Goal: Task Accomplishment & Management: Use online tool/utility

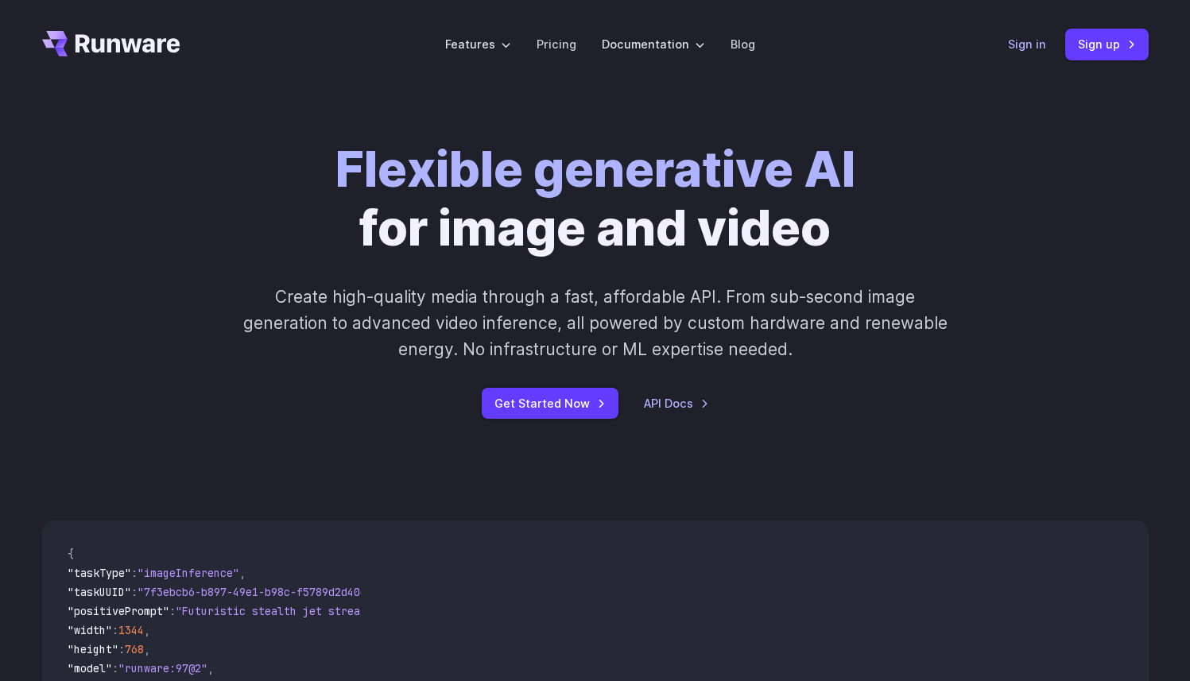
click at [1019, 46] on link "Sign in" at bounding box center [1027, 44] width 38 height 18
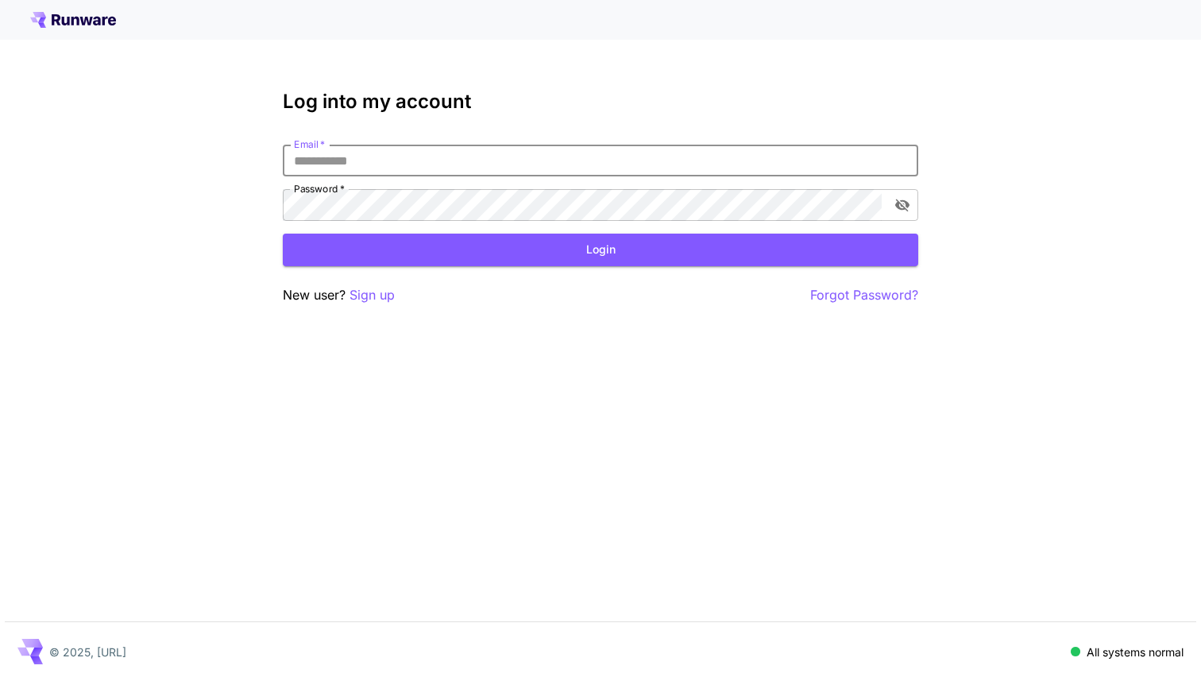
click at [463, 164] on input "Email   *" at bounding box center [601, 161] width 636 height 32
type input "**********"
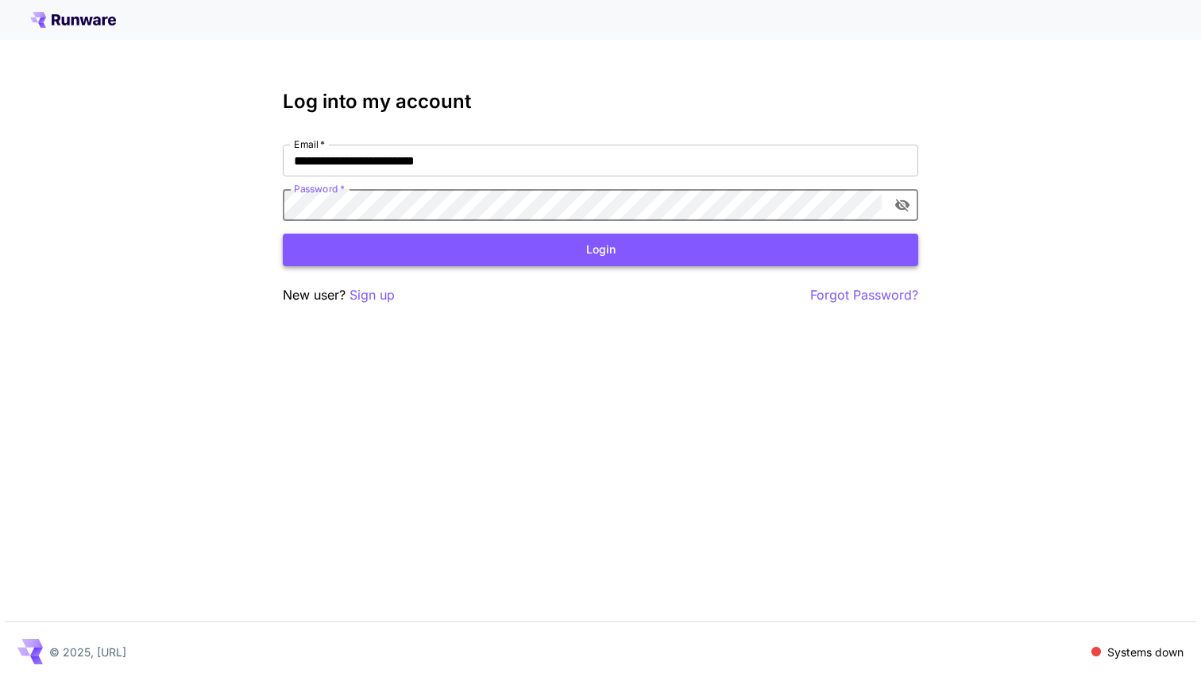
click at [565, 263] on button "Login" at bounding box center [601, 250] width 636 height 33
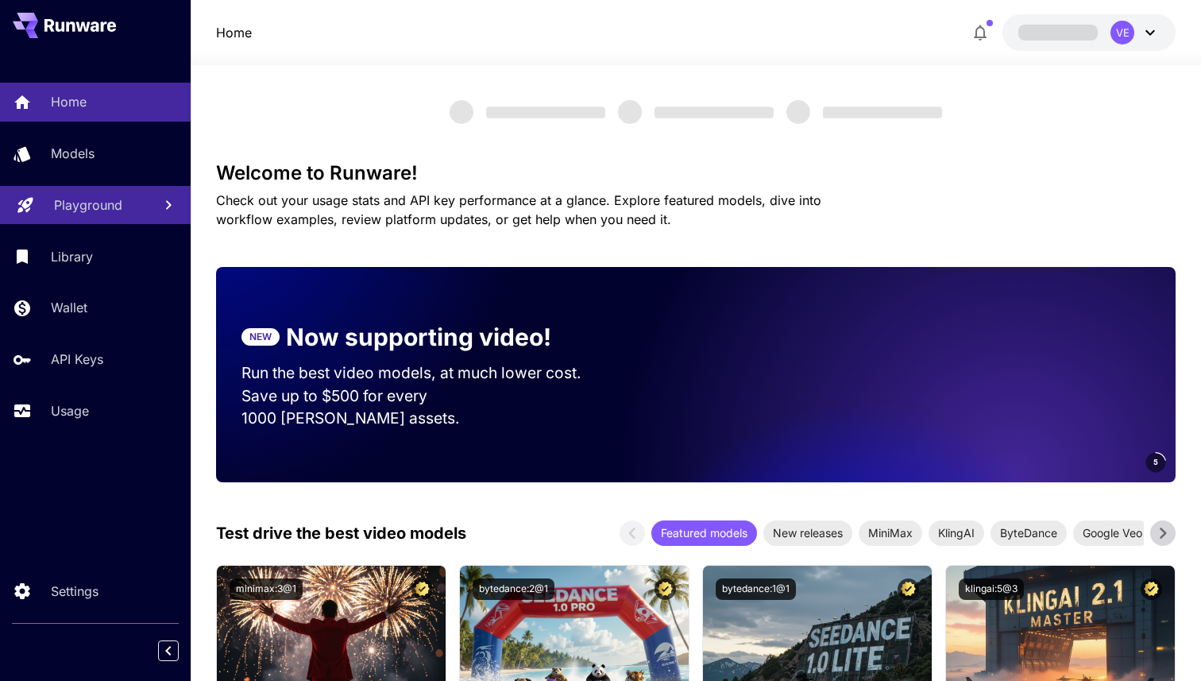
click at [102, 205] on p "Playground" at bounding box center [88, 204] width 68 height 19
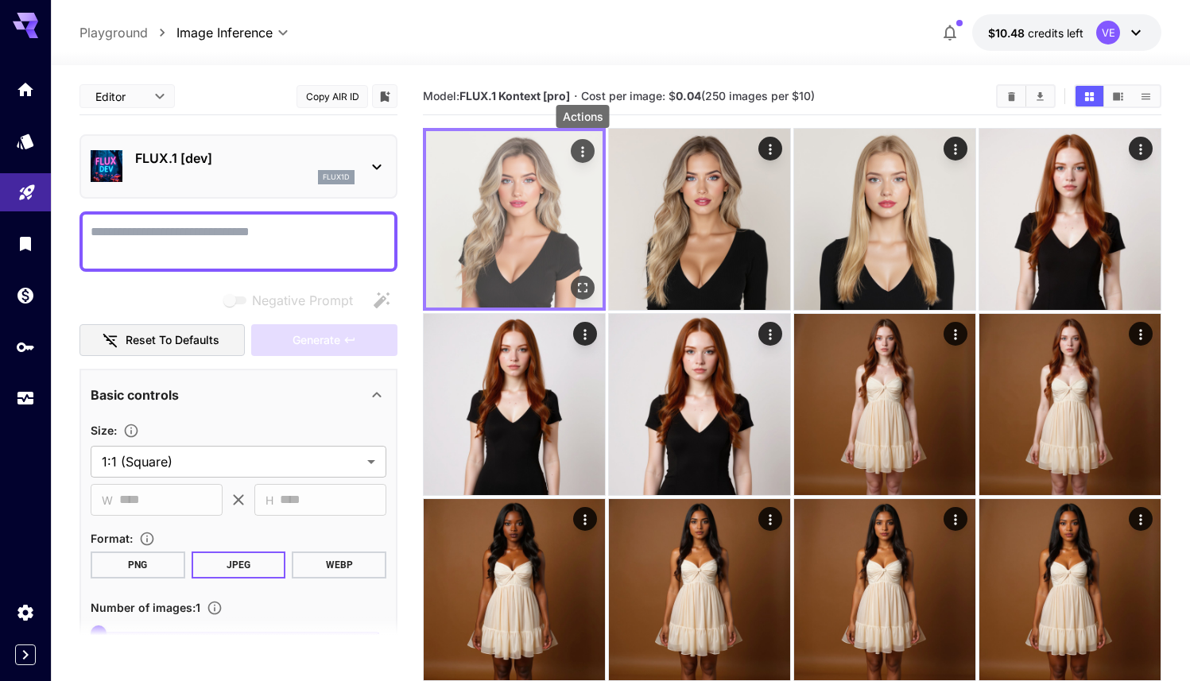
click at [582, 155] on icon "Actions" at bounding box center [582, 151] width 2 height 10
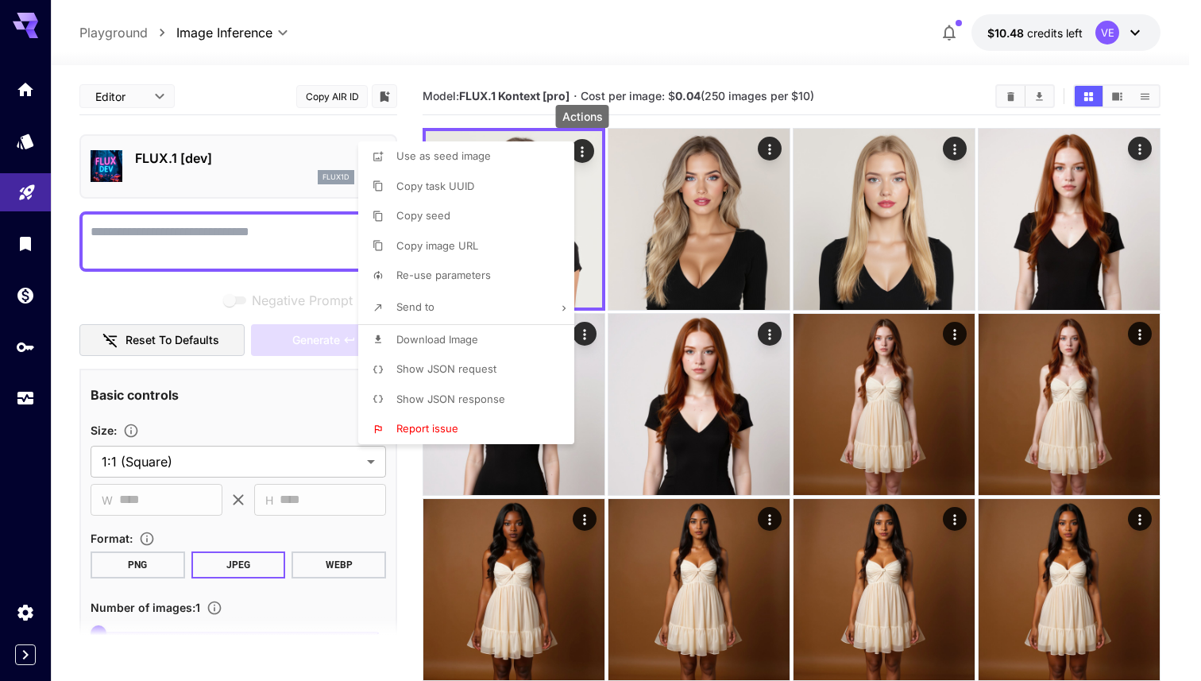
click at [955, 337] on div at bounding box center [600, 340] width 1201 height 681
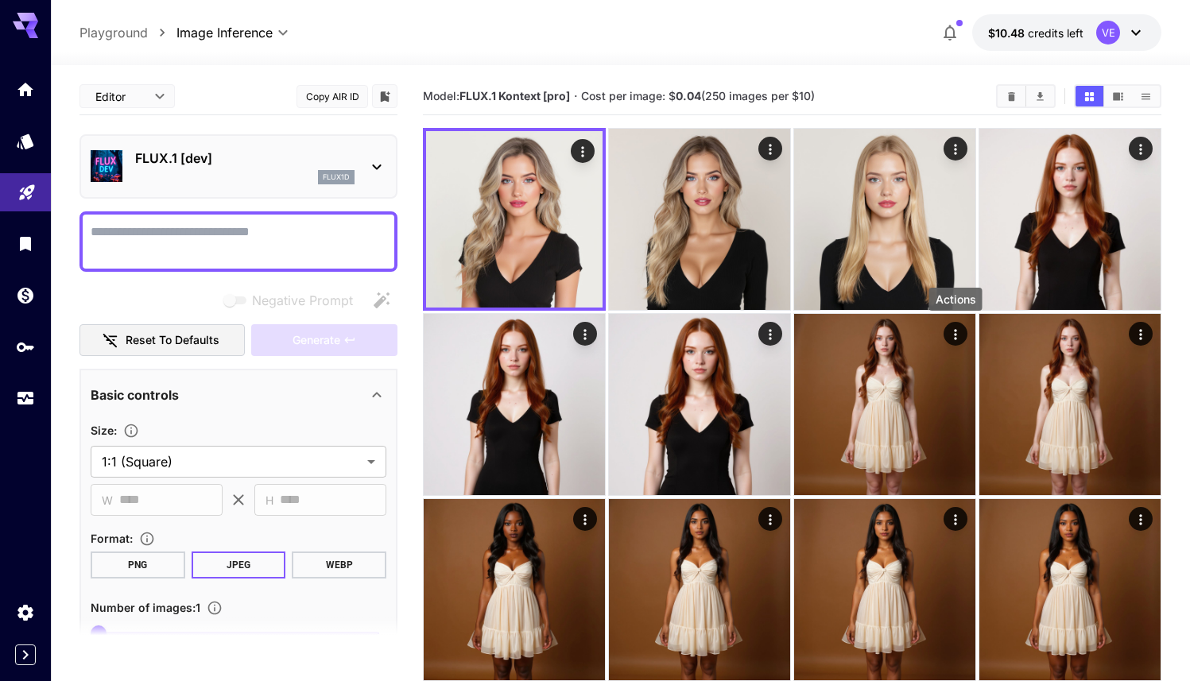
click at [955, 335] on icon "Actions" at bounding box center [955, 334] width 2 height 10
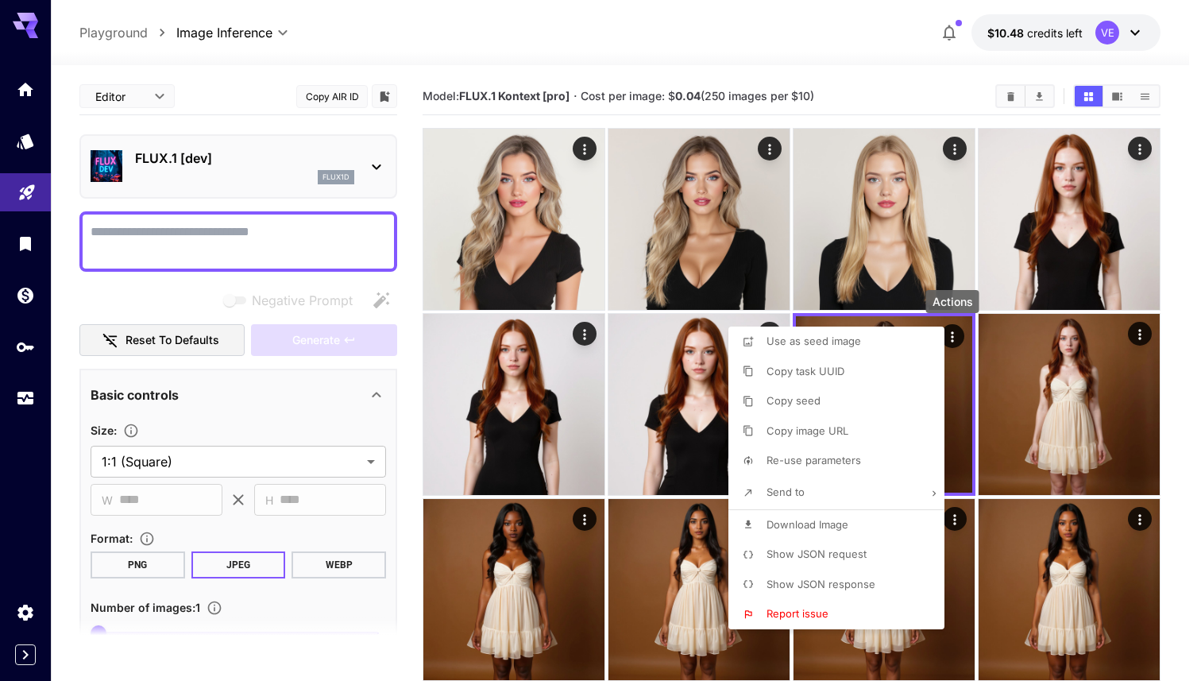
click at [822, 459] on span "Re-use parameters" at bounding box center [814, 460] width 95 height 13
type textarea "**********"
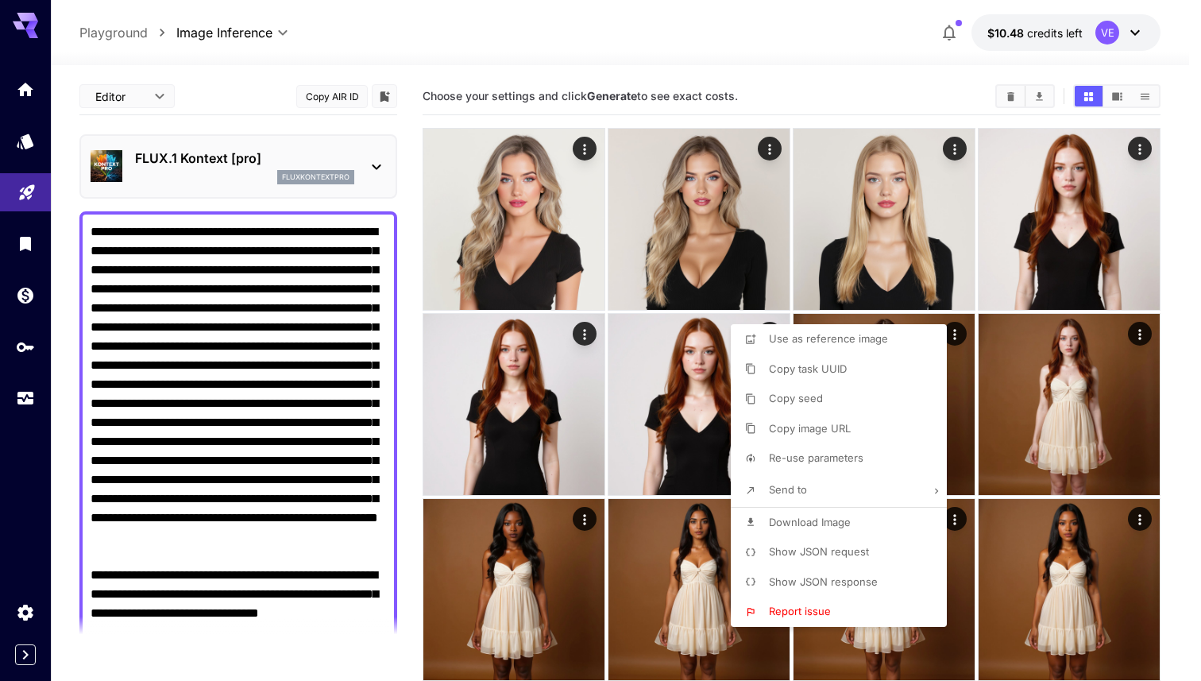
click at [265, 305] on div at bounding box center [600, 340] width 1201 height 681
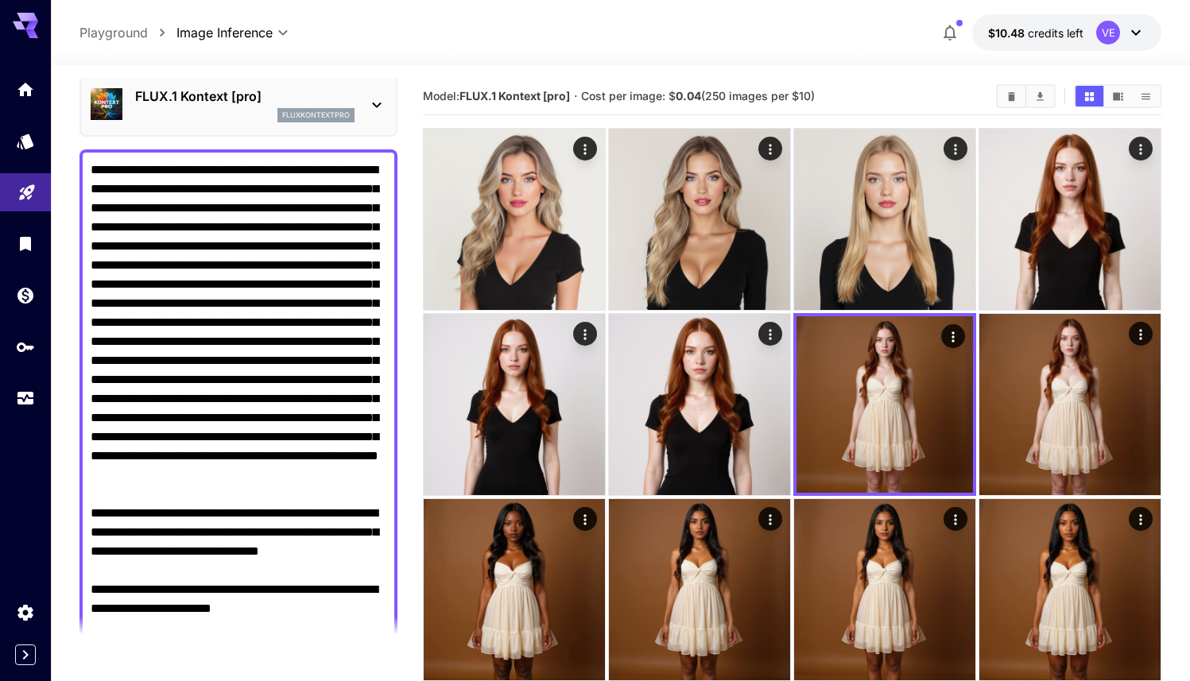
scroll to position [47, 0]
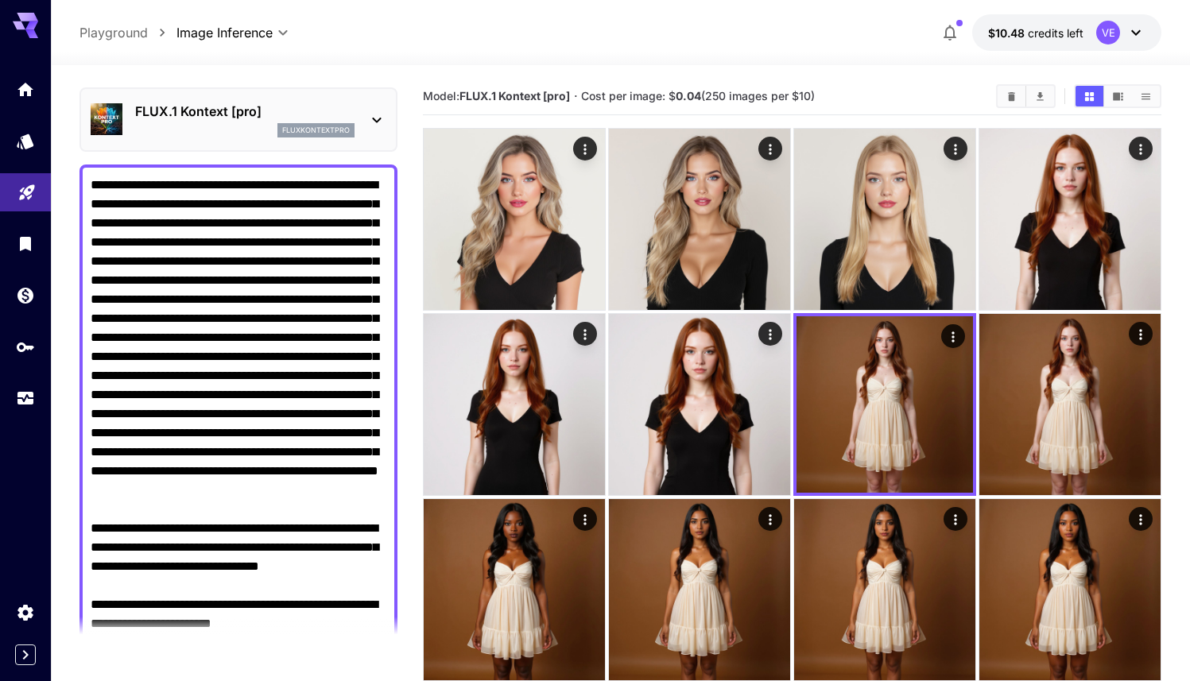
click at [217, 368] on textarea "Raw" at bounding box center [239, 452] width 296 height 553
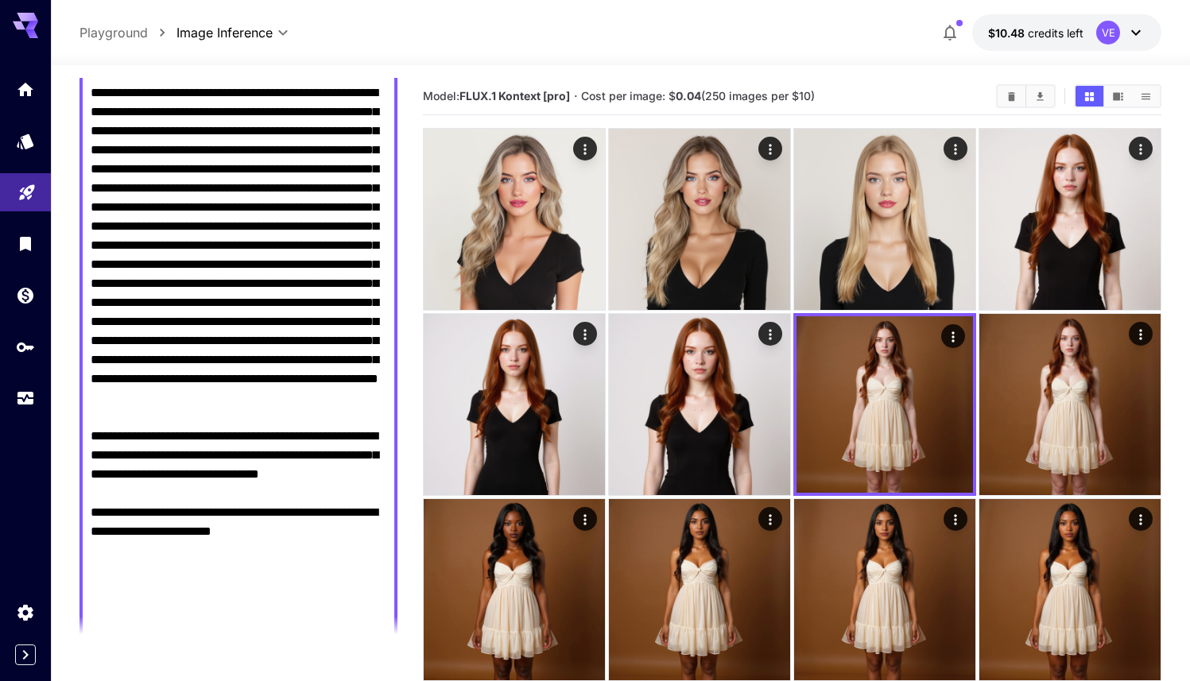
scroll to position [137, 0]
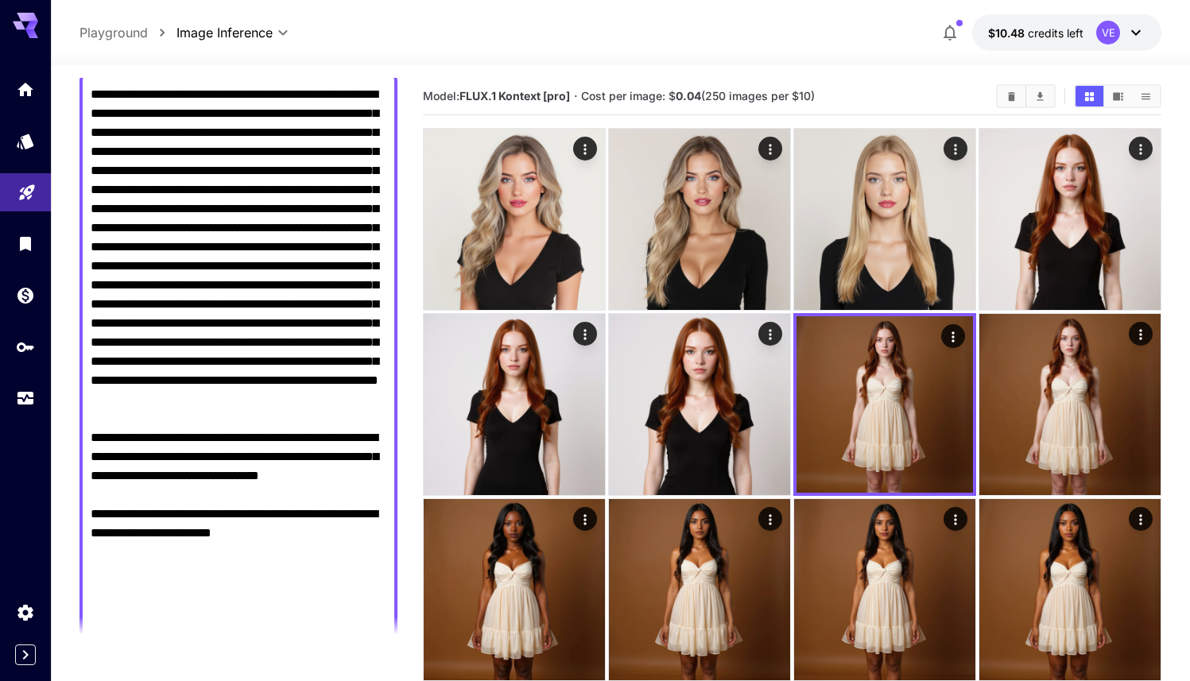
click at [219, 285] on textarea "Raw" at bounding box center [239, 361] width 296 height 553
click at [267, 313] on textarea "Raw" at bounding box center [239, 361] width 296 height 553
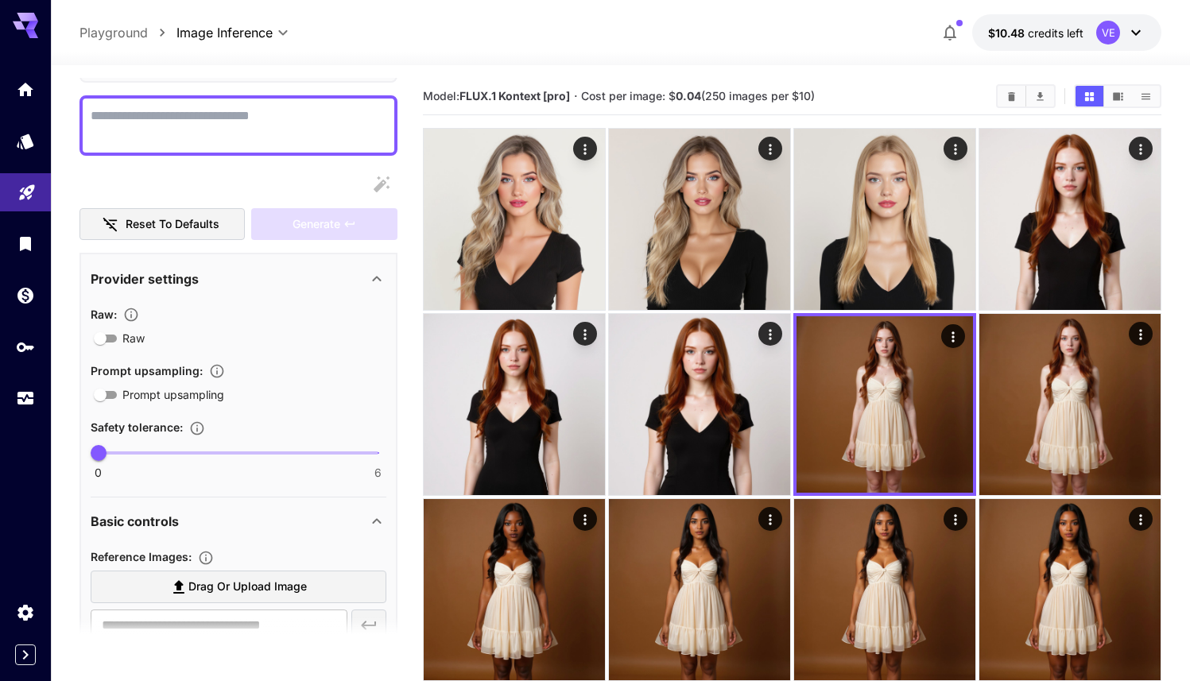
scroll to position [0, 0]
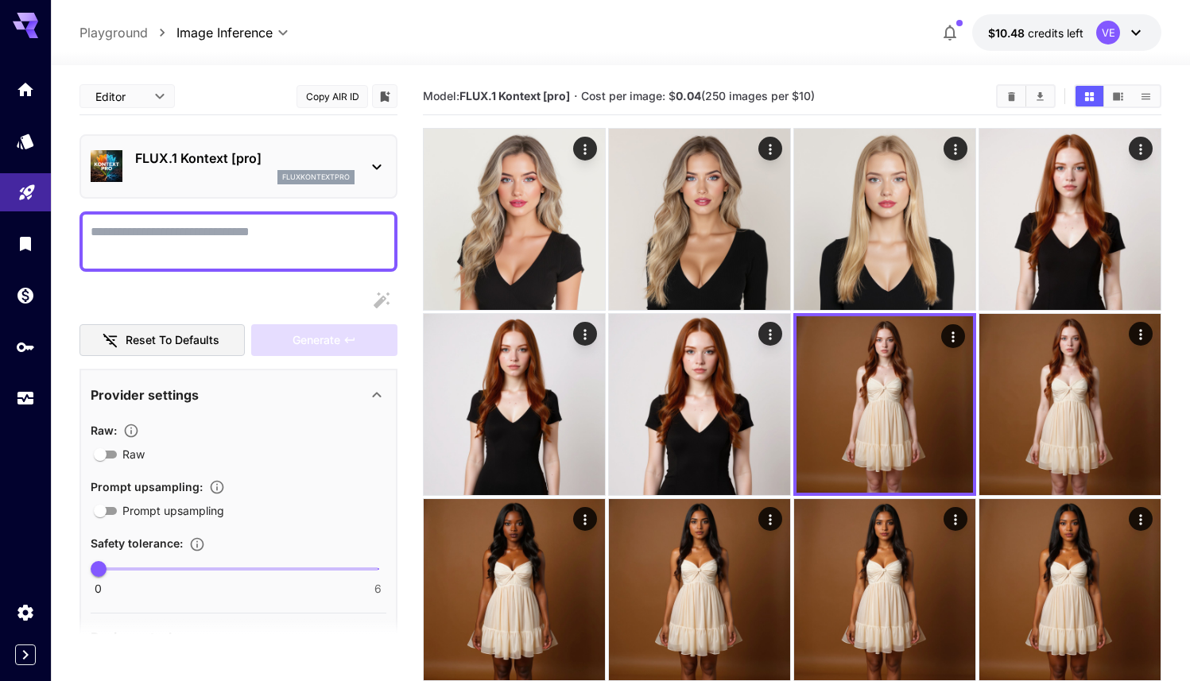
click at [273, 242] on textarea "Raw" at bounding box center [239, 241] width 296 height 38
paste textarea "**********"
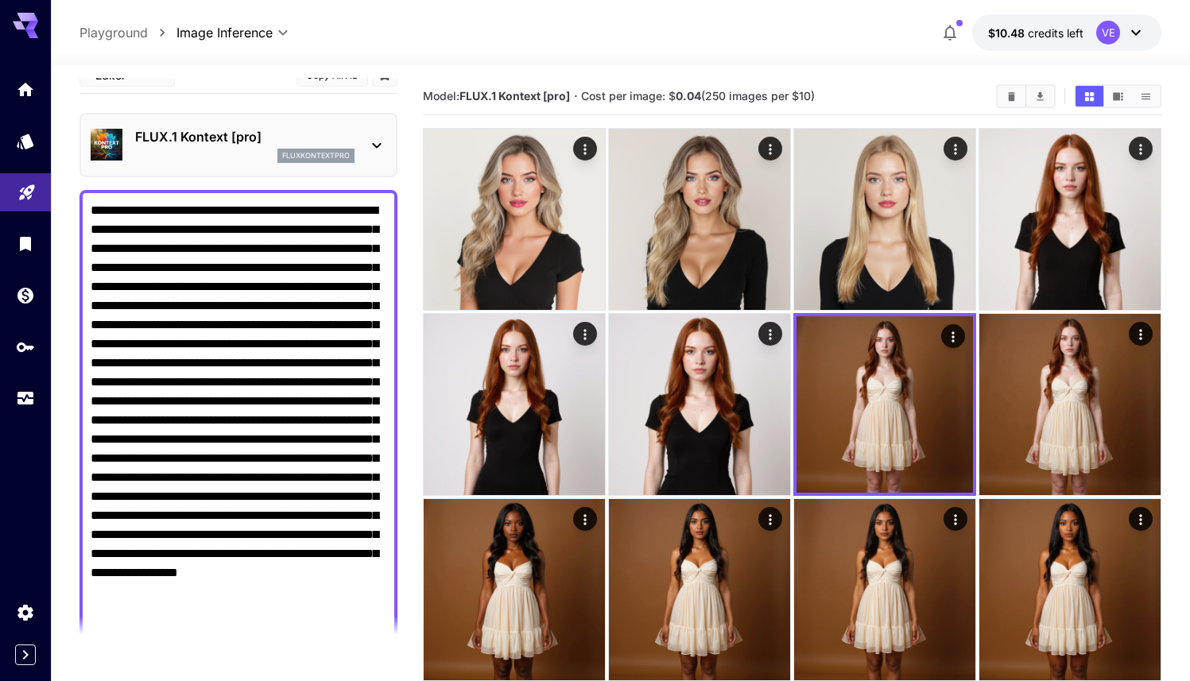
scroll to position [47, 0]
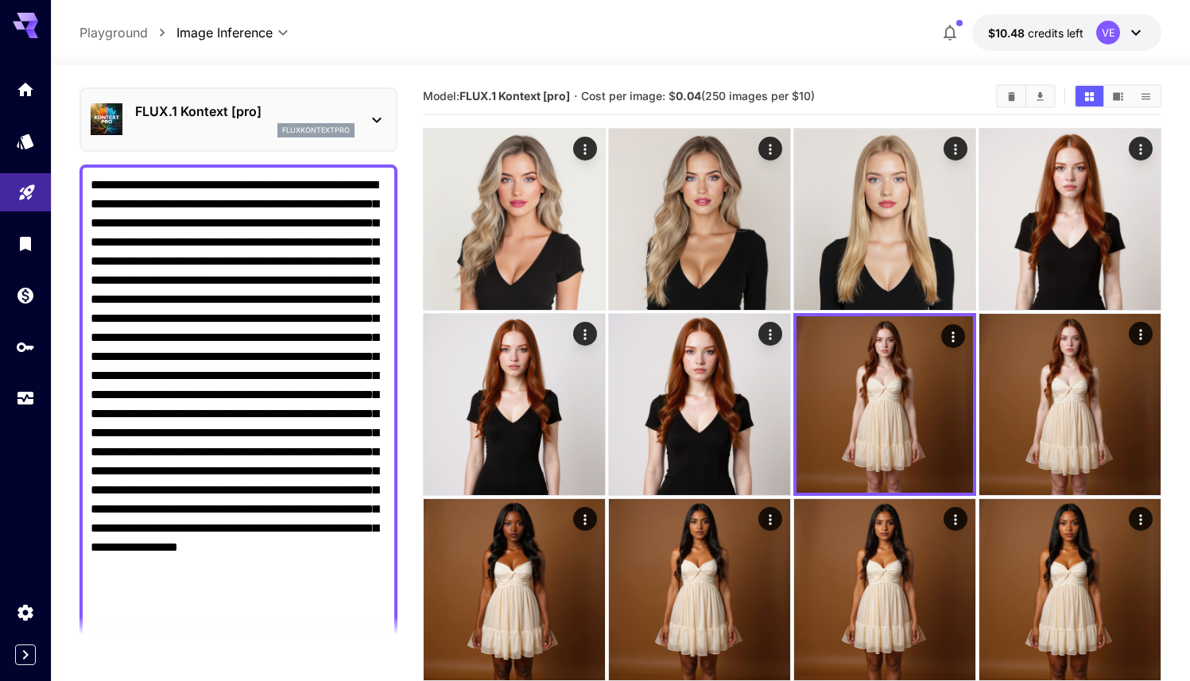
click at [244, 227] on textarea "Raw" at bounding box center [239, 405] width 296 height 458
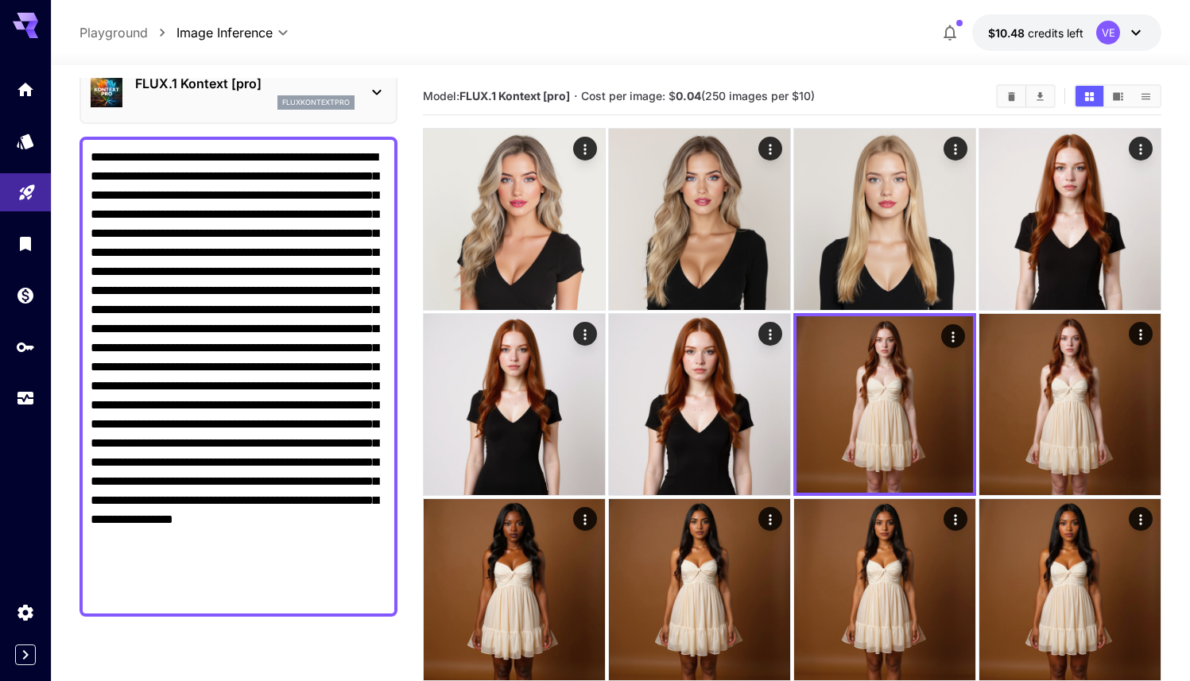
click at [163, 594] on textarea "Raw" at bounding box center [239, 377] width 296 height 458
click at [296, 425] on textarea "Raw" at bounding box center [239, 377] width 296 height 458
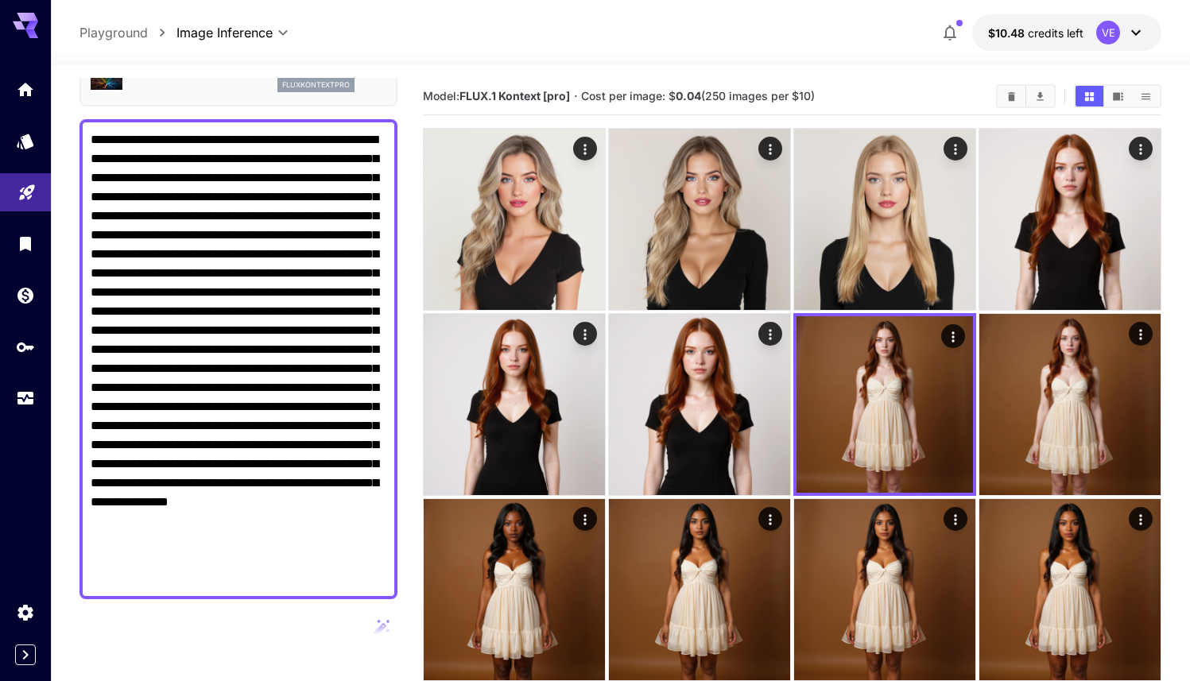
scroll to position [96, 0]
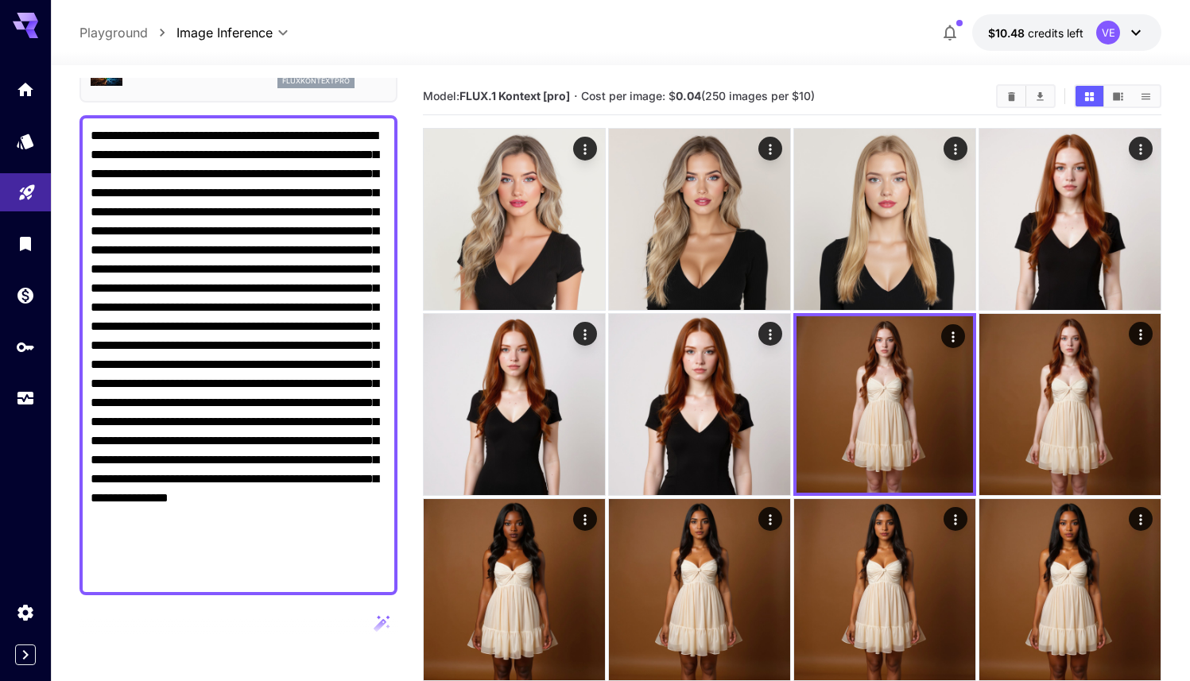
click at [242, 497] on textarea "Raw" at bounding box center [239, 355] width 296 height 458
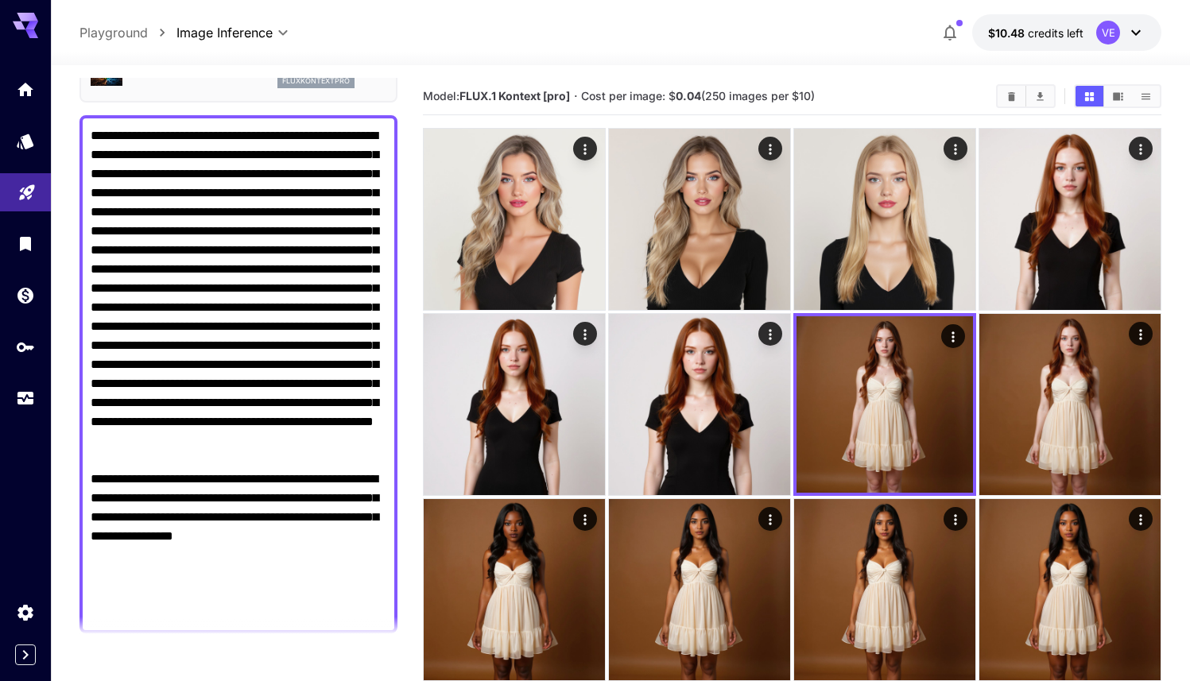
click at [228, 300] on textarea "Raw" at bounding box center [239, 374] width 296 height 496
paste textarea "**********"
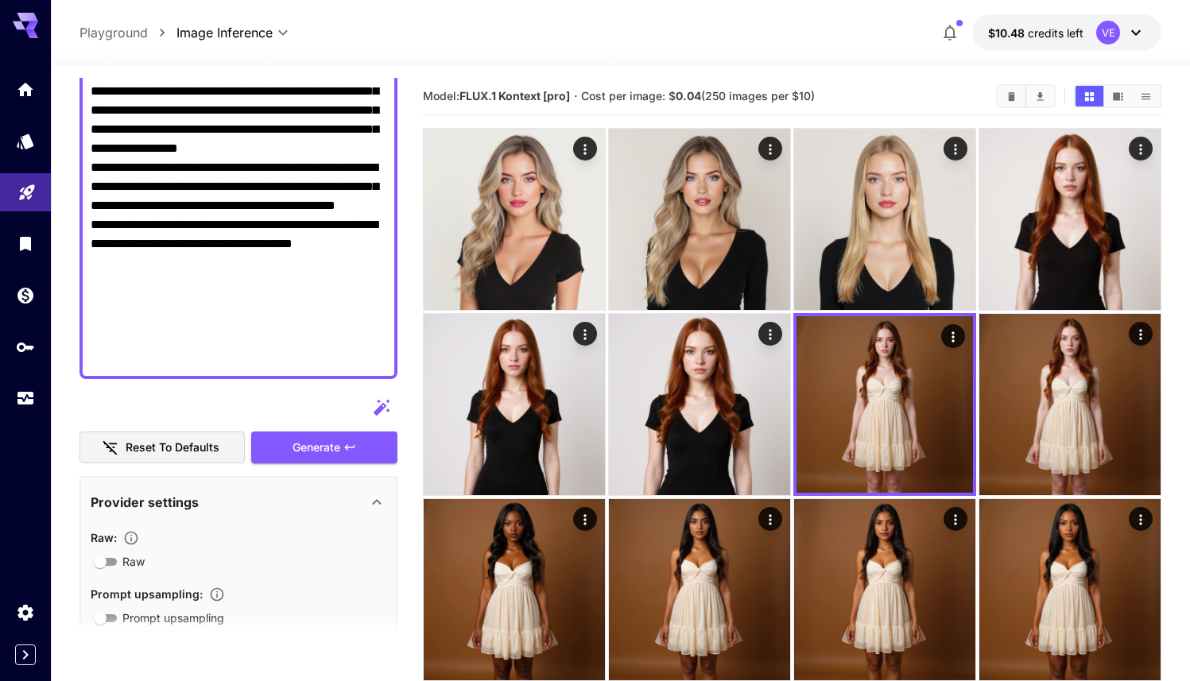
scroll to position [427, 0]
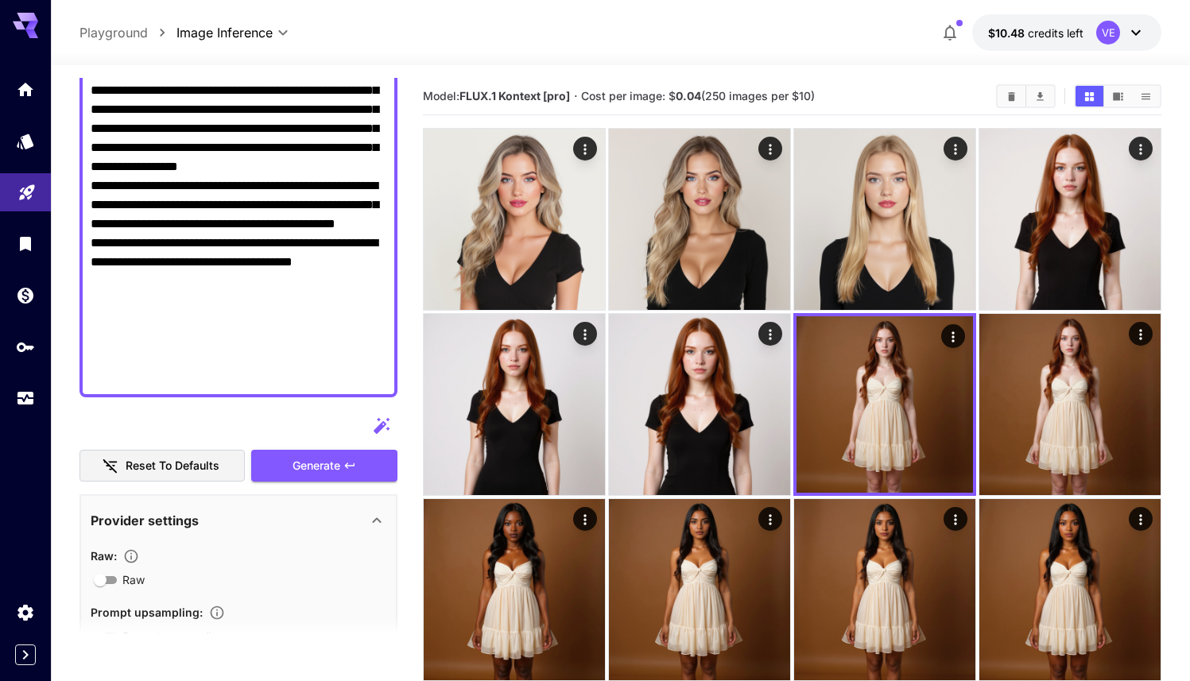
click at [214, 243] on textarea "Raw" at bounding box center [239, 90] width 296 height 591
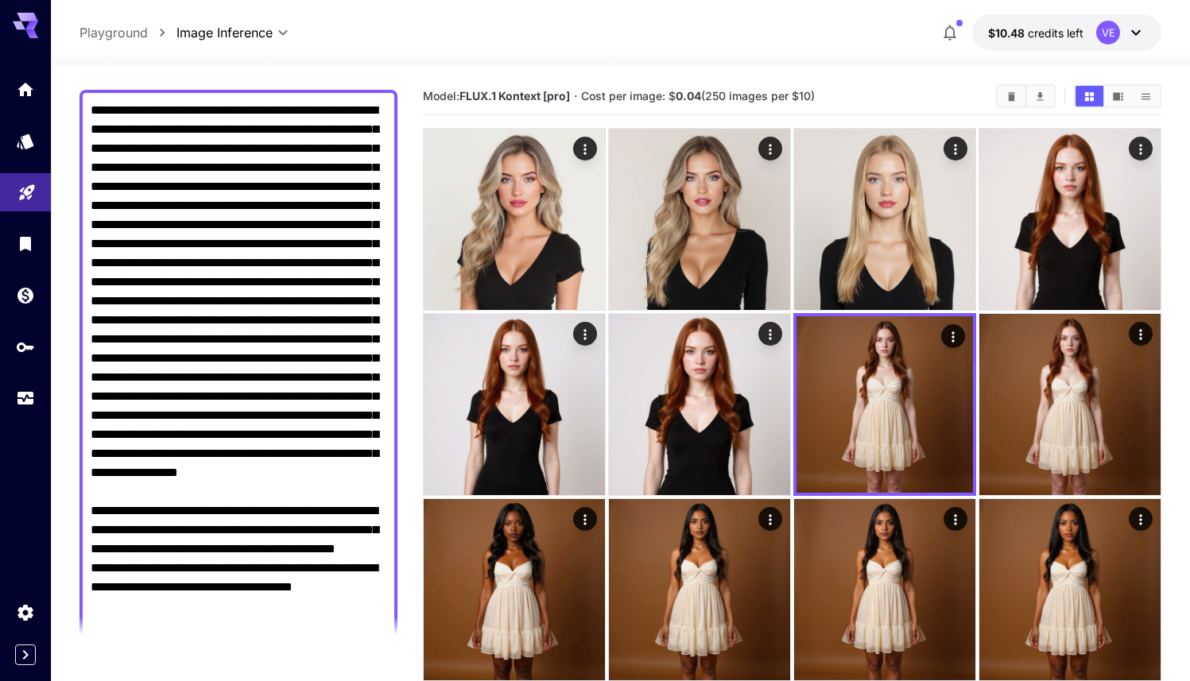
scroll to position [111, 0]
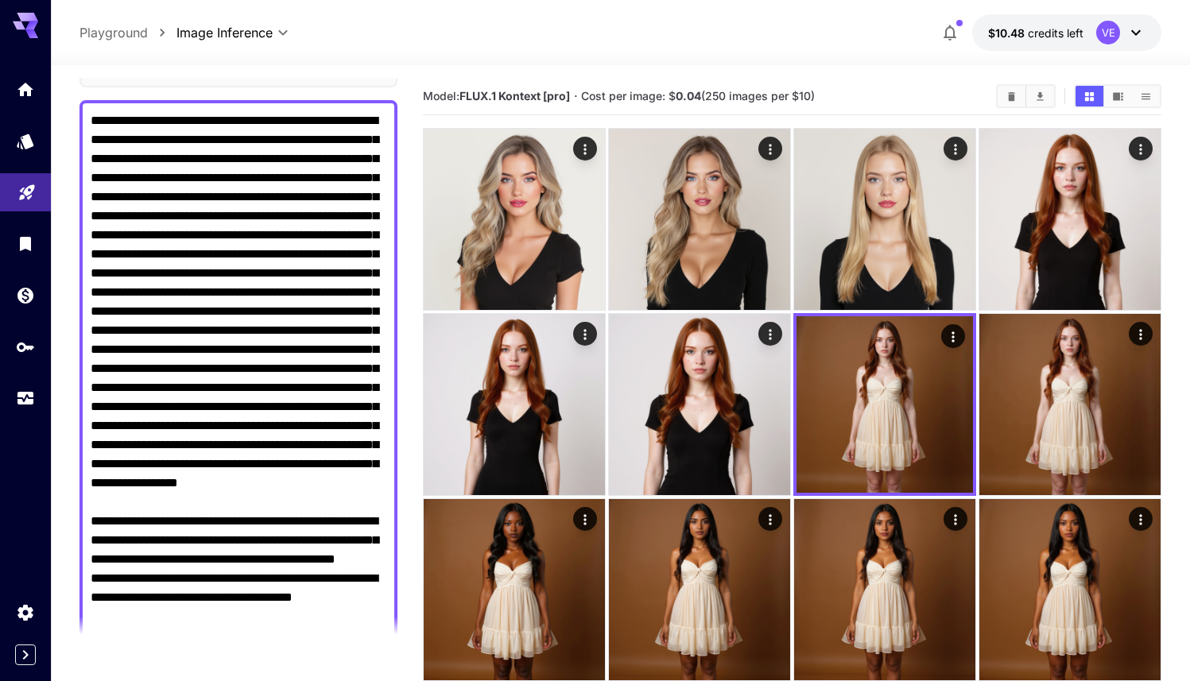
click at [94, 120] on textarea "Raw" at bounding box center [239, 416] width 296 height 610
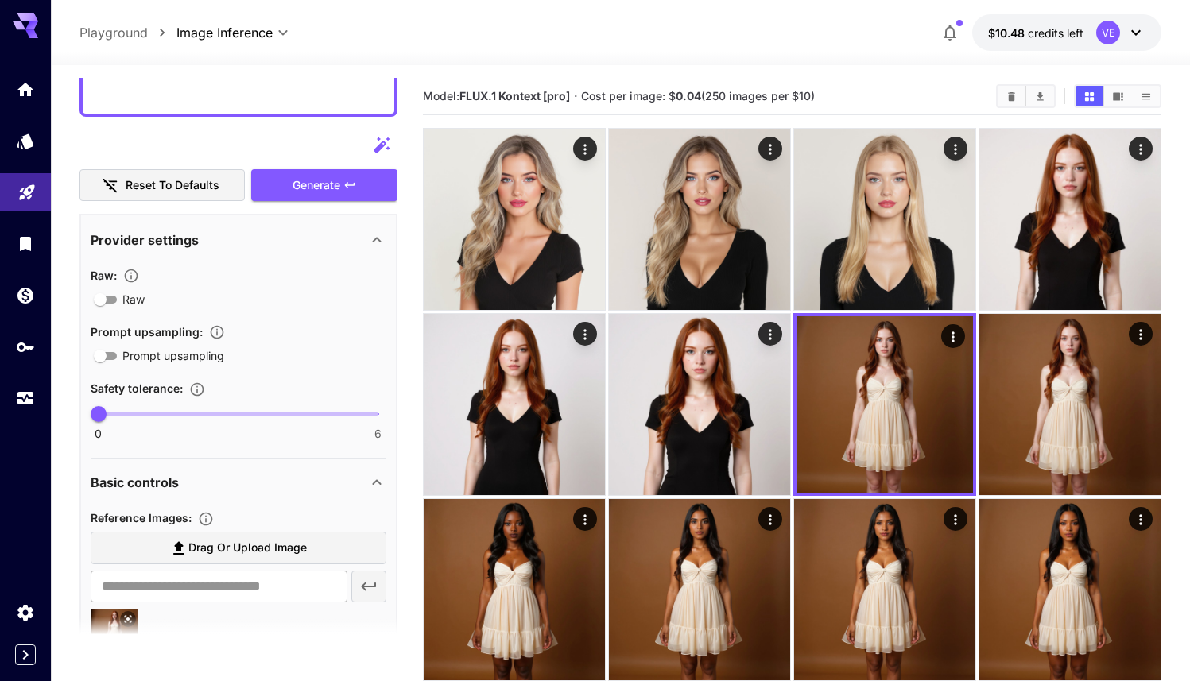
scroll to position [715, 0]
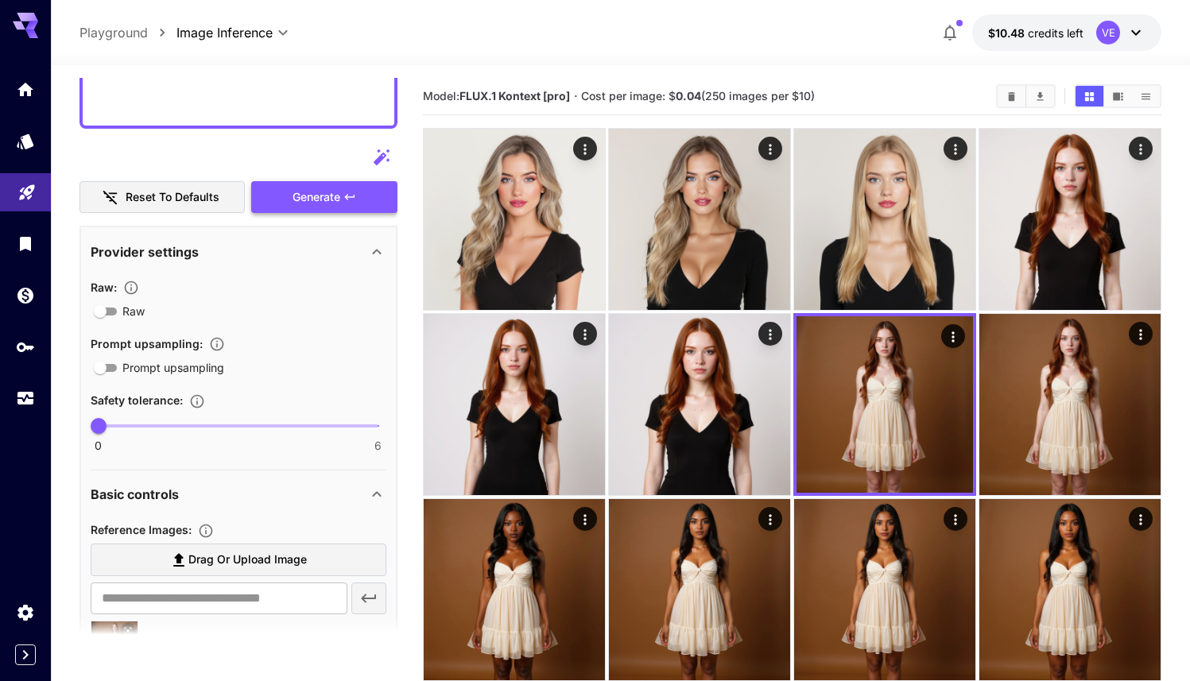
click at [319, 200] on span "Generate" at bounding box center [316, 198] width 48 height 20
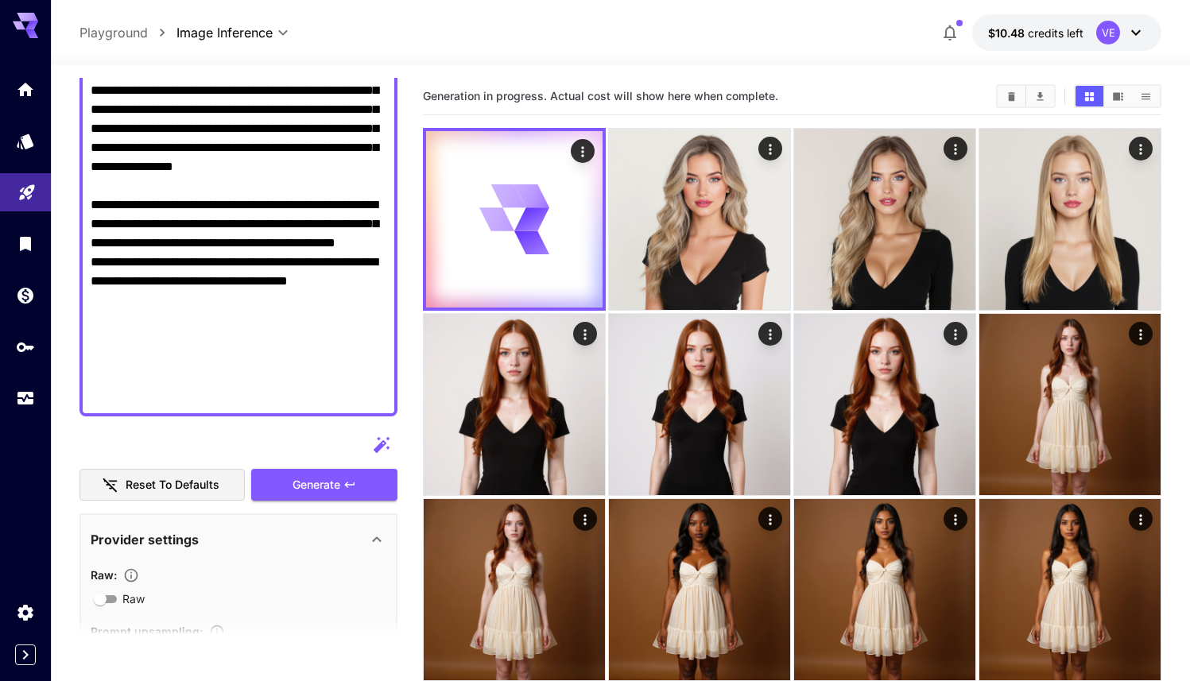
scroll to position [0, 0]
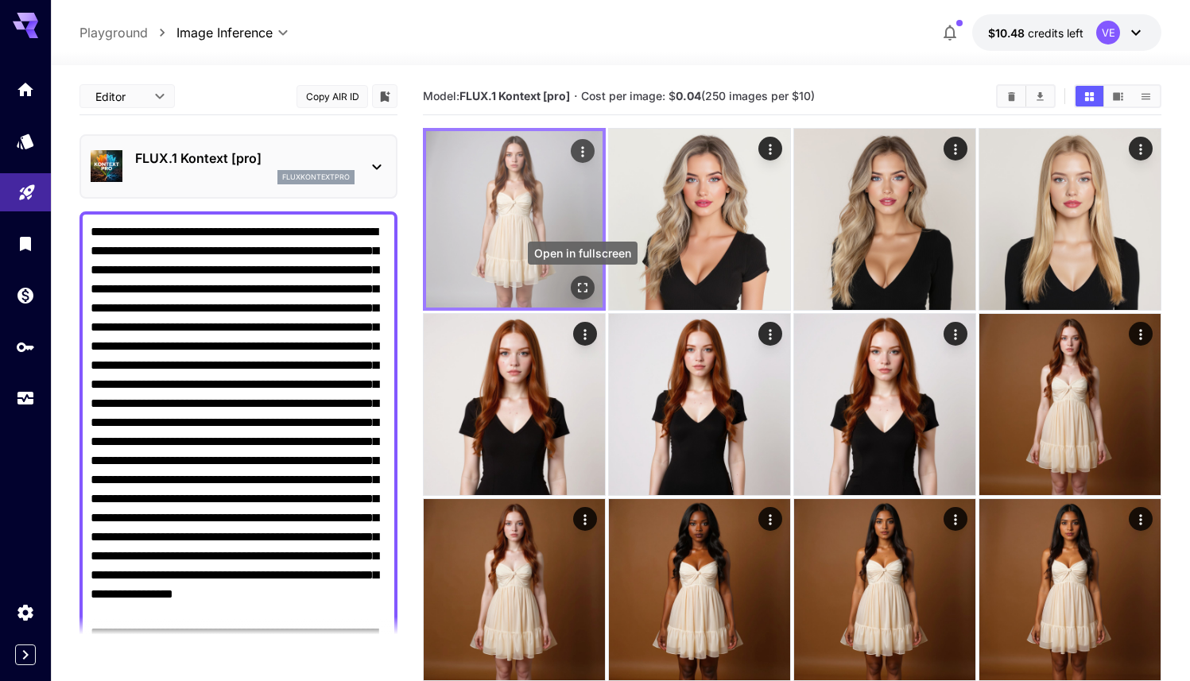
click at [577, 285] on icon "Open in fullscreen" at bounding box center [582, 288] width 16 height 16
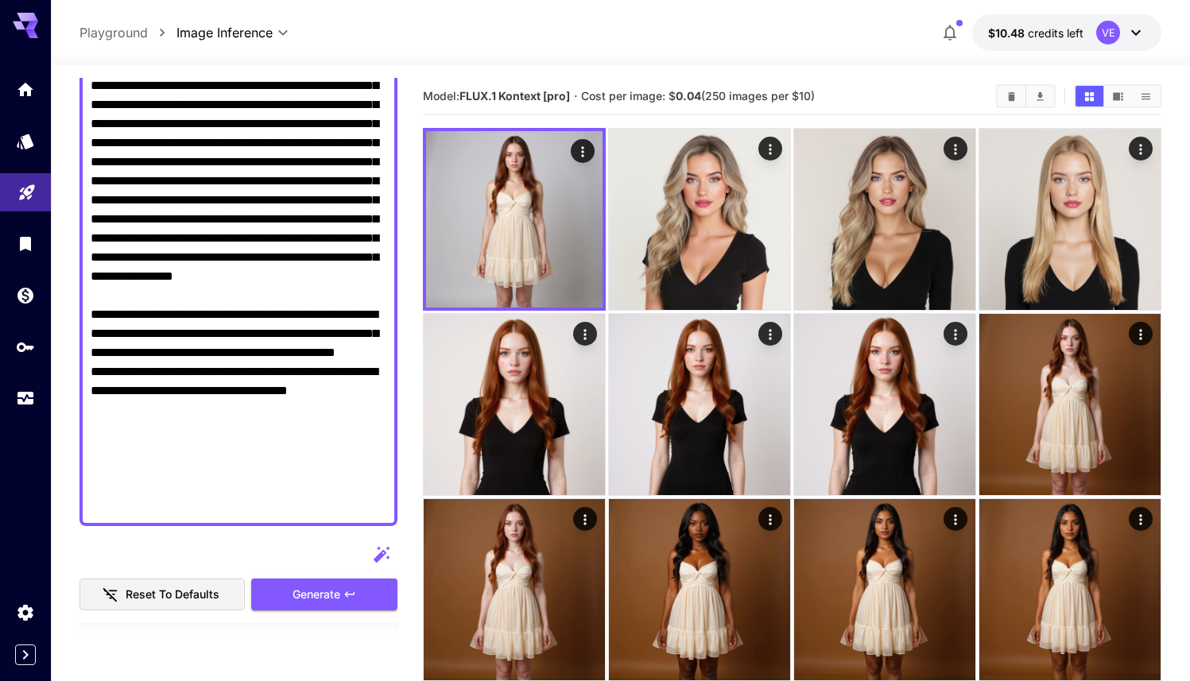
scroll to position [406, 0]
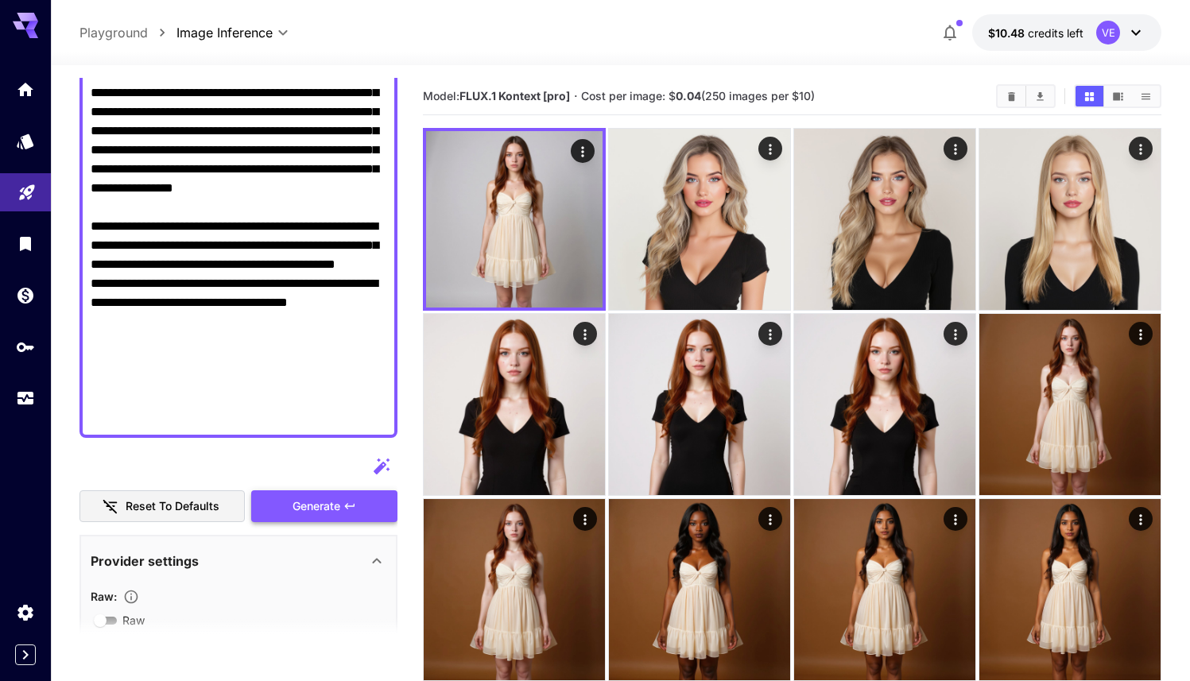
click at [329, 497] on span "Generate" at bounding box center [316, 507] width 48 height 20
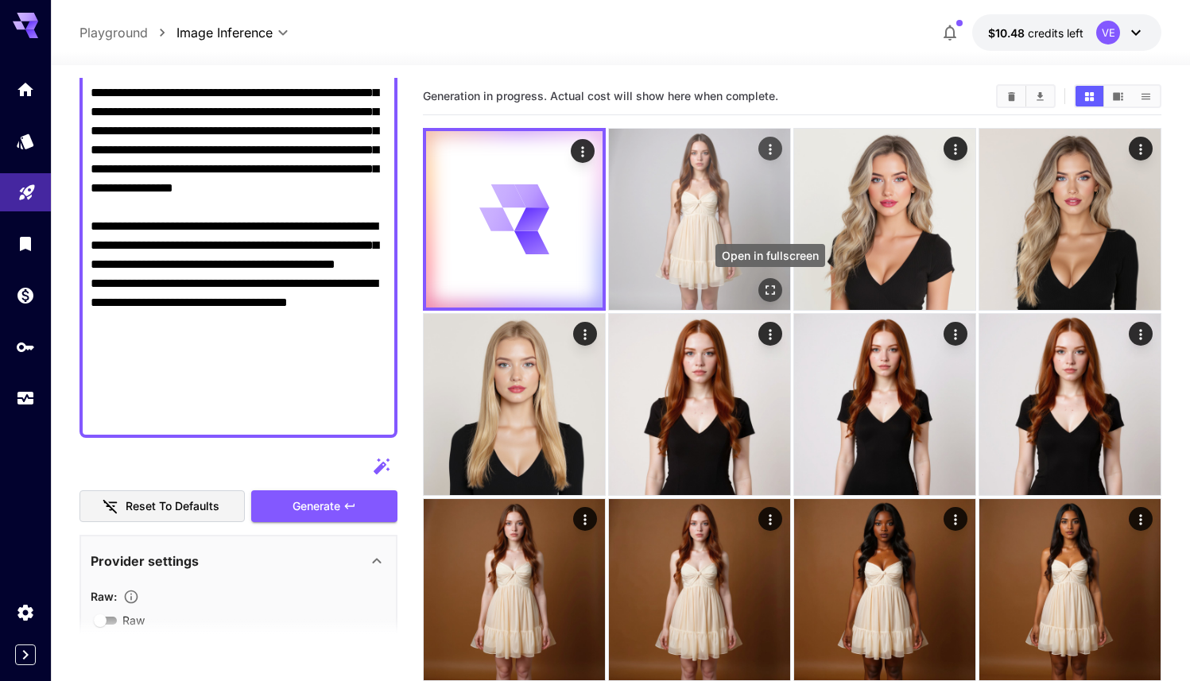
click at [777, 288] on icon "Open in fullscreen" at bounding box center [770, 290] width 16 height 16
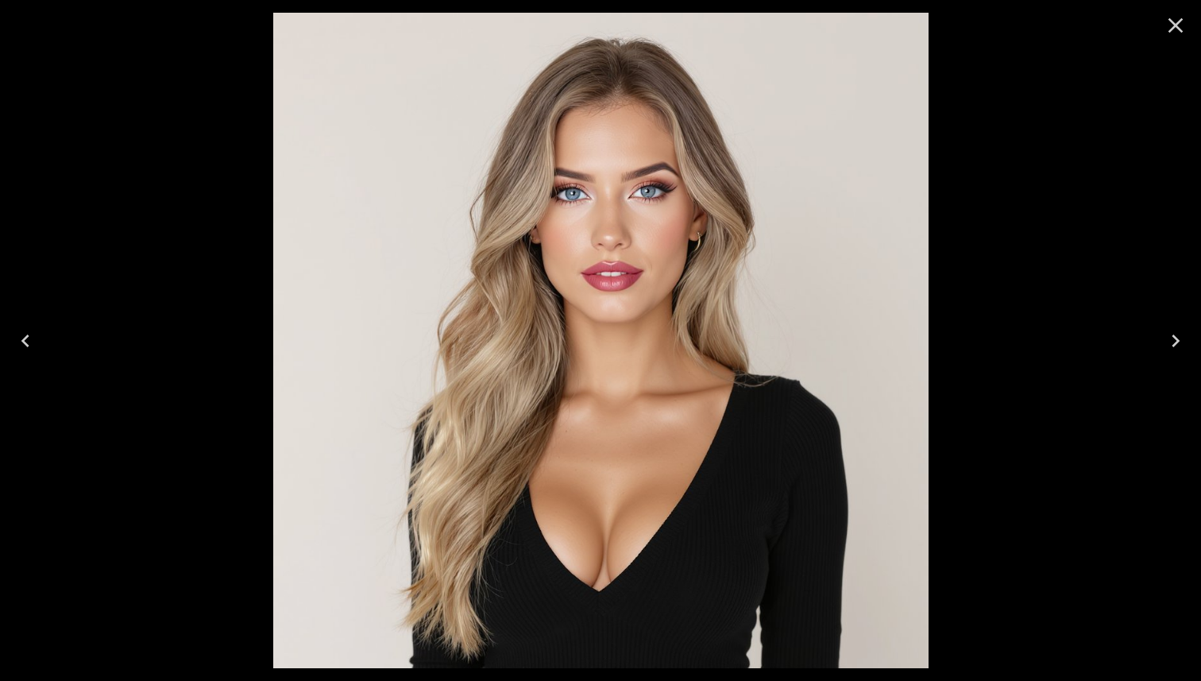
click at [1184, 21] on icon "Close" at bounding box center [1175, 25] width 25 height 25
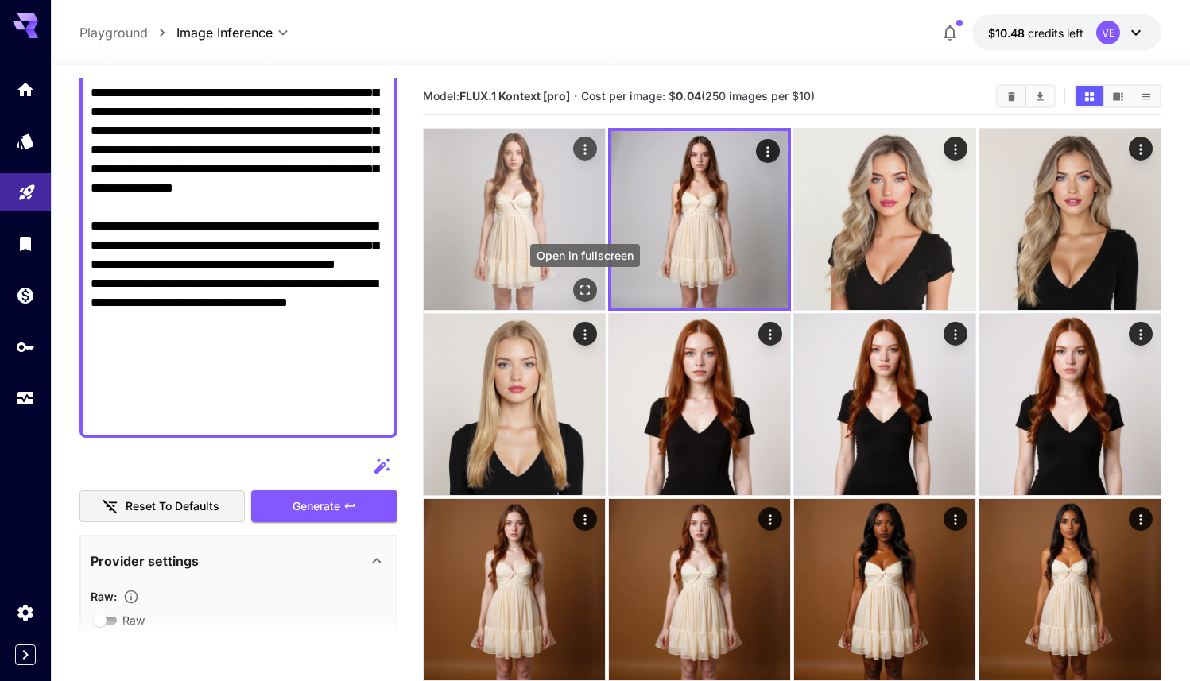
click at [584, 291] on icon "Open in fullscreen" at bounding box center [585, 290] width 16 height 16
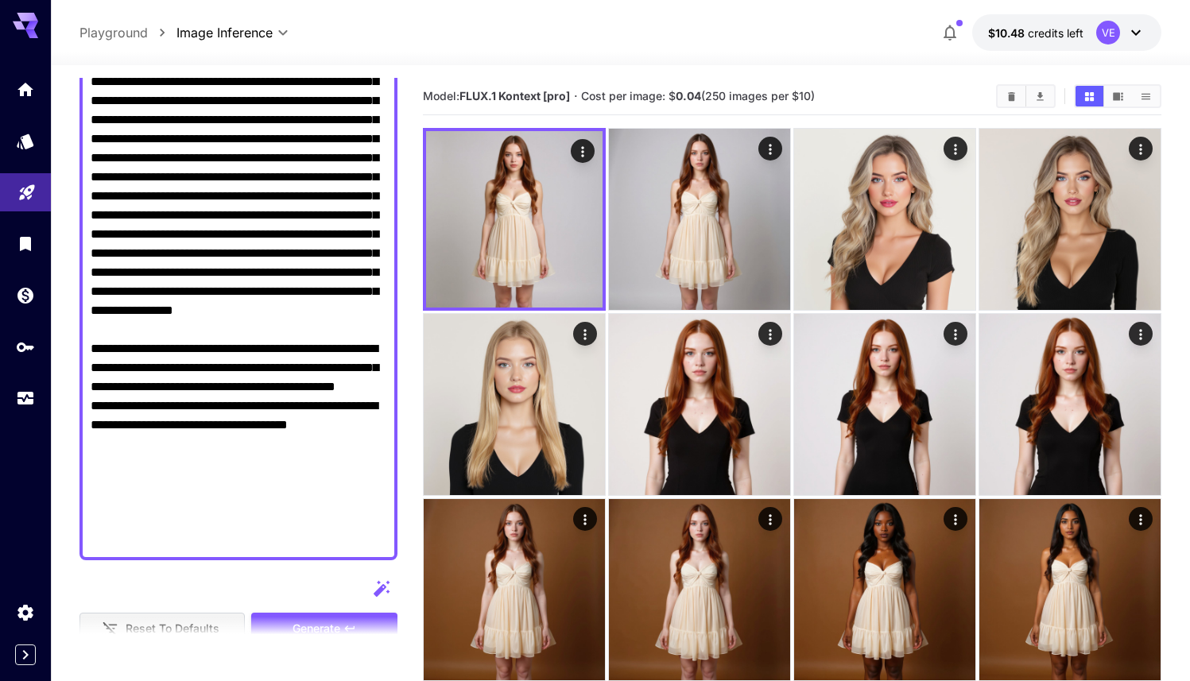
scroll to position [277, 0]
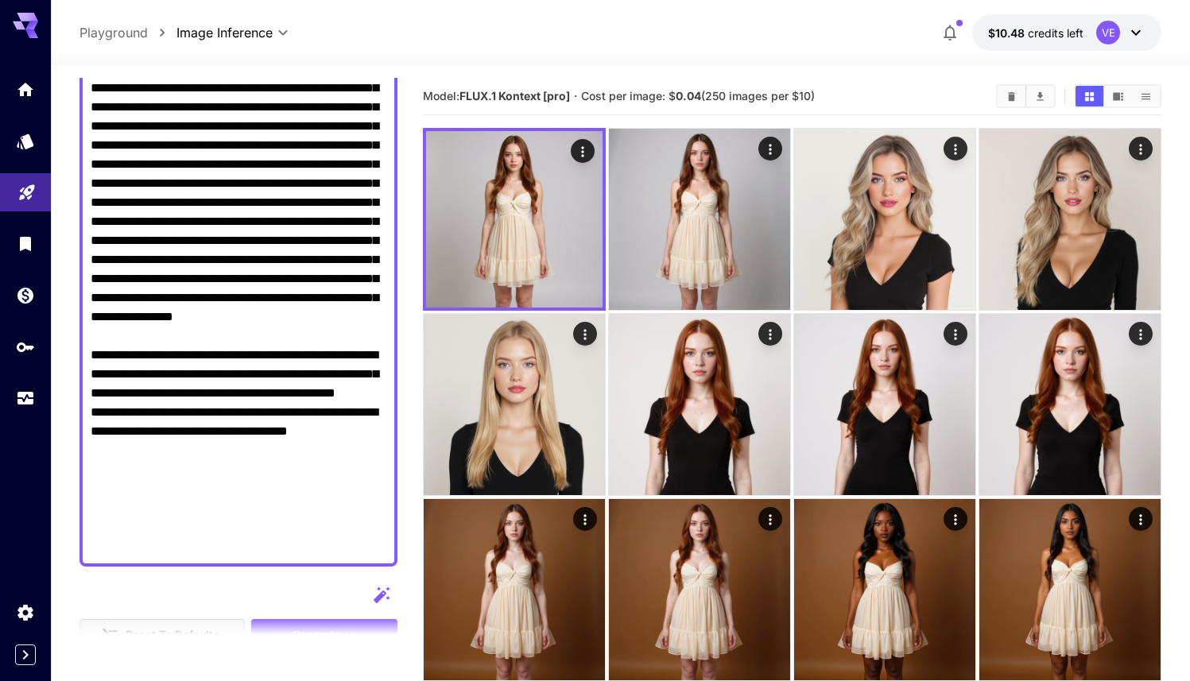
click at [247, 318] on textarea "Raw" at bounding box center [239, 250] width 296 height 610
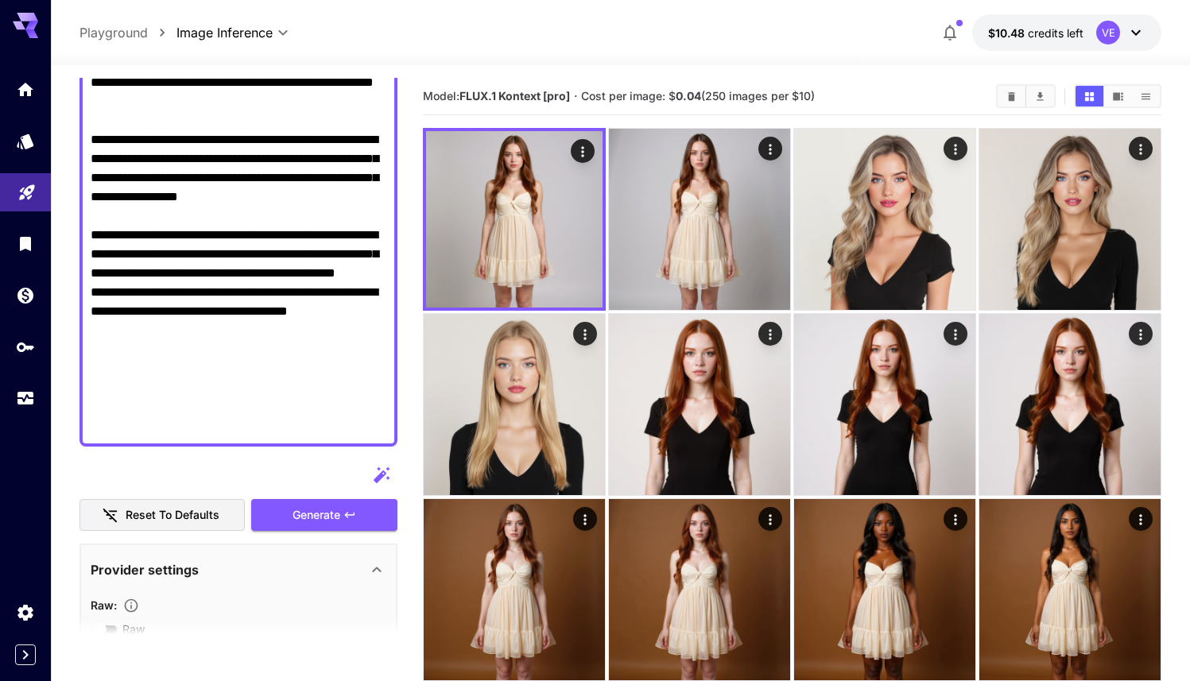
scroll to position [431, 0]
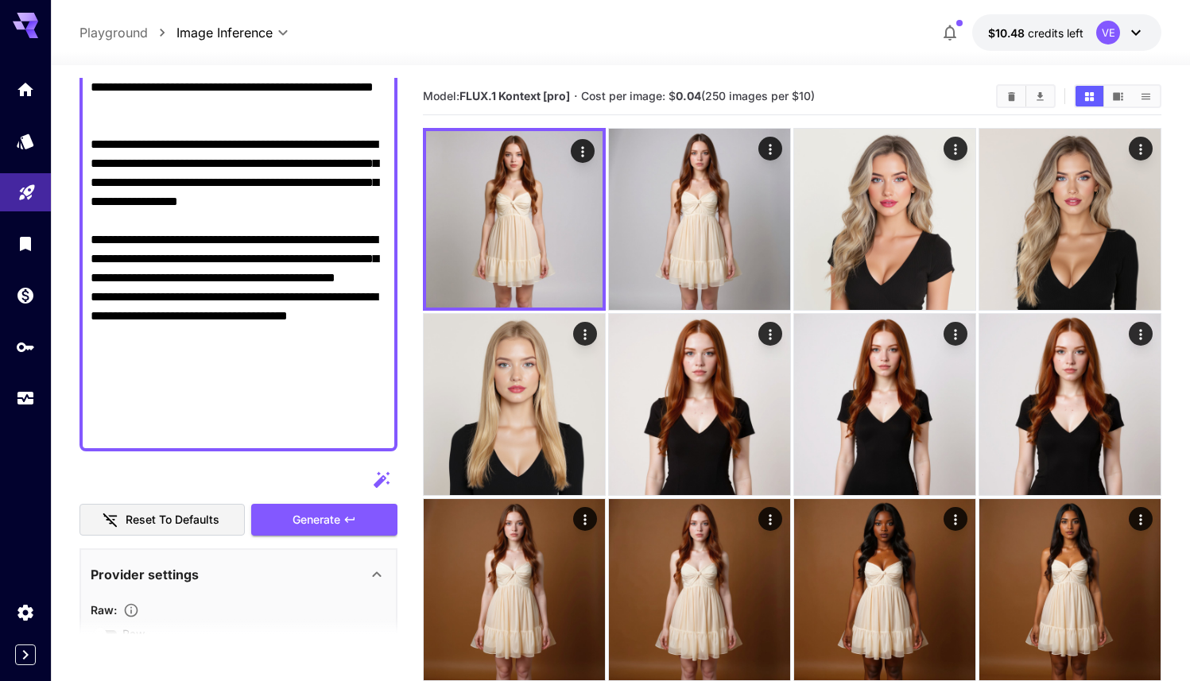
drag, startPoint x: 301, startPoint y: 274, endPoint x: 64, endPoint y: 220, distance: 243.6
paste textarea "**********"
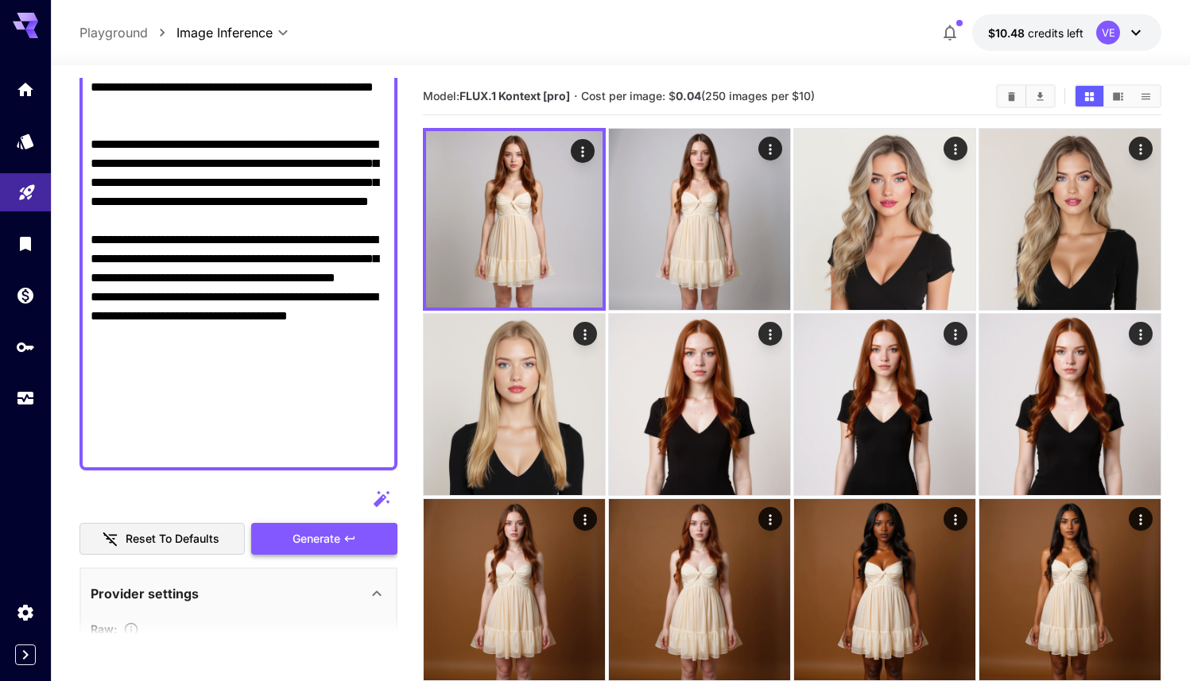
click at [296, 526] on button "Generate" at bounding box center [324, 539] width 146 height 33
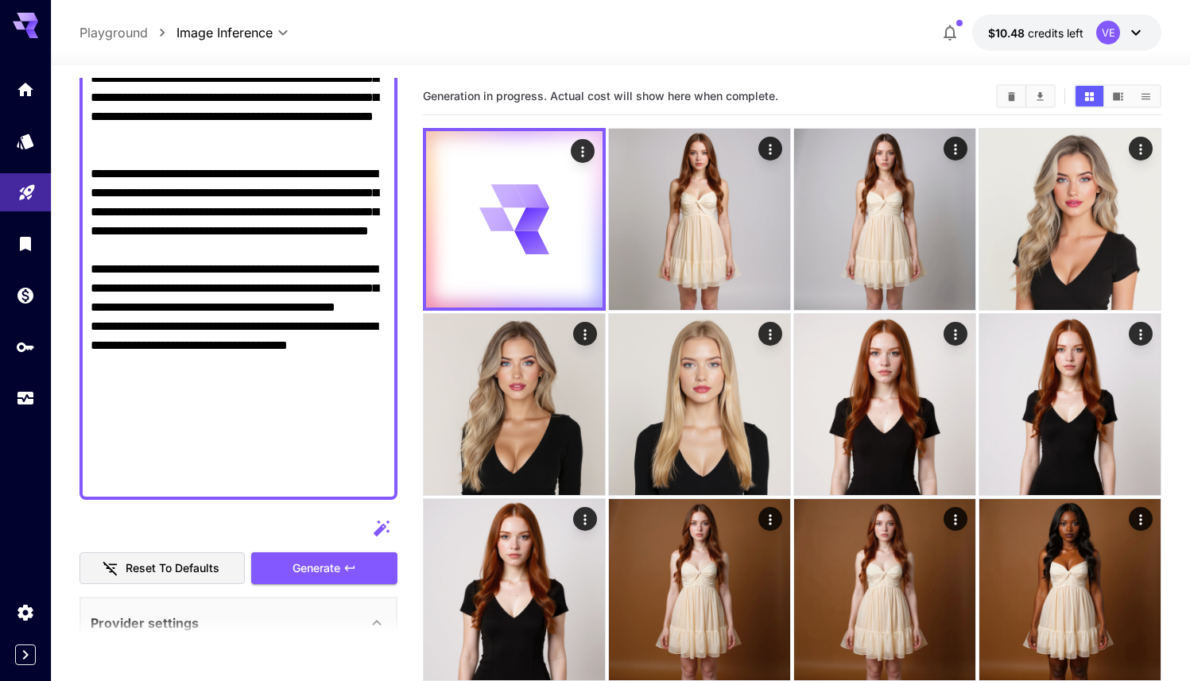
scroll to position [388, 0]
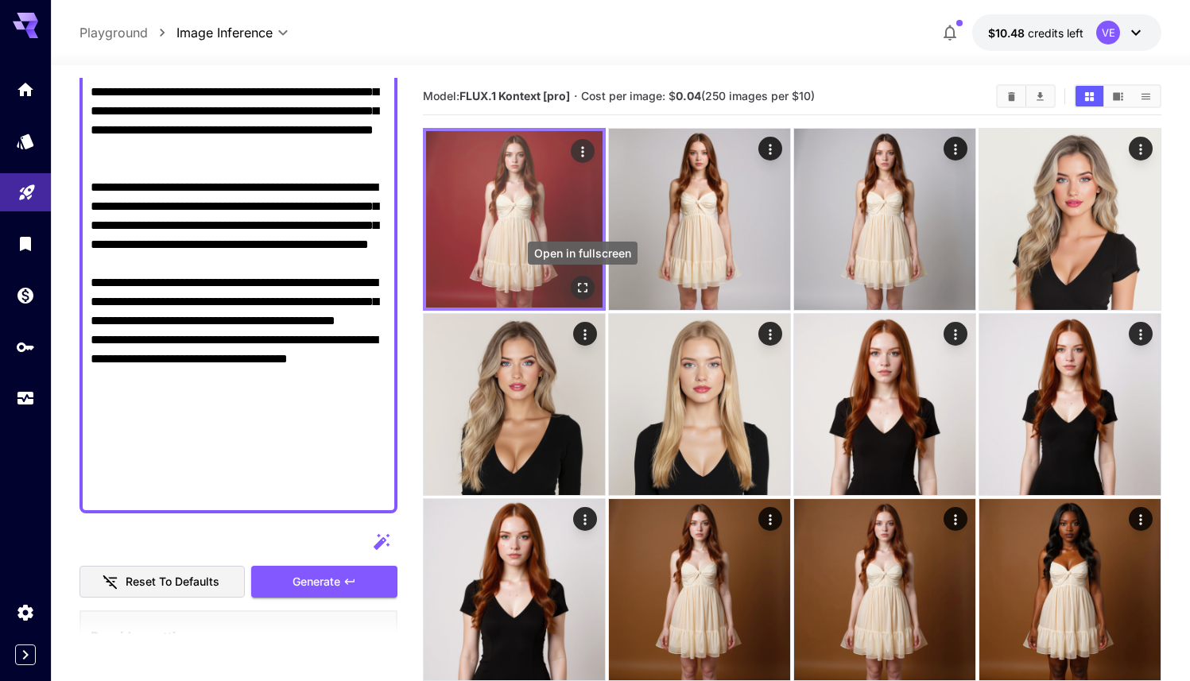
click at [582, 290] on icon "Open in fullscreen" at bounding box center [582, 288] width 16 height 16
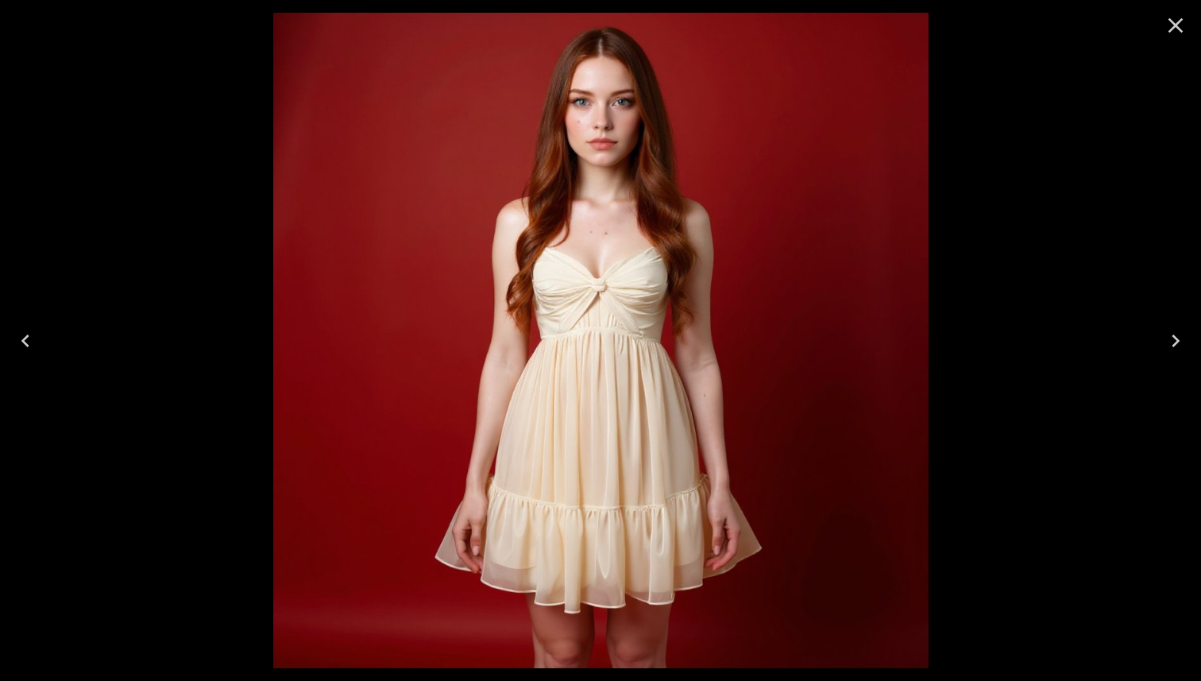
click at [1178, 31] on icon "Close" at bounding box center [1175, 25] width 25 height 25
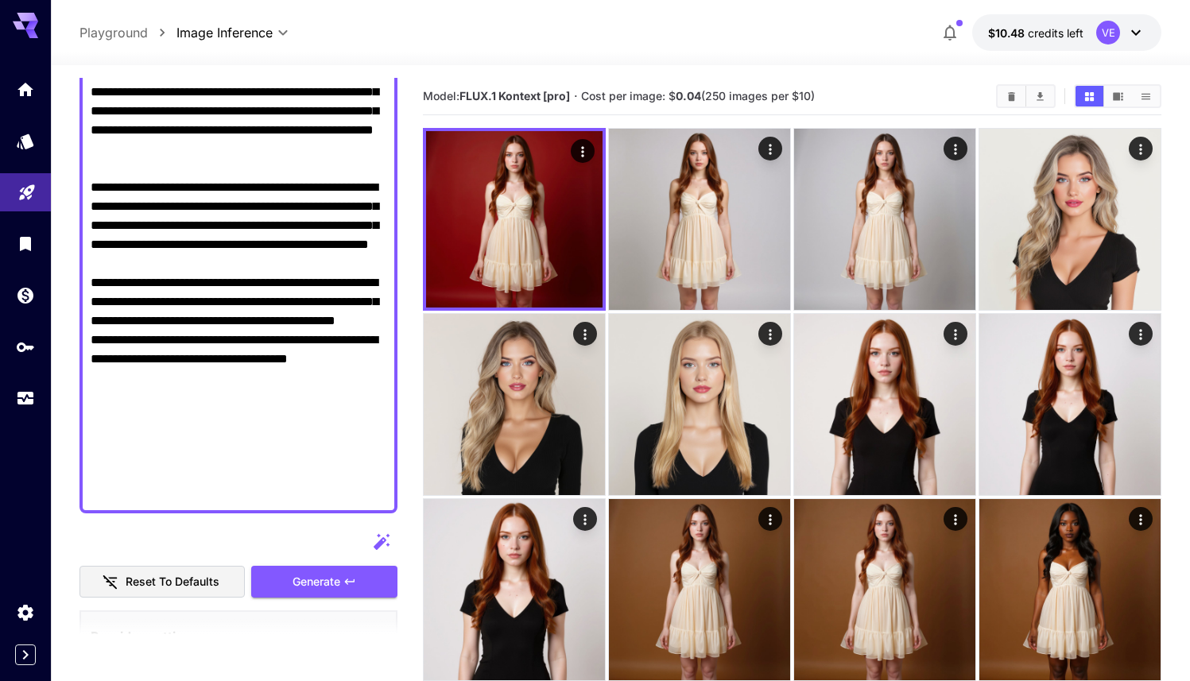
click at [257, 177] on textarea "Raw" at bounding box center [239, 168] width 296 height 667
paste textarea "**********"
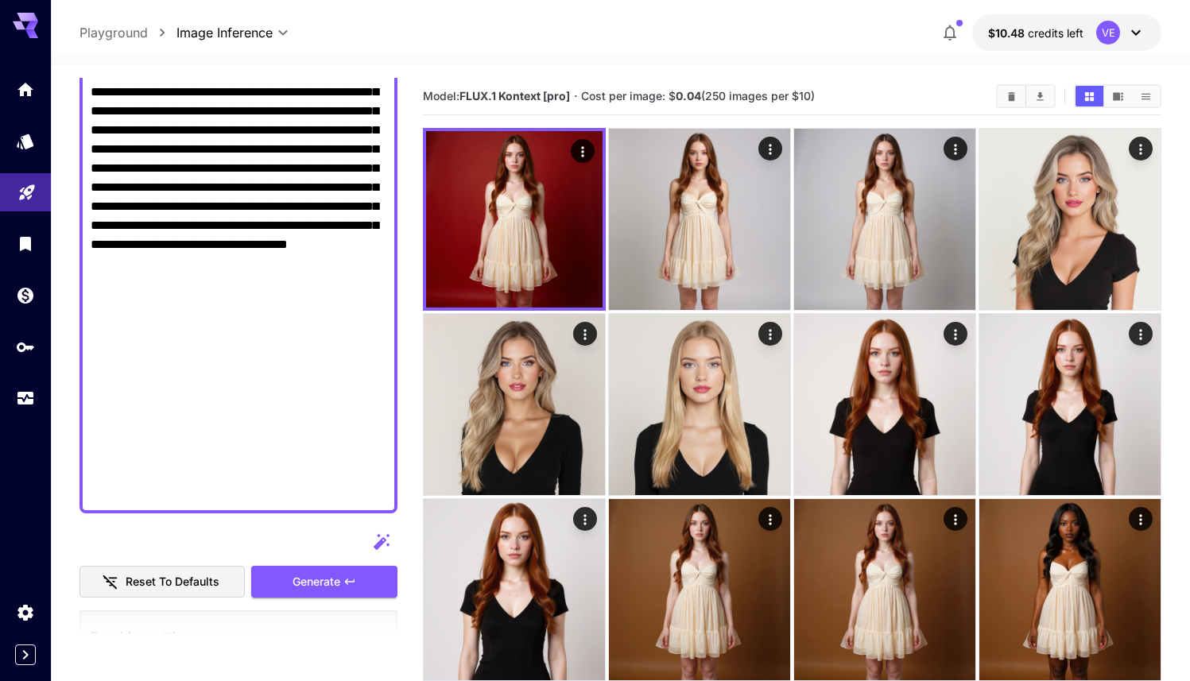
scroll to position [79, 0]
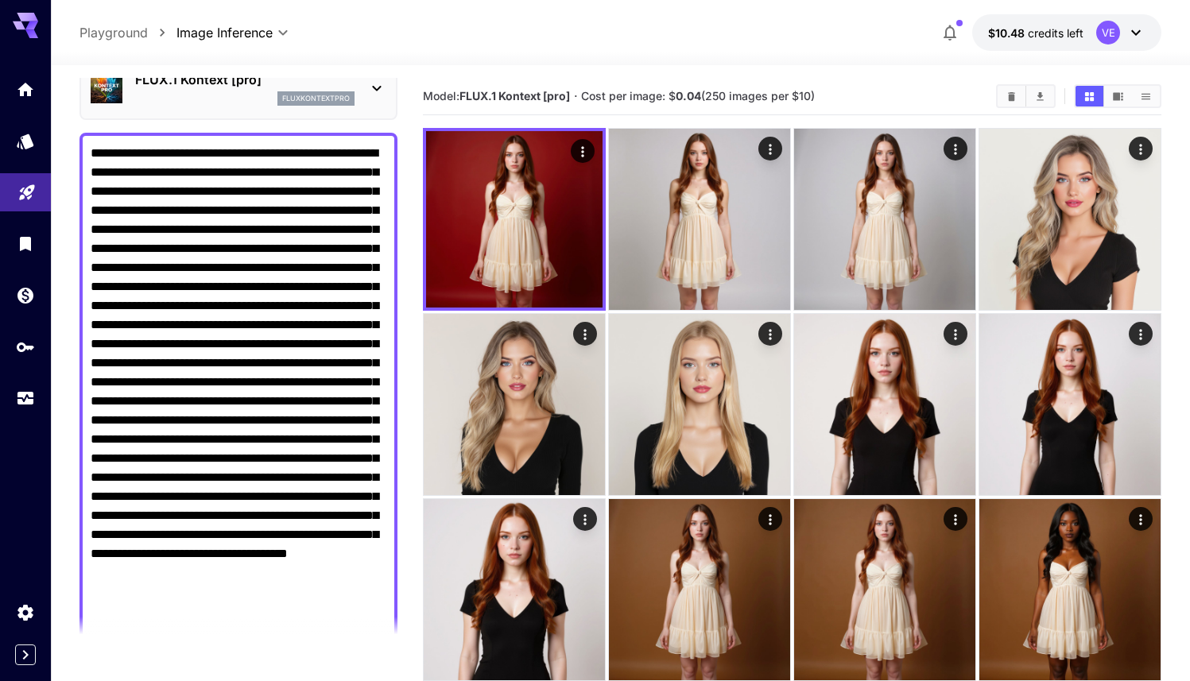
click at [99, 151] on textarea "Raw" at bounding box center [239, 401] width 296 height 515
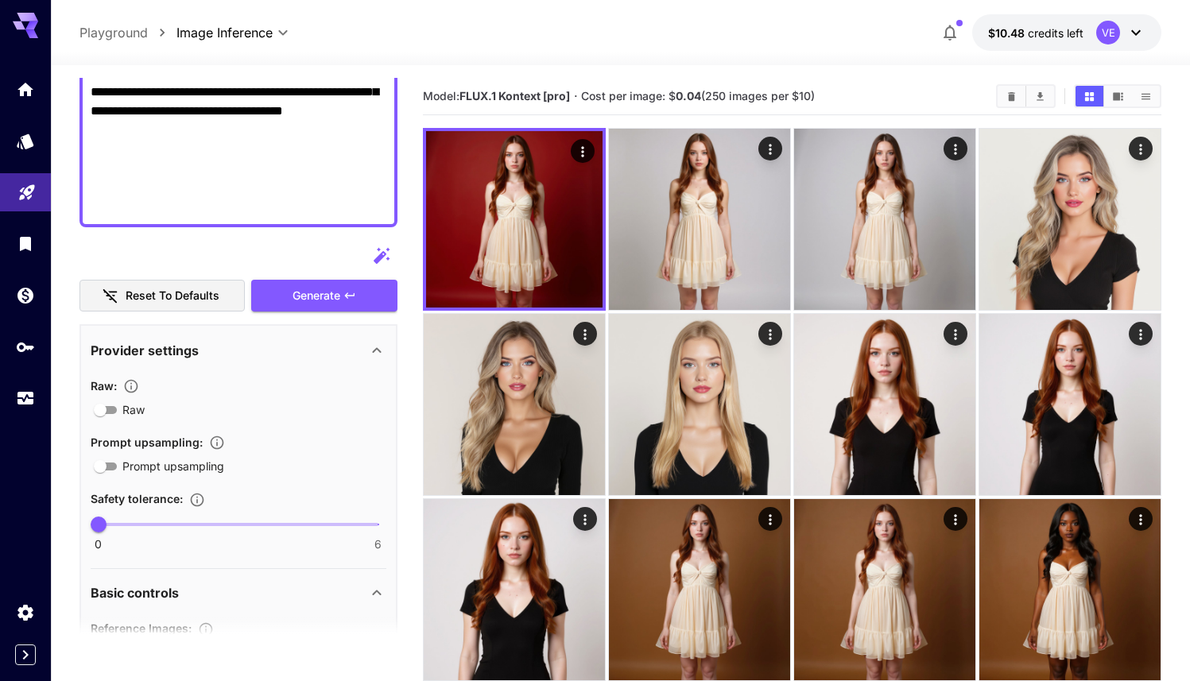
scroll to position [543, 0]
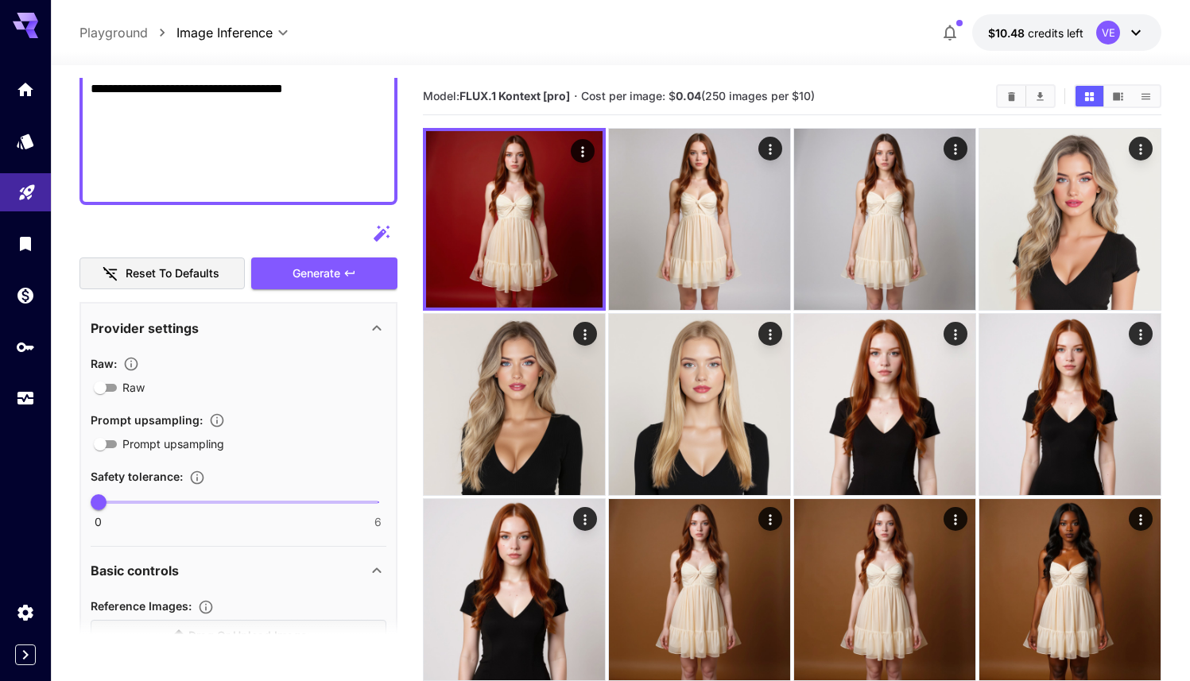
click at [315, 260] on button "Generate" at bounding box center [324, 273] width 146 height 33
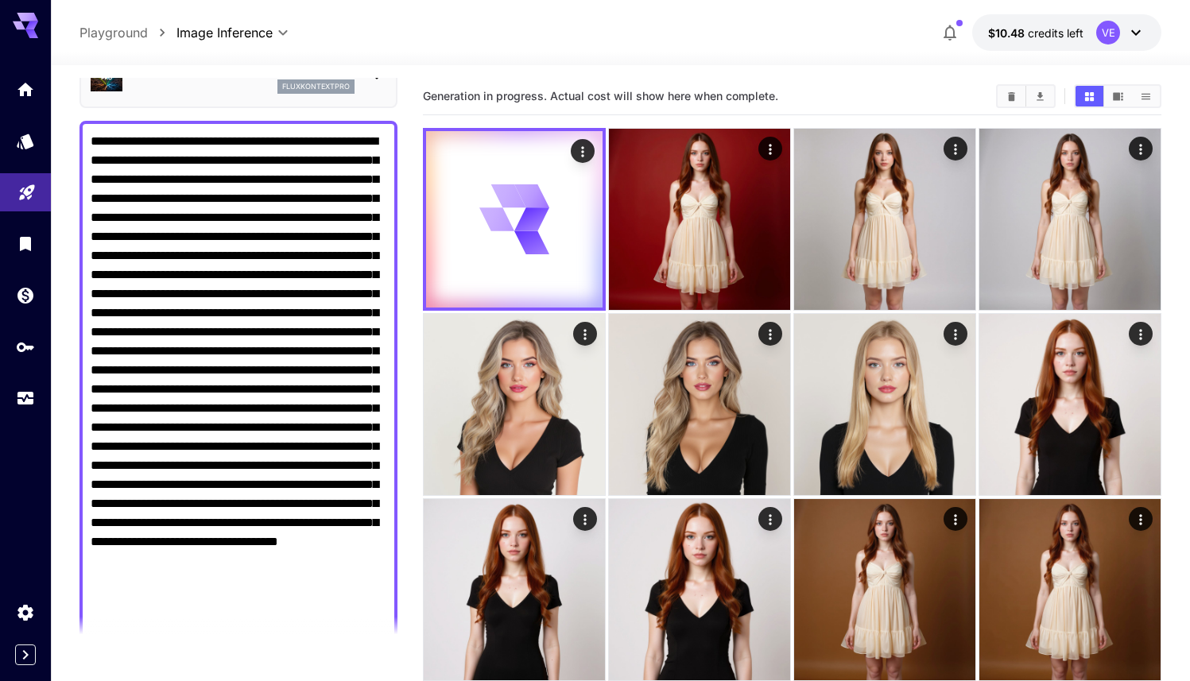
scroll to position [89, 0]
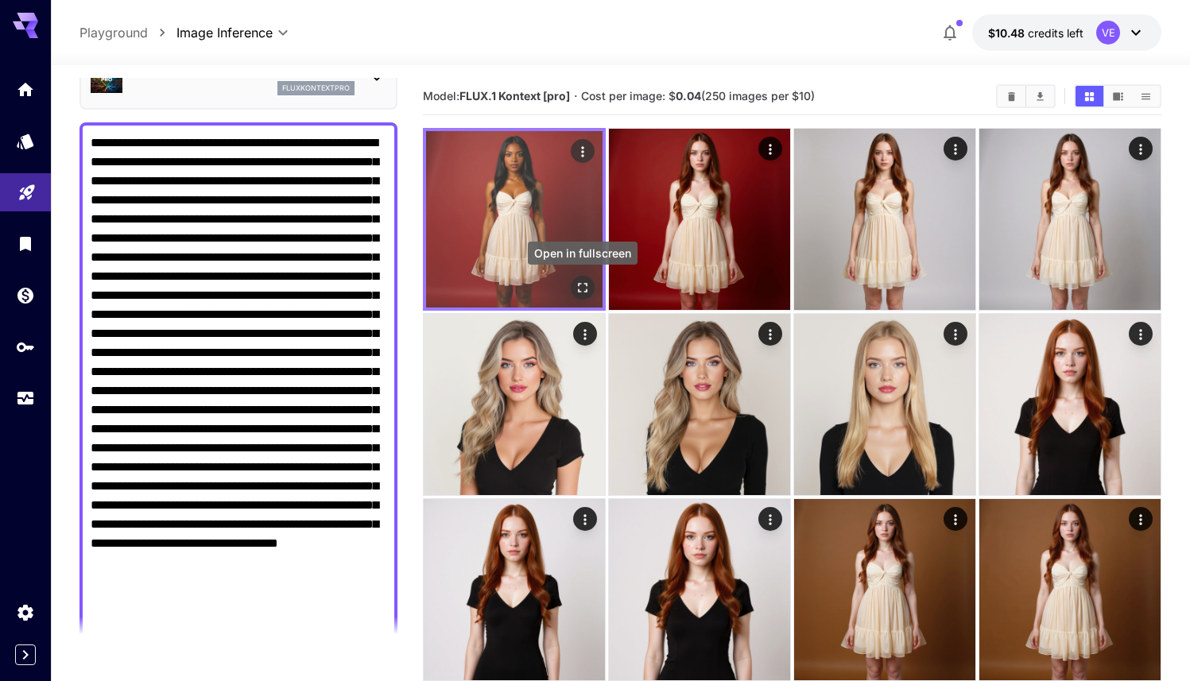
click at [576, 282] on icon "Open in fullscreen" at bounding box center [582, 288] width 16 height 16
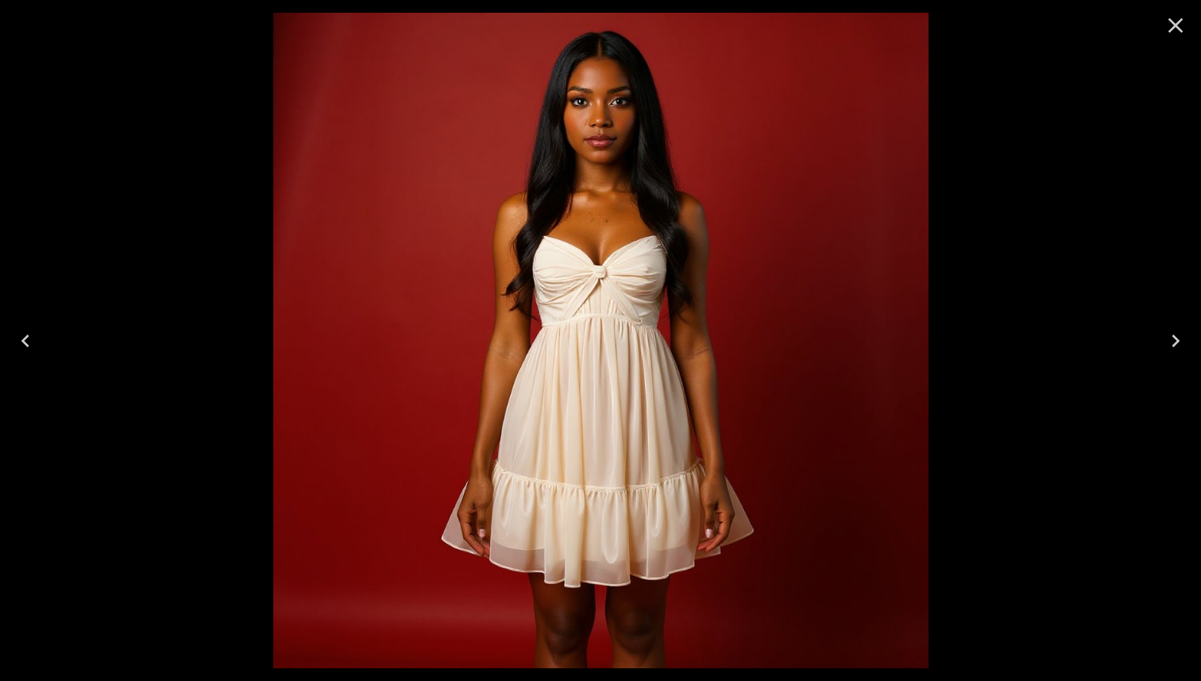
click at [1182, 24] on icon "Close" at bounding box center [1175, 25] width 25 height 25
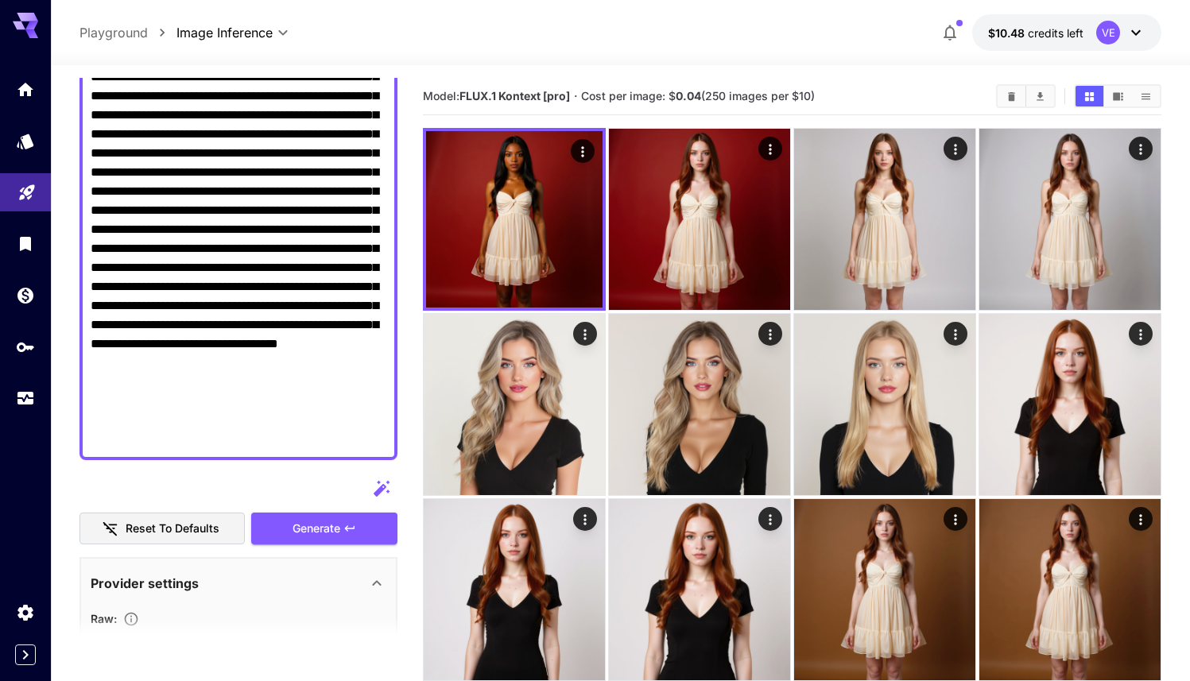
scroll to position [265, 0]
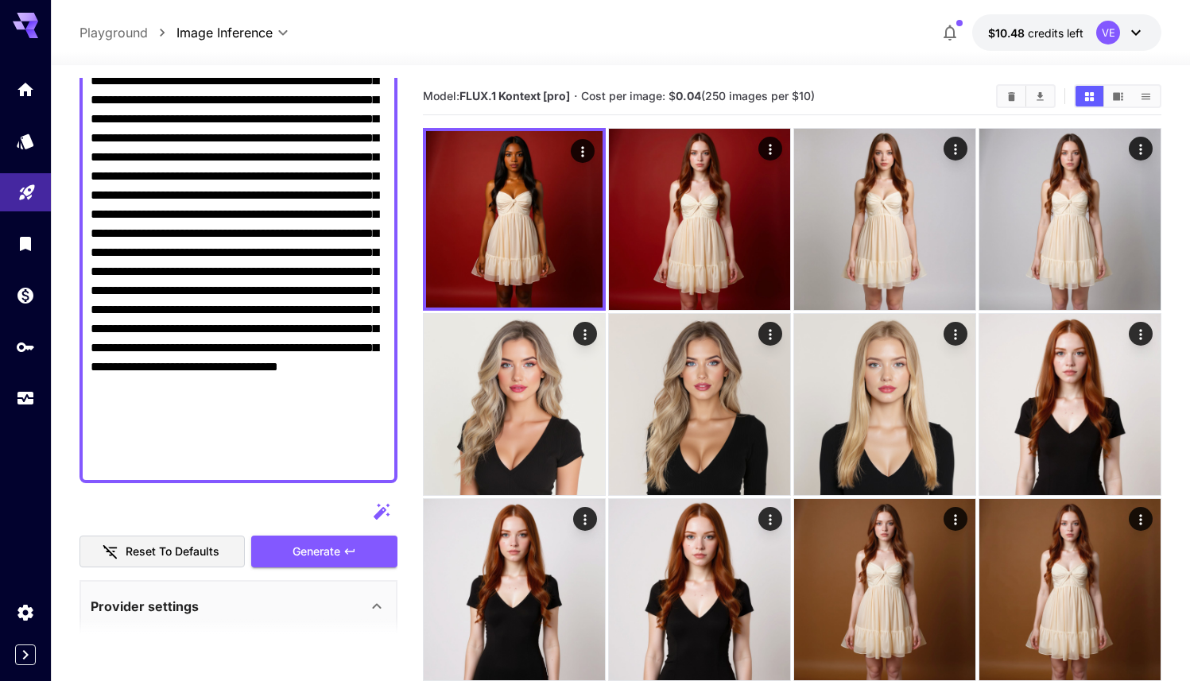
click at [276, 322] on textarea "Raw" at bounding box center [239, 214] width 296 height 515
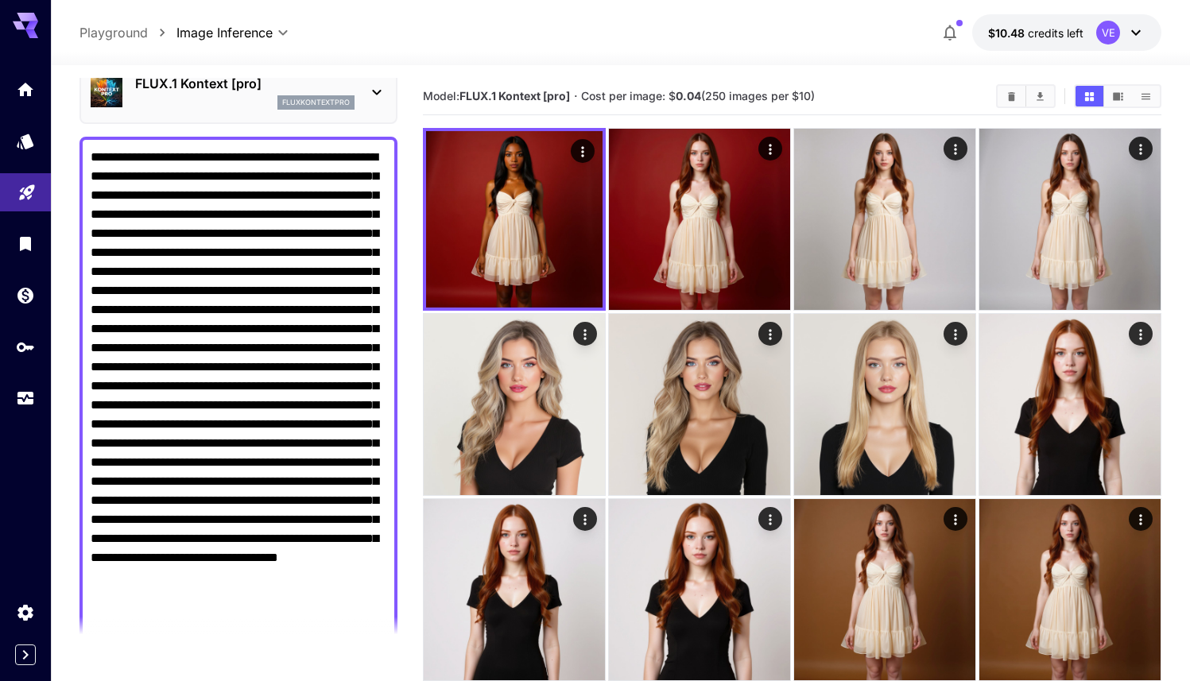
scroll to position [69, 0]
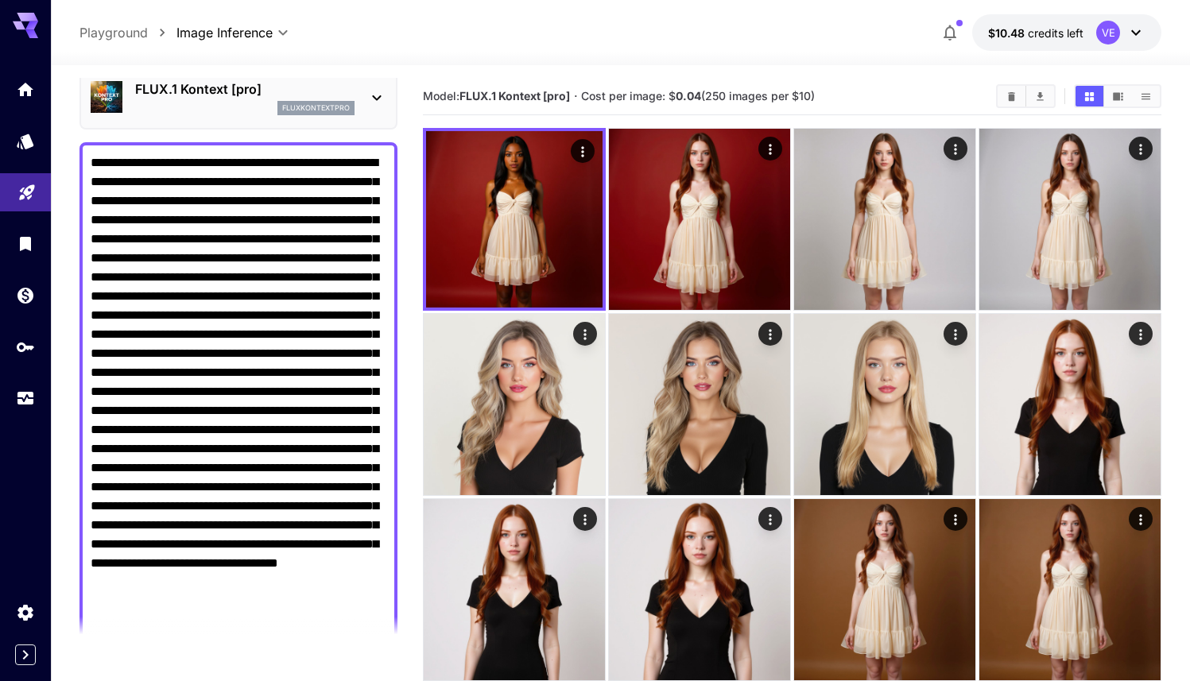
click at [246, 497] on textarea "Raw" at bounding box center [239, 410] width 296 height 515
click at [253, 470] on textarea "Raw" at bounding box center [239, 410] width 296 height 515
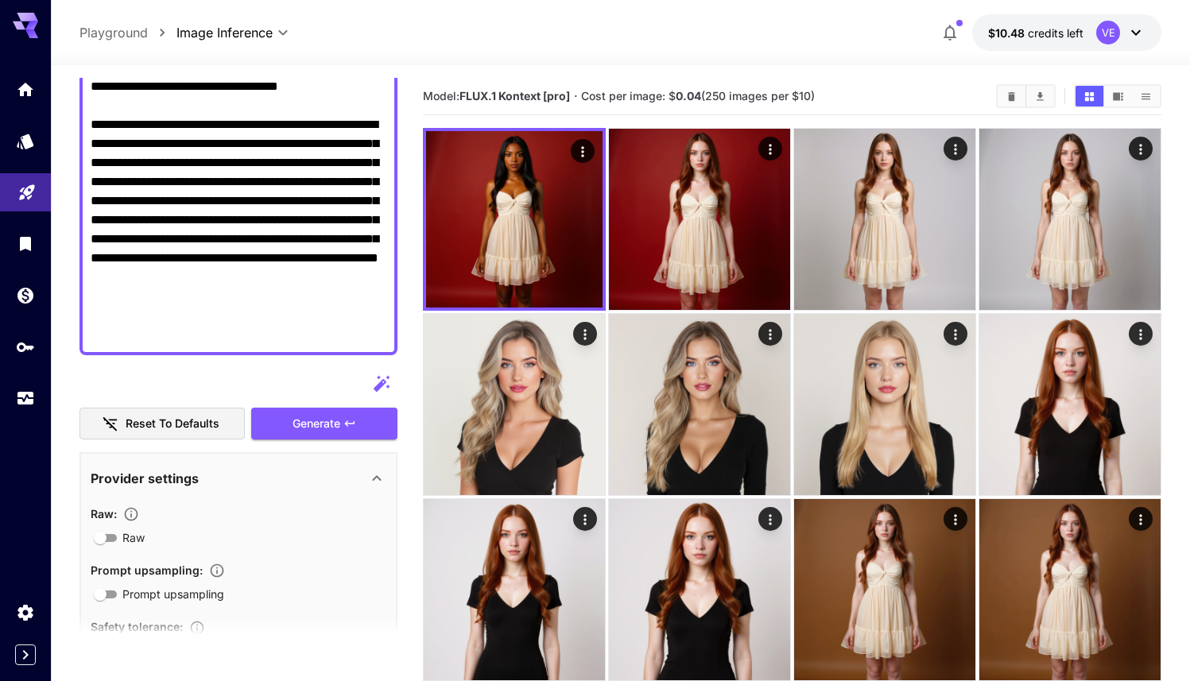
scroll to position [412, 0]
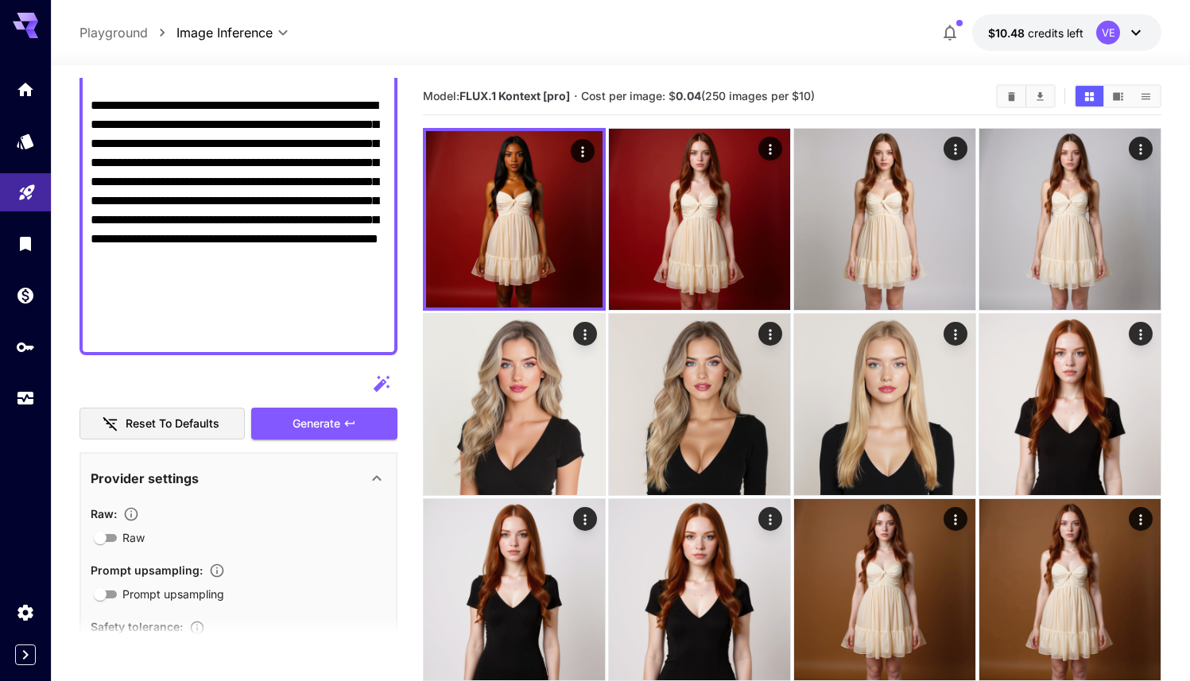
click at [296, 244] on textarea "Raw" at bounding box center [239, 77] width 296 height 534
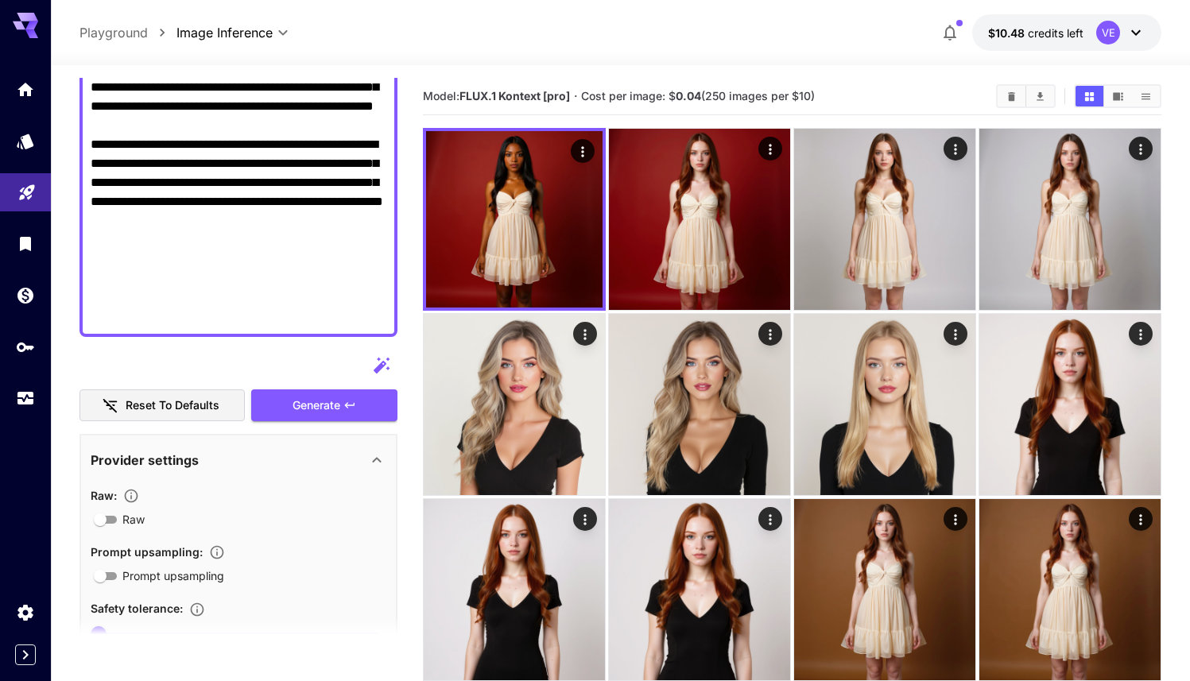
scroll to position [466, 0]
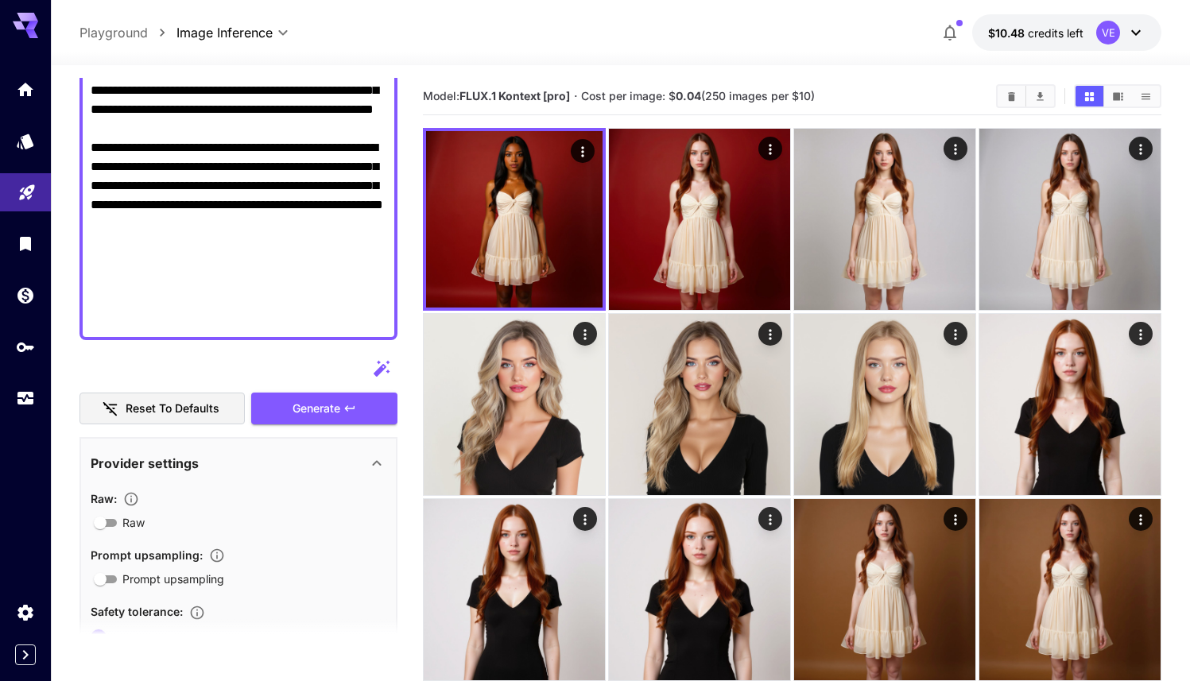
drag, startPoint x: 311, startPoint y: 188, endPoint x: 55, endPoint y: 117, distance: 266.2
paste textarea
type textarea "**********"
click at [313, 411] on span "Generate" at bounding box center [316, 409] width 48 height 20
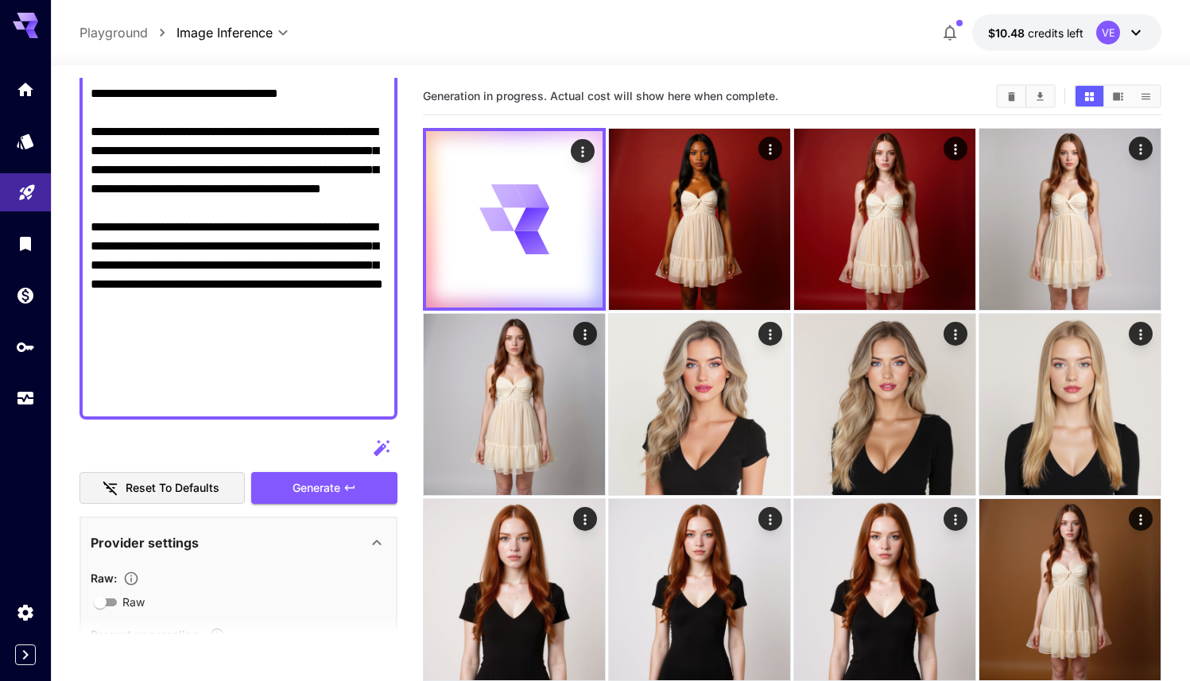
scroll to position [357, 0]
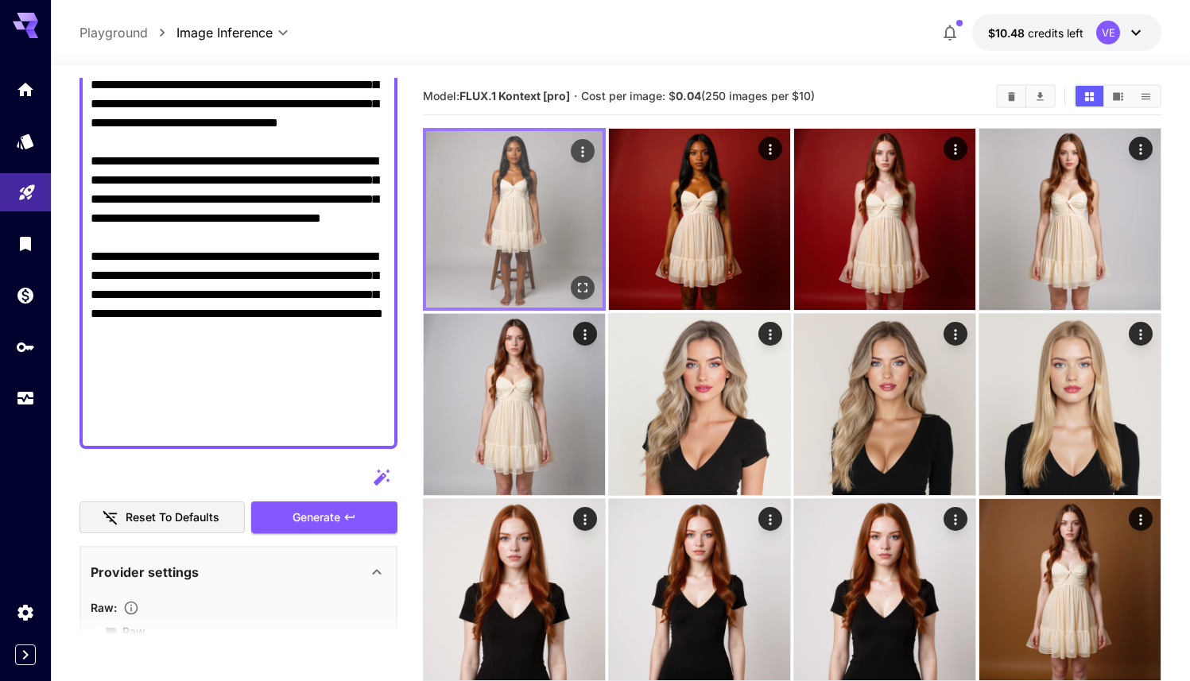
click at [588, 281] on icon "Open in fullscreen" at bounding box center [582, 288] width 16 height 16
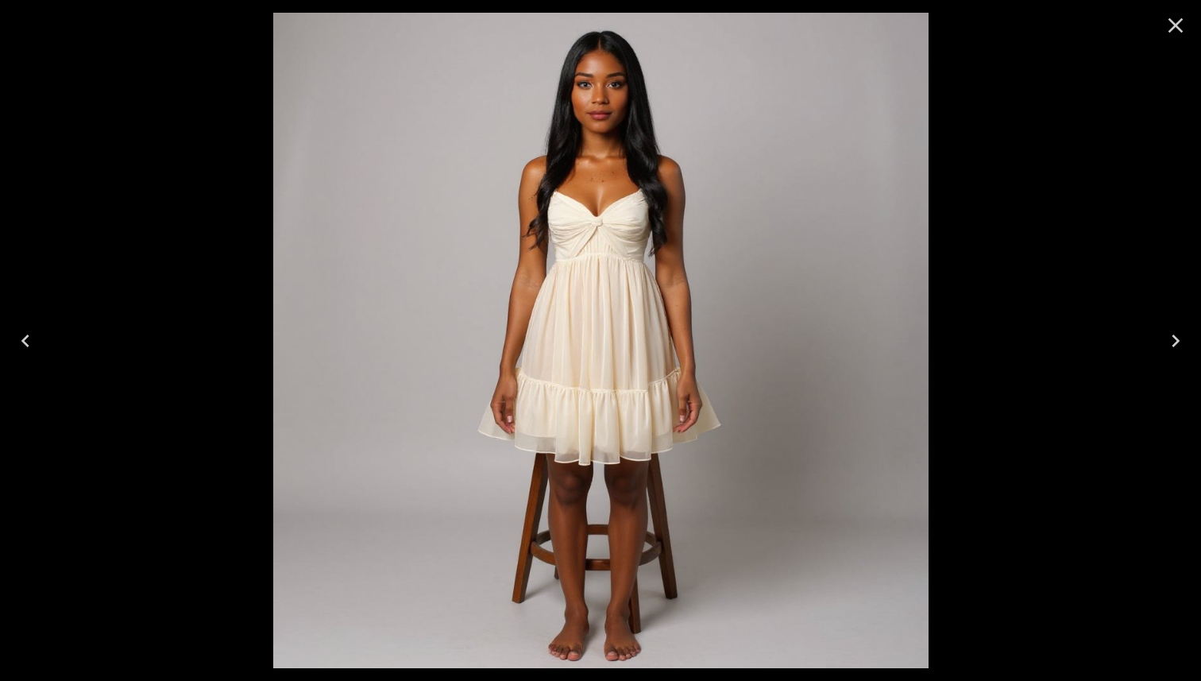
click at [607, 90] on img at bounding box center [601, 341] width 656 height 656
click at [1174, 28] on icon "Close" at bounding box center [1176, 25] width 15 height 15
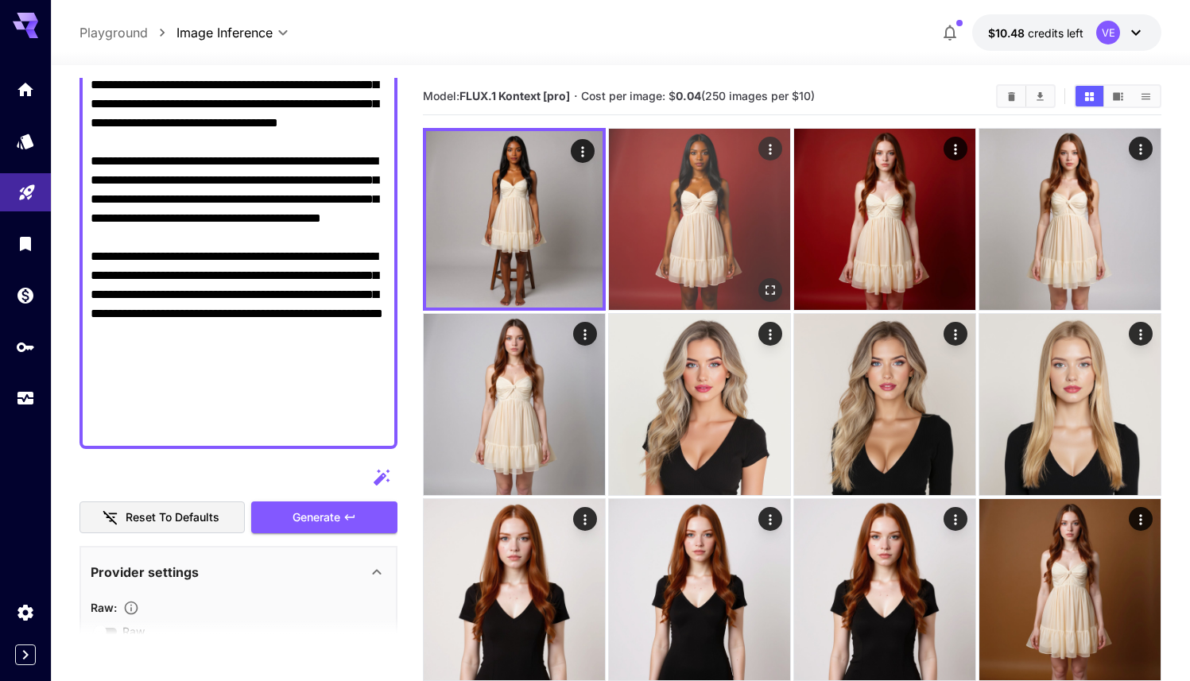
click at [766, 287] on icon "Open in fullscreen" at bounding box center [770, 290] width 10 height 10
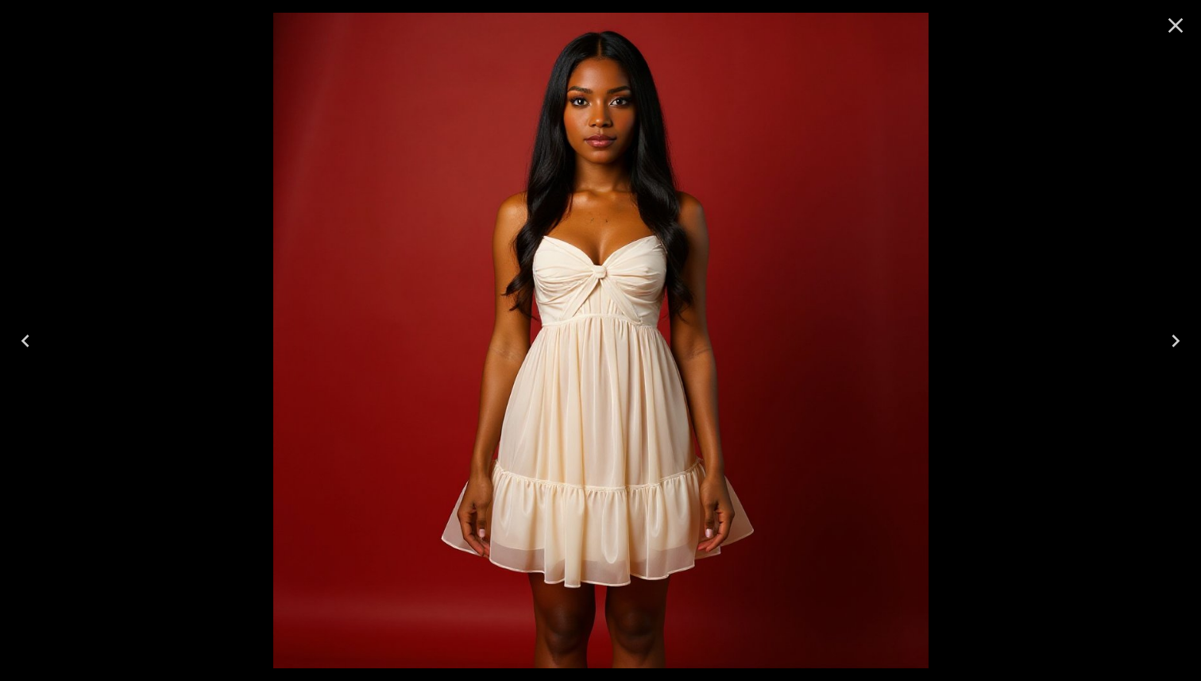
click at [1181, 27] on icon "Close" at bounding box center [1175, 25] width 25 height 25
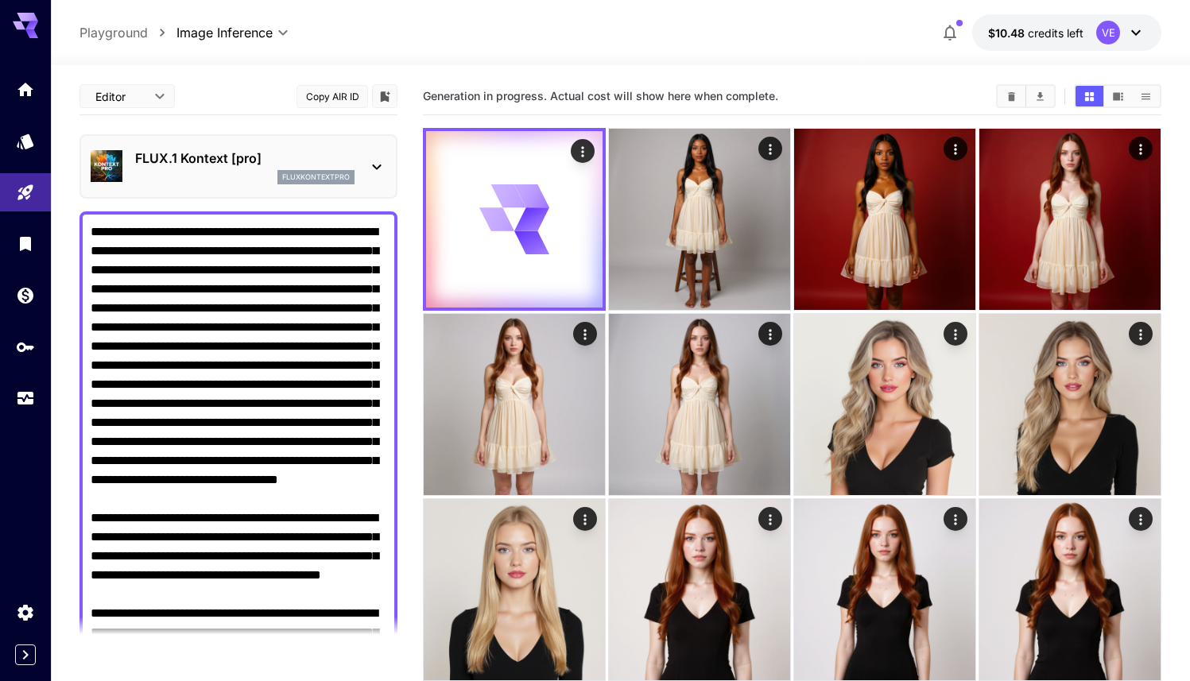
scroll to position [357, 0]
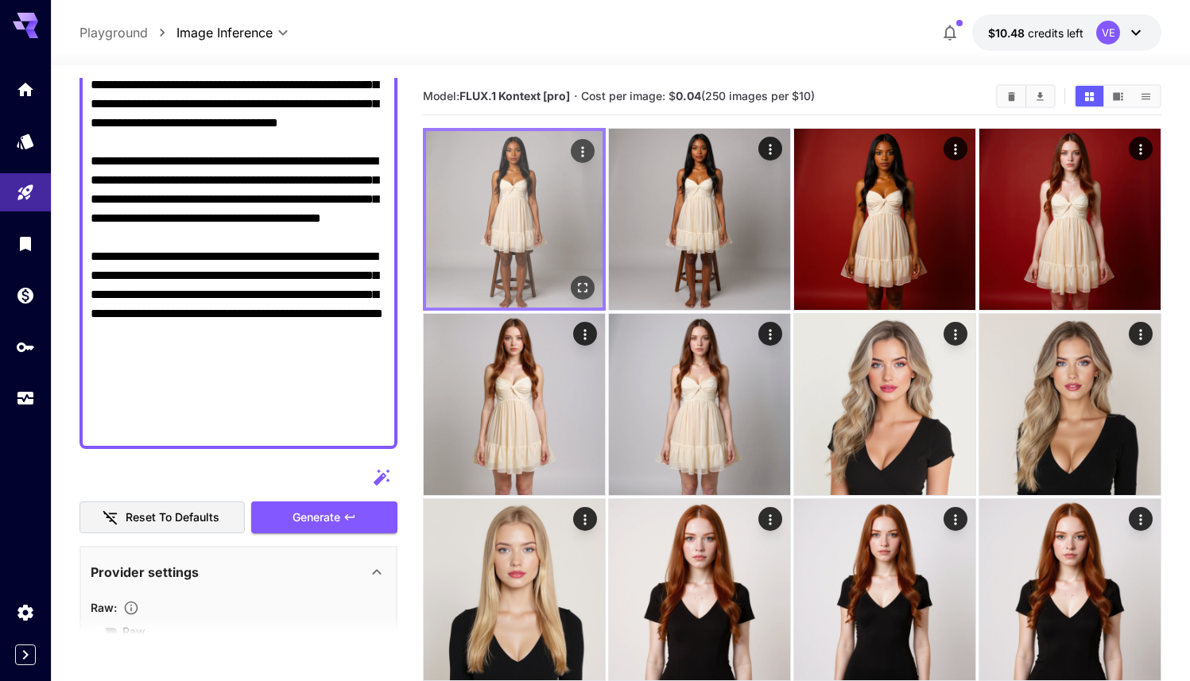
click at [581, 288] on icon "Open in fullscreen" at bounding box center [582, 288] width 16 height 16
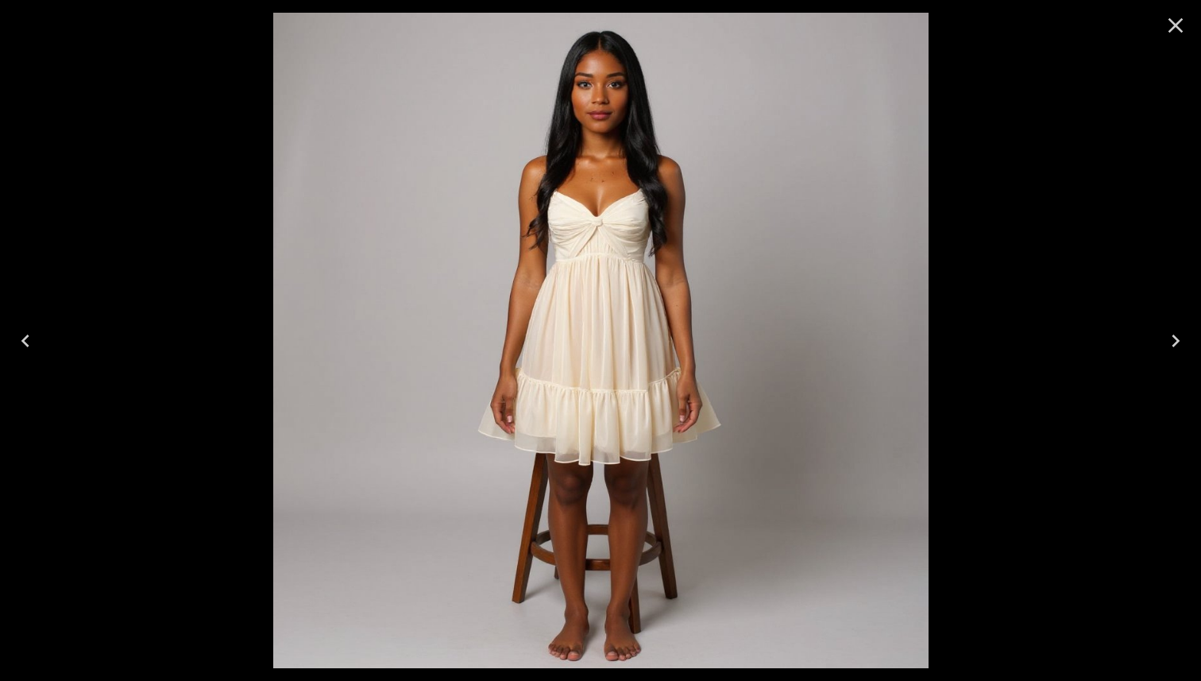
click at [1178, 20] on icon "Close" at bounding box center [1175, 25] width 25 height 25
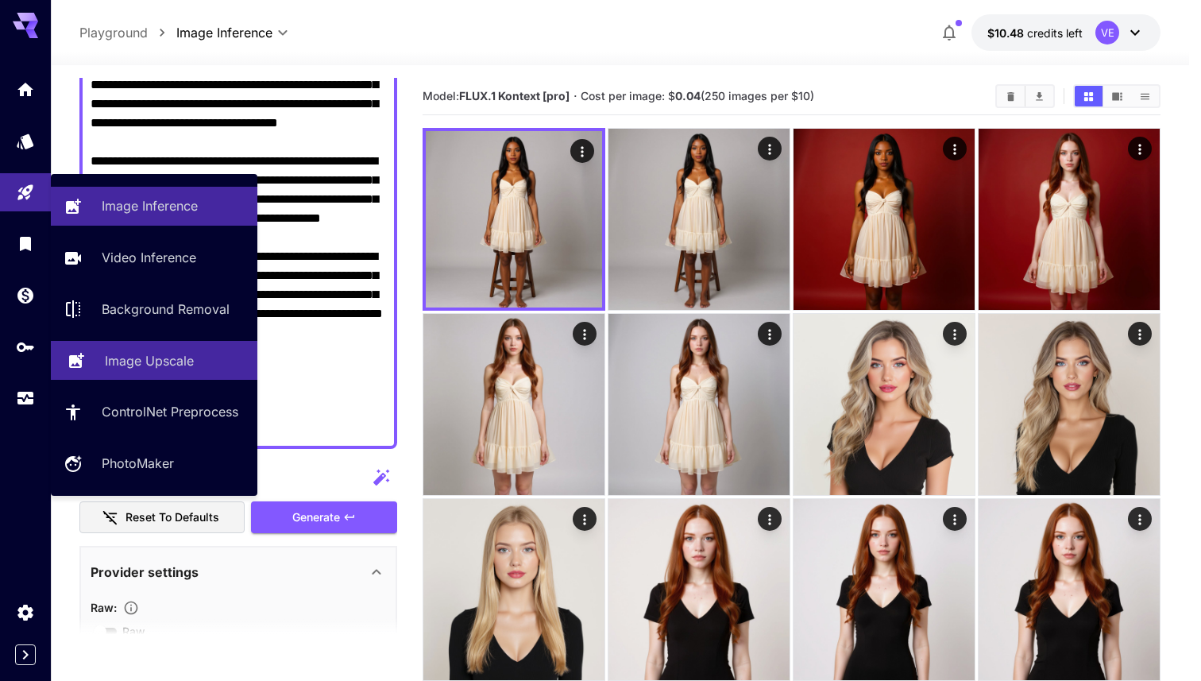
click at [147, 364] on p "Image Upscale" at bounding box center [149, 360] width 89 height 19
type input "**********"
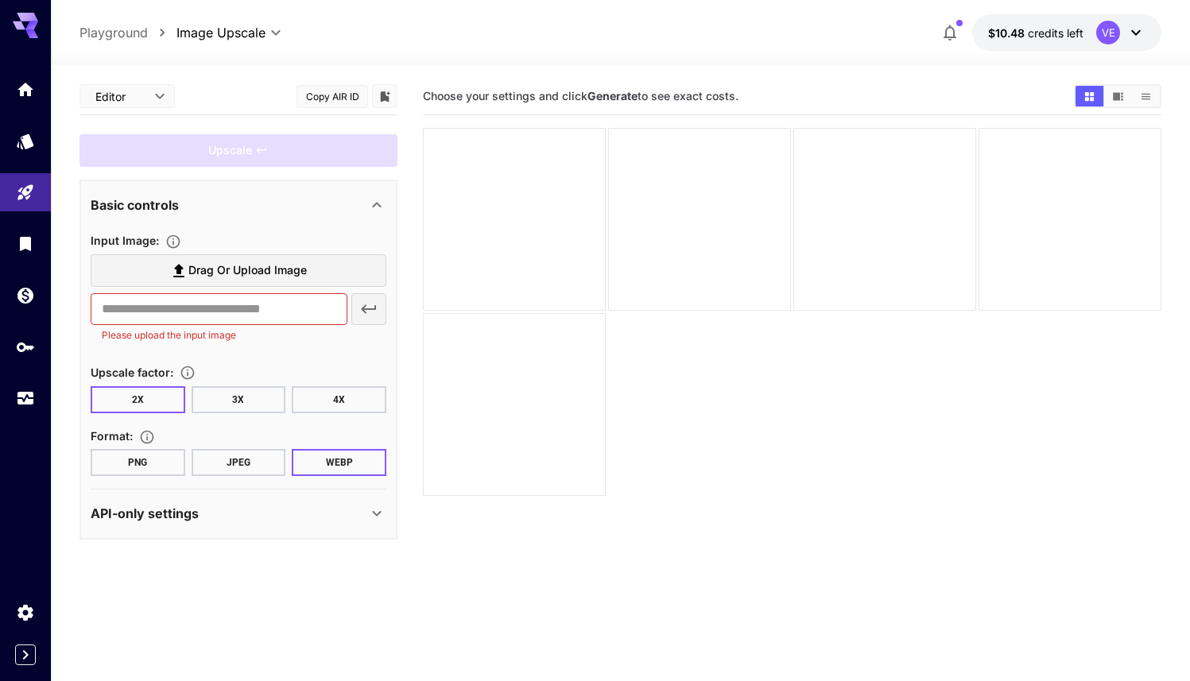
click at [246, 235] on div "Input Image :" at bounding box center [239, 239] width 296 height 19
click at [246, 264] on span "Drag or upload image" at bounding box center [247, 271] width 118 height 20
click at [0, 0] on input "Drag or upload image" at bounding box center [0, 0] width 0 height 0
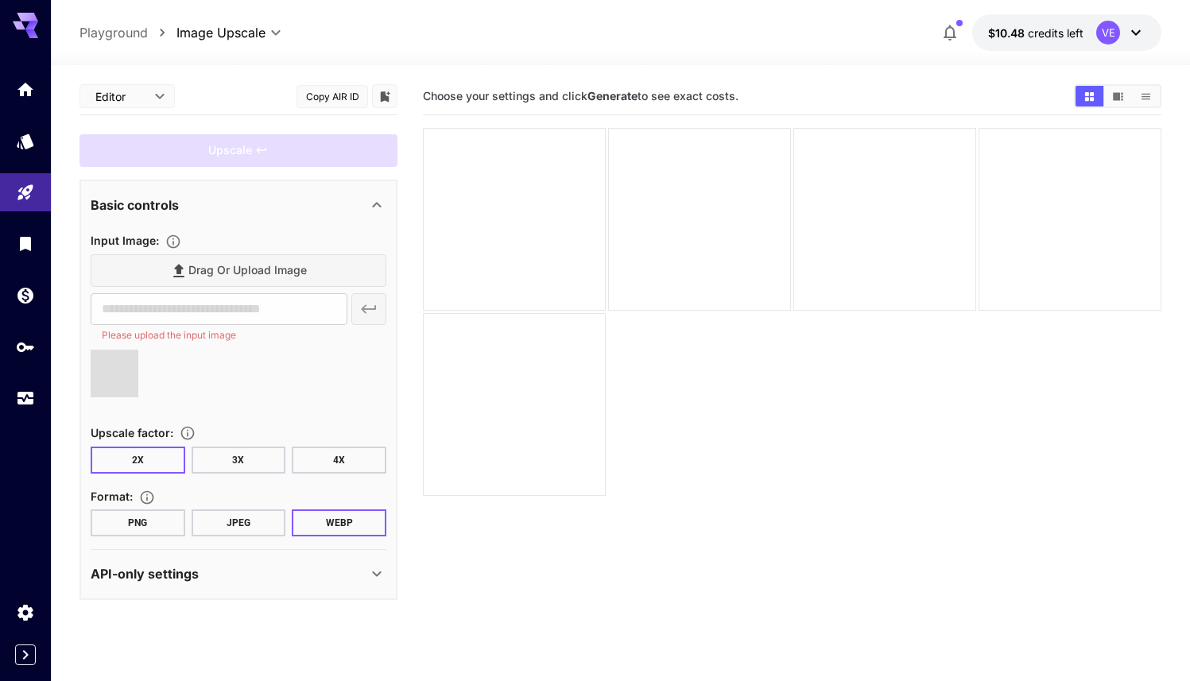
type input "**********"
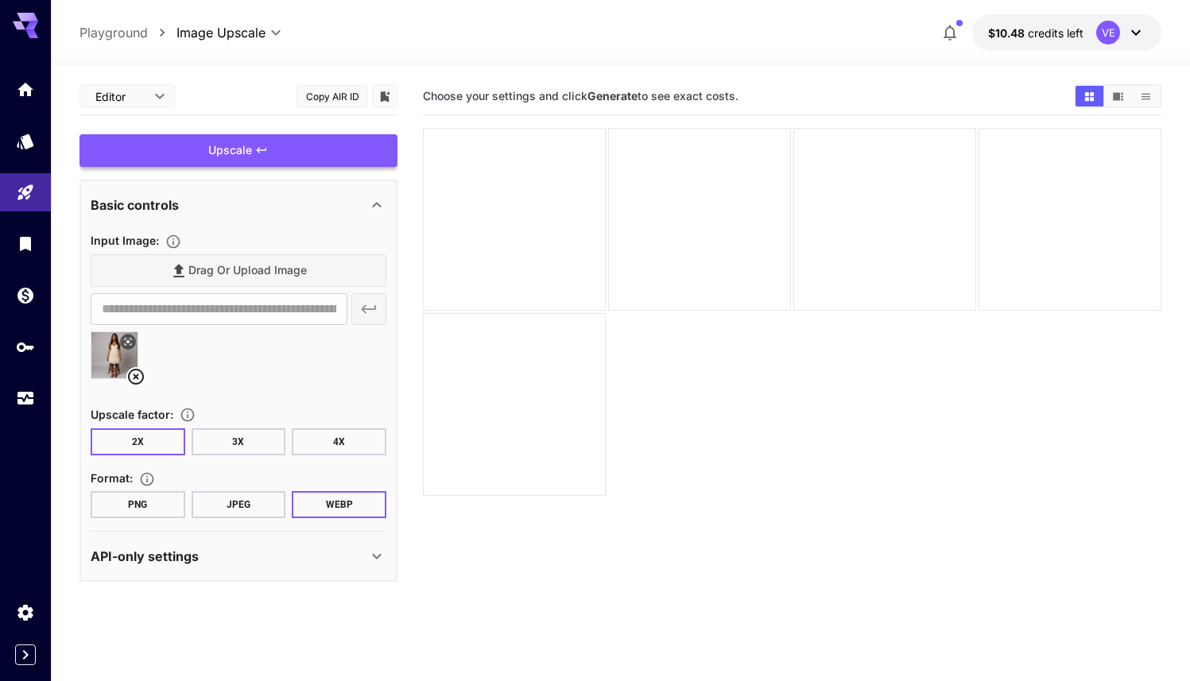
click at [247, 149] on div "Upscale" at bounding box center [238, 150] width 318 height 33
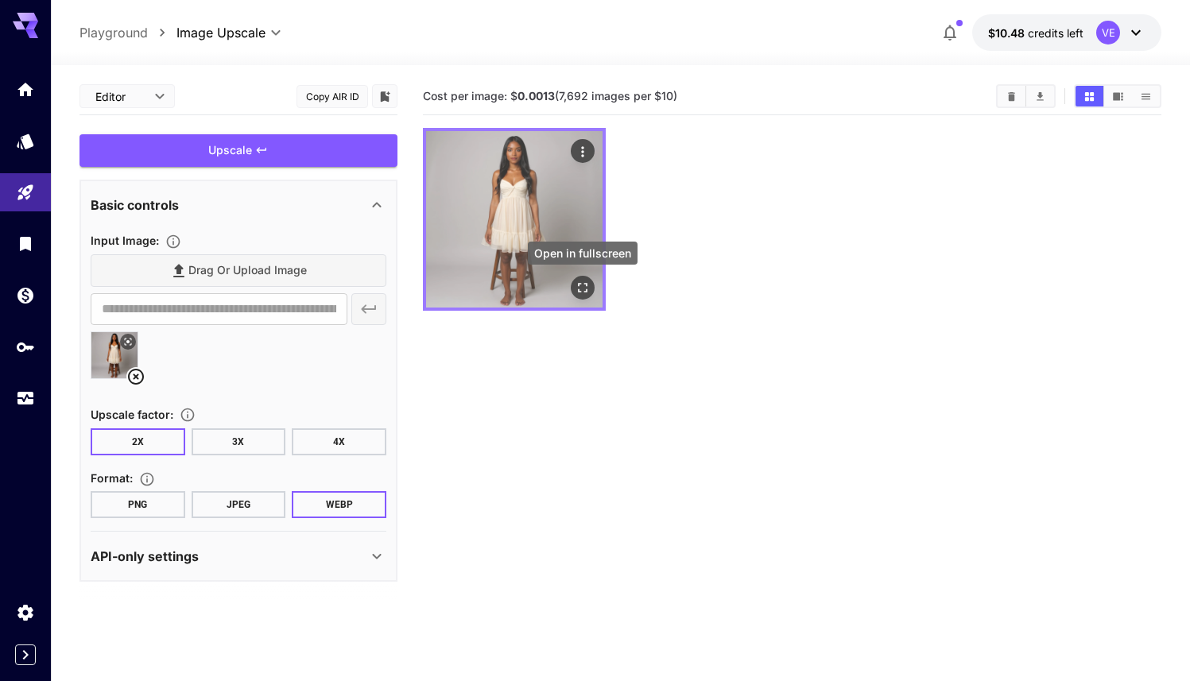
click at [584, 291] on icon "Open in fullscreen" at bounding box center [583, 288] width 10 height 10
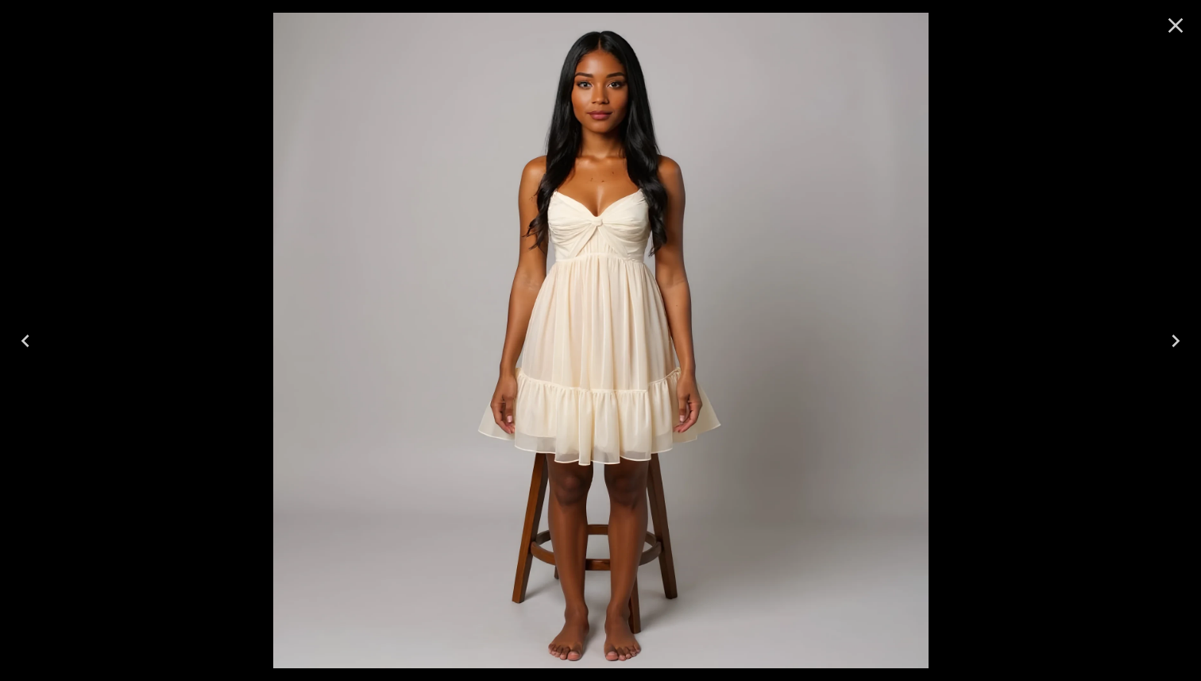
click at [1166, 34] on icon "Close" at bounding box center [1175, 25] width 25 height 25
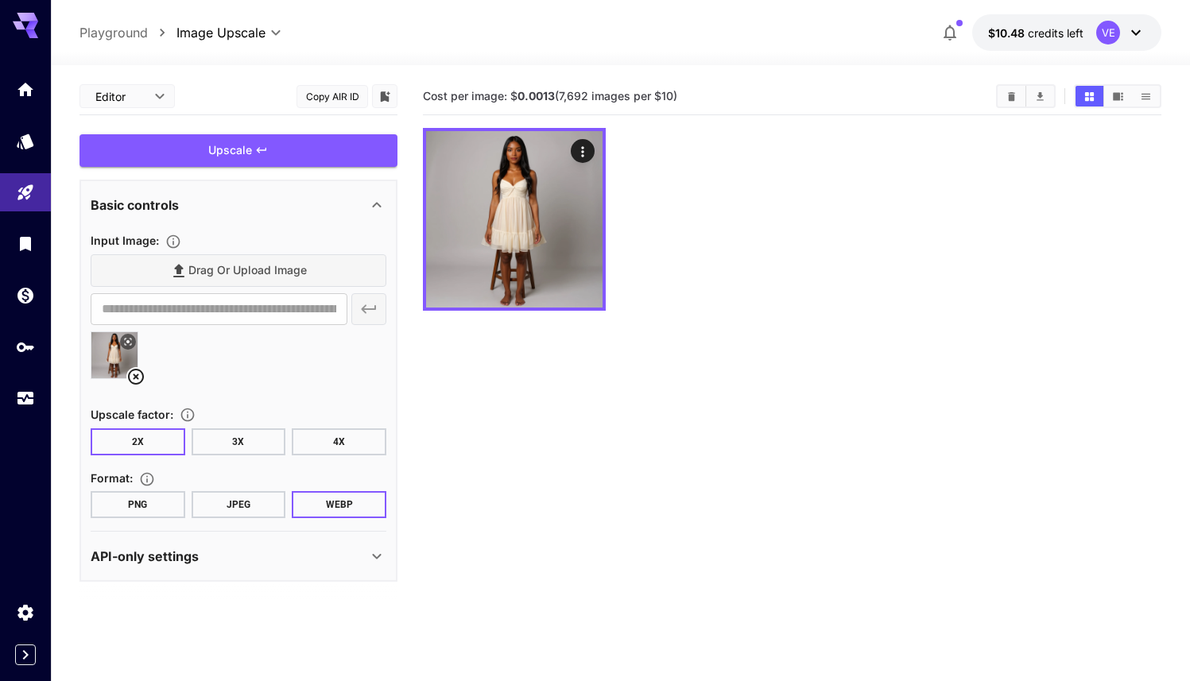
click at [312, 437] on button "4X" at bounding box center [339, 441] width 95 height 27
click at [298, 137] on div "Upscale" at bounding box center [238, 150] width 318 height 33
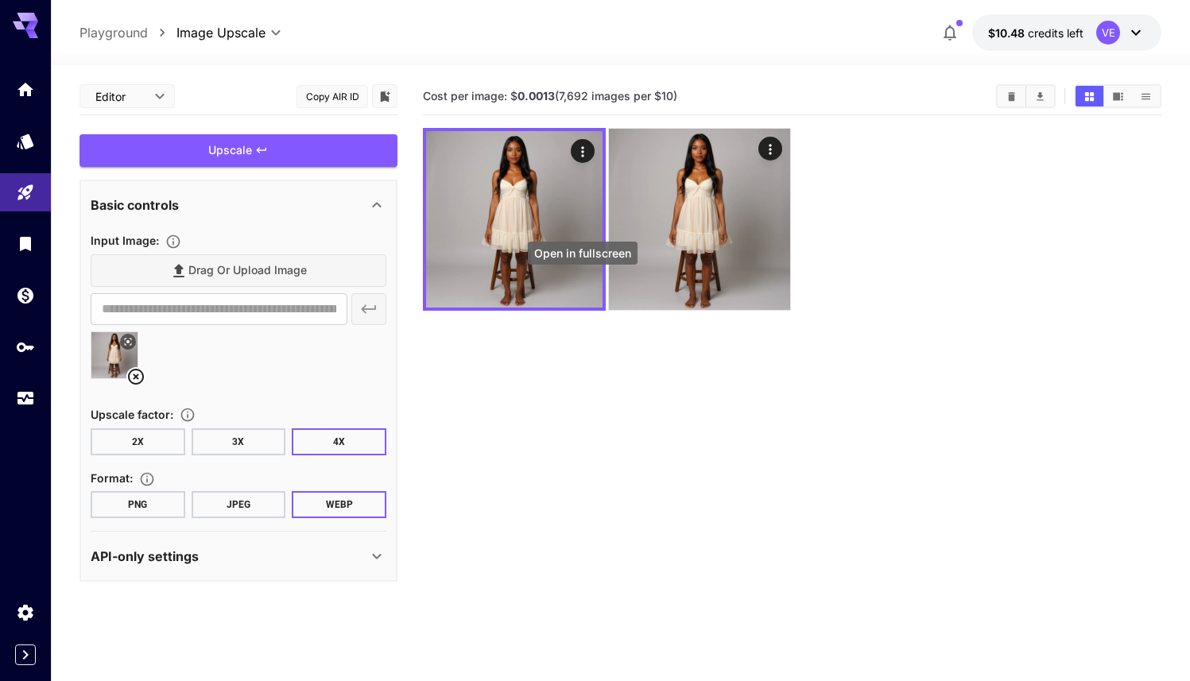
click at [0, 0] on icon "Open in fullscreen" at bounding box center [0, 0] width 0 height 0
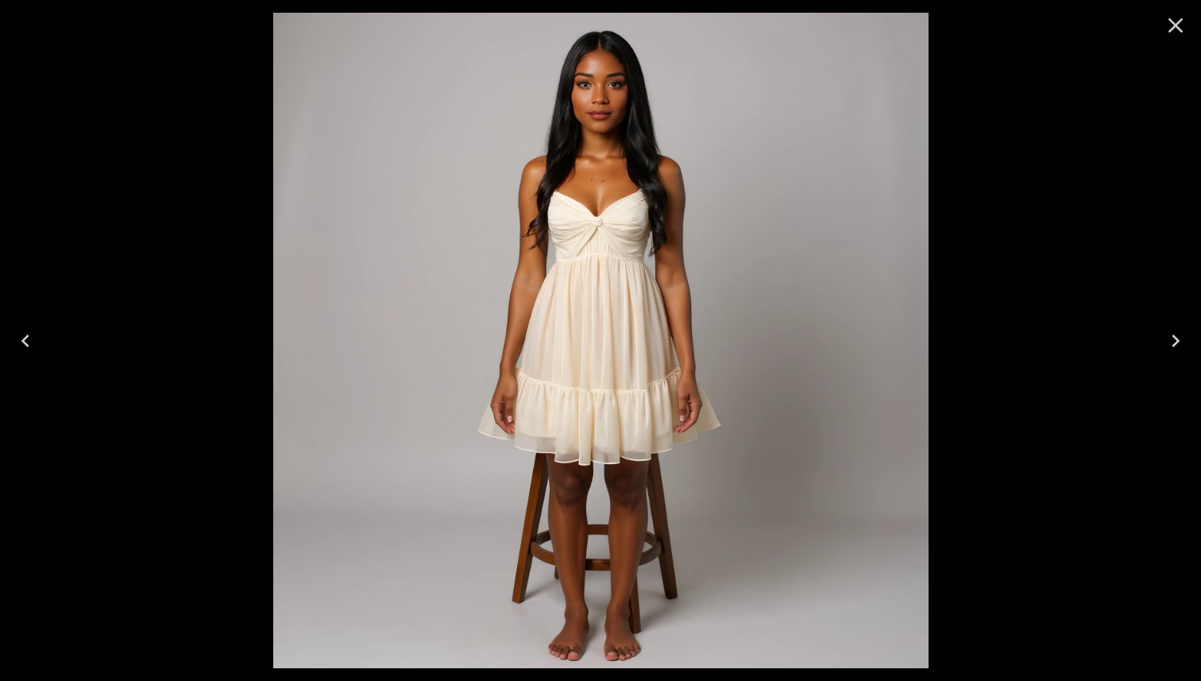
click at [1180, 23] on icon "Close" at bounding box center [1175, 25] width 25 height 25
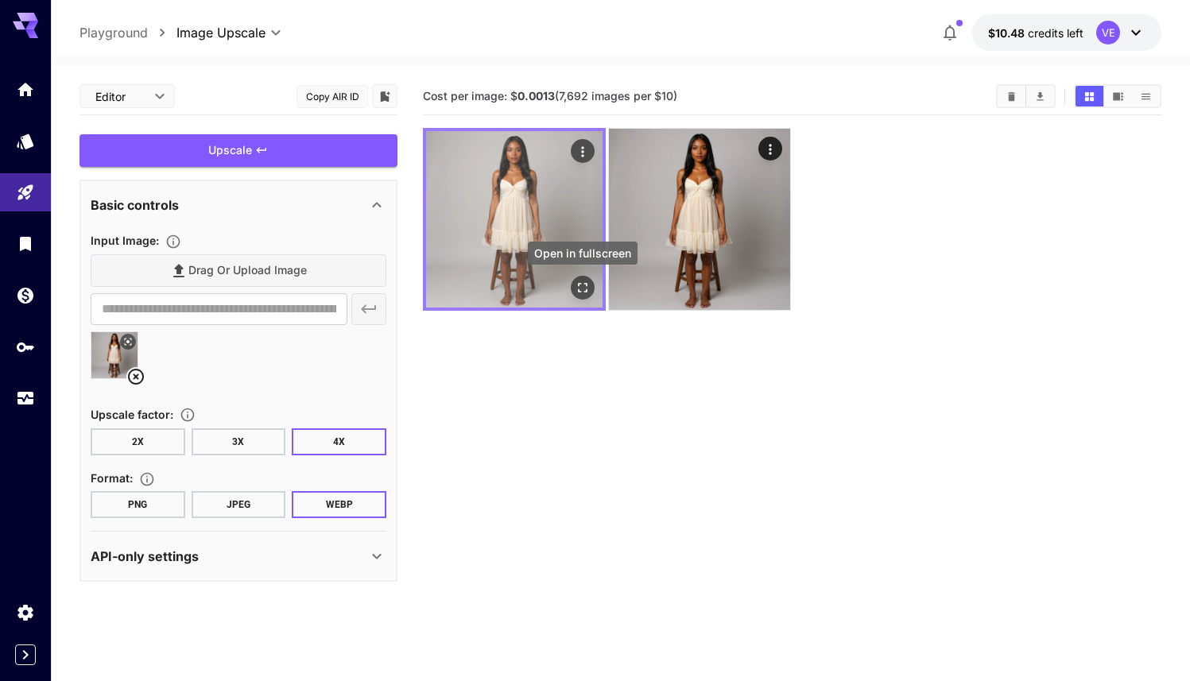
click at [584, 289] on icon "Open in fullscreen" at bounding box center [582, 288] width 16 height 16
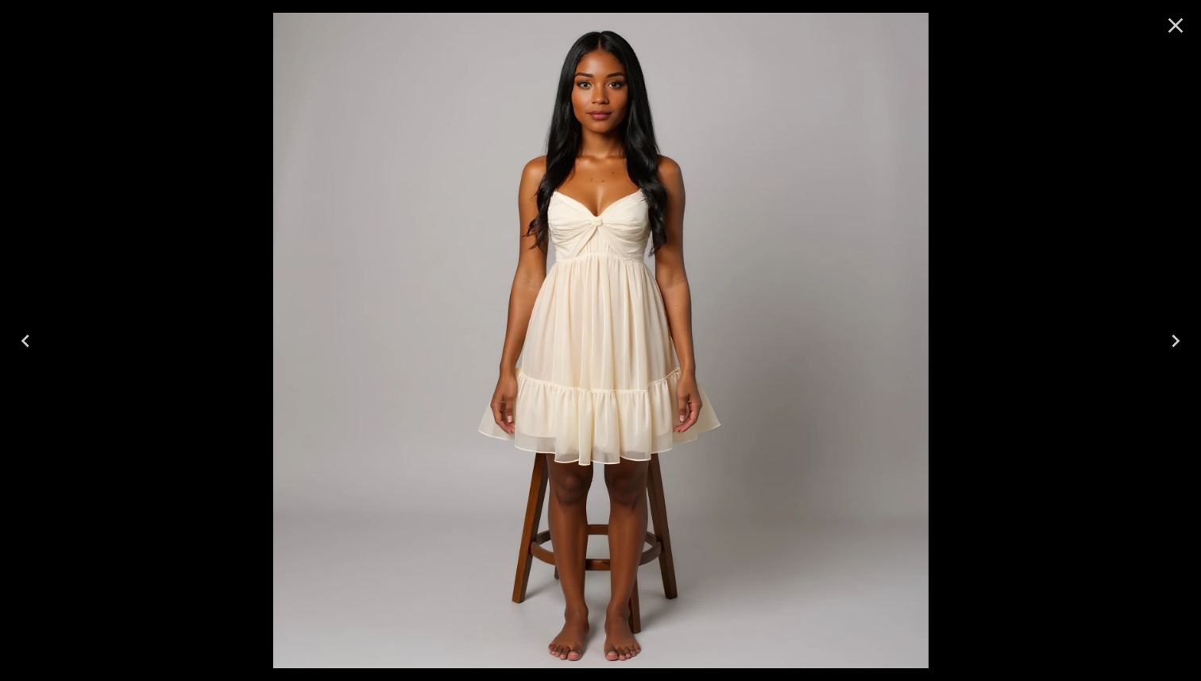
click at [1175, 345] on icon "Next" at bounding box center [1175, 340] width 25 height 25
click at [1165, 29] on icon "Close" at bounding box center [1175, 25] width 25 height 25
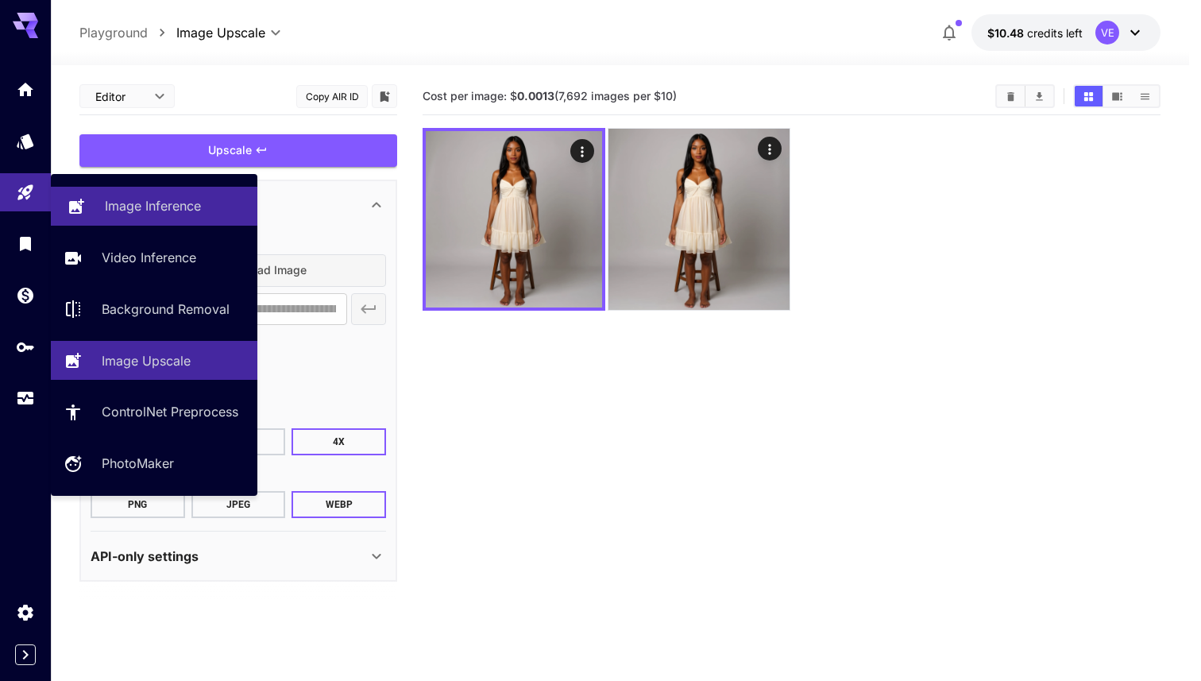
click at [87, 211] on link "Image Inference" at bounding box center [154, 206] width 207 height 39
type input "**********"
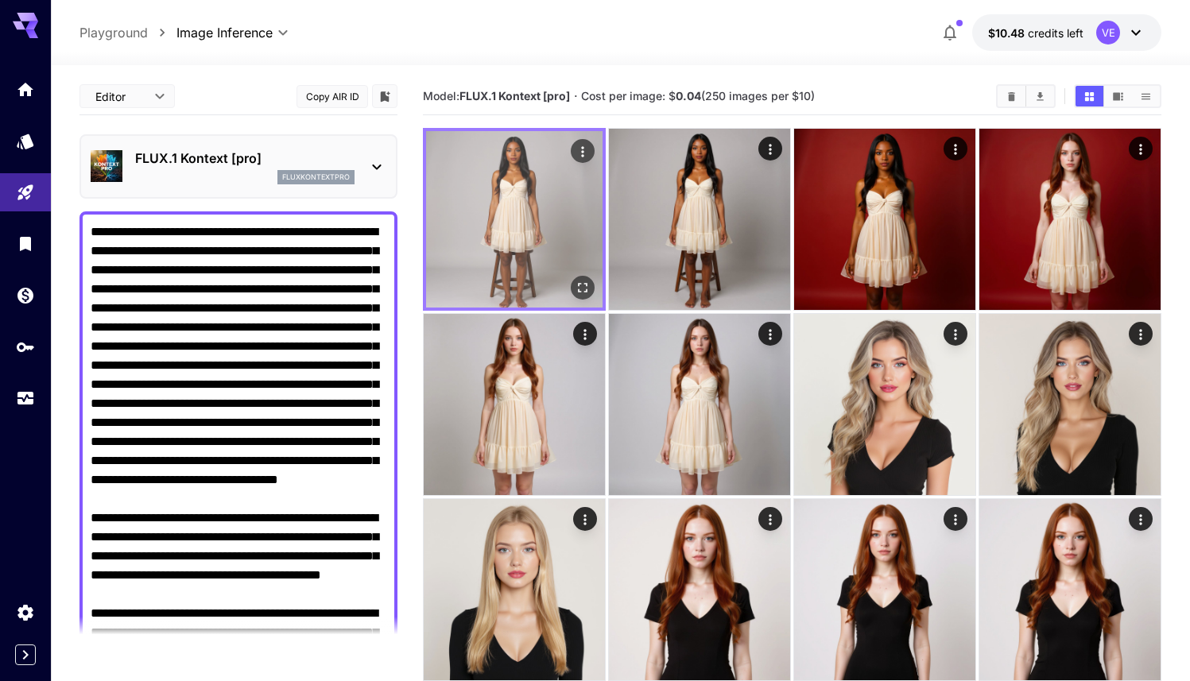
click at [576, 289] on icon "Open in fullscreen" at bounding box center [582, 288] width 16 height 16
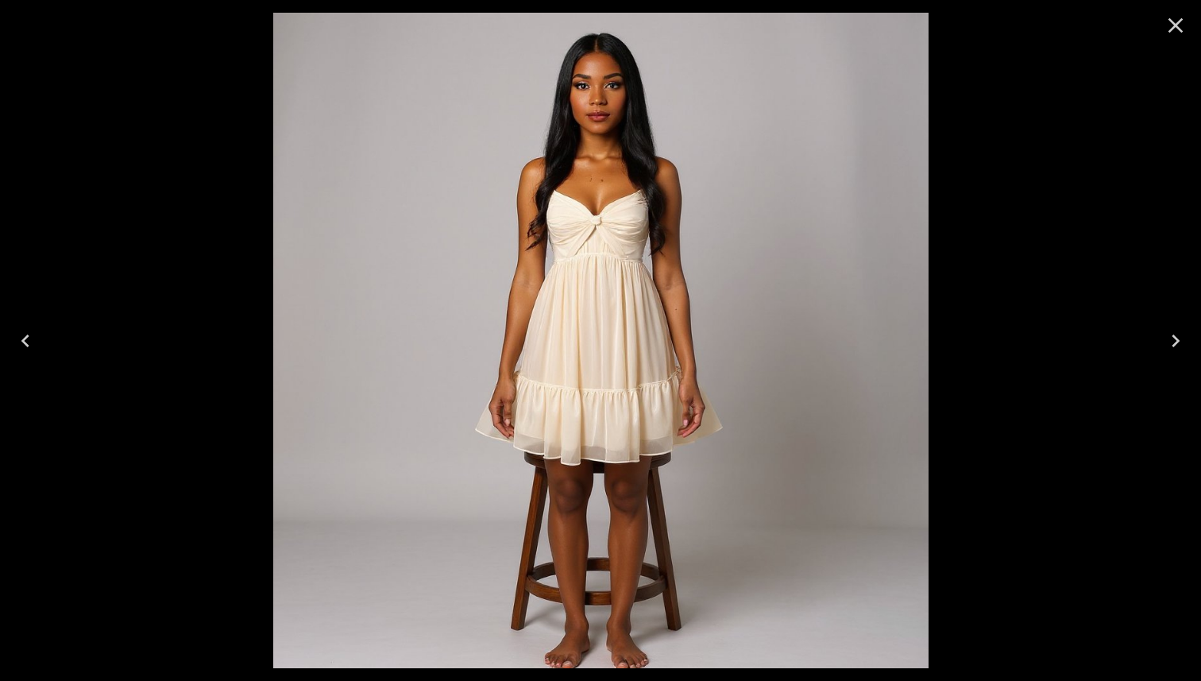
click at [1175, 23] on icon "Close" at bounding box center [1176, 25] width 15 height 15
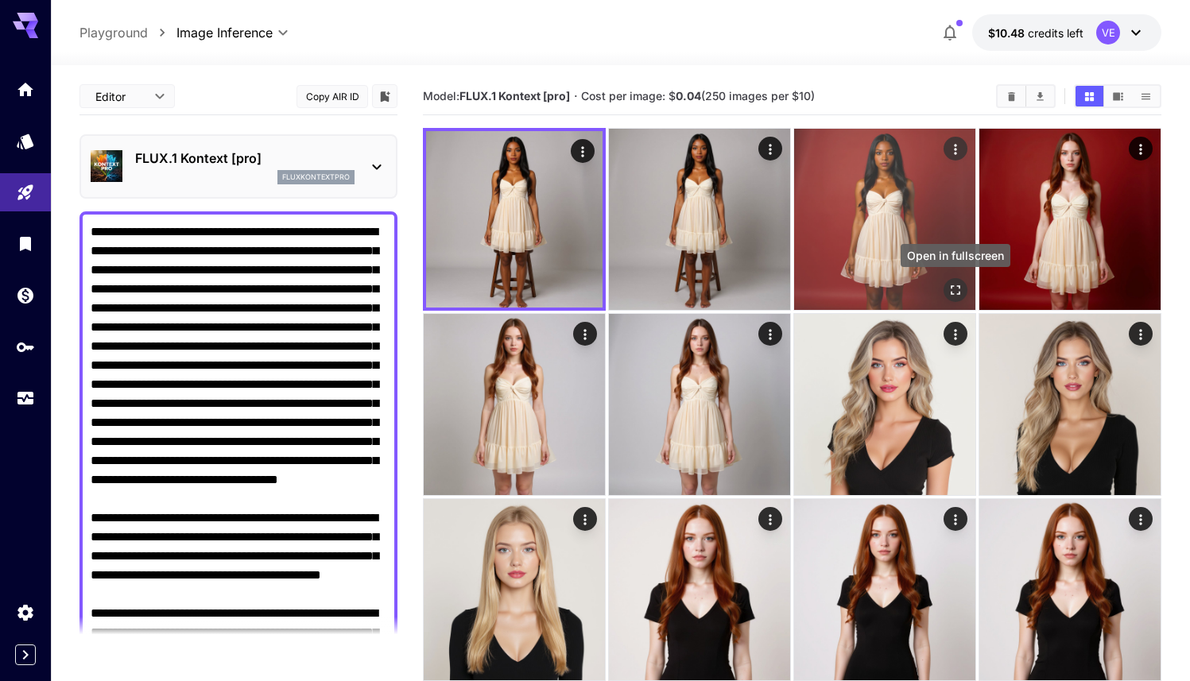
click at [955, 292] on icon "Open in fullscreen" at bounding box center [955, 290] width 16 height 16
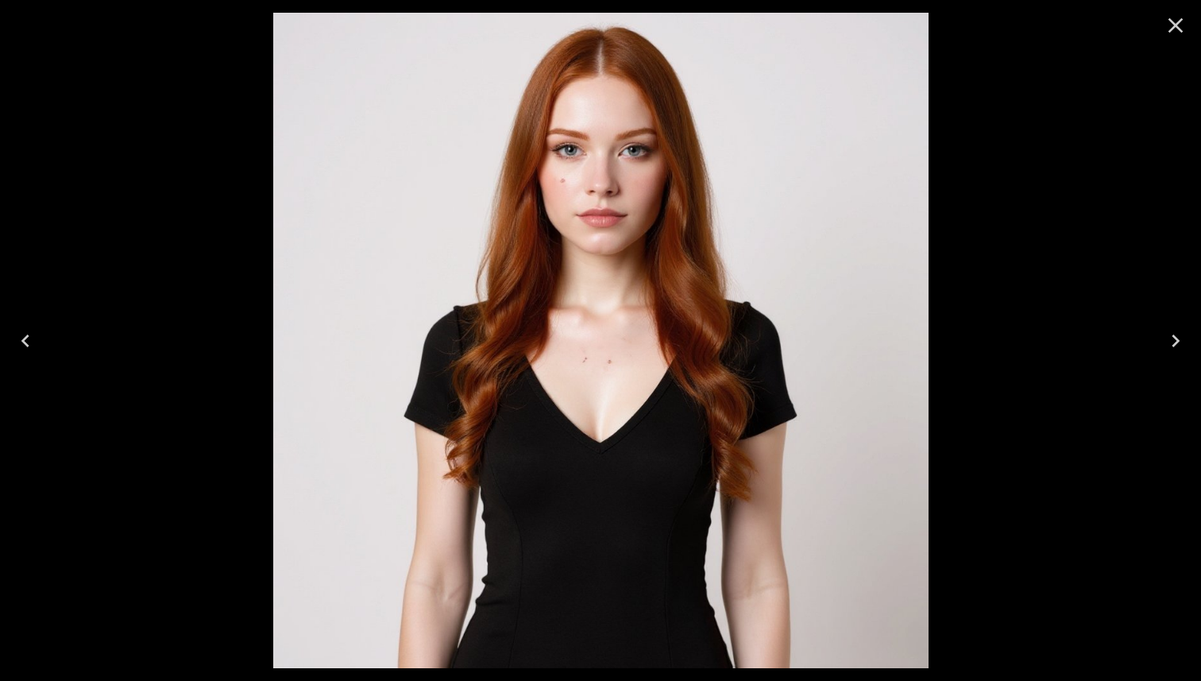
click at [1177, 32] on icon "Close" at bounding box center [1175, 25] width 25 height 25
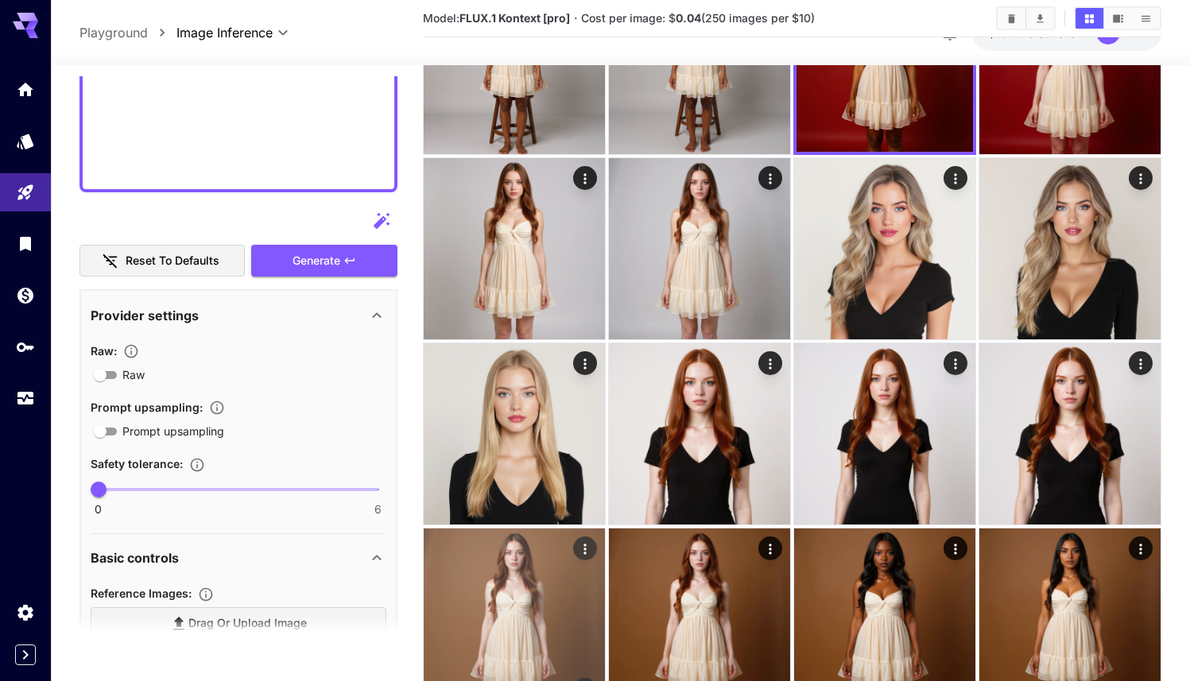
scroll to position [158, 0]
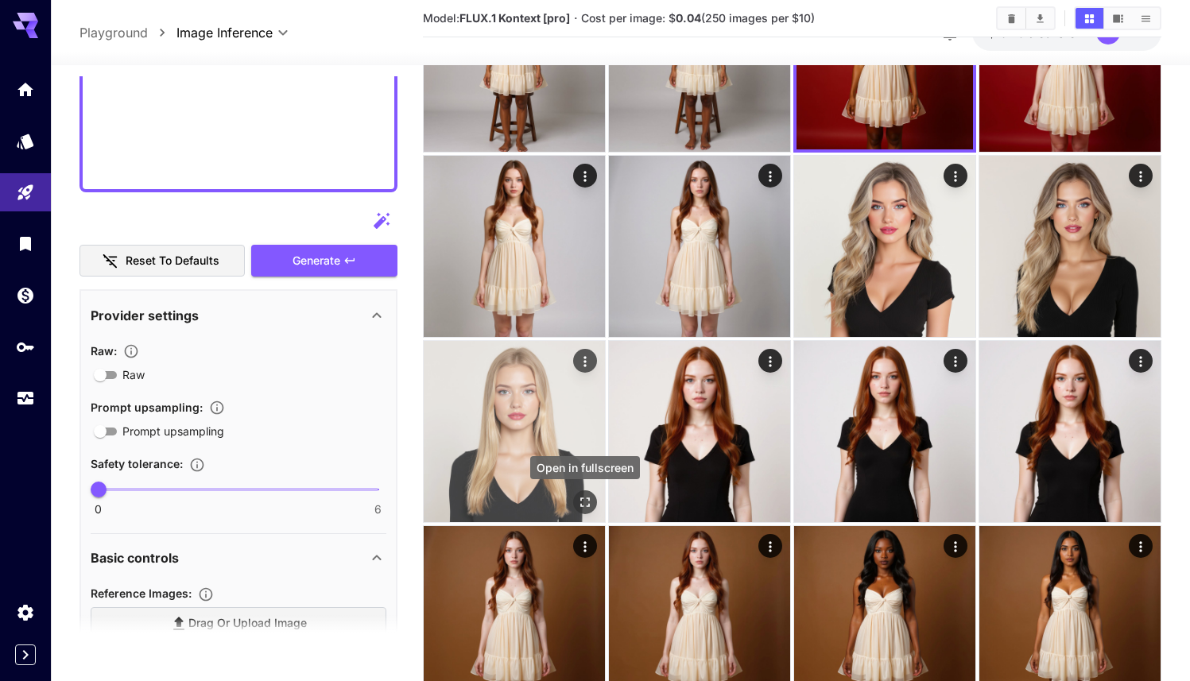
click at [586, 500] on icon "Open in fullscreen" at bounding box center [585, 502] width 16 height 16
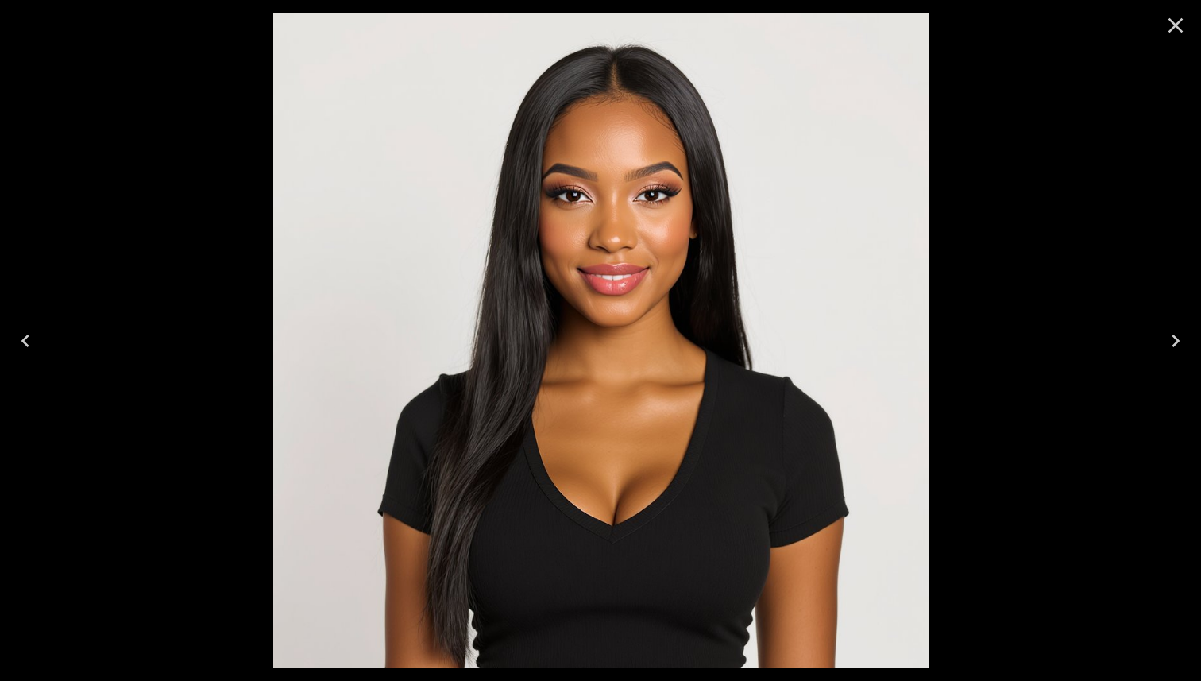
click at [1181, 25] on icon "Close" at bounding box center [1175, 25] width 25 height 25
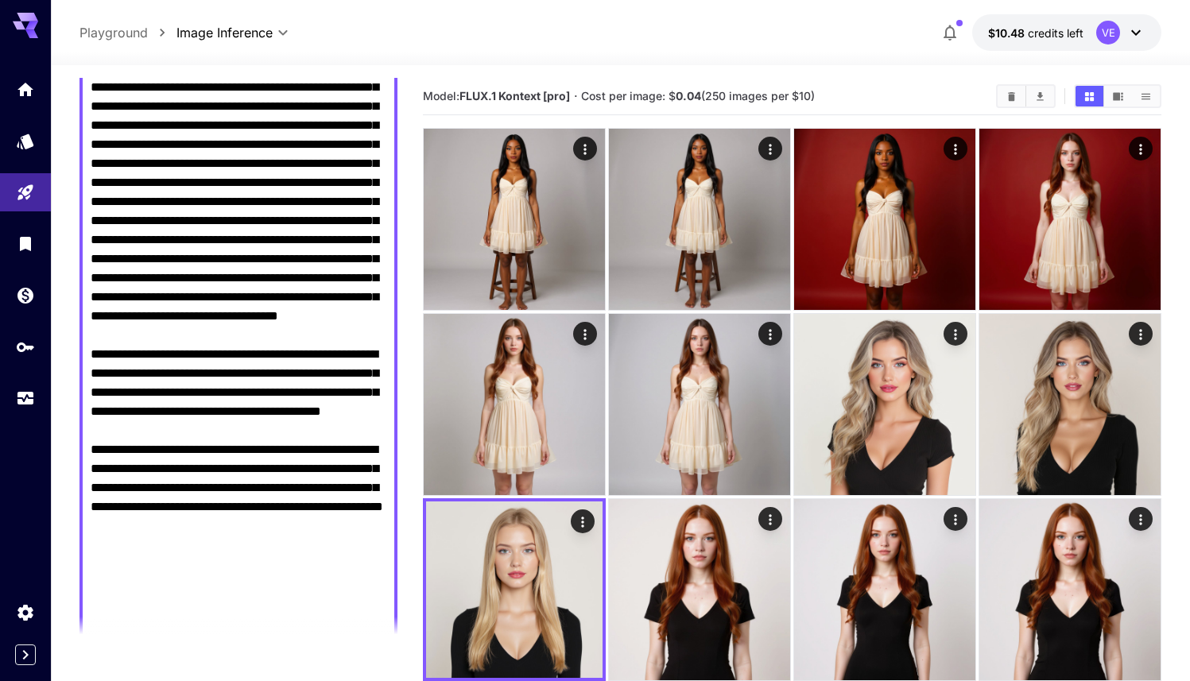
scroll to position [171, 0]
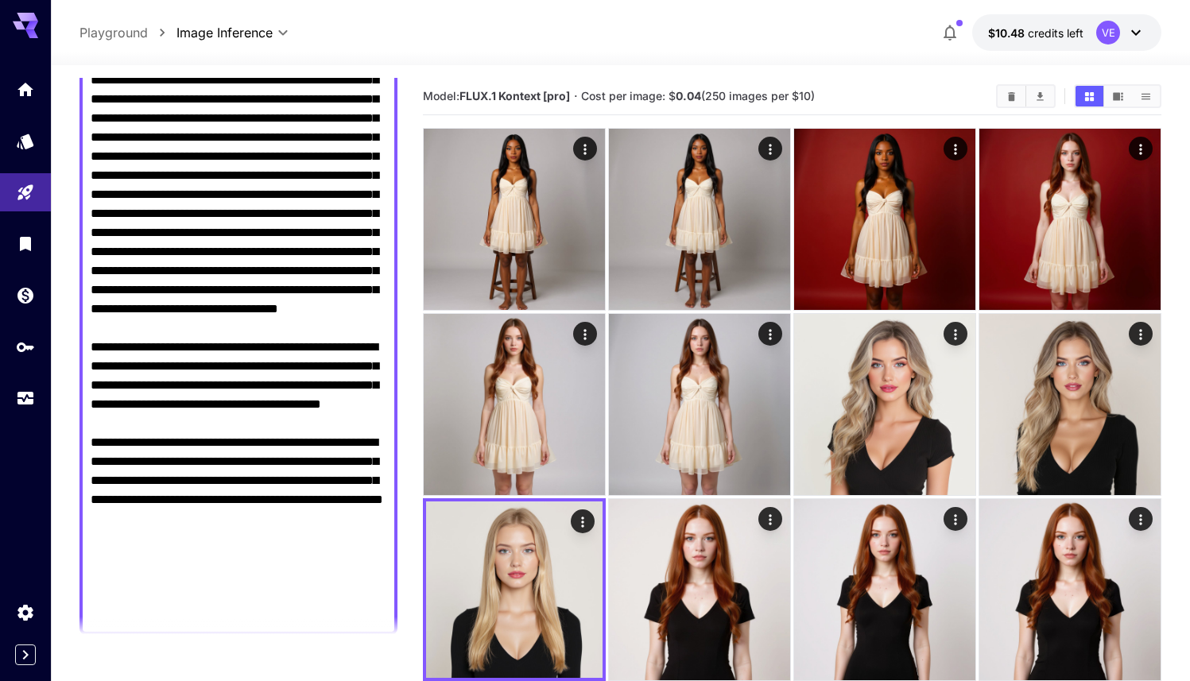
drag, startPoint x: 244, startPoint y: 483, endPoint x: 95, endPoint y: 408, distance: 167.0
click at [95, 408] on textarea "Raw" at bounding box center [239, 338] width 296 height 572
paste textarea "****"
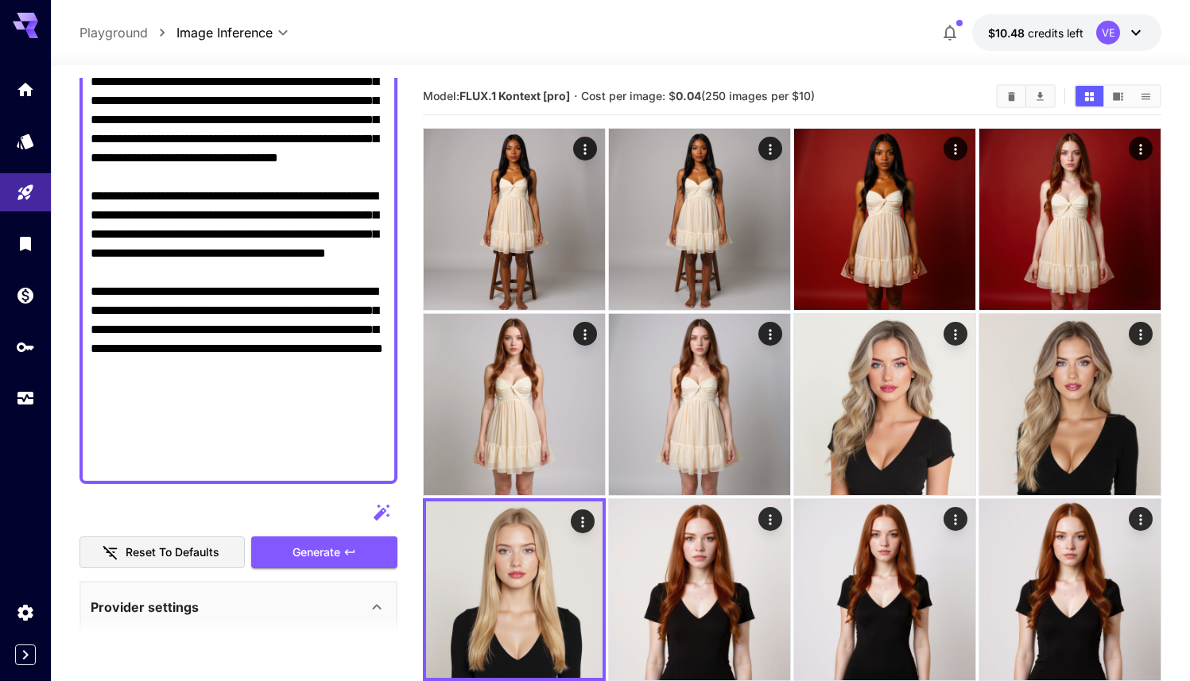
scroll to position [324, 0]
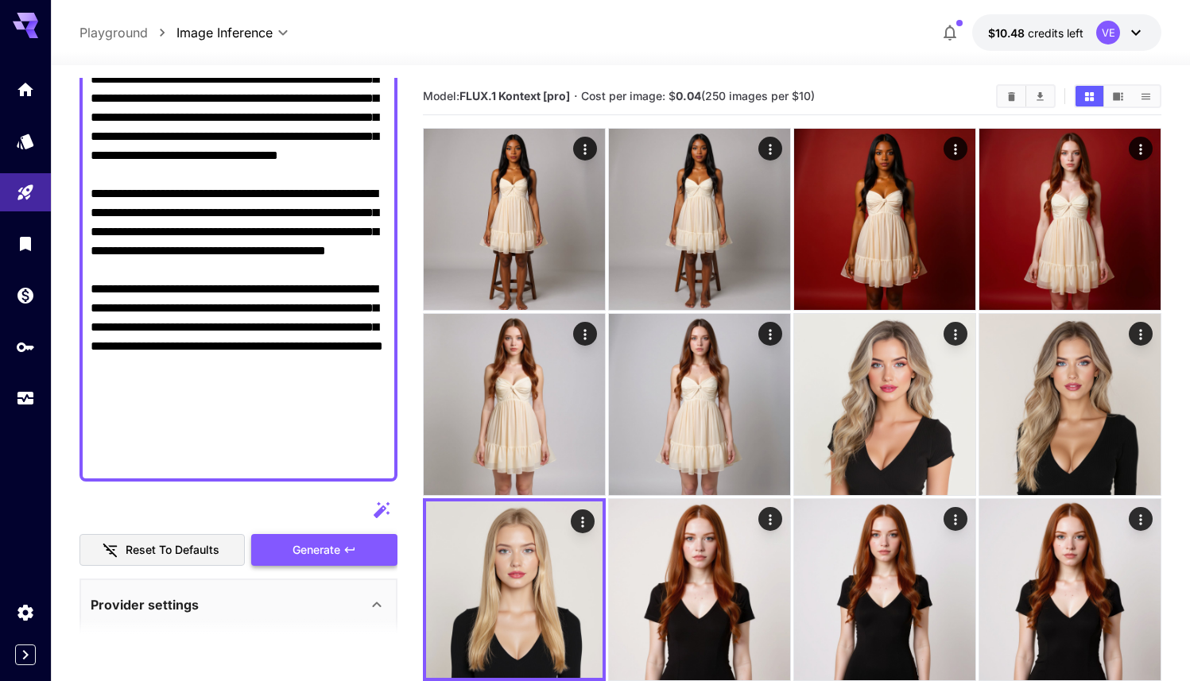
type textarea "**********"
click at [273, 546] on button "Generate" at bounding box center [324, 550] width 146 height 33
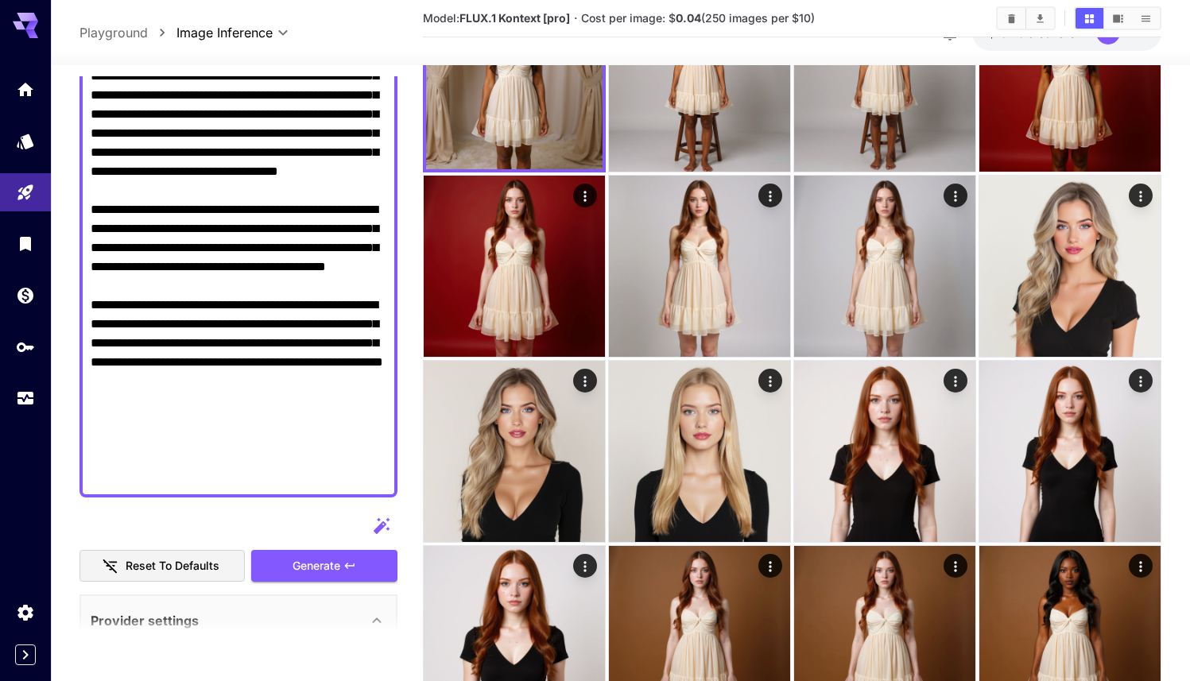
scroll to position [310, 0]
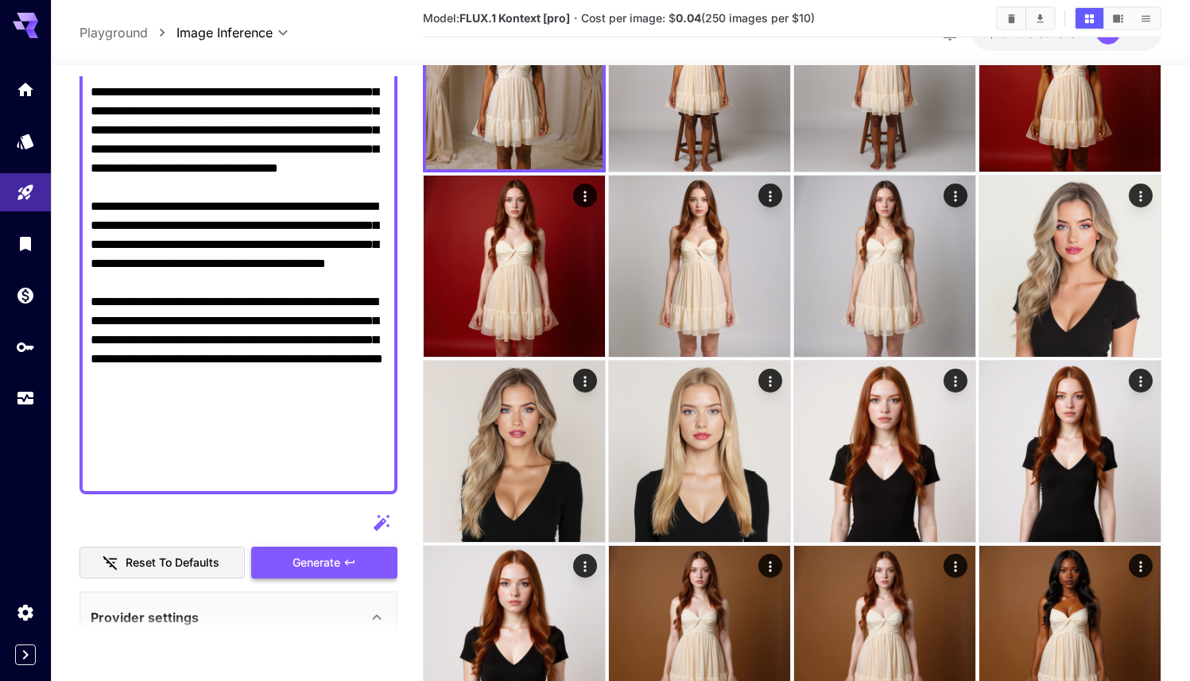
click at [317, 547] on button "Generate" at bounding box center [324, 563] width 146 height 33
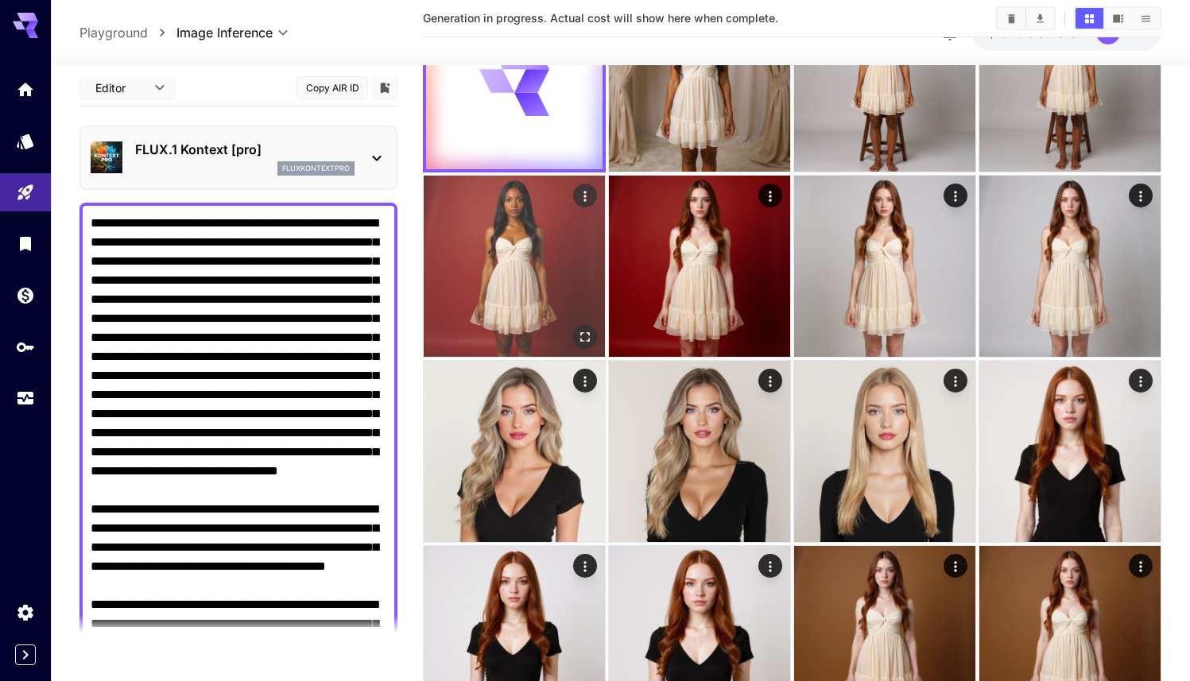
scroll to position [0, 0]
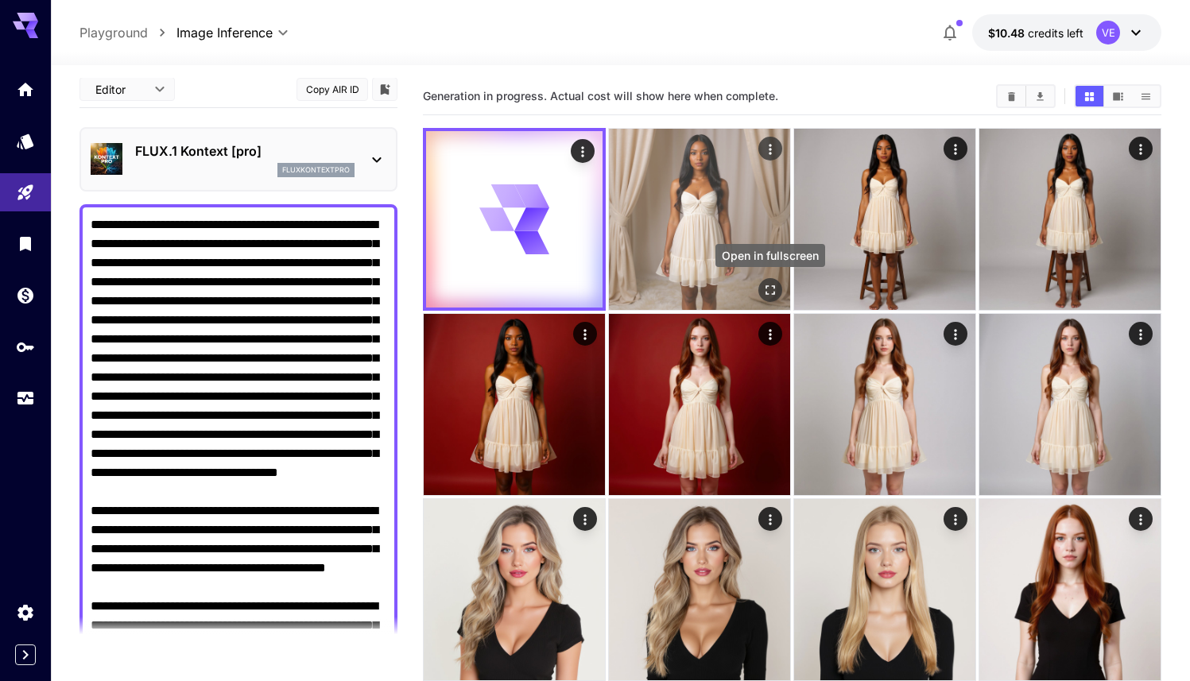
click at [772, 283] on icon "Open in fullscreen" at bounding box center [770, 290] width 16 height 16
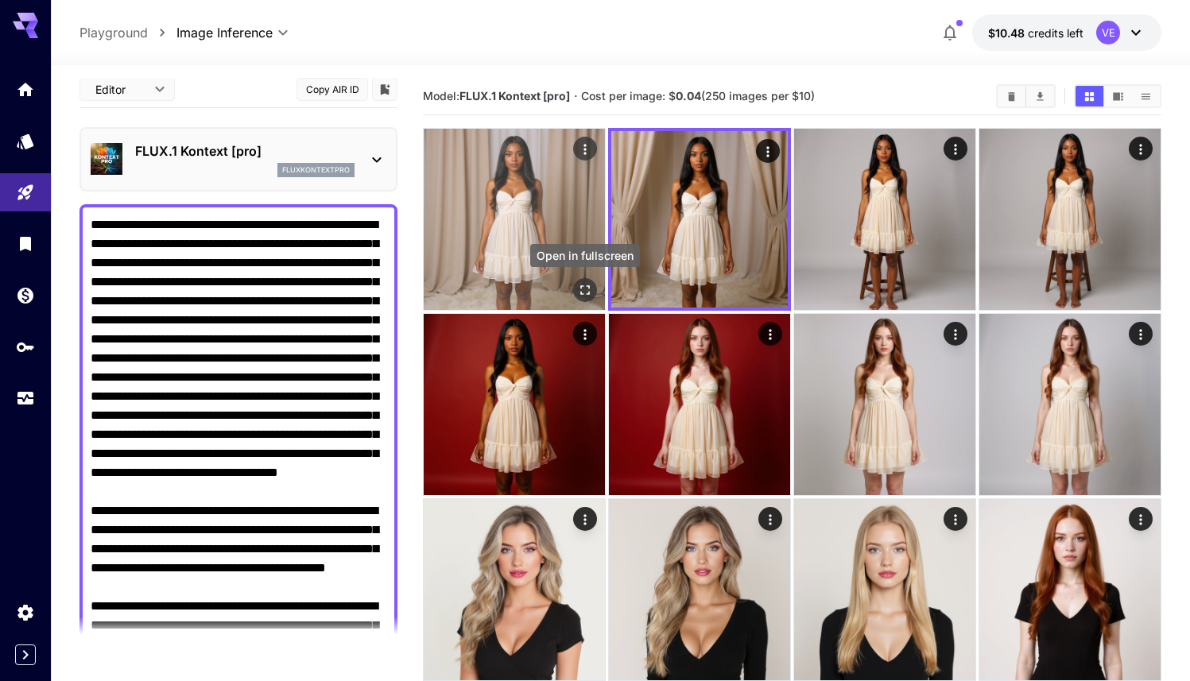
click at [583, 291] on icon "Open in fullscreen" at bounding box center [585, 290] width 16 height 16
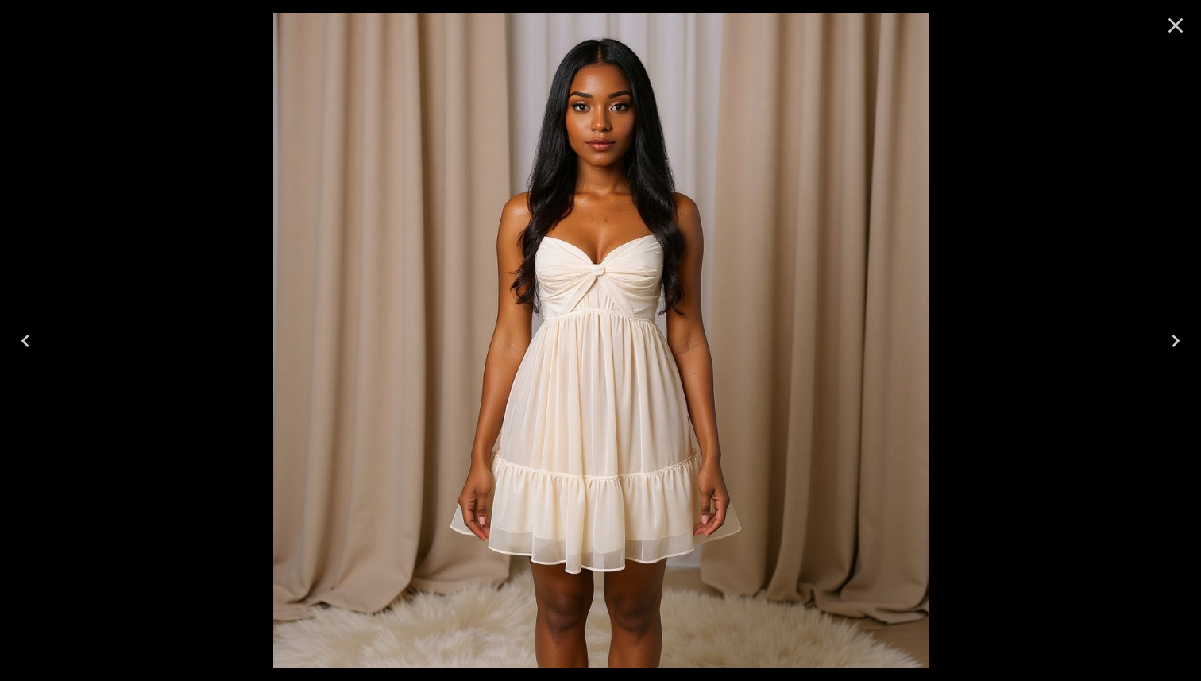
click at [1173, 31] on icon "Close" at bounding box center [1175, 25] width 25 height 25
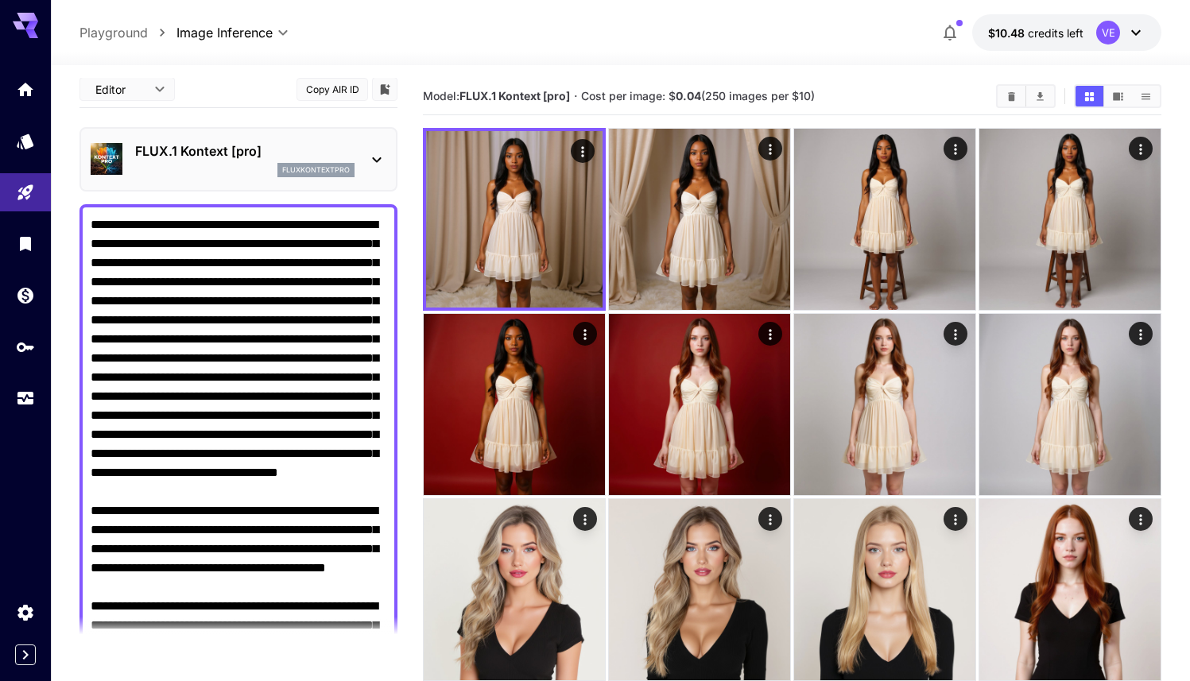
click at [303, 283] on textarea "Raw" at bounding box center [239, 501] width 296 height 572
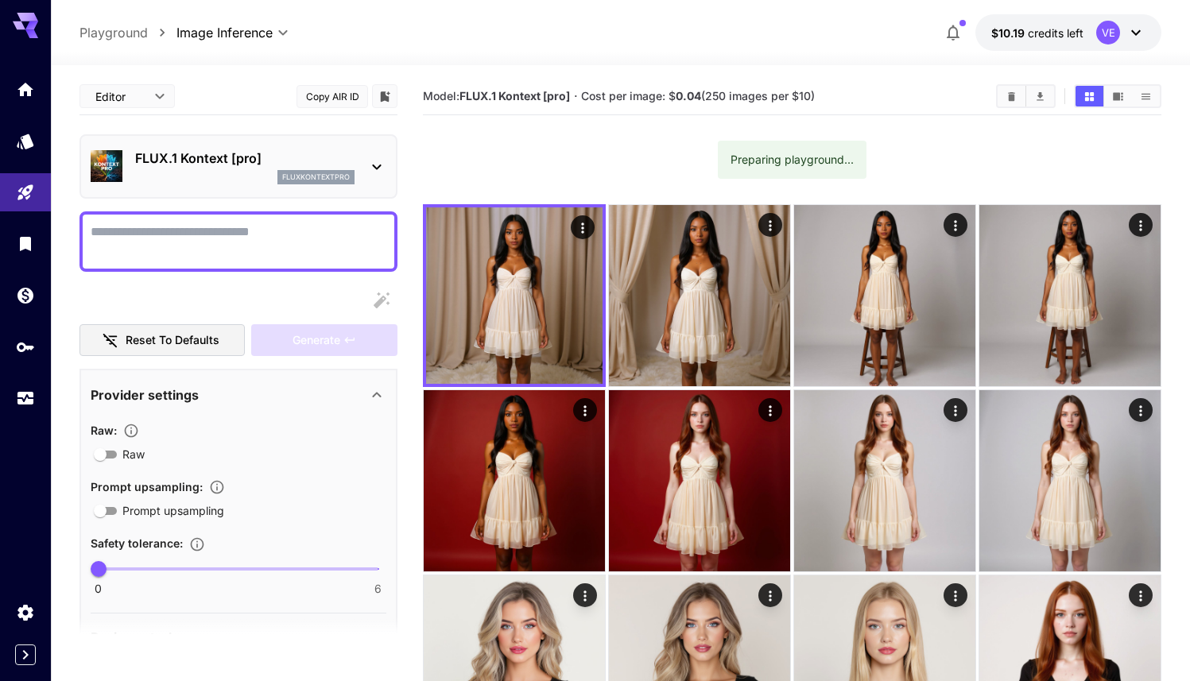
scroll to position [21, 0]
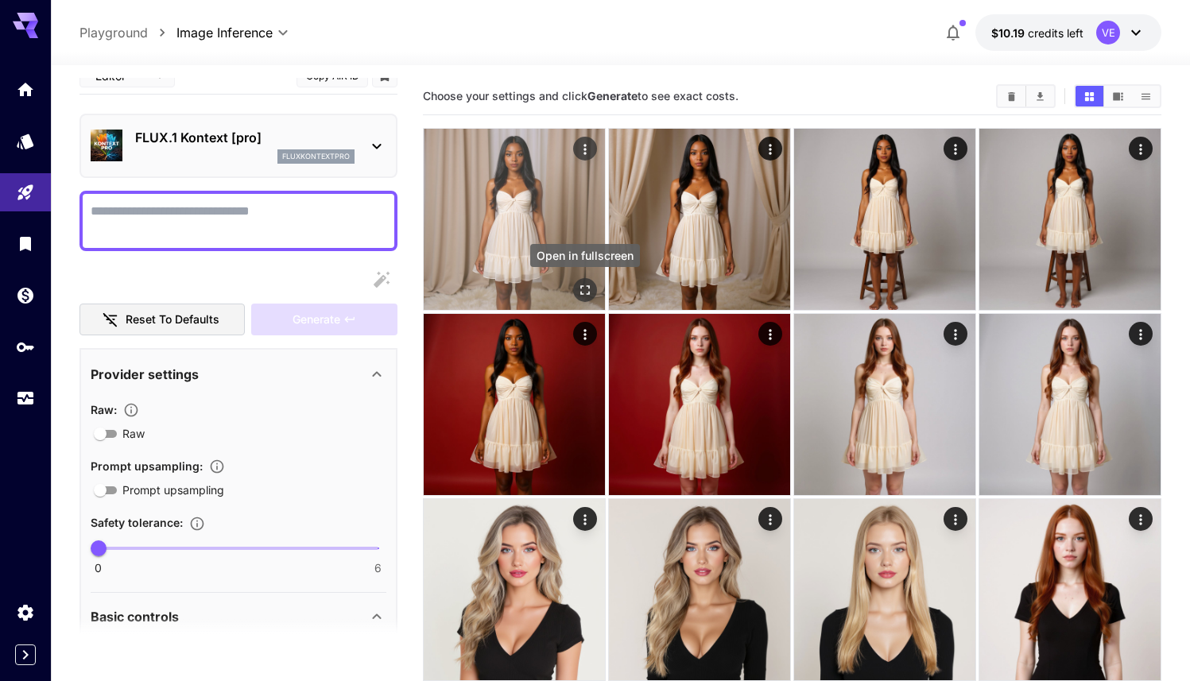
click at [589, 286] on icon "Open in fullscreen" at bounding box center [585, 290] width 10 height 10
click at [535, 236] on img at bounding box center [514, 219] width 181 height 181
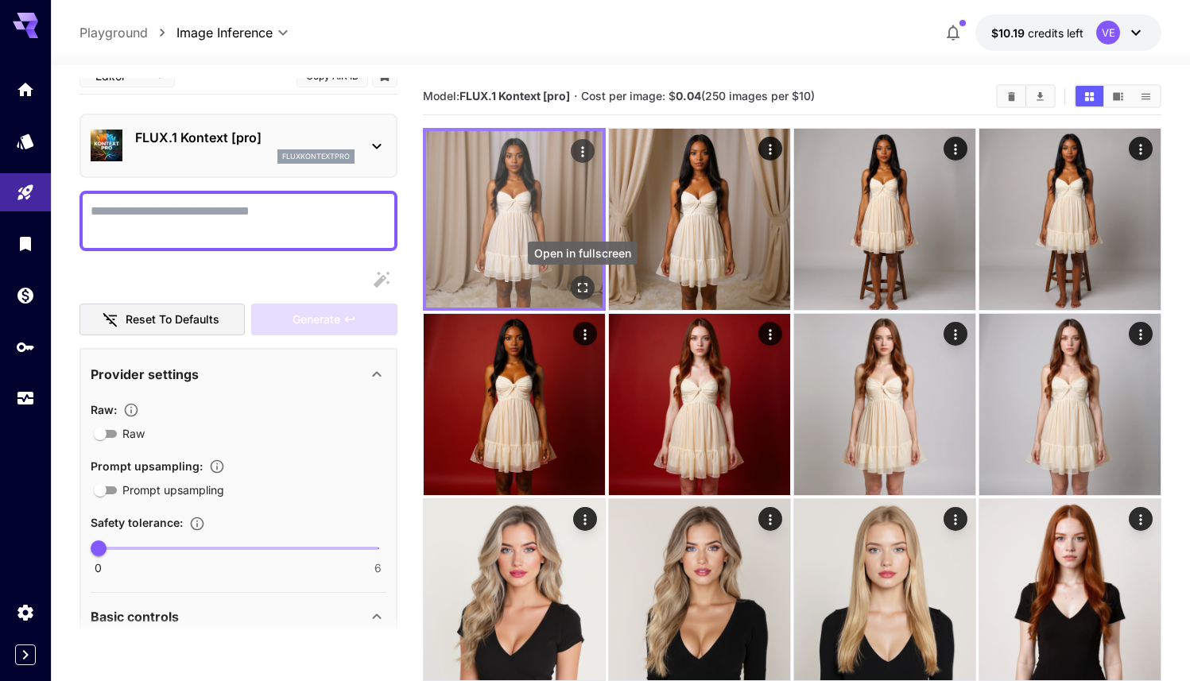
click at [580, 284] on icon "Open in fullscreen" at bounding box center [582, 288] width 16 height 16
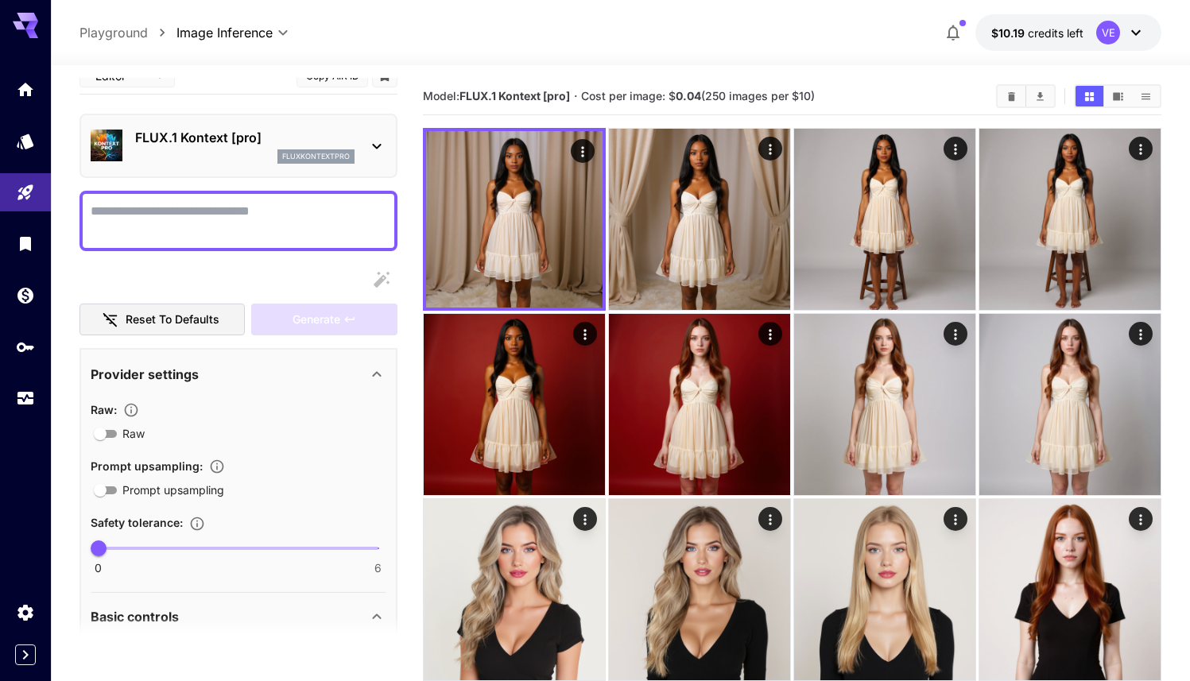
scroll to position [34, 0]
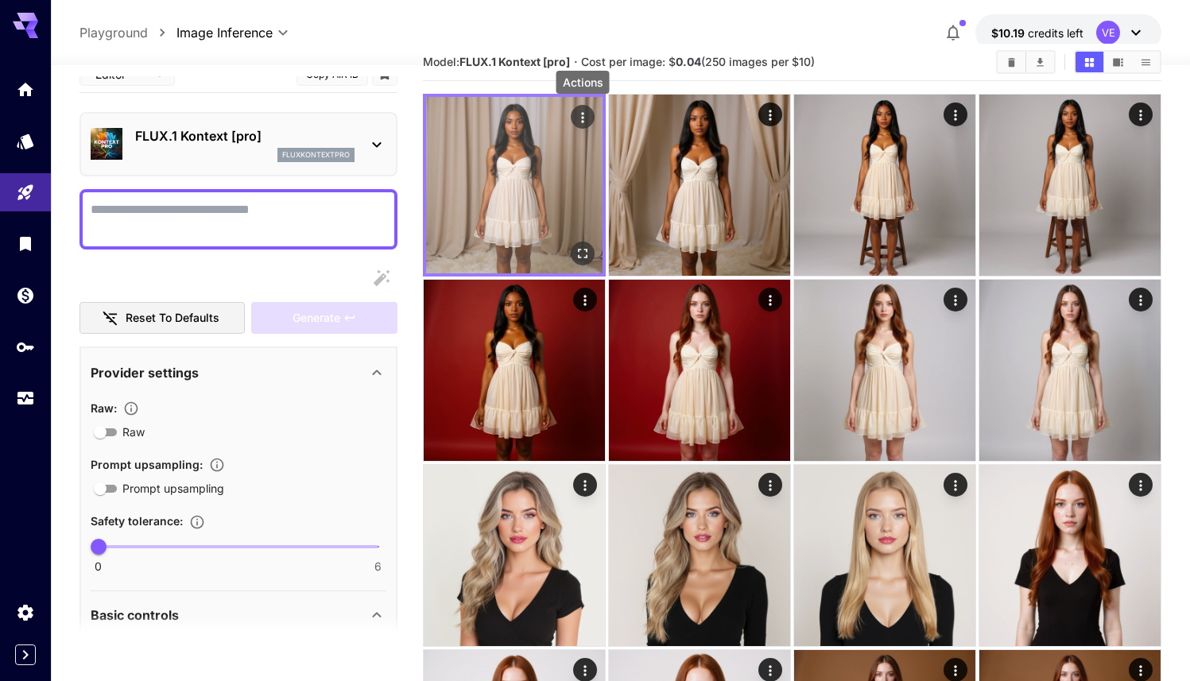
click at [579, 118] on icon "Actions" at bounding box center [582, 118] width 16 height 16
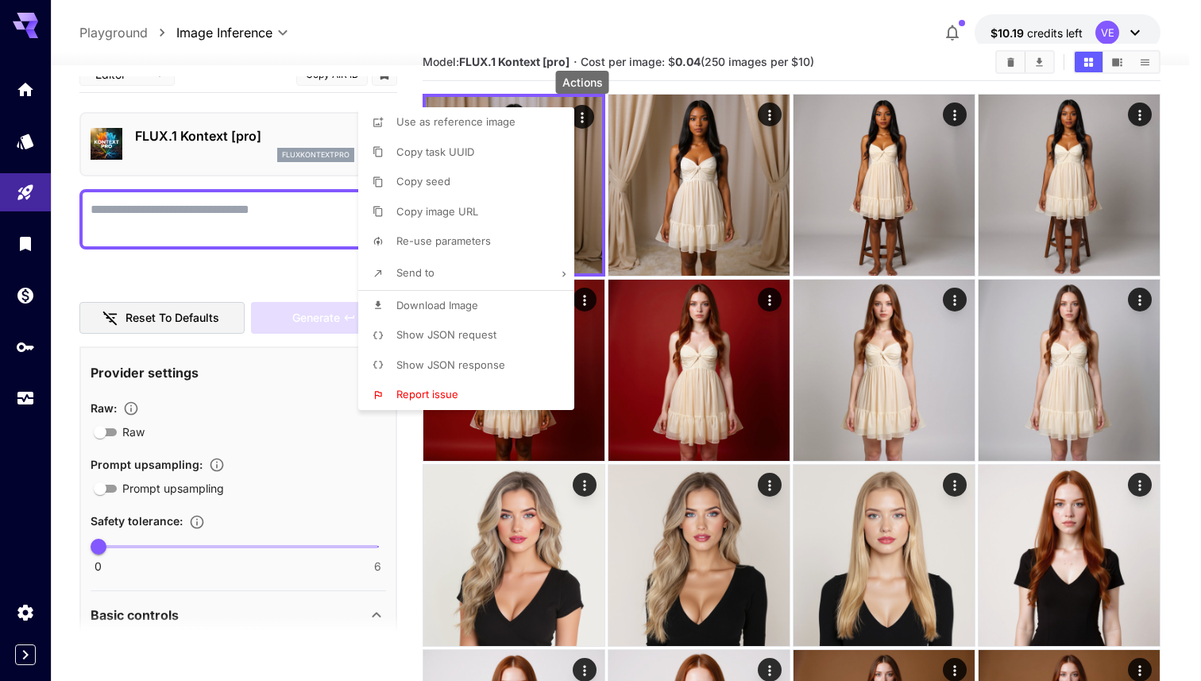
click at [799, 44] on div at bounding box center [600, 340] width 1201 height 681
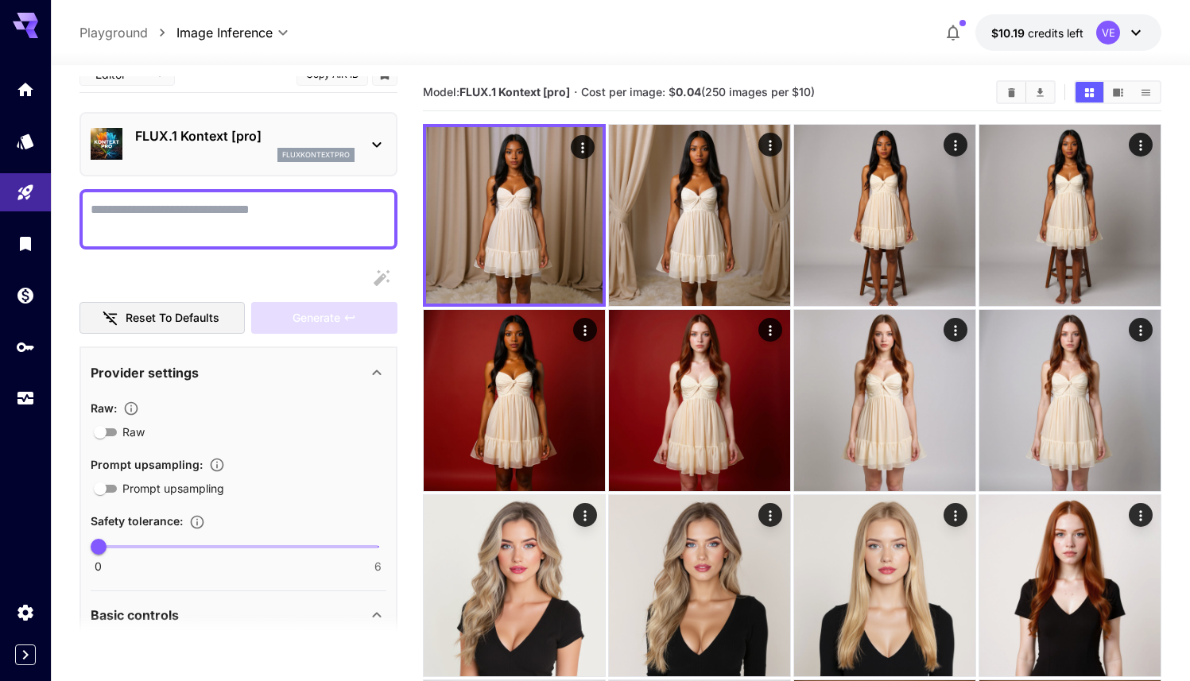
scroll to position [0, 0]
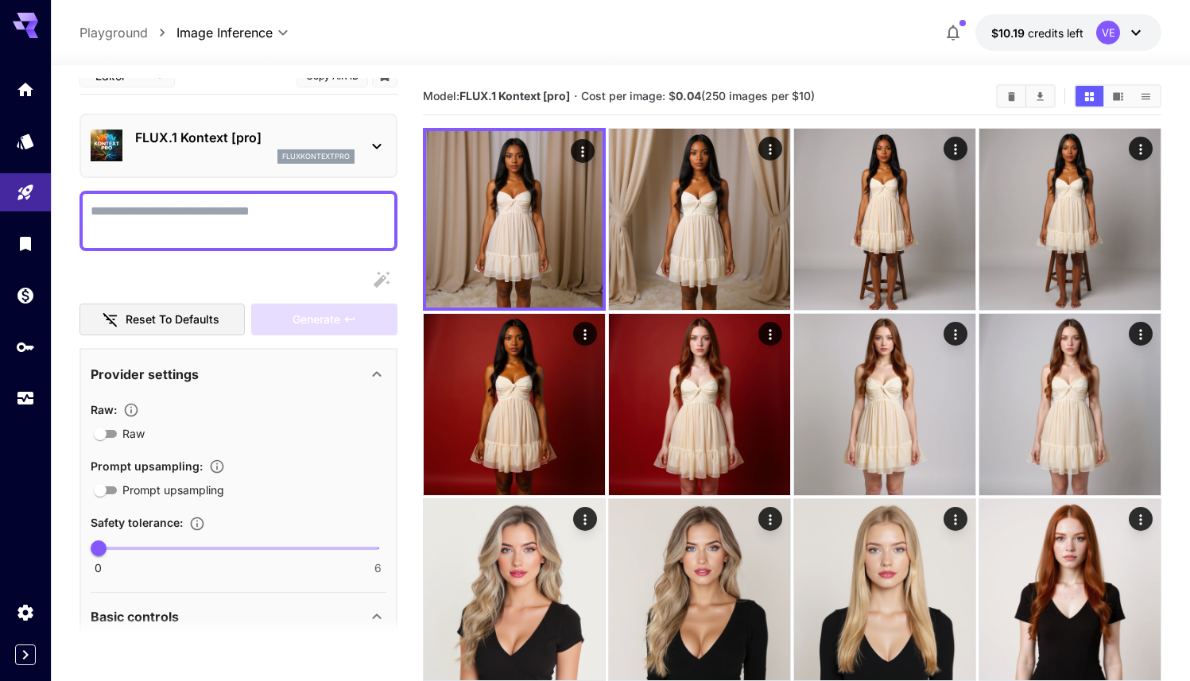
click at [961, 37] on icon "button" at bounding box center [952, 32] width 19 height 19
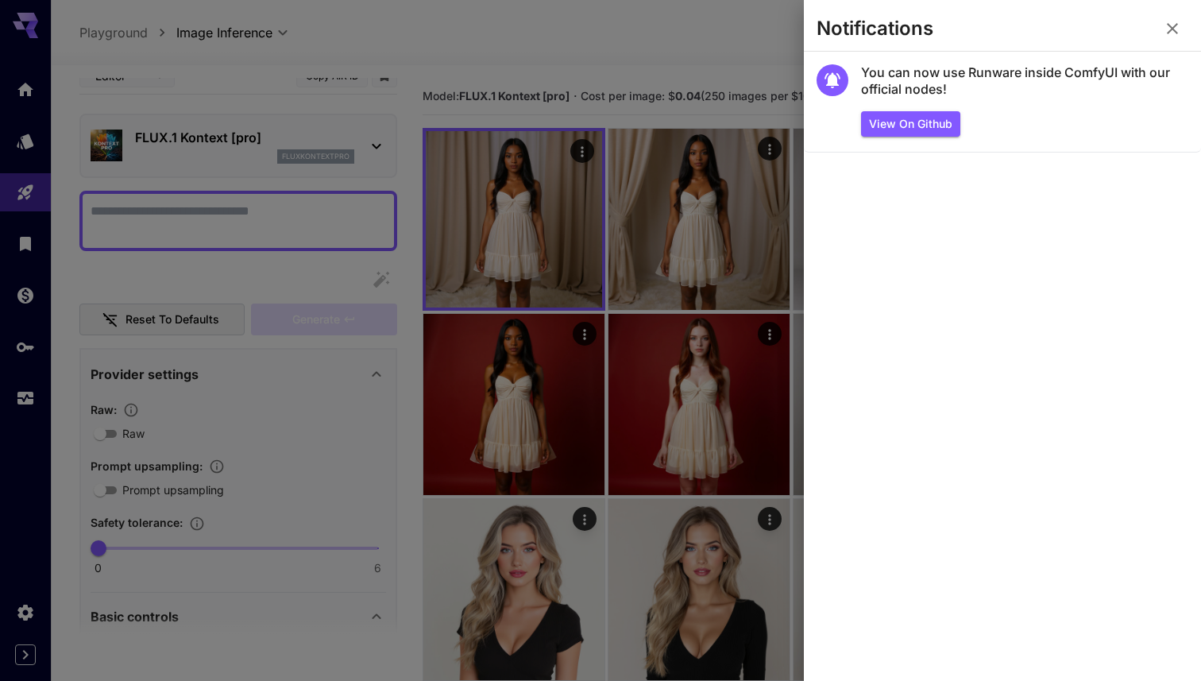
click at [1184, 33] on button "button" at bounding box center [1173, 29] width 32 height 32
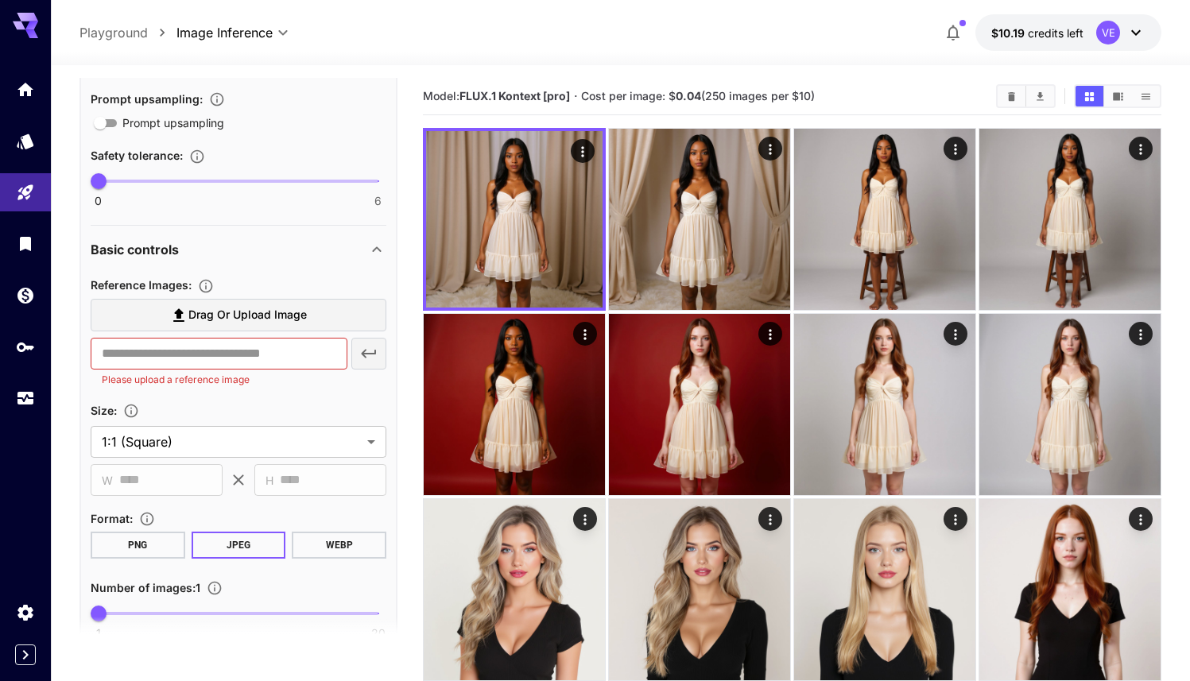
scroll to position [394, 0]
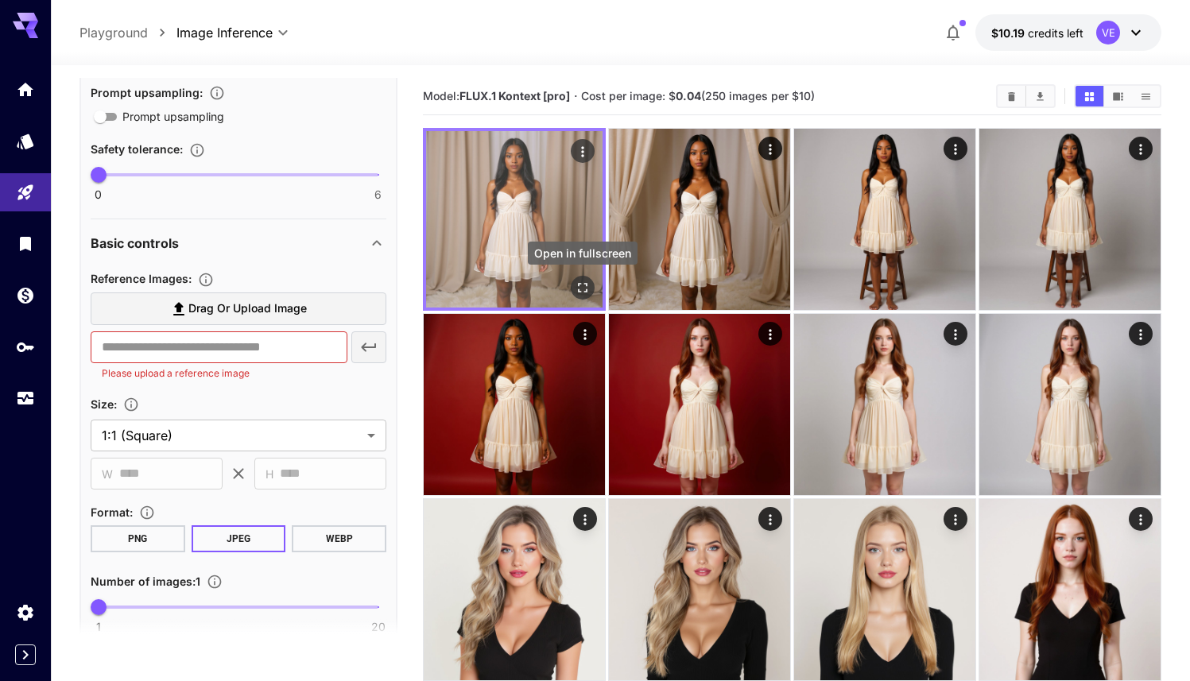
click at [576, 288] on icon "Open in fullscreen" at bounding box center [582, 288] width 16 height 16
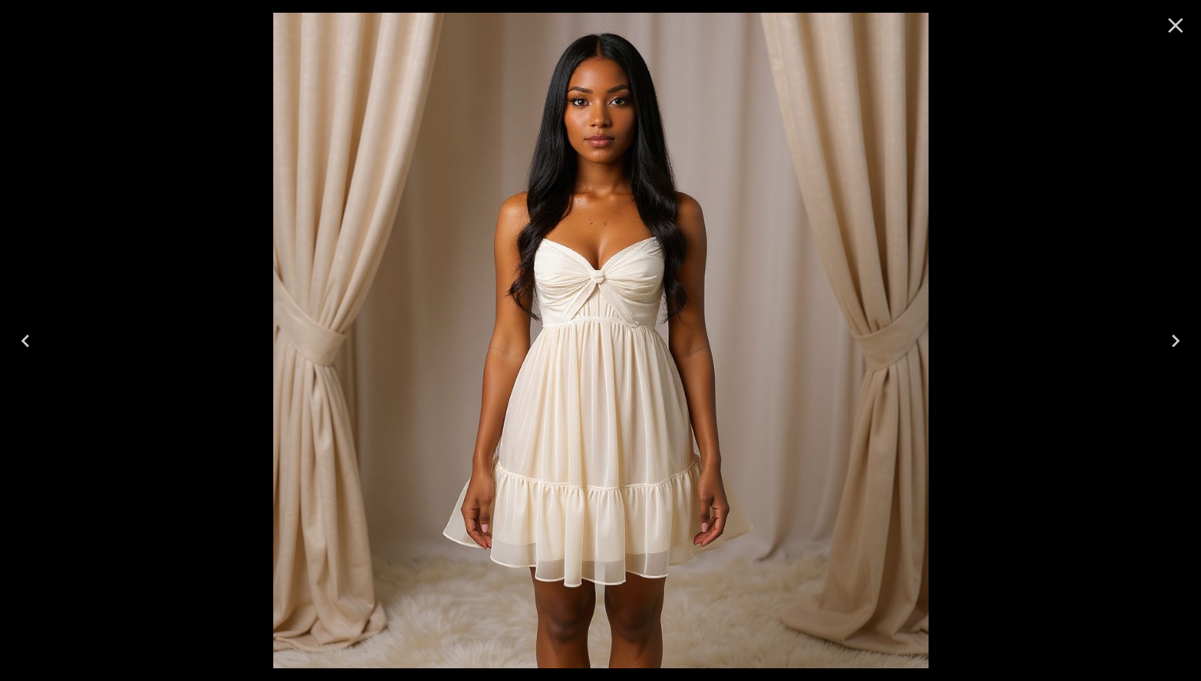
click at [1182, 24] on icon "Close" at bounding box center [1175, 25] width 25 height 25
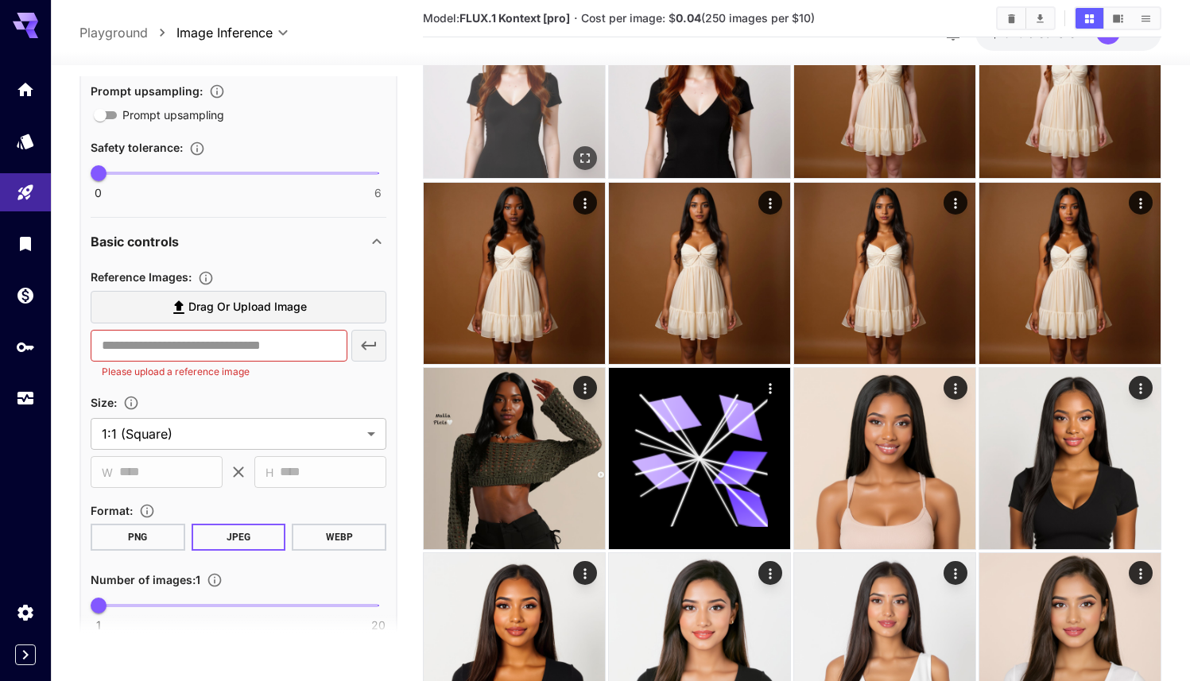
scroll to position [689, 0]
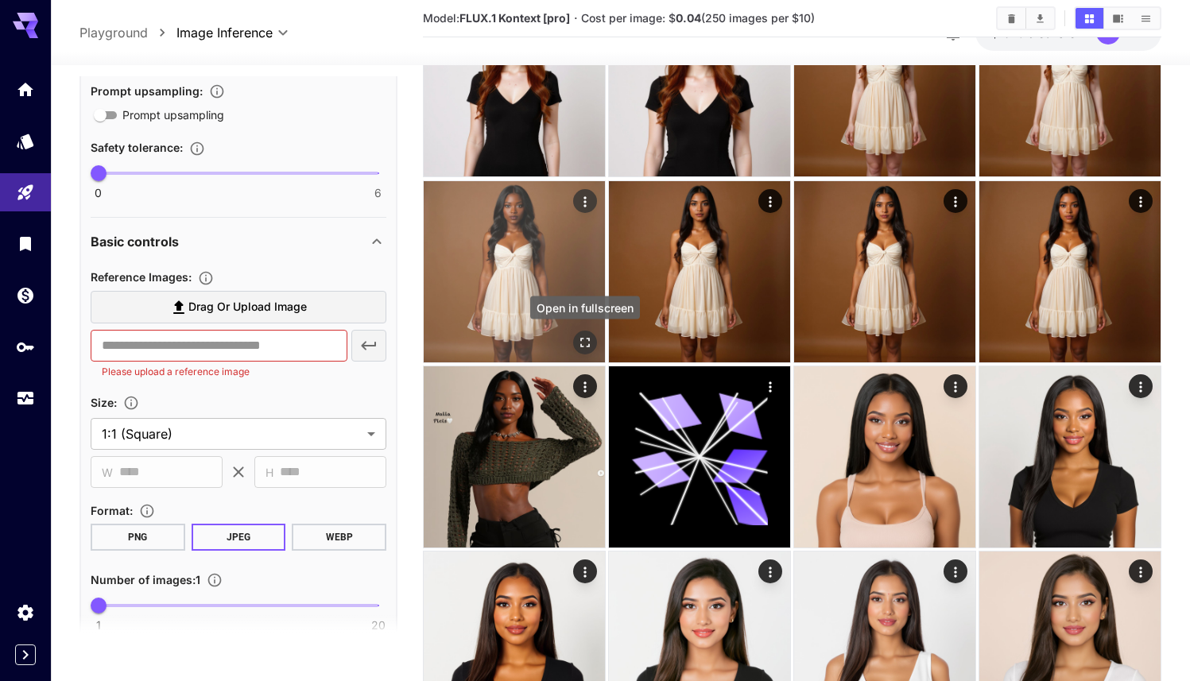
click at [582, 347] on icon "Open in fullscreen" at bounding box center [585, 343] width 16 height 16
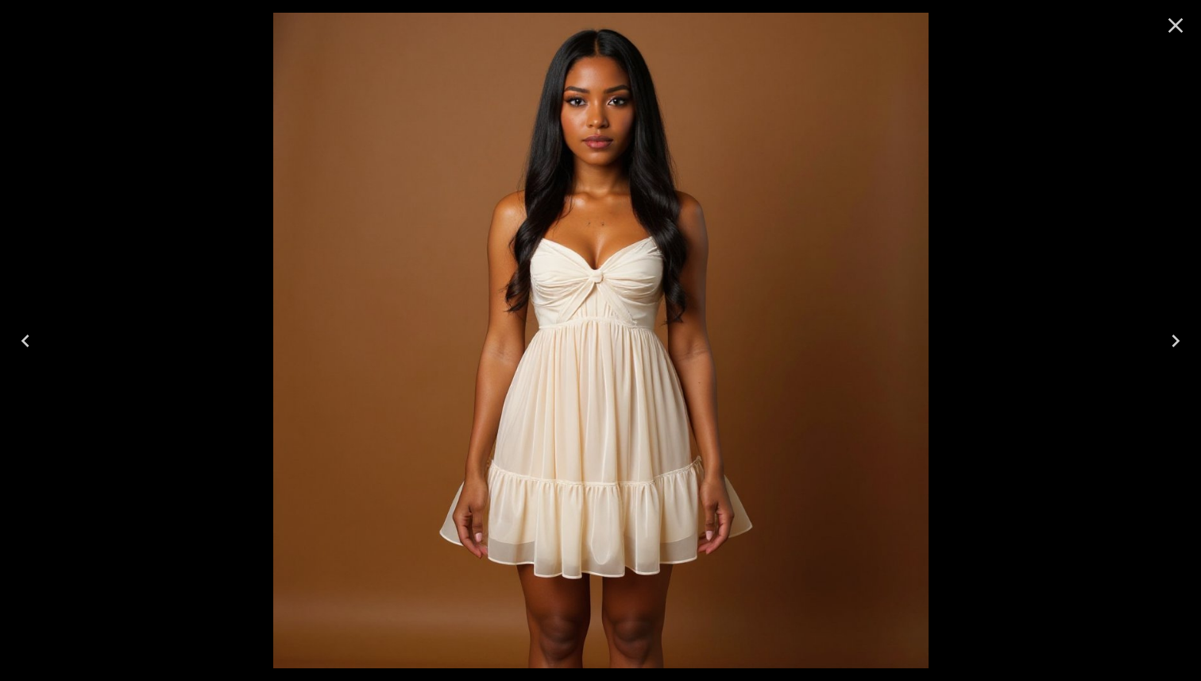
click at [1182, 19] on icon "Close" at bounding box center [1176, 25] width 15 height 15
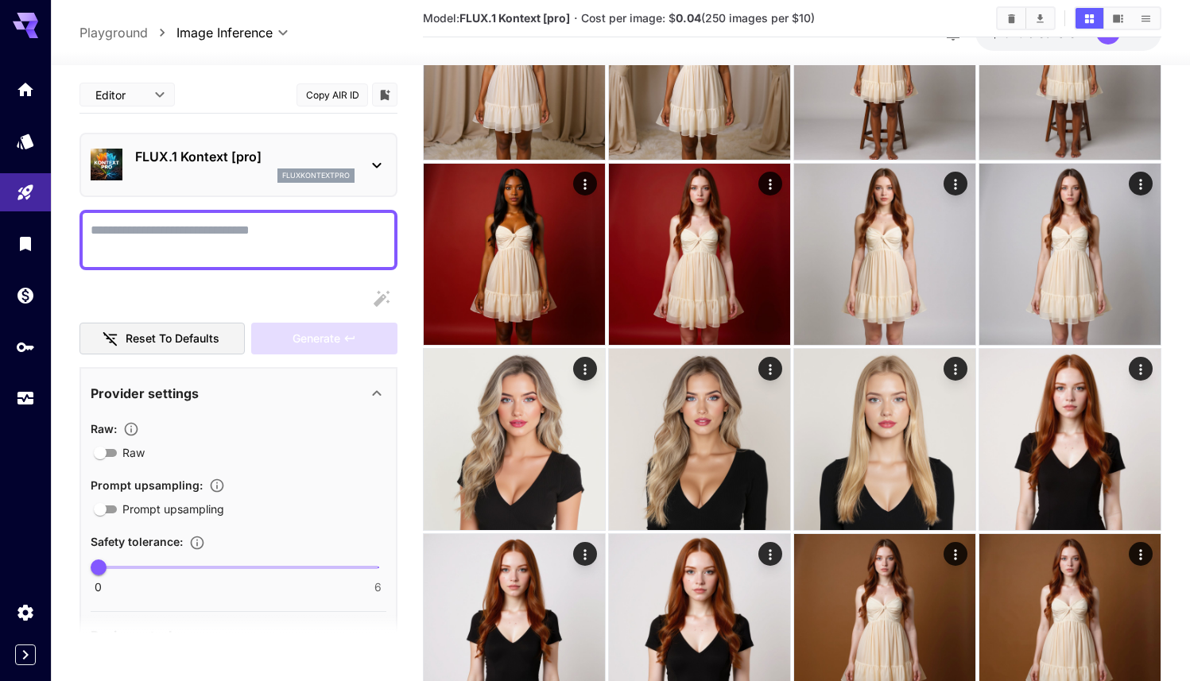
scroll to position [0, 0]
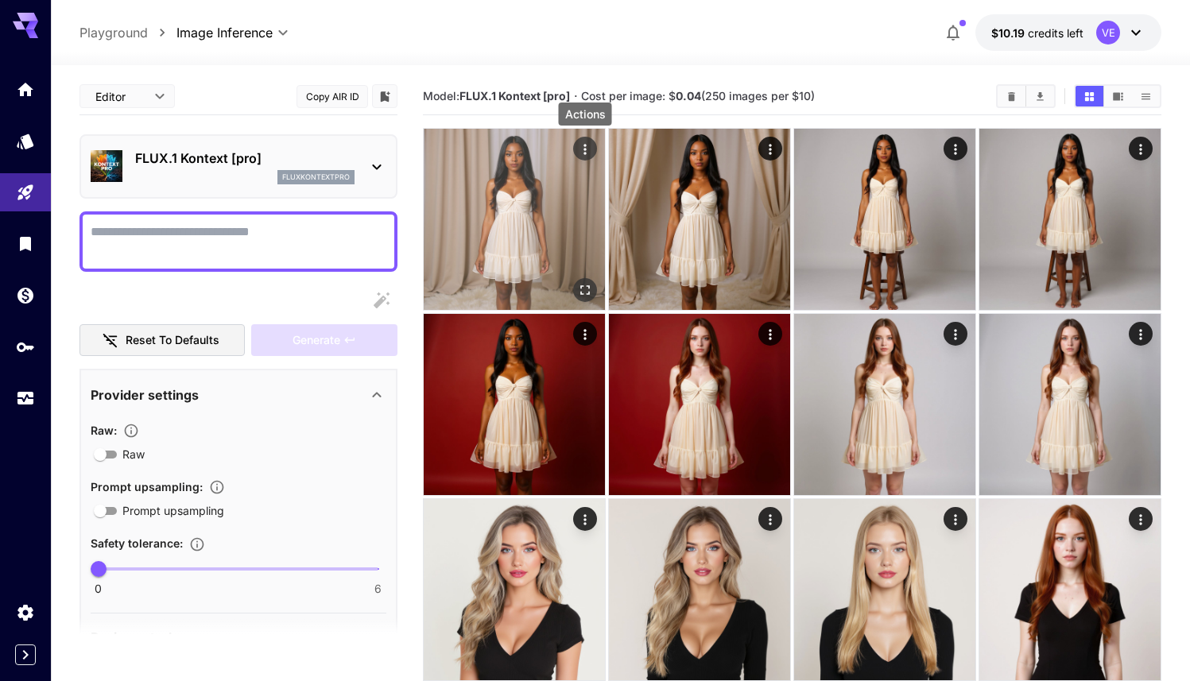
click at [584, 152] on icon "Actions" at bounding box center [585, 149] width 16 height 16
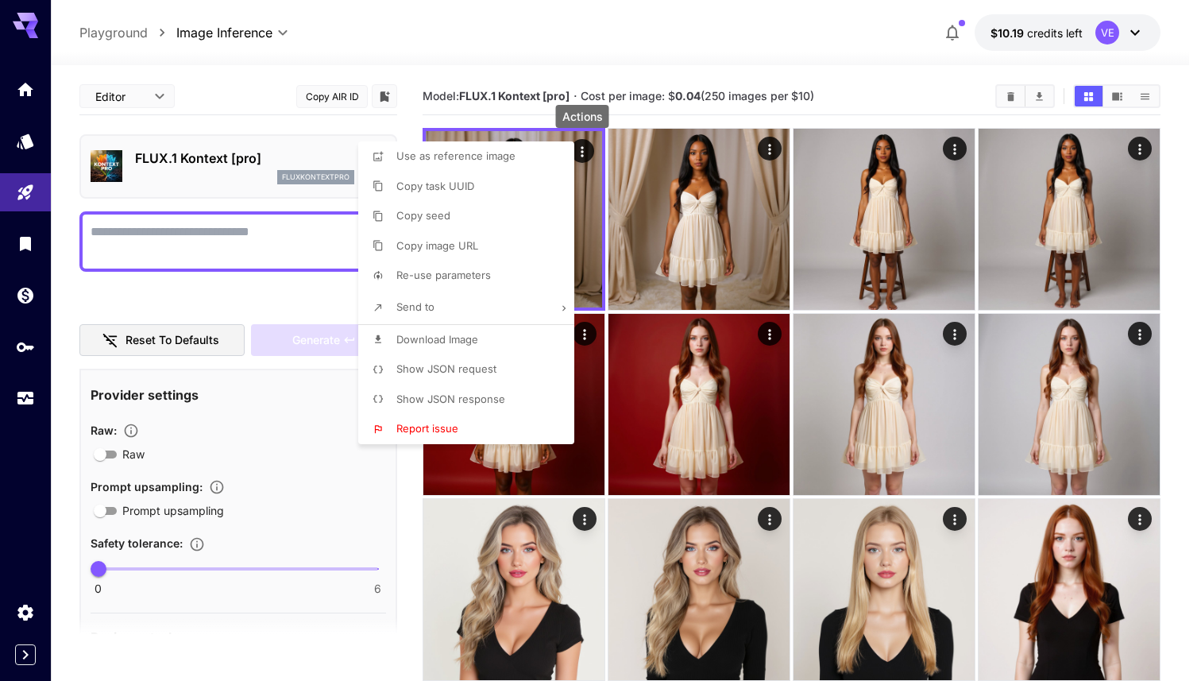
click at [462, 266] on li "Re-use parameters" at bounding box center [471, 276] width 226 height 30
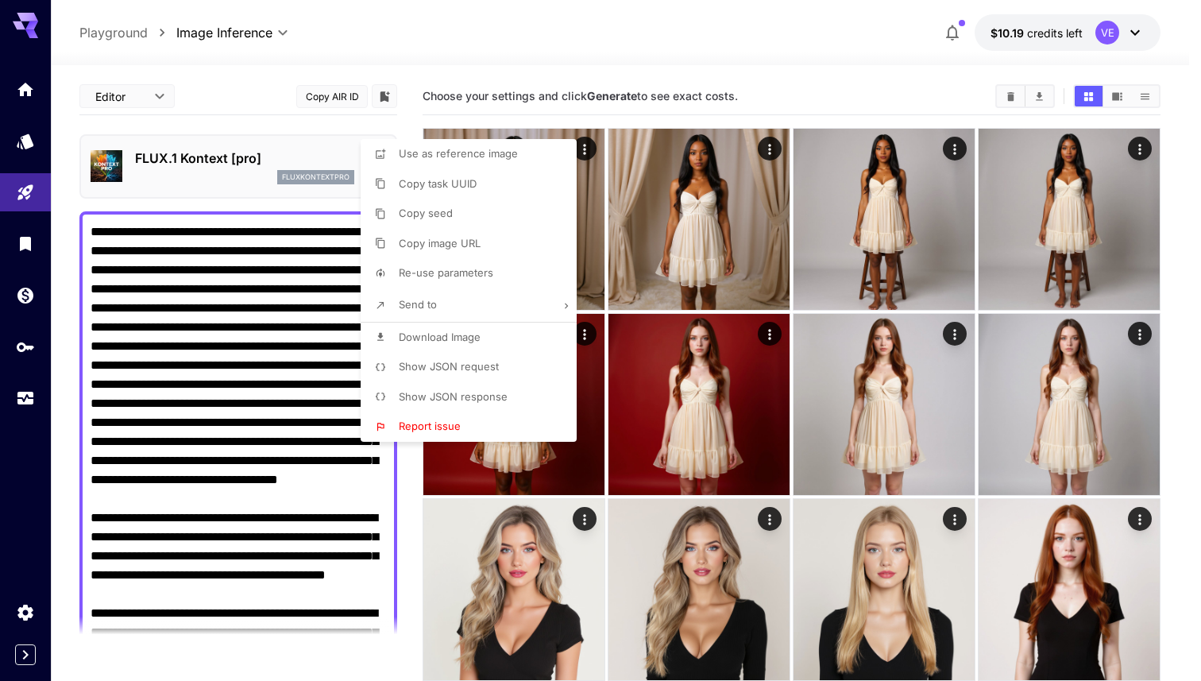
click at [273, 286] on div at bounding box center [600, 340] width 1201 height 681
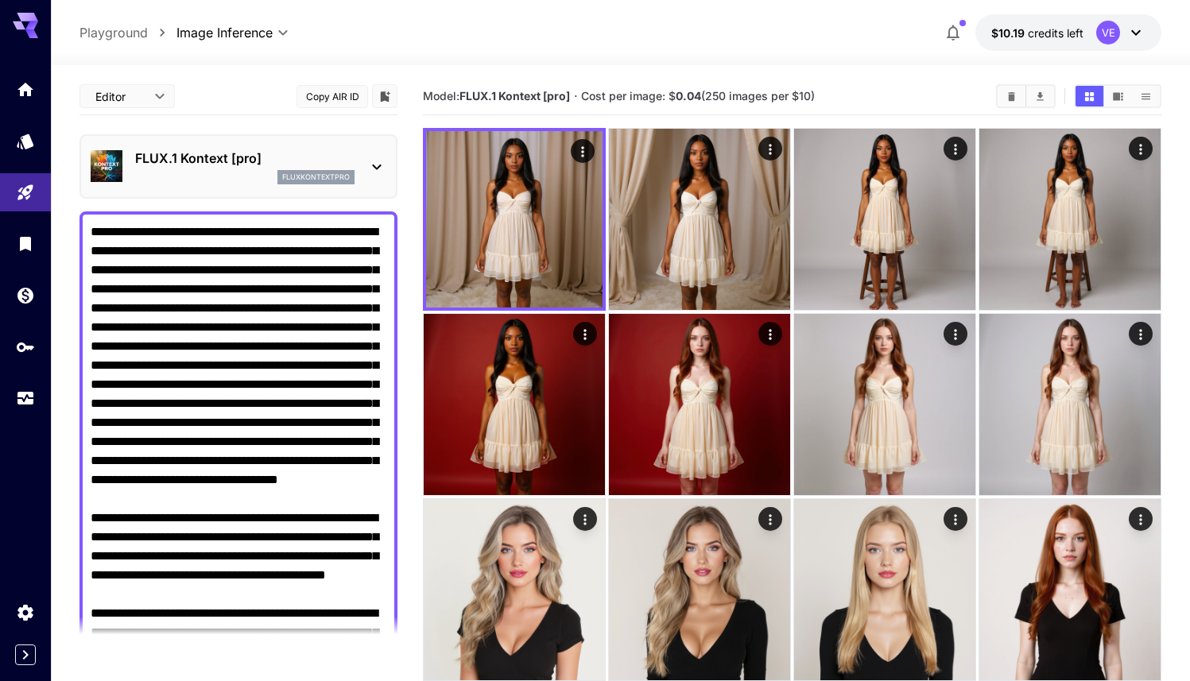
click at [277, 319] on textarea "Raw" at bounding box center [239, 508] width 296 height 572
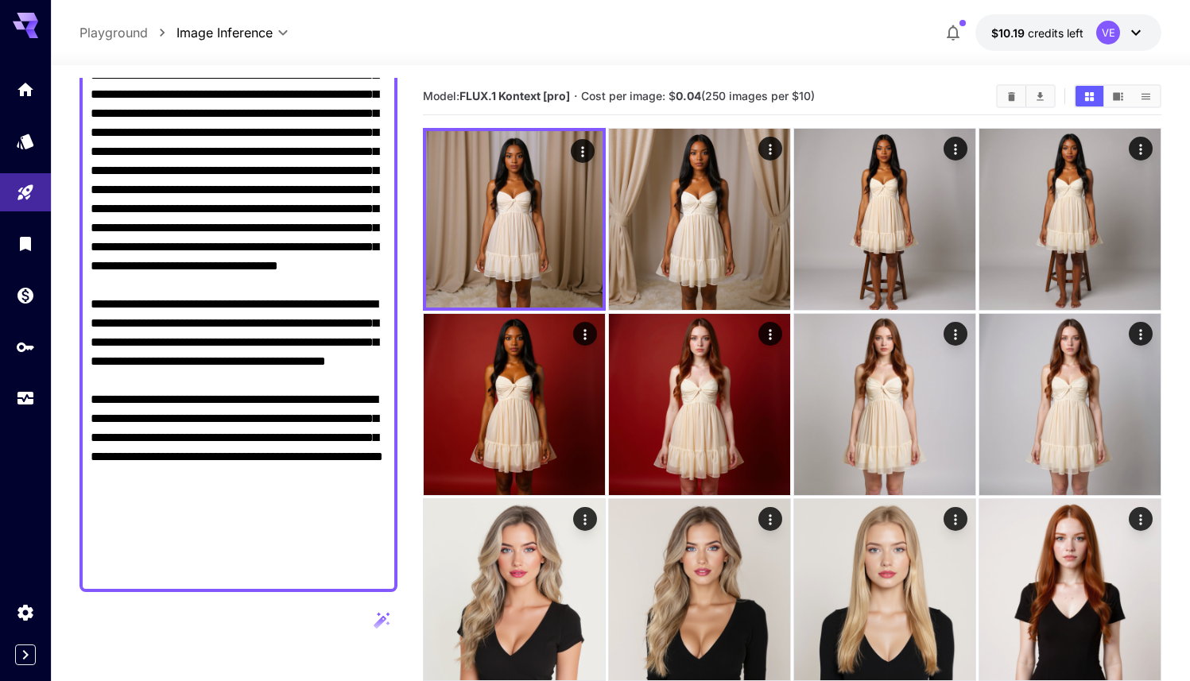
scroll to position [217, 0]
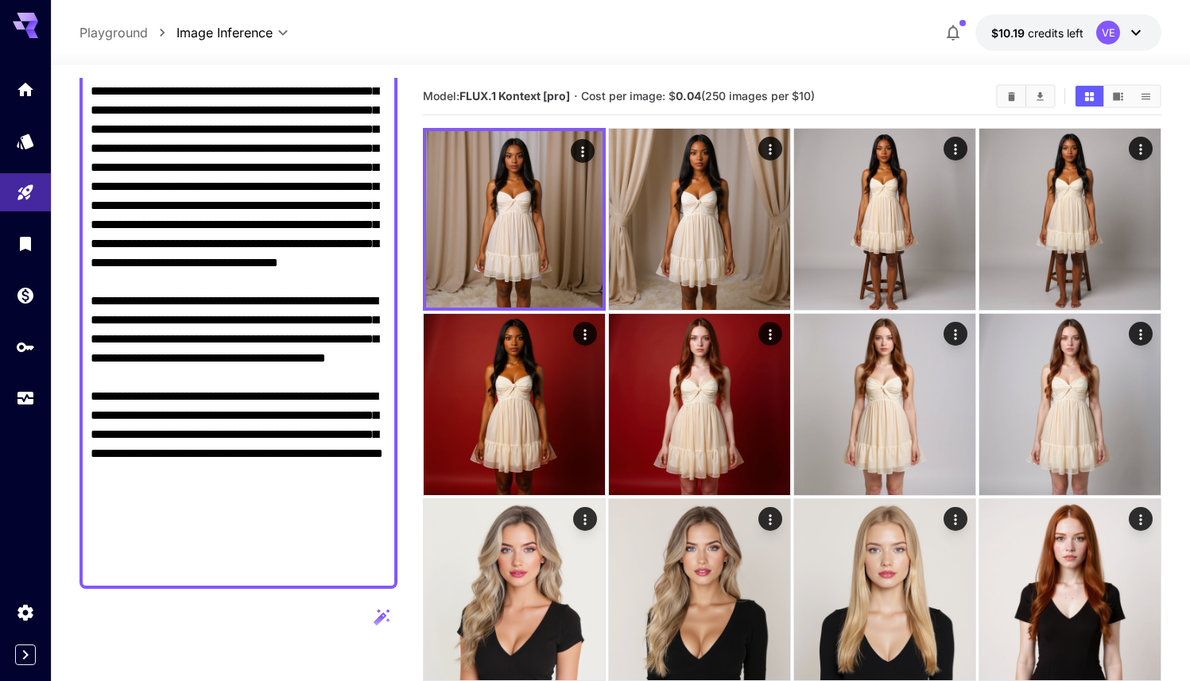
click at [182, 572] on textarea "Raw" at bounding box center [239, 292] width 296 height 572
drag, startPoint x: 182, startPoint y: 572, endPoint x: 95, endPoint y: 365, distance: 224.7
click at [95, 365] on textarea "Raw" at bounding box center [239, 292] width 296 height 572
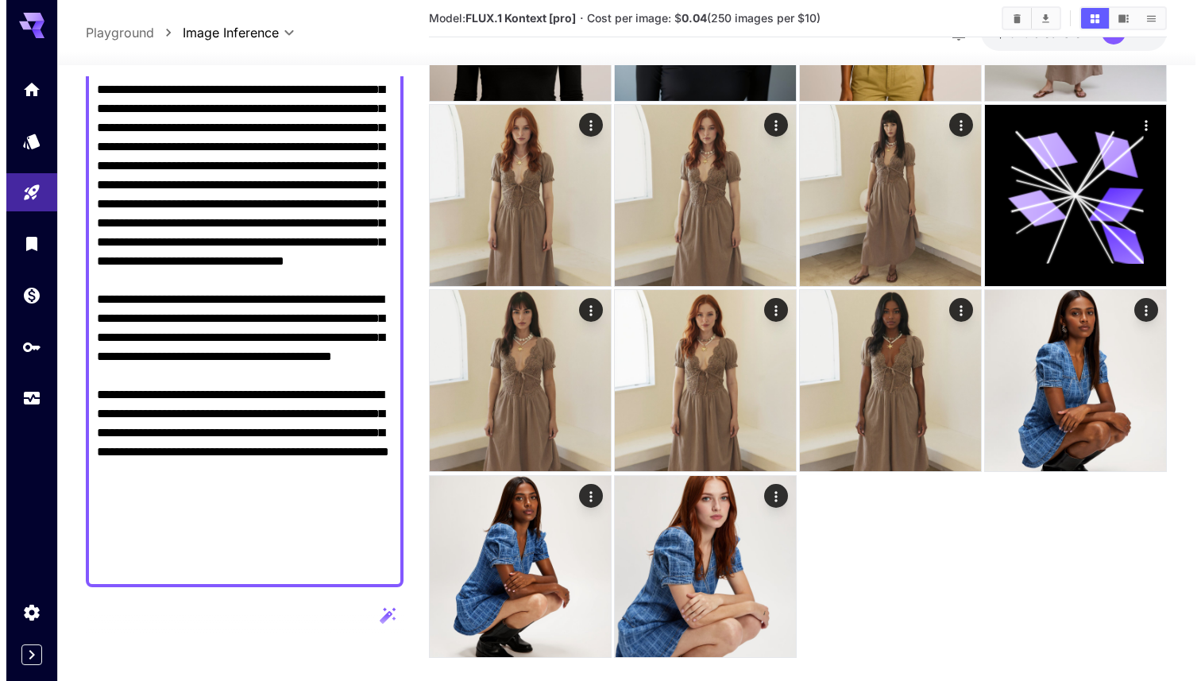
scroll to position [2994, 0]
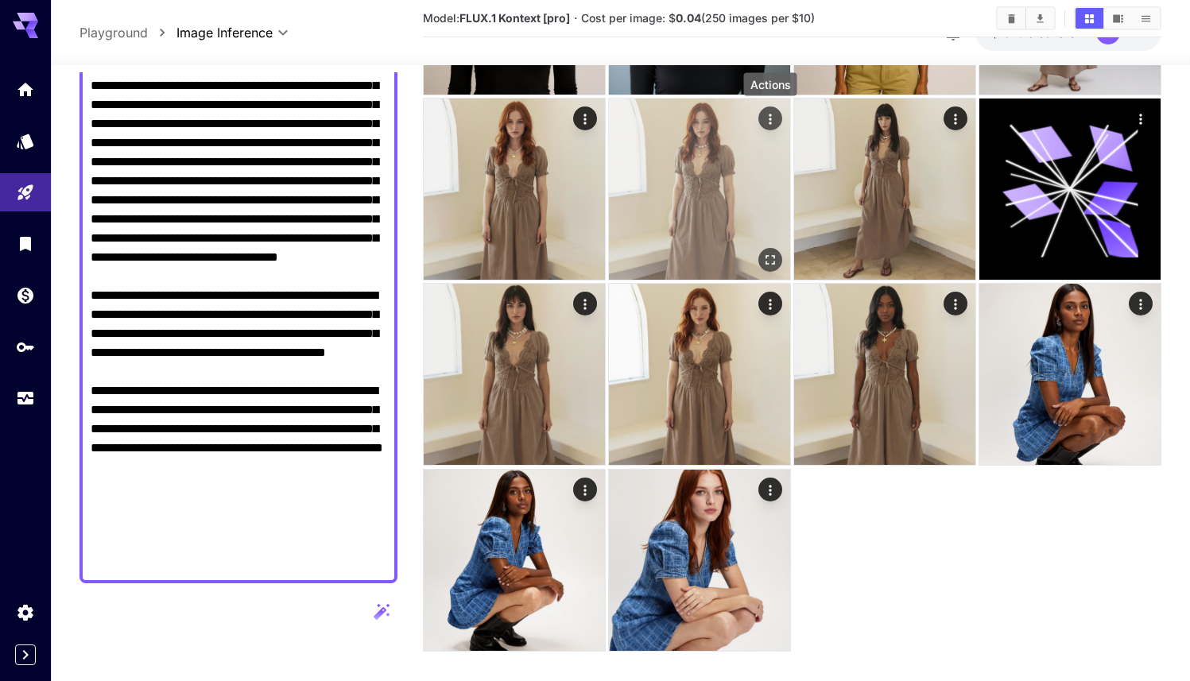
click at [770, 120] on icon "Actions" at bounding box center [769, 119] width 2 height 10
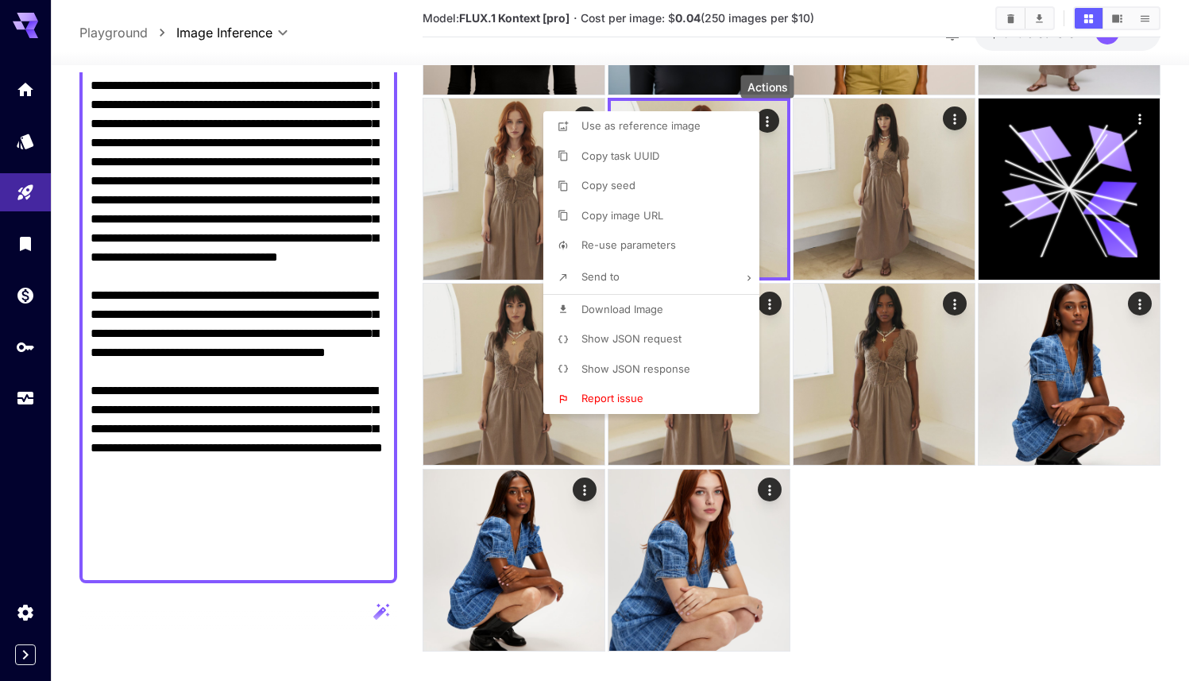
click at [629, 247] on span "Re-use parameters" at bounding box center [629, 244] width 95 height 13
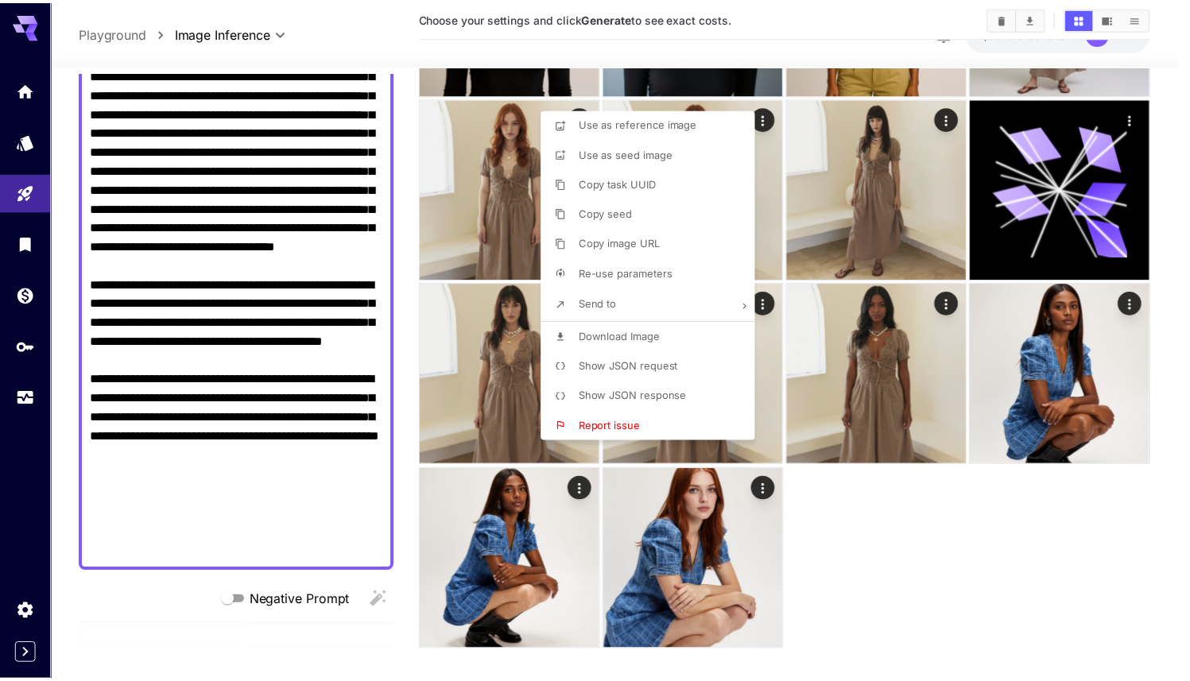
scroll to position [912, 0]
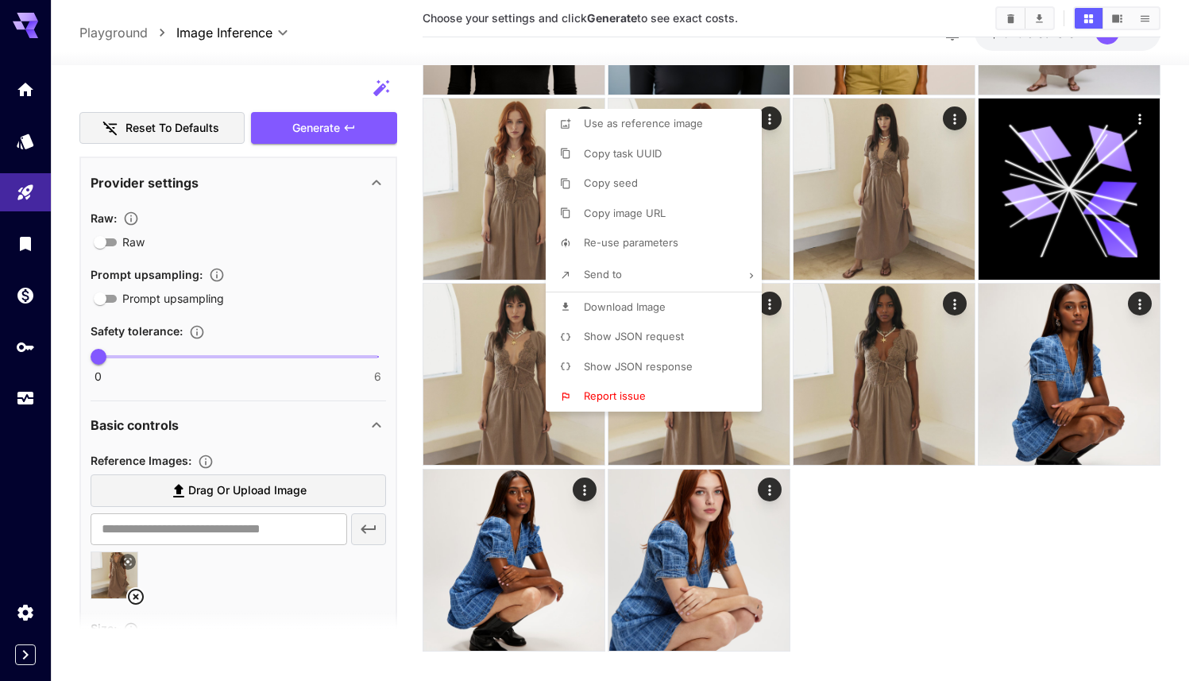
click at [362, 245] on div at bounding box center [600, 340] width 1201 height 681
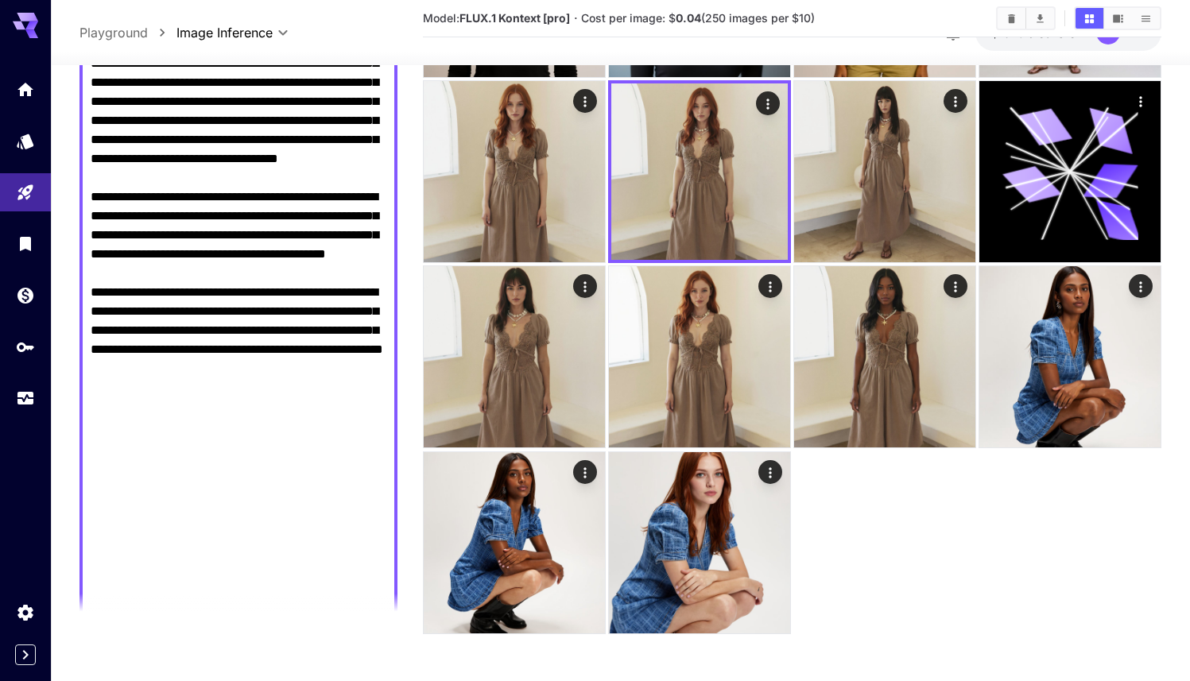
scroll to position [0, 0]
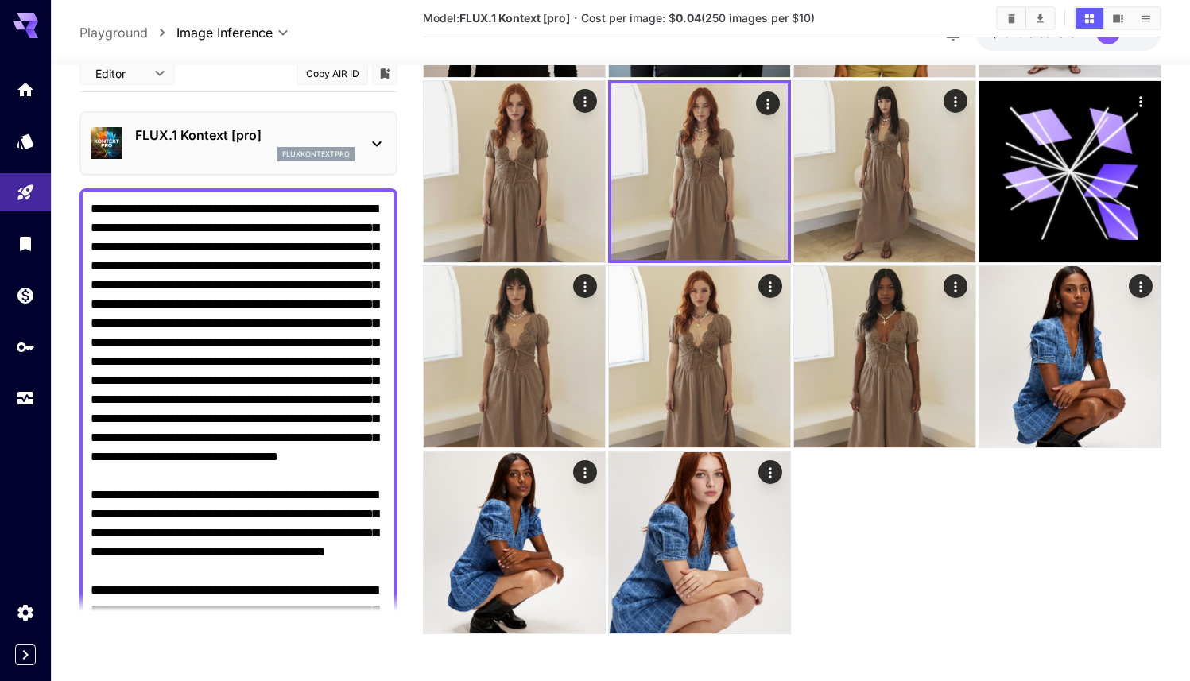
drag, startPoint x: 170, startPoint y: 302, endPoint x: 92, endPoint y: 36, distance: 277.3
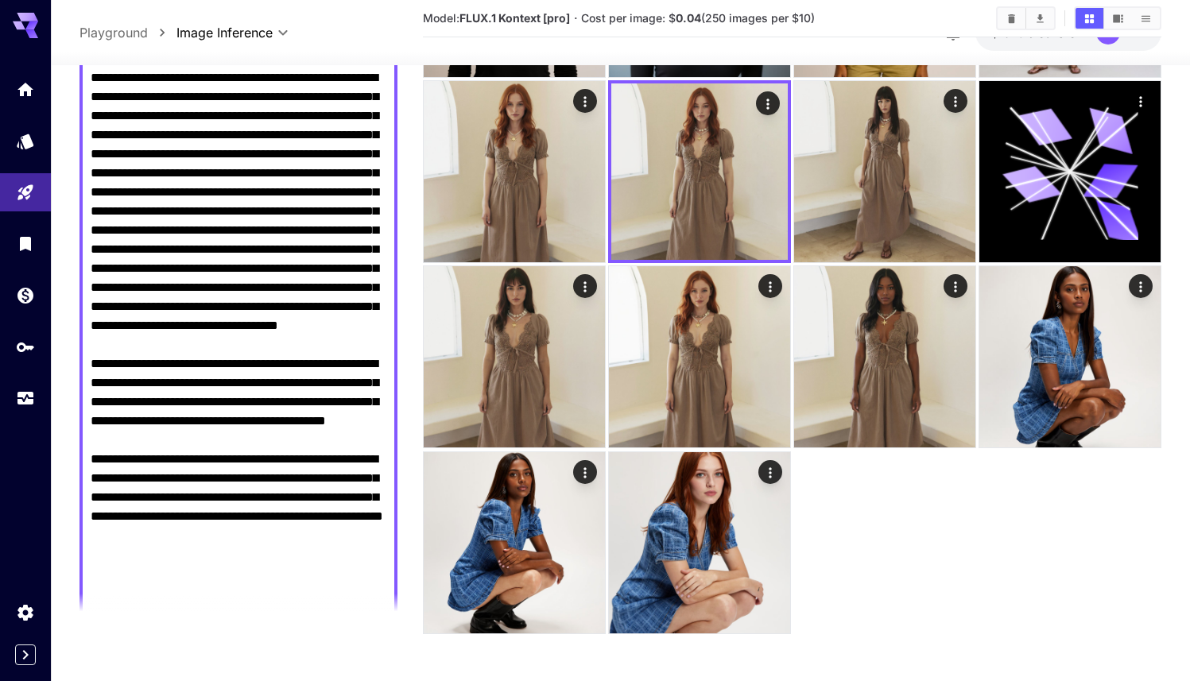
scroll to position [130, 0]
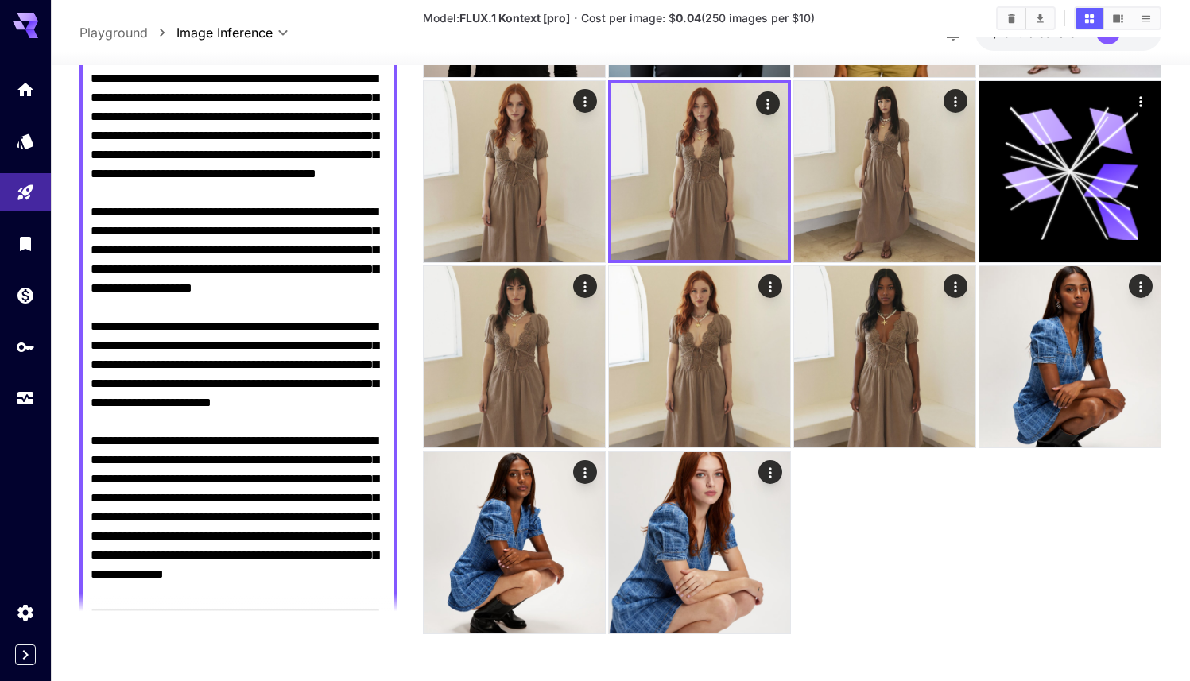
paste textarea "**********"
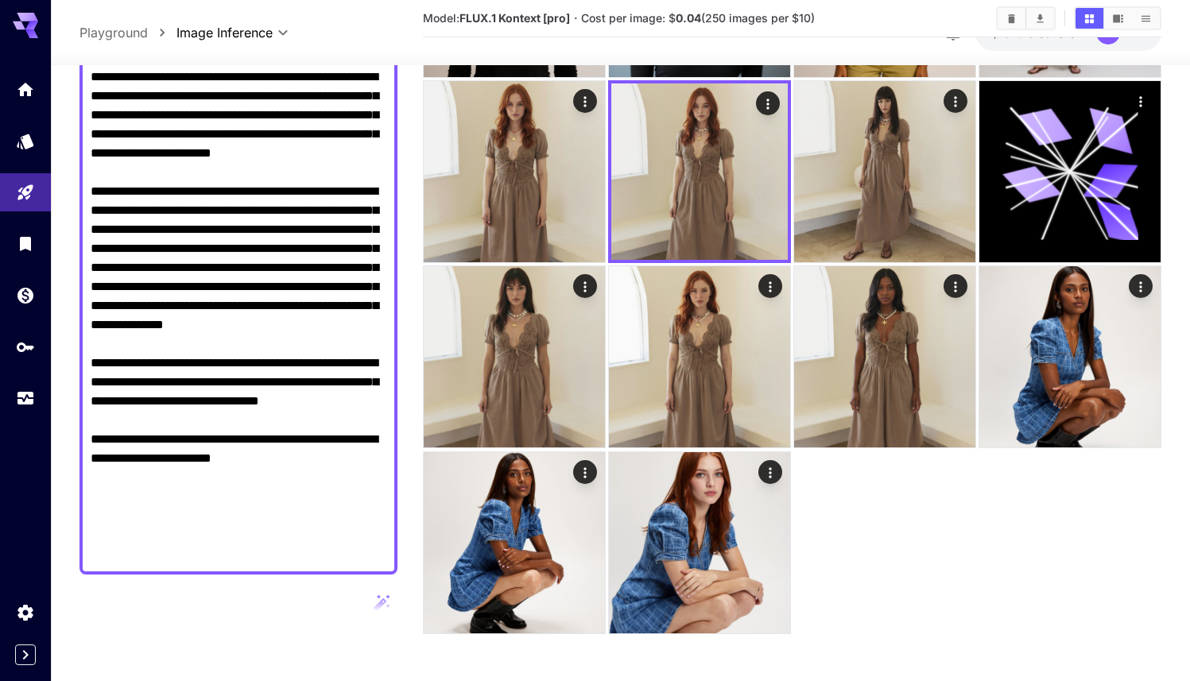
scroll to position [384, 0]
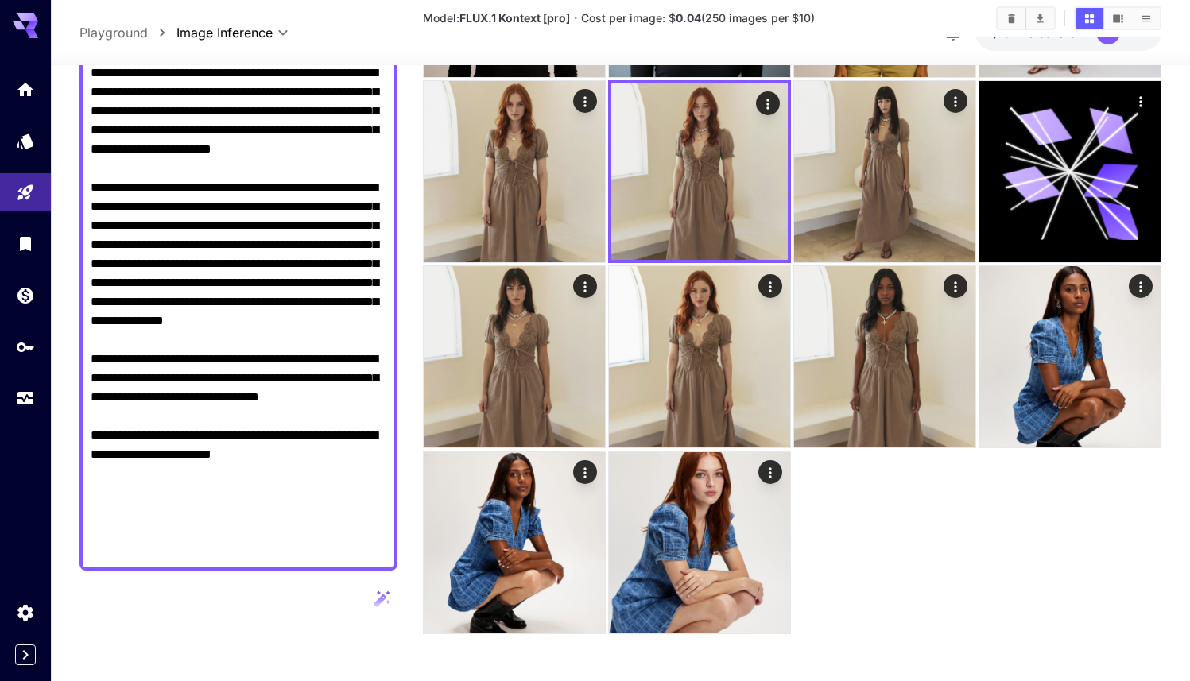
drag, startPoint x: 191, startPoint y: 547, endPoint x: 81, endPoint y: 437, distance: 155.6
click at [81, 437] on div at bounding box center [238, 188] width 318 height 766
paste textarea "**********"
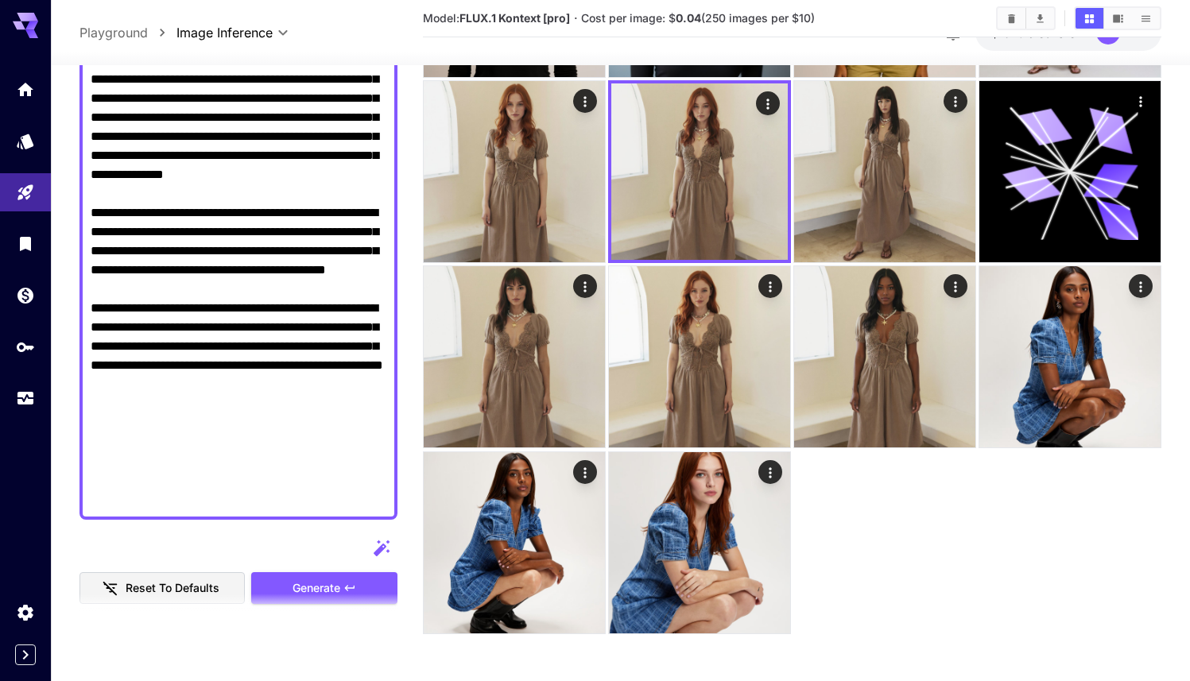
scroll to position [538, 0]
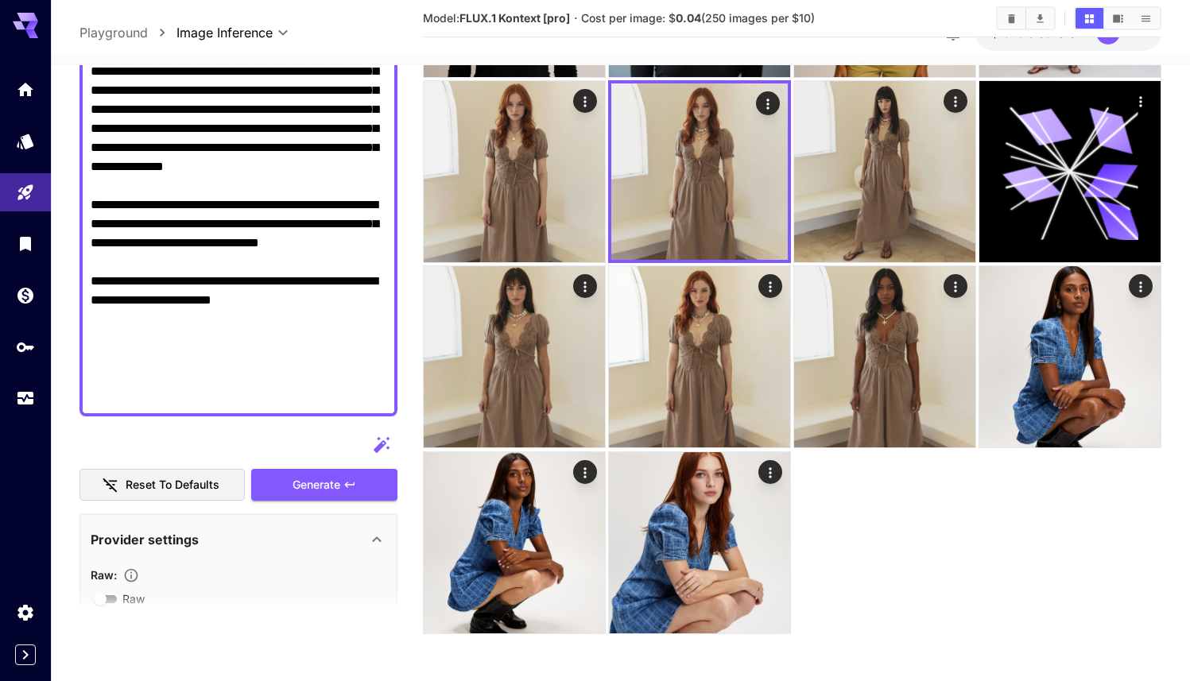
paste textarea "**********"
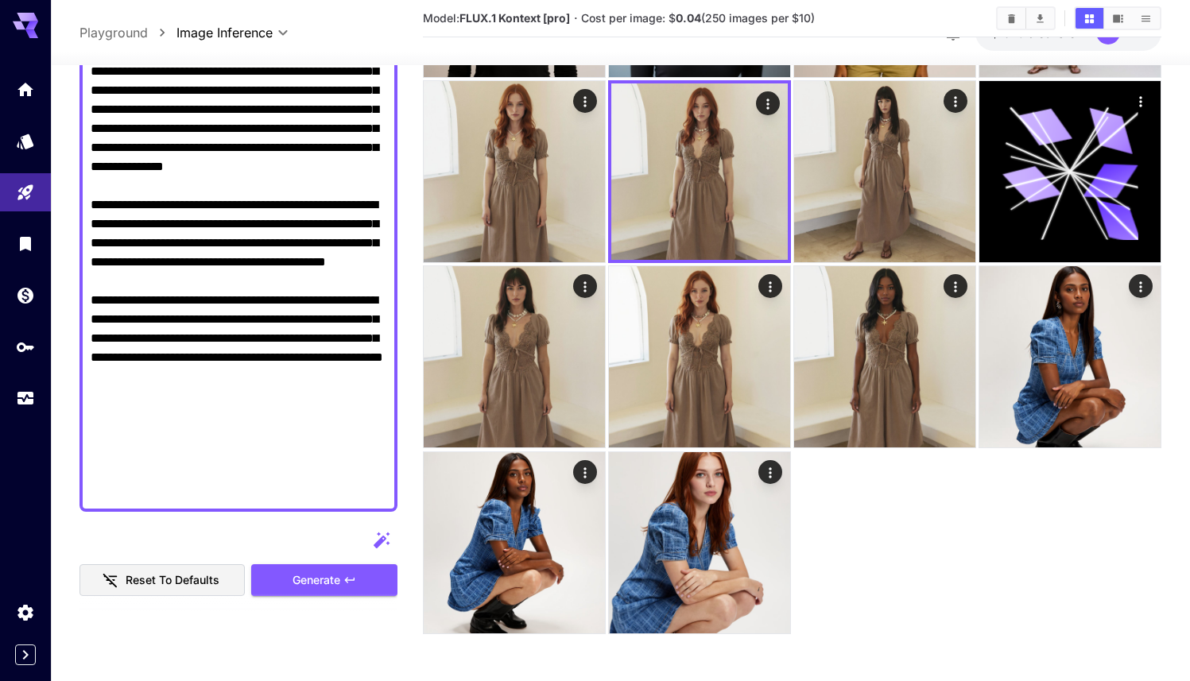
click at [172, 455] on textarea "Raw" at bounding box center [239, 81] width 296 height 839
click at [287, 580] on button "Generate" at bounding box center [324, 580] width 146 height 33
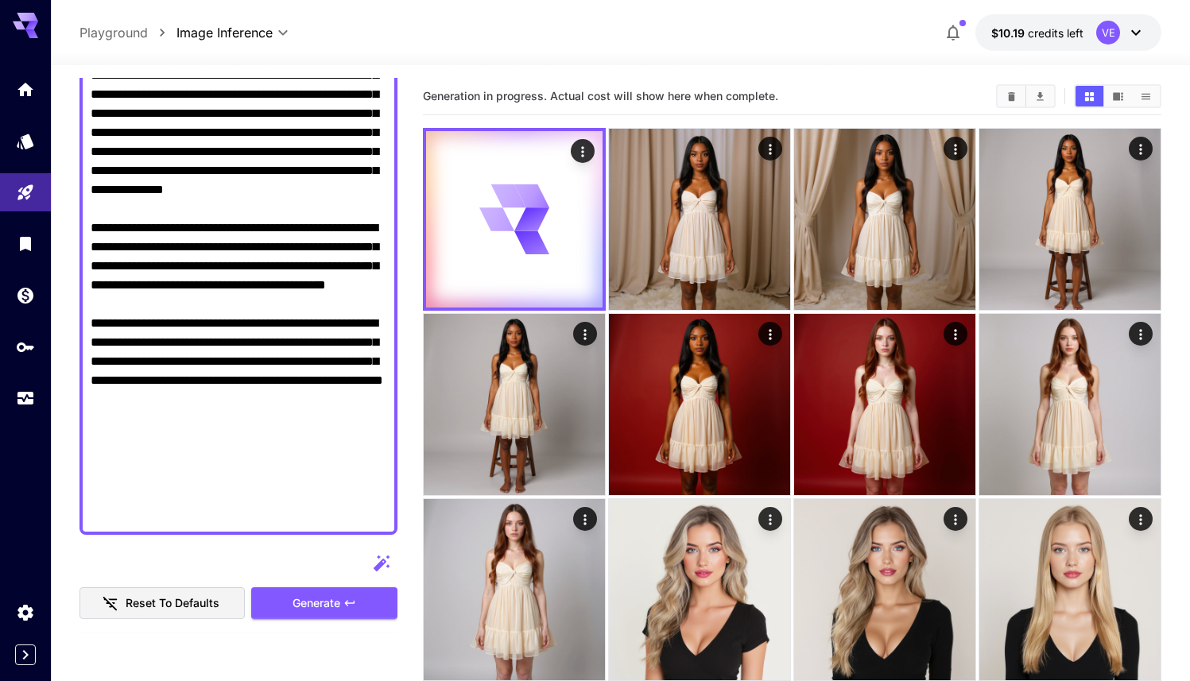
scroll to position [0, 0]
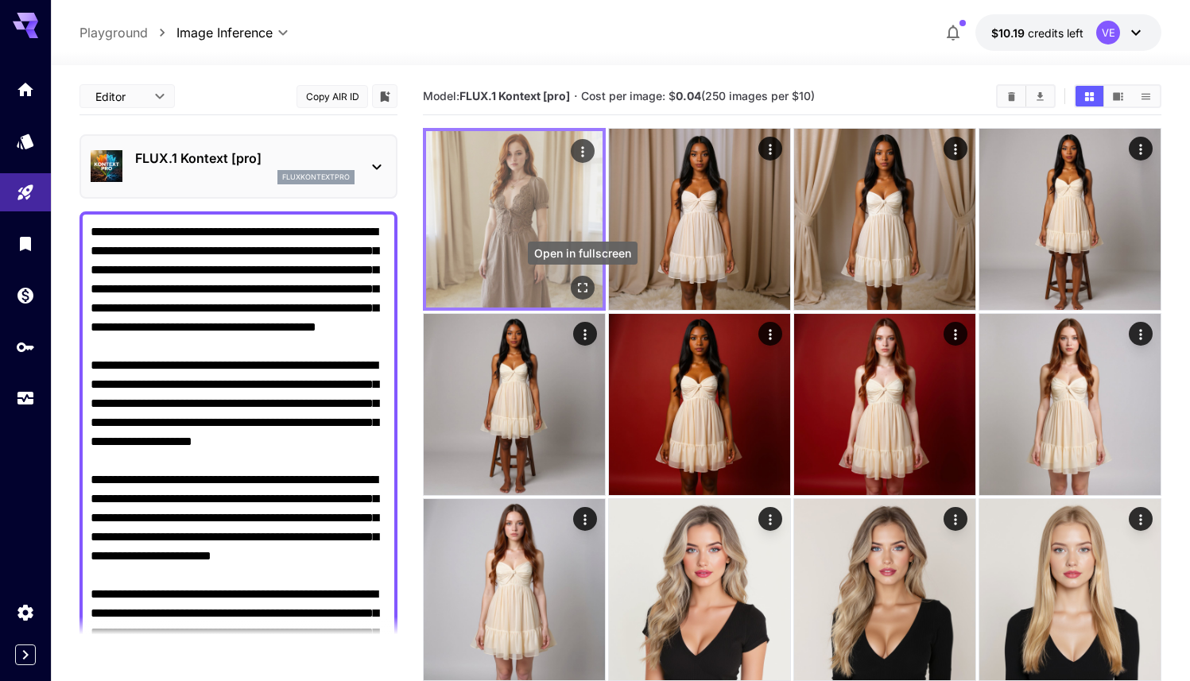
click at [581, 290] on icon "Open in fullscreen" at bounding box center [582, 288] width 16 height 16
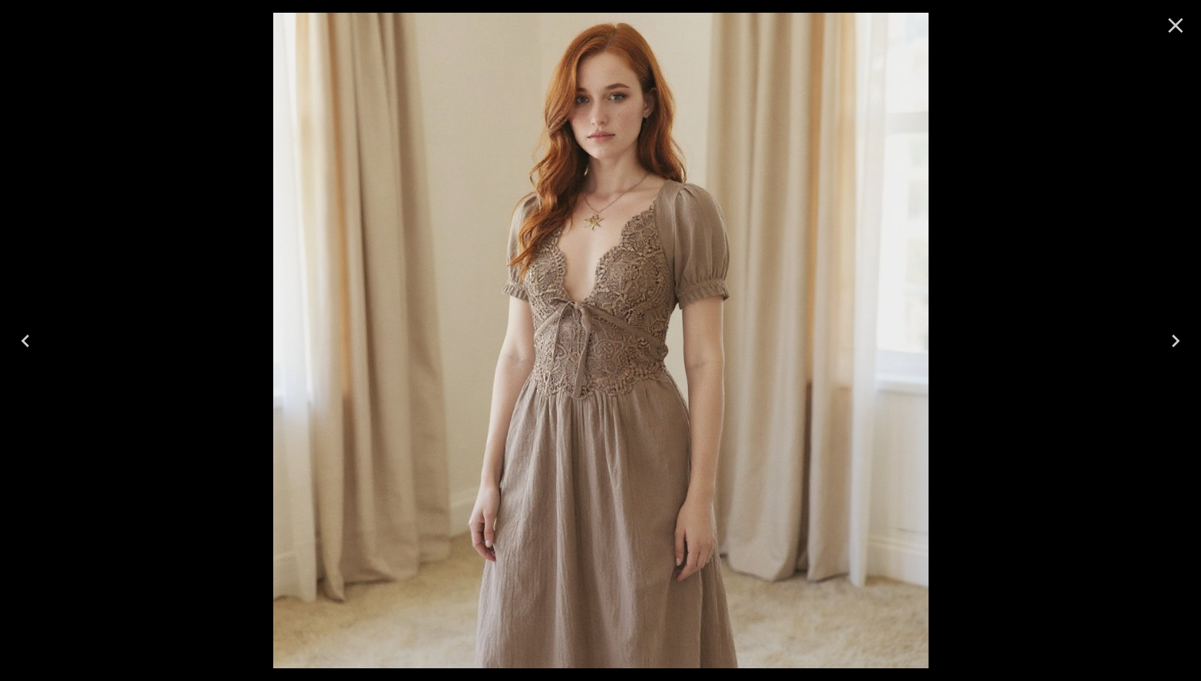
click at [1170, 23] on icon "Close" at bounding box center [1175, 25] width 25 height 25
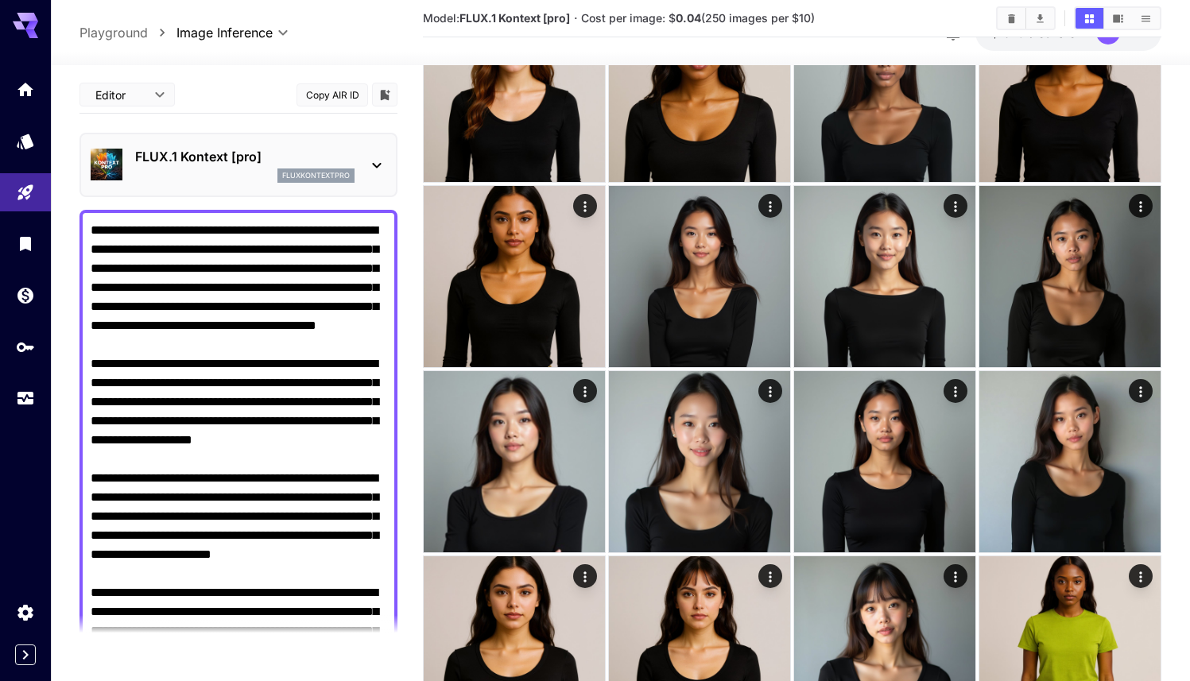
scroll to position [3011, 0]
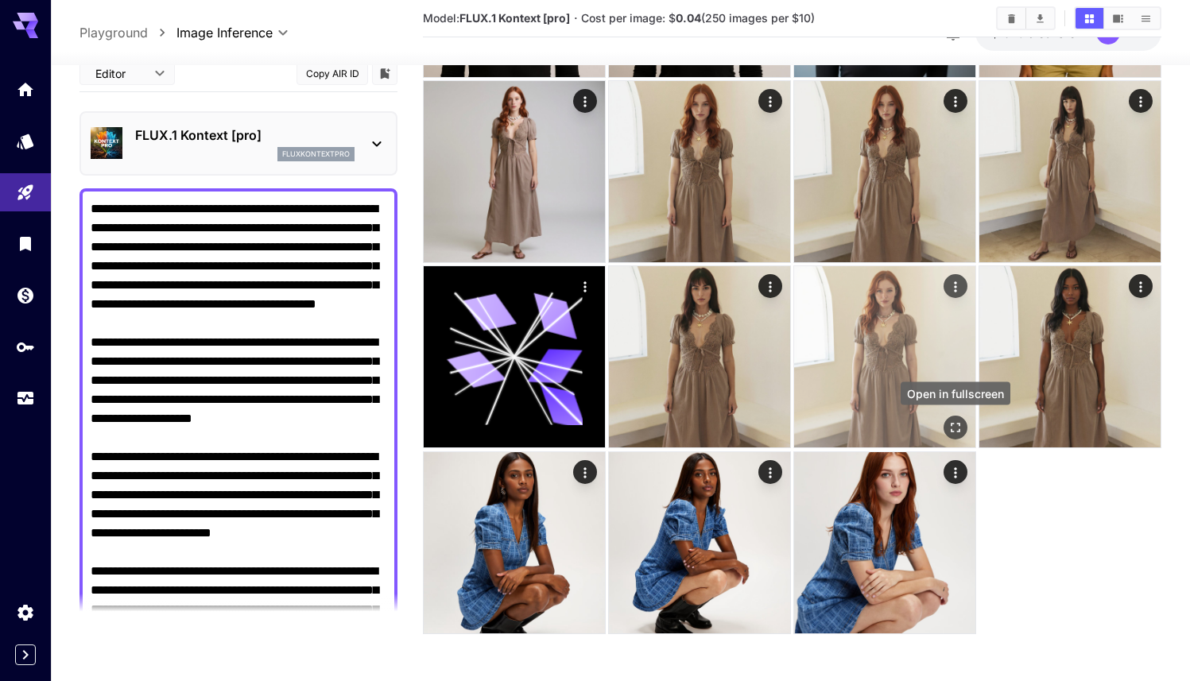
click at [952, 423] on icon "Open in fullscreen" at bounding box center [955, 428] width 10 height 10
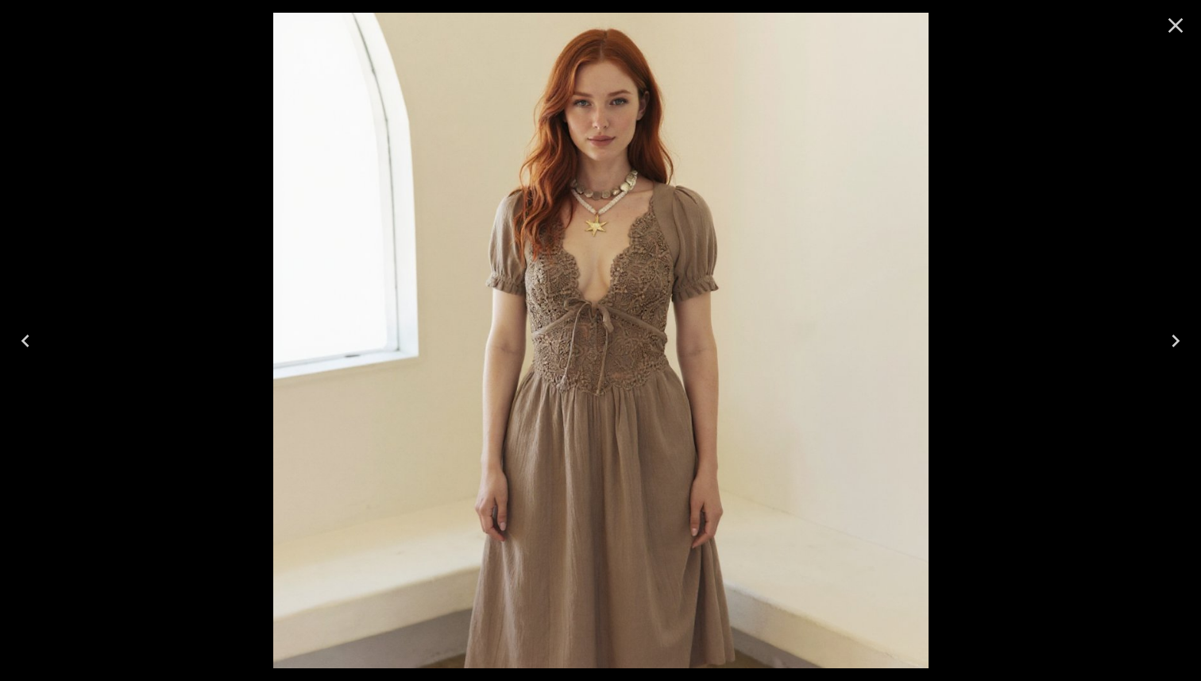
click at [1166, 34] on icon "Close" at bounding box center [1175, 25] width 25 height 25
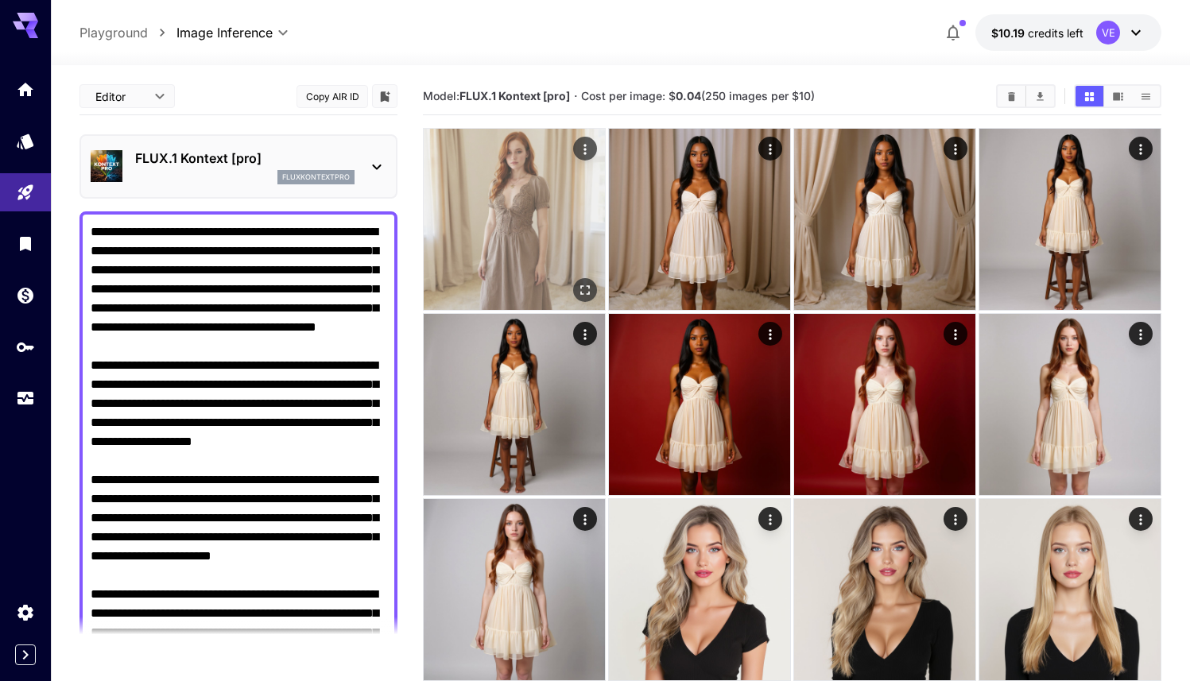
scroll to position [18, 0]
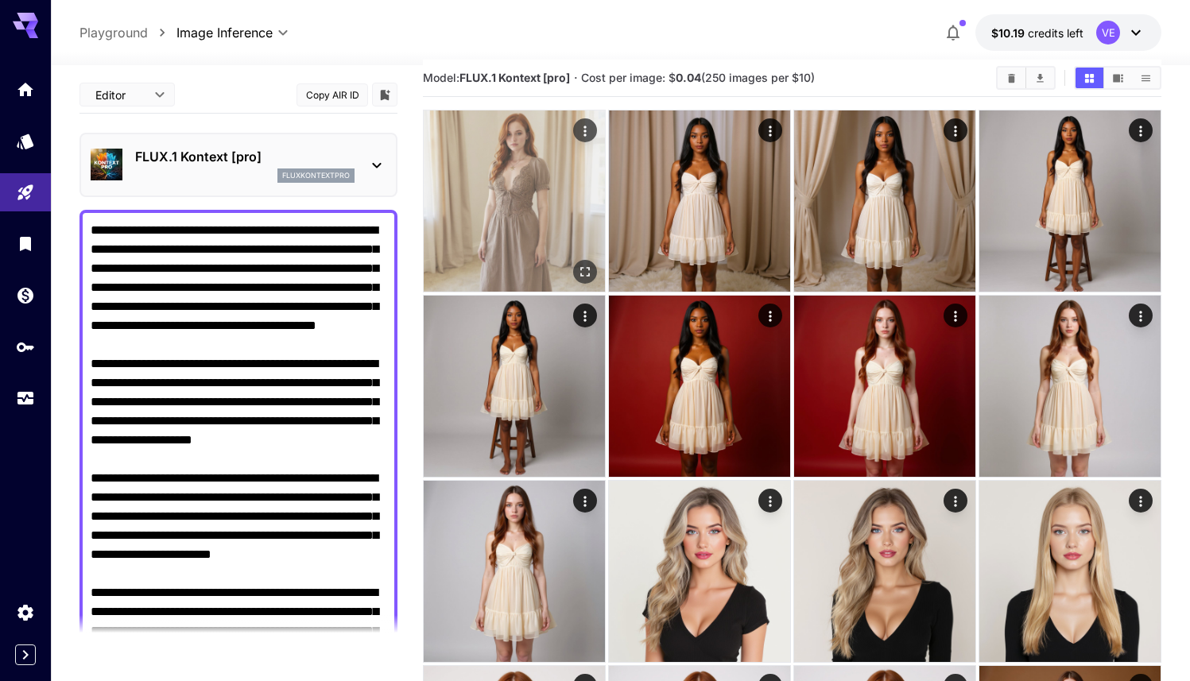
click at [582, 276] on icon "Open in fullscreen" at bounding box center [585, 272] width 10 height 10
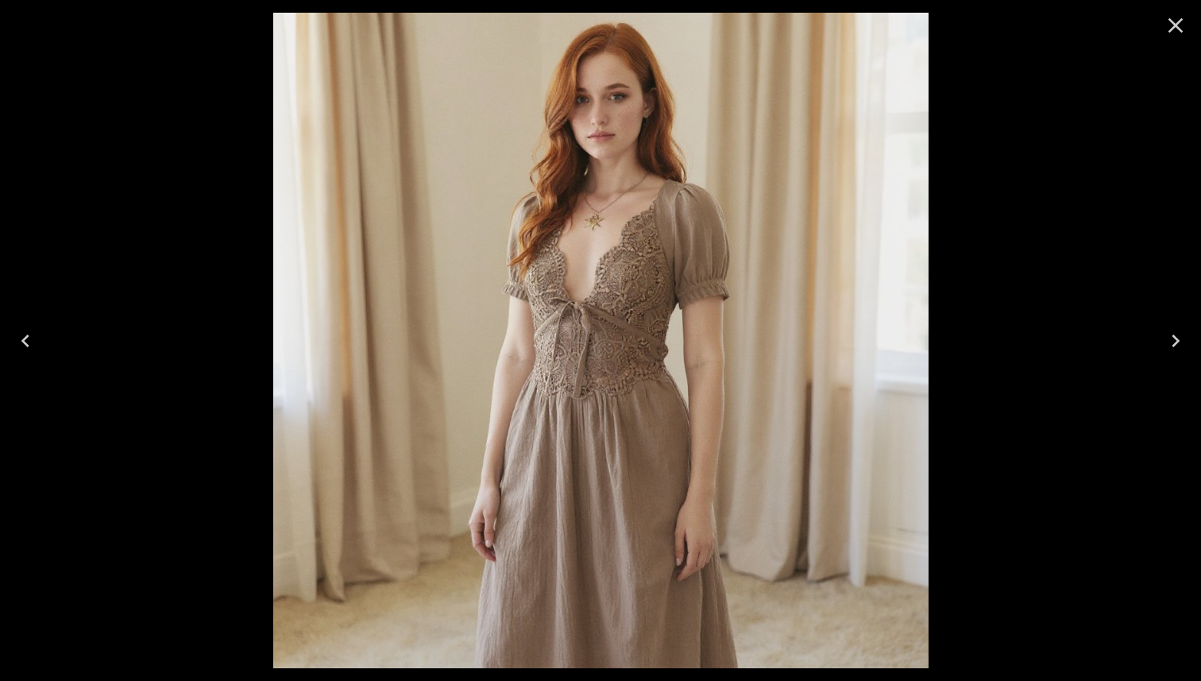
click at [1185, 26] on icon "Close" at bounding box center [1175, 25] width 25 height 25
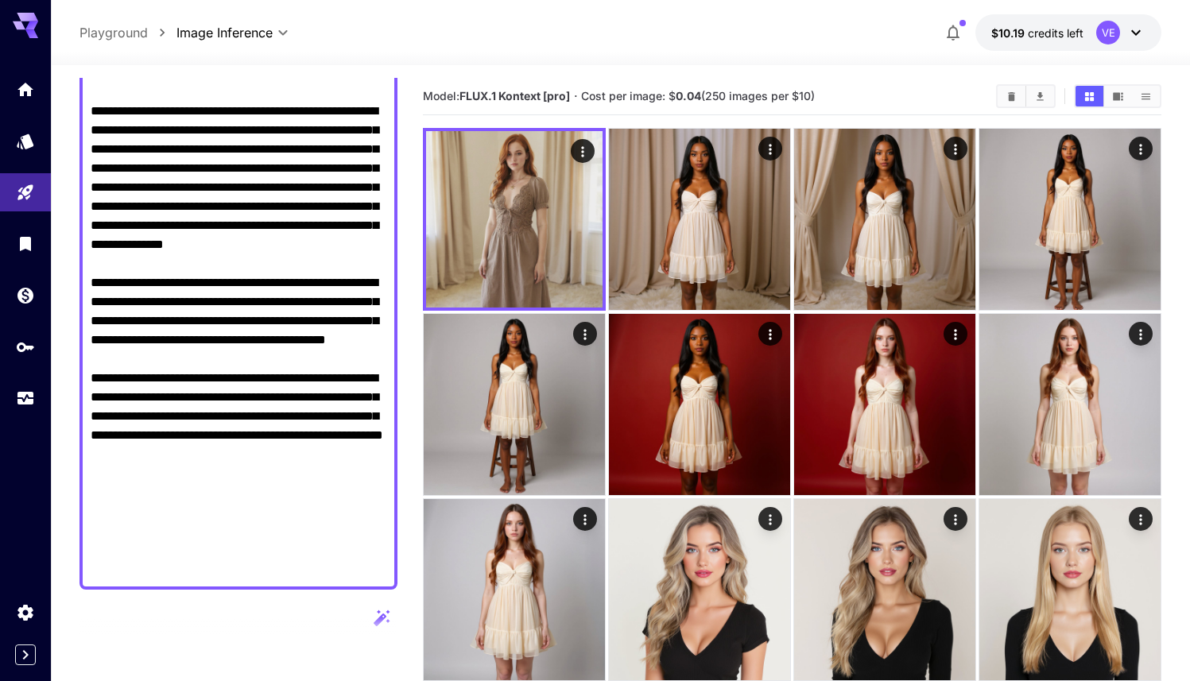
scroll to position [485, 0]
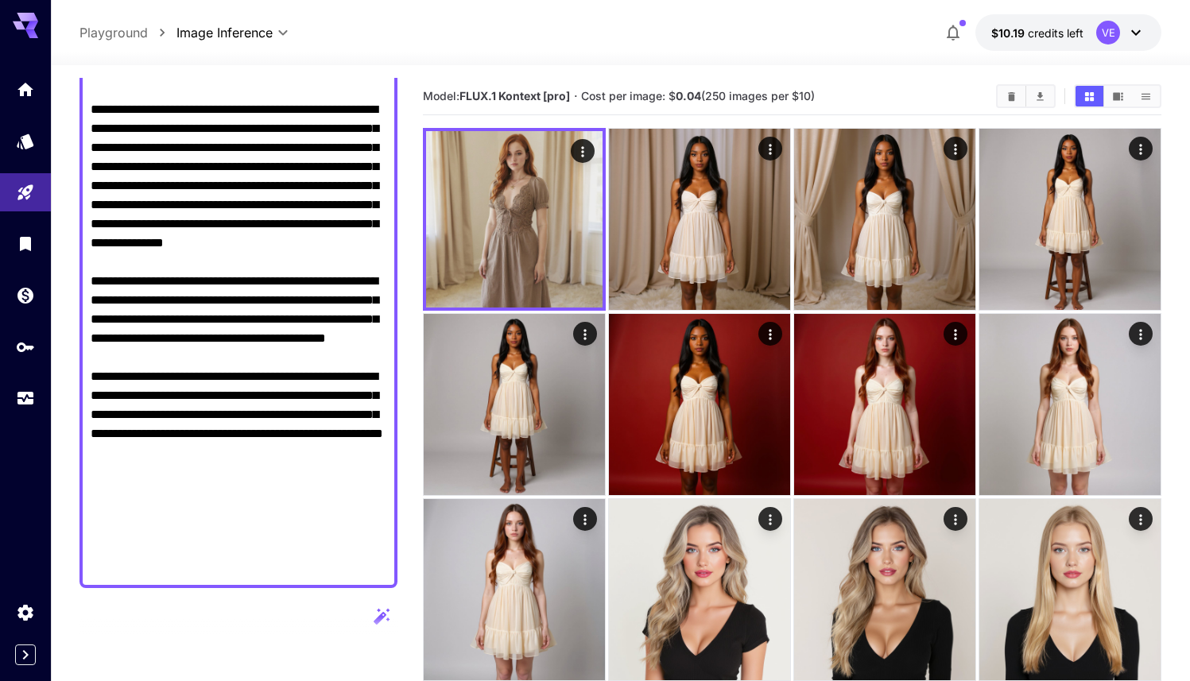
drag, startPoint x: 296, startPoint y: 321, endPoint x: 86, endPoint y: 156, distance: 267.1
click at [85, 156] on div at bounding box center [238, 157] width 318 height 861
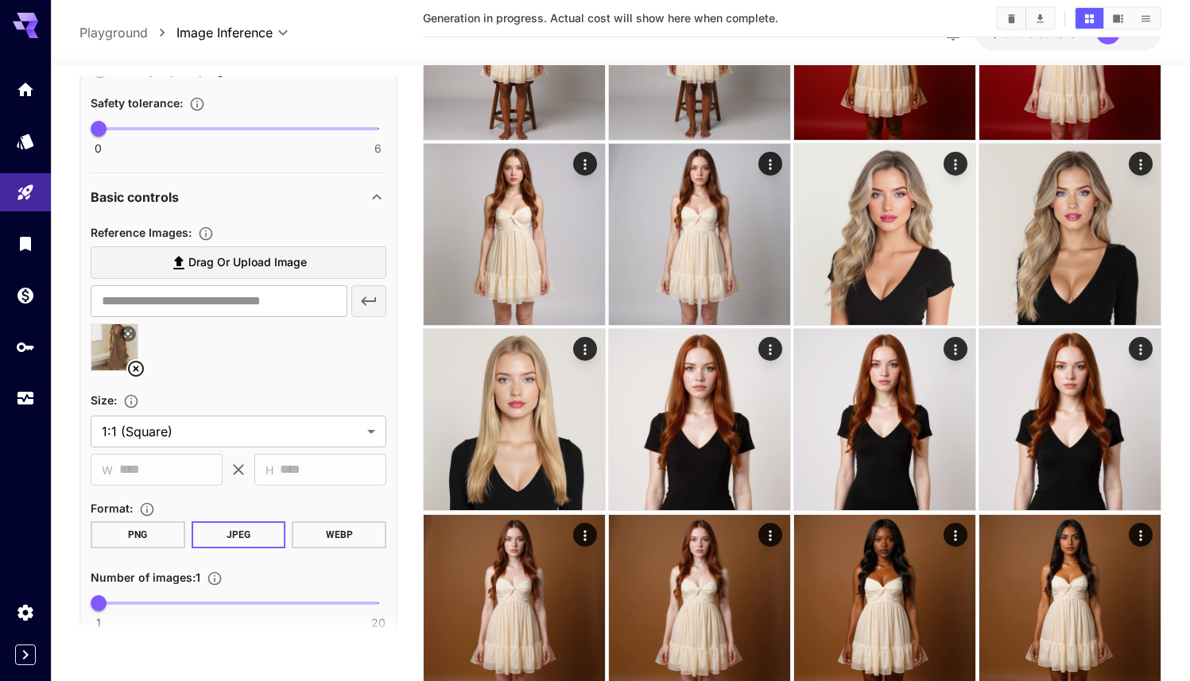
scroll to position [1077, 0]
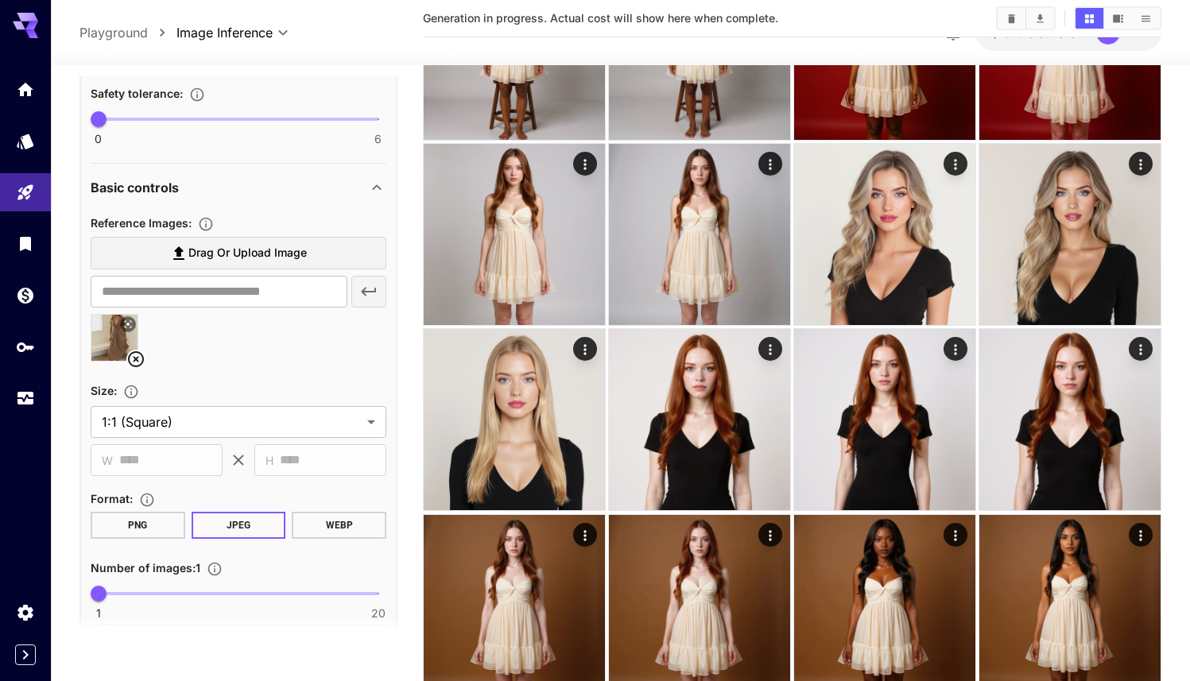
type textarea "**********"
click at [225, 231] on div "Reference Images :" at bounding box center [239, 222] width 296 height 19
click at [225, 256] on span "Drag or upload image" at bounding box center [247, 253] width 118 height 20
click at [0, 0] on input "Drag or upload image" at bounding box center [0, 0] width 0 height 0
type input "**********"
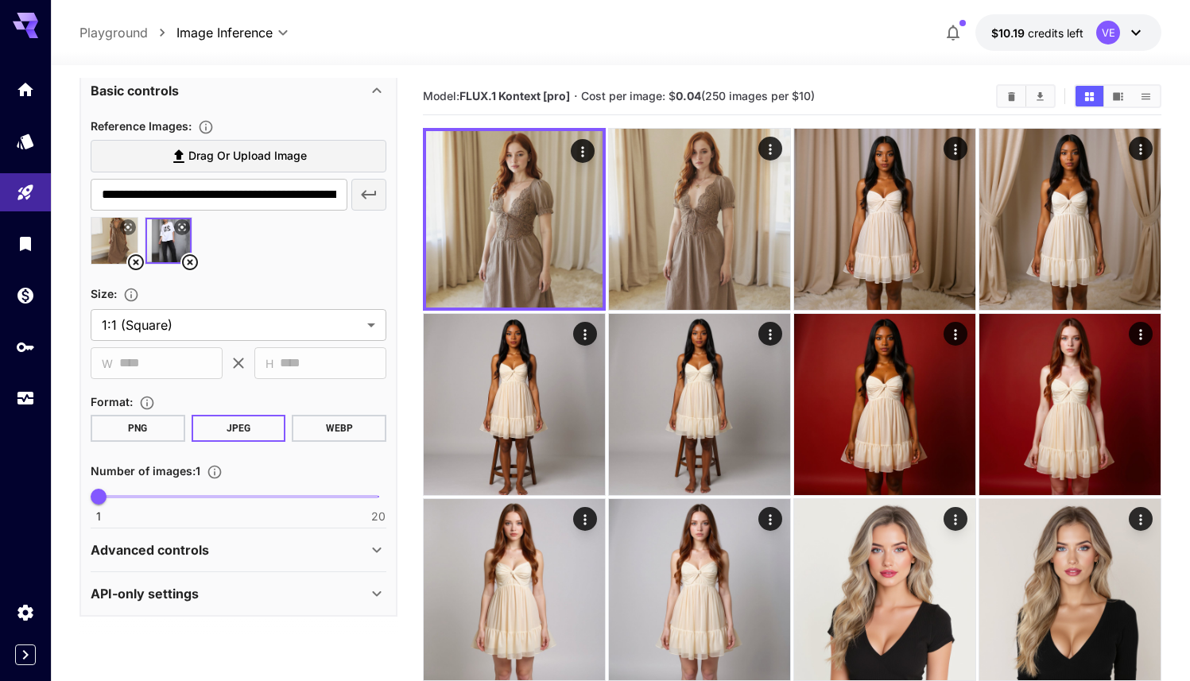
scroll to position [27, 0]
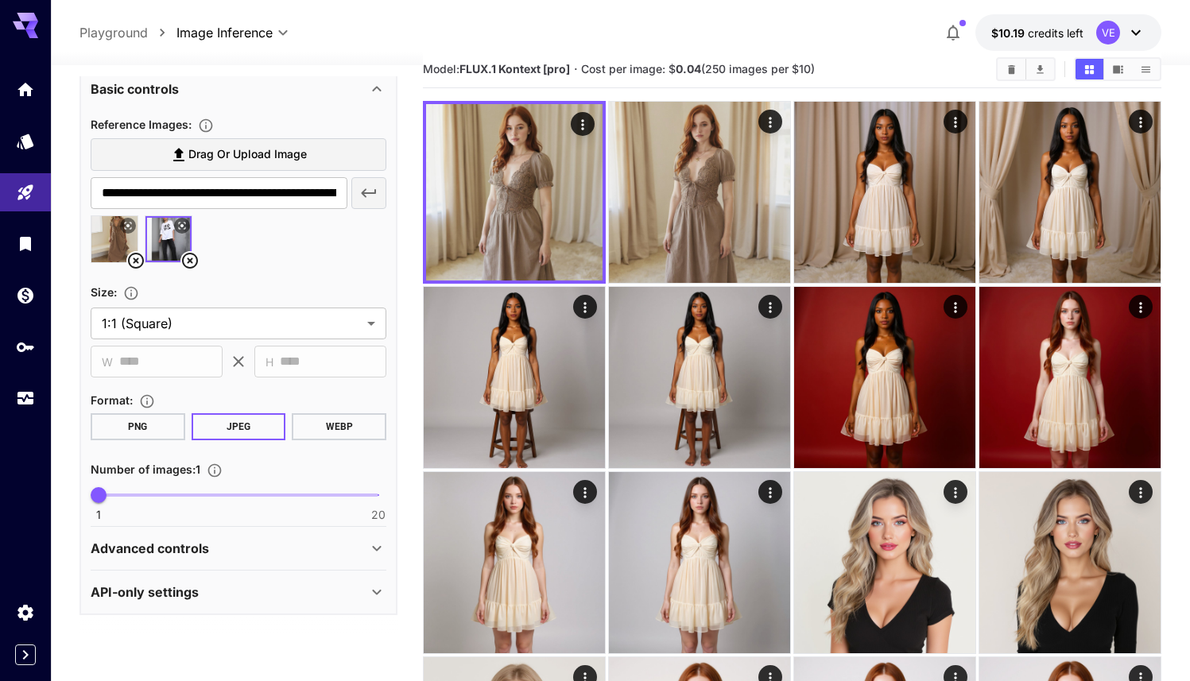
click at [140, 265] on icon at bounding box center [135, 260] width 19 height 19
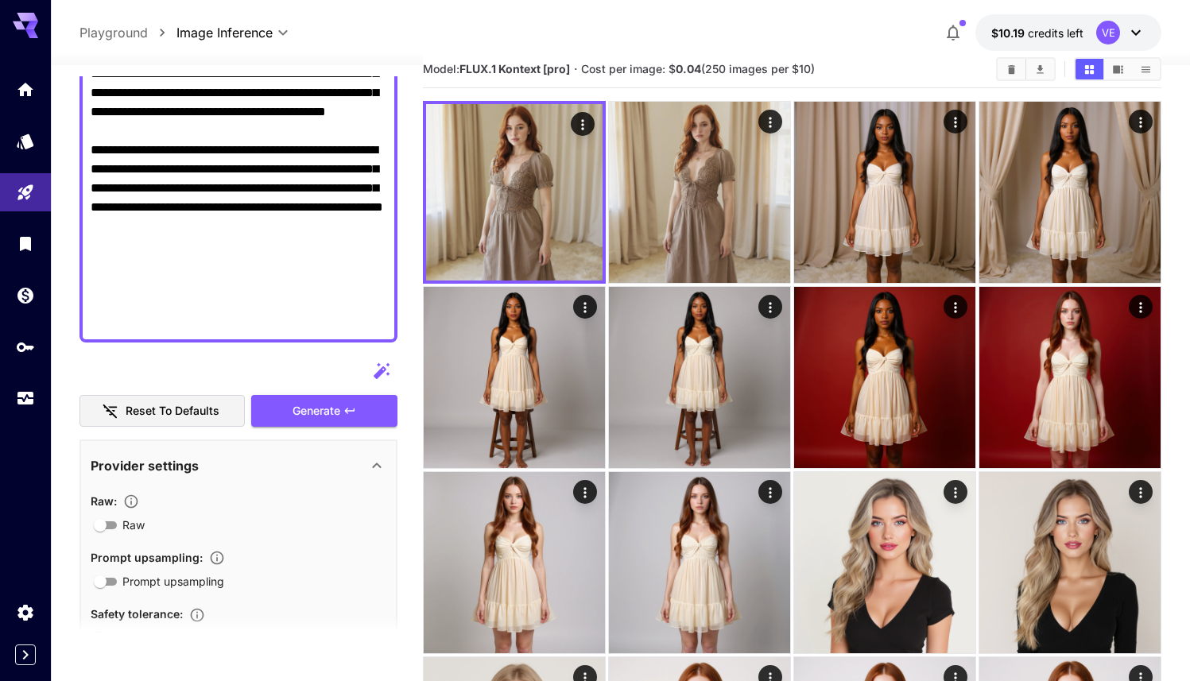
scroll to position [615, 0]
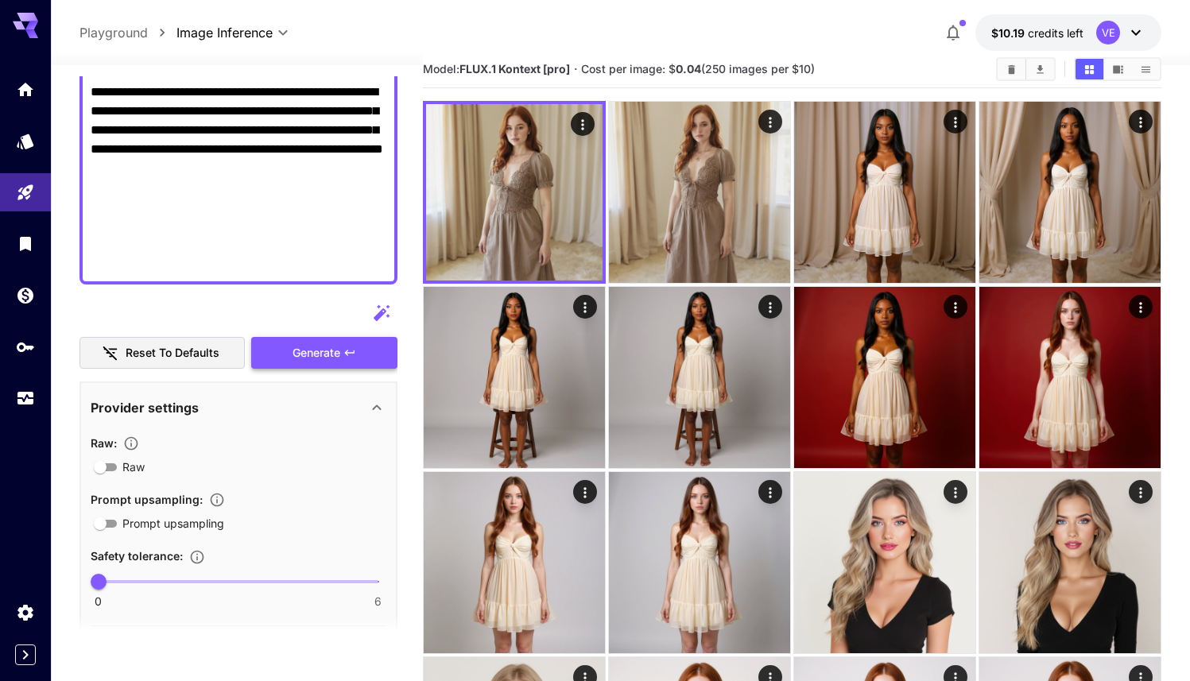
click at [317, 352] on span "Generate" at bounding box center [316, 353] width 48 height 20
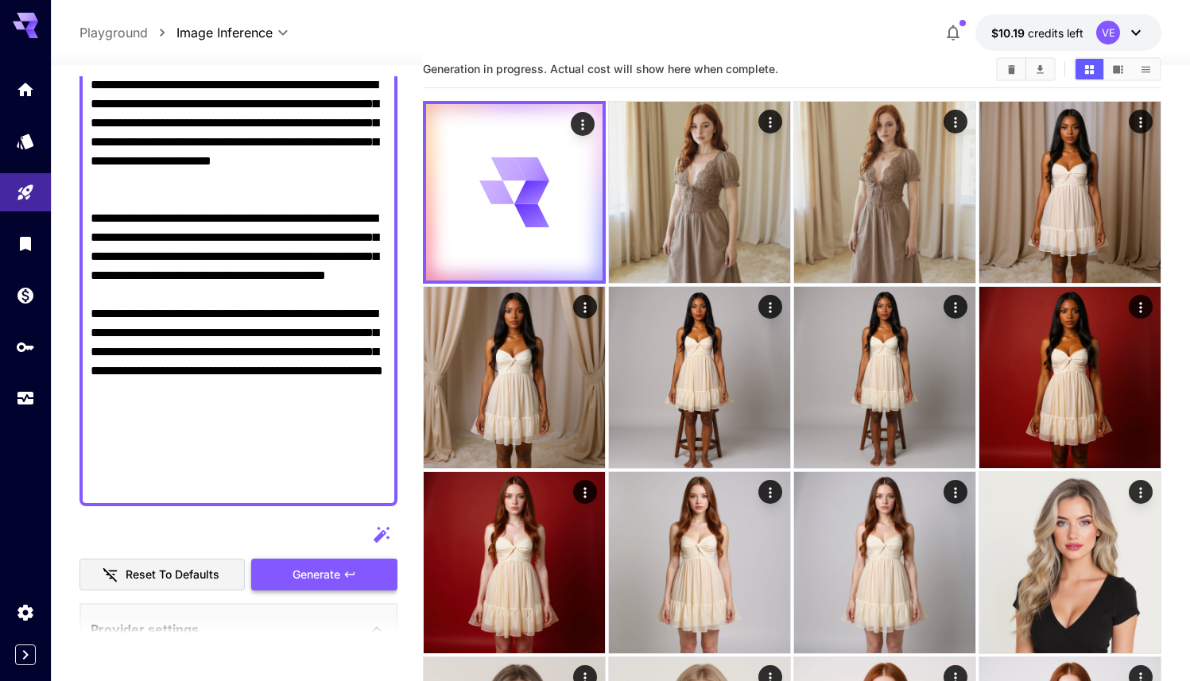
scroll to position [383, 0]
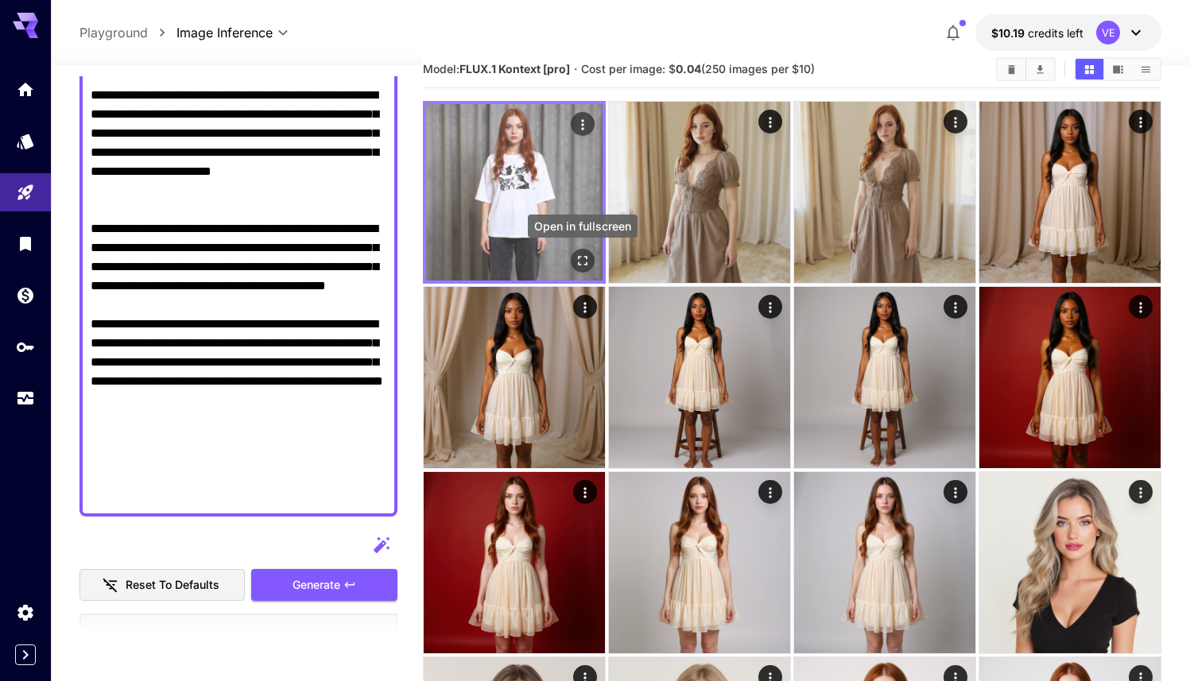
click at [582, 267] on icon "Open in fullscreen" at bounding box center [582, 261] width 16 height 16
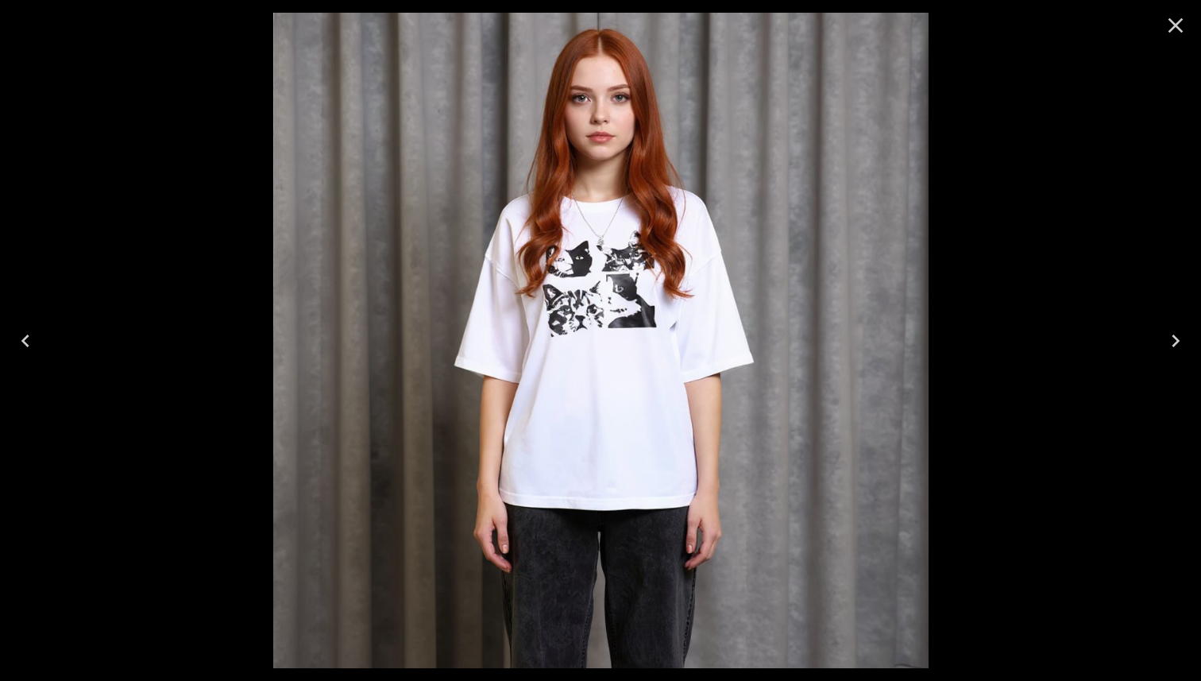
click at [1178, 28] on icon "Close" at bounding box center [1176, 25] width 15 height 15
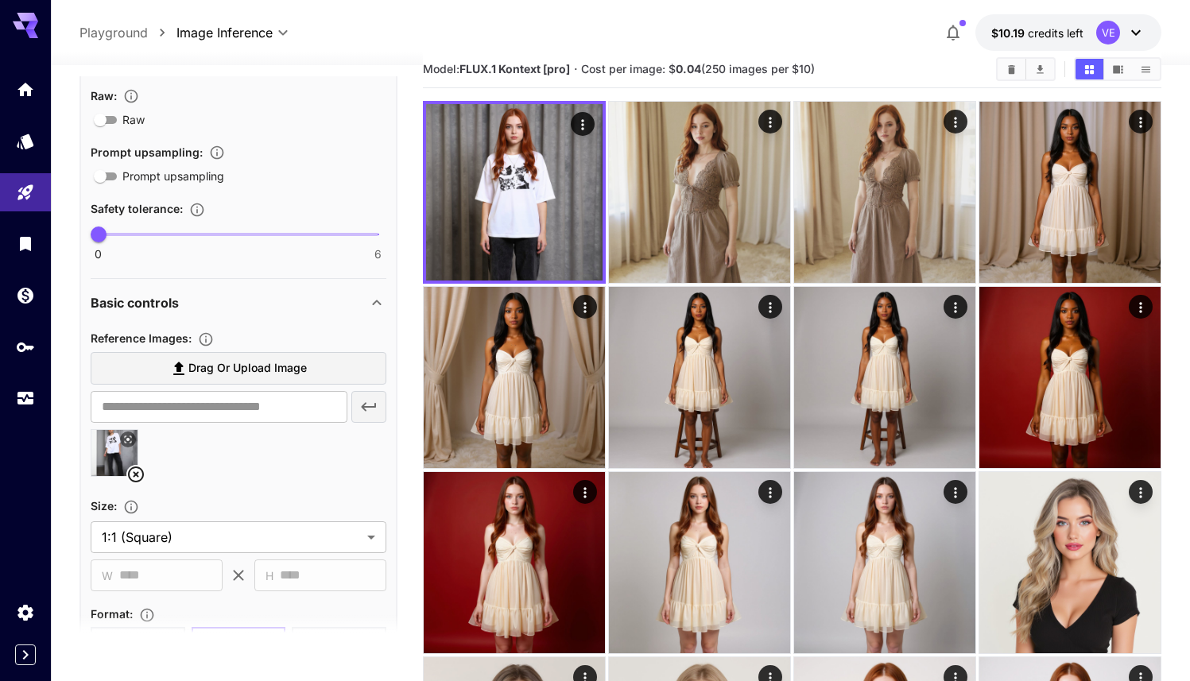
scroll to position [1143, 0]
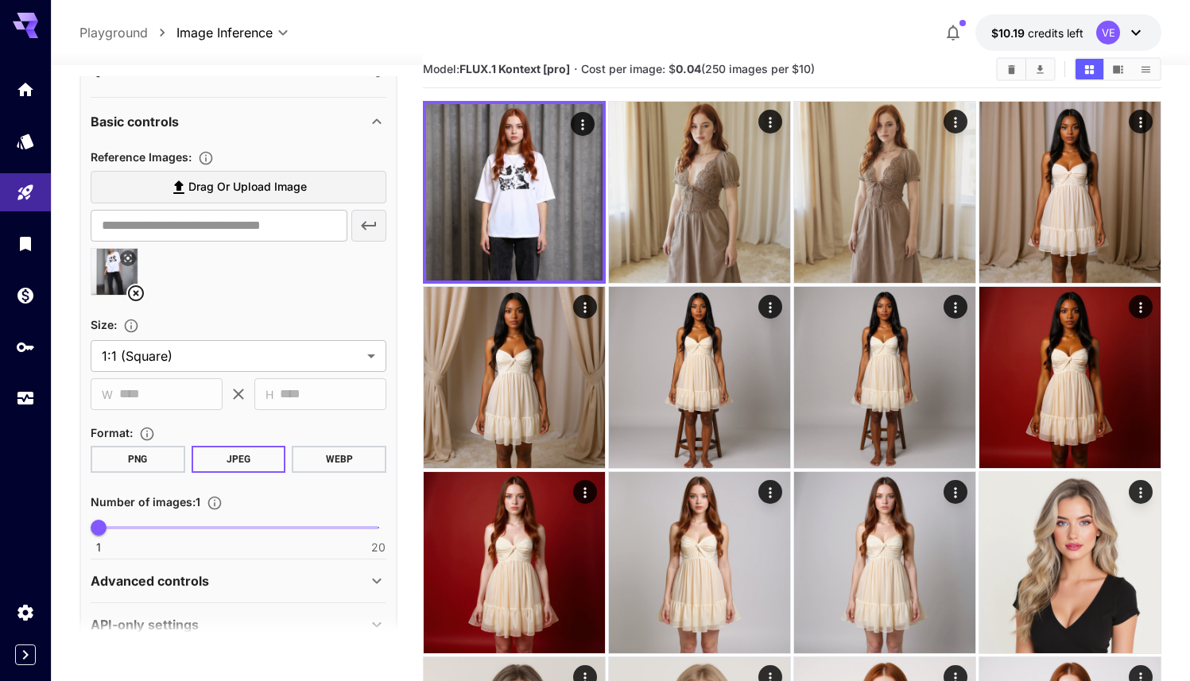
click at [130, 257] on icon at bounding box center [128, 258] width 10 height 10
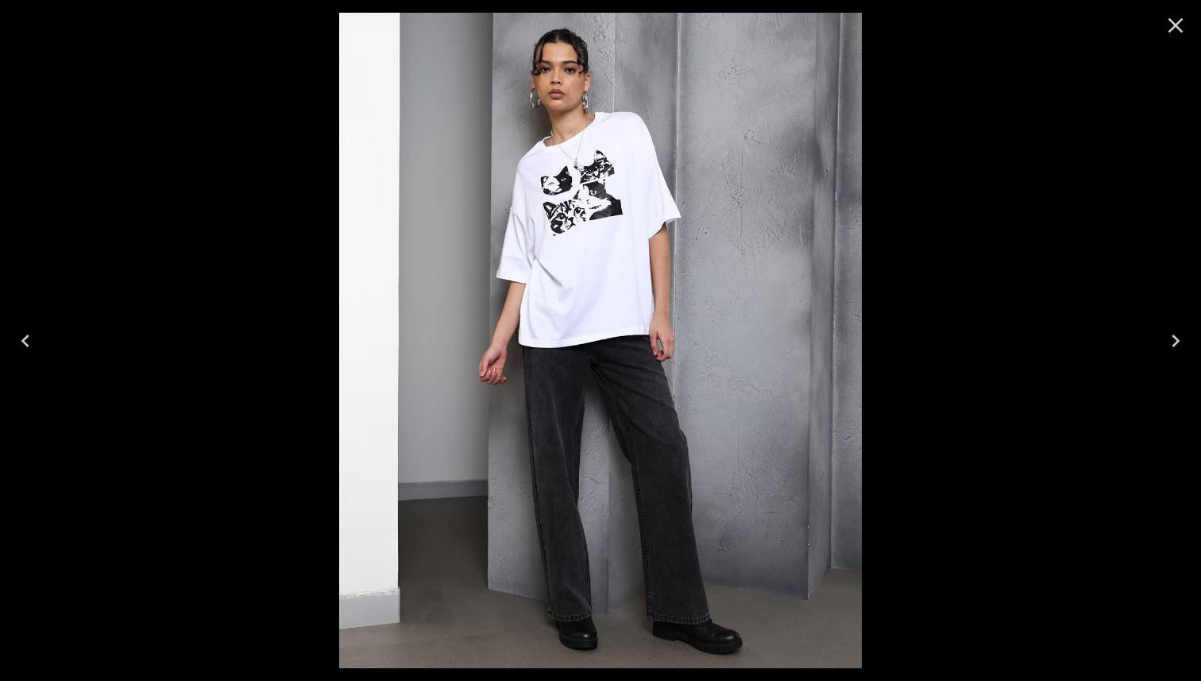
click at [1180, 31] on icon "Close" at bounding box center [1175, 25] width 25 height 25
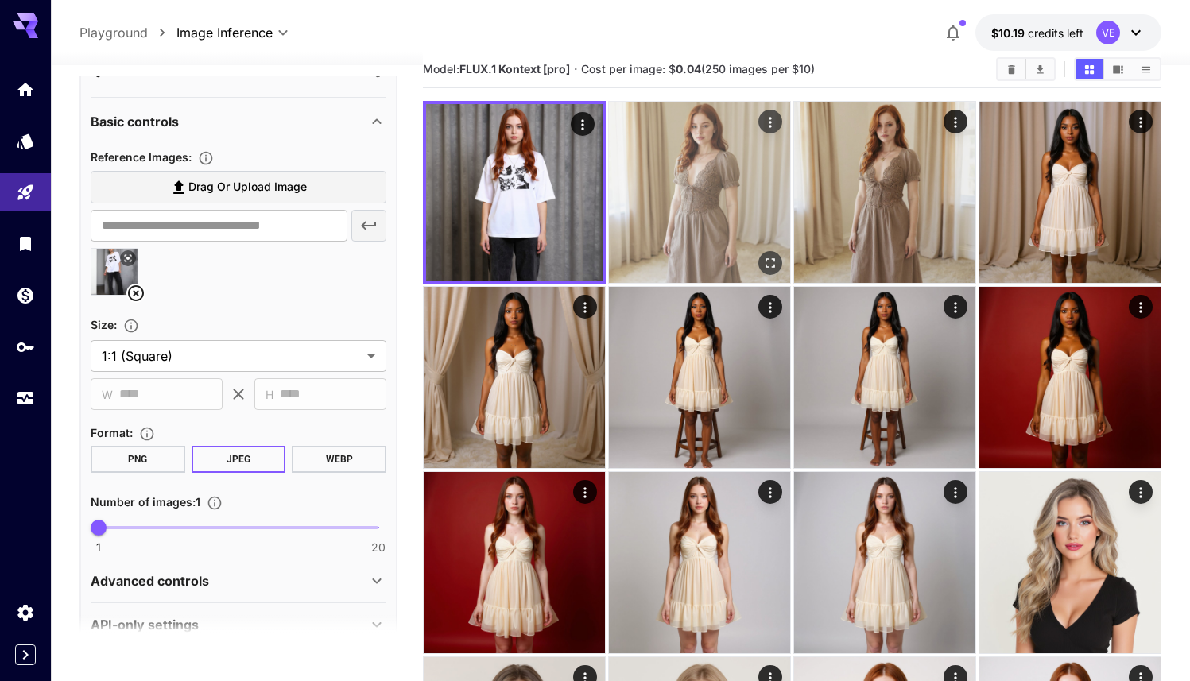
scroll to position [0, 0]
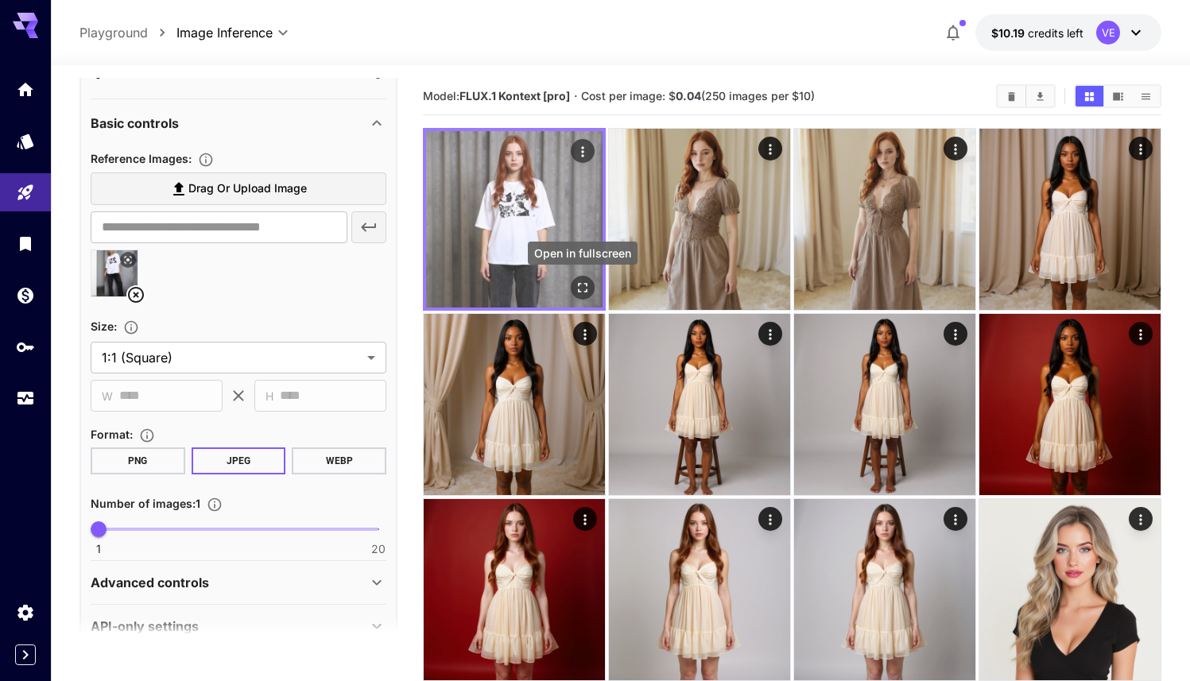
click at [579, 287] on icon "Open in fullscreen" at bounding box center [582, 288] width 16 height 16
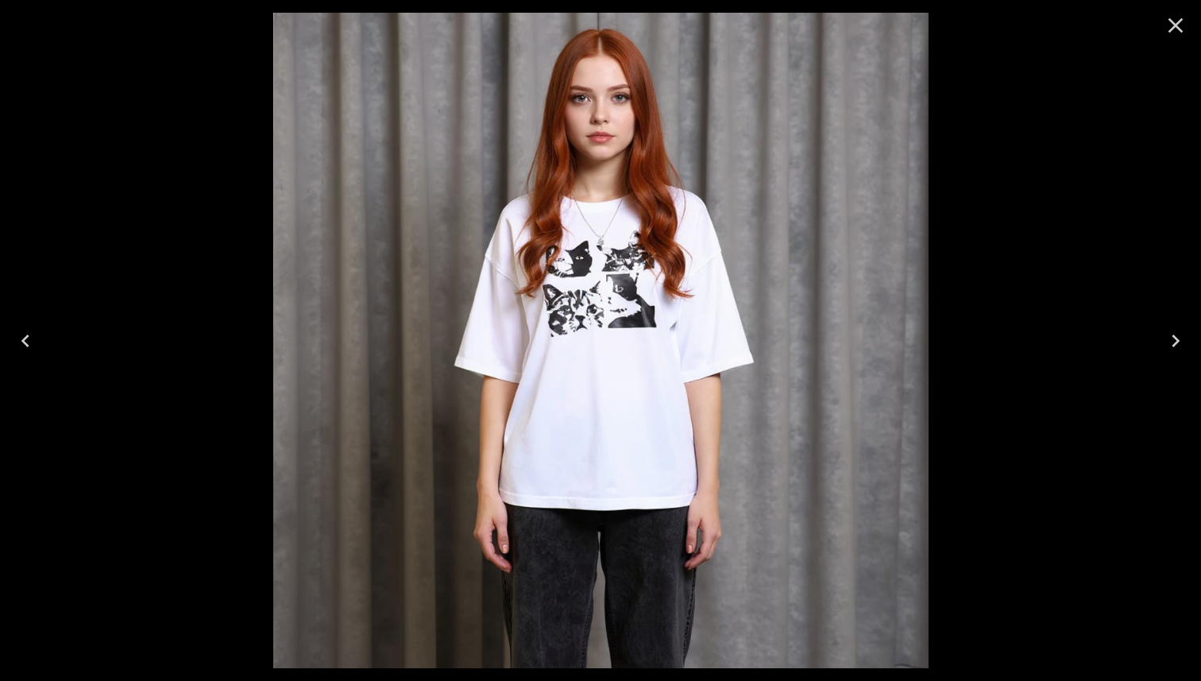
click at [1168, 15] on icon "Close" at bounding box center [1175, 25] width 25 height 25
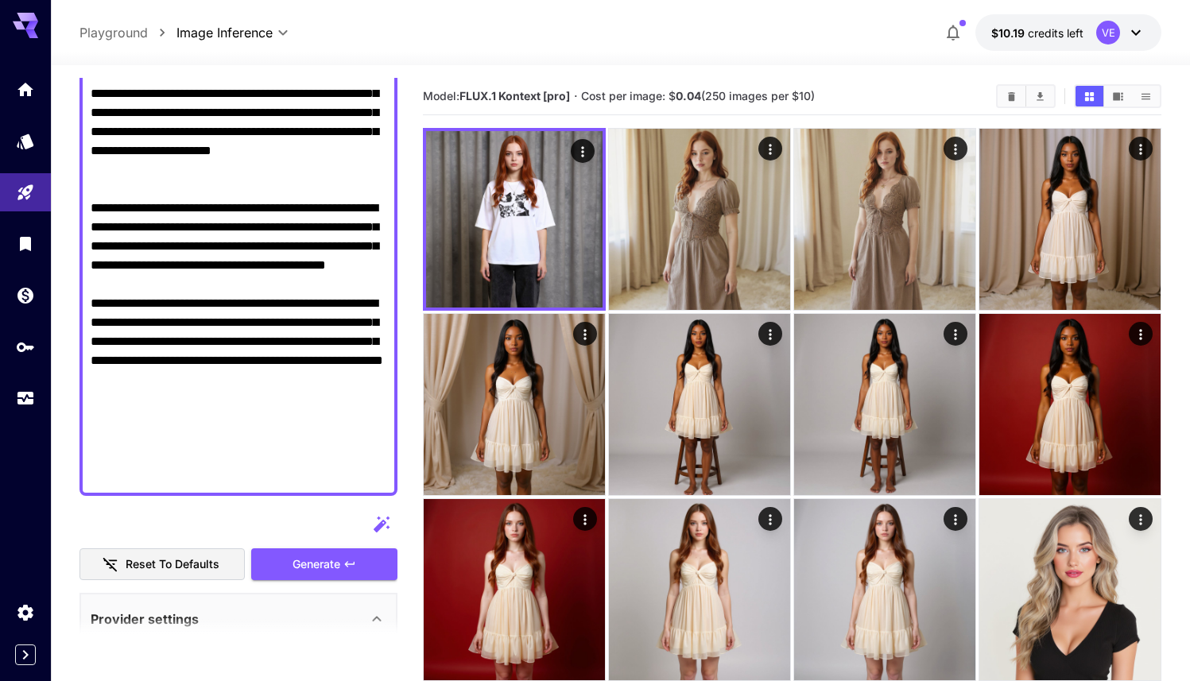
scroll to position [404, 0]
click at [304, 342] on textarea "Raw" at bounding box center [239, 151] width 296 height 667
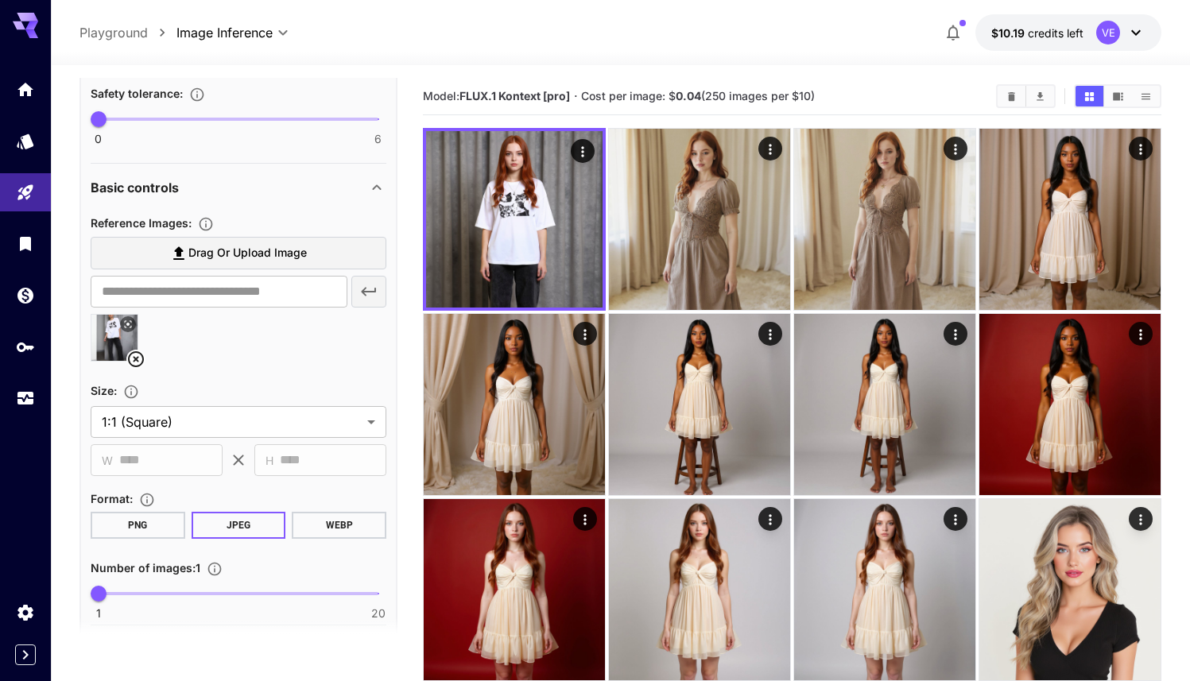
scroll to position [1115, 0]
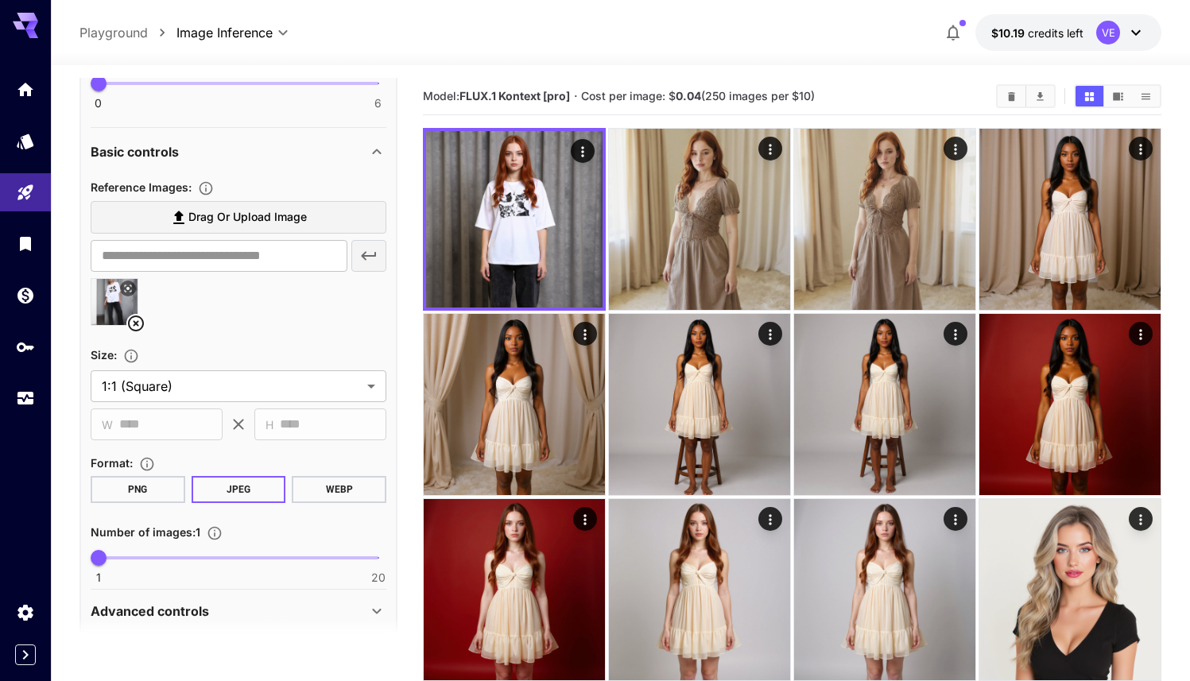
click at [130, 289] on icon at bounding box center [128, 289] width 10 height 10
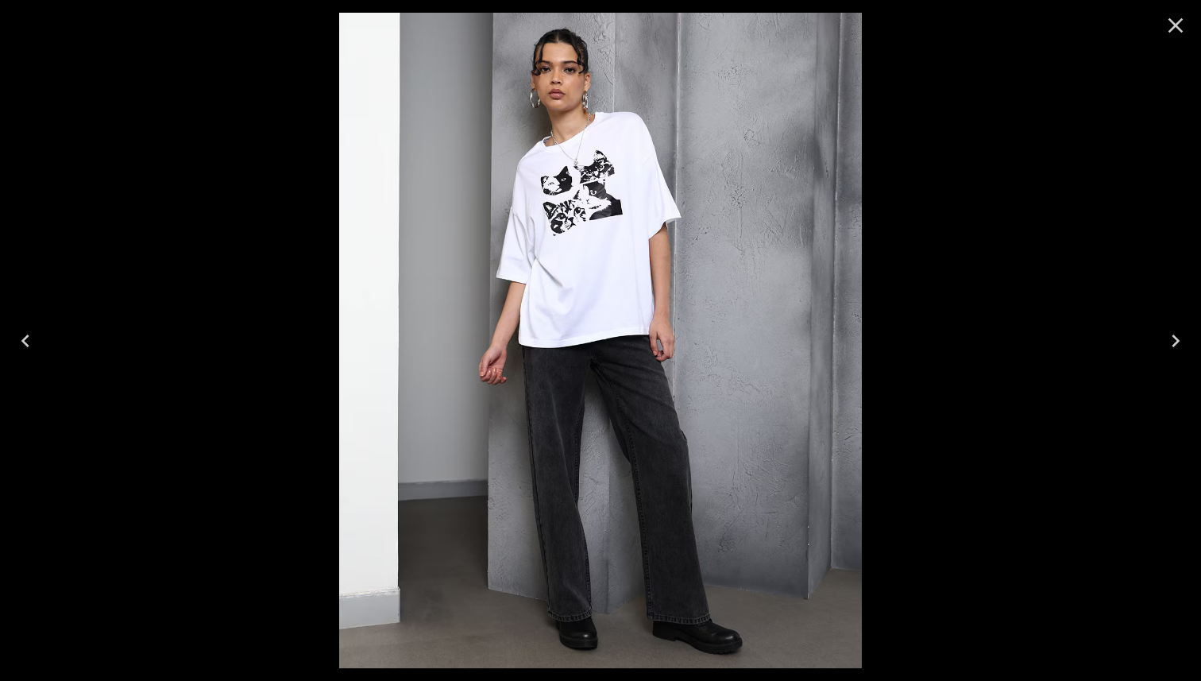
click at [1174, 19] on icon "Close" at bounding box center [1175, 25] width 25 height 25
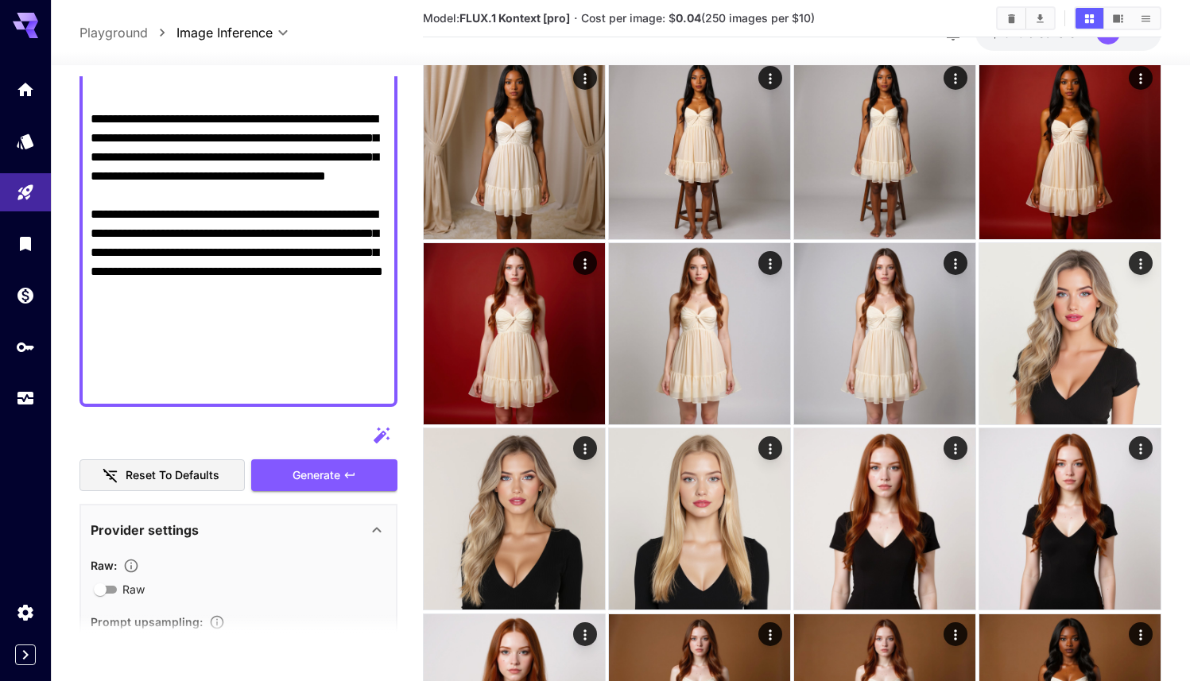
scroll to position [257, 0]
click at [299, 491] on div "**********" at bounding box center [238, 441] width 318 height 1715
click at [307, 487] on button "Generate" at bounding box center [324, 475] width 146 height 33
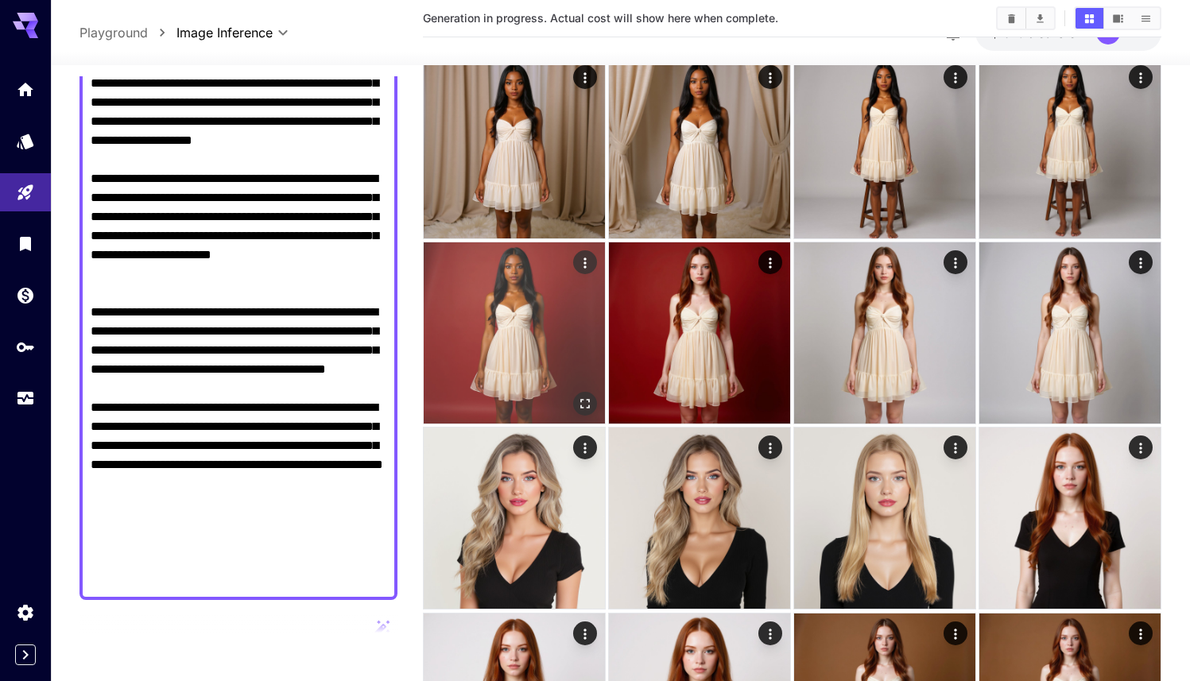
scroll to position [0, 0]
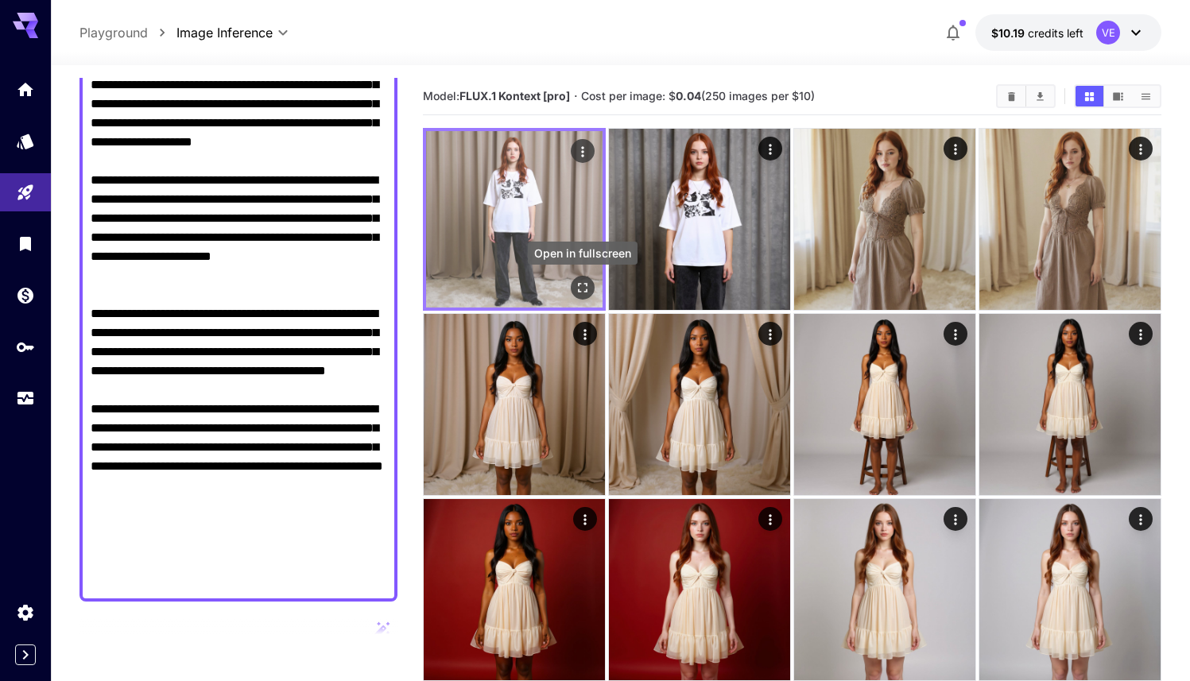
click at [588, 290] on icon "Open in fullscreen" at bounding box center [582, 288] width 16 height 16
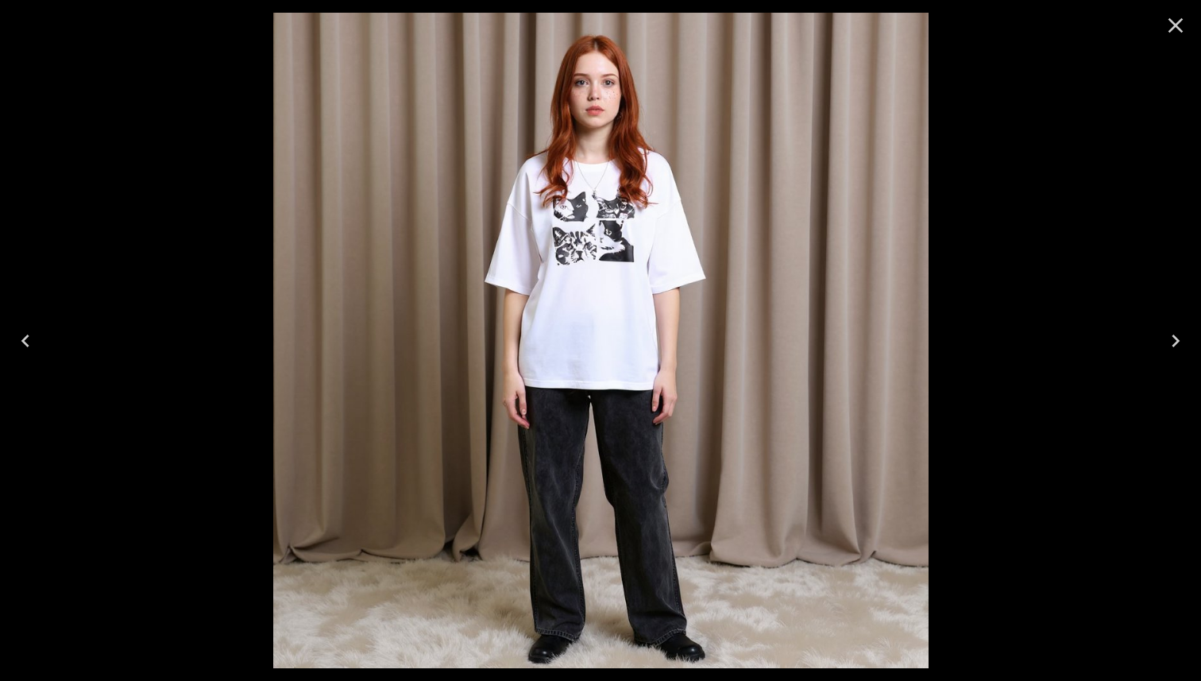
click at [1174, 18] on icon "Close" at bounding box center [1175, 25] width 25 height 25
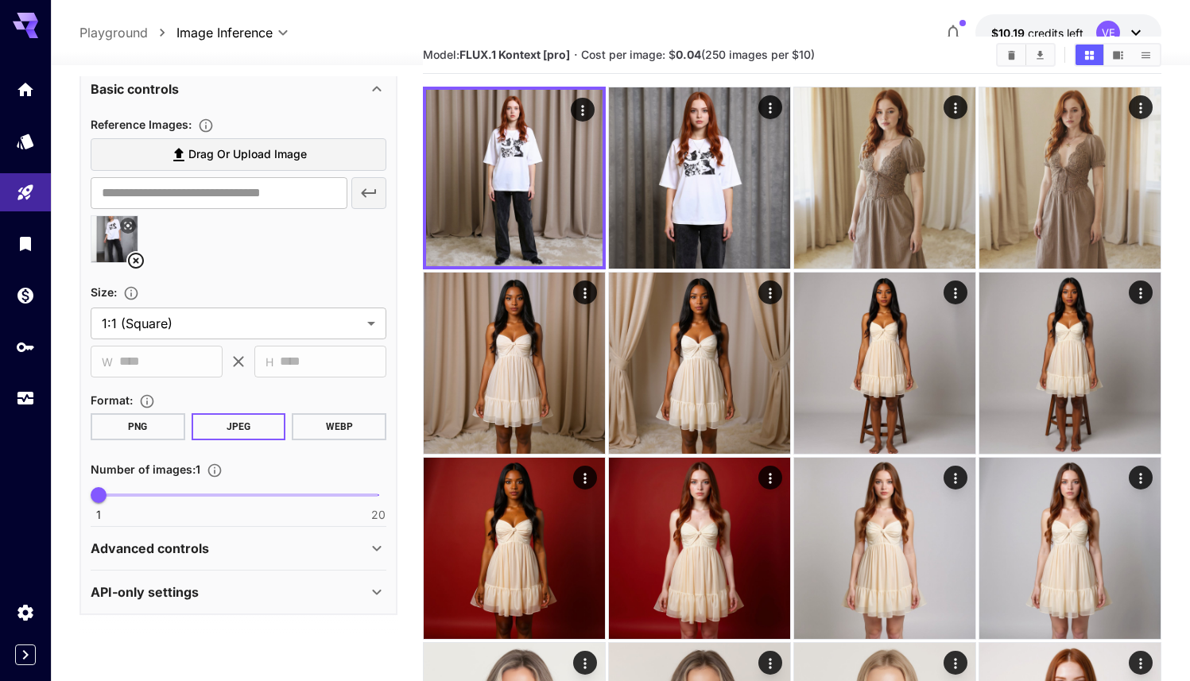
scroll to position [53, 0]
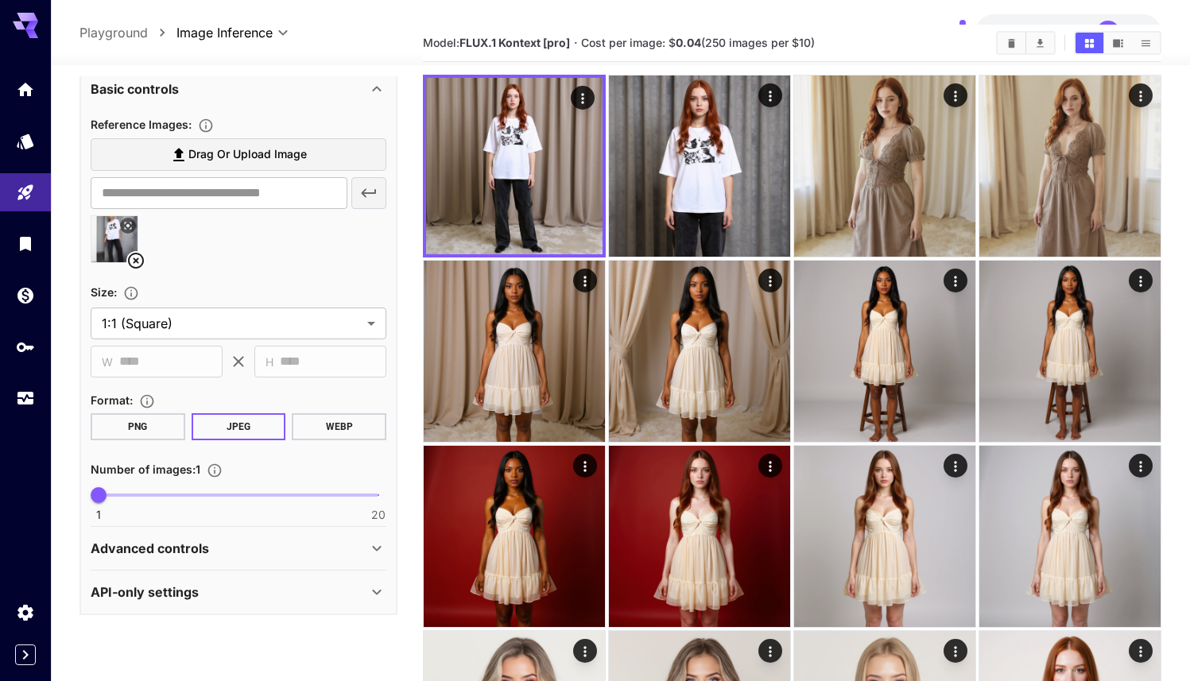
click at [222, 563] on div "Advanced controls" at bounding box center [239, 548] width 296 height 38
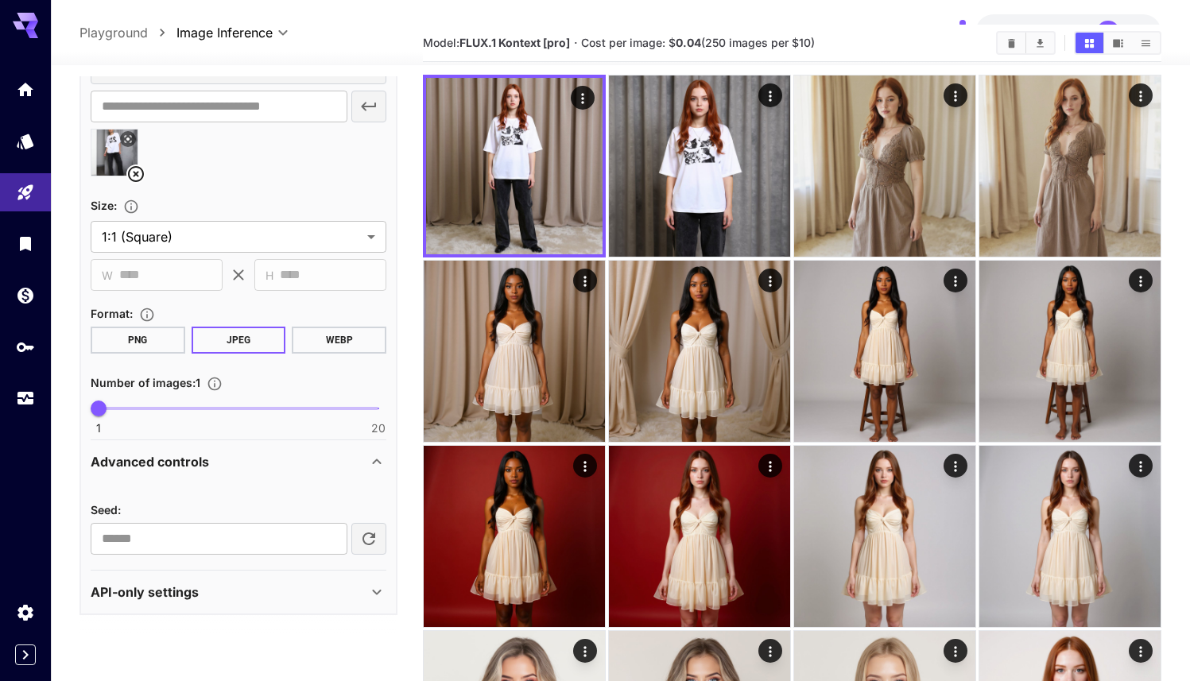
click at [221, 593] on div "API-only settings" at bounding box center [229, 591] width 277 height 19
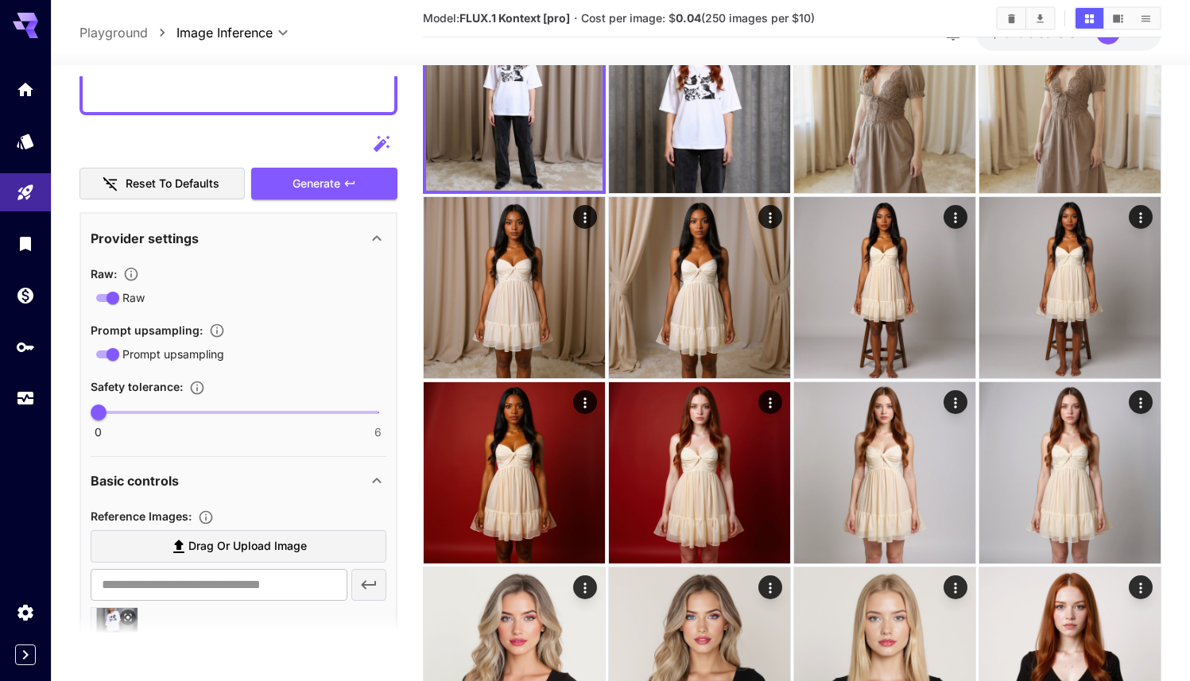
scroll to position [783, 0]
drag, startPoint x: 95, startPoint y: 408, endPoint x: 385, endPoint y: 417, distance: 291.0
click at [385, 417] on span "6" at bounding box center [378, 414] width 16 height 16
click at [356, 191] on button "Generate" at bounding box center [324, 185] width 146 height 33
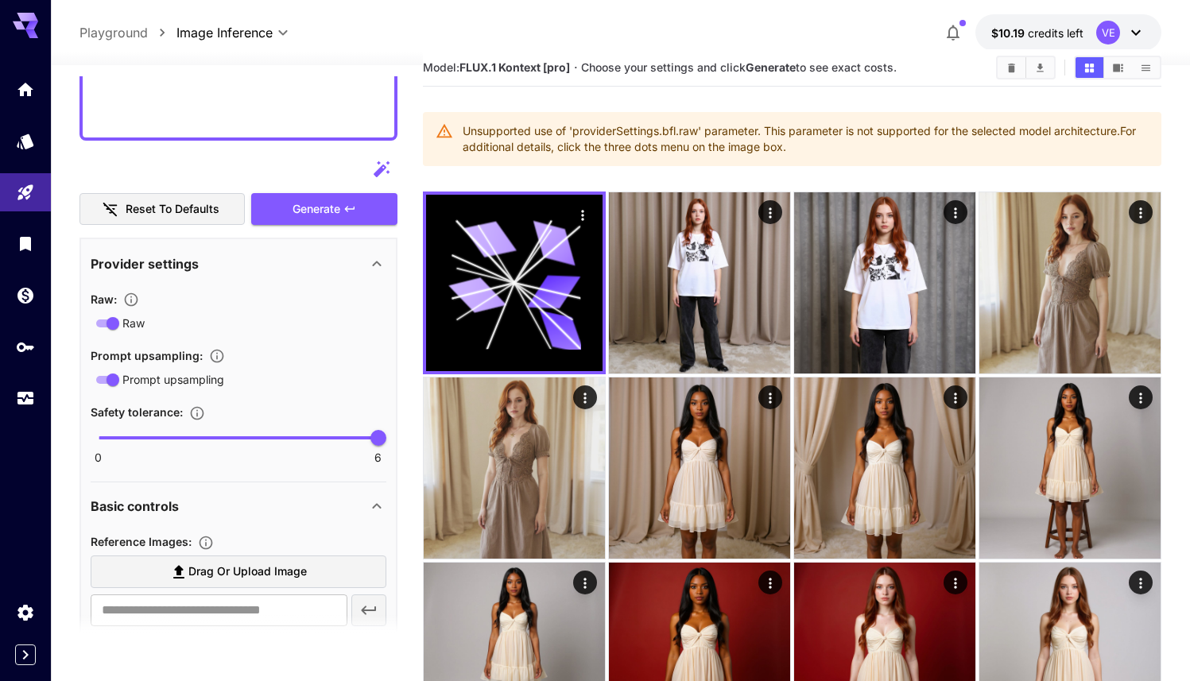
scroll to position [768, 0]
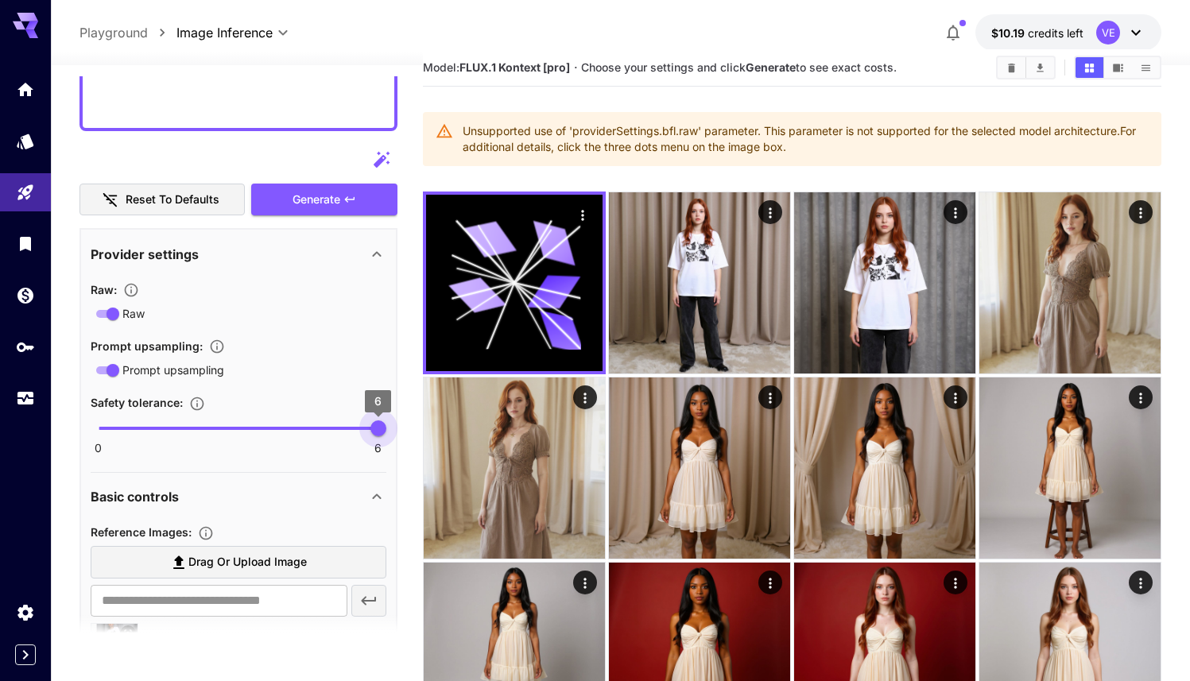
type input "*"
drag, startPoint x: 369, startPoint y: 427, endPoint x: 0, endPoint y: 410, distance: 369.1
click at [307, 207] on span "Generate" at bounding box center [316, 200] width 48 height 20
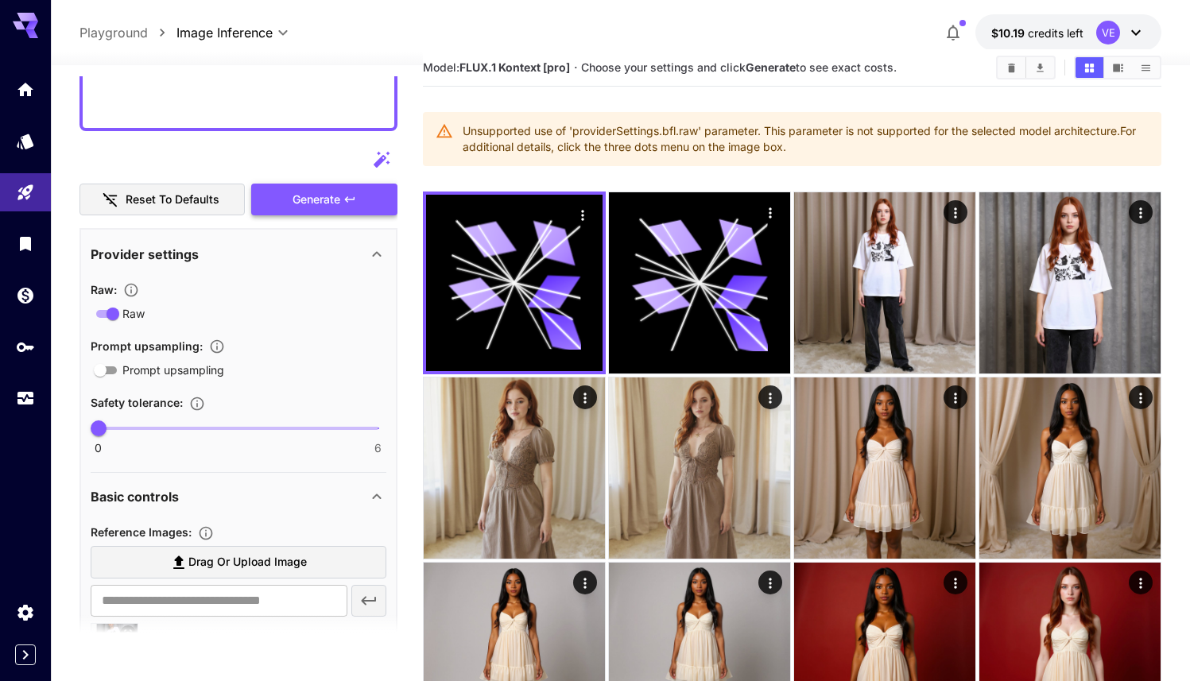
click at [300, 211] on button "Generate" at bounding box center [324, 200] width 146 height 33
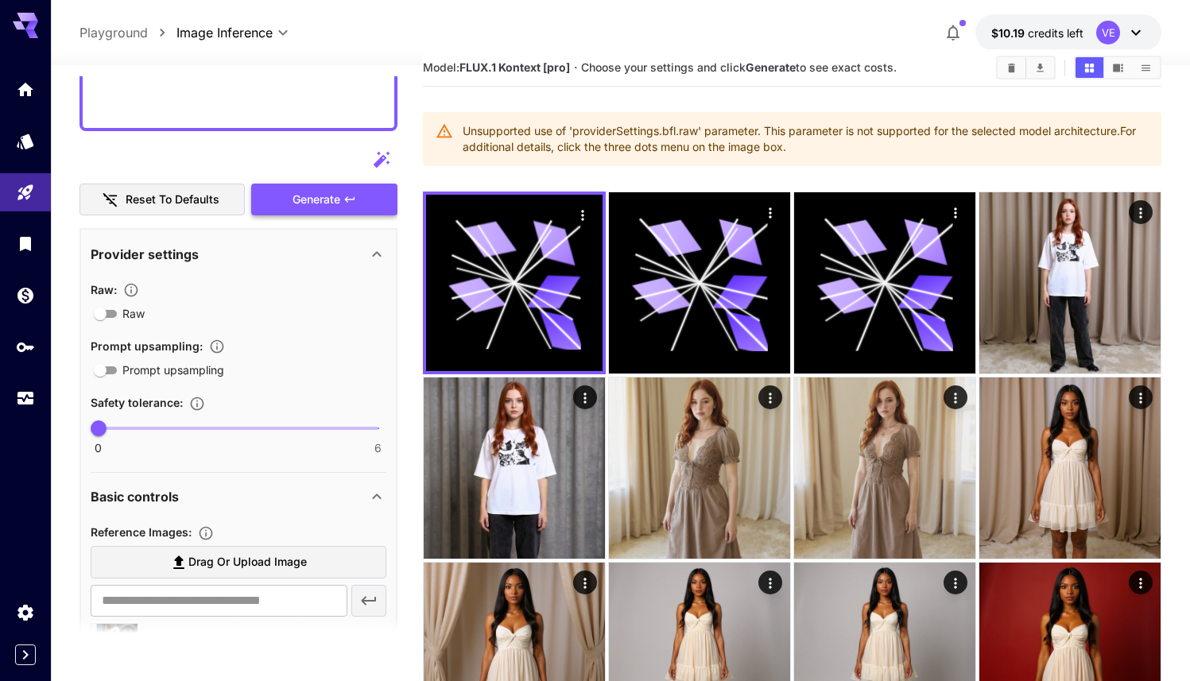
click at [302, 204] on span "Generate" at bounding box center [316, 200] width 48 height 20
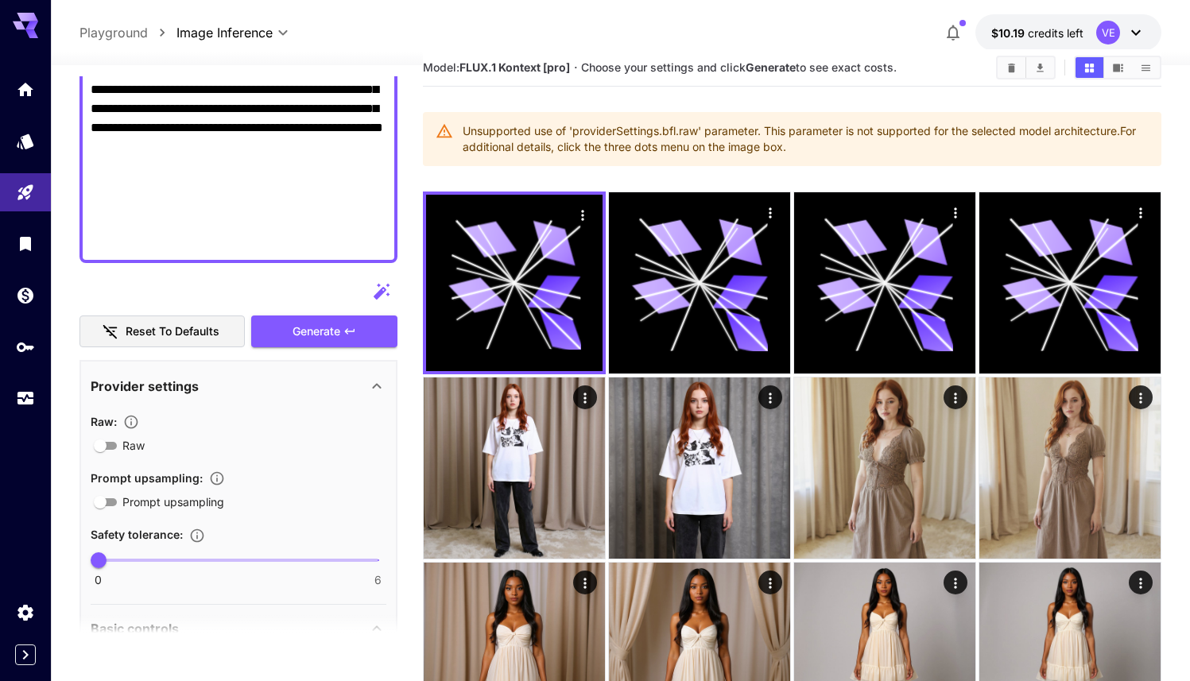
scroll to position [652, 0]
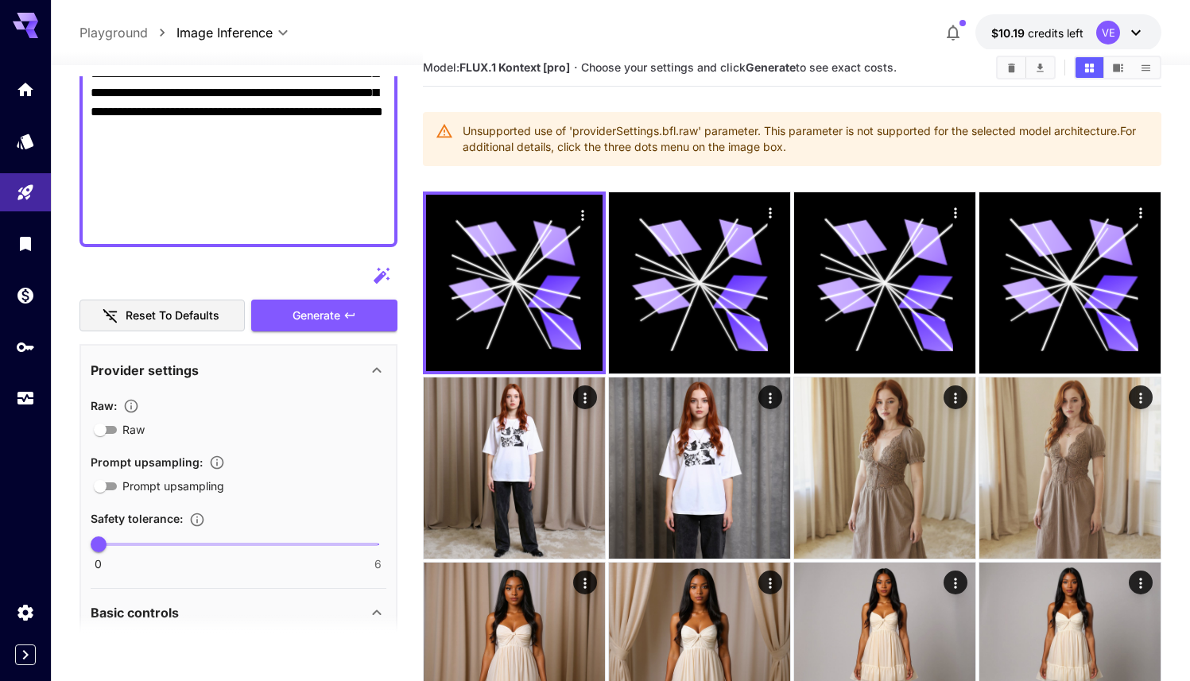
click at [370, 377] on icon at bounding box center [376, 370] width 19 height 19
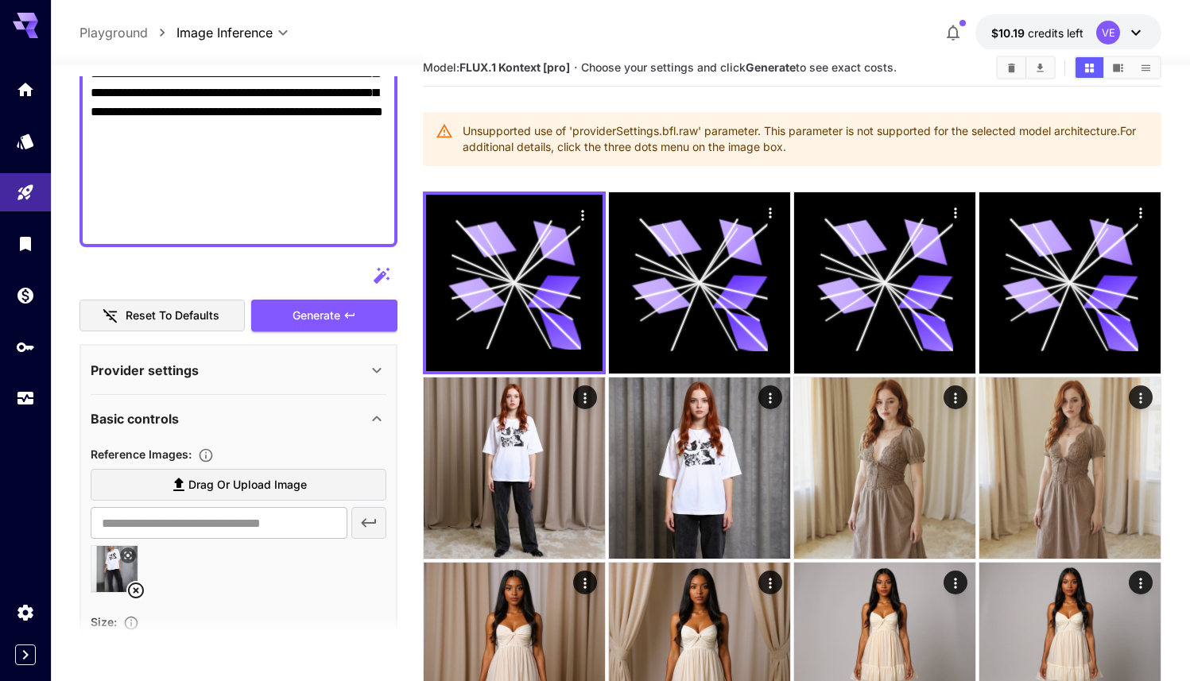
click at [205, 308] on button "Reset to defaults" at bounding box center [161, 316] width 165 height 33
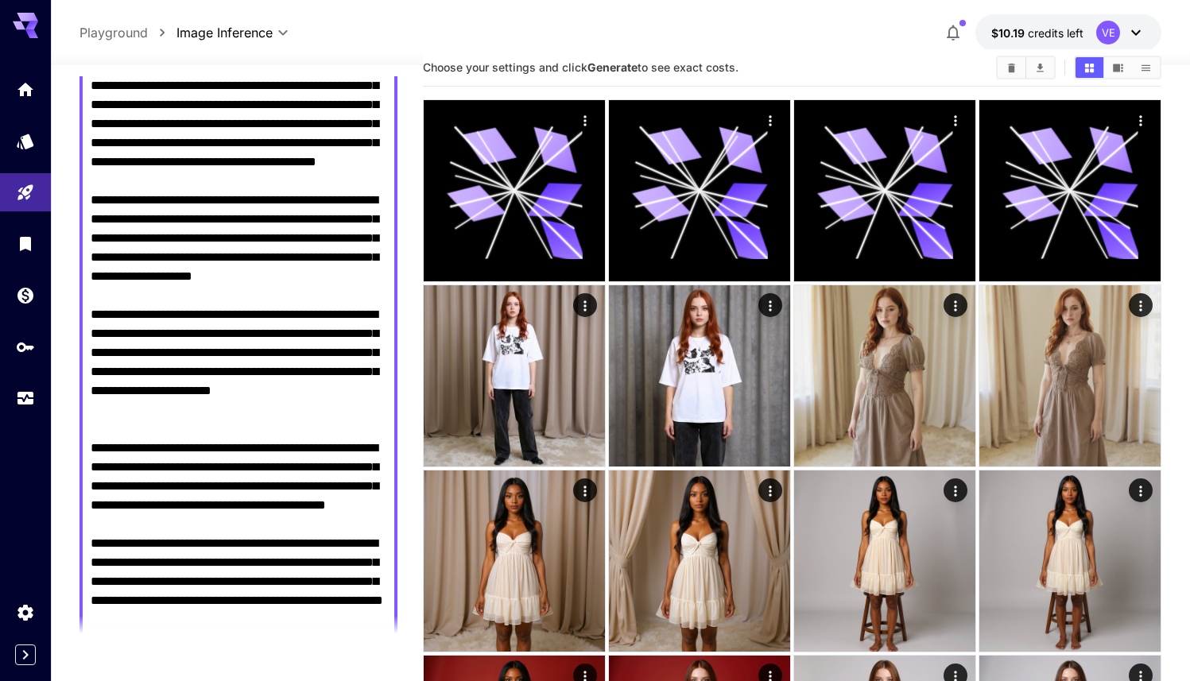
scroll to position [0, 0]
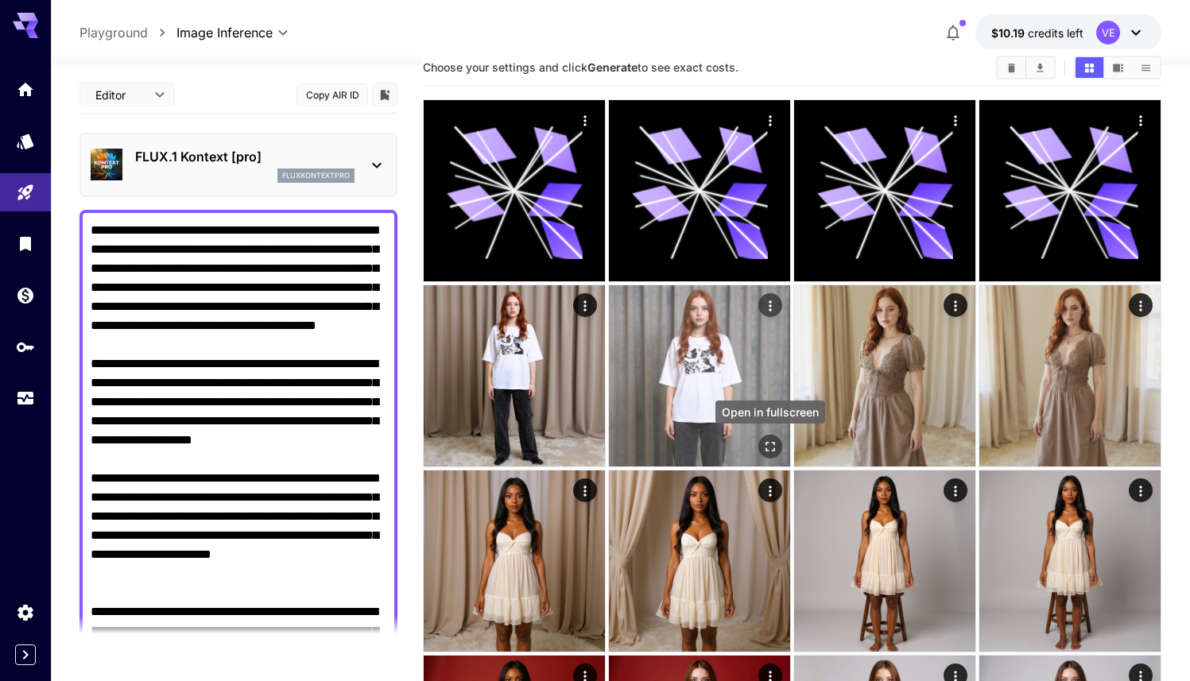
click at [768, 447] on icon "Open in fullscreen" at bounding box center [770, 447] width 16 height 16
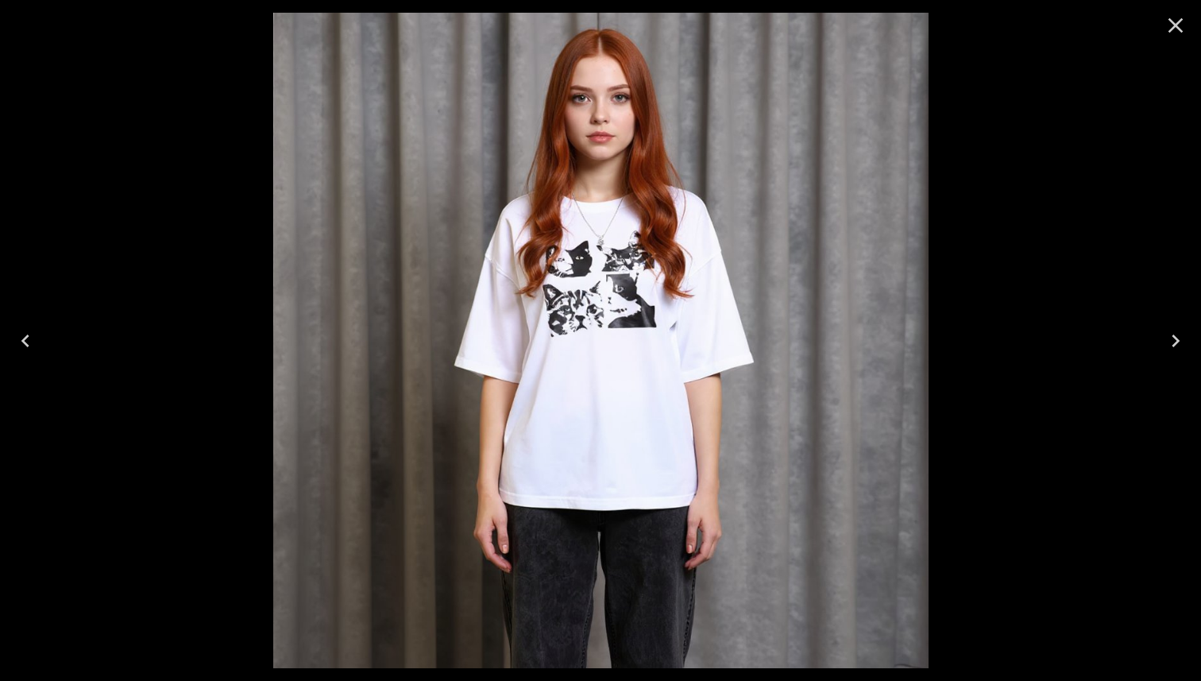
click at [1166, 24] on icon "Close" at bounding box center [1175, 25] width 25 height 25
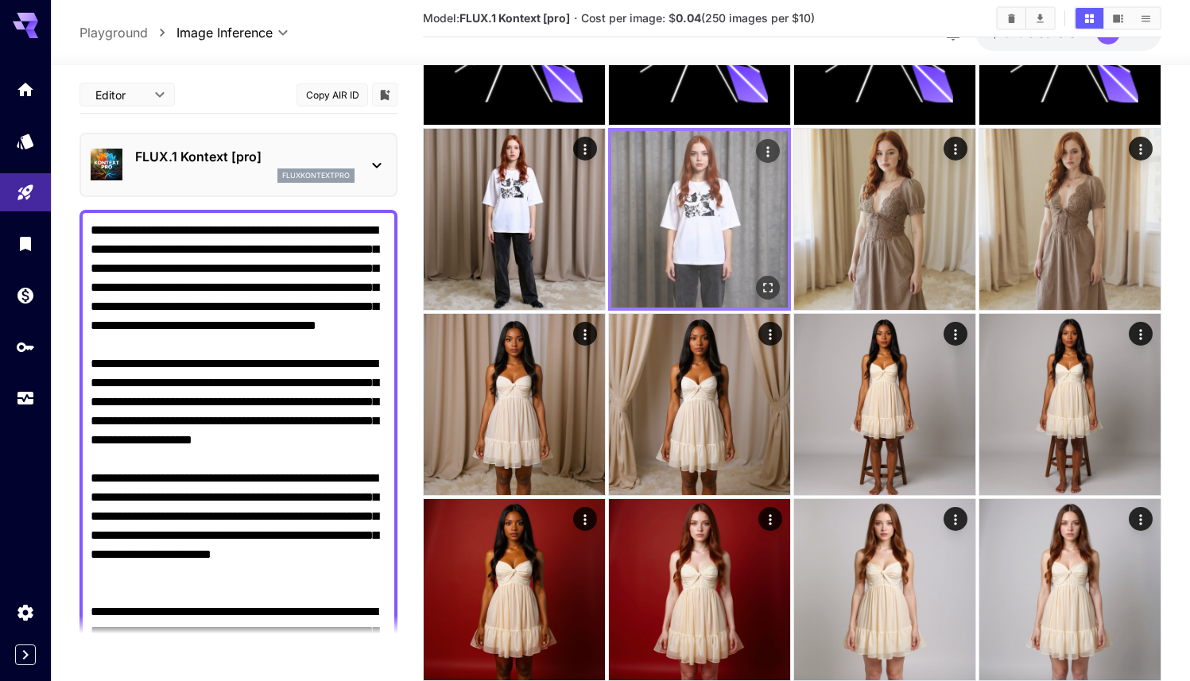
scroll to position [323, 0]
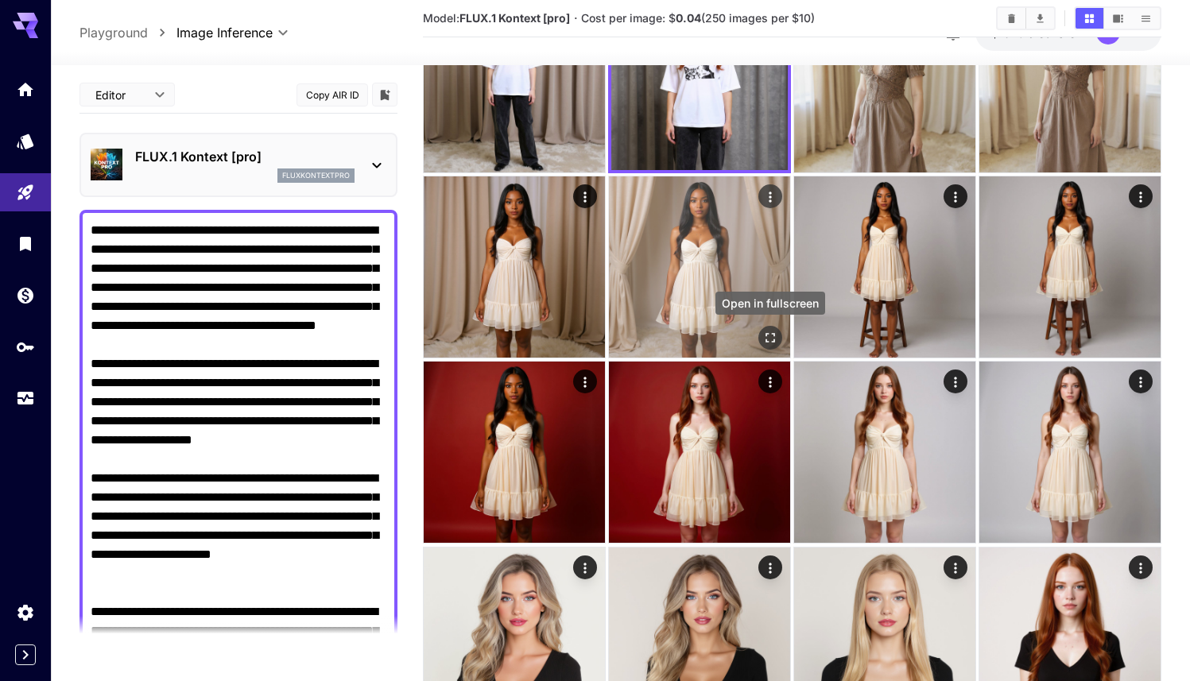
click at [771, 338] on icon "Open in fullscreen" at bounding box center [770, 338] width 16 height 16
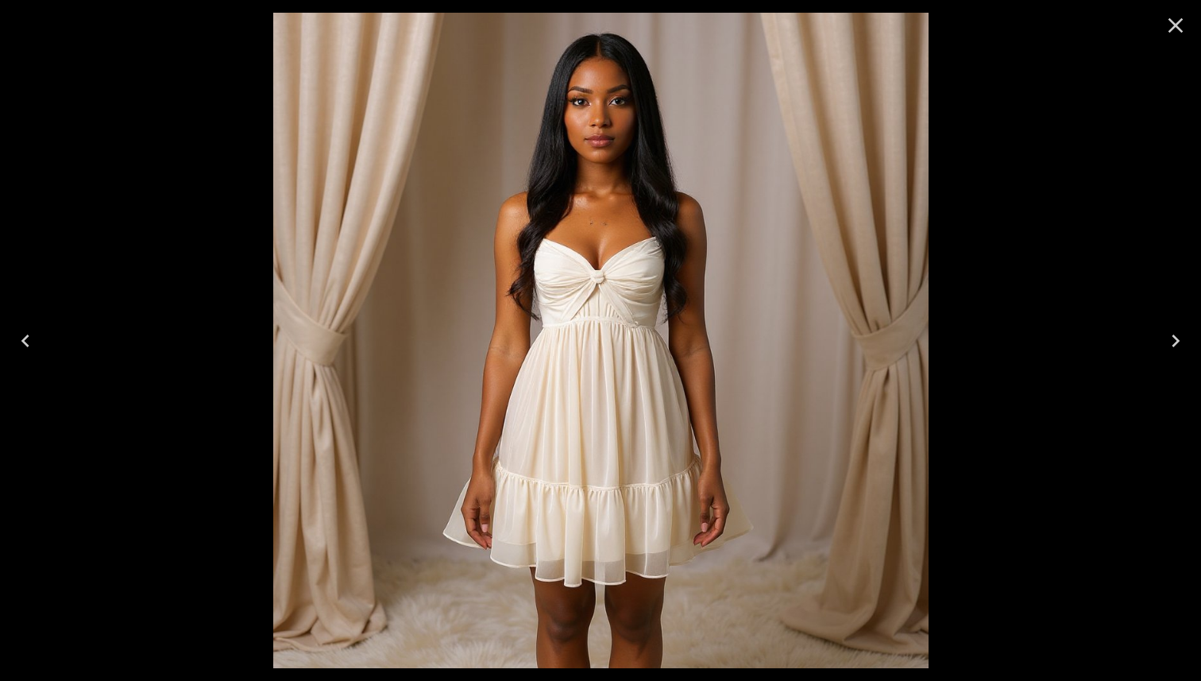
click at [1171, 31] on icon "Close" at bounding box center [1175, 25] width 25 height 25
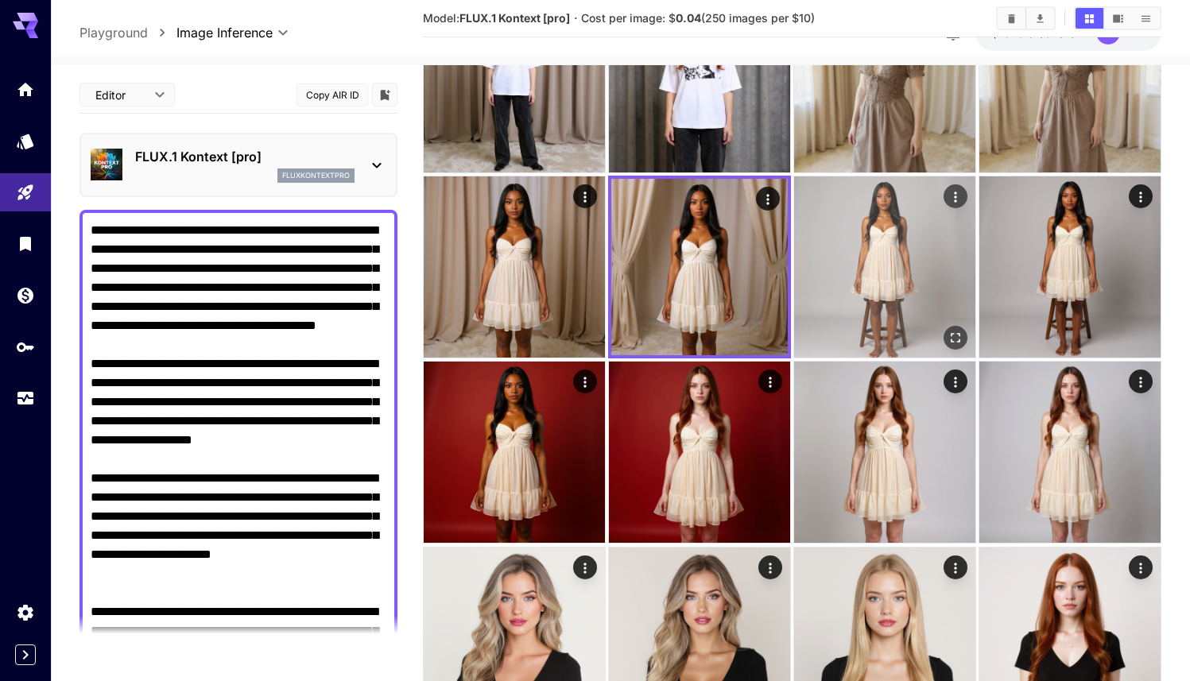
click at [837, 273] on img at bounding box center [884, 266] width 181 height 181
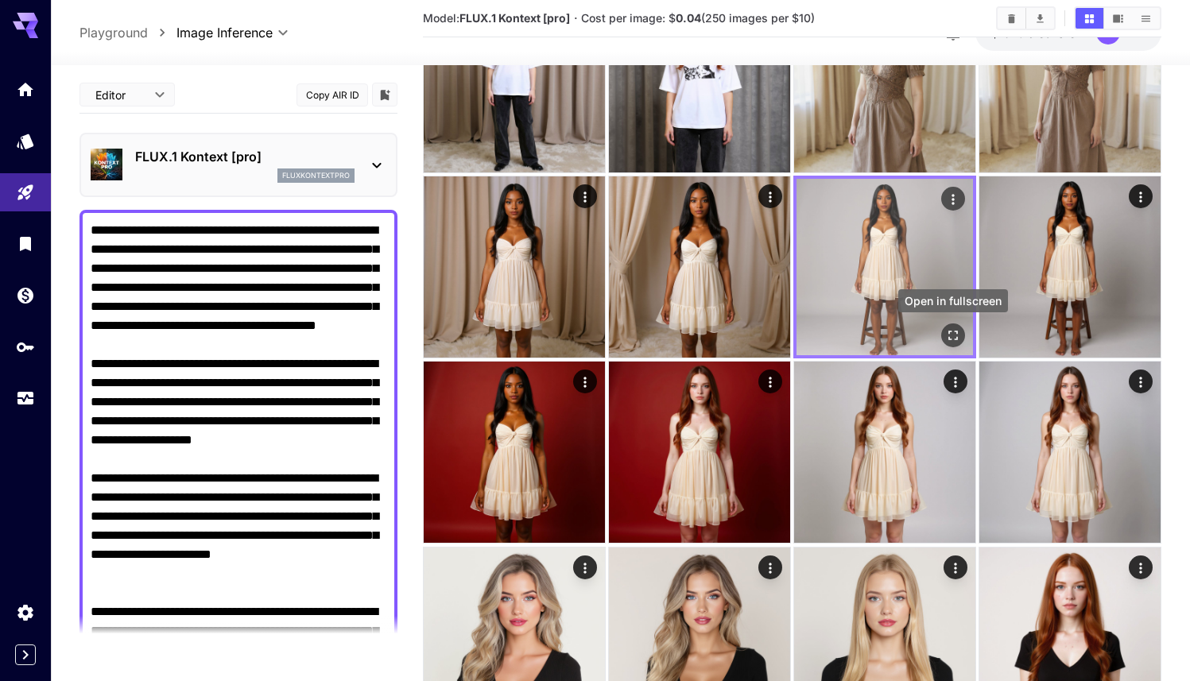
click at [952, 338] on icon "Open in fullscreen" at bounding box center [953, 335] width 16 height 16
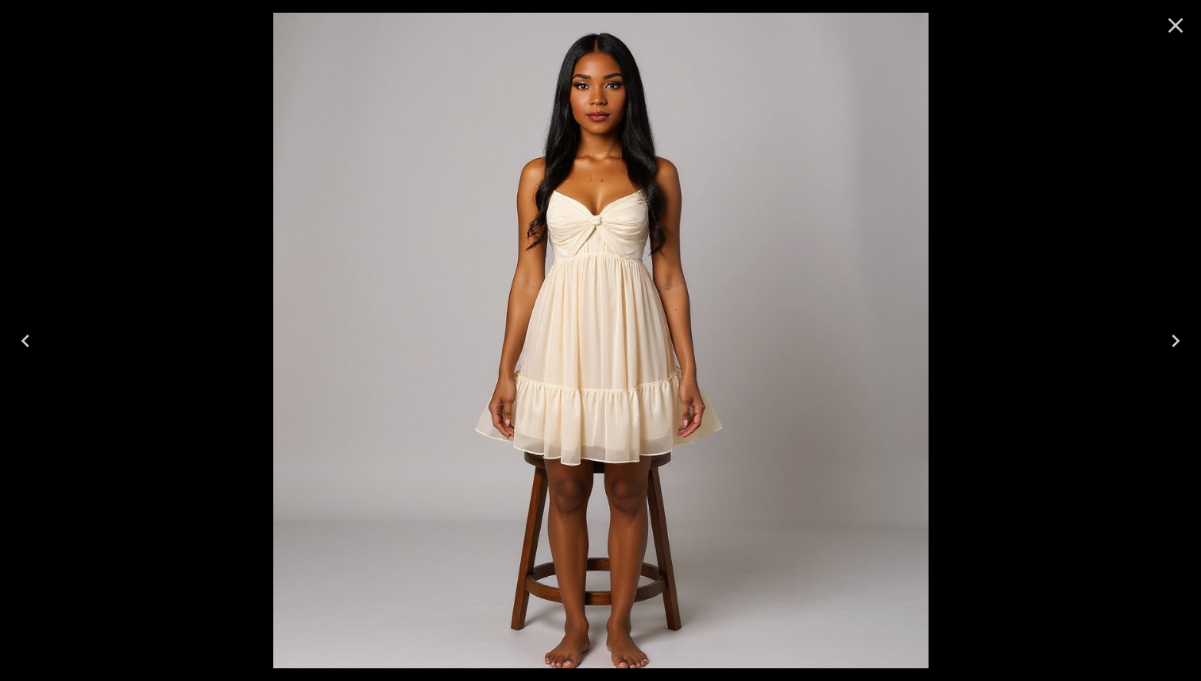
click at [1173, 21] on icon "Close" at bounding box center [1176, 25] width 15 height 15
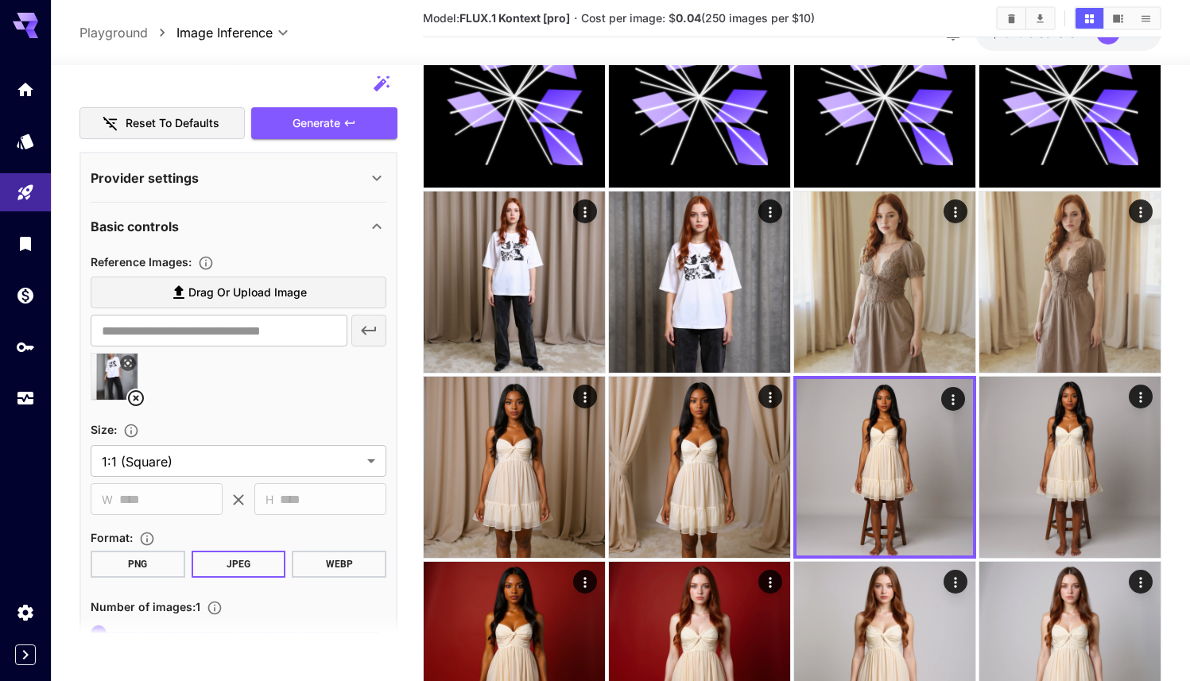
scroll to position [838, 0]
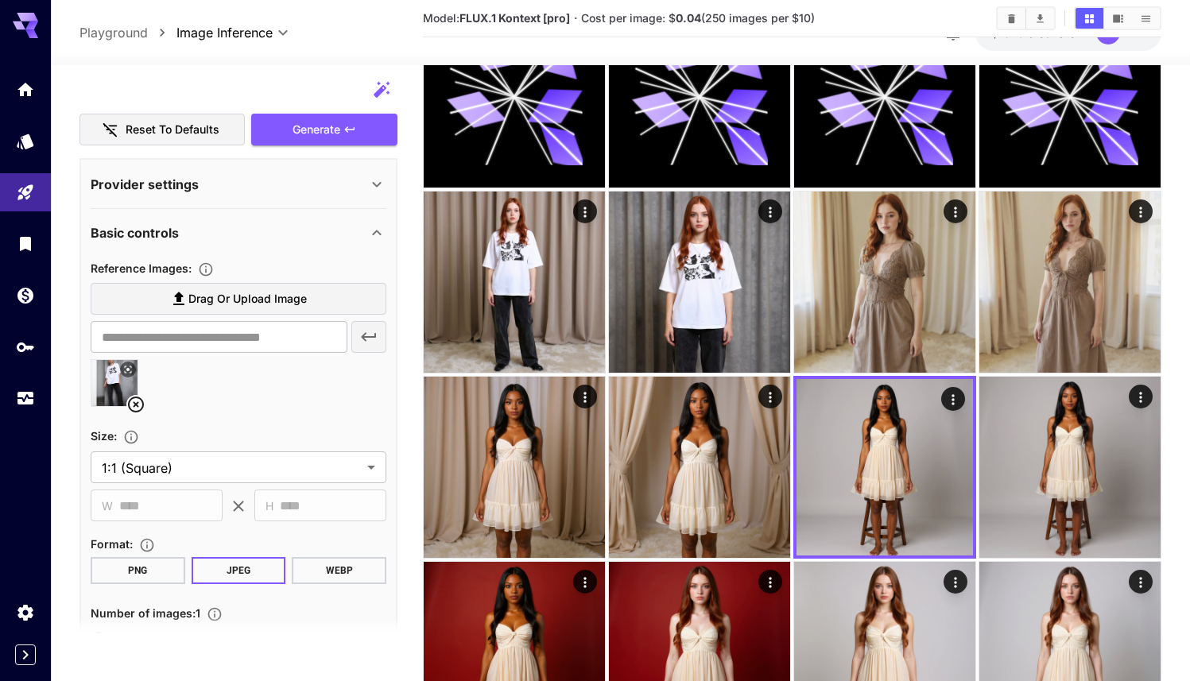
click at [265, 287] on label "Drag or upload image" at bounding box center [239, 299] width 296 height 33
click at [0, 0] on input "Drag or upload image" at bounding box center [0, 0] width 0 height 0
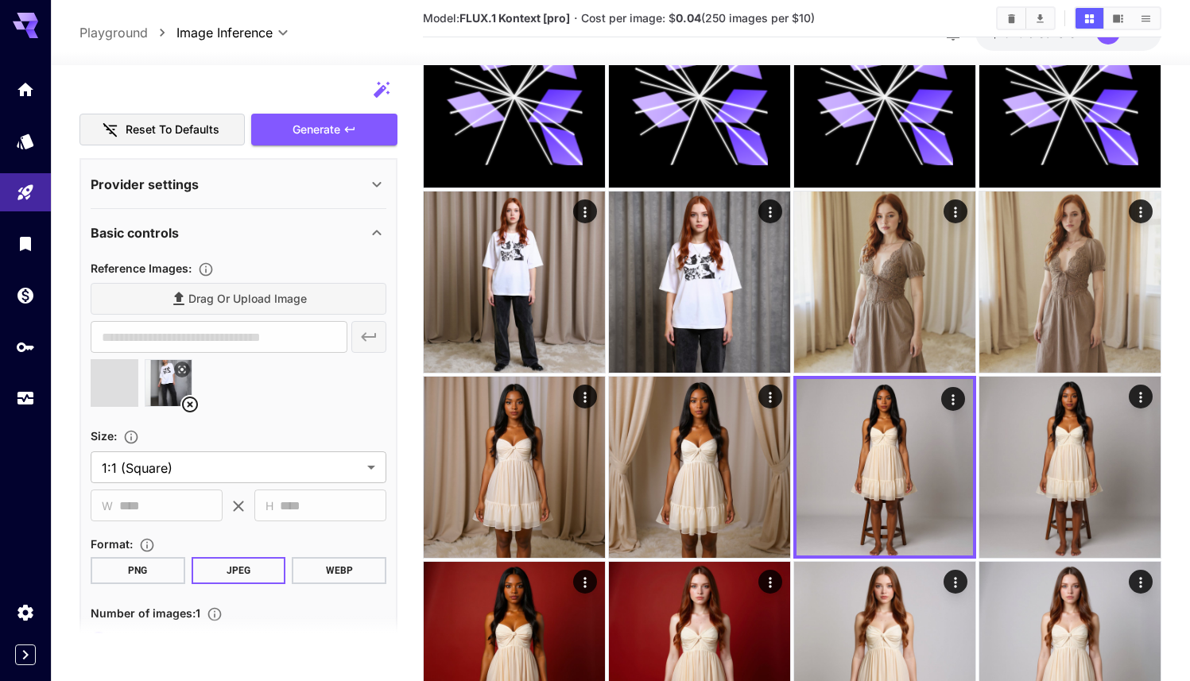
type input "**********"
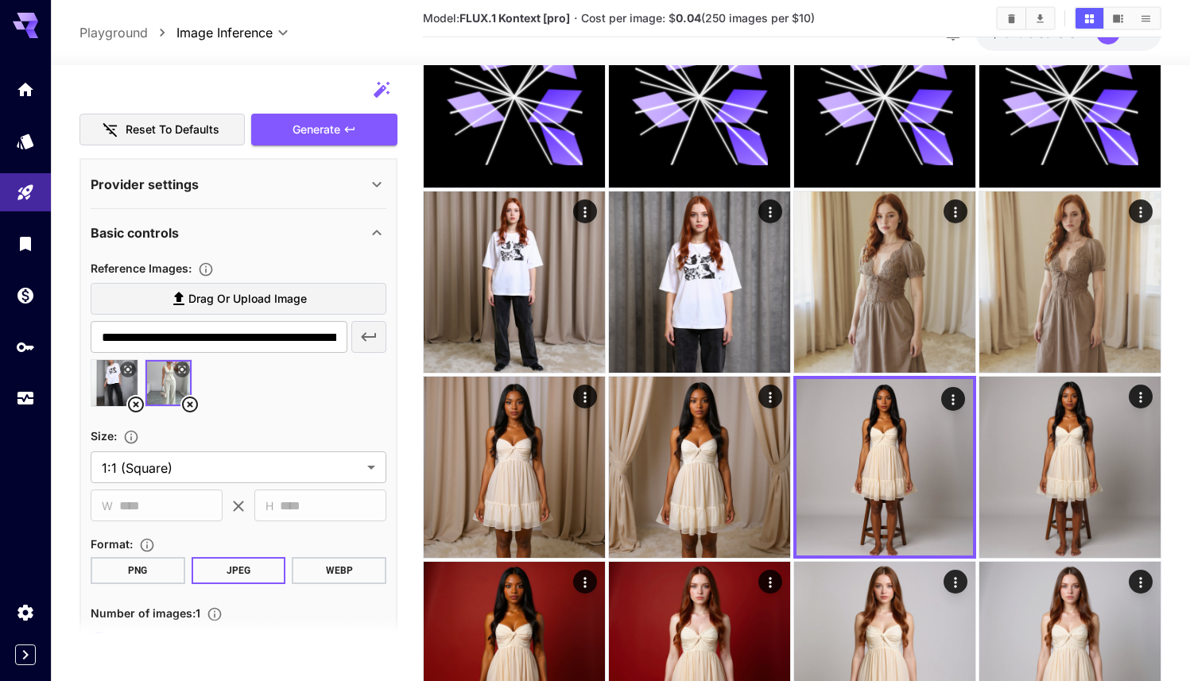
click at [136, 404] on icon at bounding box center [136, 405] width 16 height 16
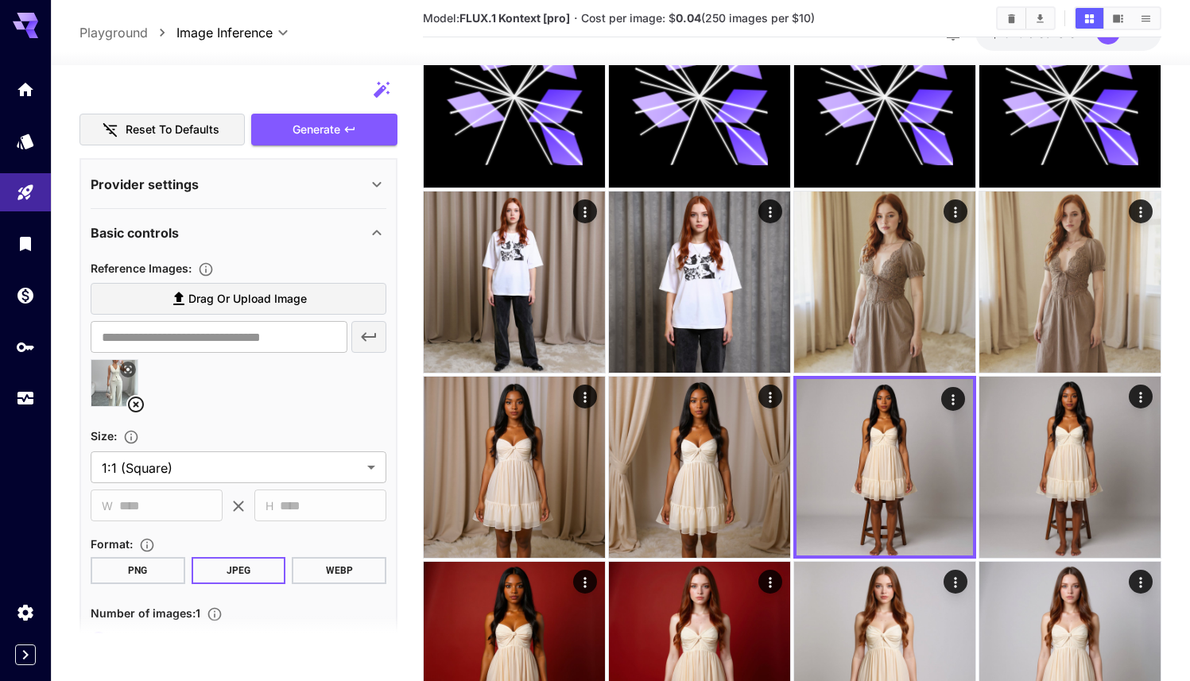
click at [108, 385] on img at bounding box center [114, 383] width 46 height 46
type input "**********"
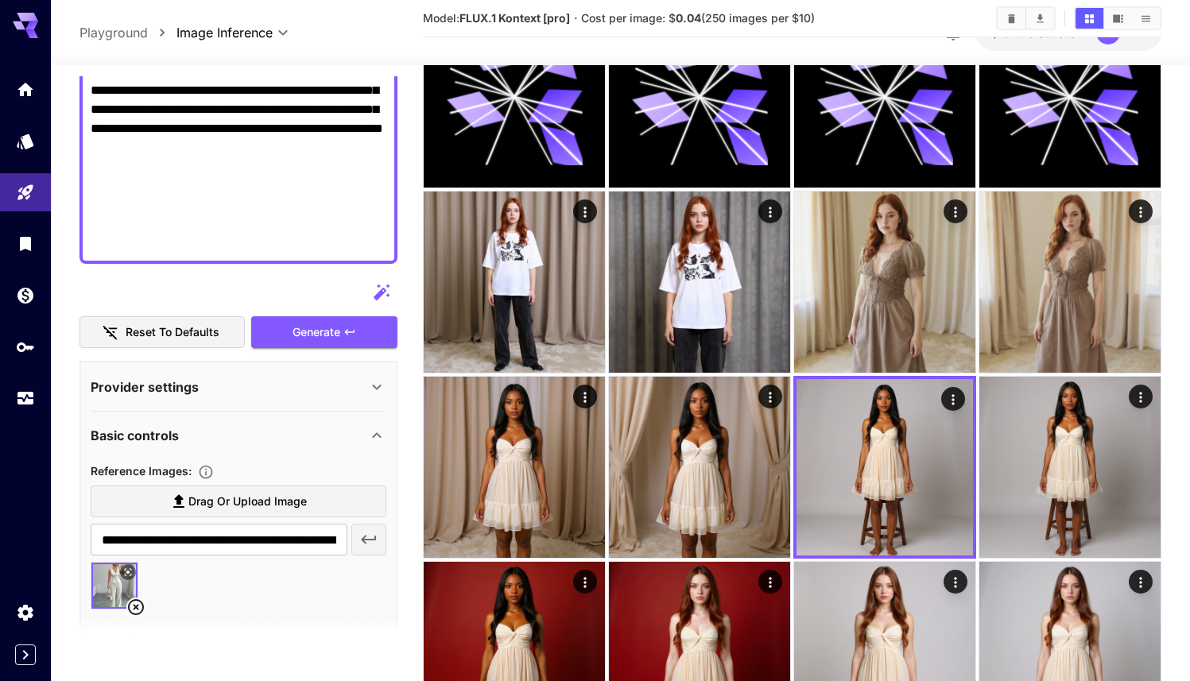
scroll to position [637, 0]
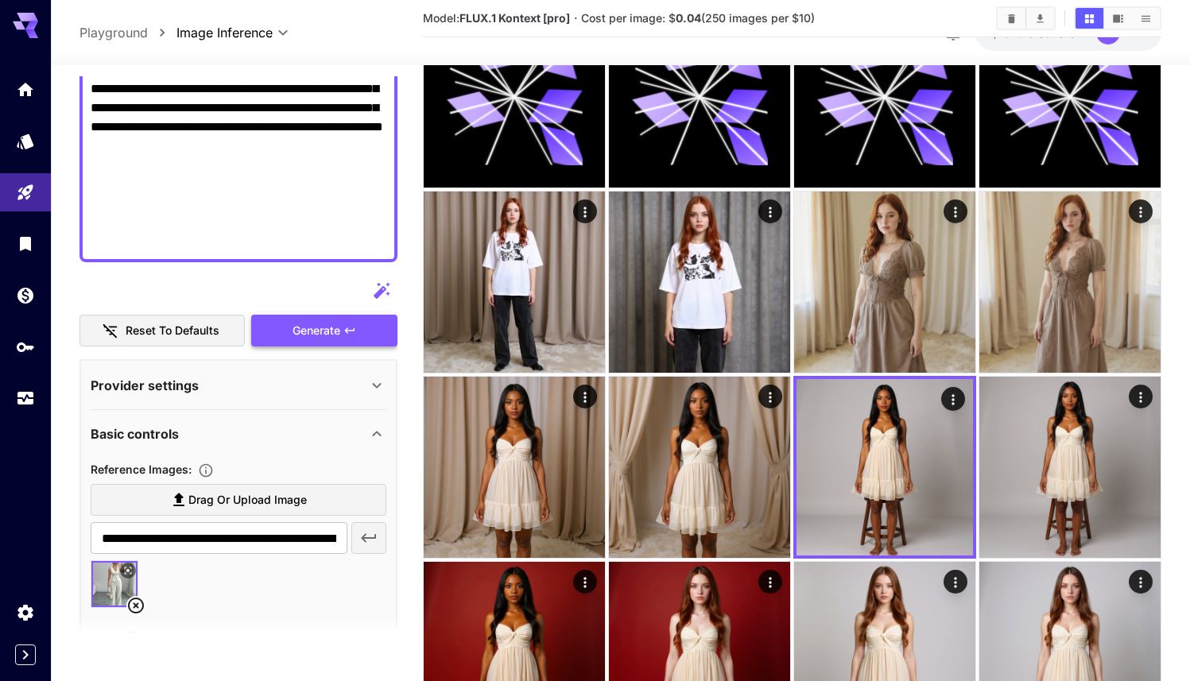
click at [293, 329] on span "Generate" at bounding box center [316, 331] width 48 height 20
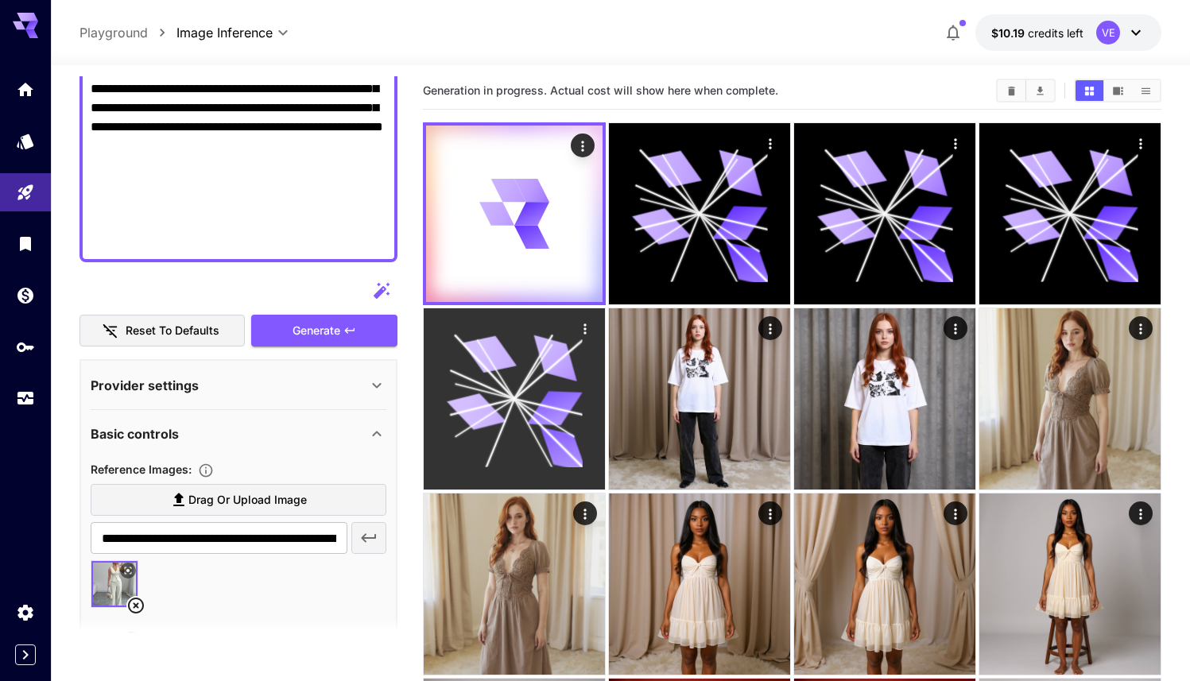
scroll to position [0, 0]
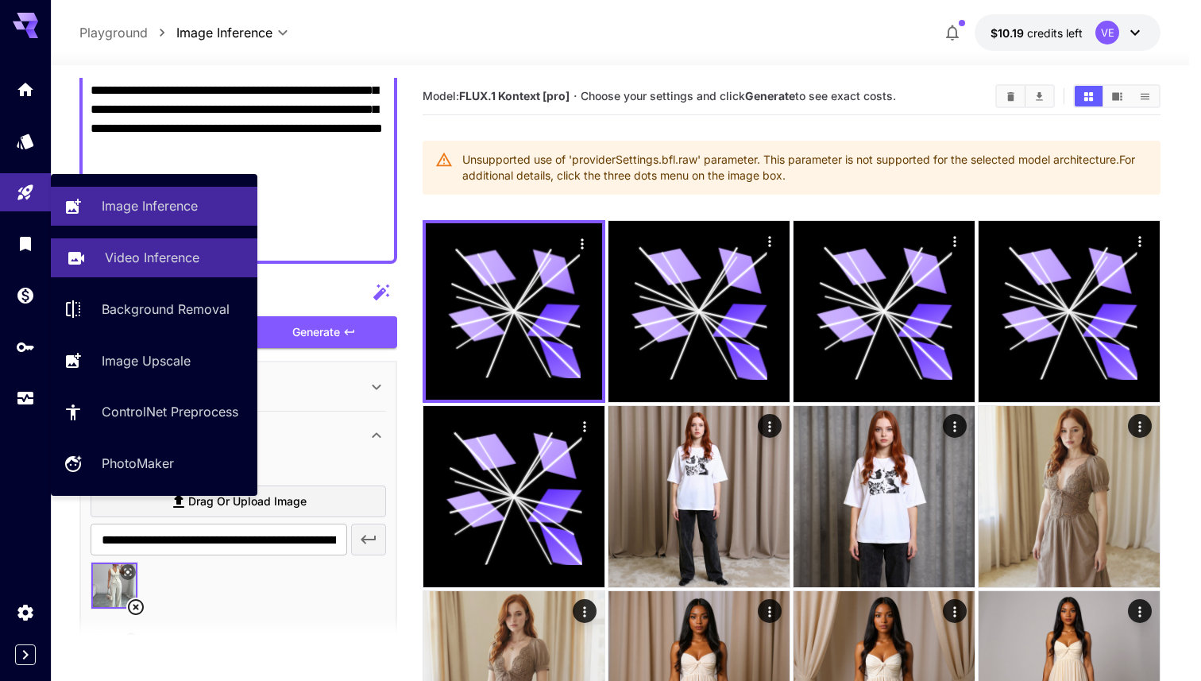
click at [103, 250] on link "Video Inference" at bounding box center [154, 257] width 207 height 39
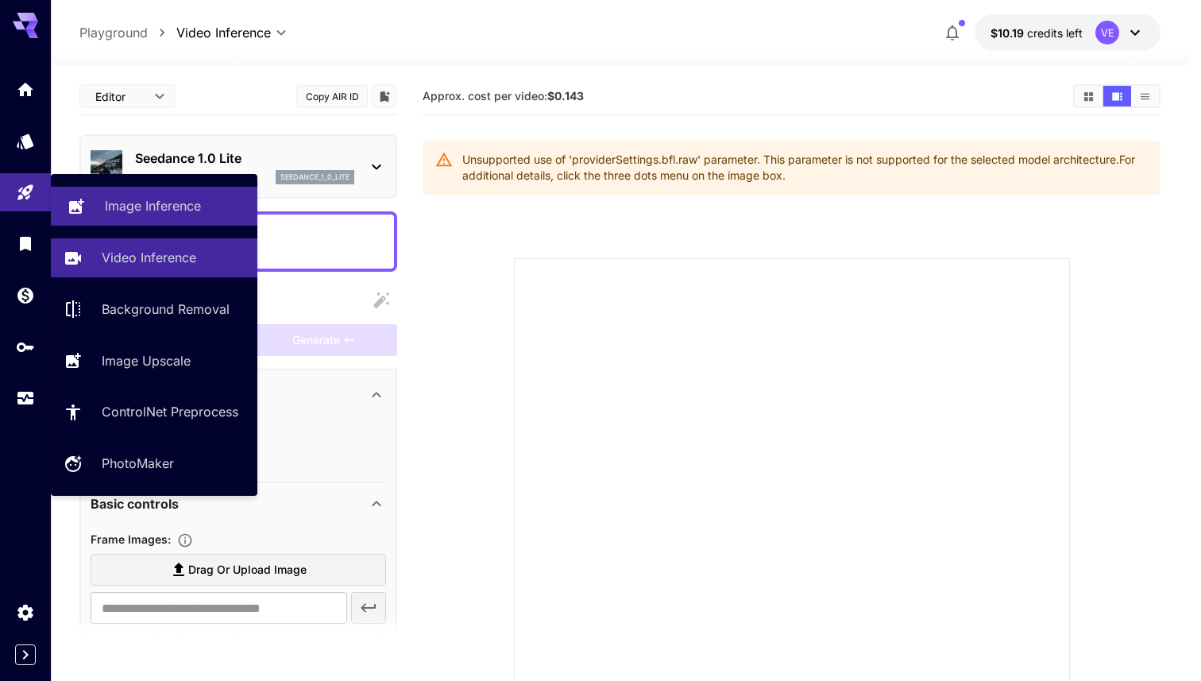
click at [142, 215] on link "Image Inference" at bounding box center [154, 206] width 207 height 39
type input "**********"
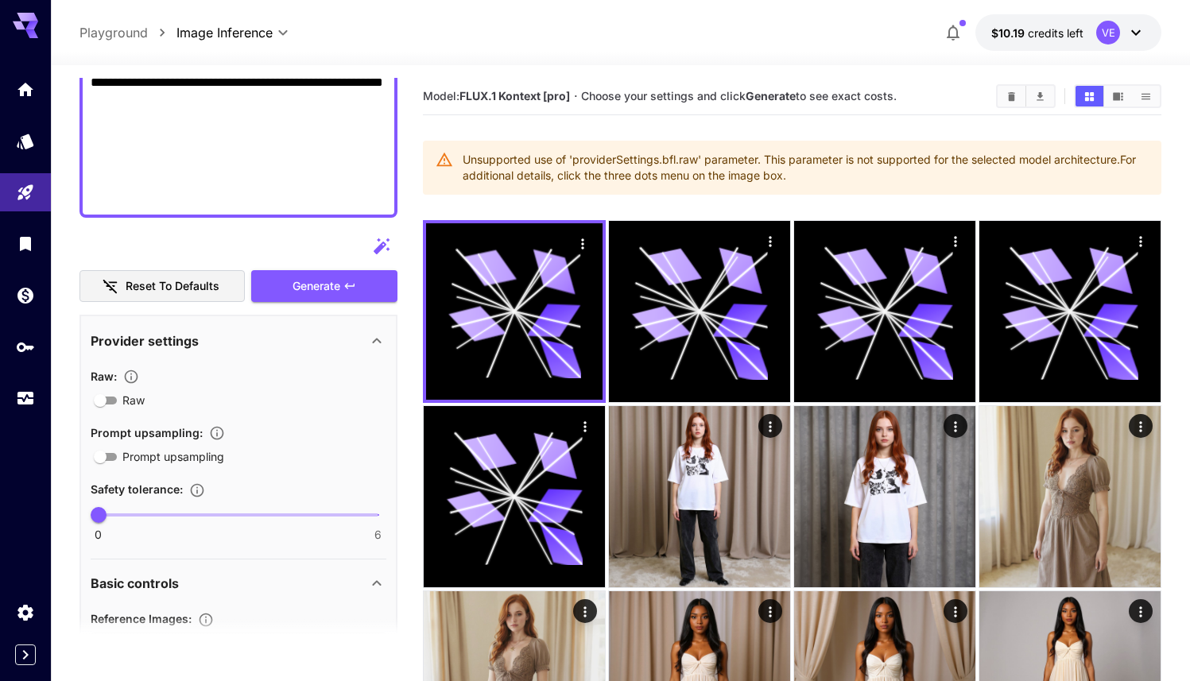
scroll to position [714, 0]
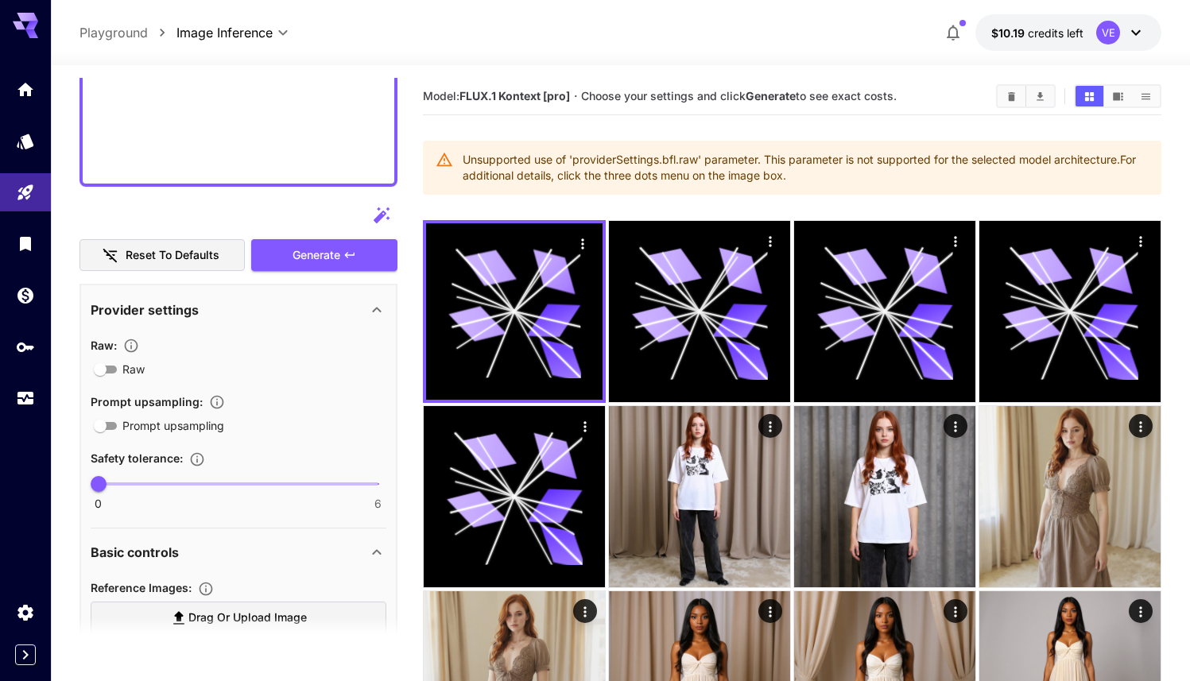
click at [369, 307] on icon at bounding box center [376, 309] width 19 height 19
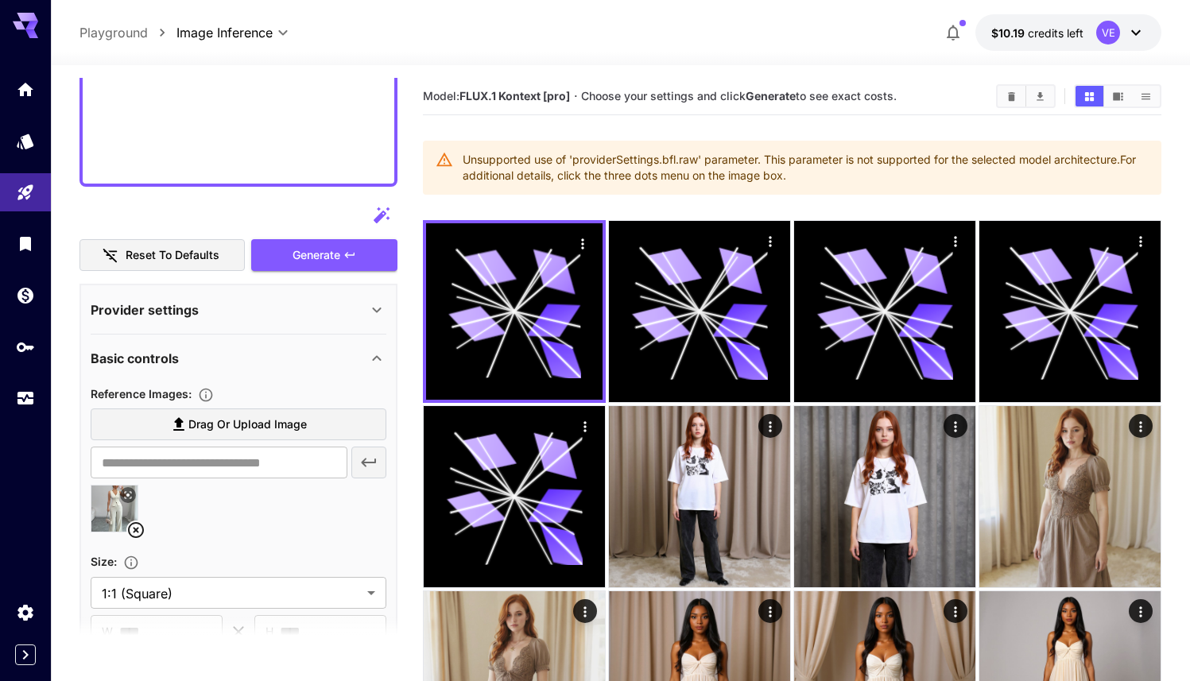
click at [369, 307] on icon at bounding box center [376, 309] width 19 height 19
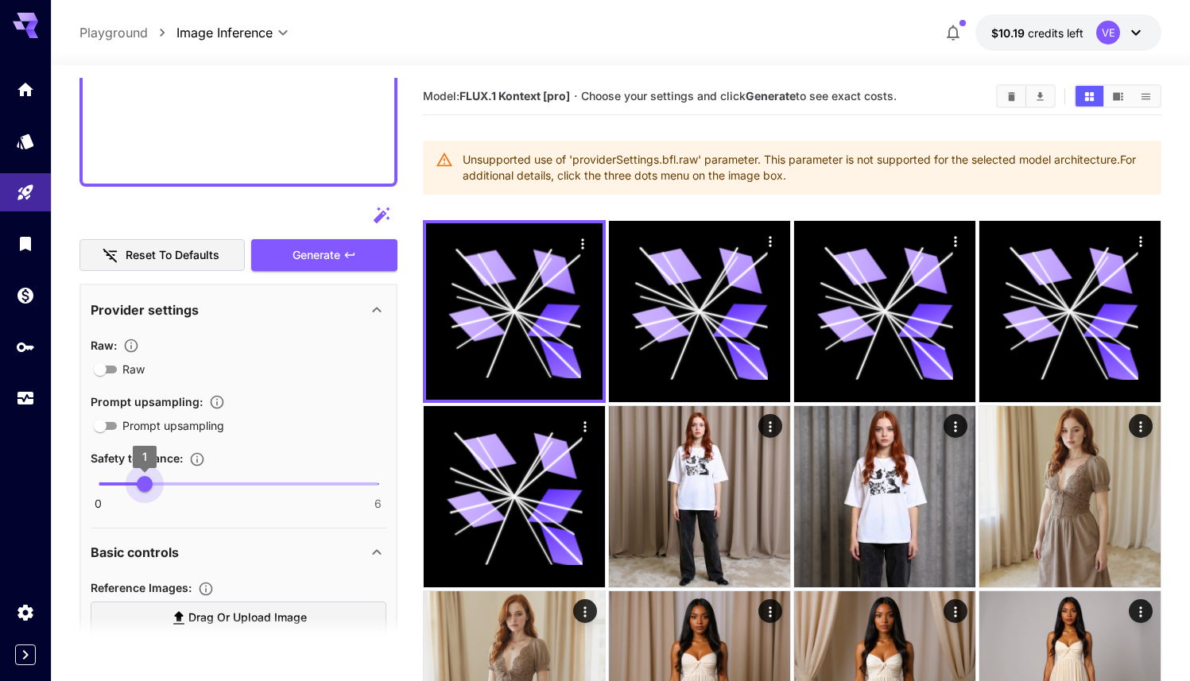
type input "*"
click at [103, 484] on span "0" at bounding box center [99, 484] width 16 height 16
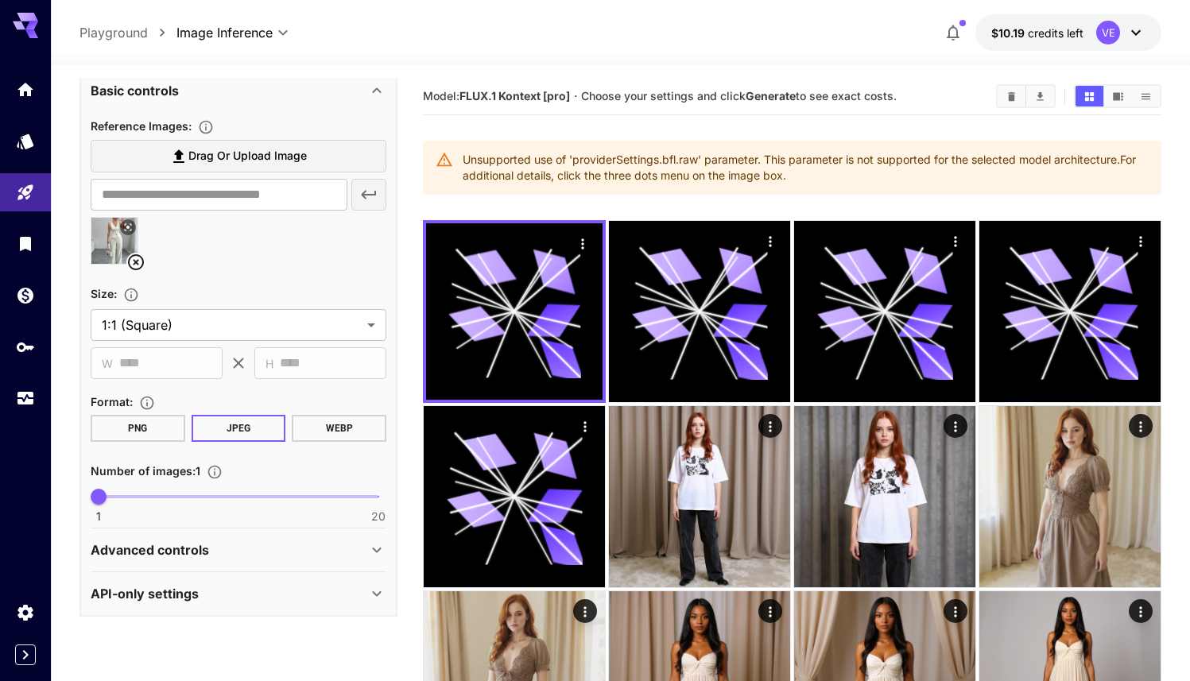
scroll to position [1164, 0]
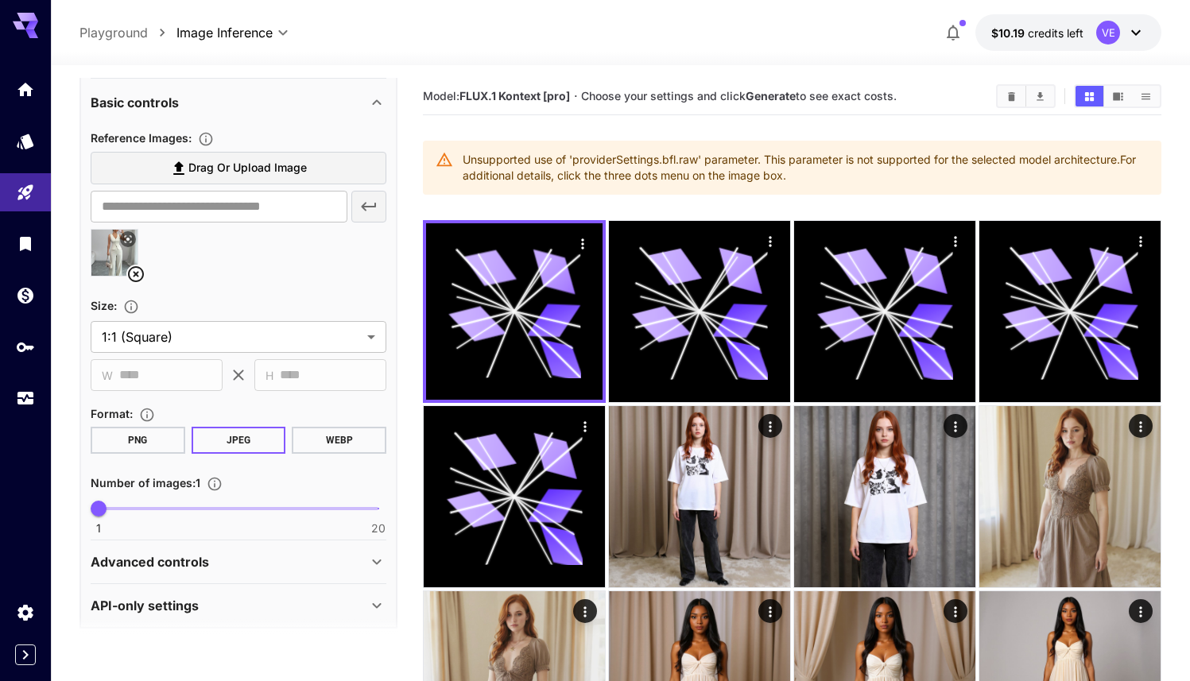
click at [180, 552] on p "Advanced controls" at bounding box center [150, 561] width 118 height 19
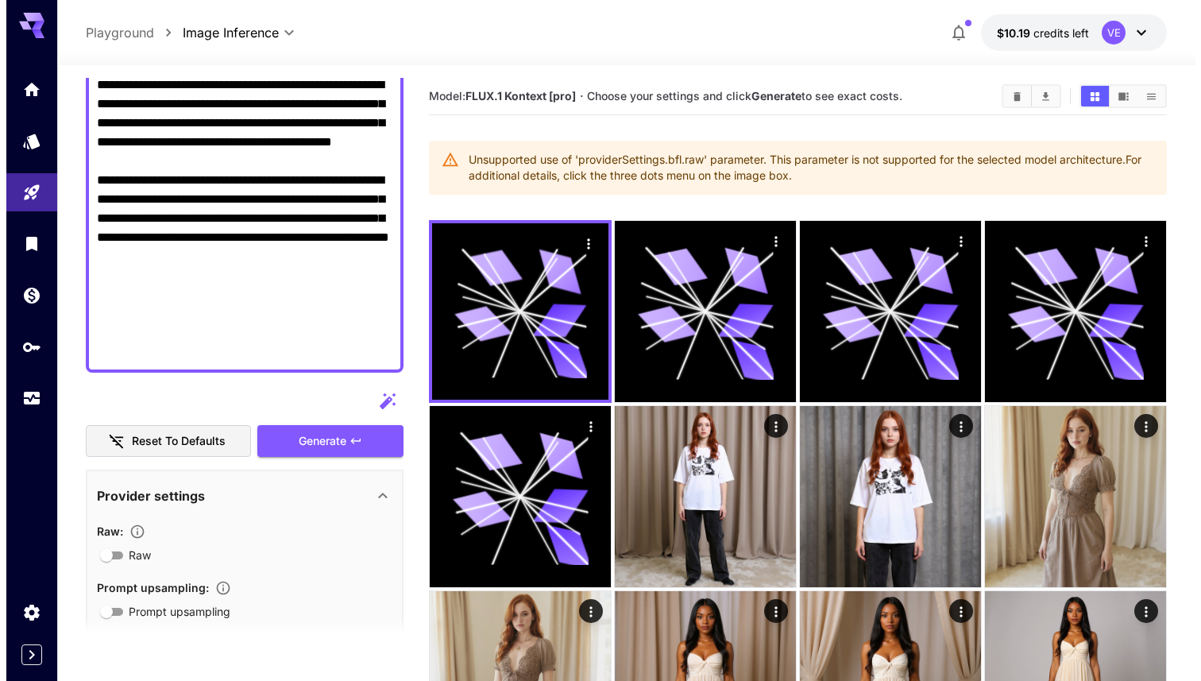
scroll to position [535, 0]
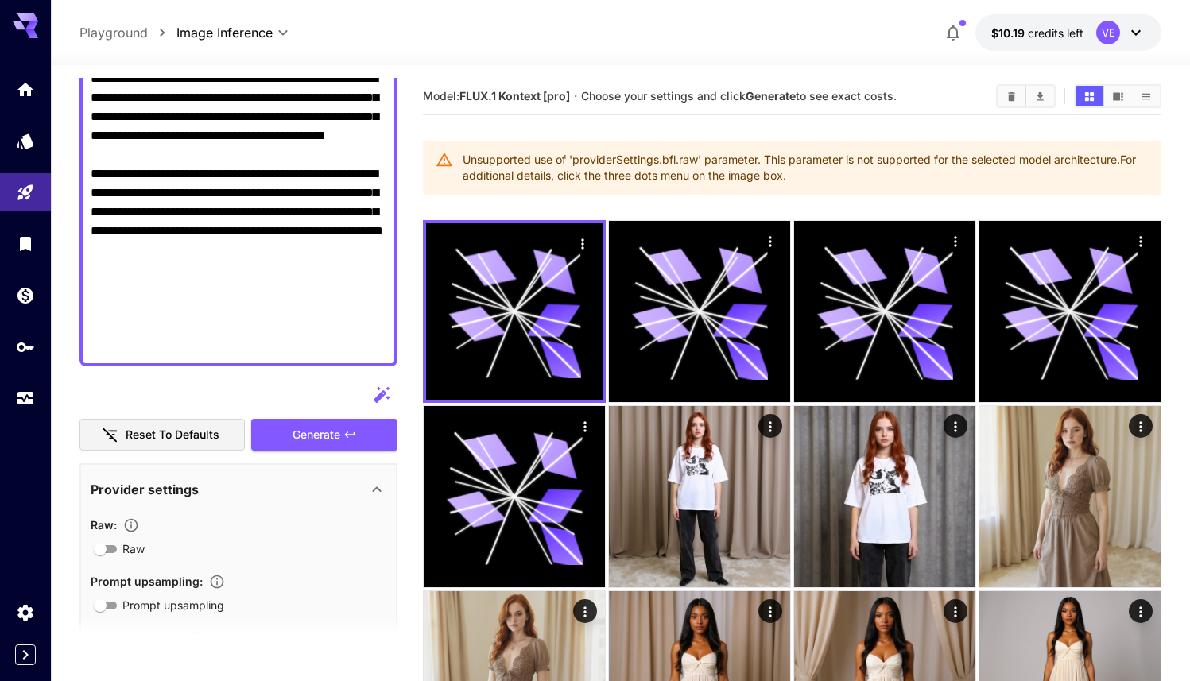
click at [163, 436] on button "Reset to defaults" at bounding box center [161, 435] width 165 height 33
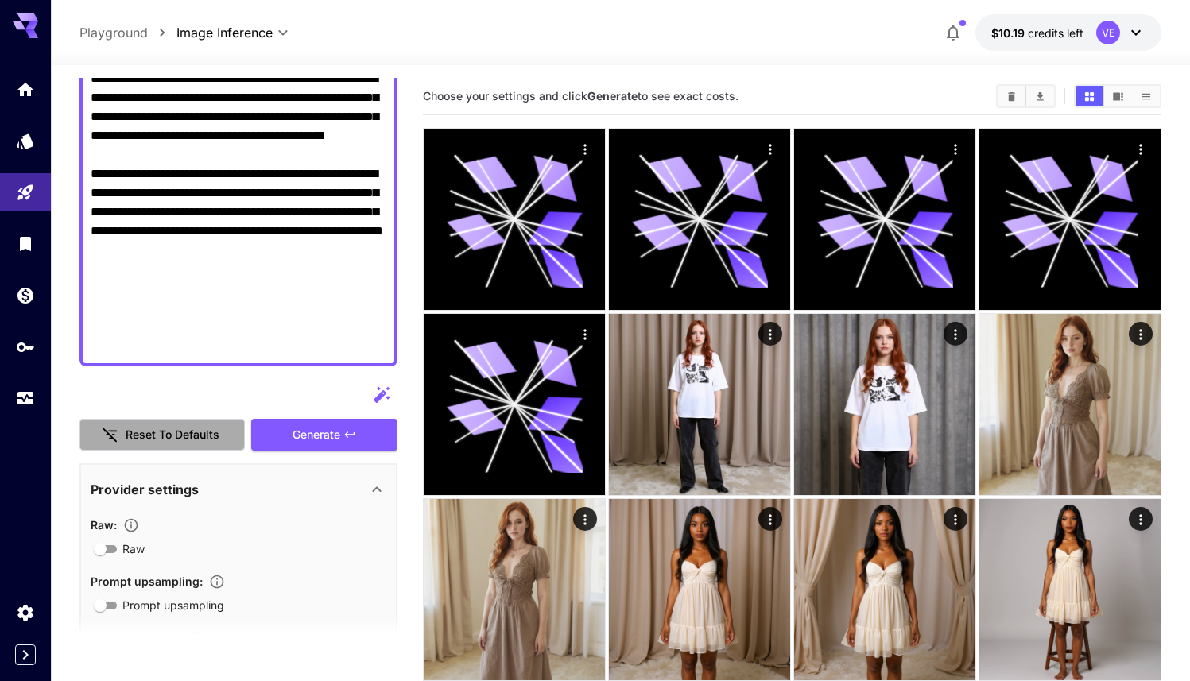
click at [163, 436] on button "Reset to defaults" at bounding box center [161, 435] width 165 height 33
click at [307, 439] on span "Generate" at bounding box center [316, 435] width 48 height 20
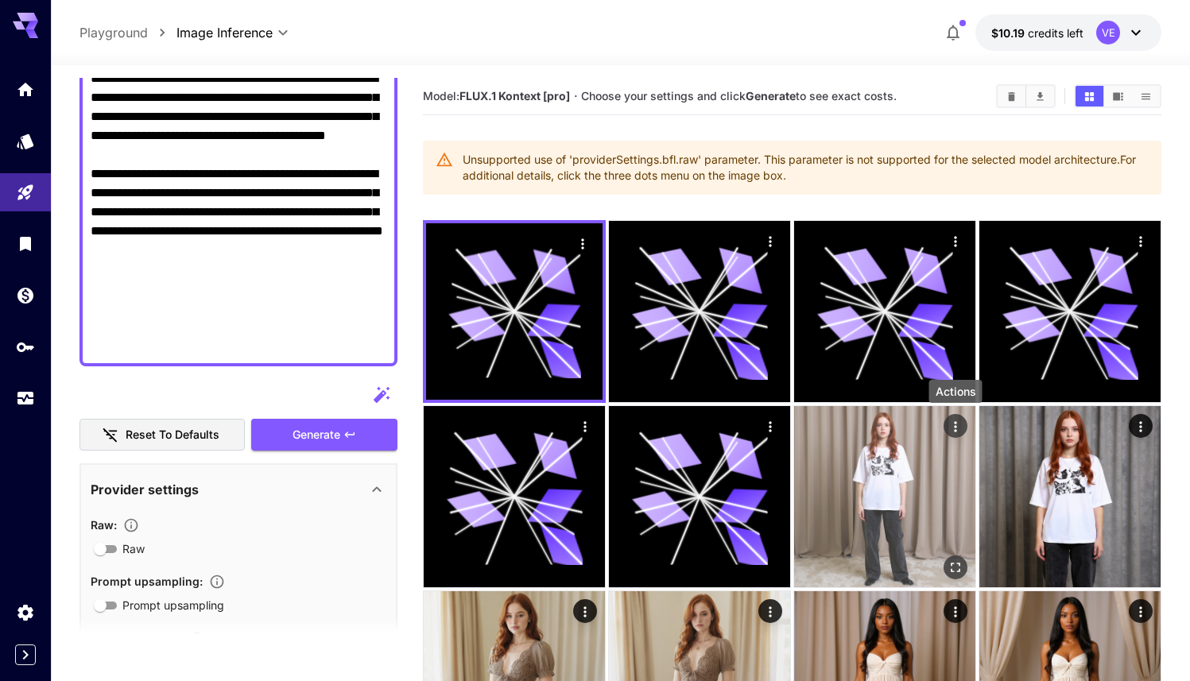
click at [960, 432] on icon "Actions" at bounding box center [955, 427] width 16 height 16
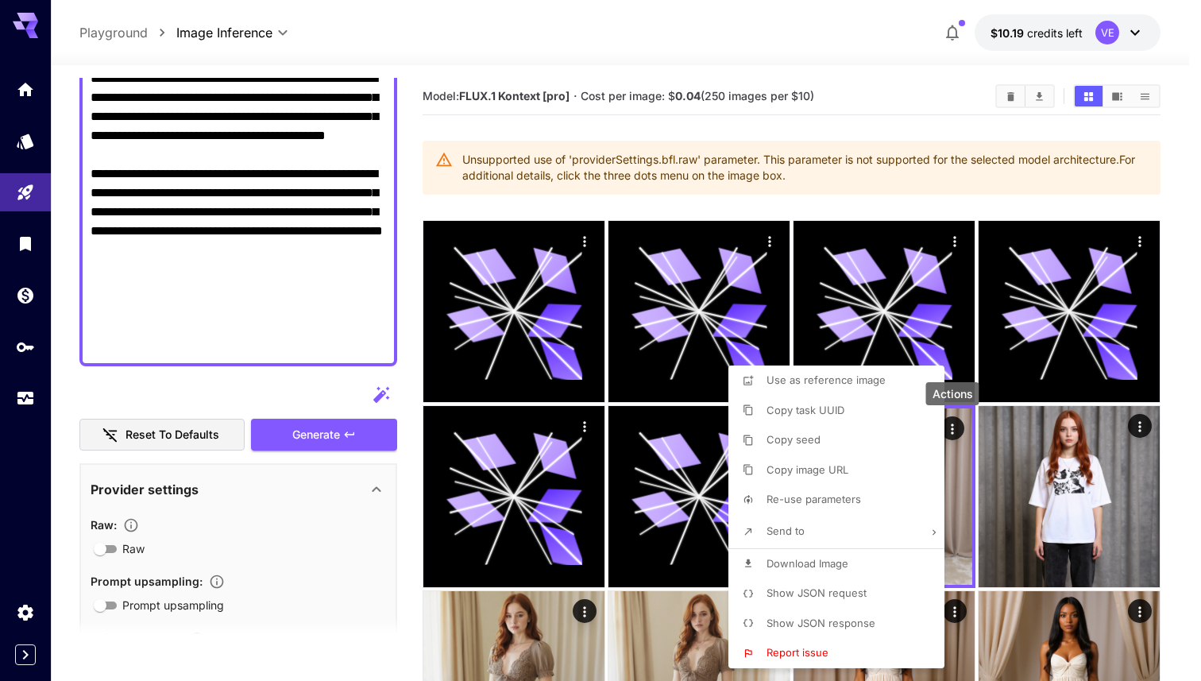
click at [821, 502] on span "Re-use parameters" at bounding box center [814, 499] width 95 height 13
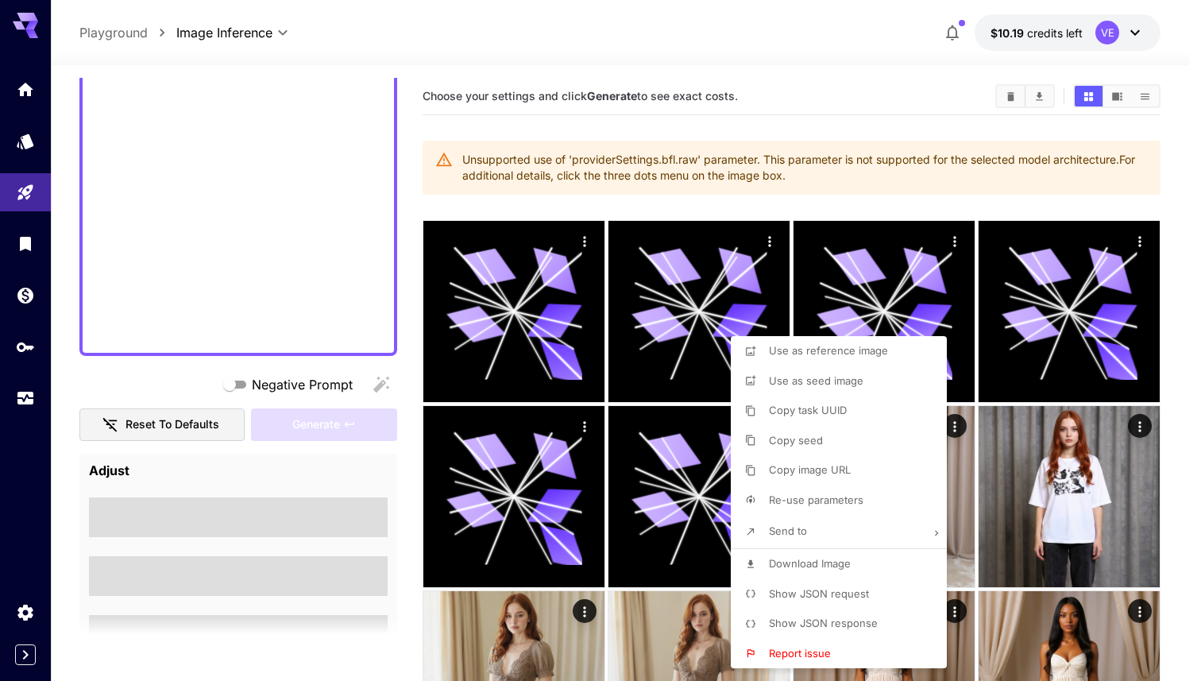
type textarea "**********"
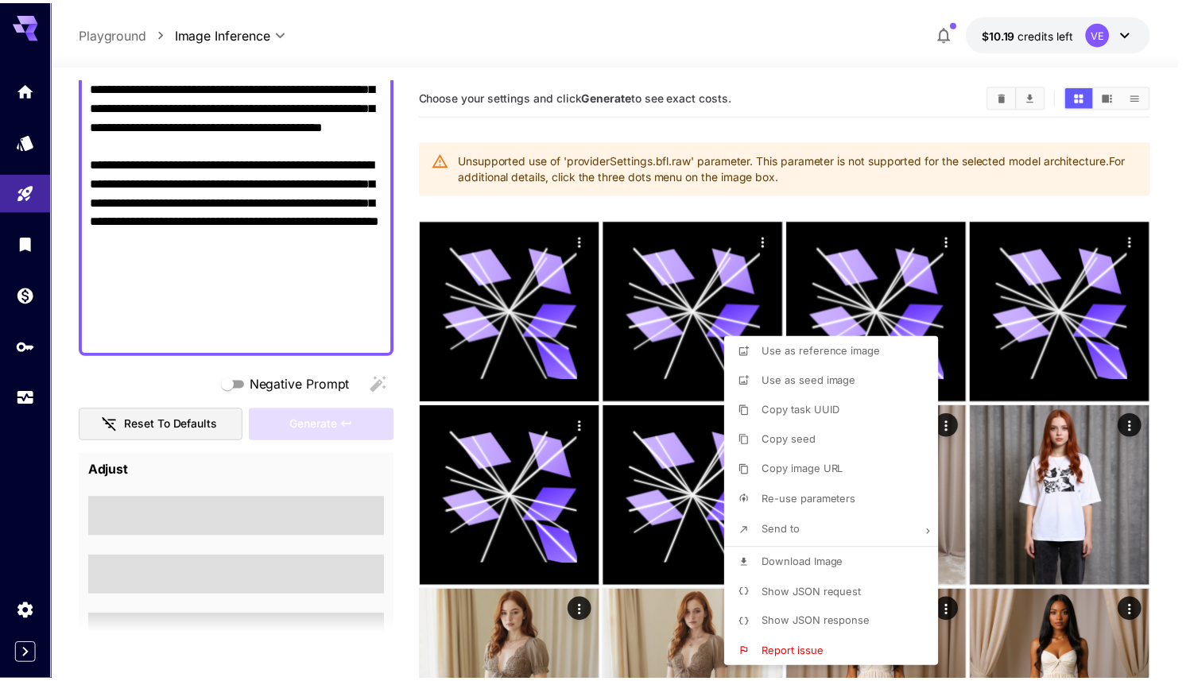
scroll to position [505, 0]
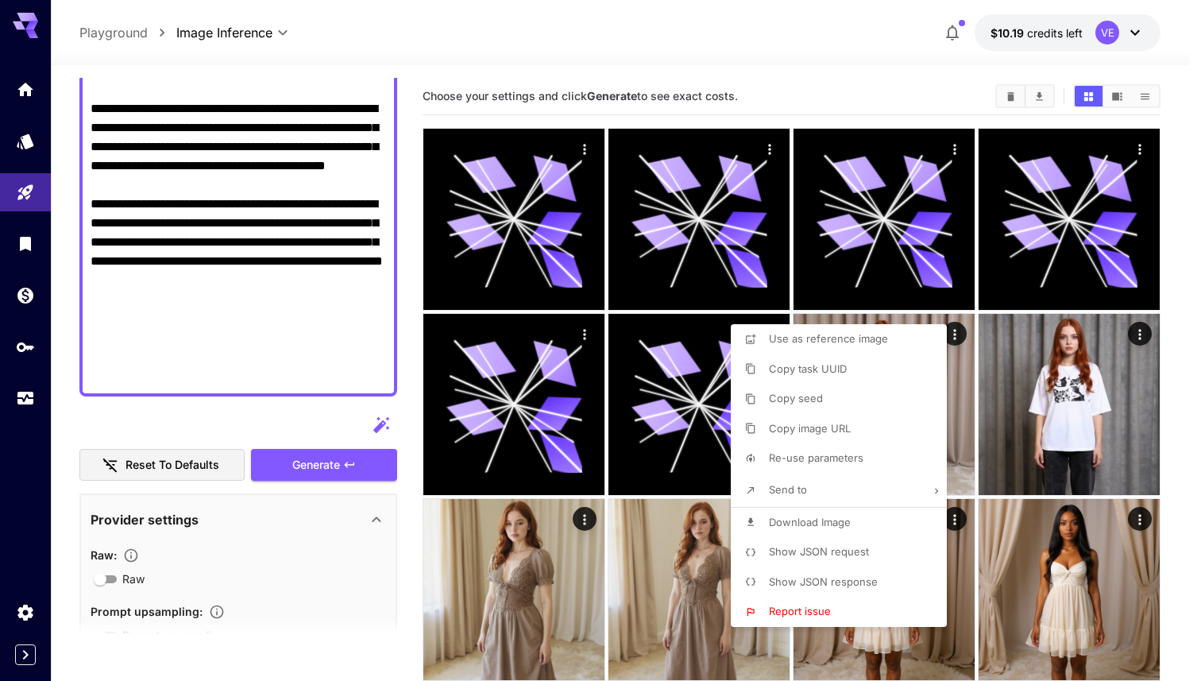
click at [260, 411] on div at bounding box center [600, 340] width 1201 height 681
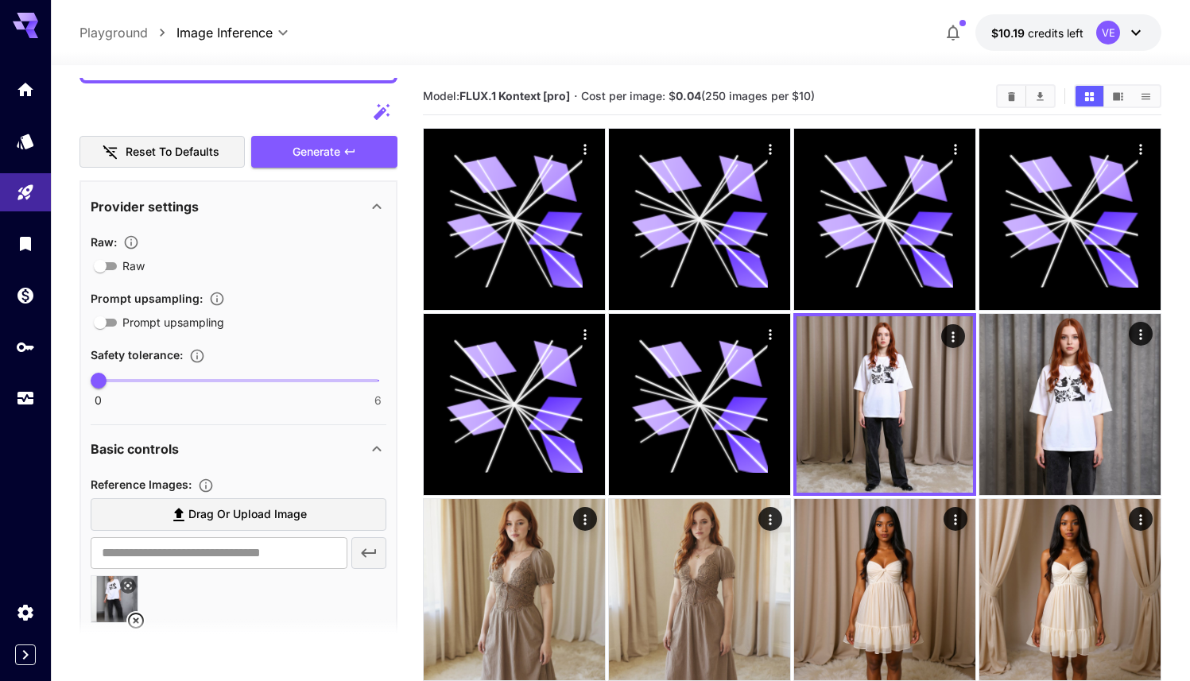
scroll to position [820, 0]
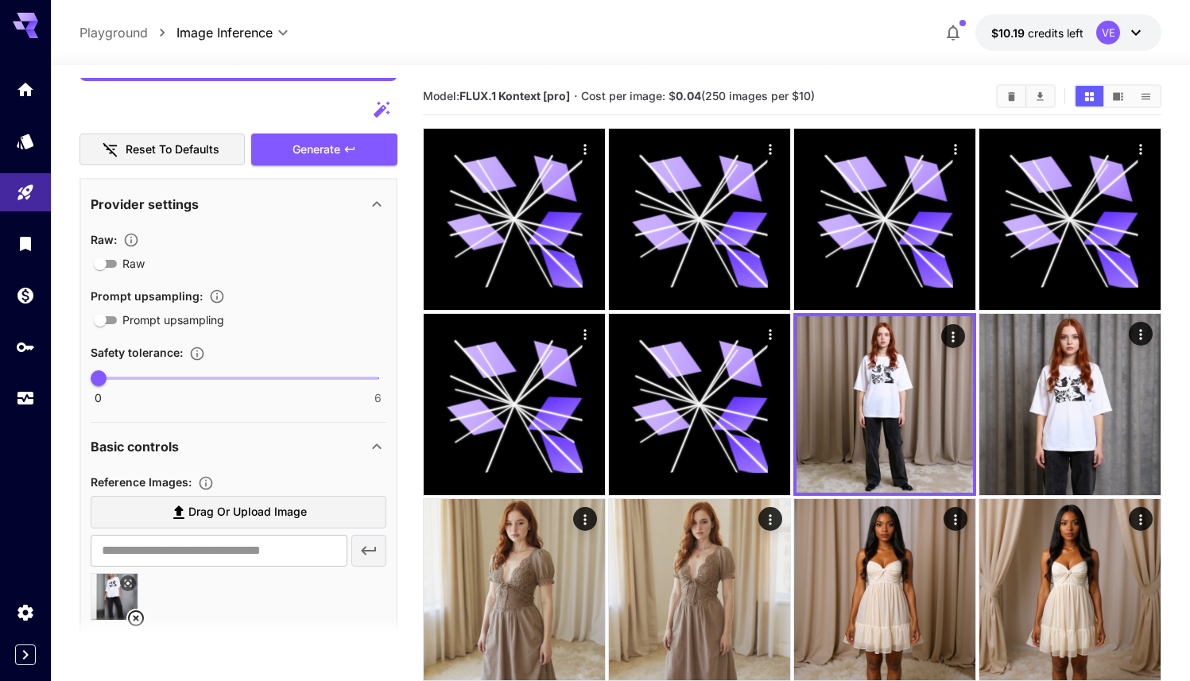
click at [319, 205] on div "Provider settings" at bounding box center [229, 204] width 277 height 19
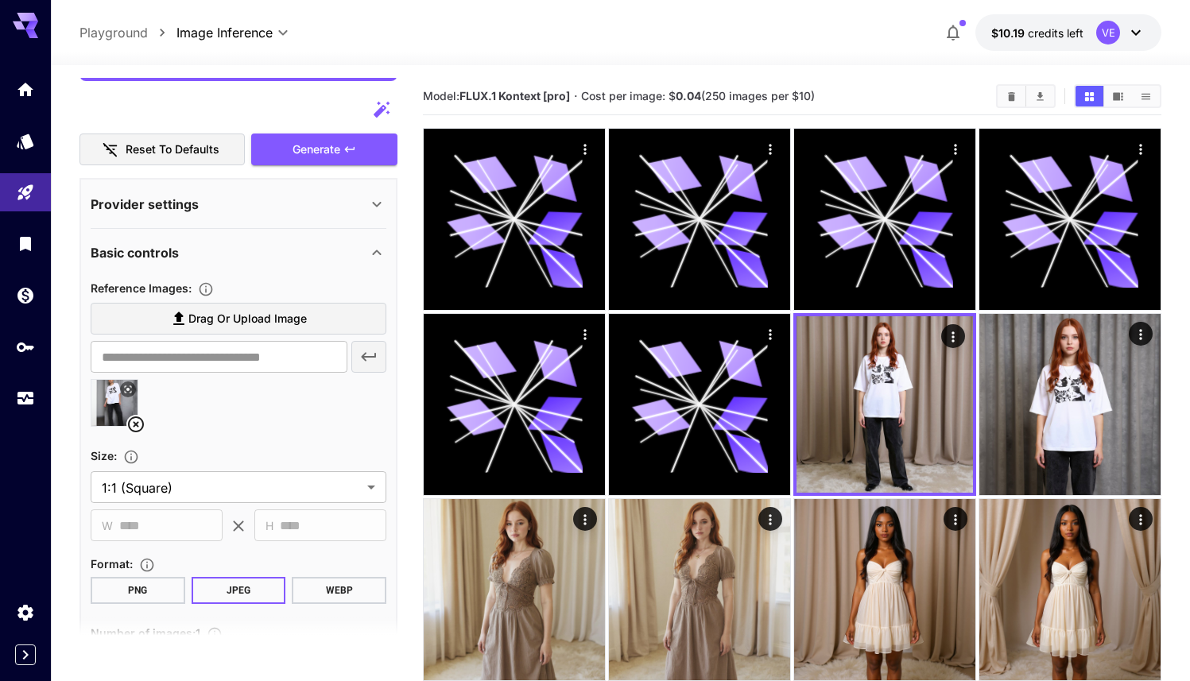
click at [174, 329] on label "Drag or upload image" at bounding box center [239, 319] width 296 height 33
click at [0, 0] on input "Drag or upload image" at bounding box center [0, 0] width 0 height 0
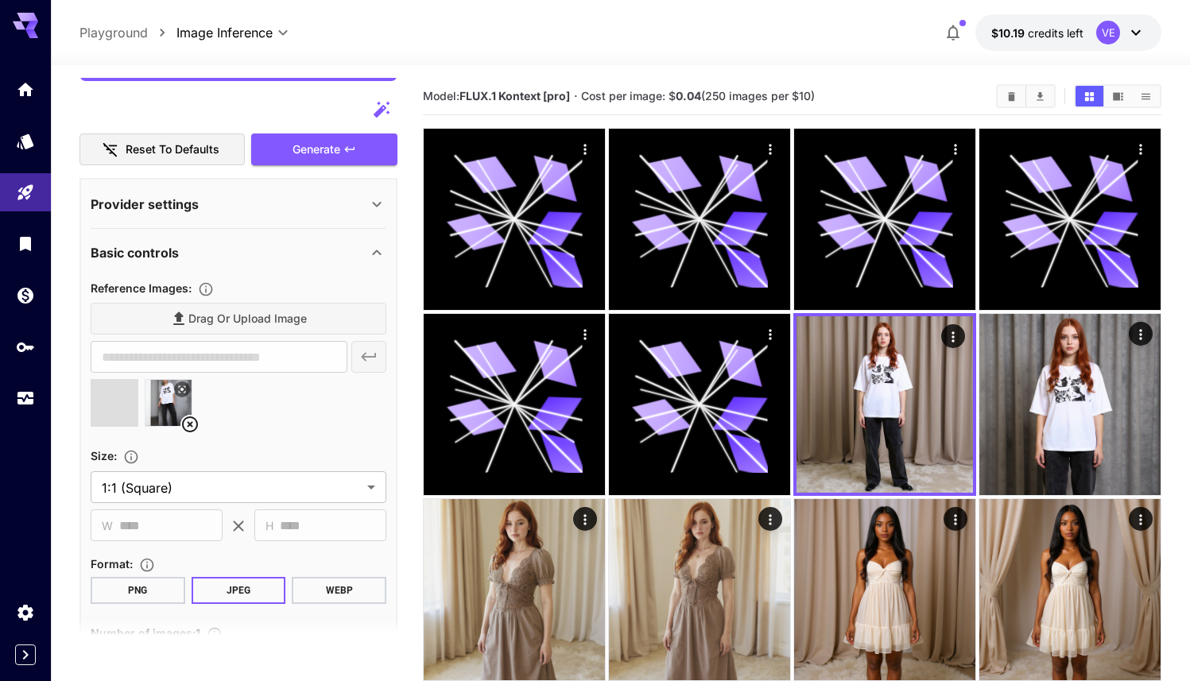
type input "**********"
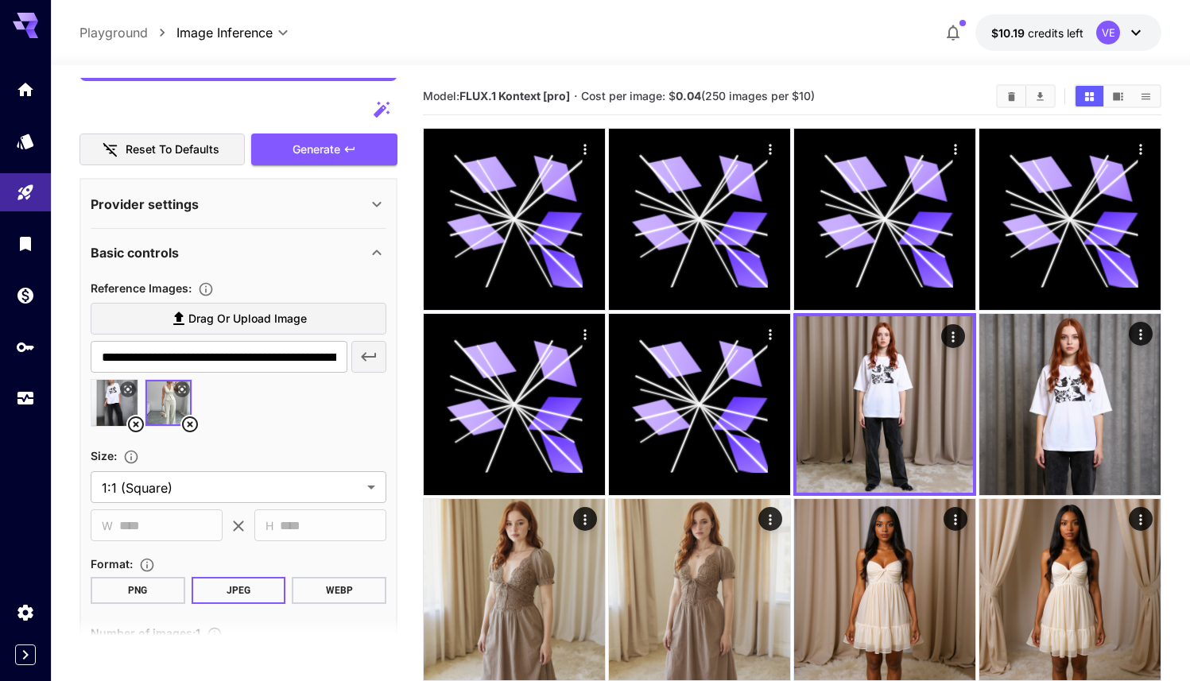
click at [137, 423] on icon at bounding box center [136, 424] width 16 height 16
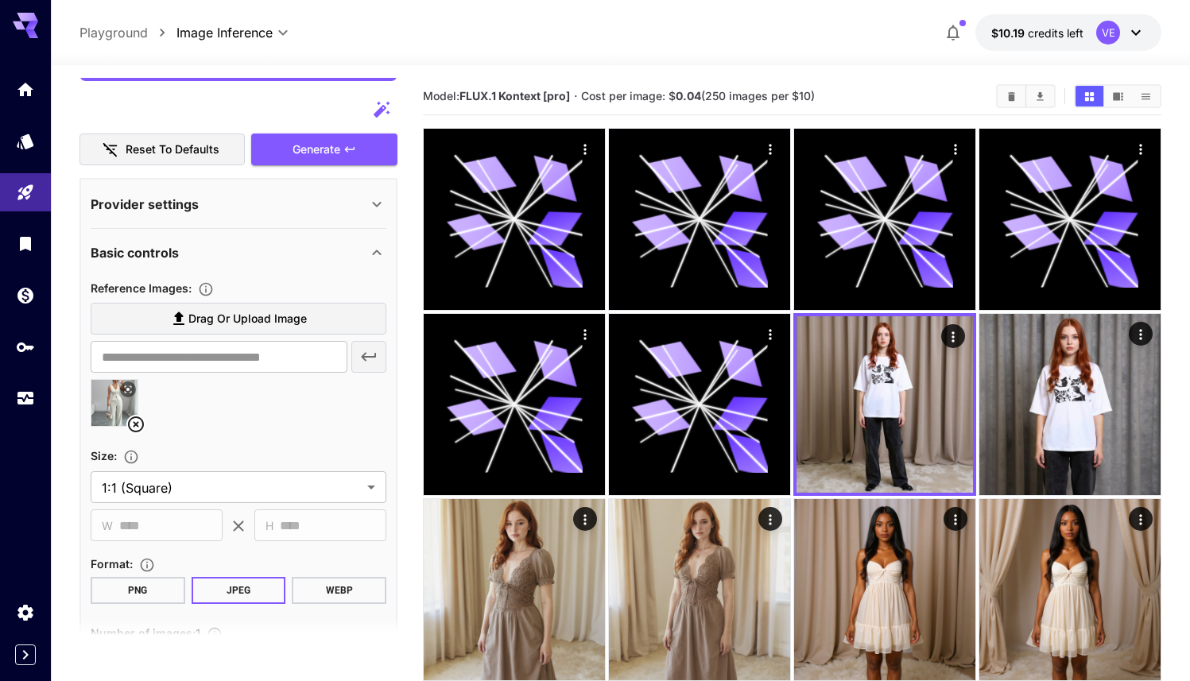
click at [110, 401] on img at bounding box center [114, 403] width 46 height 46
type input "**********"
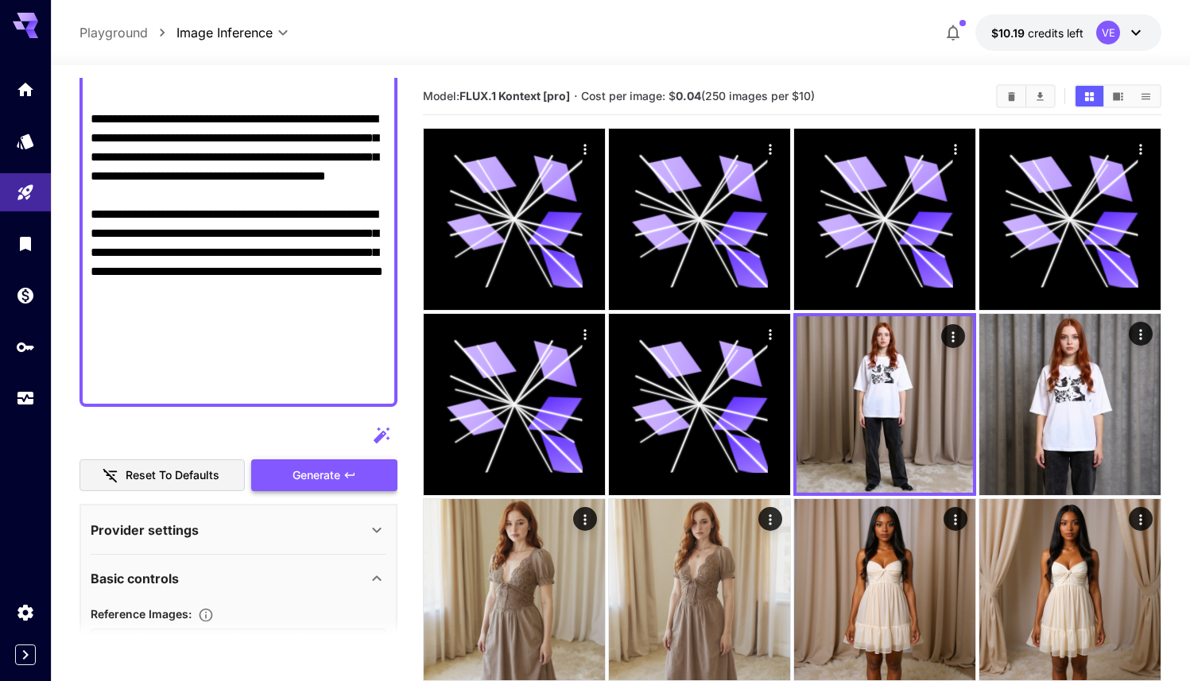
scroll to position [501, 0]
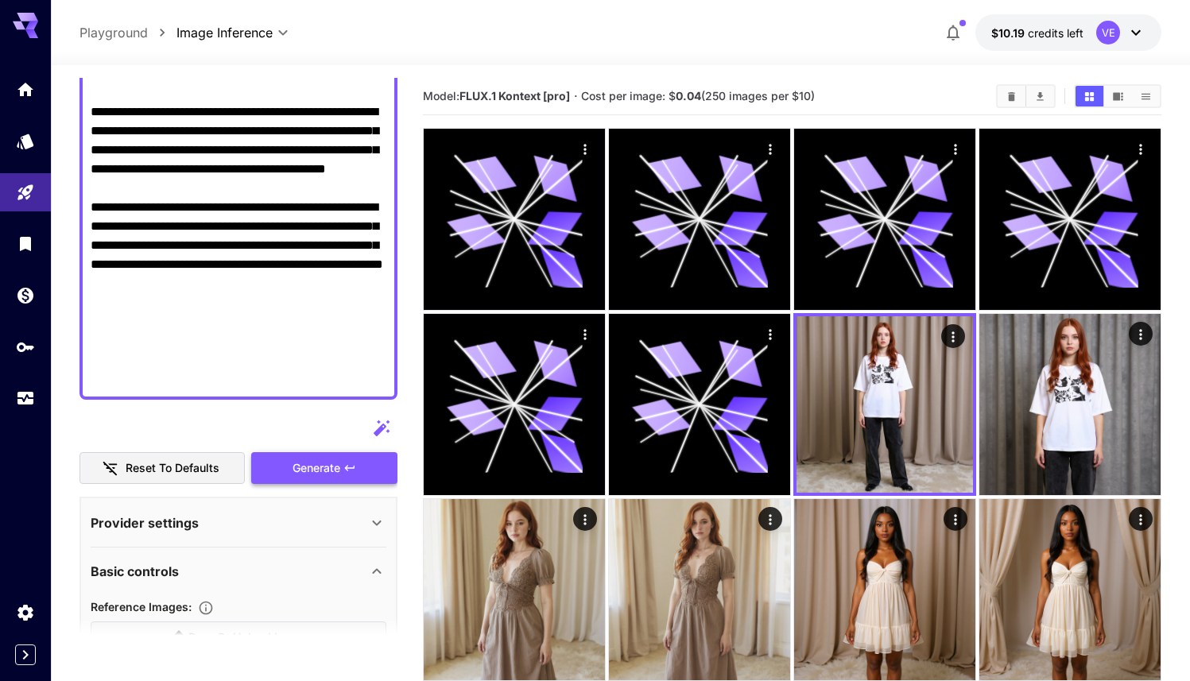
click at [319, 466] on span "Generate" at bounding box center [316, 468] width 48 height 20
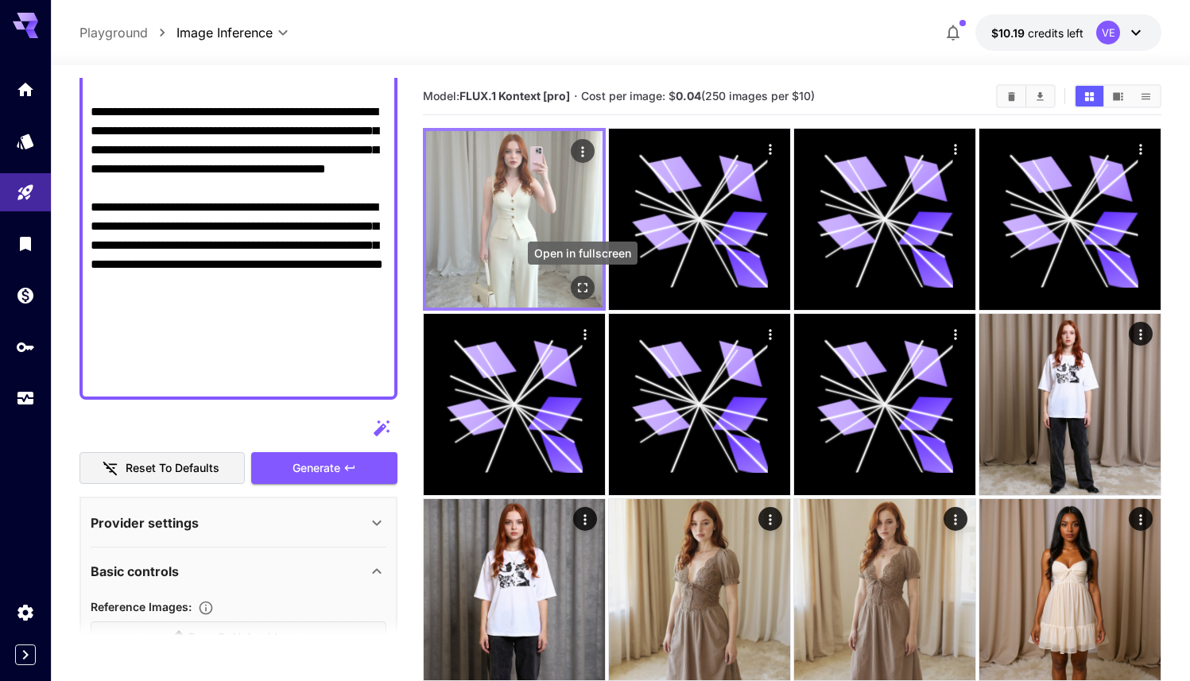
click at [582, 292] on icon "Open in fullscreen" at bounding box center [582, 288] width 16 height 16
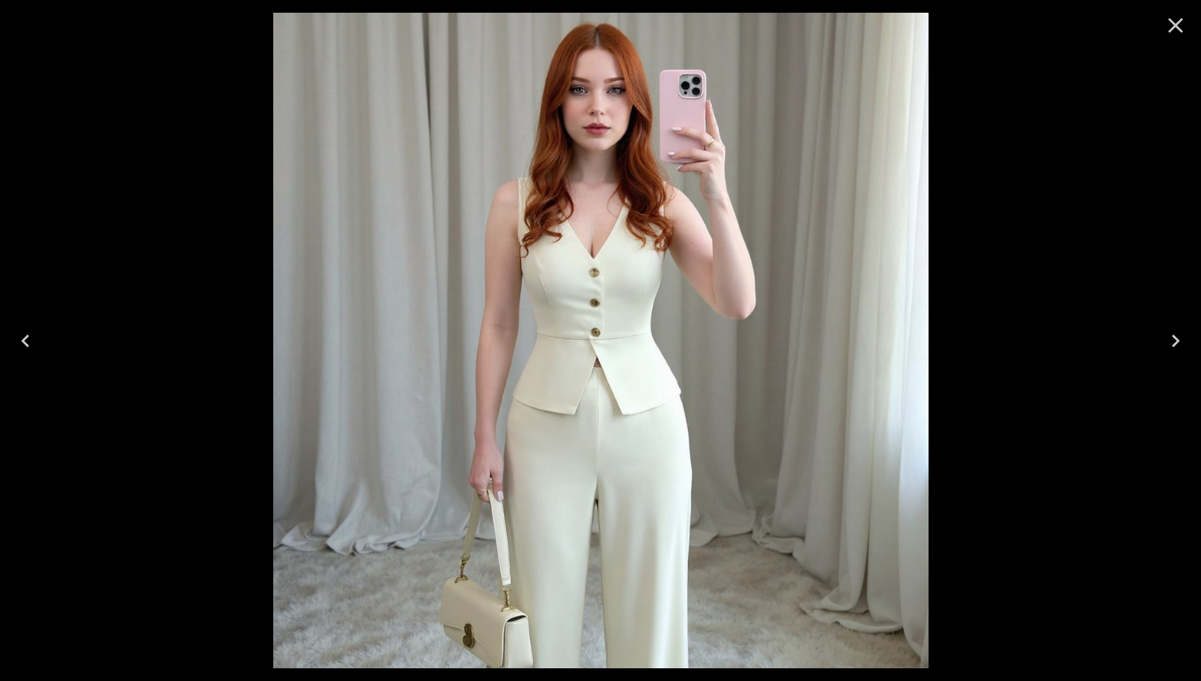
click at [1174, 21] on icon "Close" at bounding box center [1175, 25] width 25 height 25
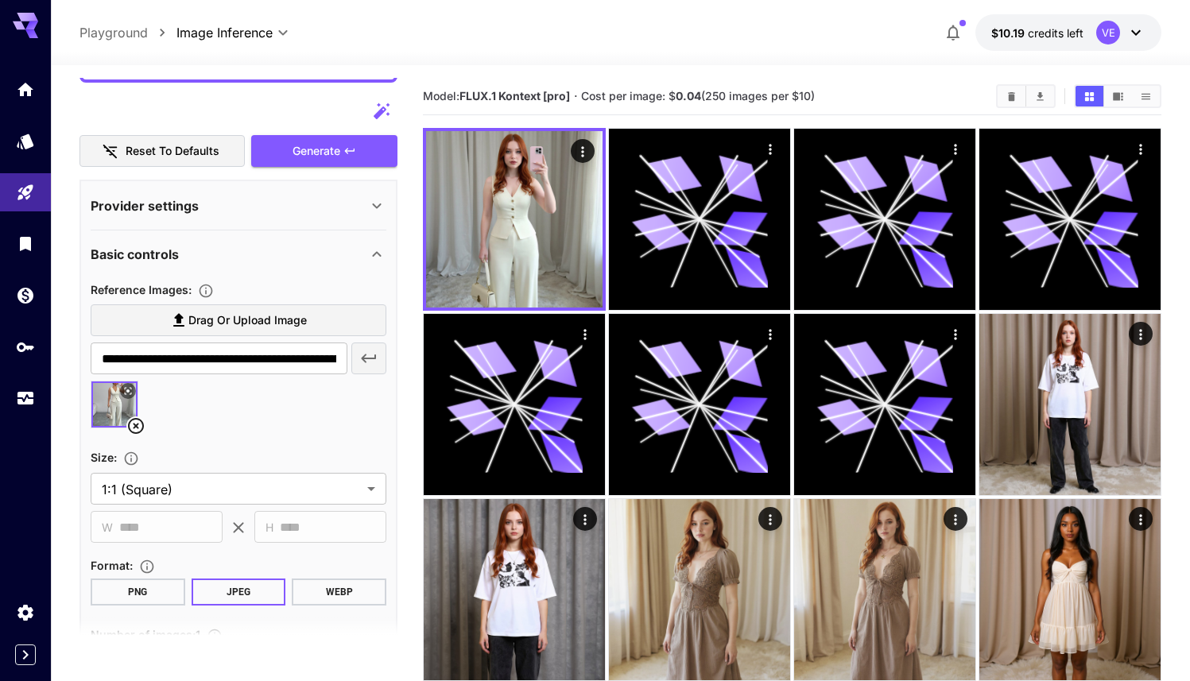
scroll to position [867, 0]
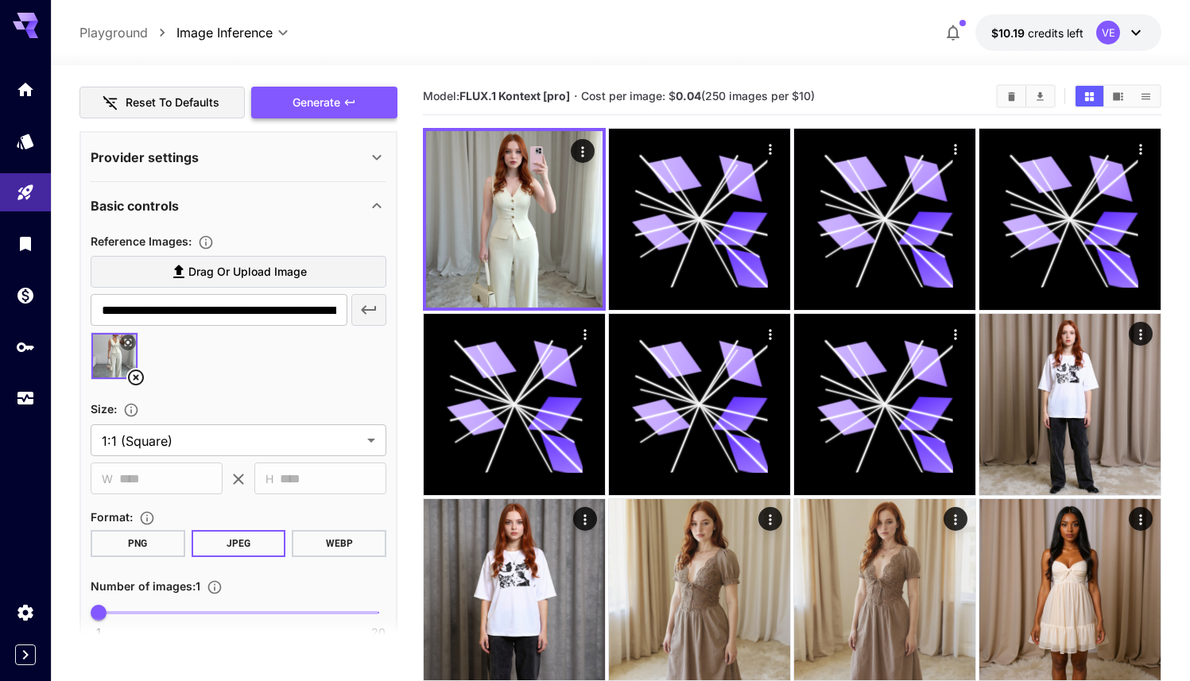
click at [358, 91] on button "Generate" at bounding box center [324, 103] width 146 height 33
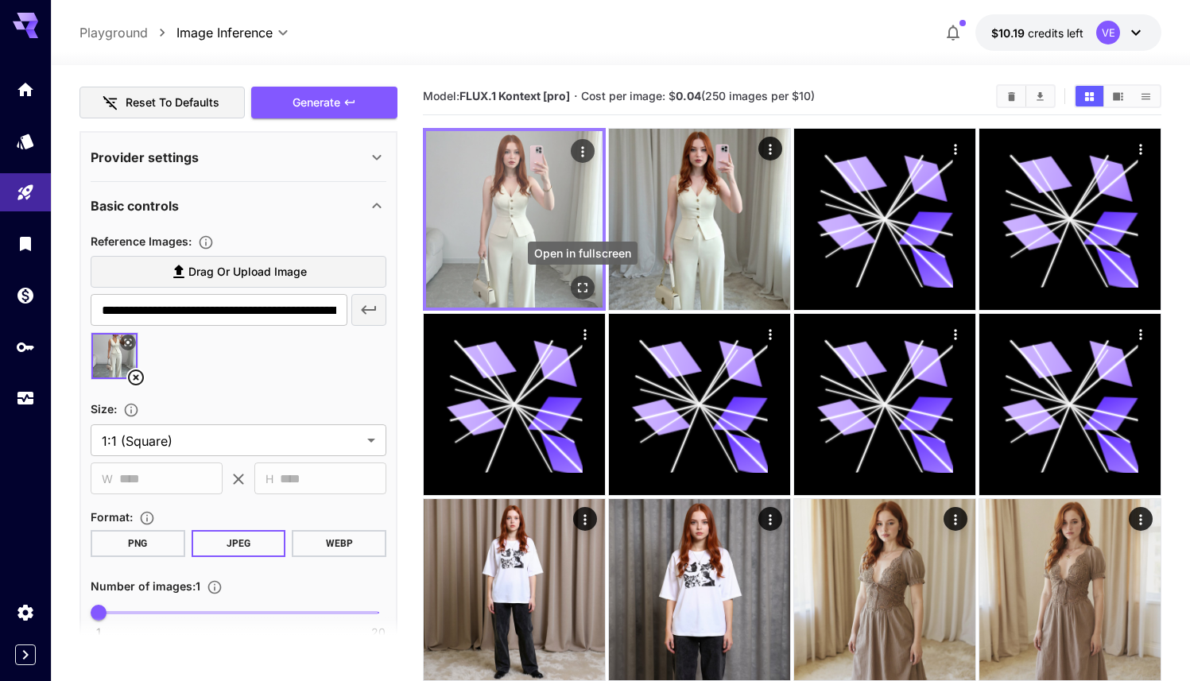
click at [581, 288] on icon "Open in fullscreen" at bounding box center [582, 288] width 16 height 16
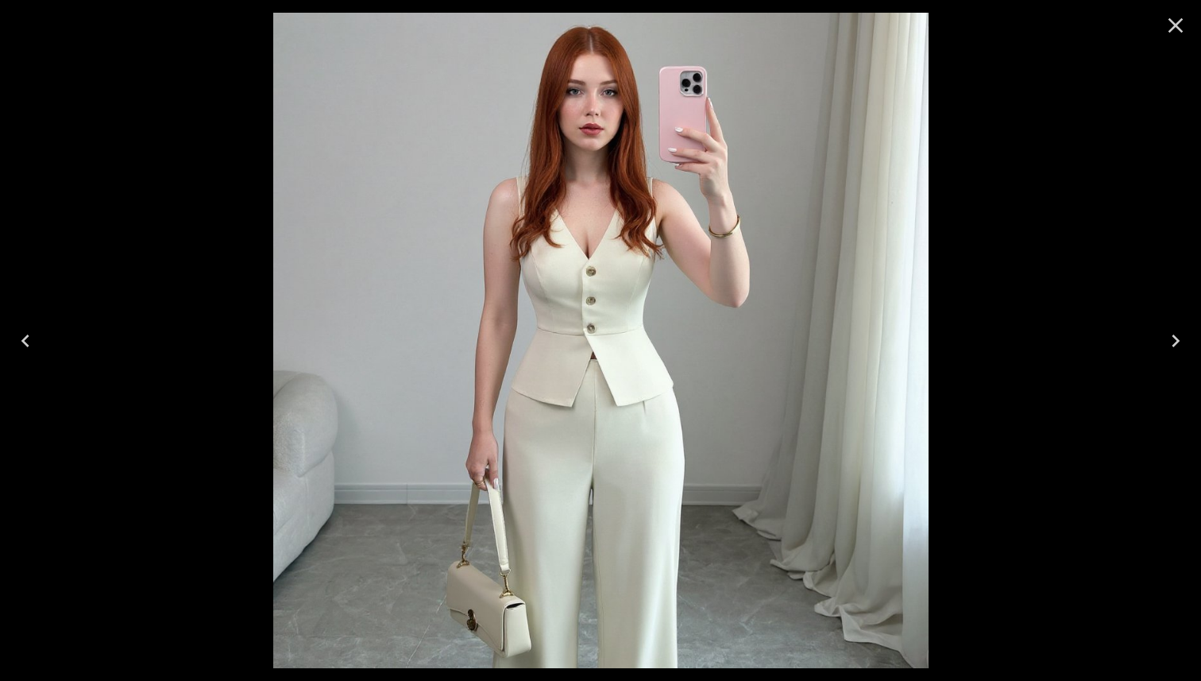
click at [1184, 22] on icon "Close" at bounding box center [1175, 25] width 25 height 25
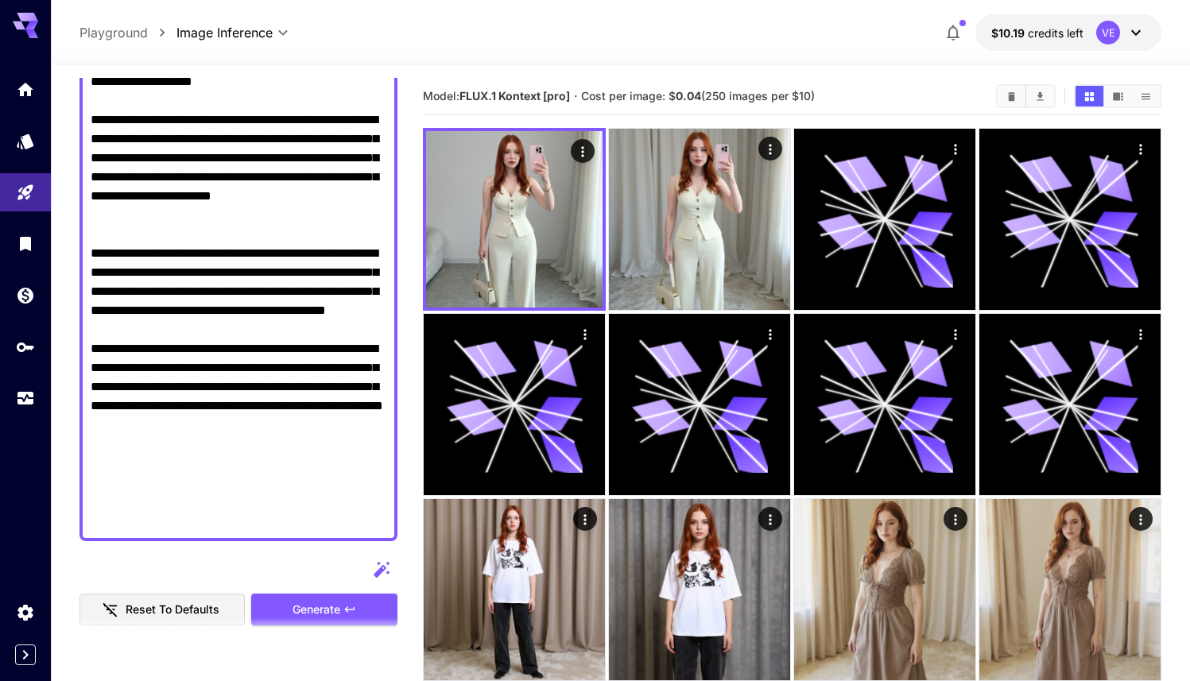
scroll to position [340, 0]
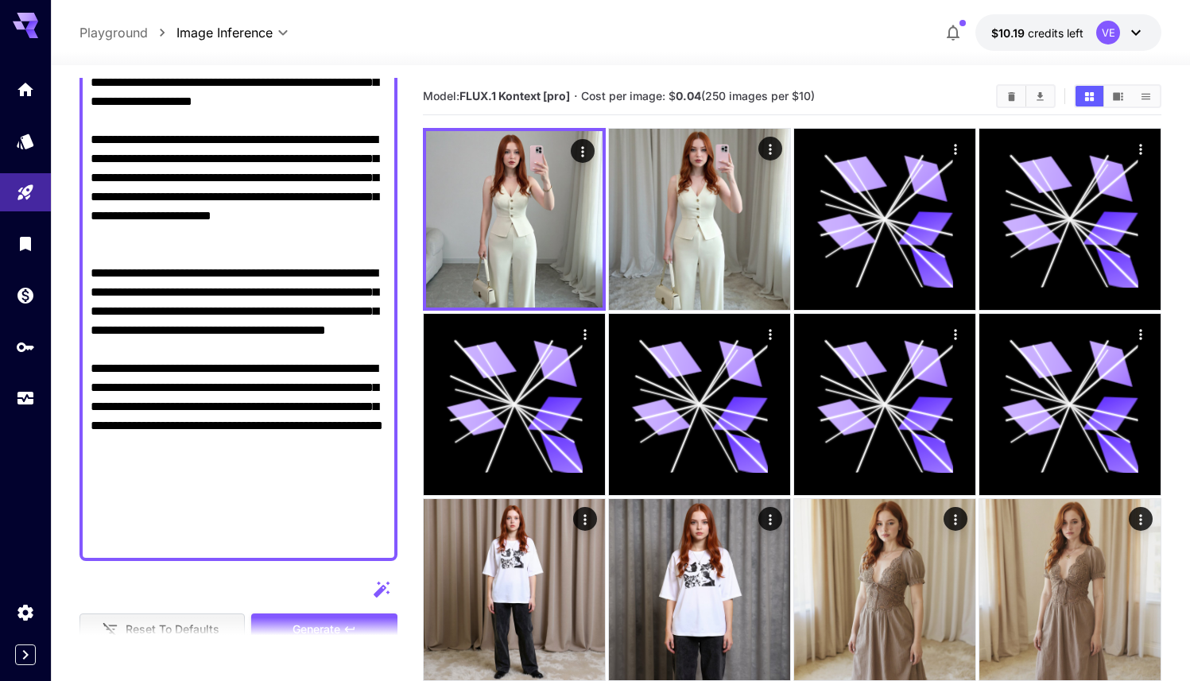
drag, startPoint x: 295, startPoint y: 409, endPoint x: 79, endPoint y: 320, distance: 233.0
click at [79, 321] on div at bounding box center [238, 216] width 318 height 690
paste textarea "*********"
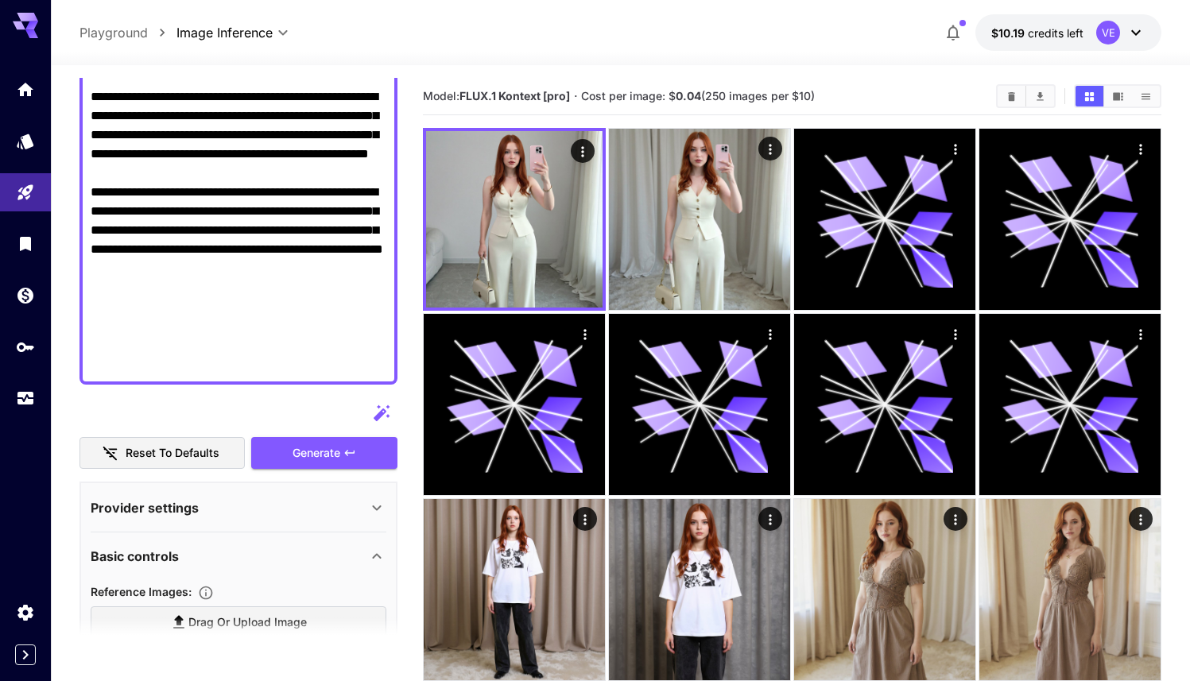
scroll to position [590, 0]
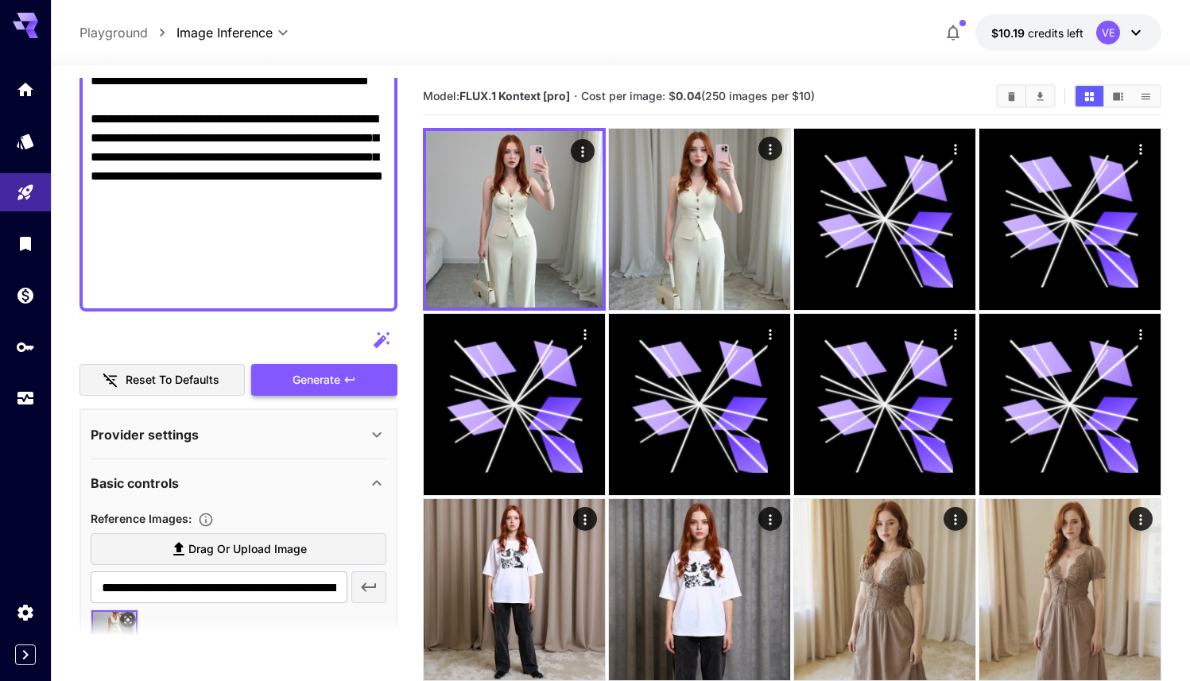
click at [284, 377] on button "Generate" at bounding box center [324, 380] width 146 height 33
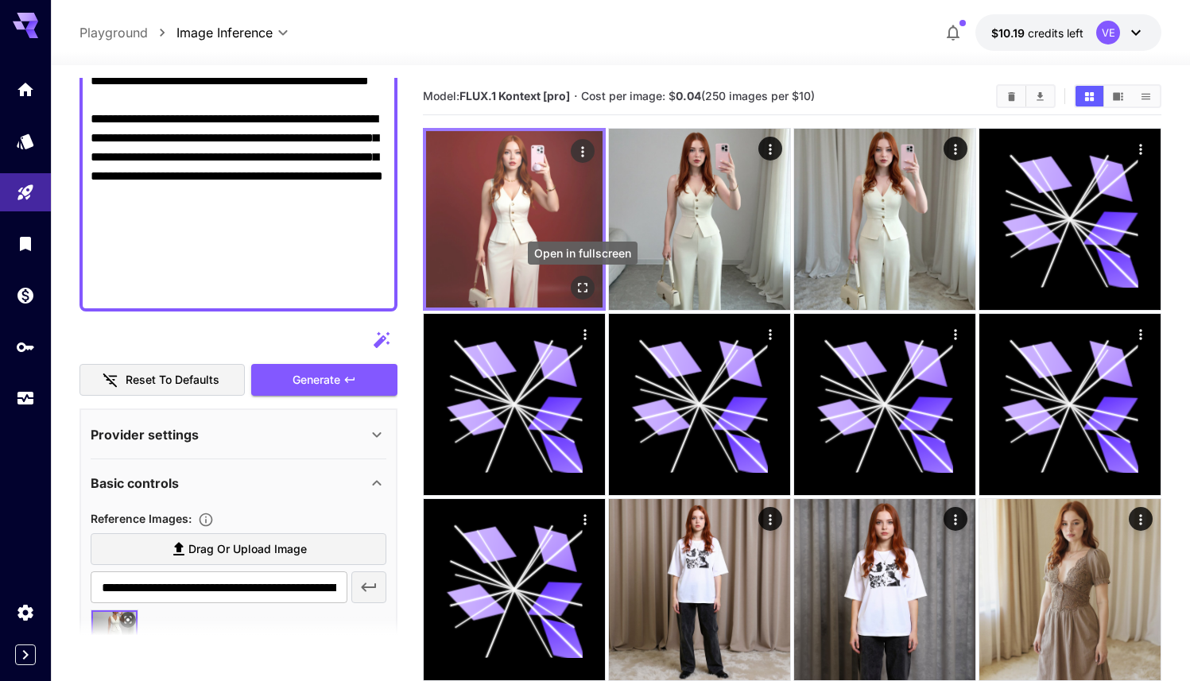
click at [578, 288] on icon "Open in fullscreen" at bounding box center [582, 288] width 16 height 16
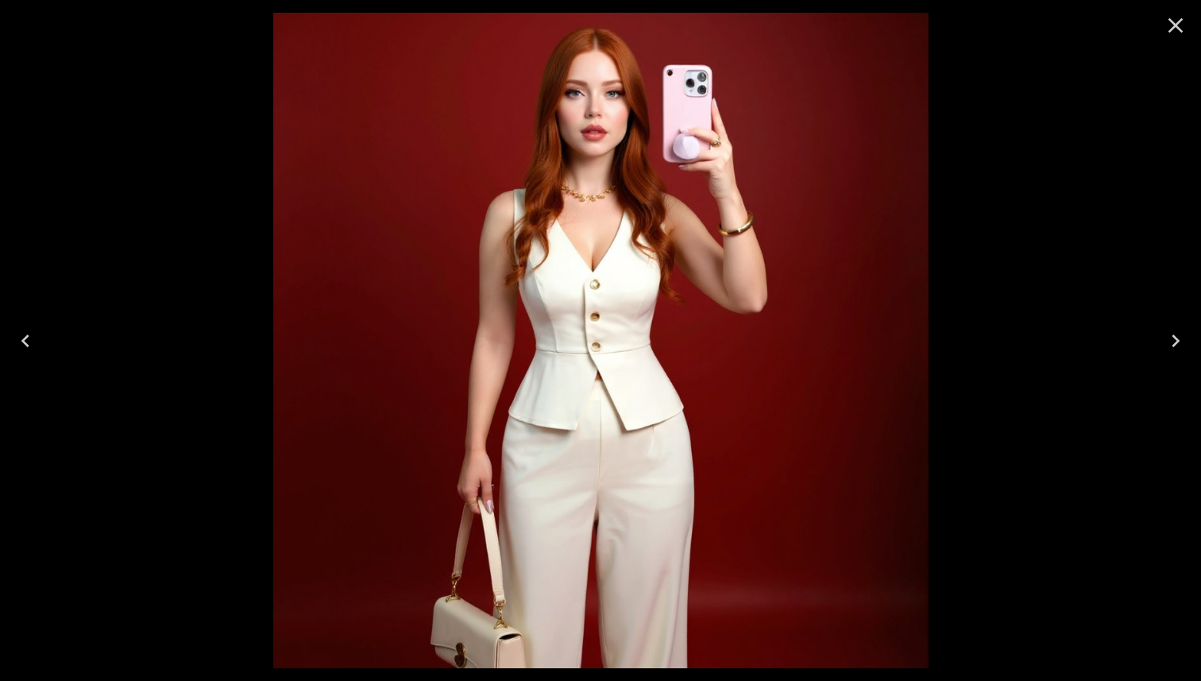
click at [1175, 22] on icon "Close" at bounding box center [1175, 25] width 25 height 25
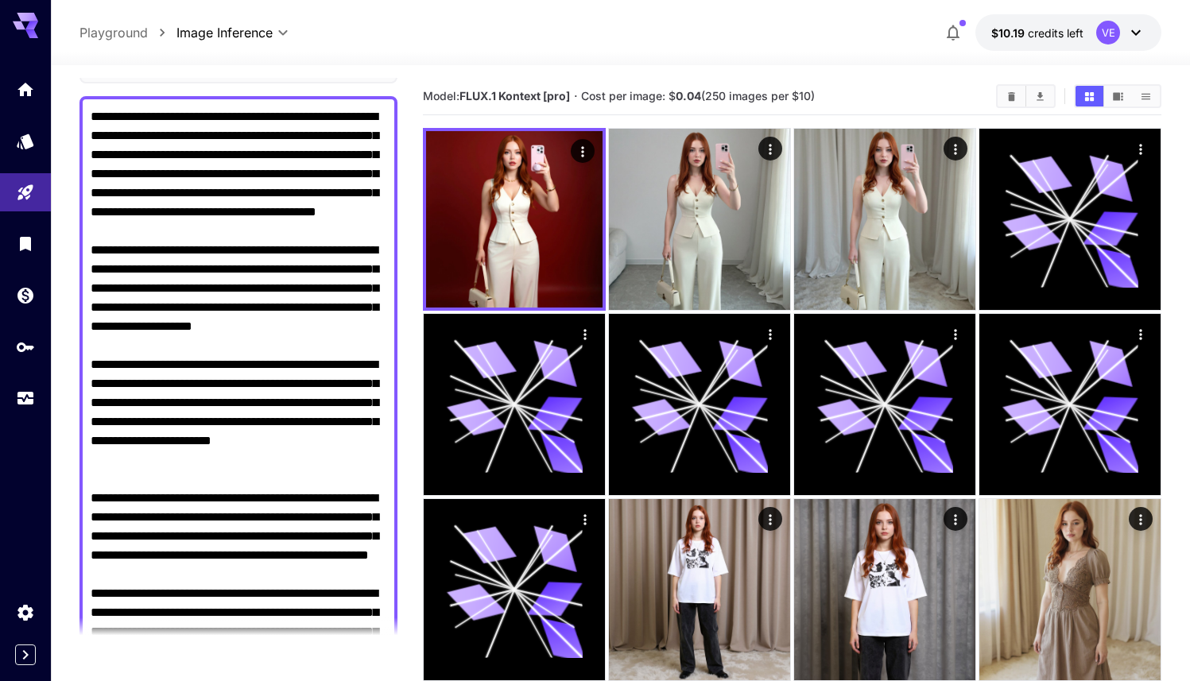
scroll to position [109, 0]
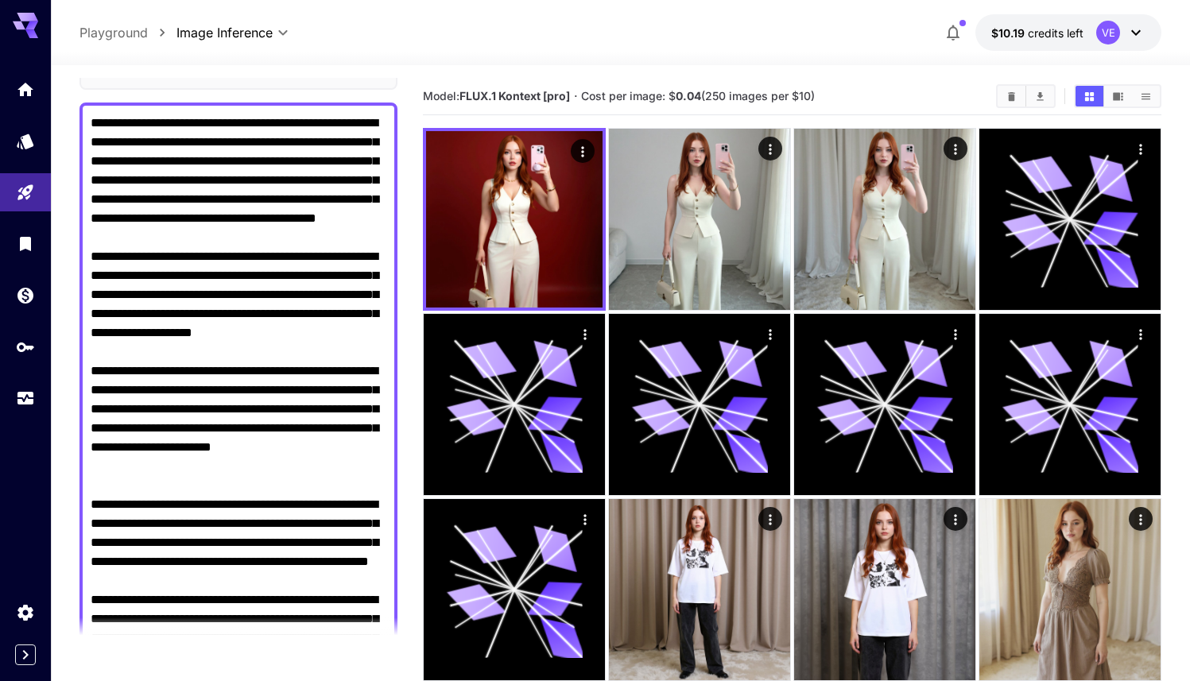
drag, startPoint x: 156, startPoint y: 511, endPoint x: 251, endPoint y: 123, distance: 399.3
click at [251, 123] on textarea "Raw" at bounding box center [239, 447] width 296 height 667
paste textarea "**********"
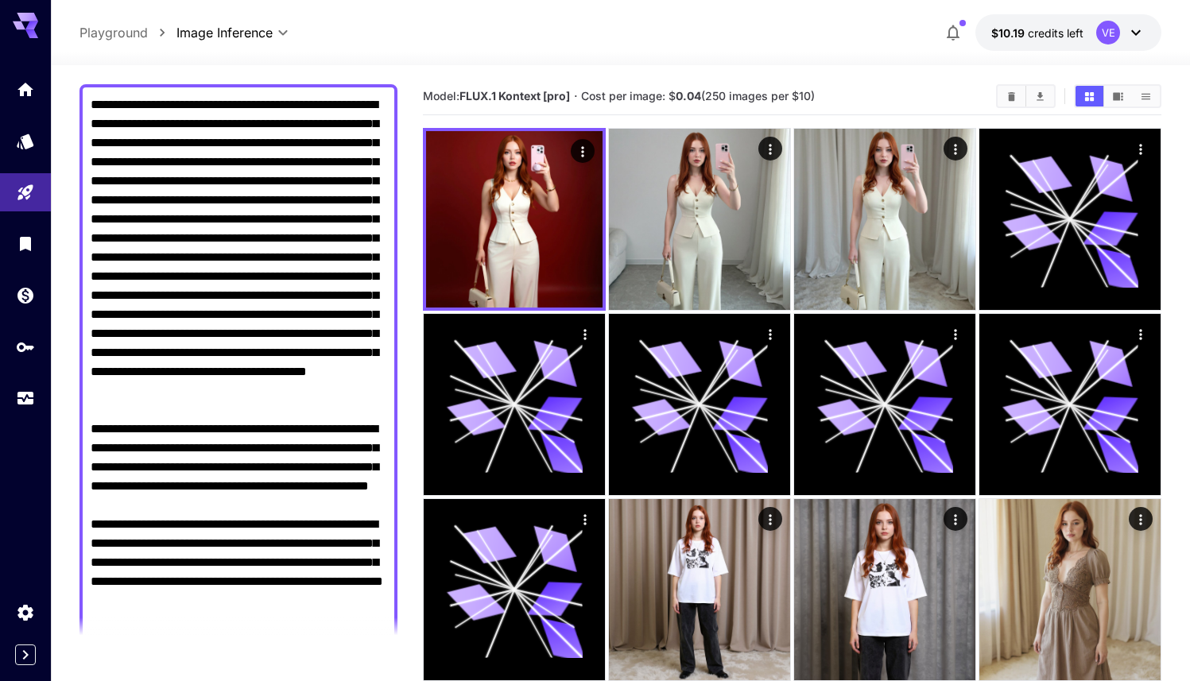
scroll to position [126, 0]
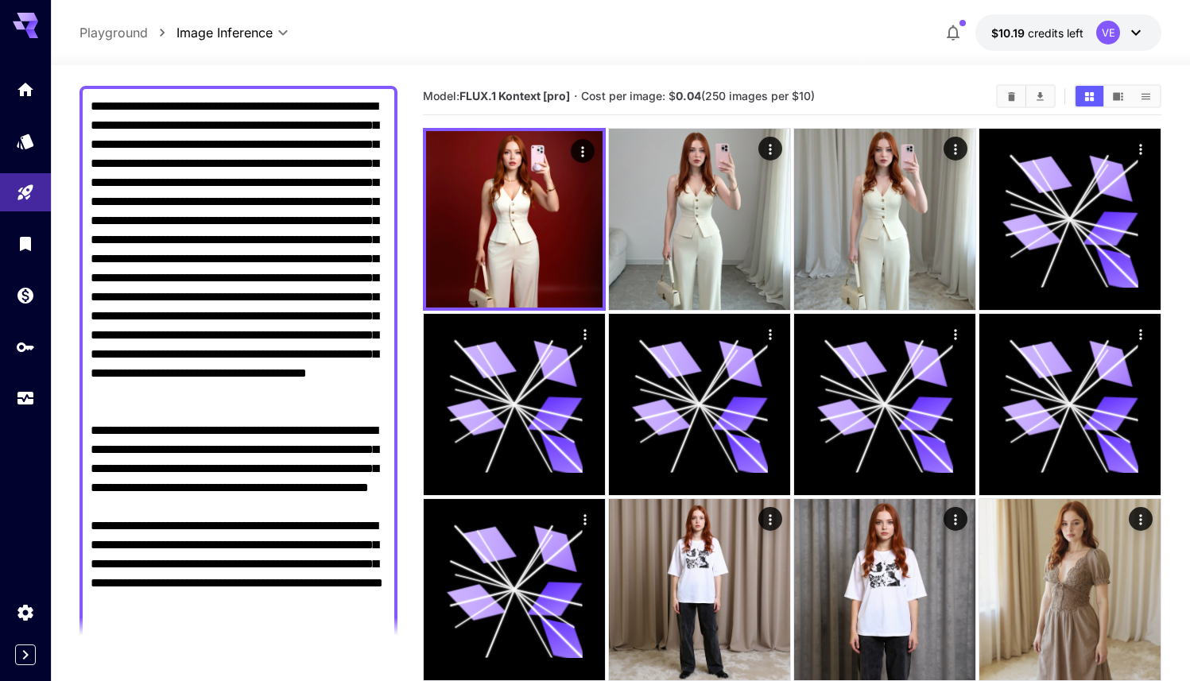
click at [261, 106] on textarea "Raw" at bounding box center [239, 402] width 296 height 610
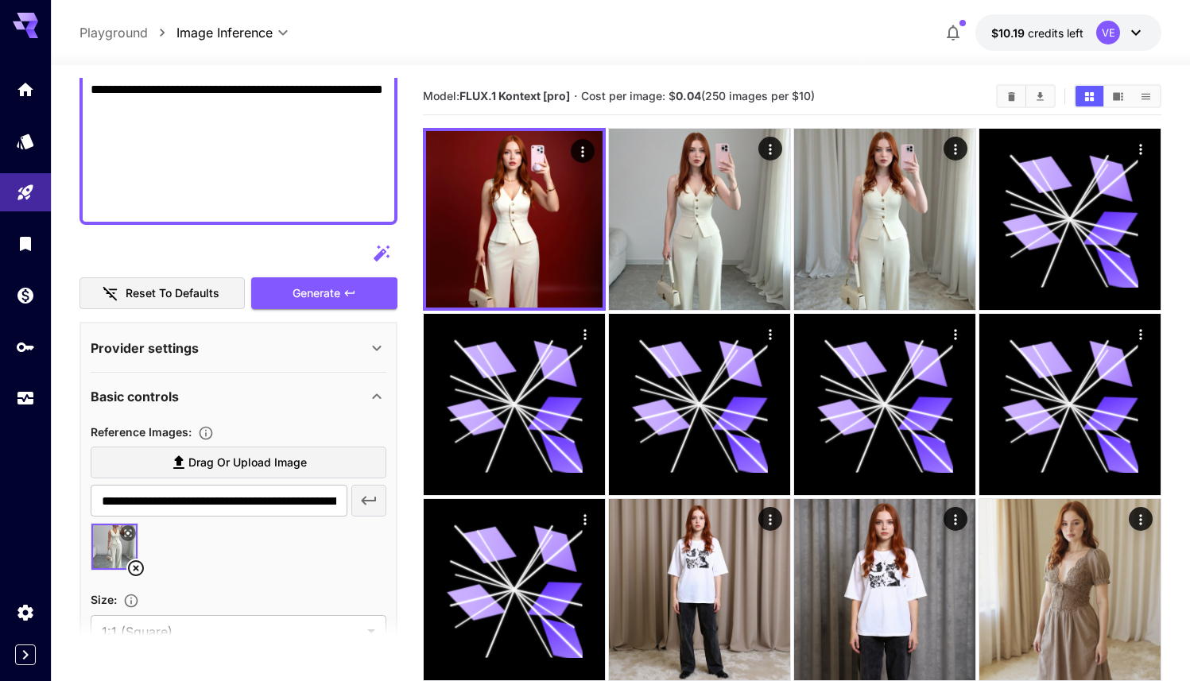
scroll to position [644, 0]
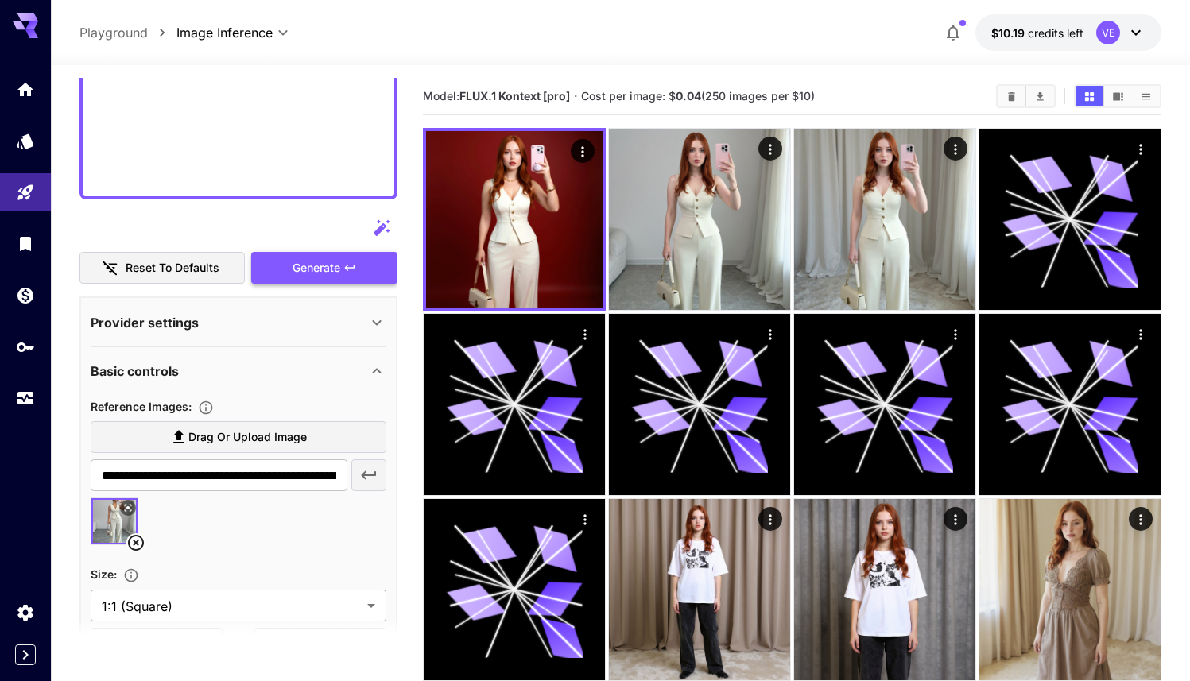
click at [298, 255] on button "Generate" at bounding box center [324, 268] width 146 height 33
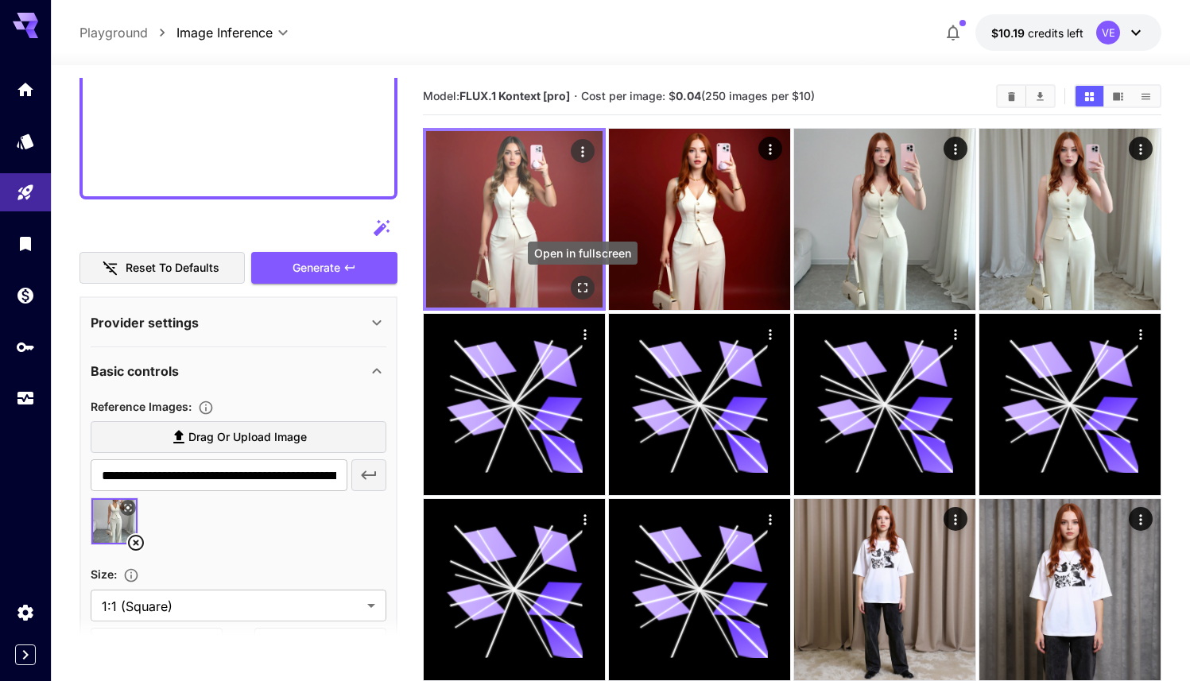
click at [575, 284] on icon "Open in fullscreen" at bounding box center [582, 288] width 16 height 16
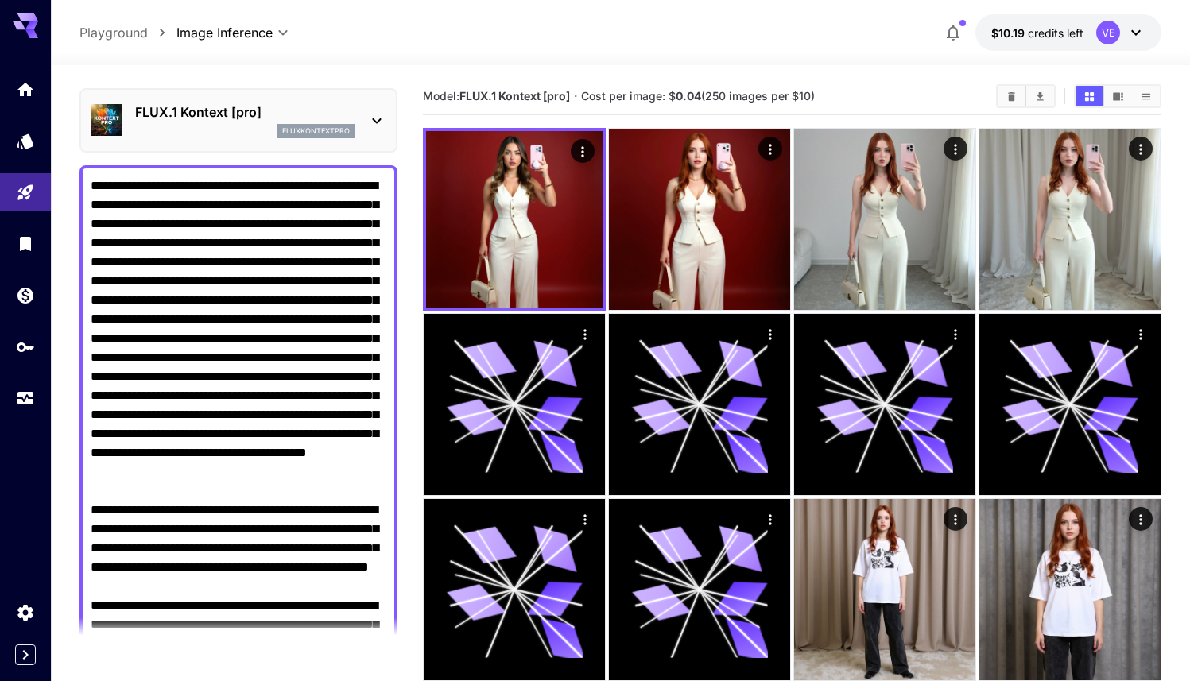
scroll to position [0, 0]
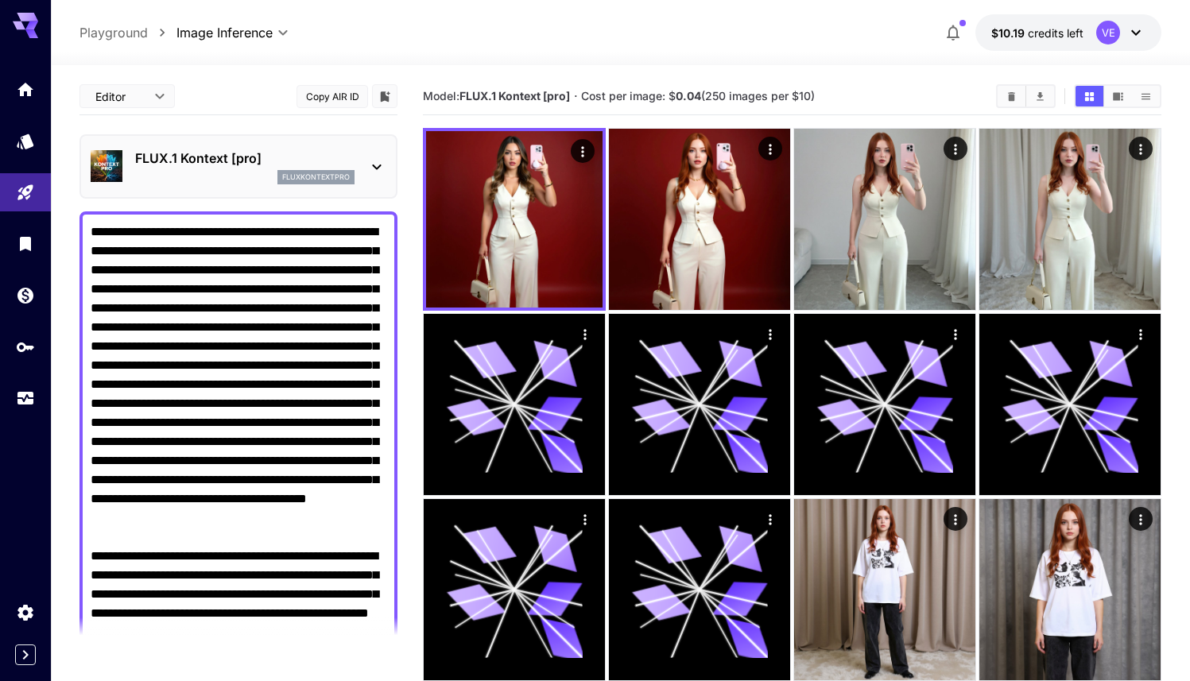
click at [375, 556] on textarea "Raw" at bounding box center [239, 527] width 296 height 610
click at [252, 234] on textarea "Raw" at bounding box center [239, 527] width 296 height 610
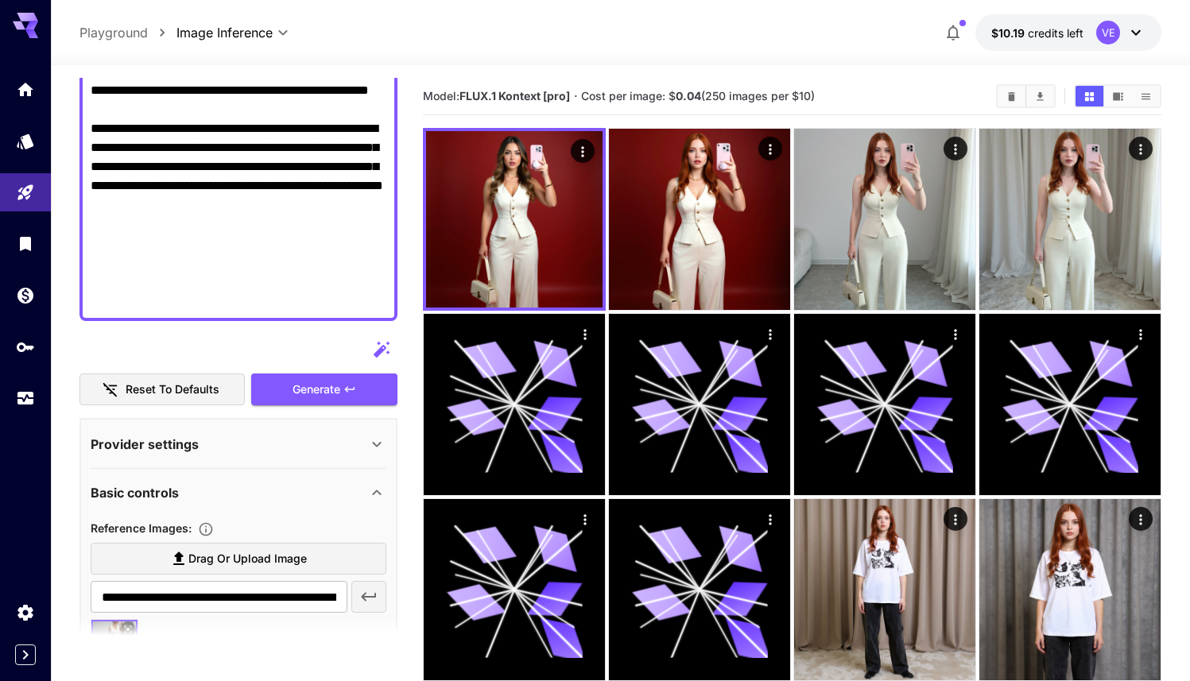
scroll to position [552, 0]
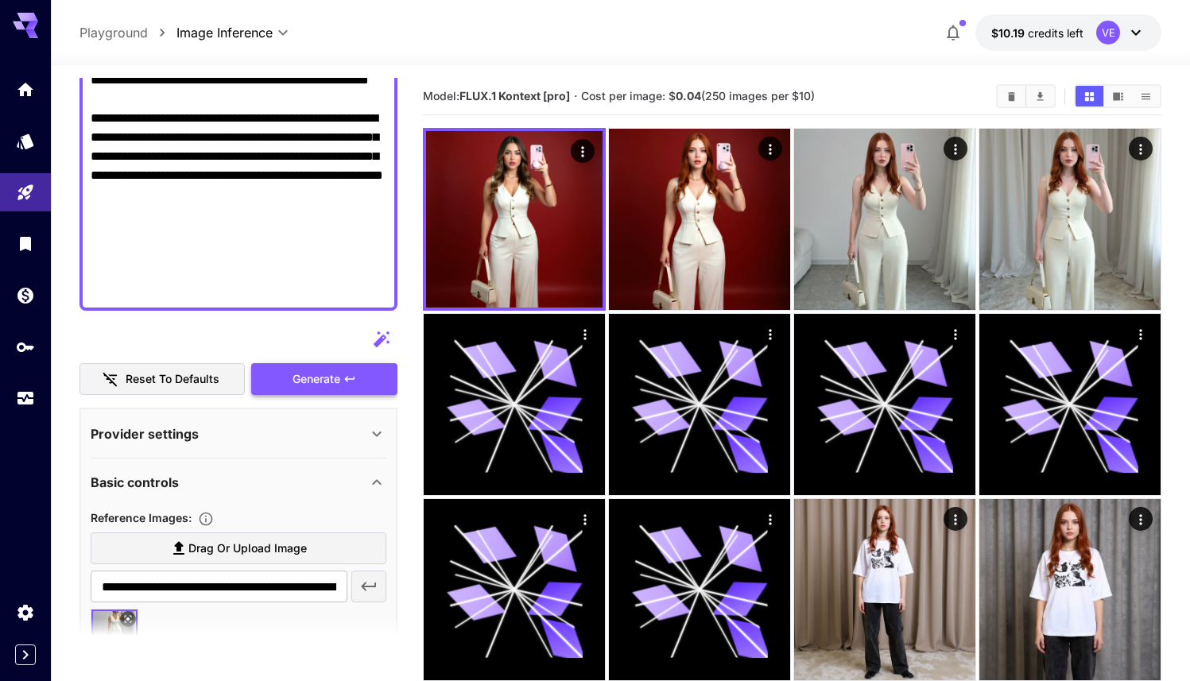
type textarea "**********"
click at [308, 382] on span "Generate" at bounding box center [316, 379] width 48 height 20
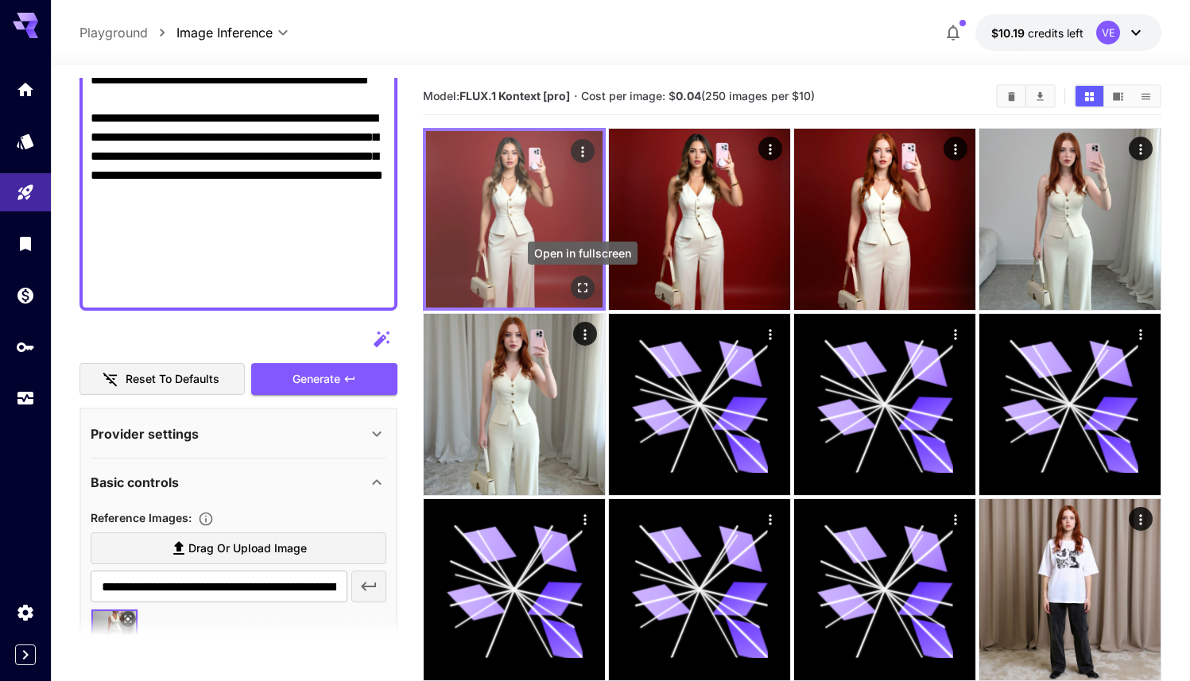
click at [583, 294] on icon "Open in fullscreen" at bounding box center [582, 288] width 16 height 16
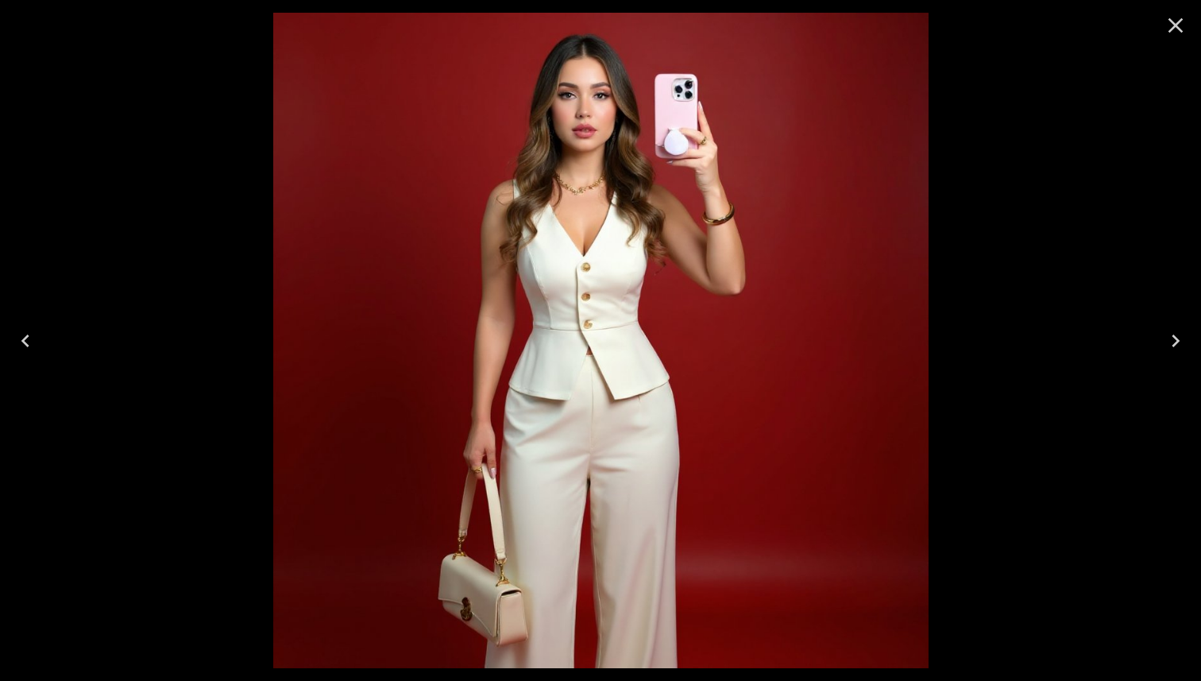
click at [1063, 68] on div at bounding box center [600, 340] width 1201 height 681
click at [1171, 29] on icon "Close" at bounding box center [1176, 25] width 15 height 15
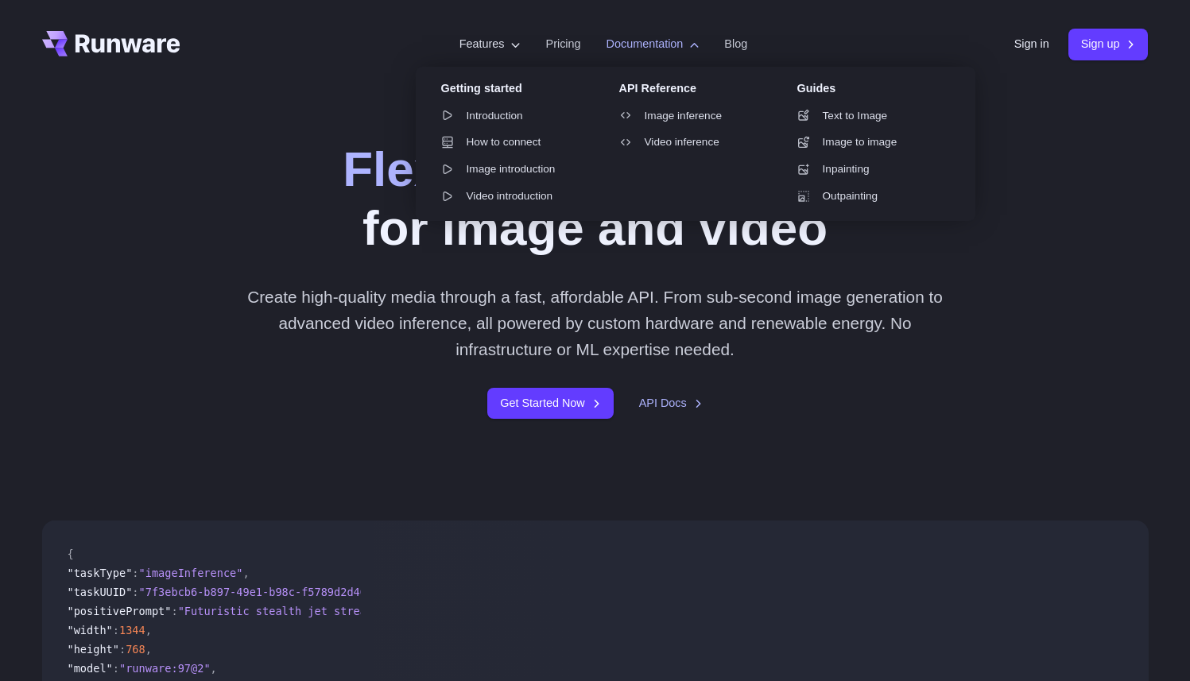
click at [642, 49] on label "Documentation" at bounding box center [652, 44] width 93 height 18
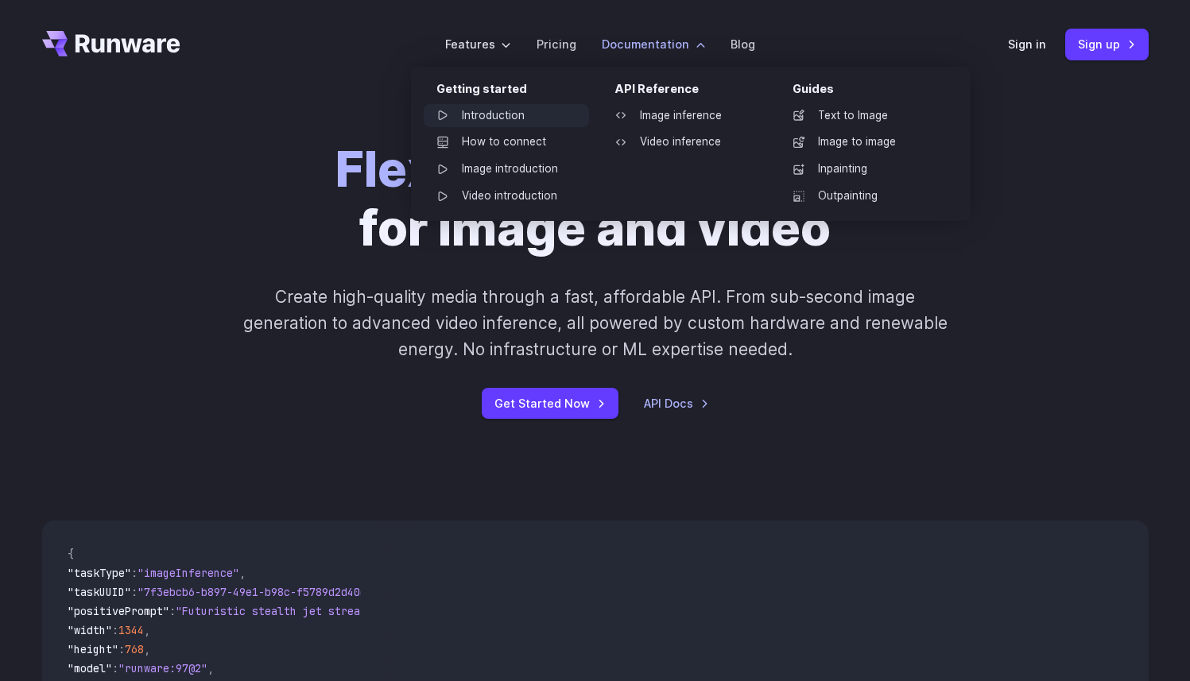
click at [543, 114] on link "Introduction" at bounding box center [506, 116] width 165 height 24
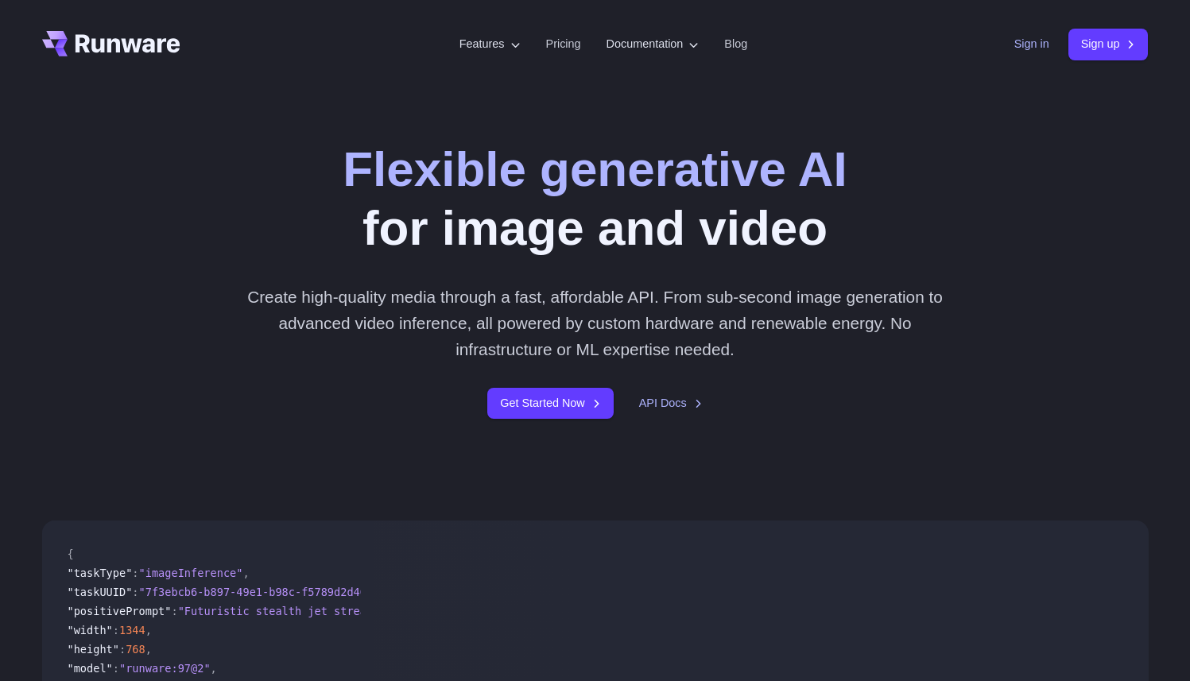
click at [1014, 50] on link "Sign in" at bounding box center [1031, 44] width 35 height 18
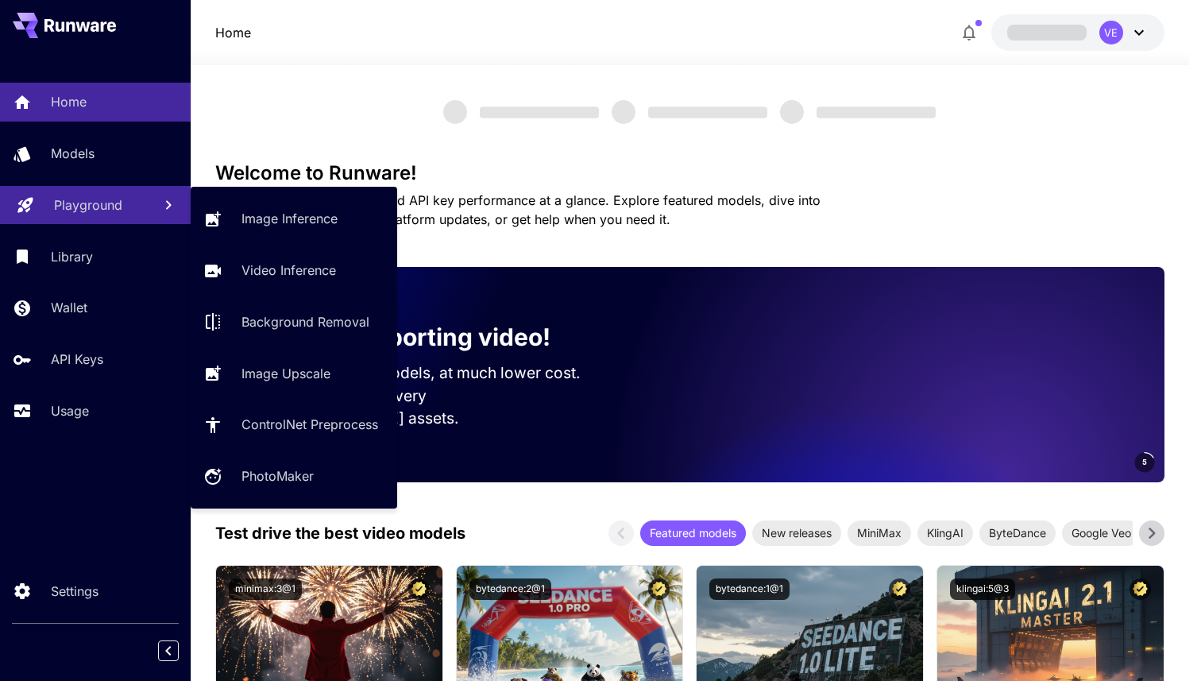
click at [119, 212] on div "Playground" at bounding box center [97, 204] width 86 height 19
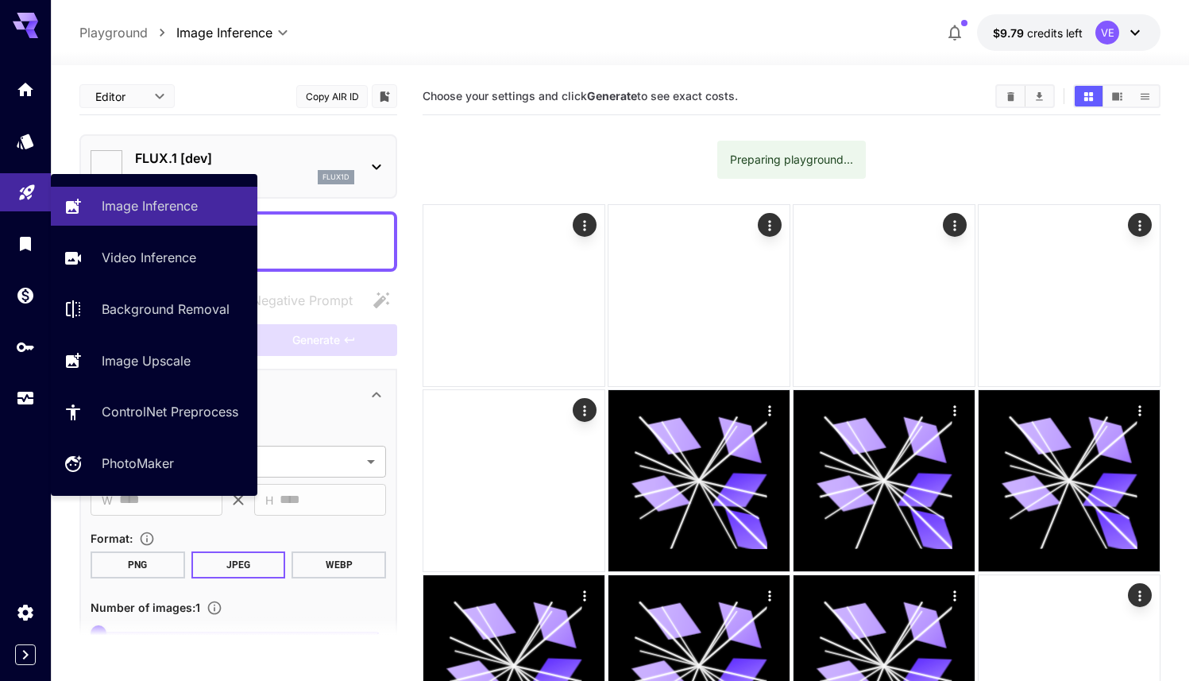
type input "**********"
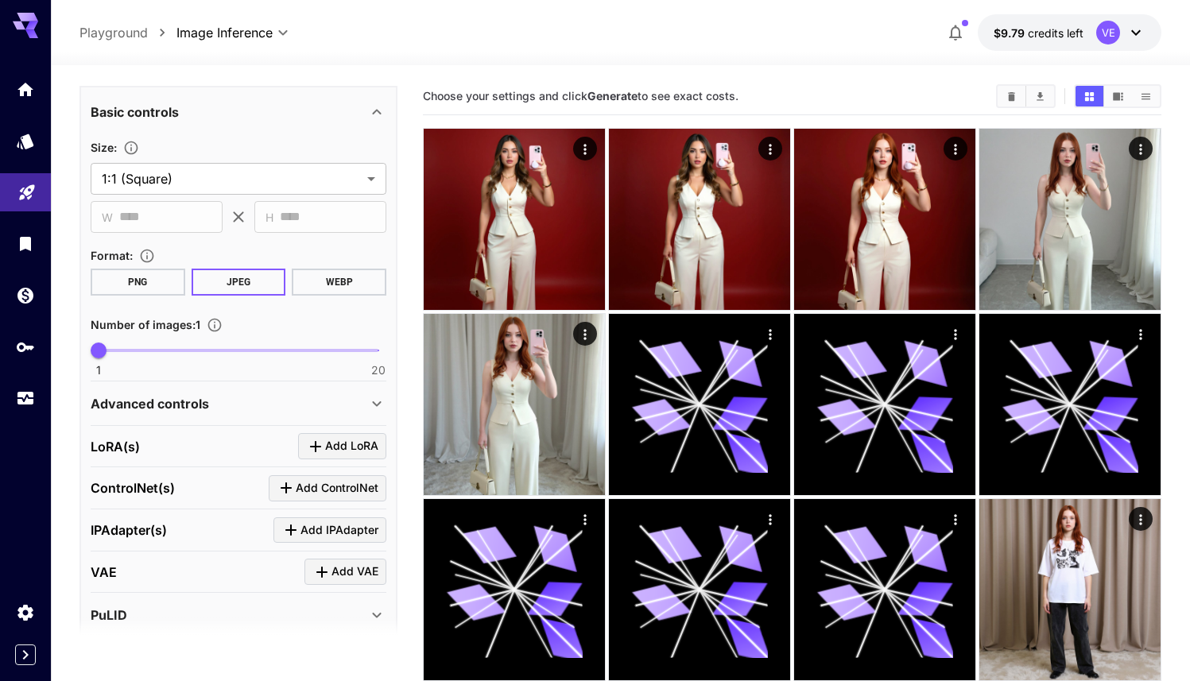
scroll to position [280, 0]
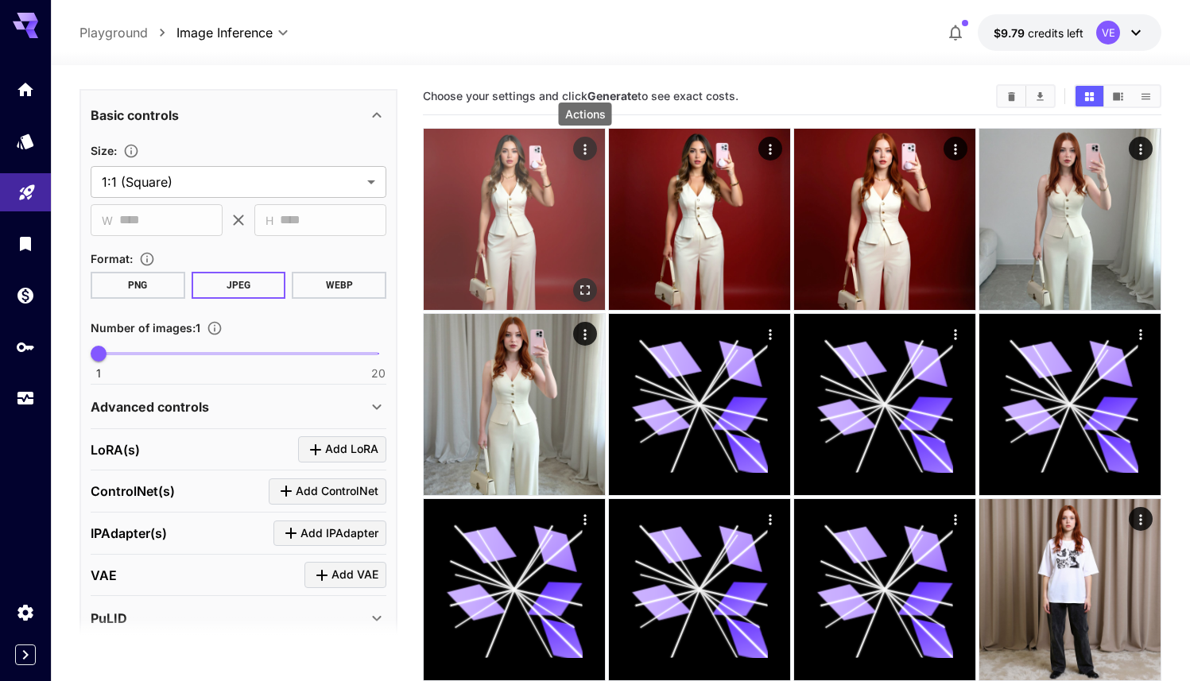
click at [583, 146] on icon "Actions" at bounding box center [585, 149] width 16 height 16
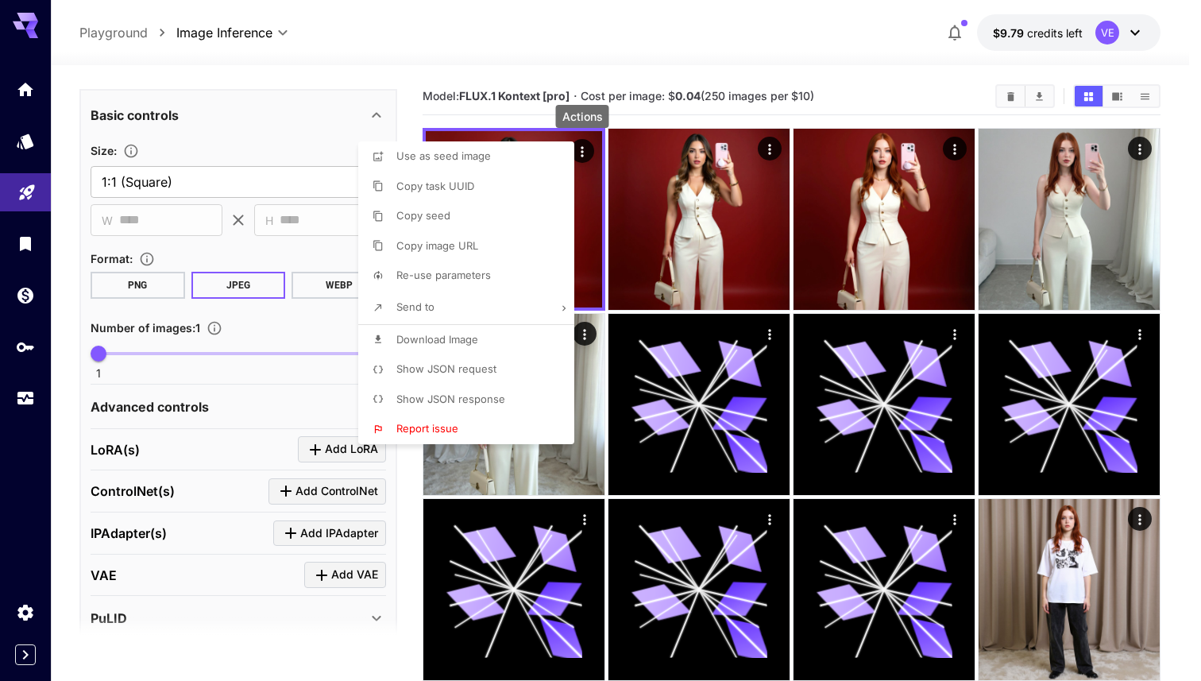
click at [471, 269] on span "Re-use parameters" at bounding box center [444, 275] width 95 height 13
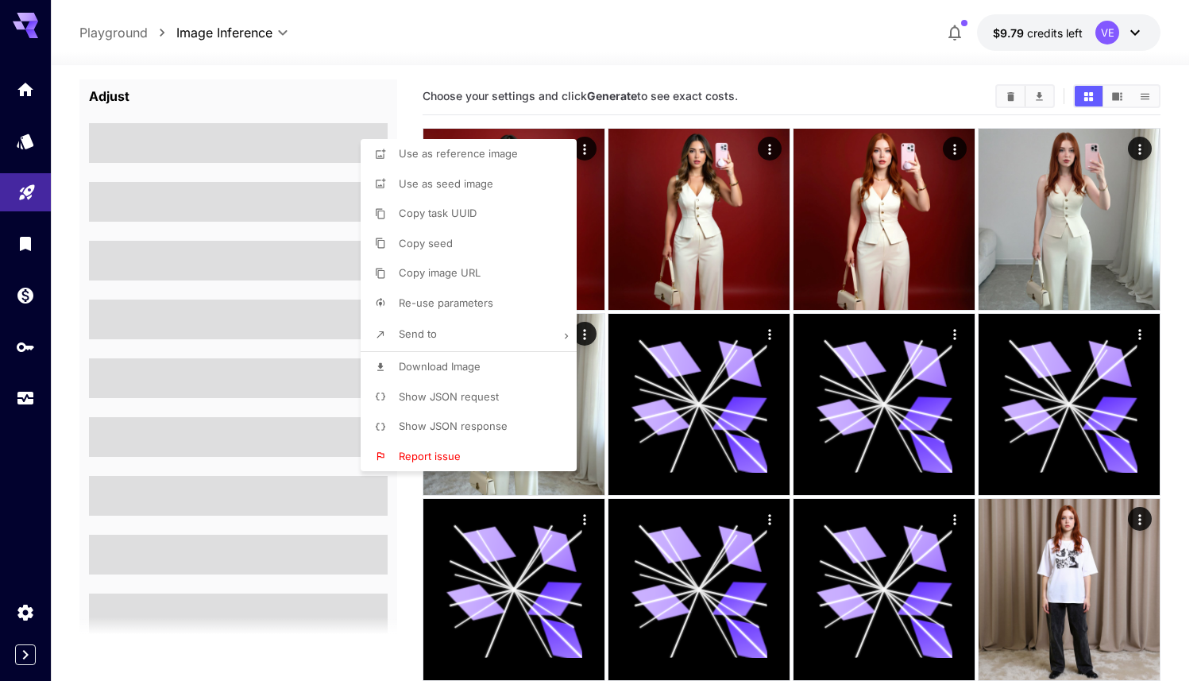
type textarea "**********"
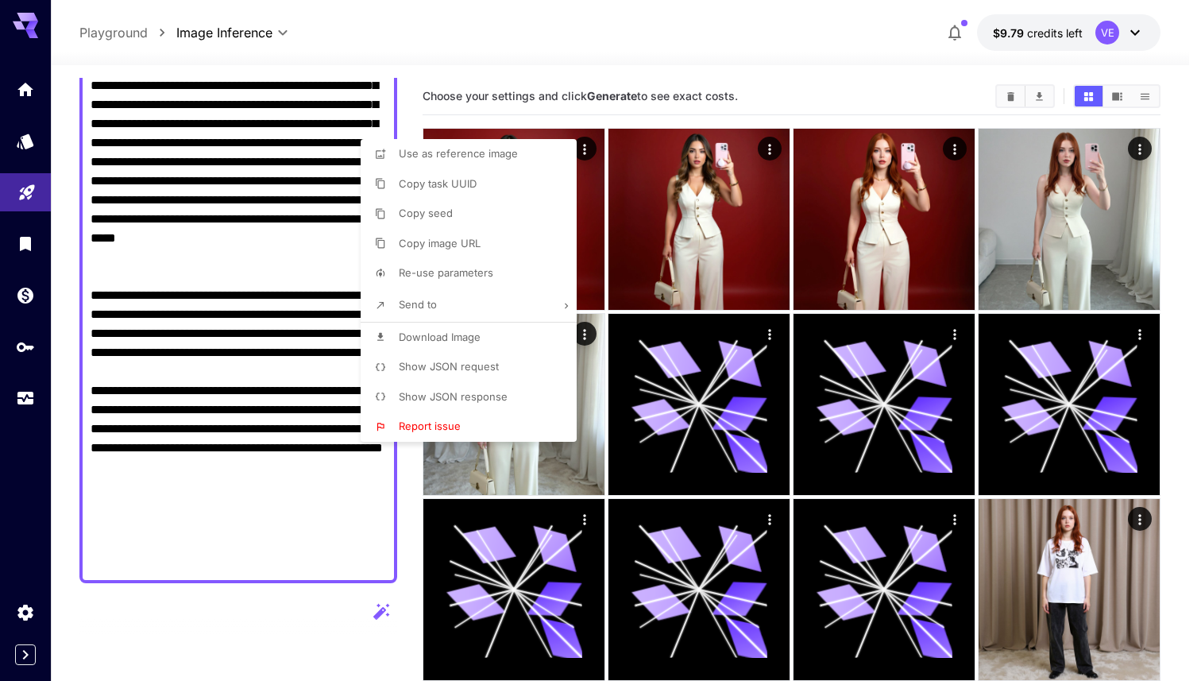
click at [424, 93] on div at bounding box center [600, 340] width 1201 height 681
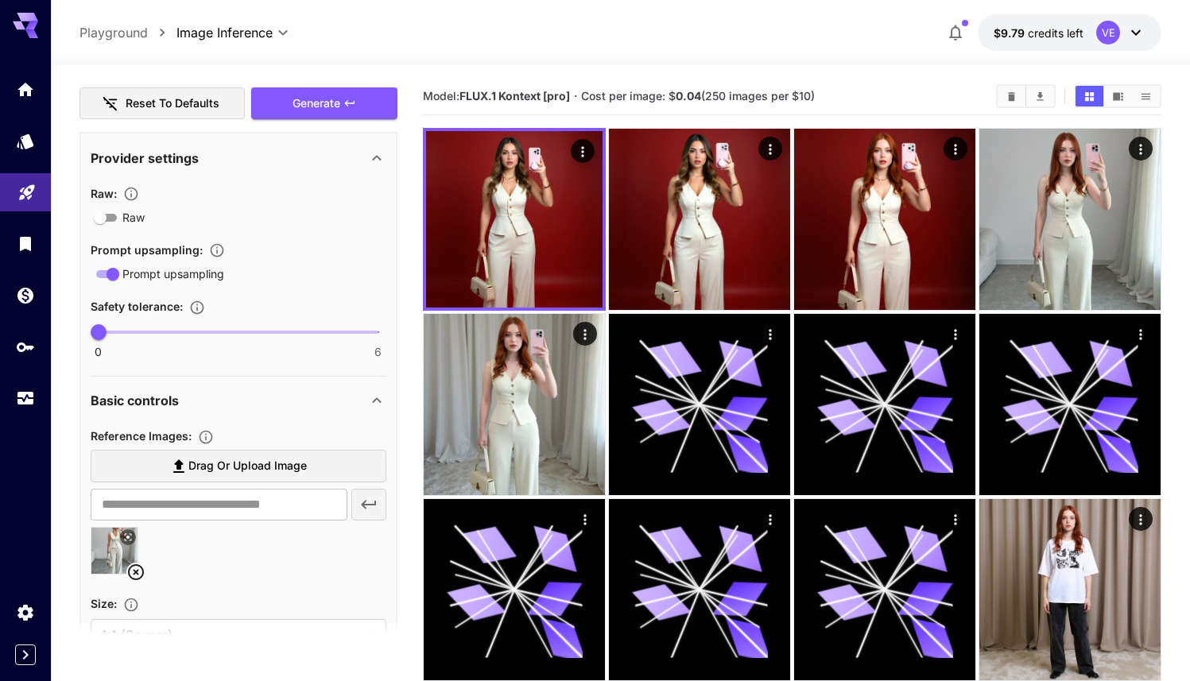
scroll to position [826, 0]
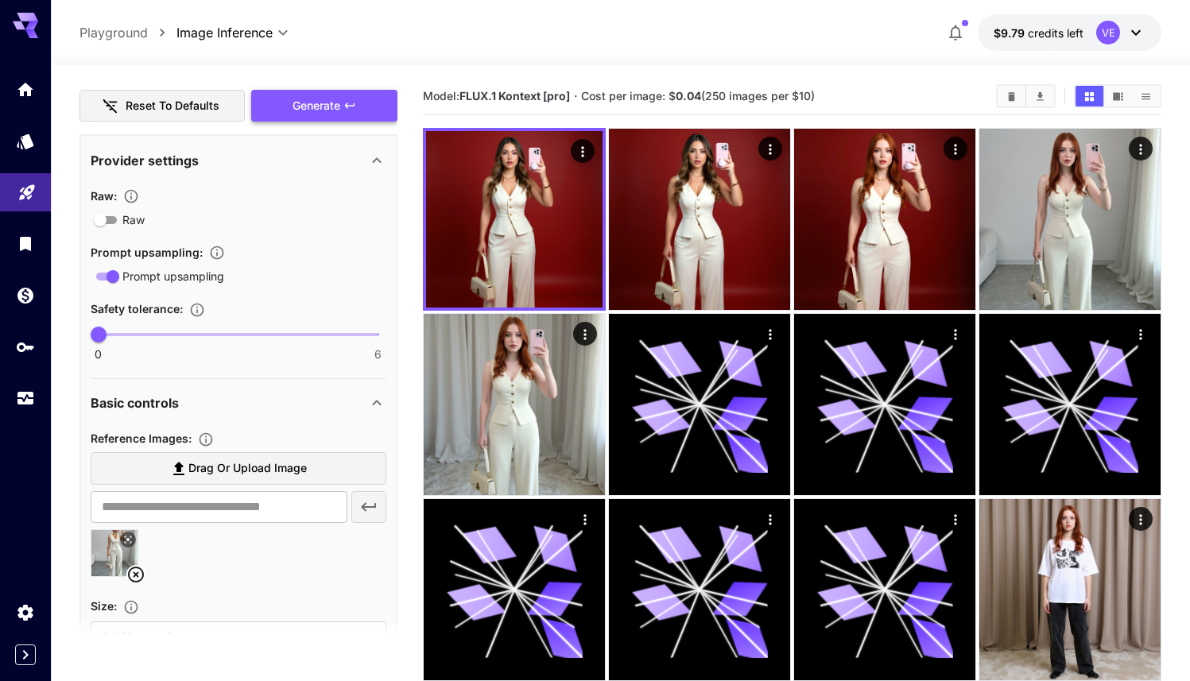
click at [301, 98] on span "Generate" at bounding box center [316, 106] width 48 height 20
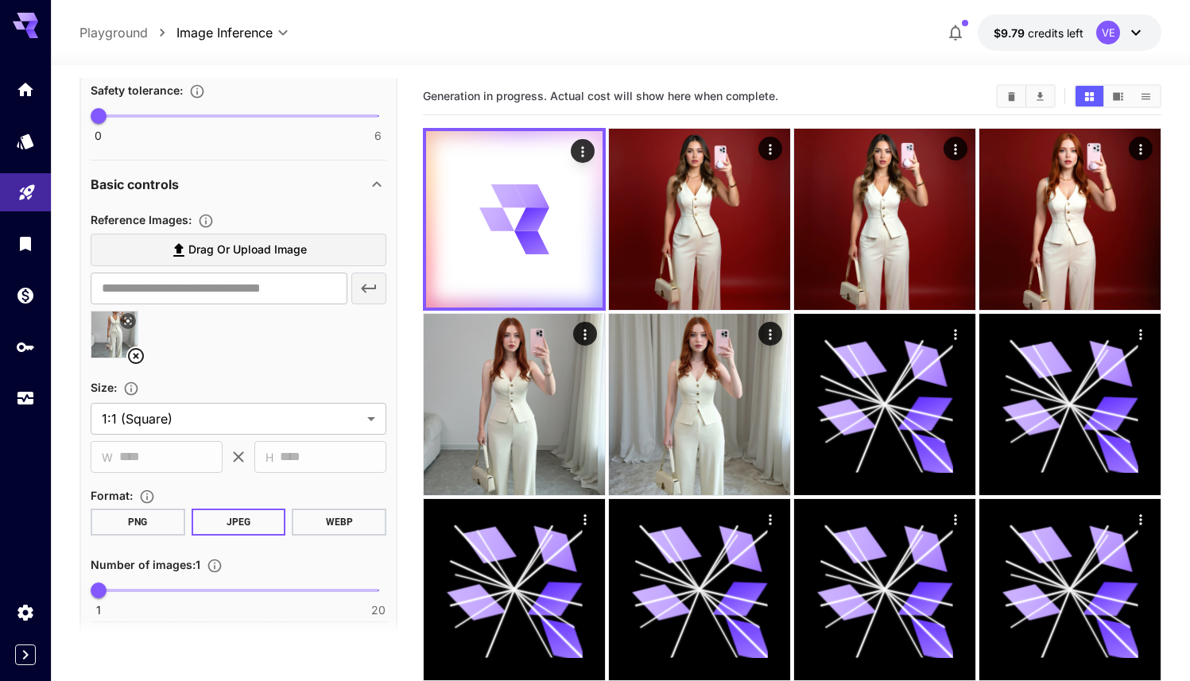
scroll to position [1100, 0]
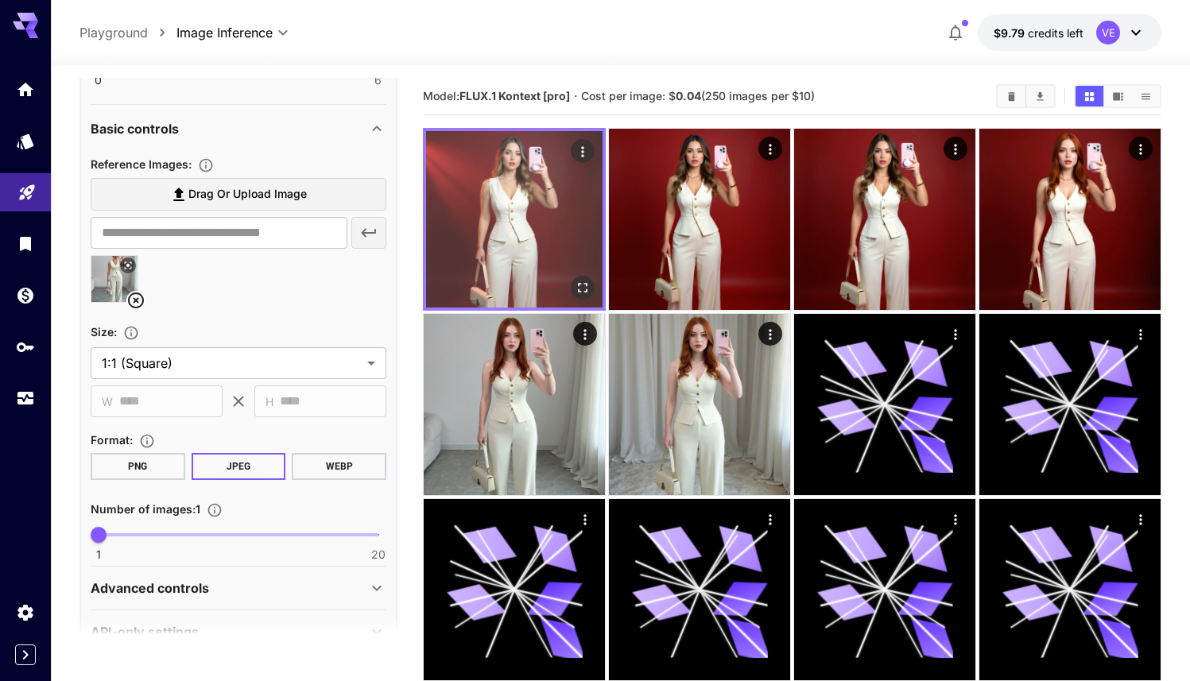
click at [579, 285] on icon "Open in fullscreen" at bounding box center [582, 288] width 16 height 16
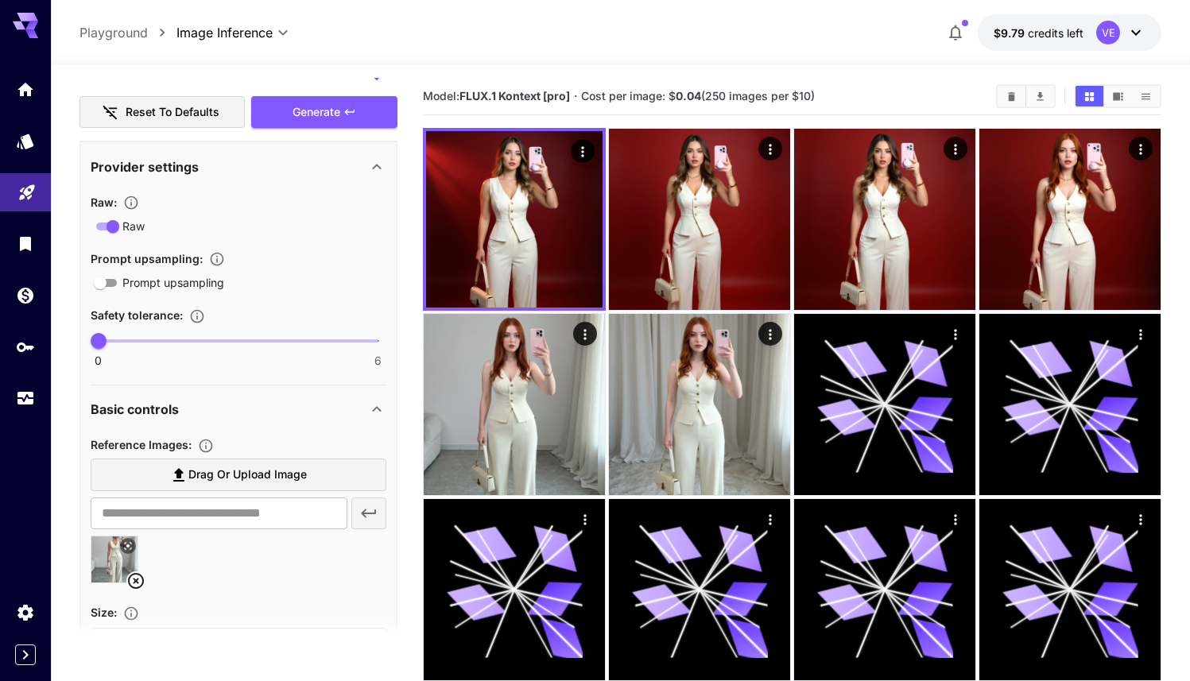
scroll to position [798, 0]
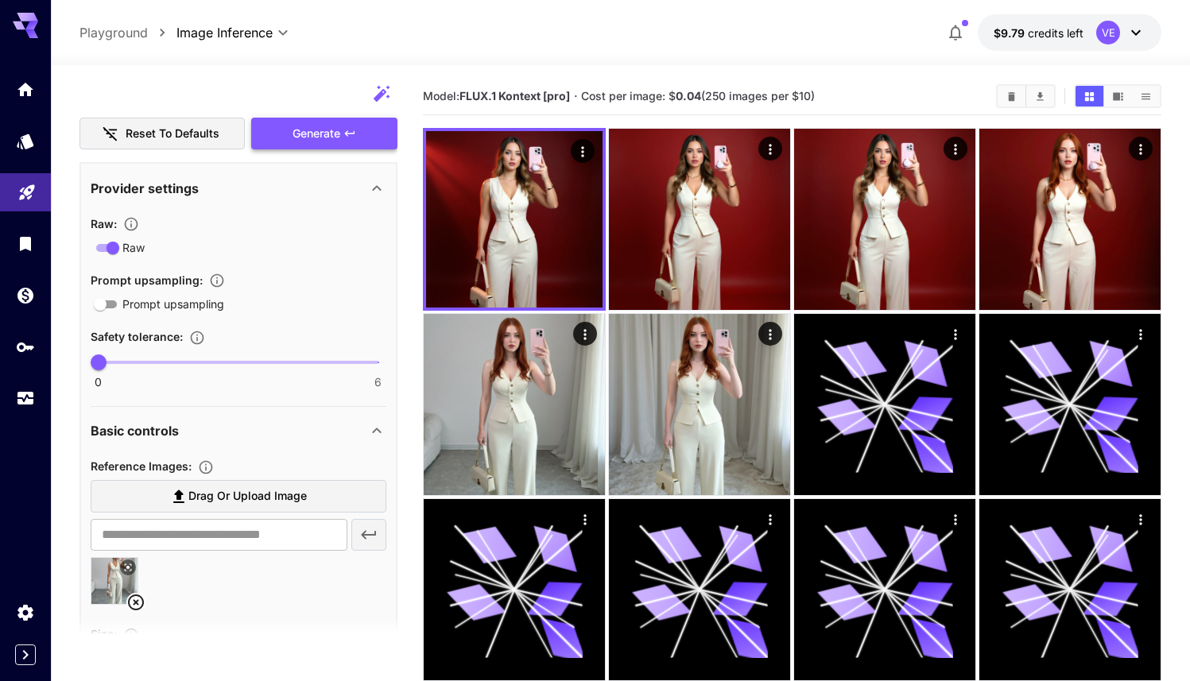
click at [310, 143] on button "Generate" at bounding box center [324, 134] width 146 height 33
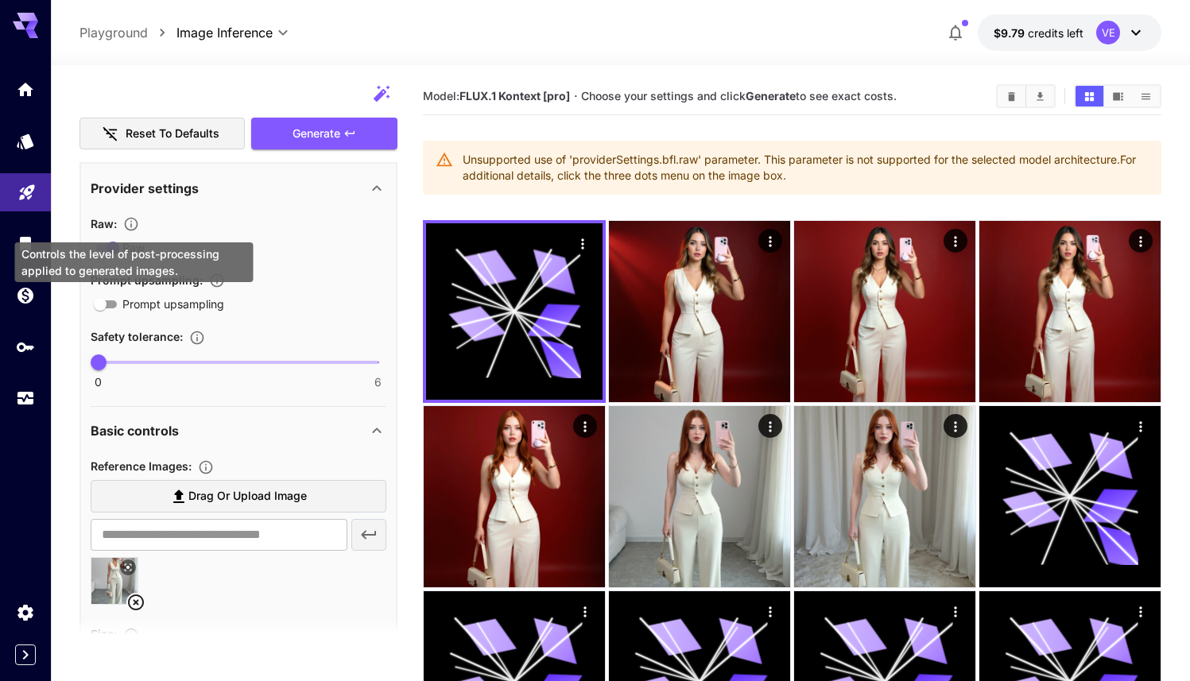
click at [110, 245] on div "Controls the level of post-processing applied to generated images." at bounding box center [134, 262] width 238 height 40
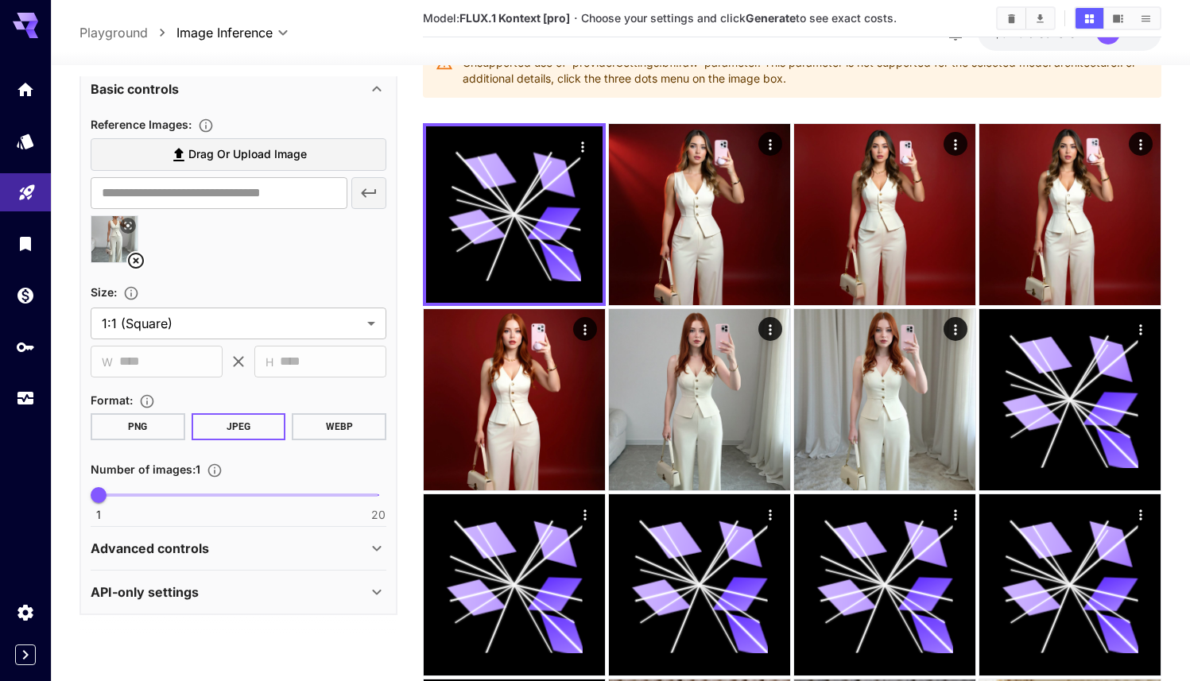
scroll to position [105, 0]
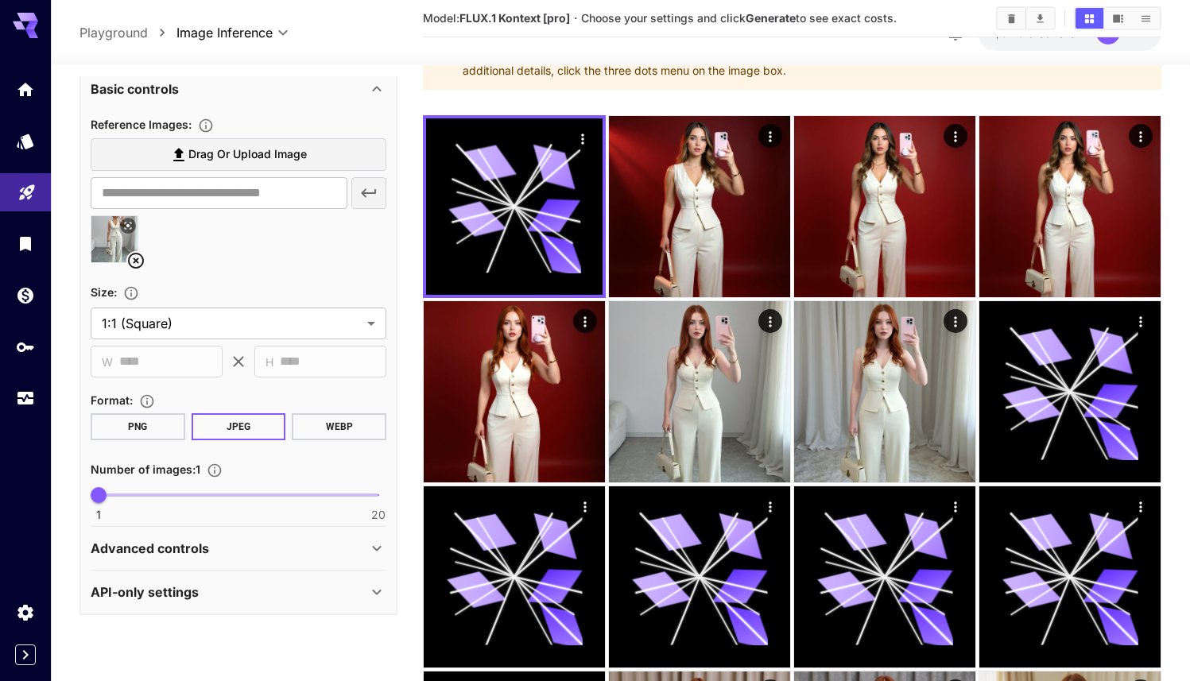
click at [166, 554] on p "Advanced controls" at bounding box center [150, 548] width 118 height 19
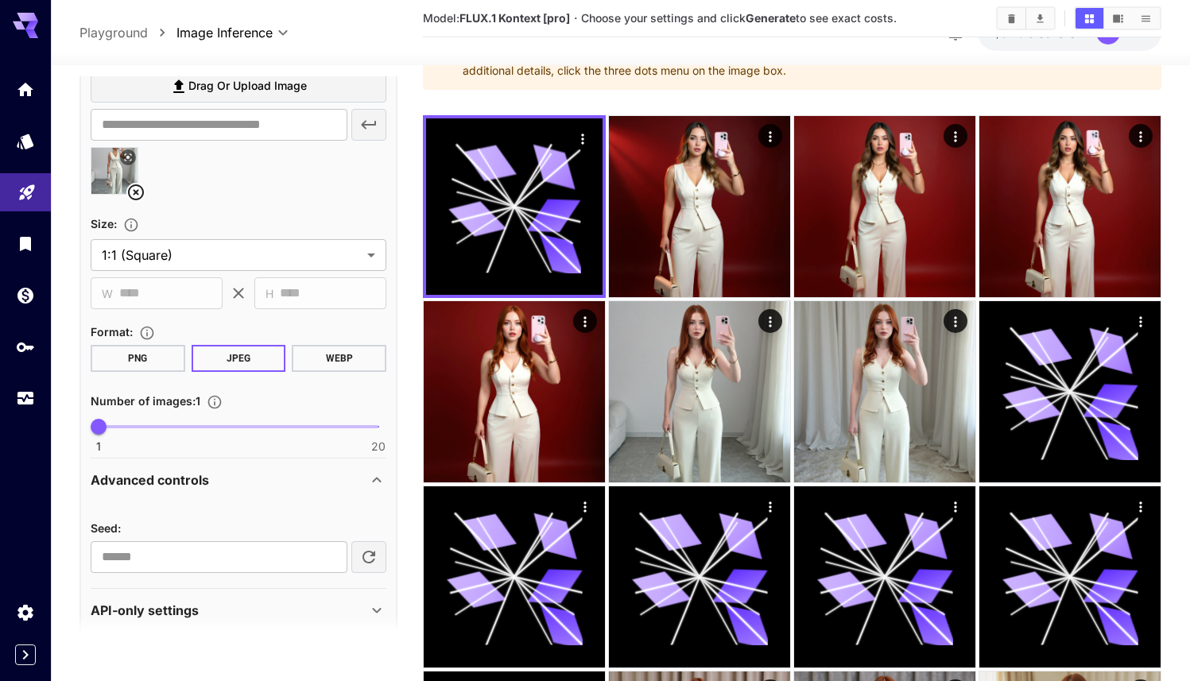
scroll to position [1224, 0]
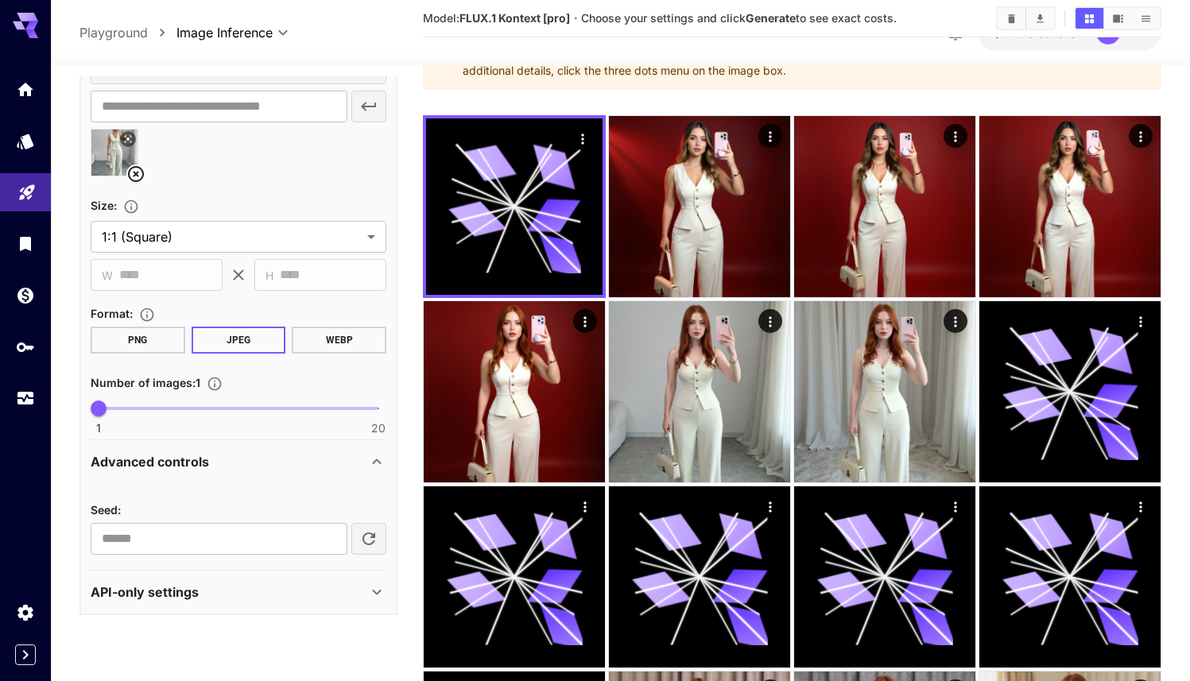
click at [171, 584] on p "API-only settings" at bounding box center [145, 591] width 108 height 19
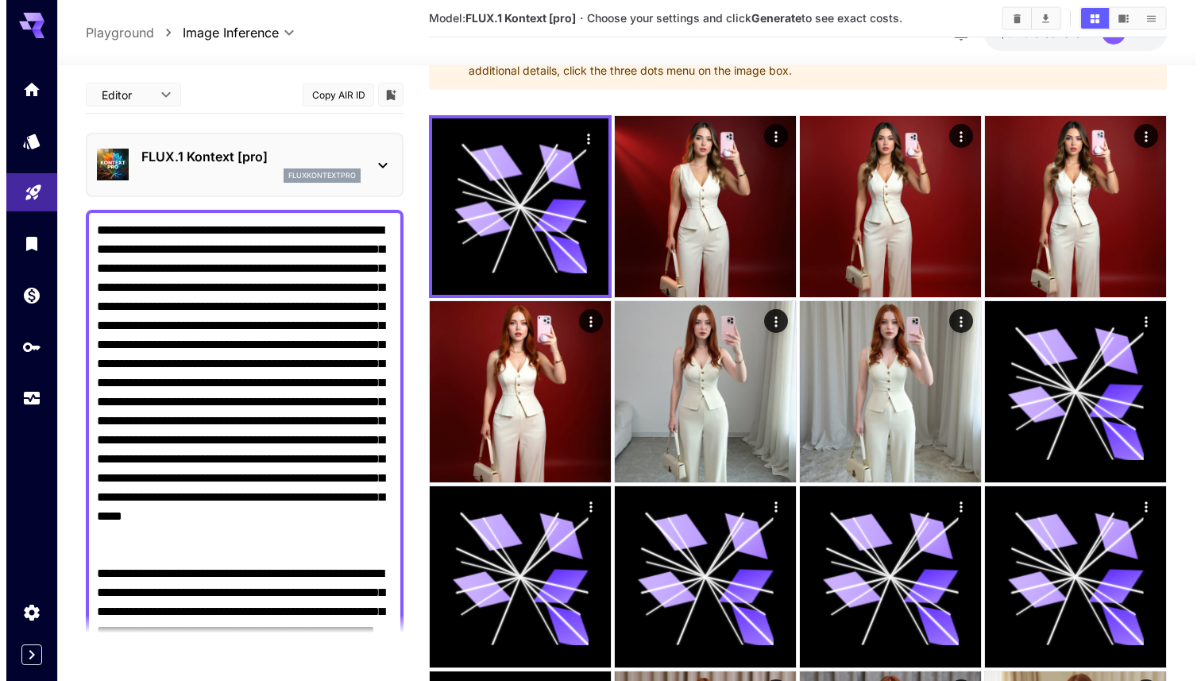
scroll to position [0, 0]
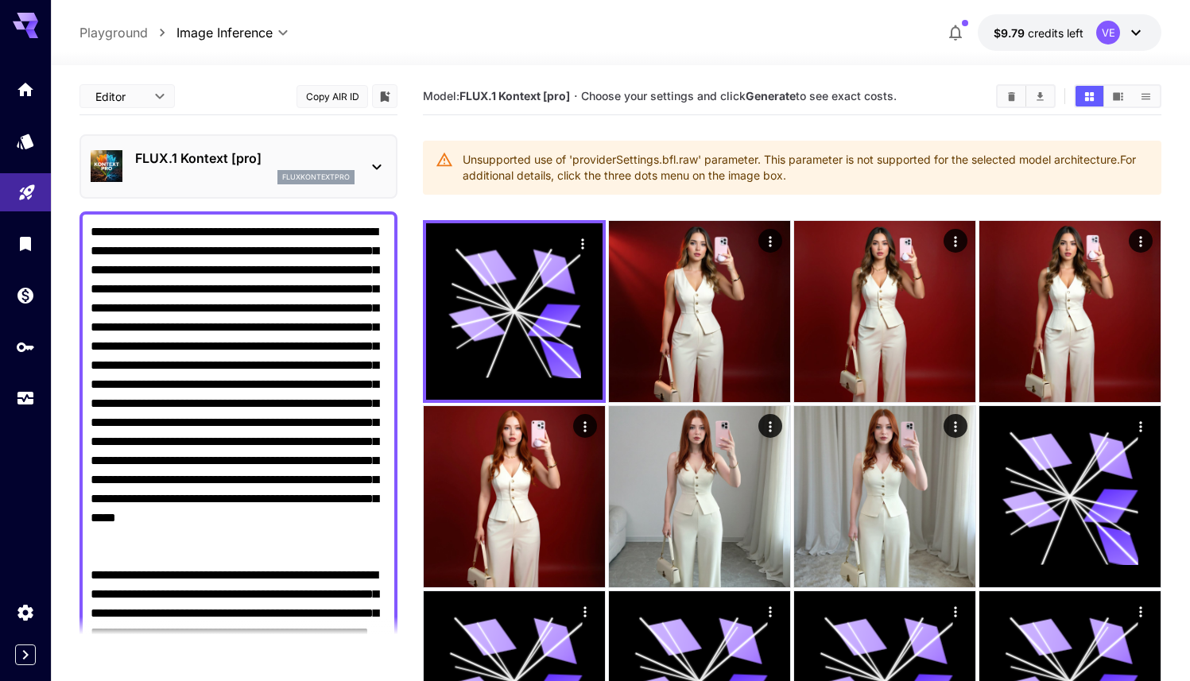
click at [272, 161] on p "FLUX.1 Kontext [pro]" at bounding box center [244, 158] width 219 height 19
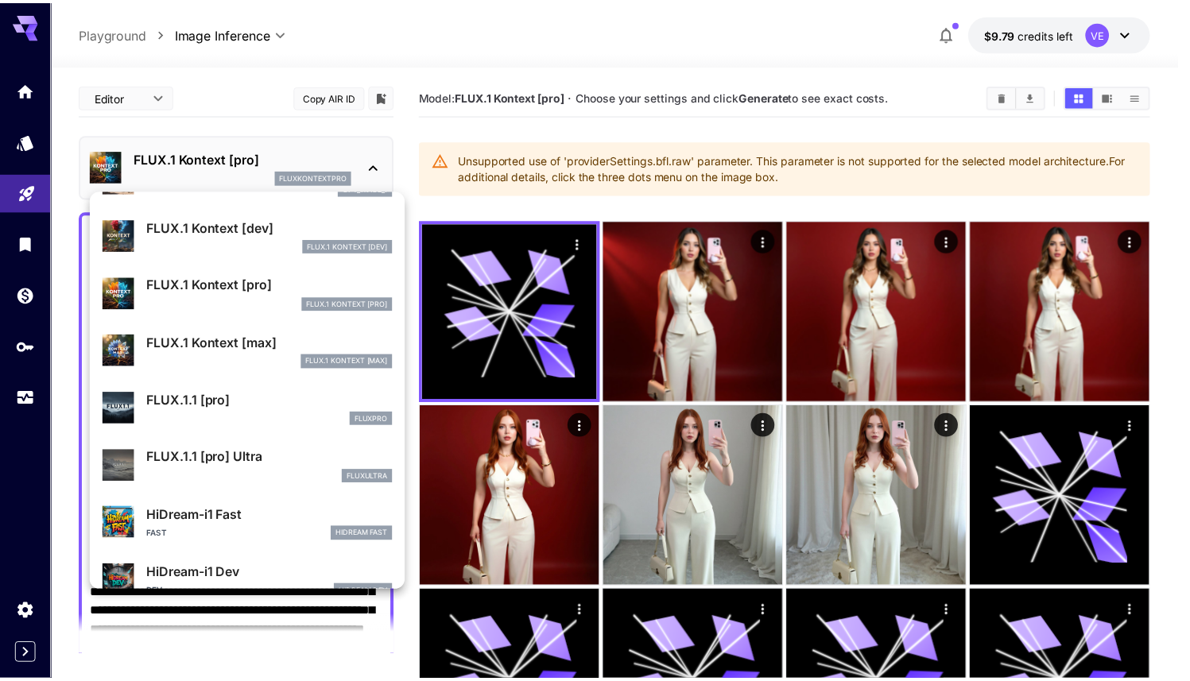
scroll to position [919, 0]
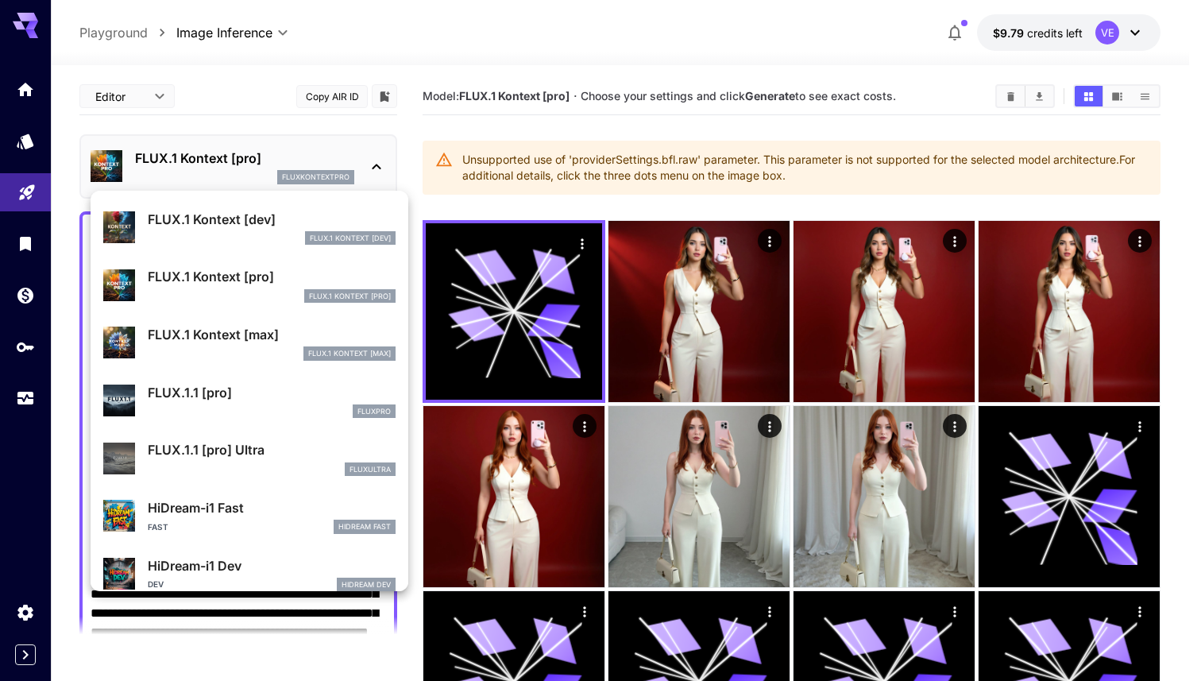
click at [250, 349] on div "FLUX.1 Kontext [max]" at bounding box center [272, 353] width 248 height 14
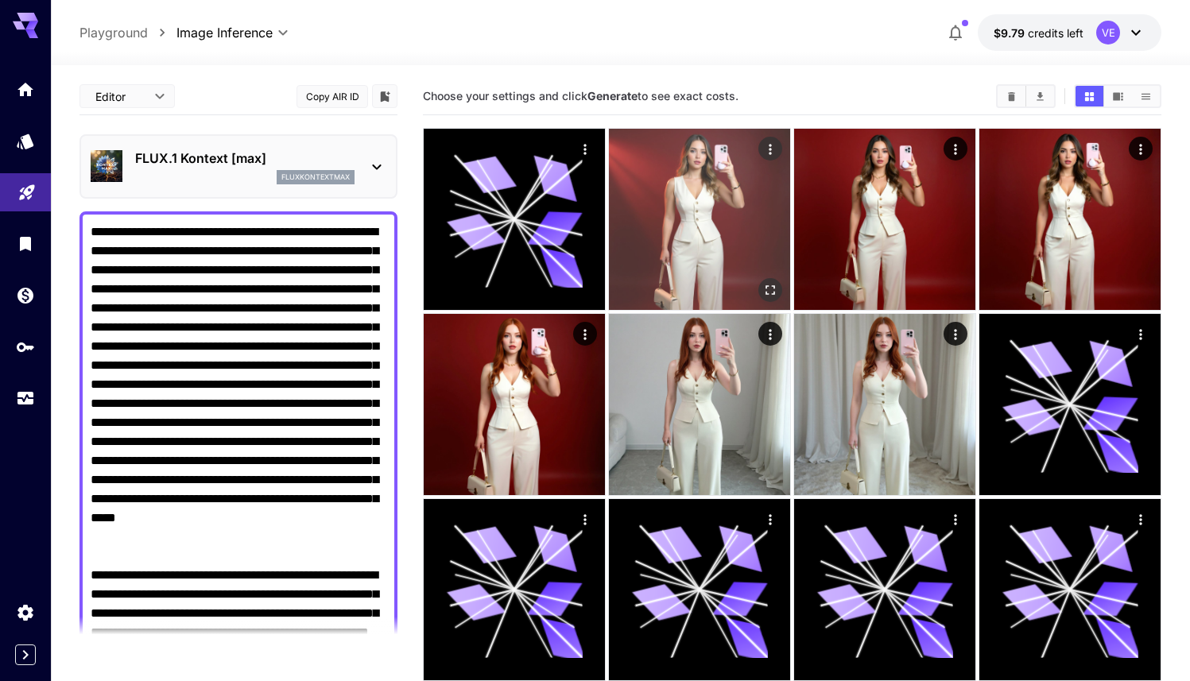
click at [770, 288] on icon "Open in fullscreen" at bounding box center [770, 290] width 16 height 16
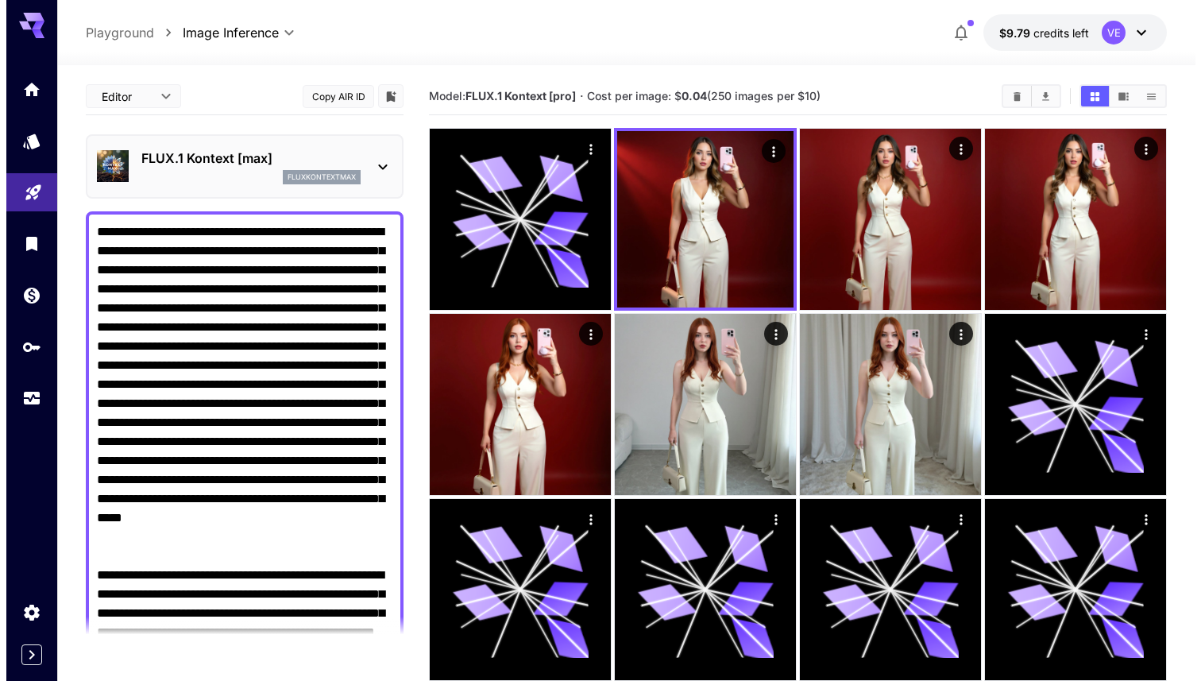
scroll to position [14, 0]
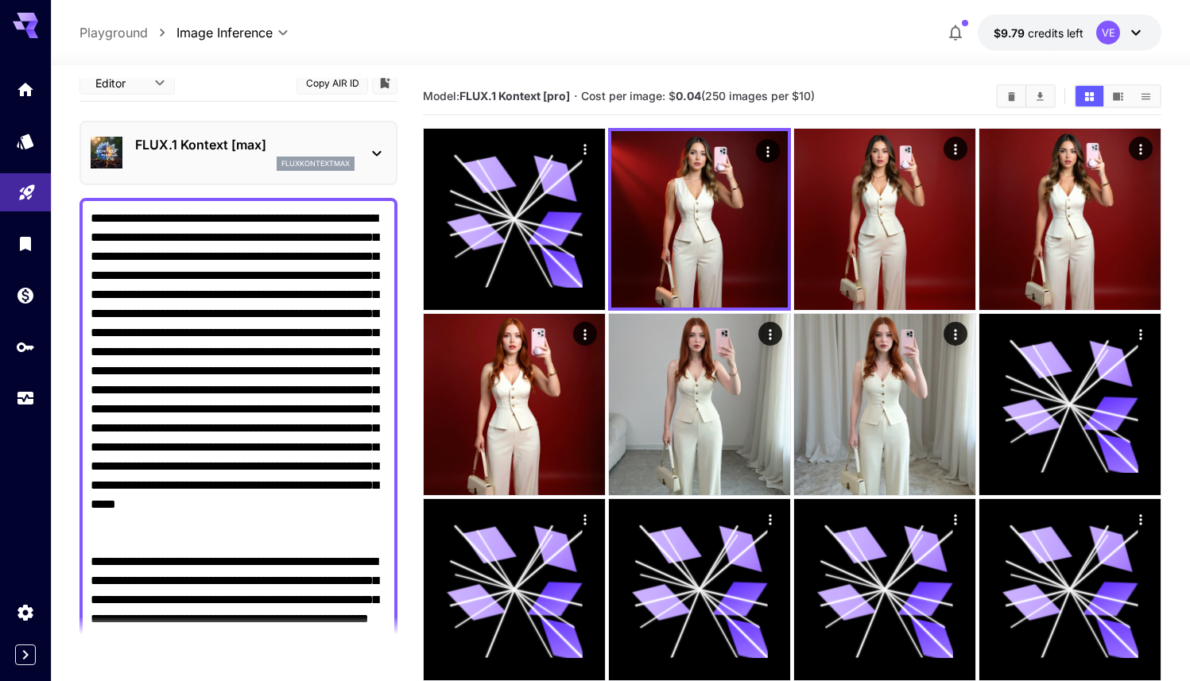
click at [277, 132] on div "FLUX.1 Kontext [max] fluxkontextmax" at bounding box center [239, 153] width 296 height 48
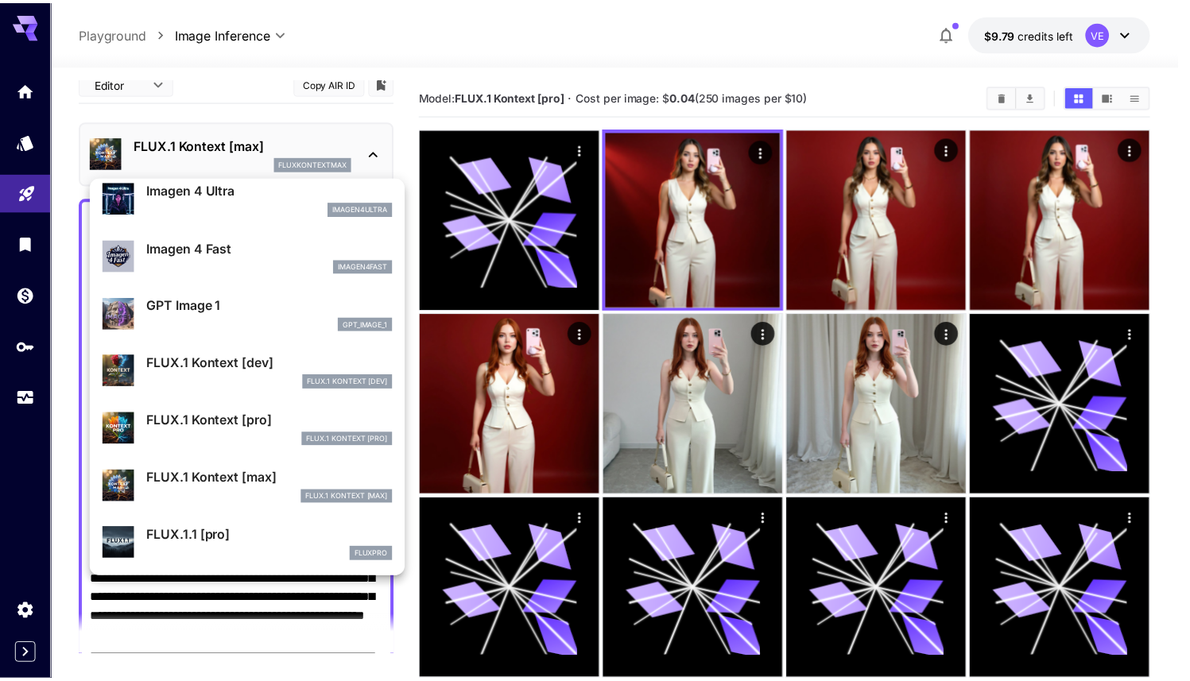
scroll to position [791, 0]
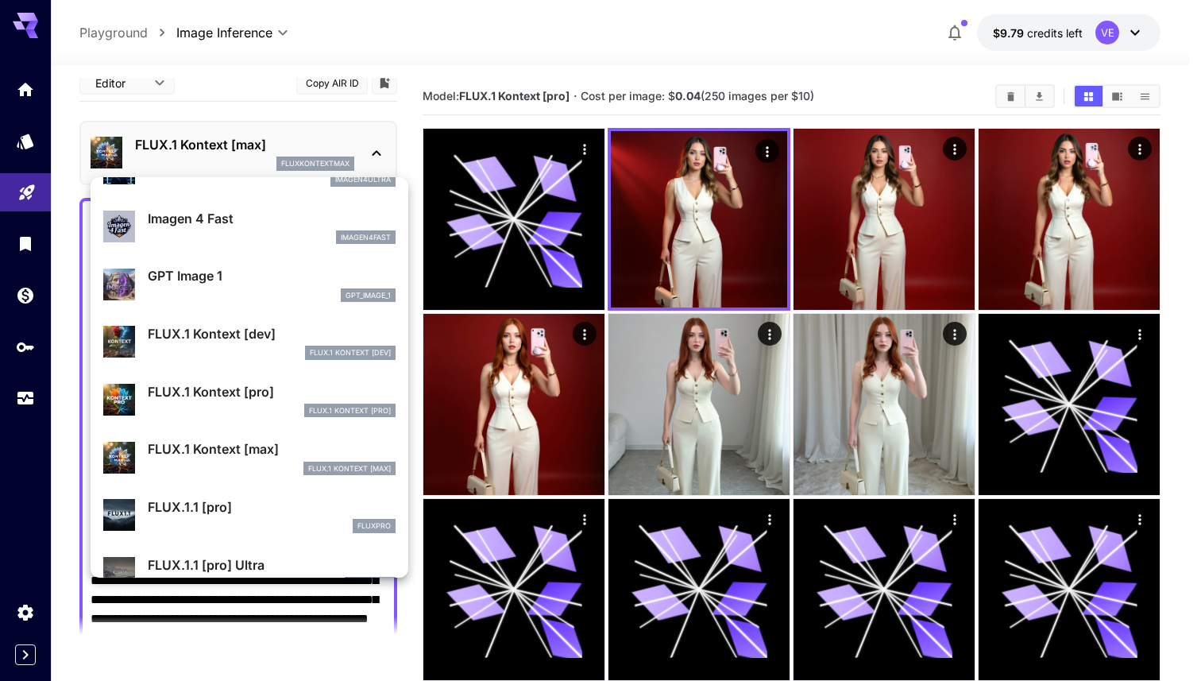
click at [249, 381] on div "FLUX.1 Kontext [pro] FLUX.1 Kontext [pro]" at bounding box center [249, 400] width 292 height 48
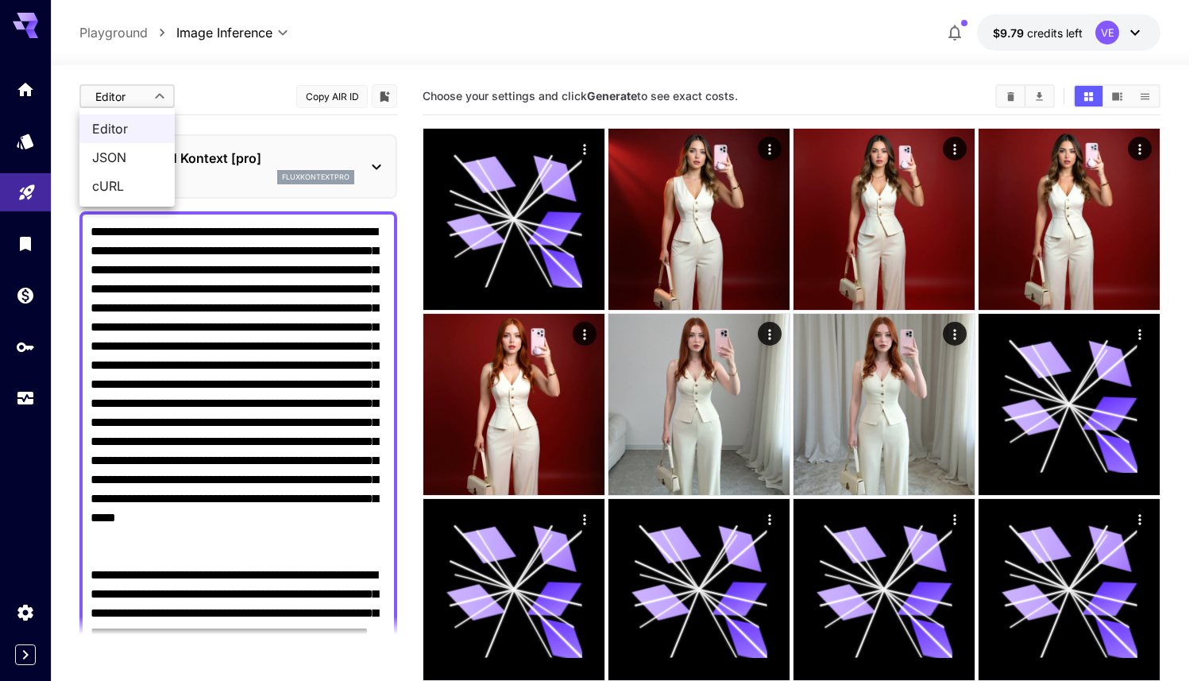
click at [124, 180] on span "cURL" at bounding box center [127, 185] width 70 height 19
type input "****"
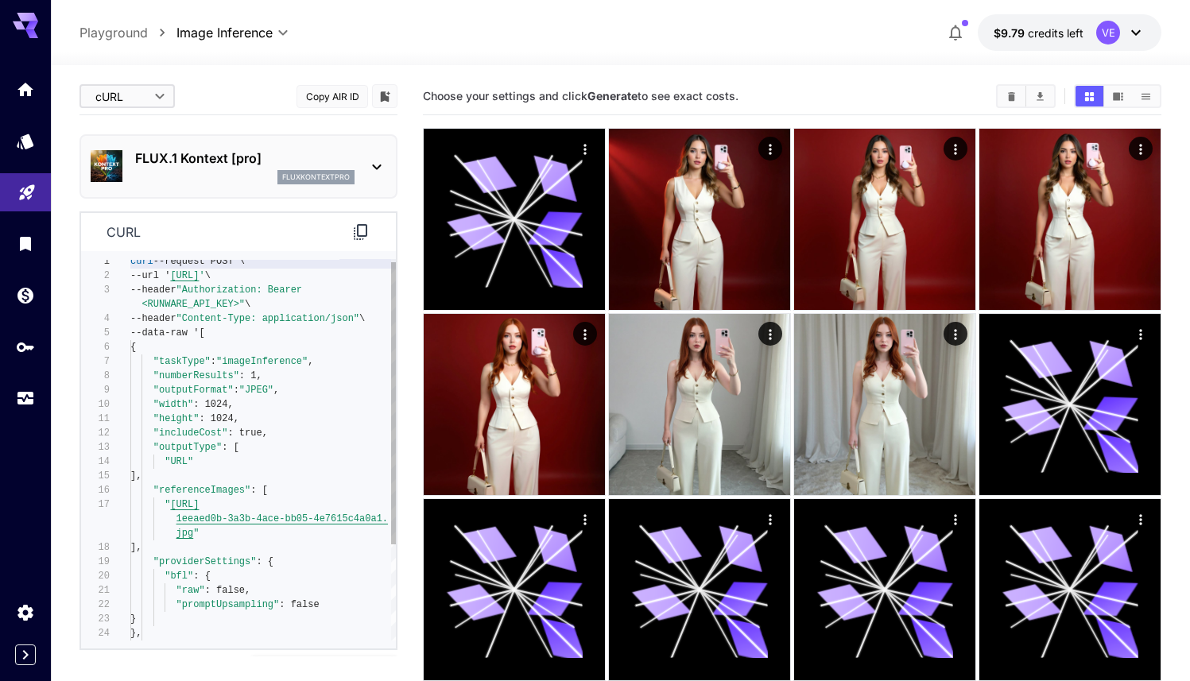
type textarea "**********"
click at [226, 495] on div ""outputFormat" : "JPEG" , "width" : 1024, "height" : 1024, "includeCost" : true…" at bounding box center [262, 511] width 265 height 515
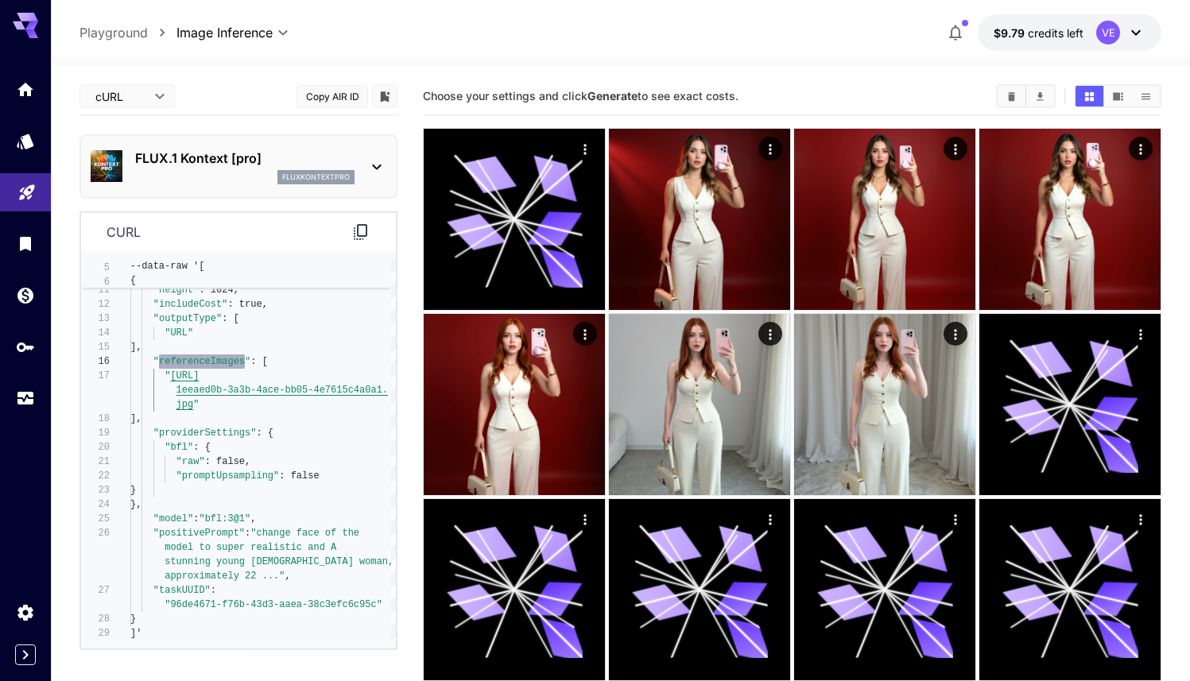
click at [351, 241] on icon at bounding box center [360, 231] width 19 height 19
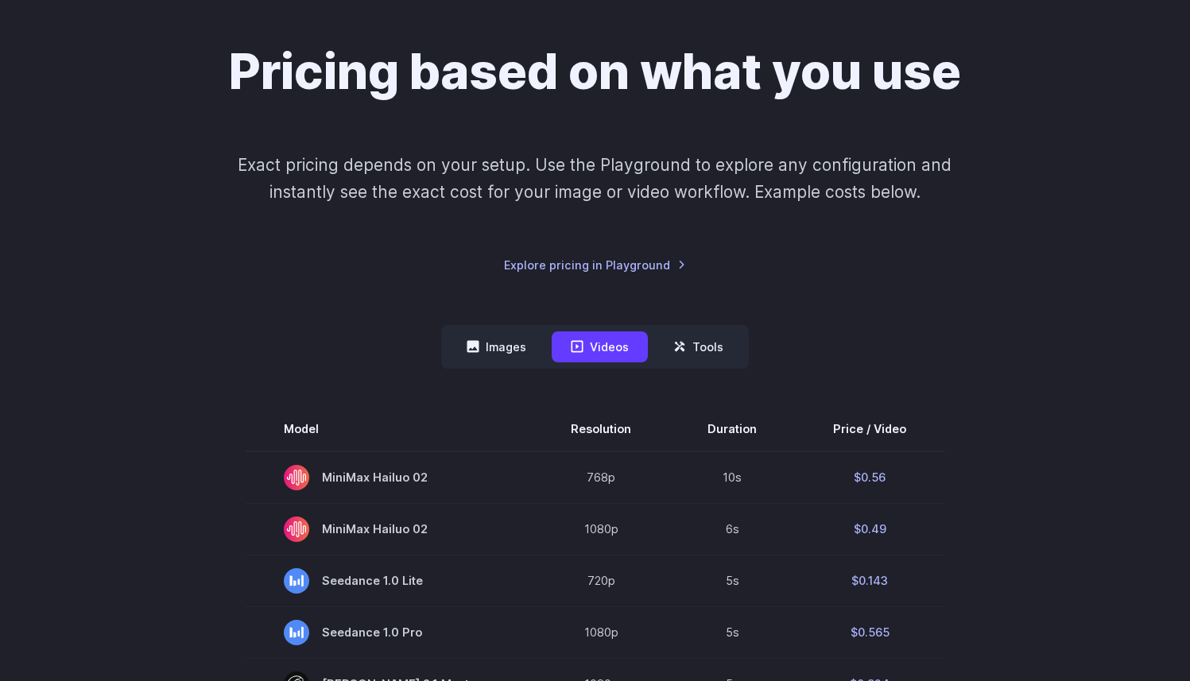
scroll to position [130, 0]
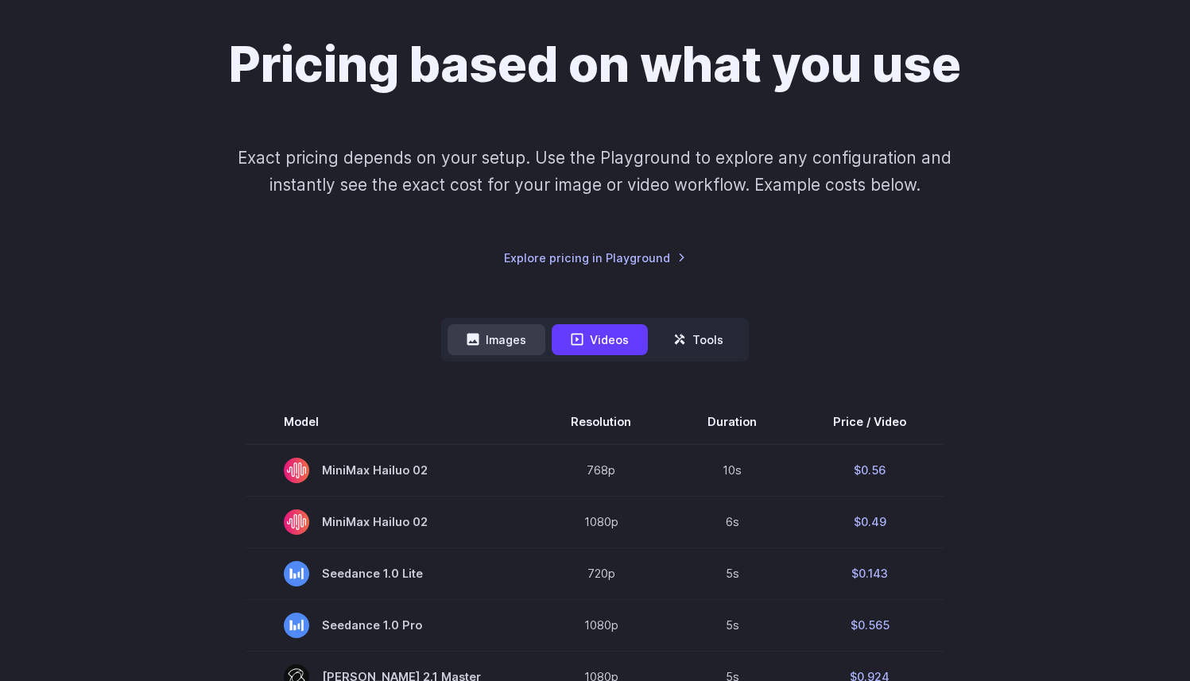
click at [510, 328] on button "Images" at bounding box center [496, 339] width 98 height 31
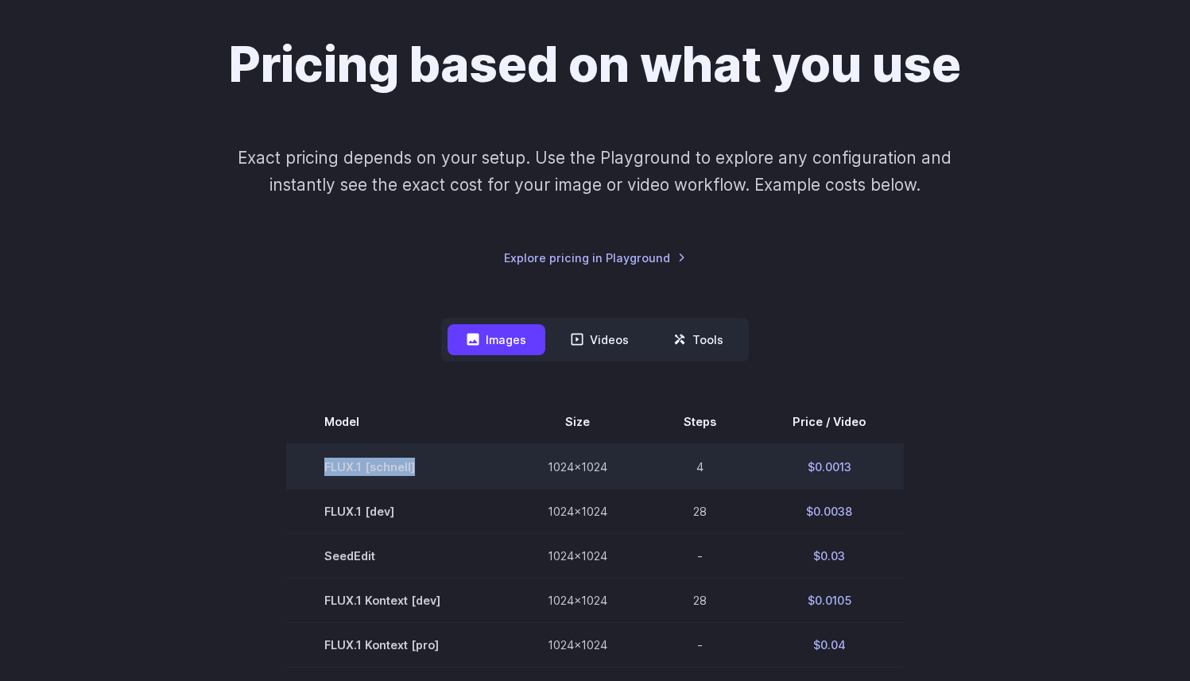
drag, startPoint x: 326, startPoint y: 473, endPoint x: 433, endPoint y: 473, distance: 107.3
click at [433, 473] on td "FLUX.1 [[PERSON_NAME]]" at bounding box center [397, 466] width 223 height 45
copy td "FLUX.1 [[PERSON_NAME]]"
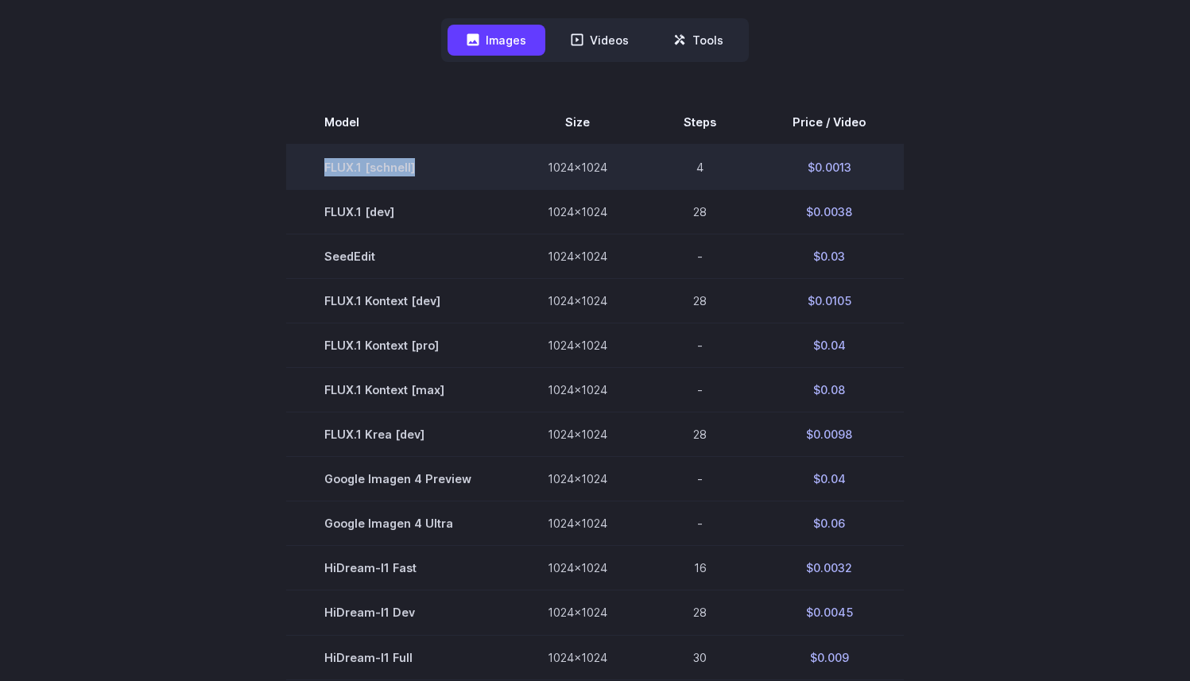
scroll to position [434, 0]
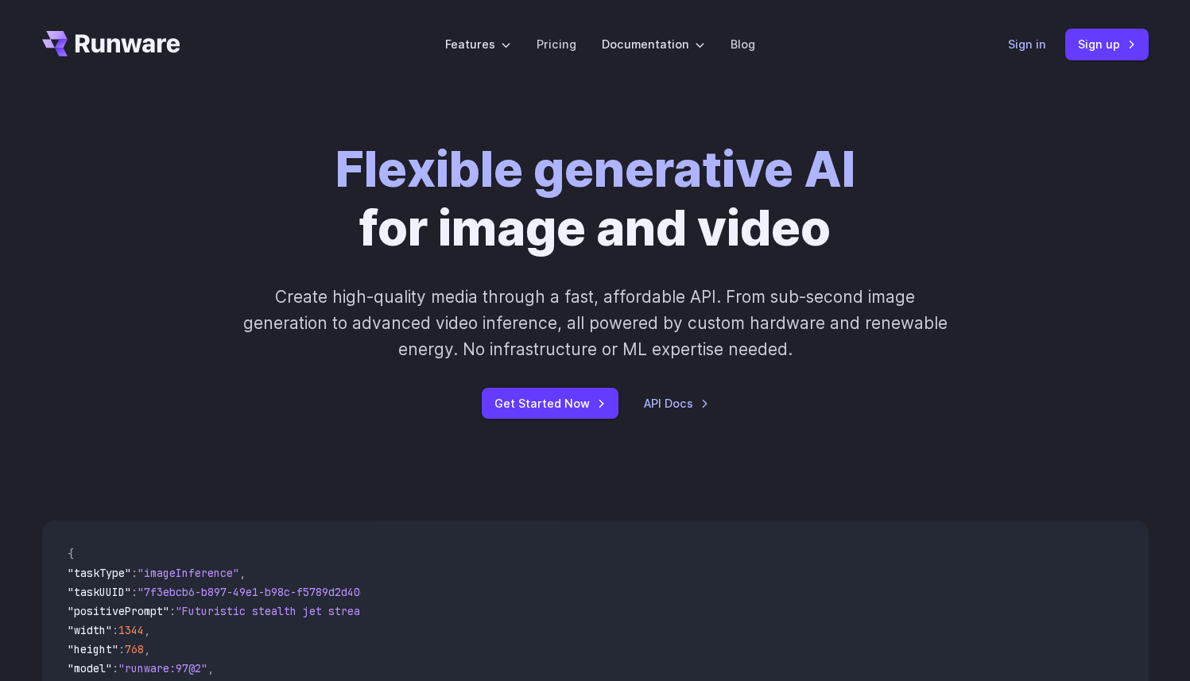
click at [1012, 37] on link "Sign in" at bounding box center [1027, 44] width 38 height 18
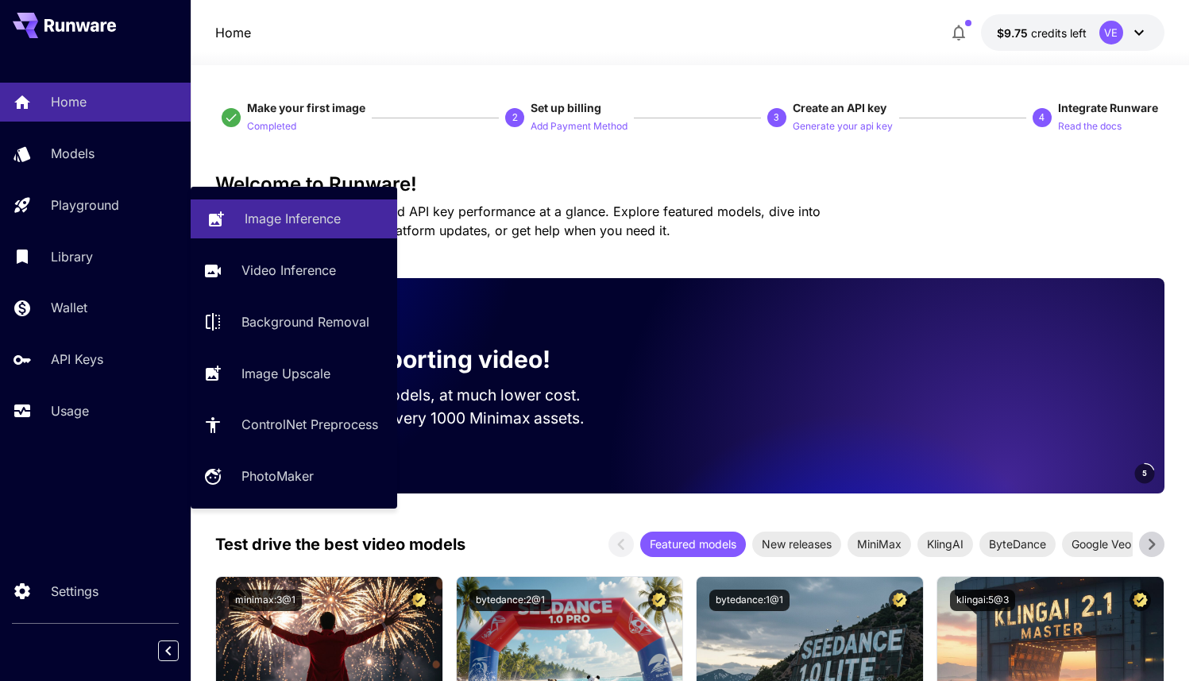
click at [252, 227] on p "Image Inference" at bounding box center [293, 218] width 96 height 19
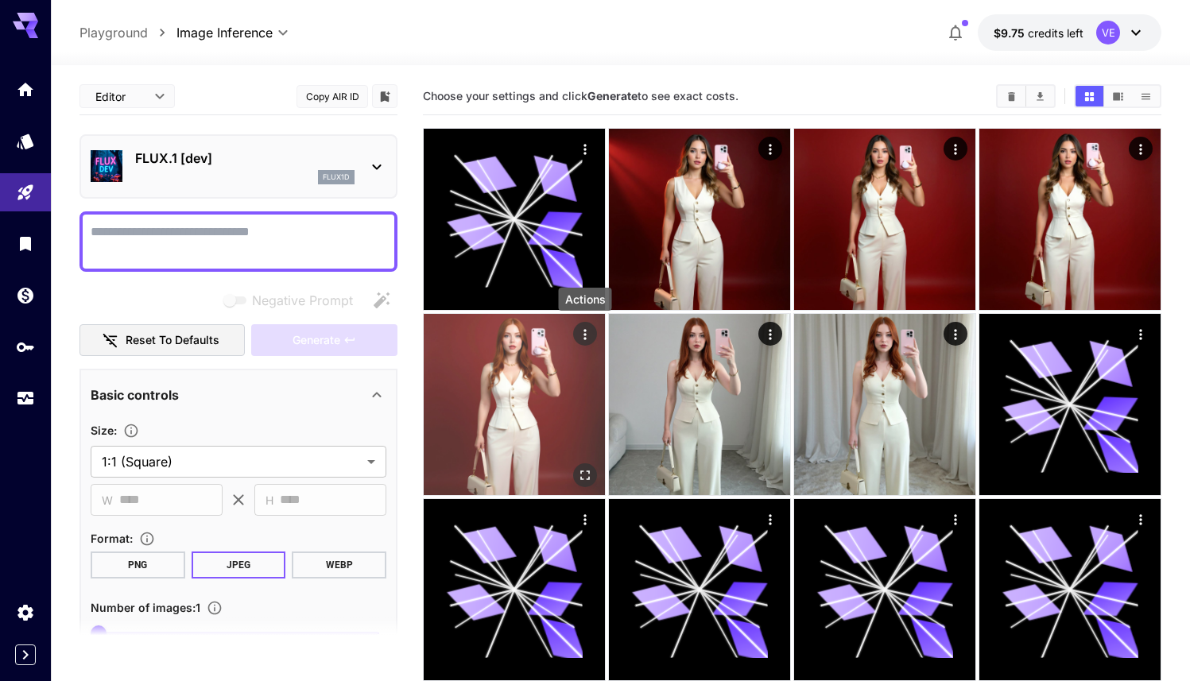
click at [586, 334] on icon "Actions" at bounding box center [584, 334] width 2 height 10
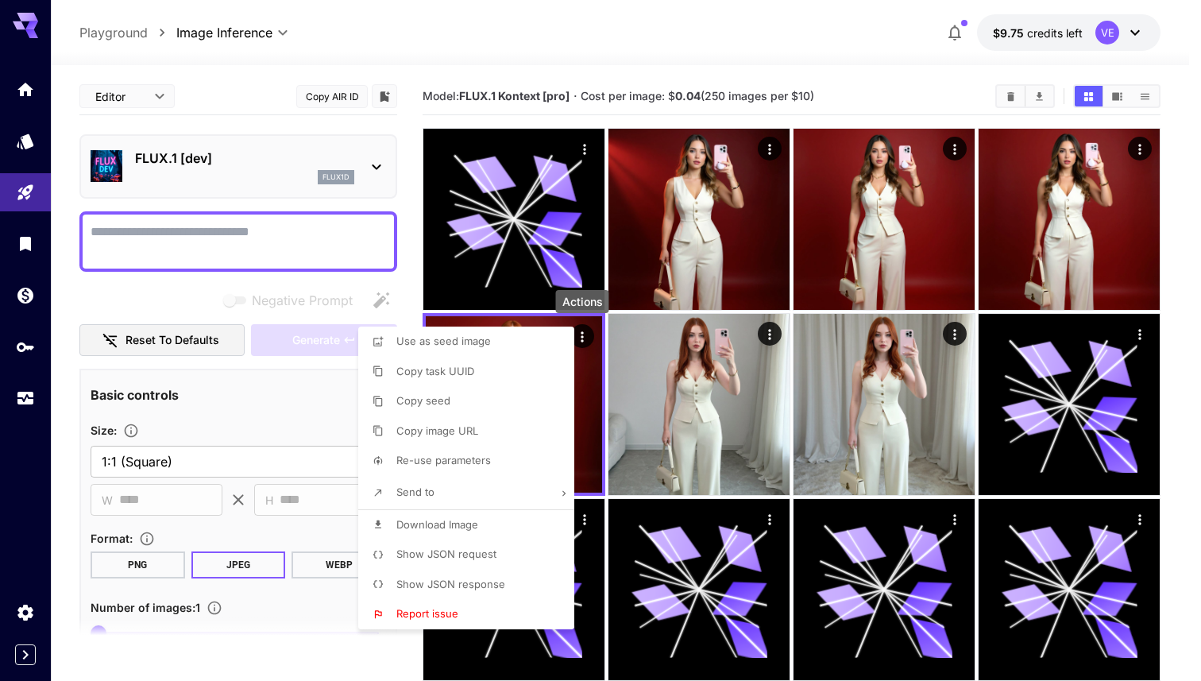
click at [772, 153] on div at bounding box center [600, 340] width 1201 height 681
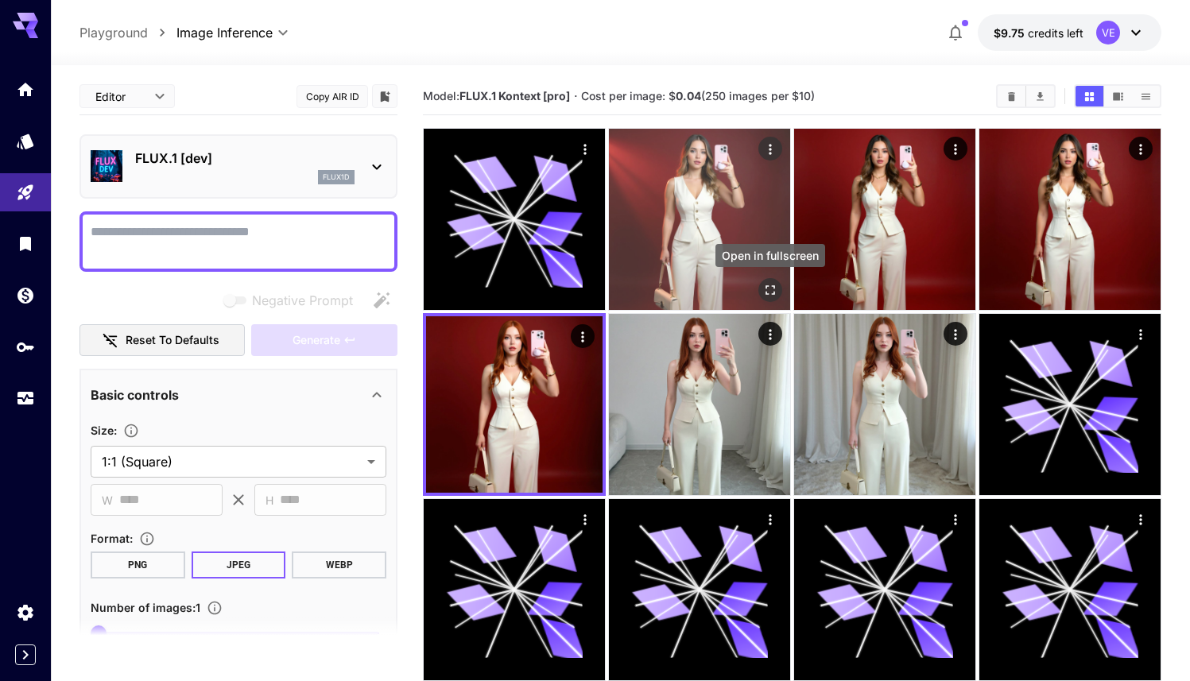
click at [778, 292] on button "Open in fullscreen" at bounding box center [770, 290] width 24 height 24
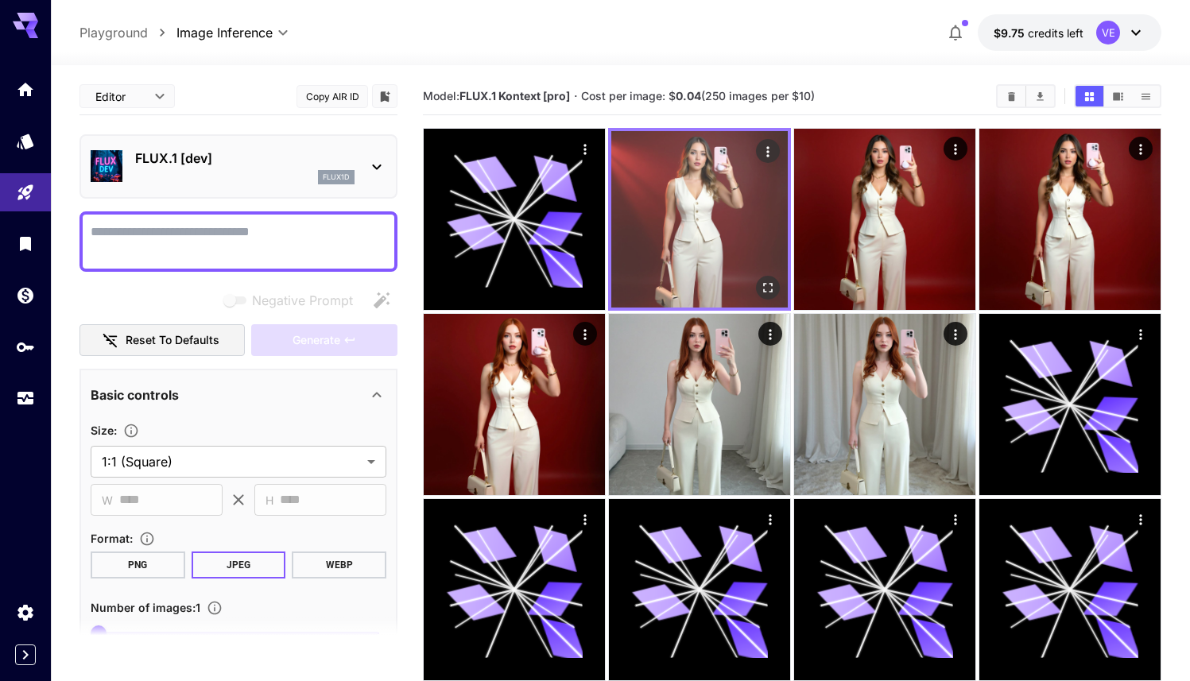
click at [768, 151] on icon "Actions" at bounding box center [767, 151] width 2 height 10
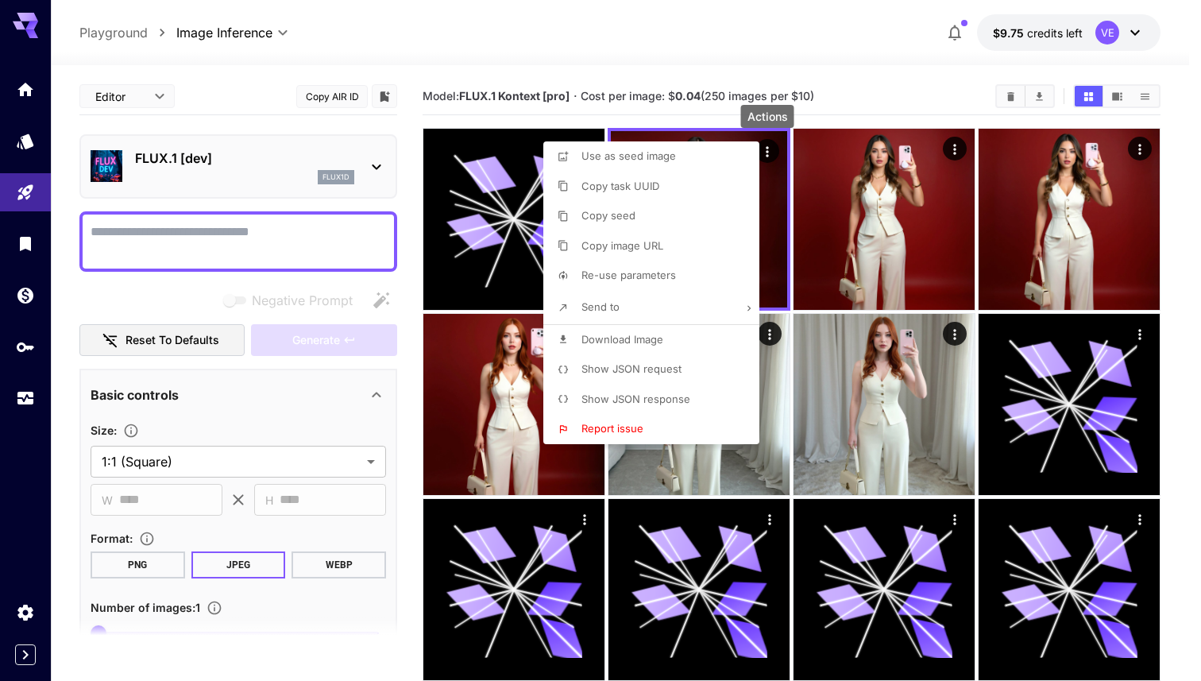
click at [639, 283] on p "Re-use parameters" at bounding box center [629, 276] width 95 height 16
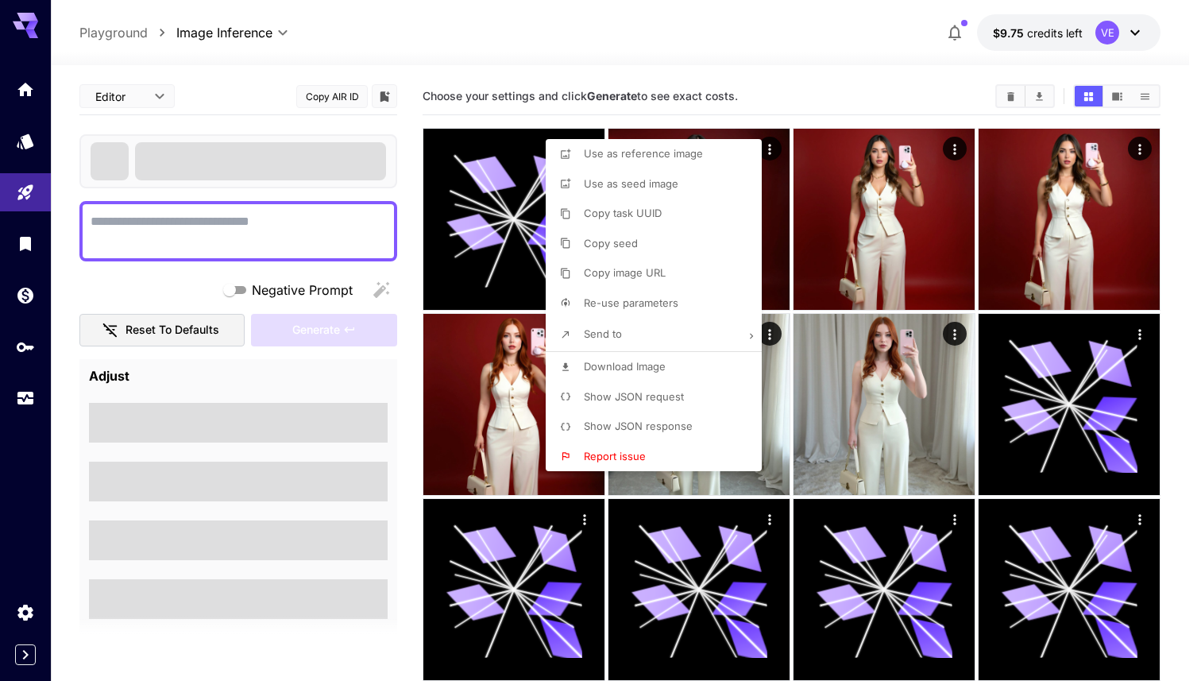
type textarea "**********"
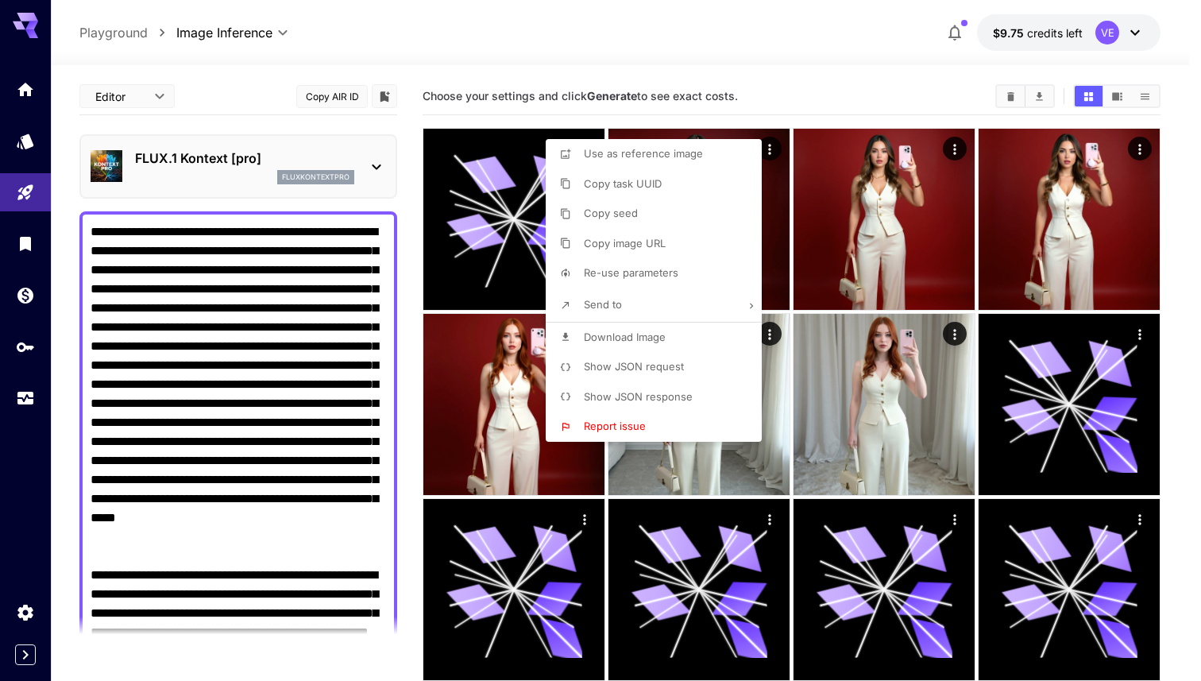
click at [408, 349] on div at bounding box center [600, 340] width 1201 height 681
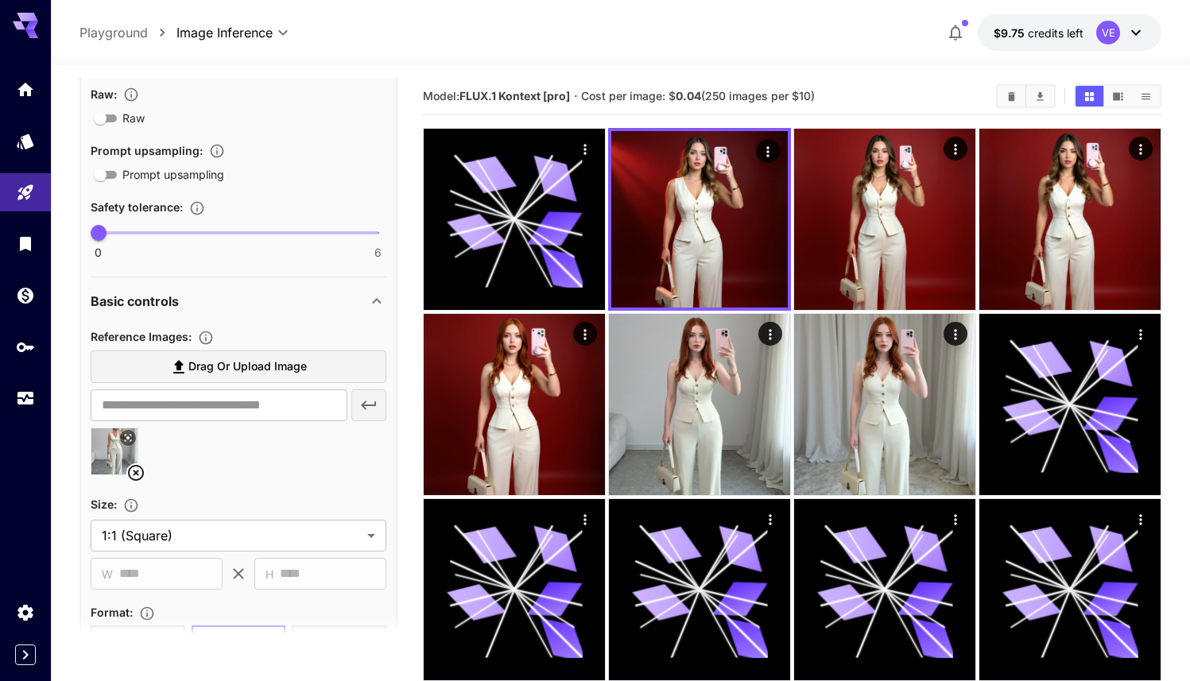
scroll to position [960, 0]
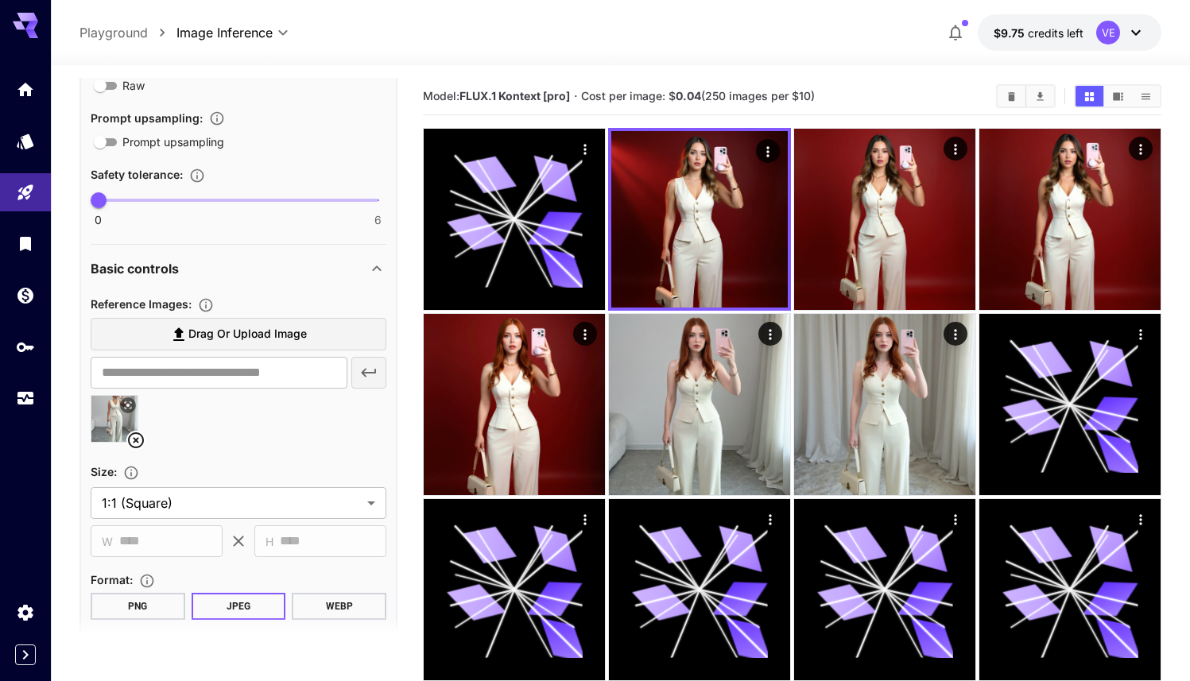
click at [128, 407] on icon at bounding box center [128, 405] width 10 height 10
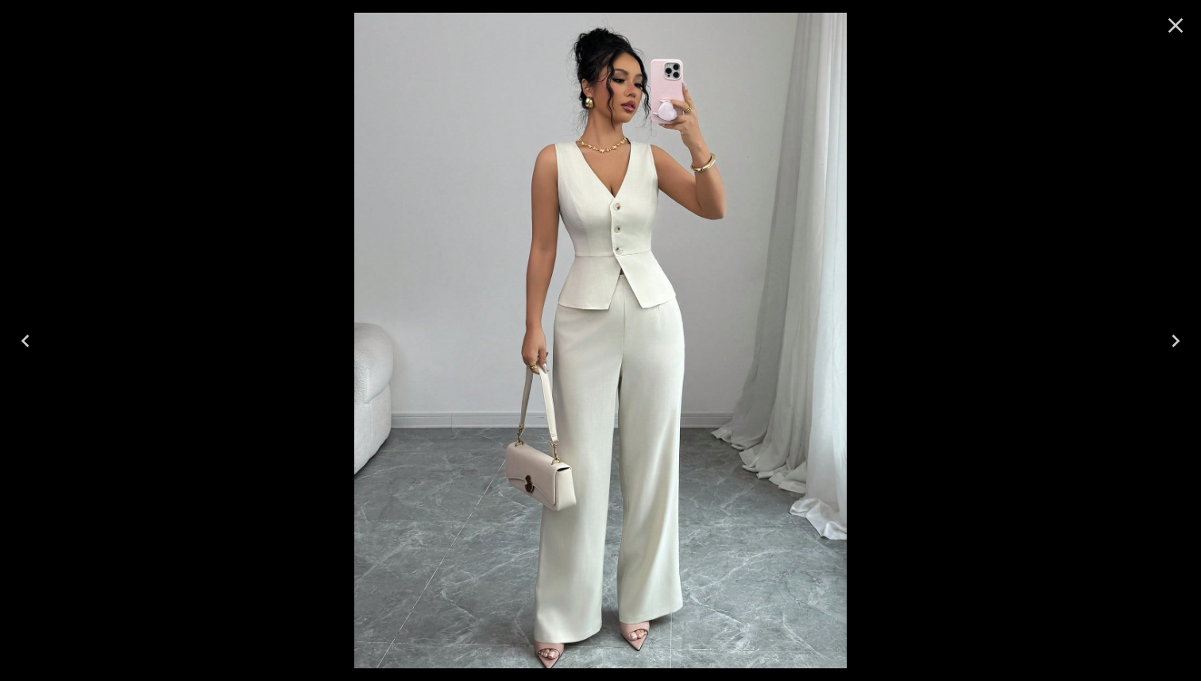
click at [1186, 21] on icon "Close" at bounding box center [1175, 25] width 25 height 25
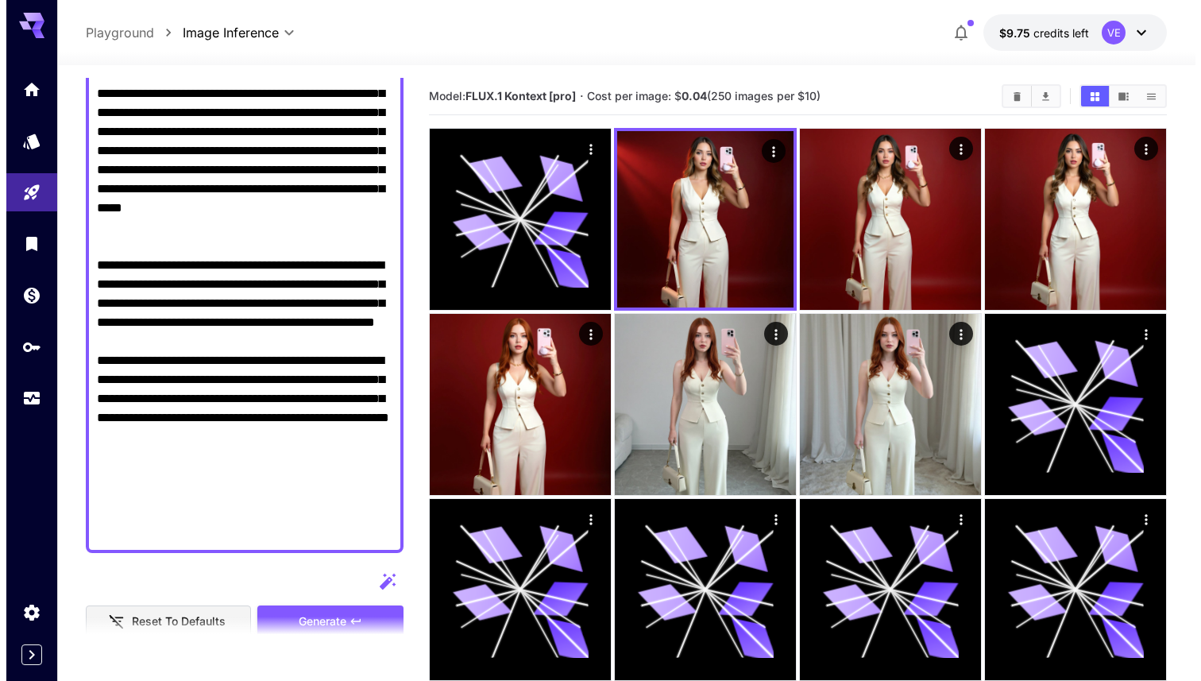
scroll to position [261, 0]
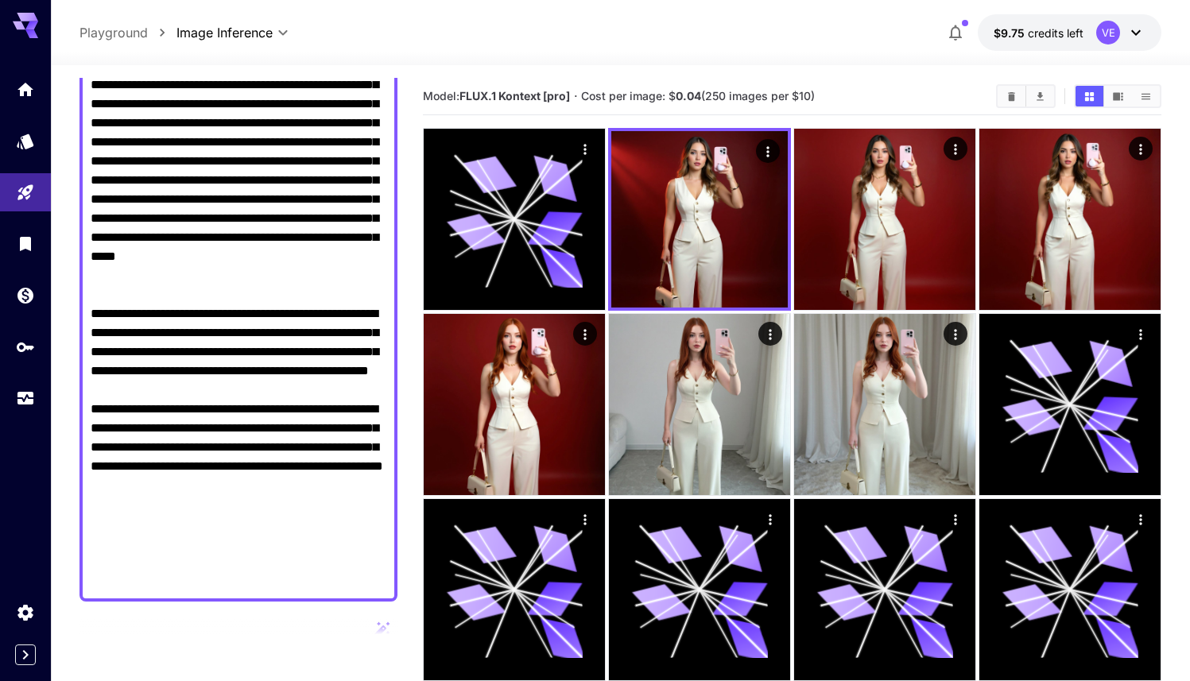
click at [315, 258] on textarea "Raw" at bounding box center [239, 275] width 296 height 629
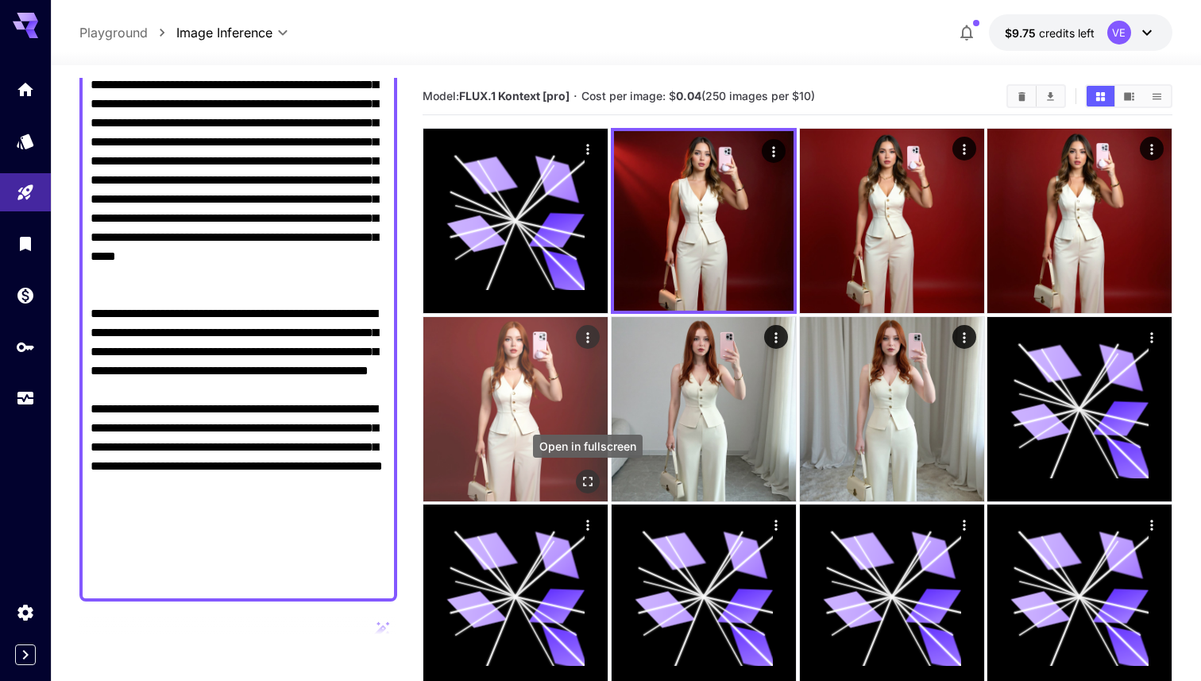
click at [589, 485] on icon "Open in fullscreen" at bounding box center [588, 481] width 10 height 10
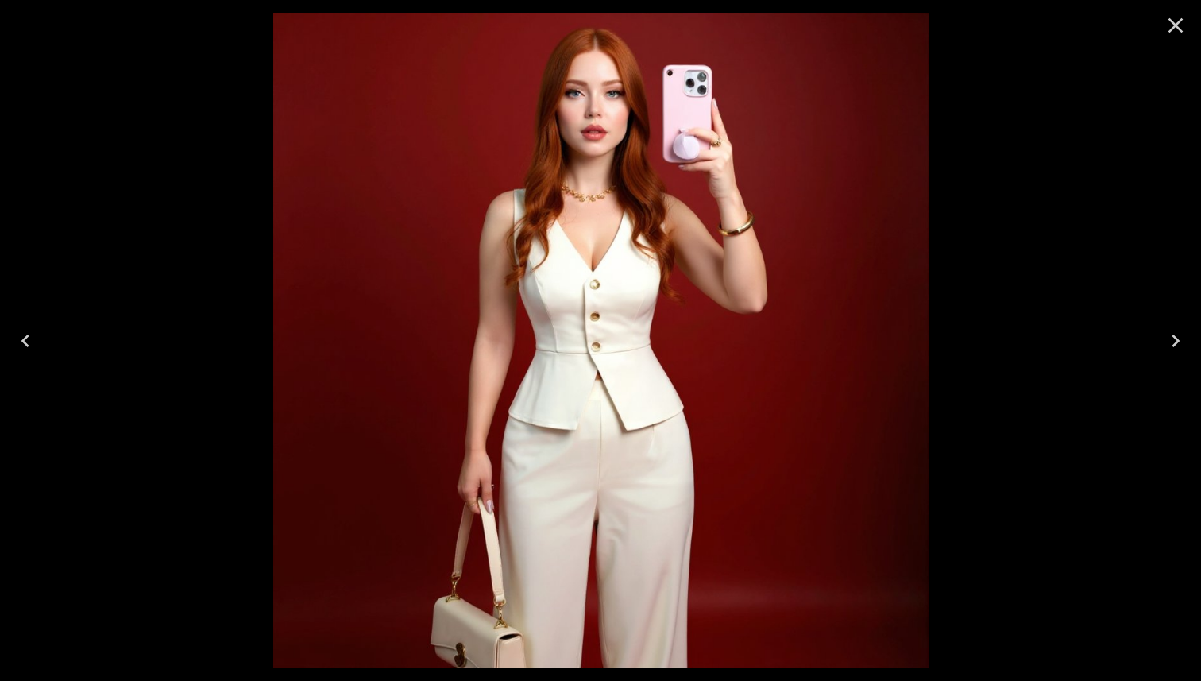
click at [1176, 18] on icon "Close" at bounding box center [1175, 25] width 25 height 25
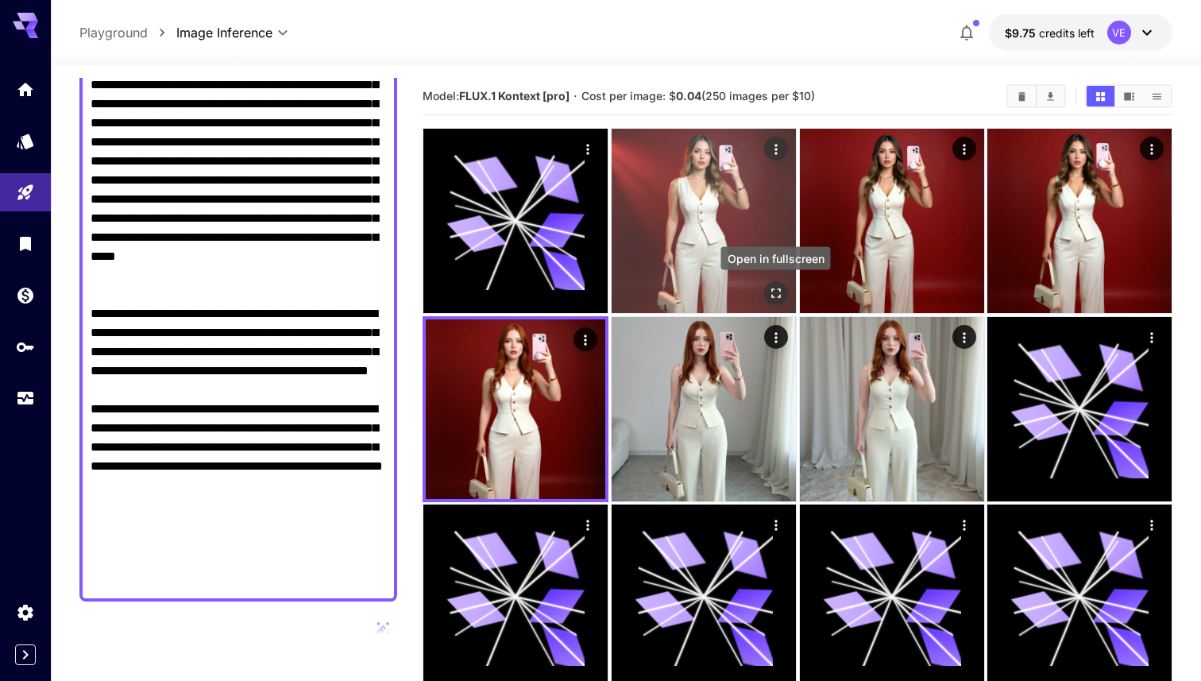
click at [779, 288] on icon "Open in fullscreen" at bounding box center [777, 293] width 10 height 10
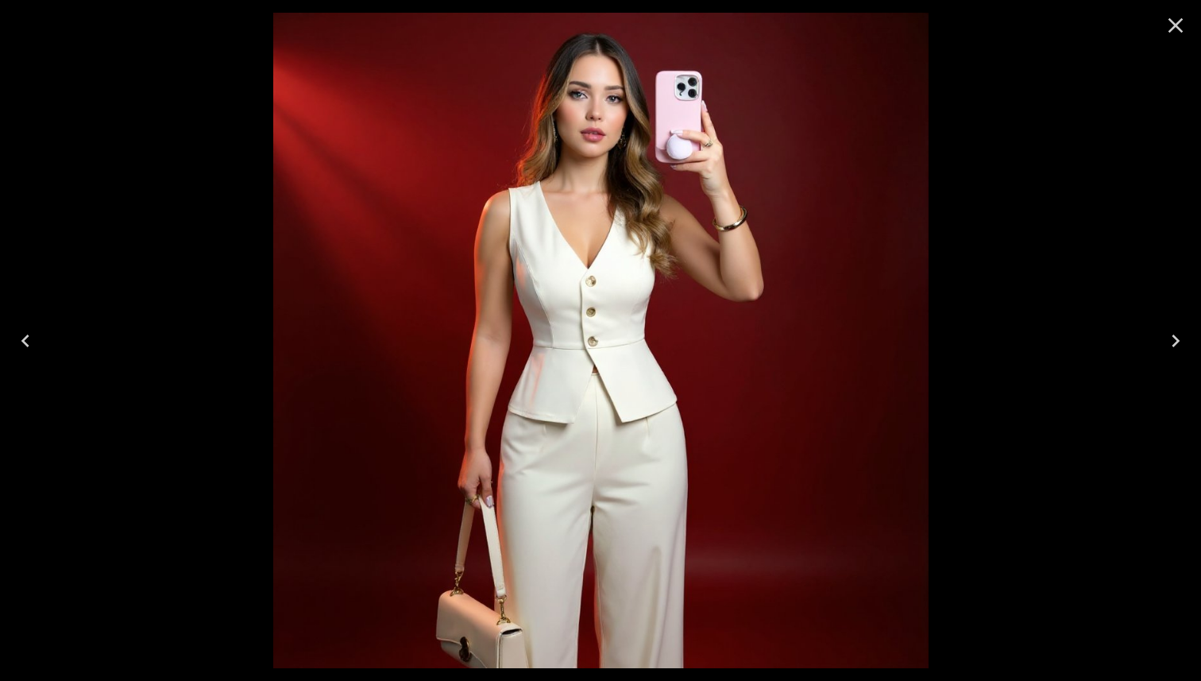
click at [1172, 25] on icon "Close" at bounding box center [1175, 25] width 25 height 25
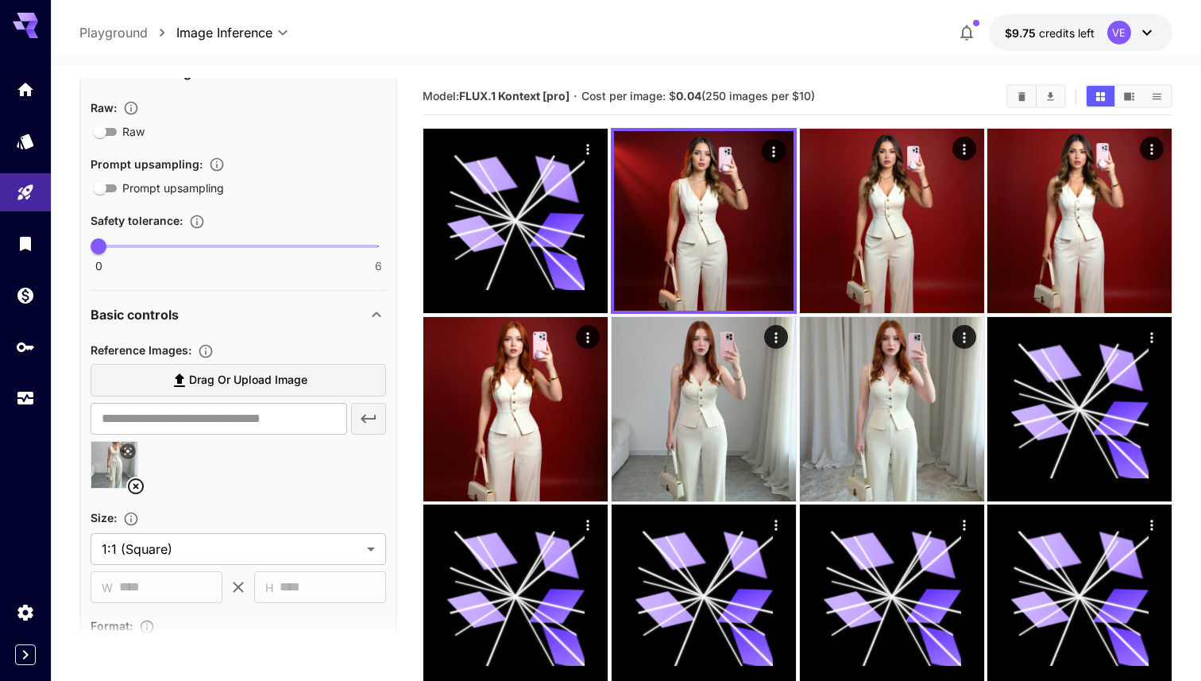
scroll to position [923, 0]
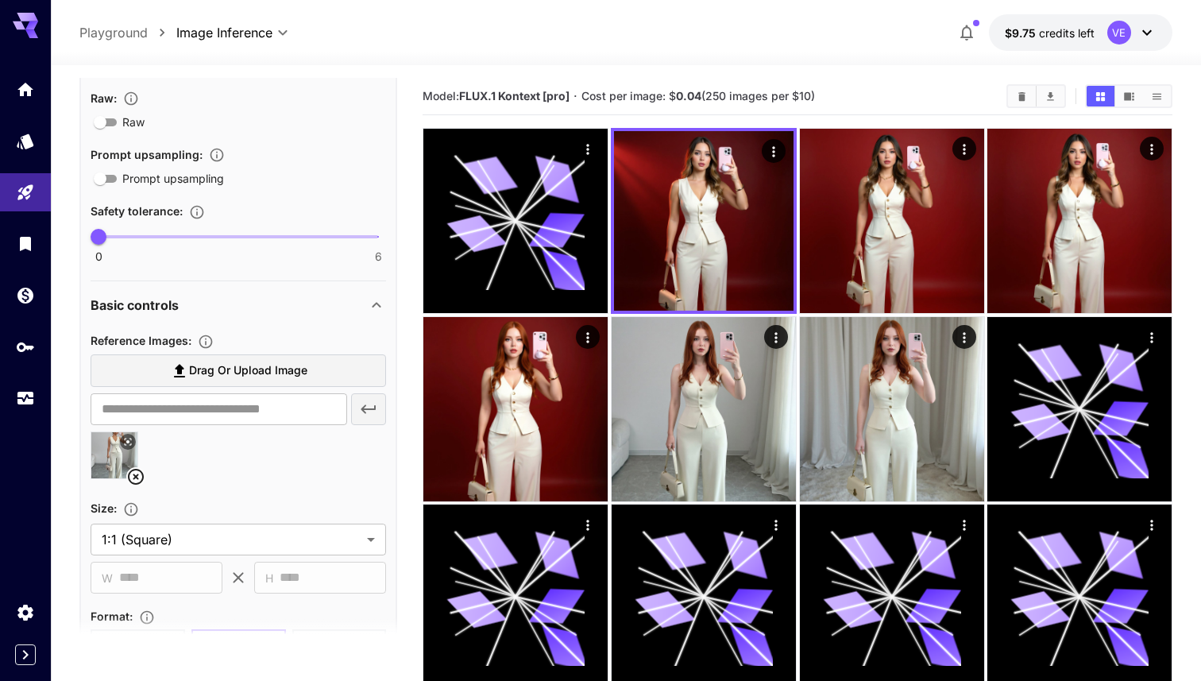
click at [133, 473] on icon at bounding box center [135, 476] width 19 height 19
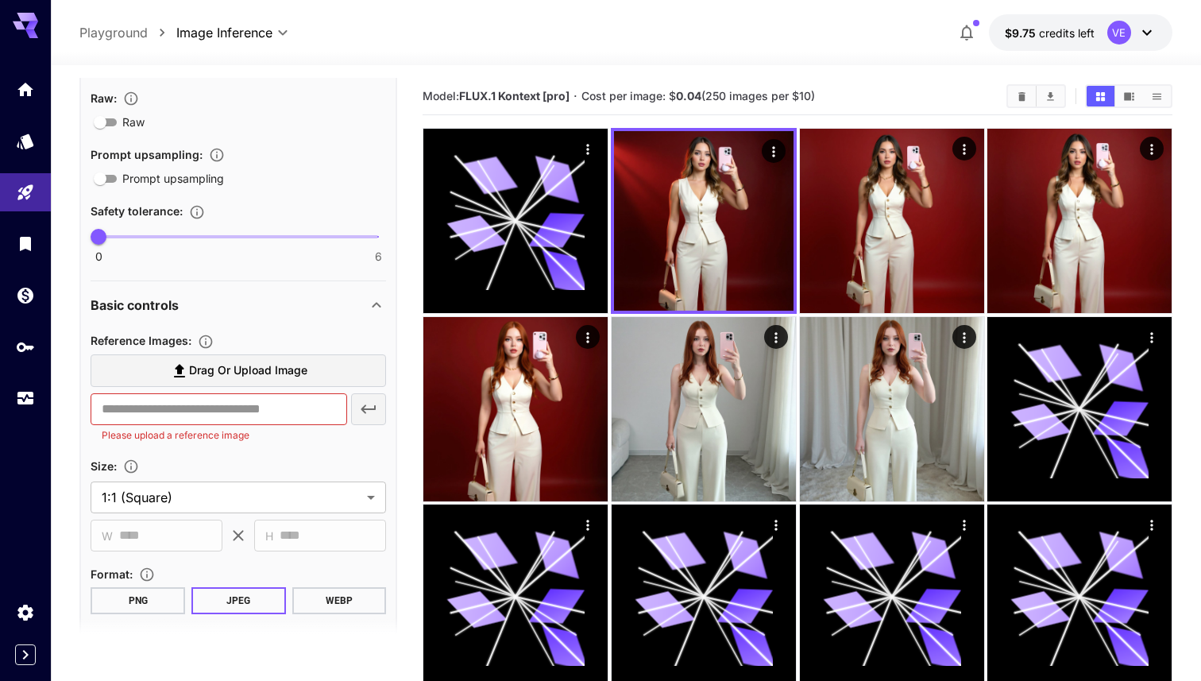
click at [217, 374] on span "Drag or upload image" at bounding box center [248, 371] width 118 height 20
click at [0, 0] on input "Drag or upload image" at bounding box center [0, 0] width 0 height 0
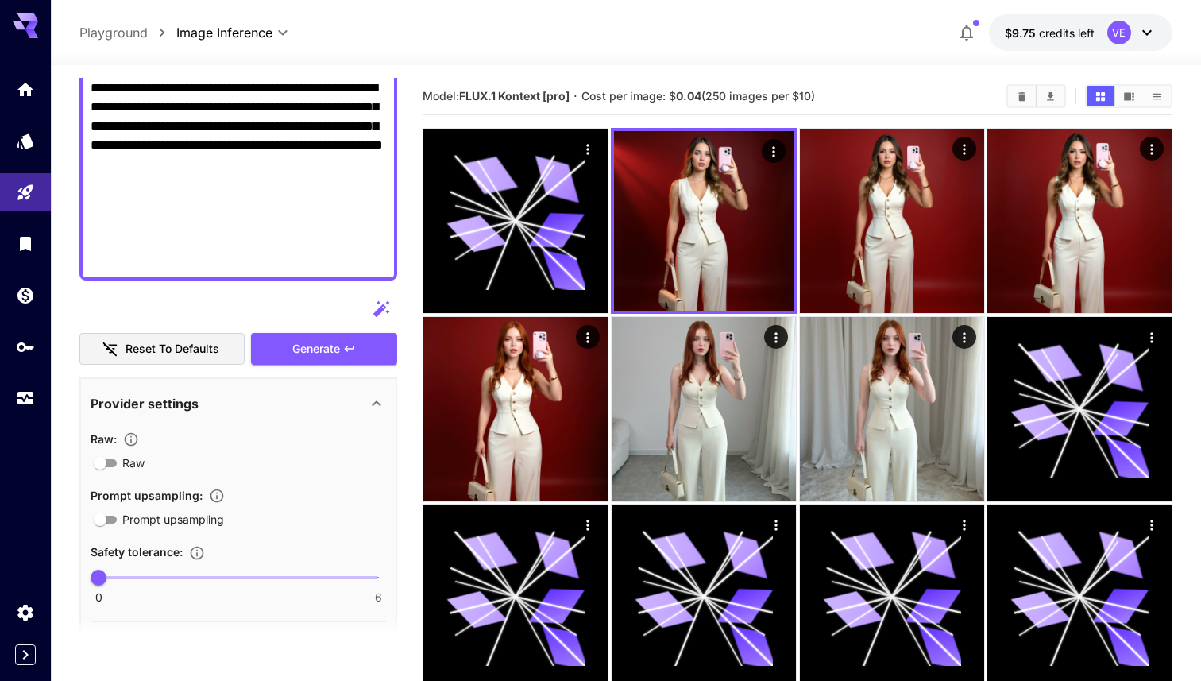
scroll to position [610, 0]
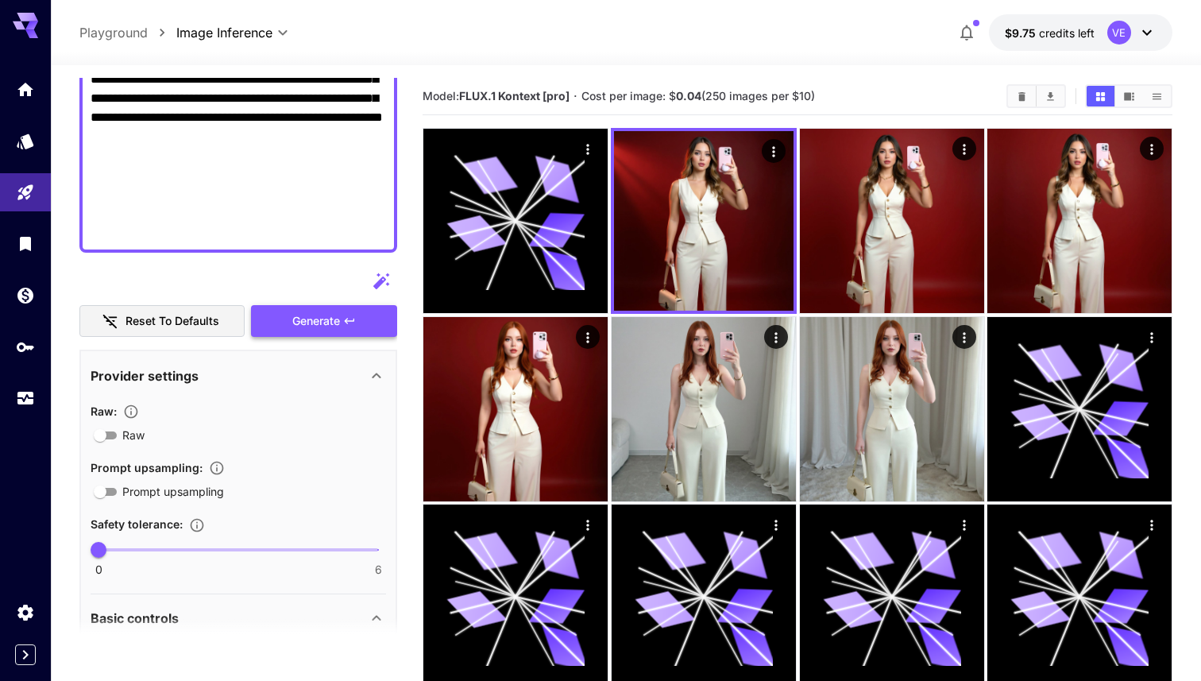
click at [335, 331] on button "Generate" at bounding box center [324, 321] width 146 height 33
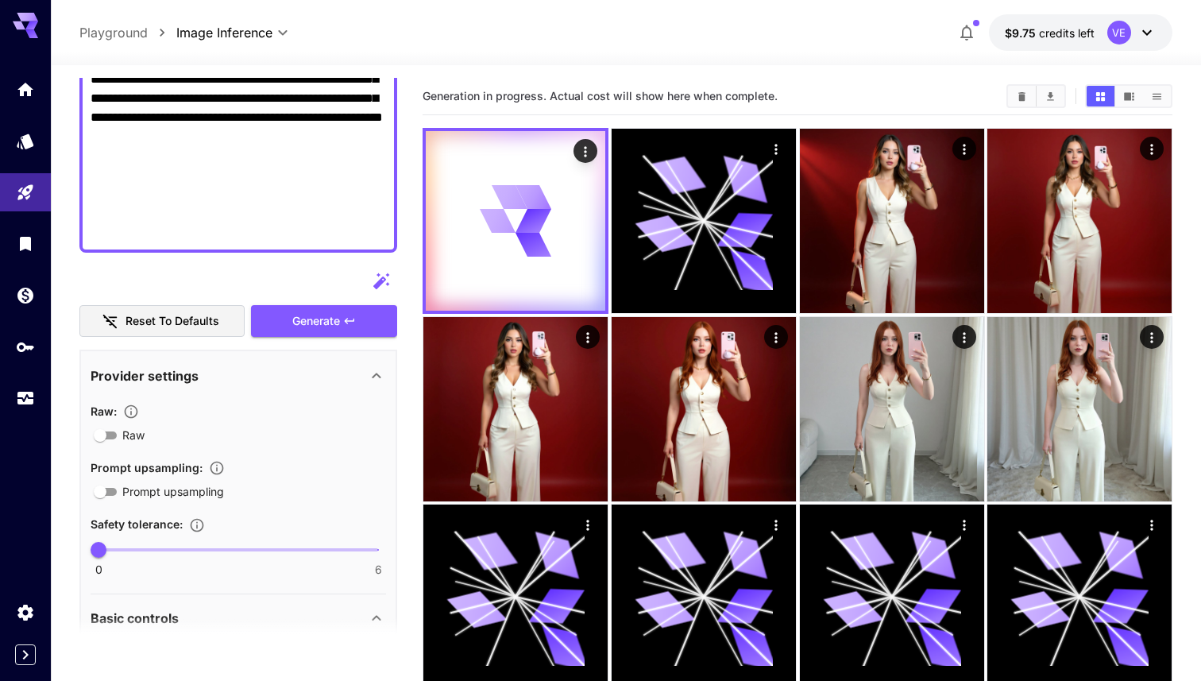
click at [343, 367] on div "Provider settings" at bounding box center [229, 375] width 277 height 19
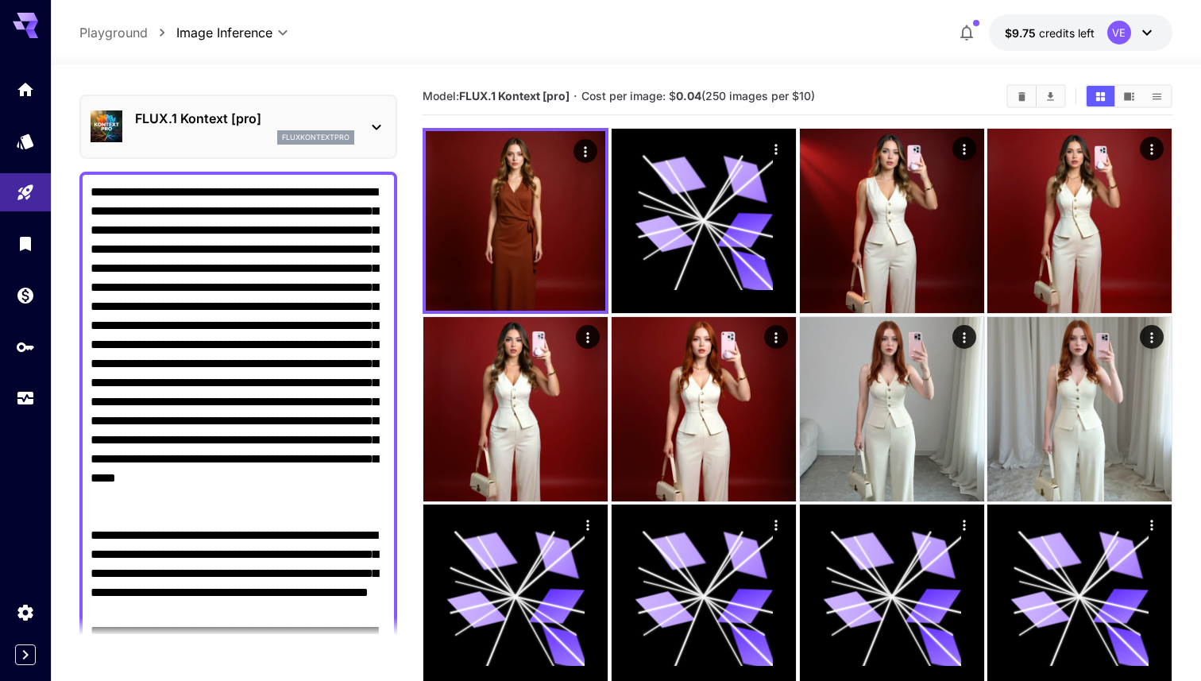
scroll to position [48, 0]
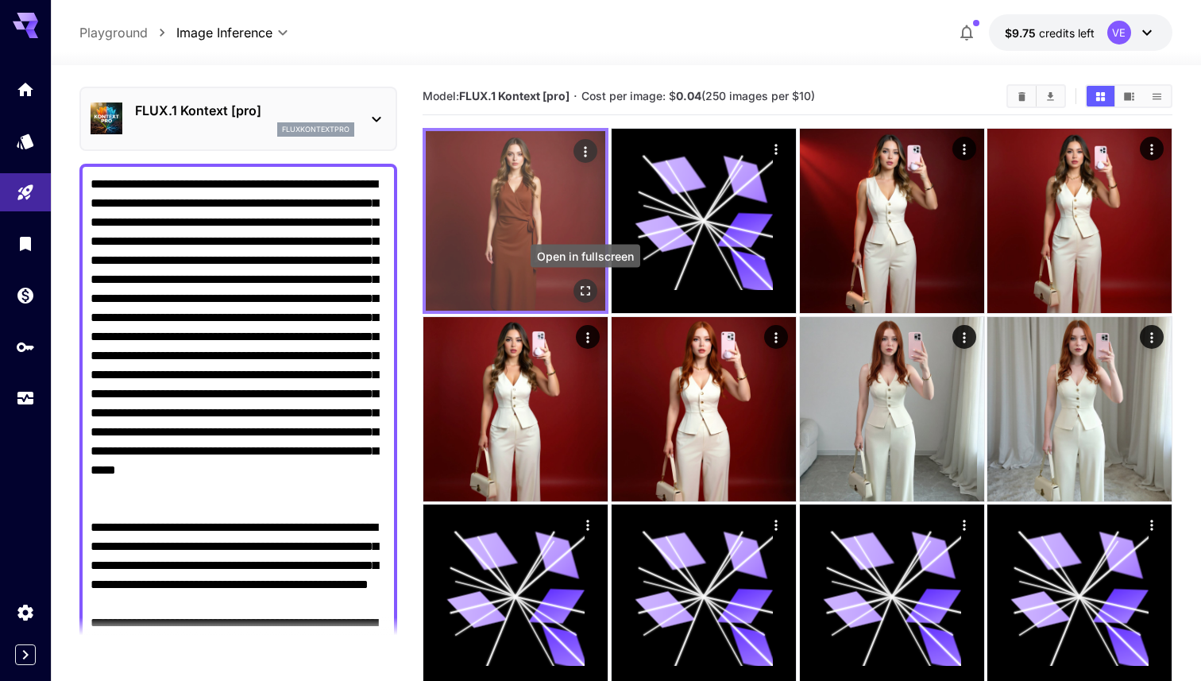
click at [590, 292] on icon "Open in fullscreen" at bounding box center [586, 291] width 16 height 16
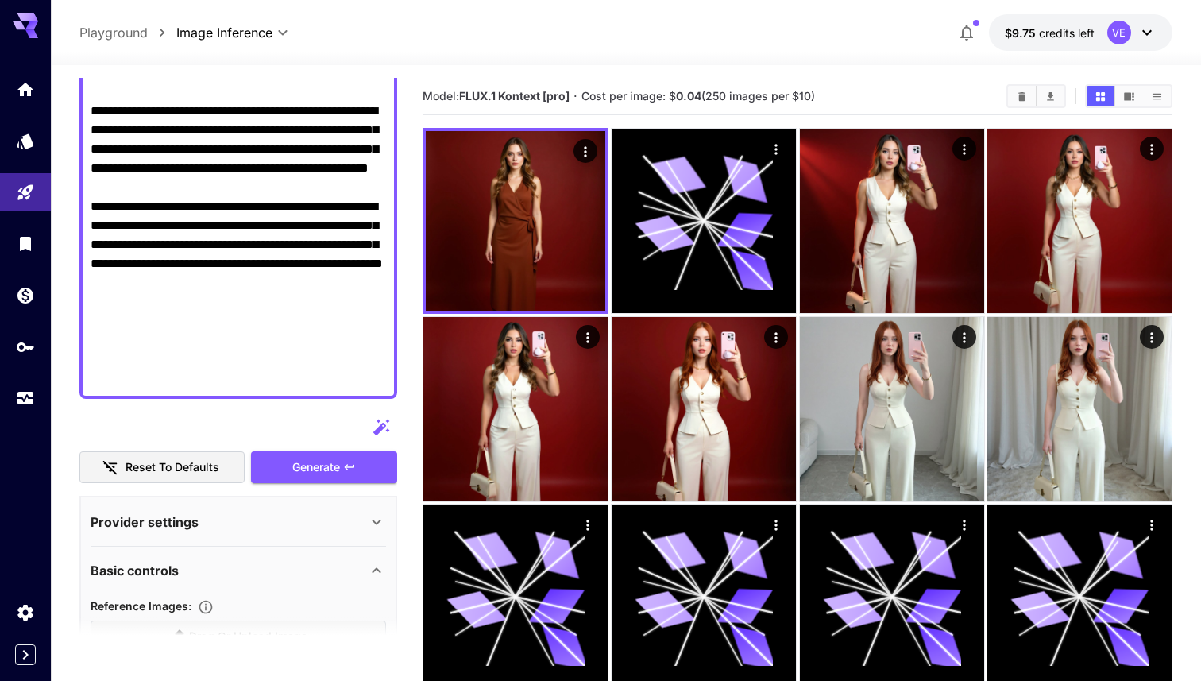
scroll to position [500, 0]
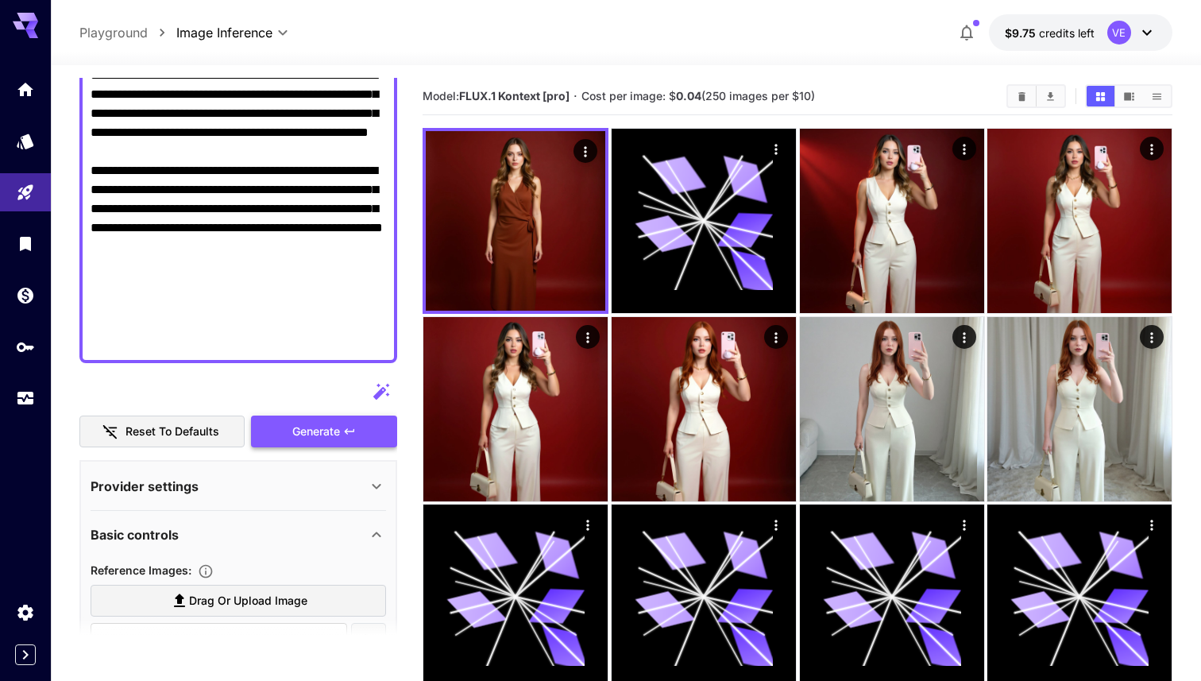
click at [296, 437] on span "Generate" at bounding box center [316, 432] width 48 height 20
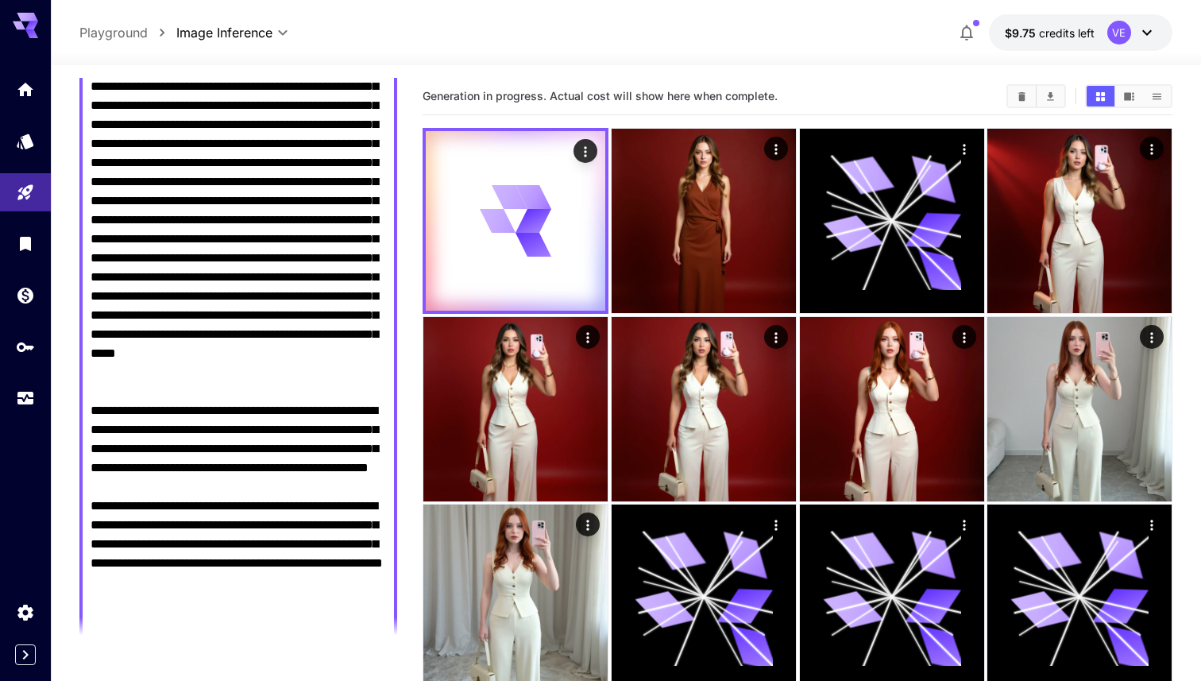
scroll to position [0, 0]
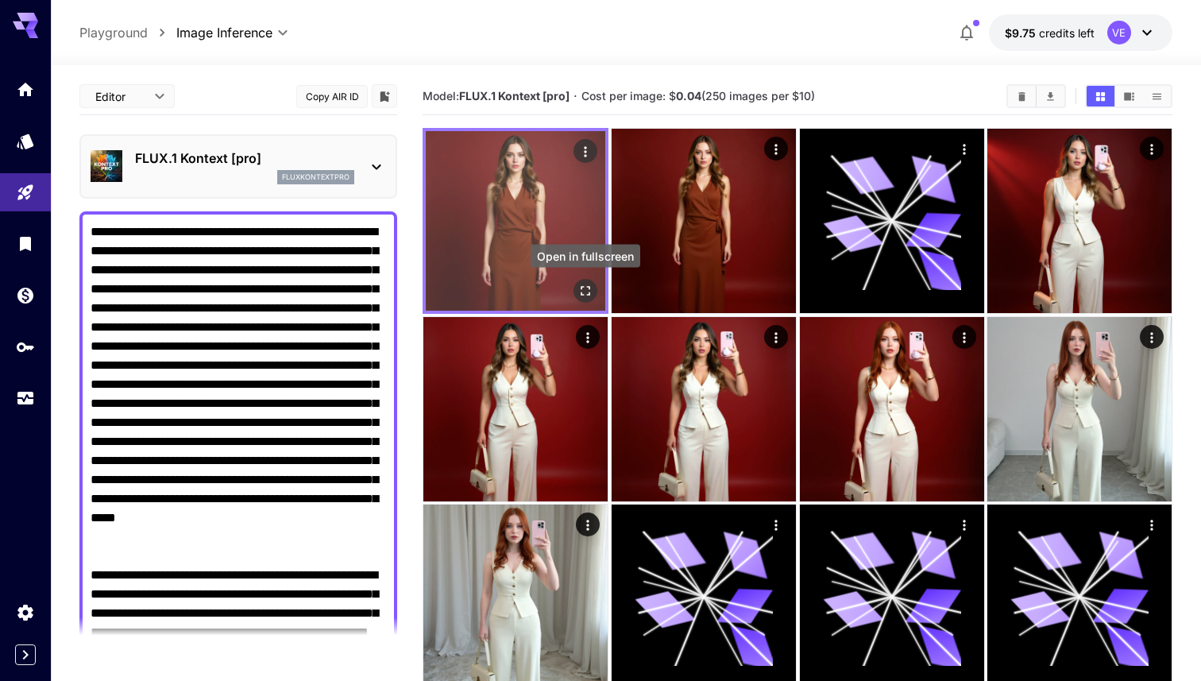
click at [580, 291] on icon "Open in fullscreen" at bounding box center [586, 291] width 16 height 16
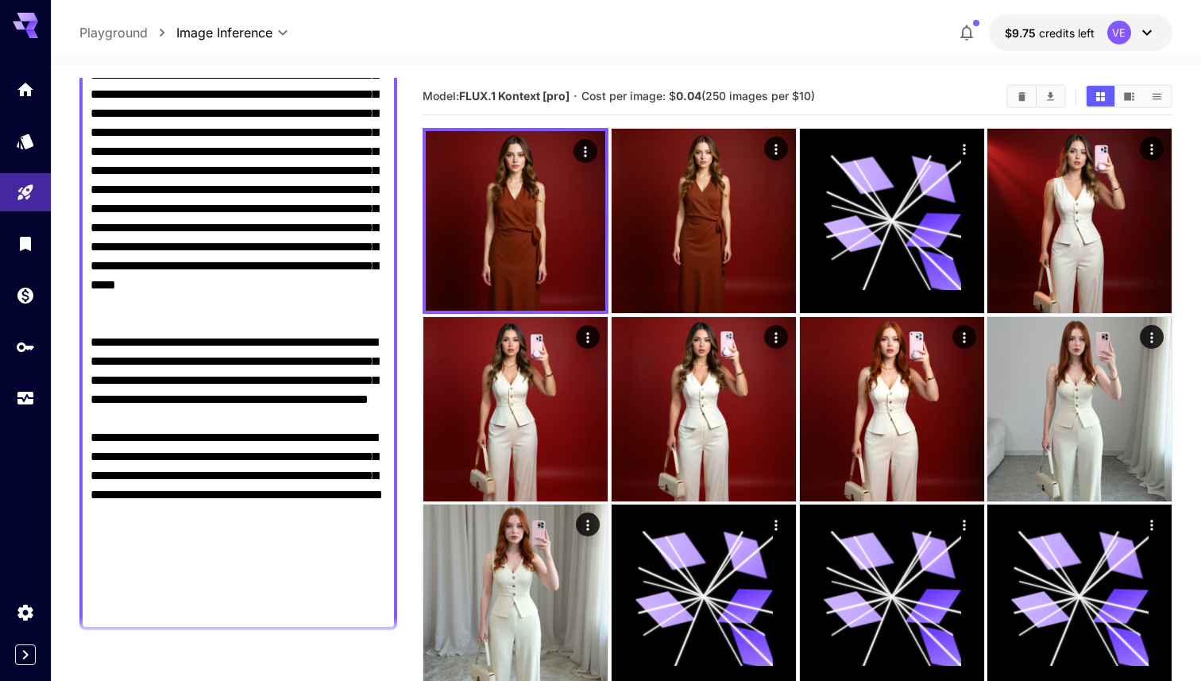
scroll to position [234, 0]
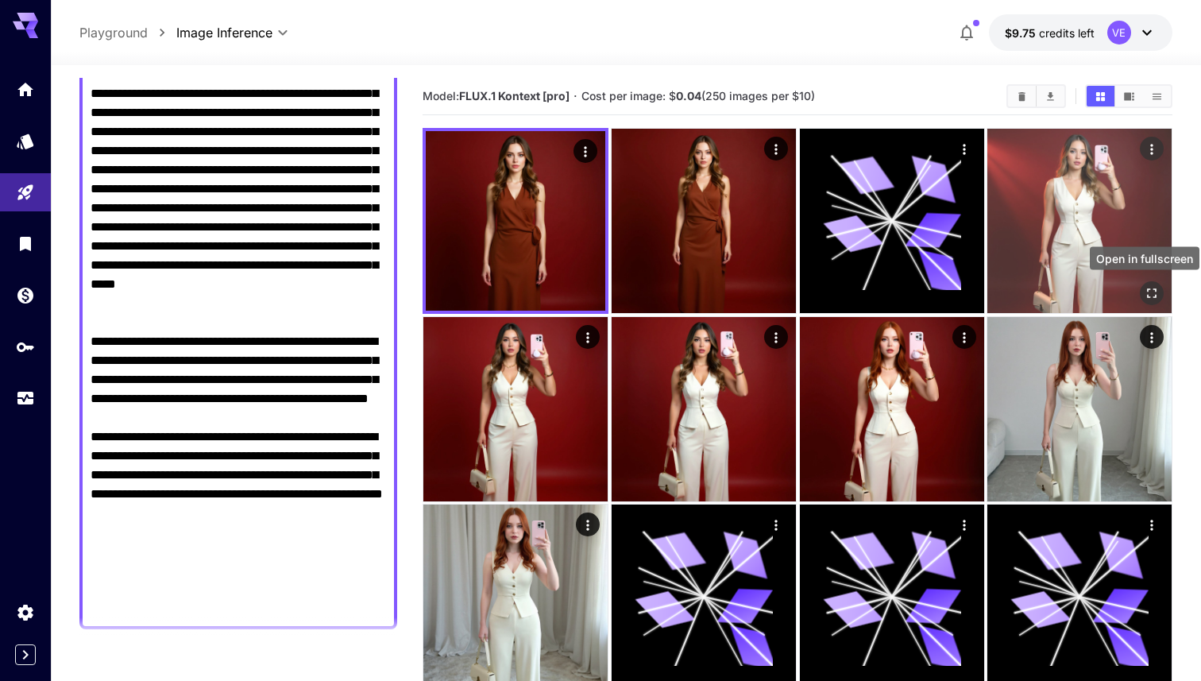
click at [1157, 296] on icon "Open in fullscreen" at bounding box center [1152, 293] width 16 height 16
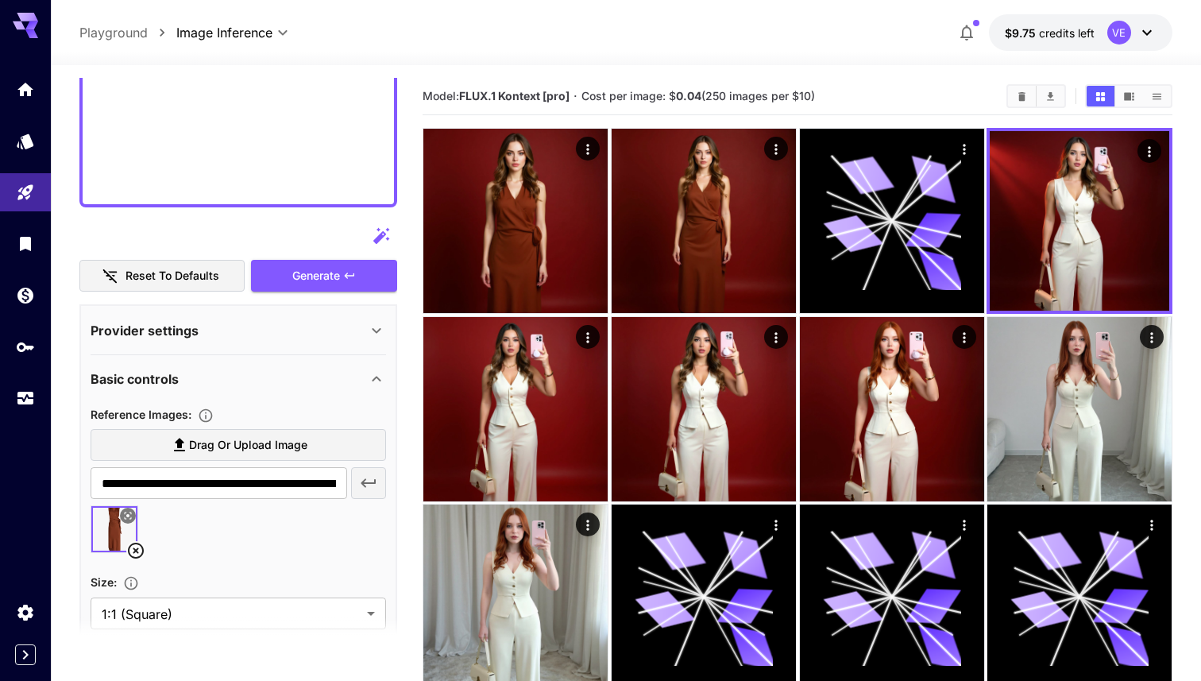
scroll to position [632, 0]
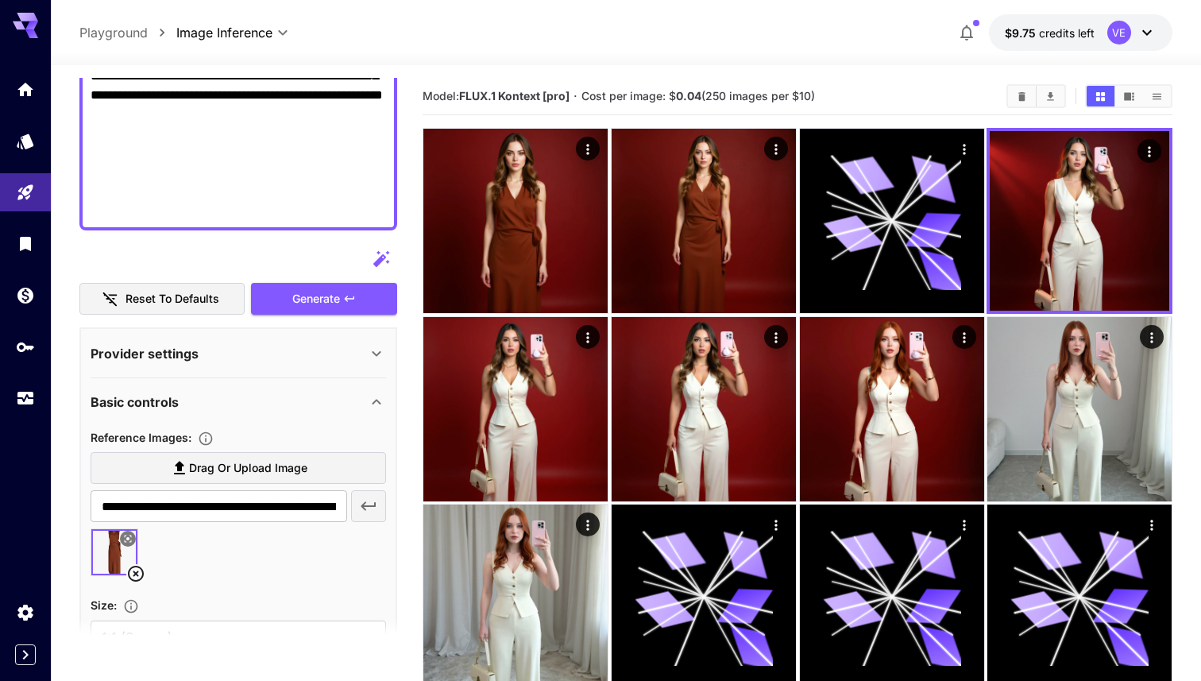
click at [250, 455] on label "Drag or upload image" at bounding box center [239, 468] width 296 height 33
click at [0, 0] on input "Drag or upload image" at bounding box center [0, 0] width 0 height 0
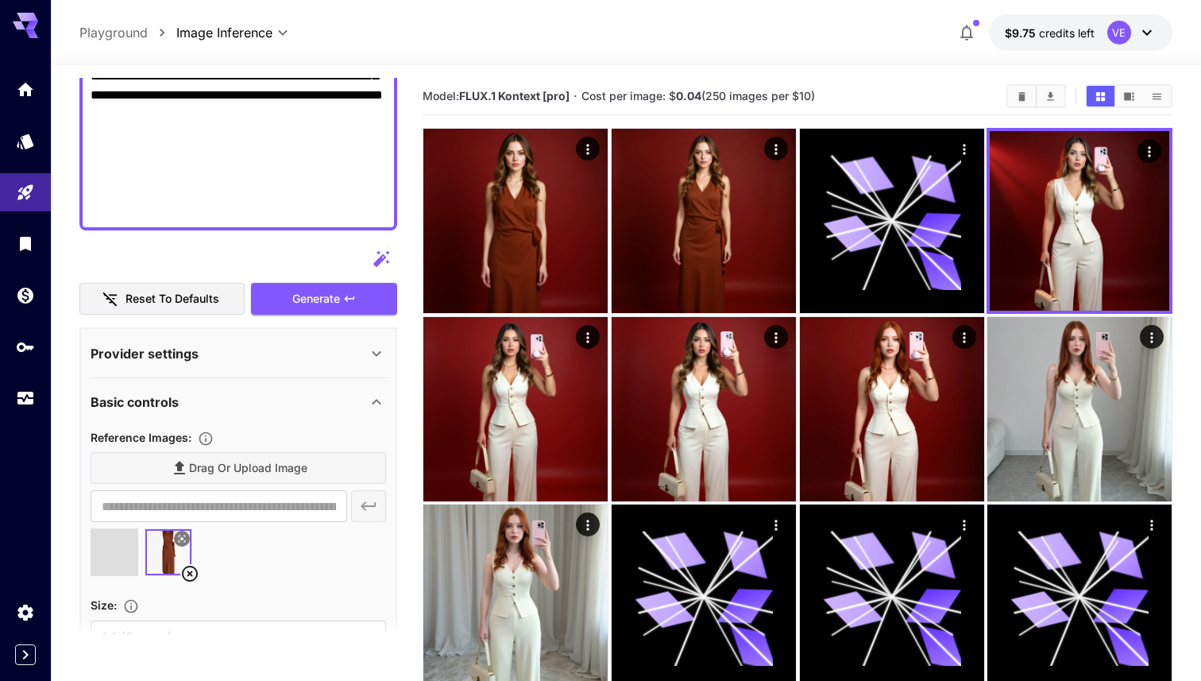
type input "**********"
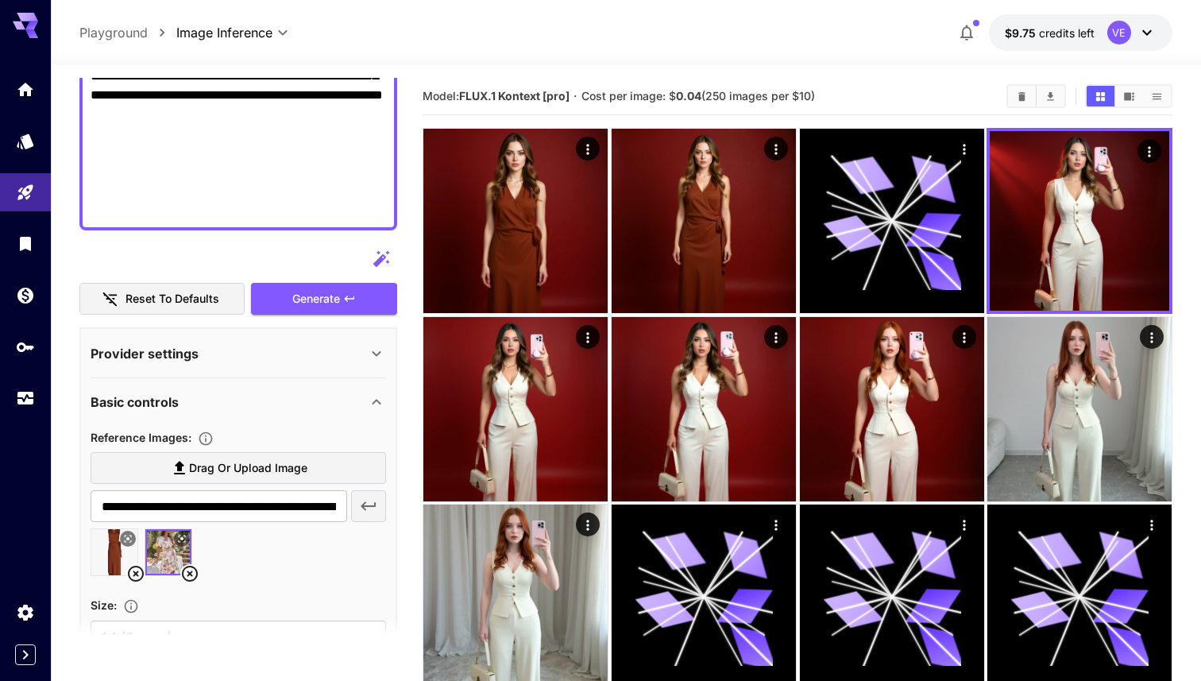
click at [135, 577] on icon at bounding box center [135, 573] width 19 height 19
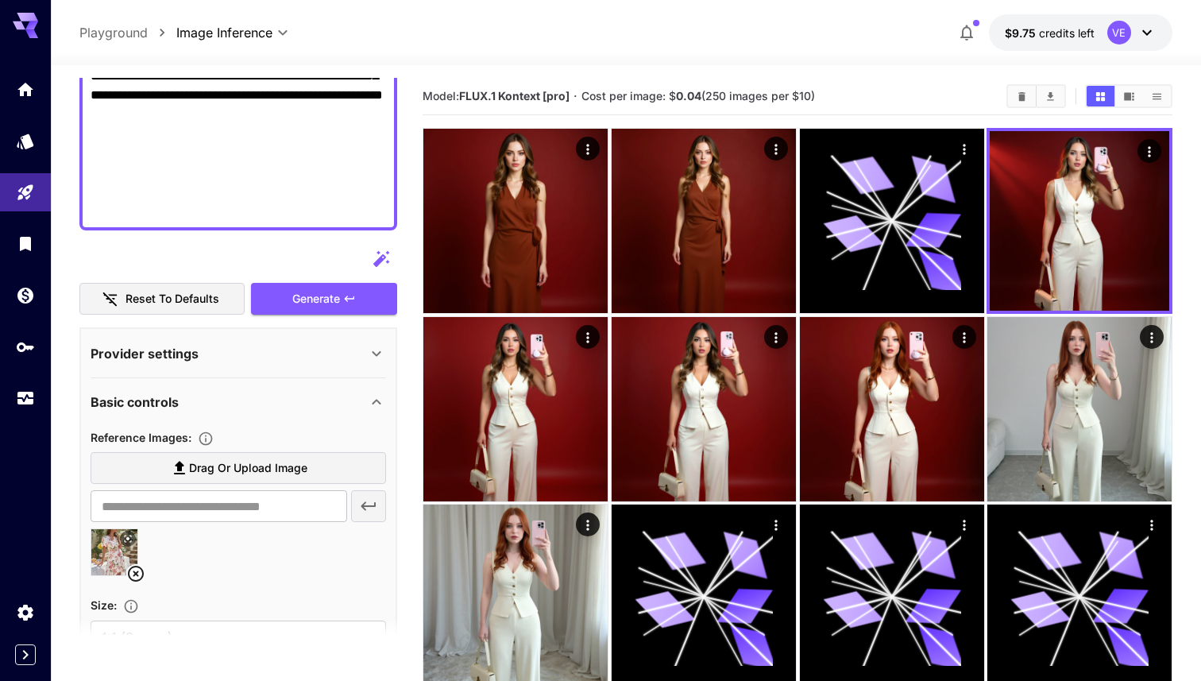
click at [99, 552] on img at bounding box center [114, 552] width 46 height 46
type input "**********"
click at [328, 306] on span "Generate" at bounding box center [316, 299] width 48 height 20
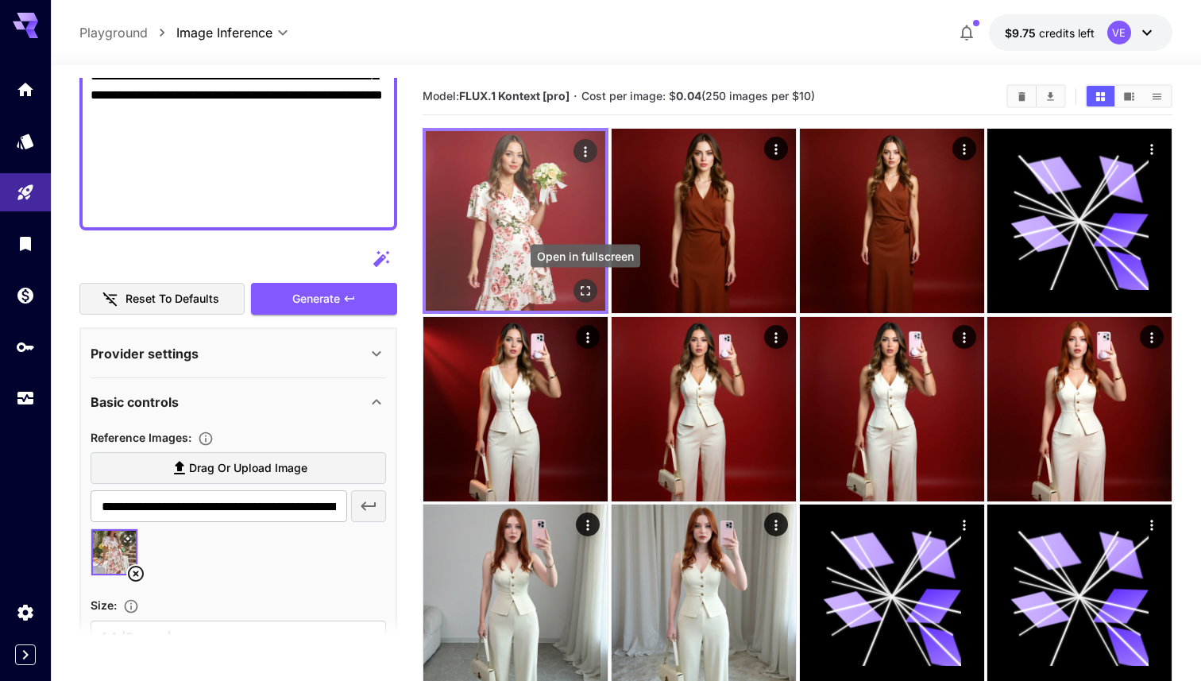
click at [578, 288] on icon "Open in fullscreen" at bounding box center [586, 291] width 16 height 16
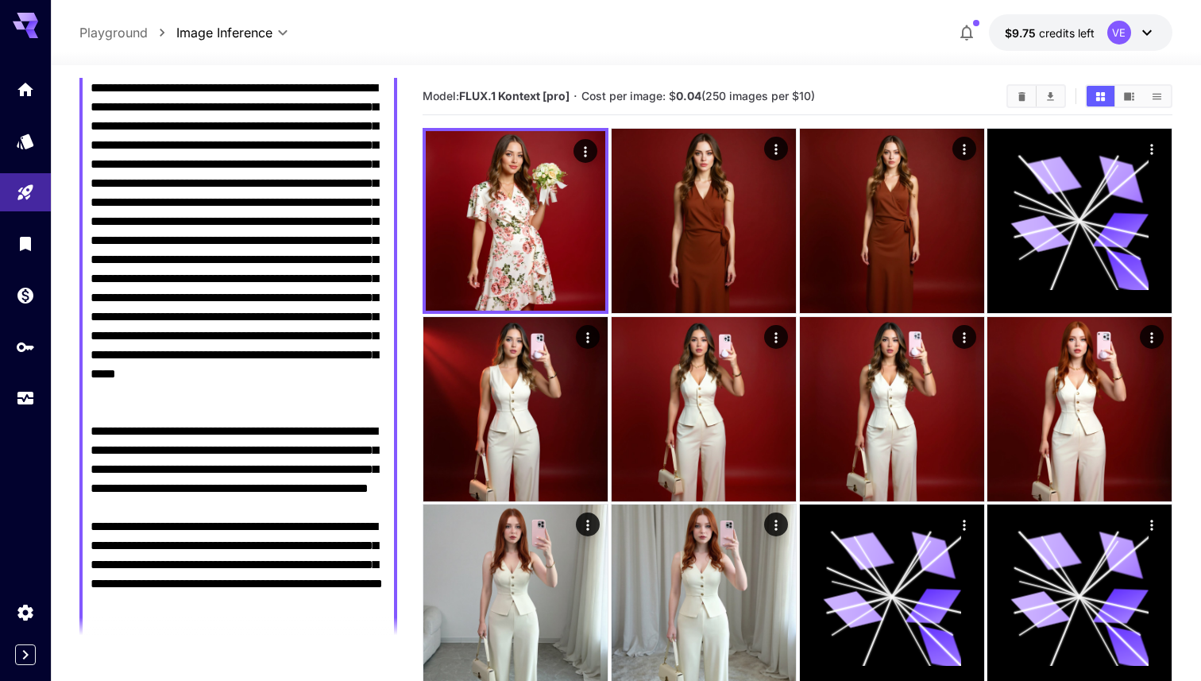
scroll to position [140, 0]
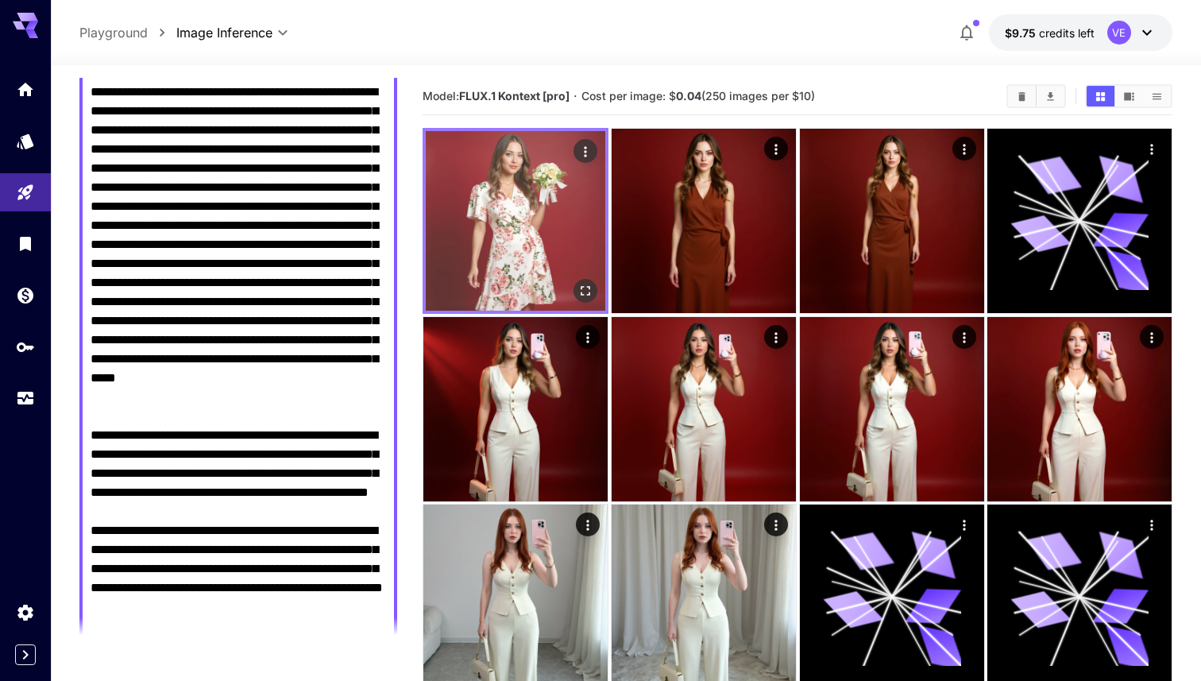
click at [589, 288] on icon "Open in fullscreen" at bounding box center [586, 291] width 10 height 10
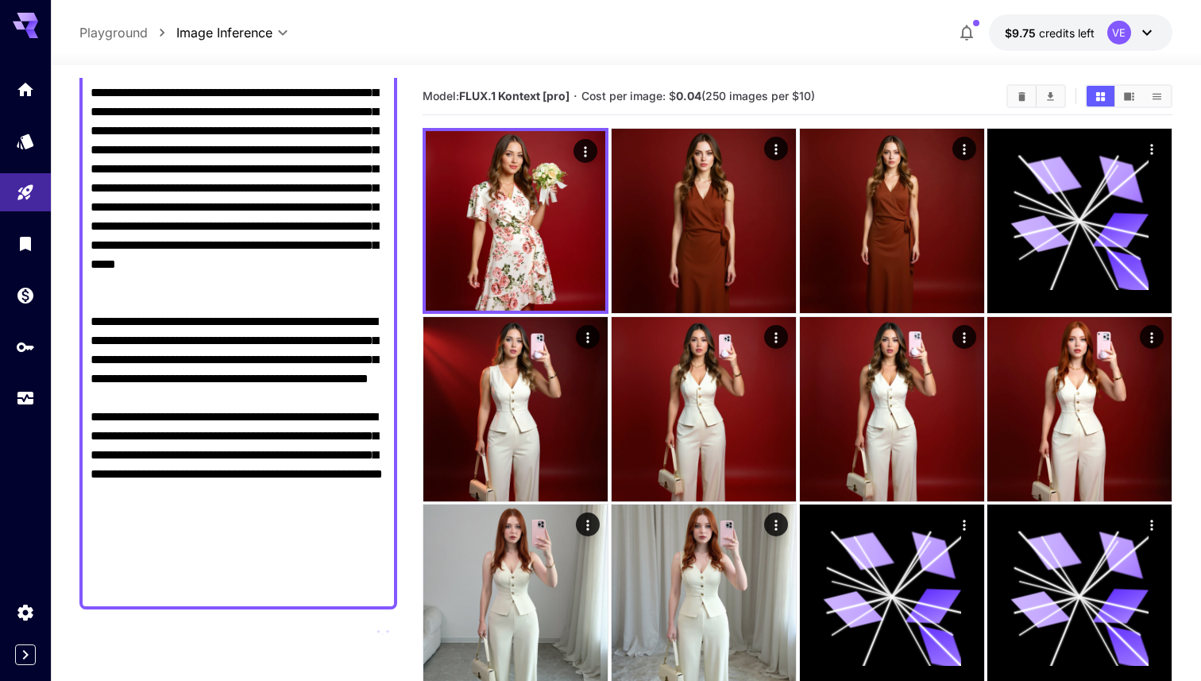
scroll to position [280, 0]
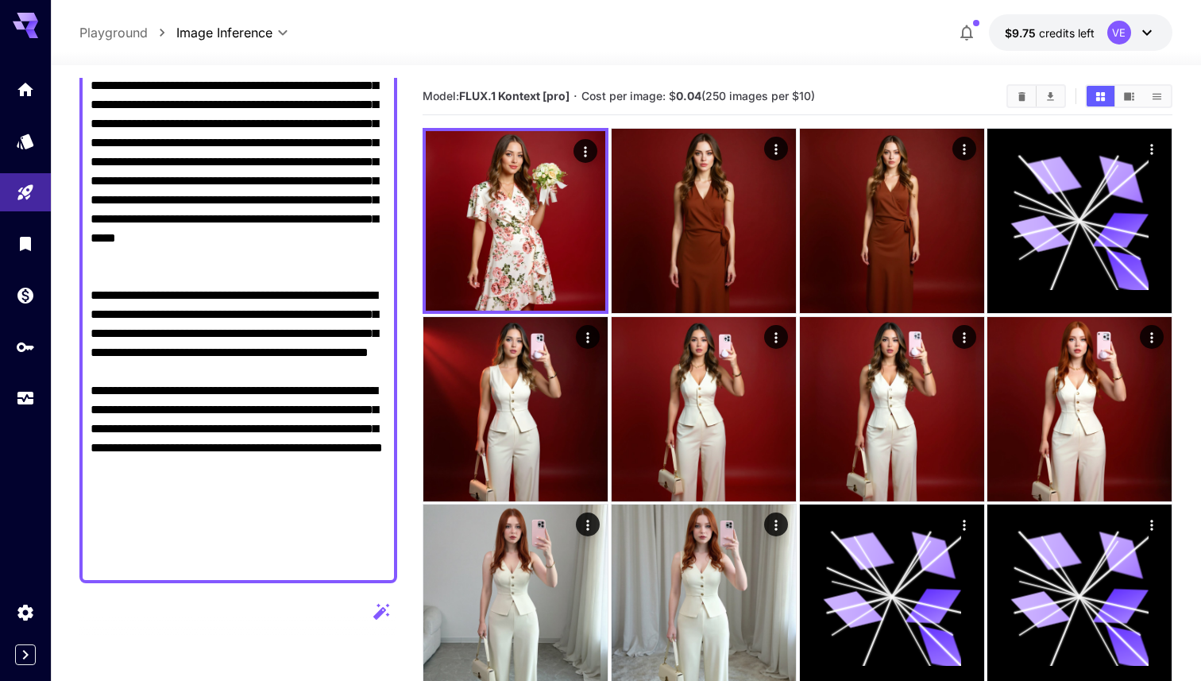
drag, startPoint x: 304, startPoint y: 427, endPoint x: 74, endPoint y: 350, distance: 242.2
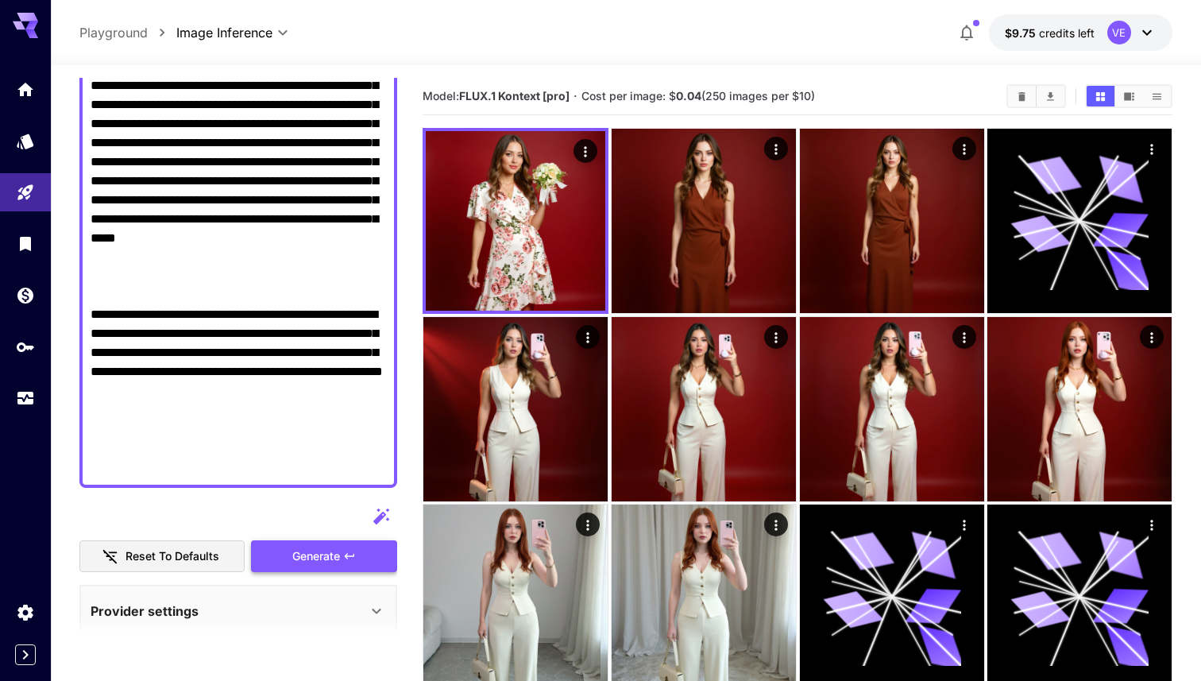
type textarea "**********"
click at [313, 540] on button "Generate" at bounding box center [324, 556] width 146 height 33
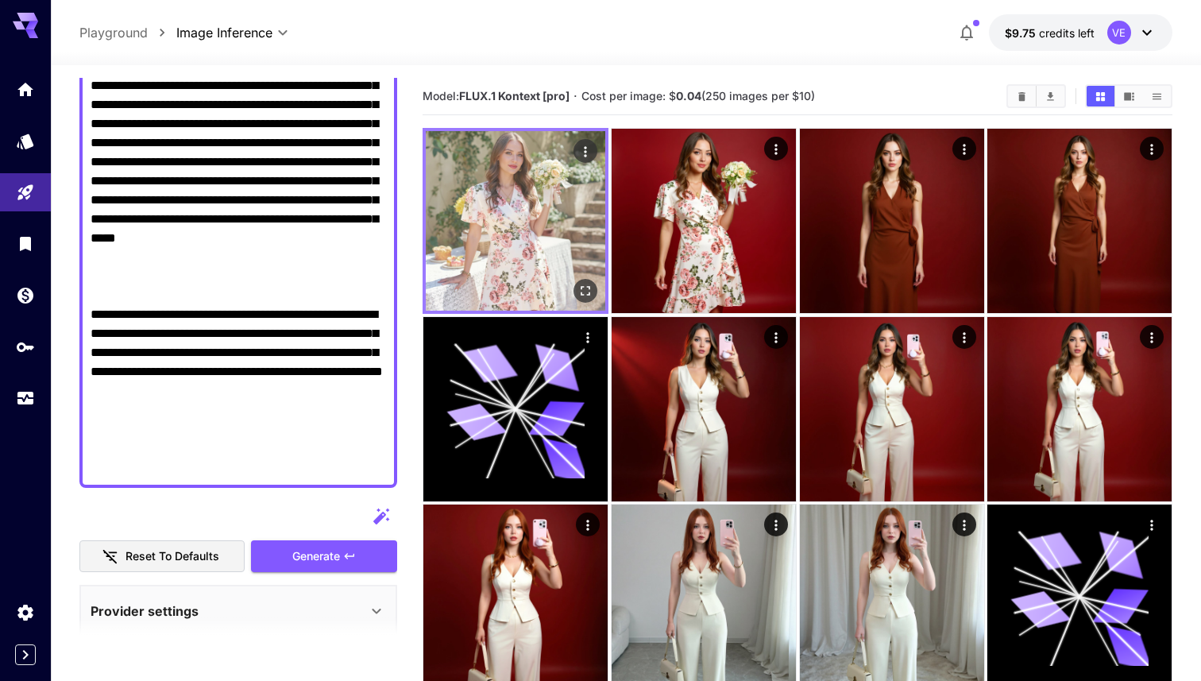
click at [582, 288] on icon "Open in fullscreen" at bounding box center [586, 291] width 16 height 16
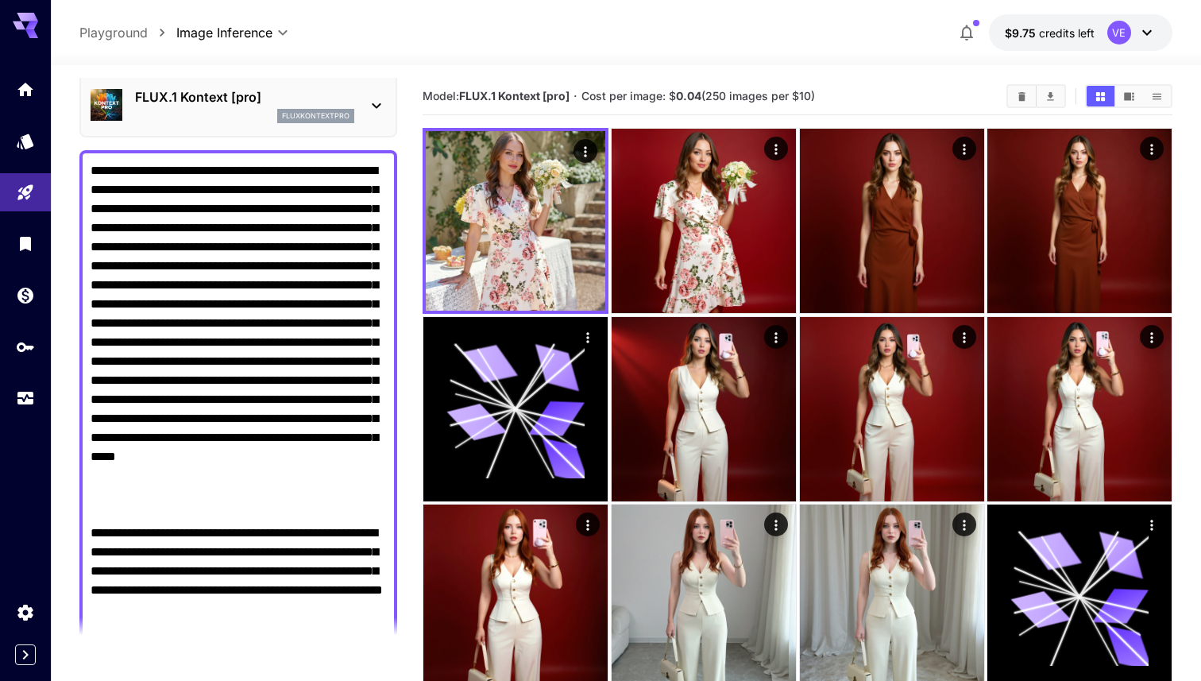
scroll to position [0, 0]
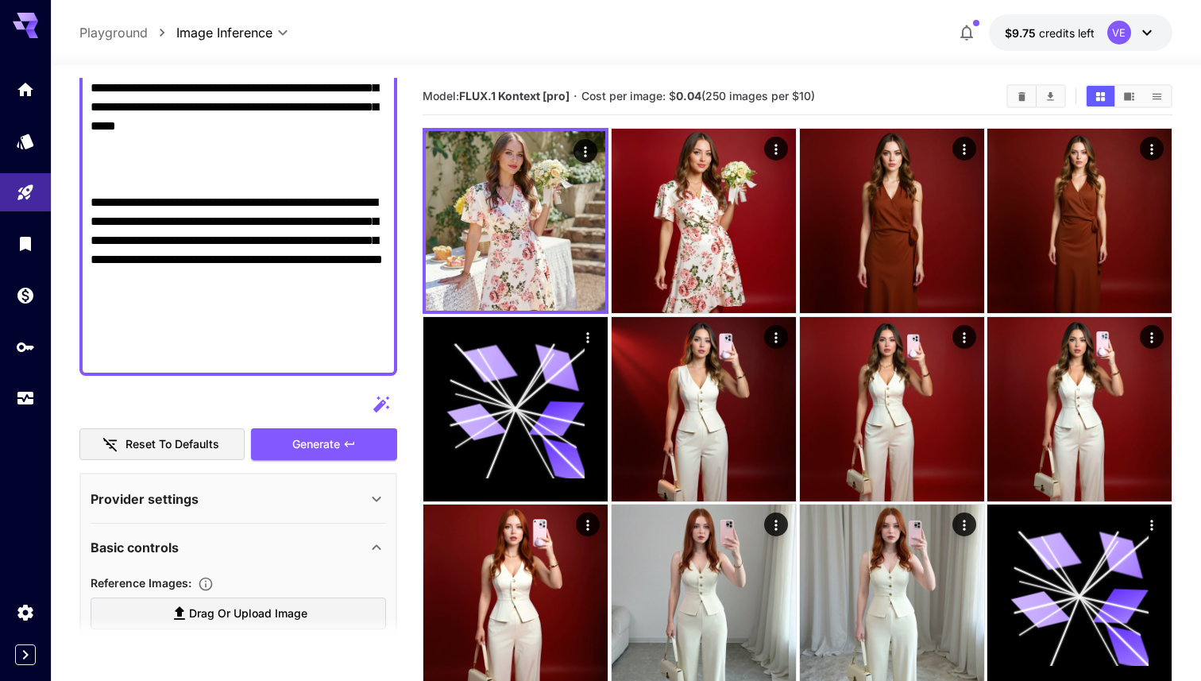
scroll to position [726, 0]
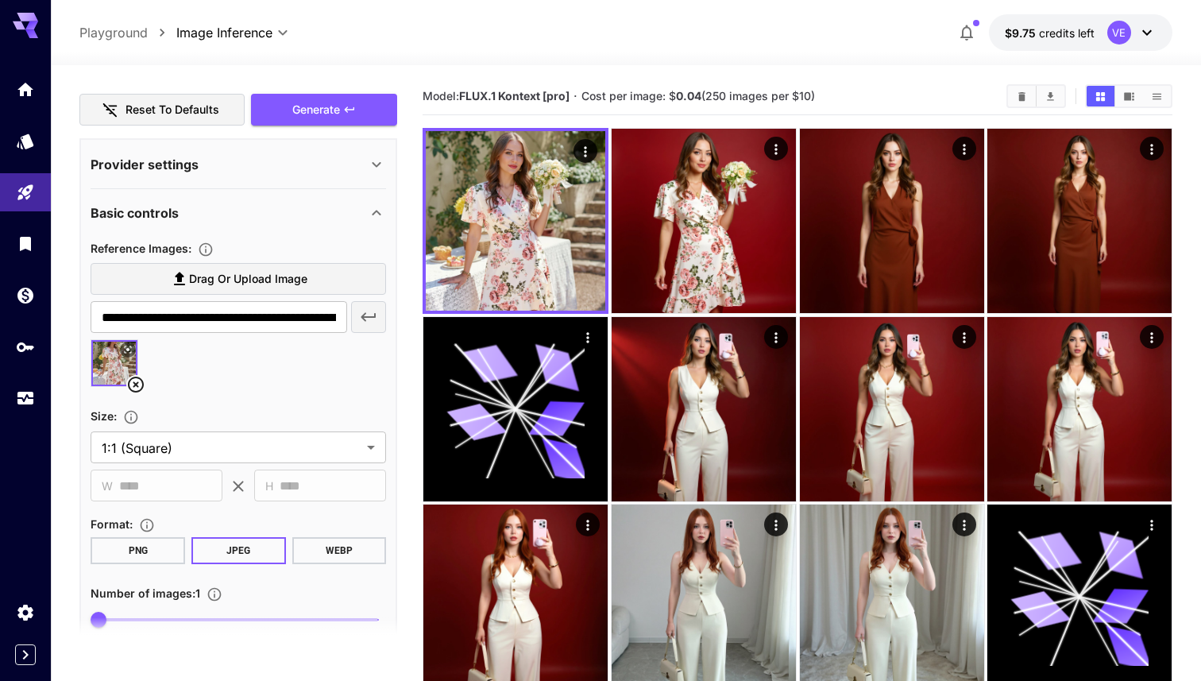
click at [199, 283] on span "Drag or upload image" at bounding box center [248, 279] width 118 height 20
click at [0, 0] on input "Drag or upload image" at bounding box center [0, 0] width 0 height 0
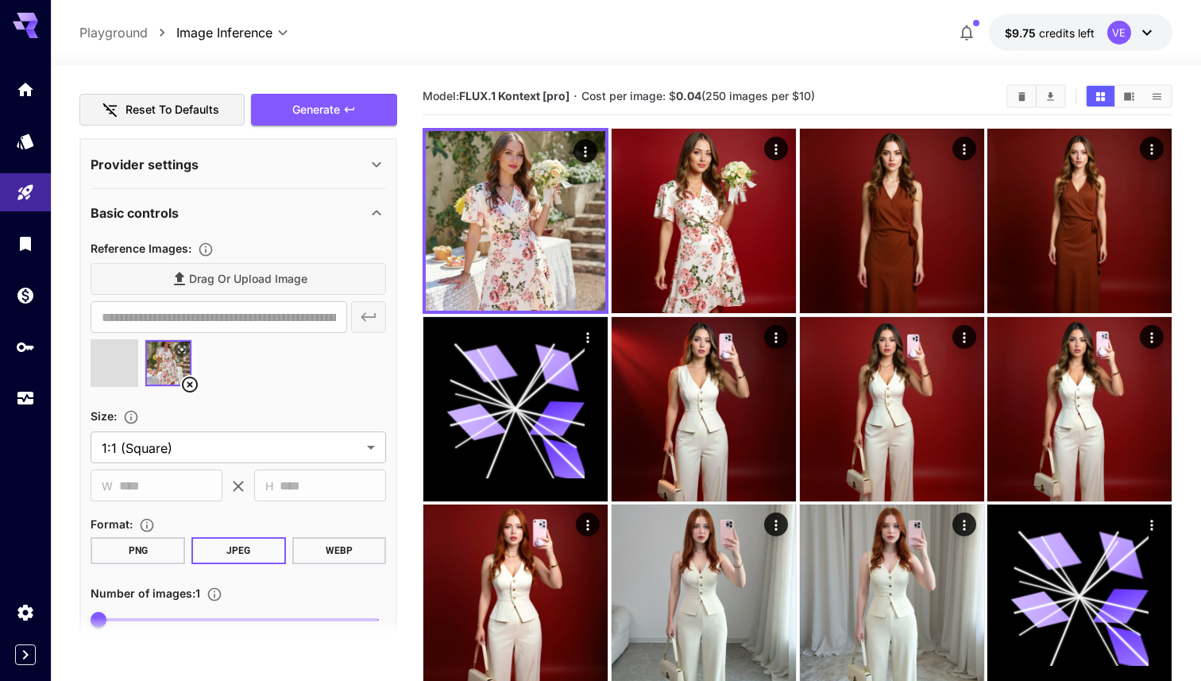
type input "**********"
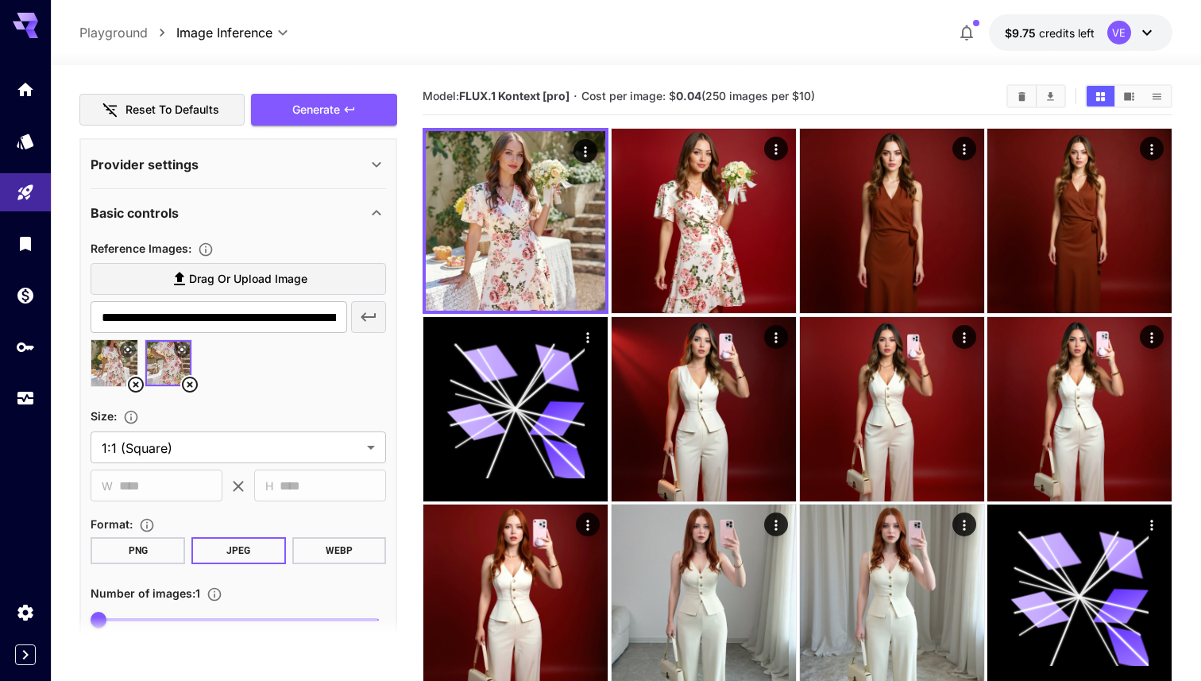
click at [134, 385] on icon at bounding box center [136, 385] width 16 height 16
click at [116, 371] on img at bounding box center [114, 363] width 46 height 46
type input "**********"
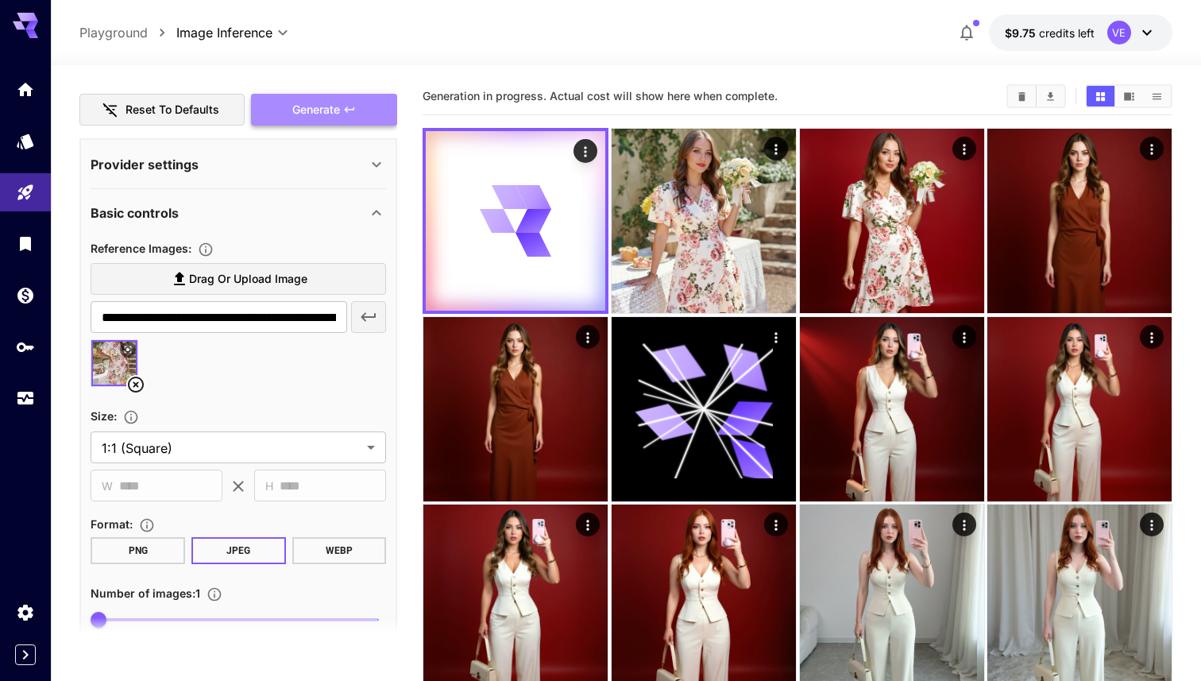
click at [343, 111] on icon "button" at bounding box center [349, 109] width 13 height 13
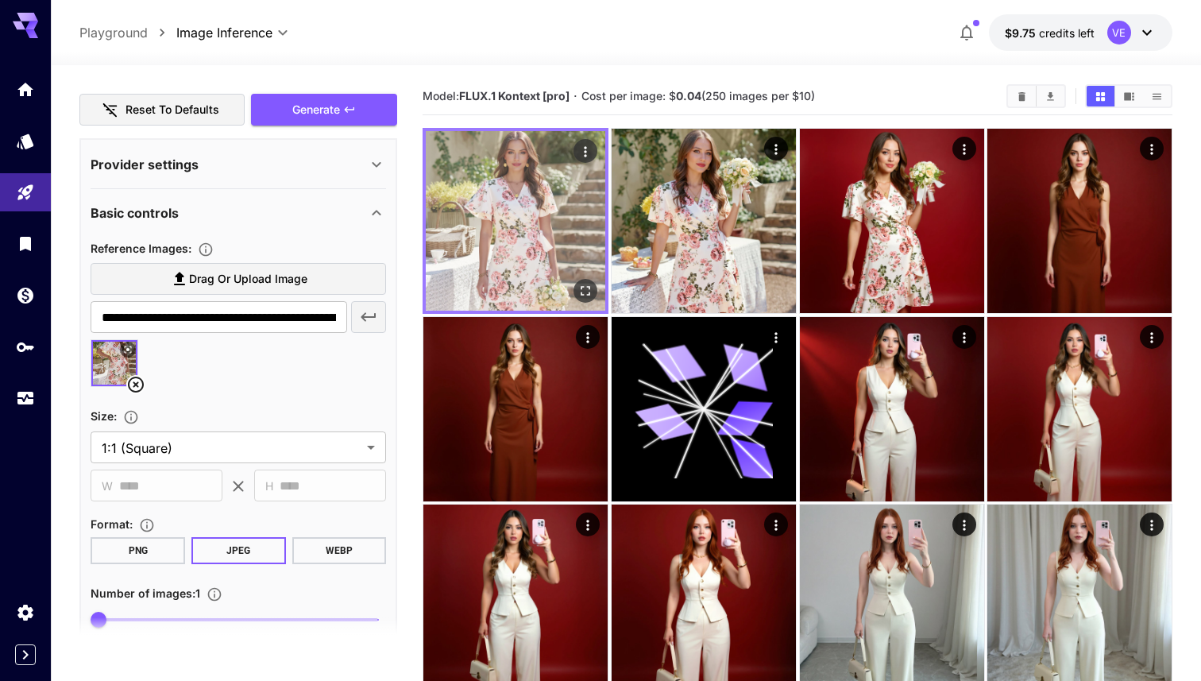
click at [586, 295] on icon "Open in fullscreen" at bounding box center [586, 291] width 10 height 10
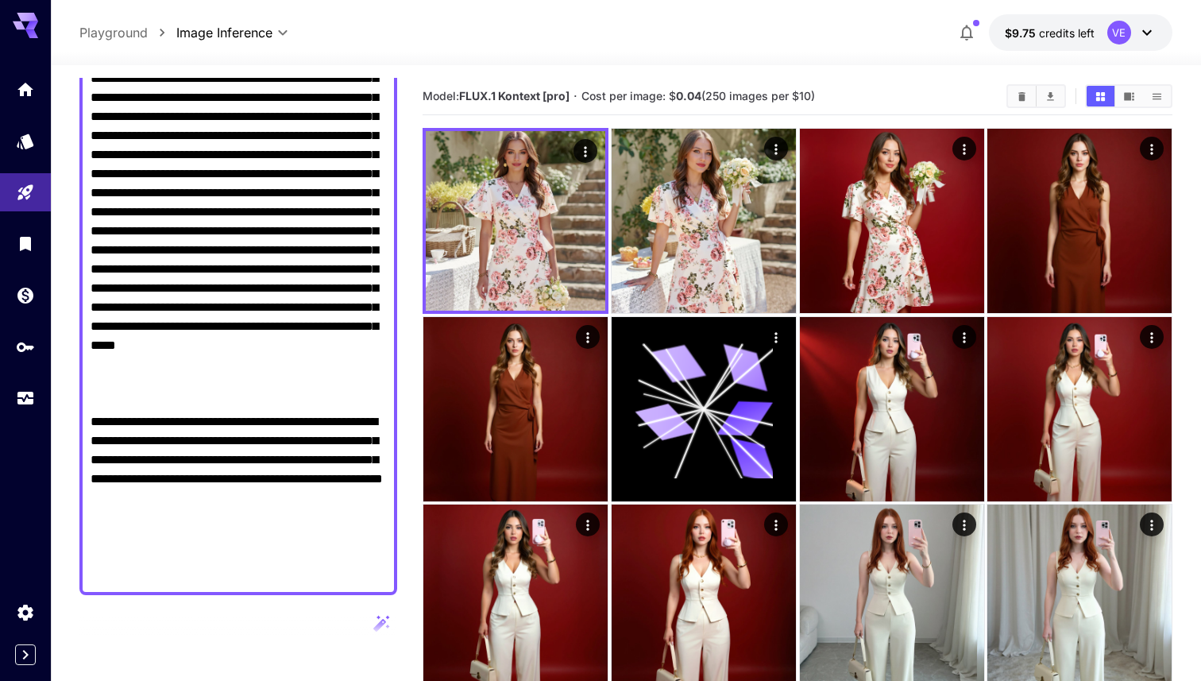
scroll to position [76, 0]
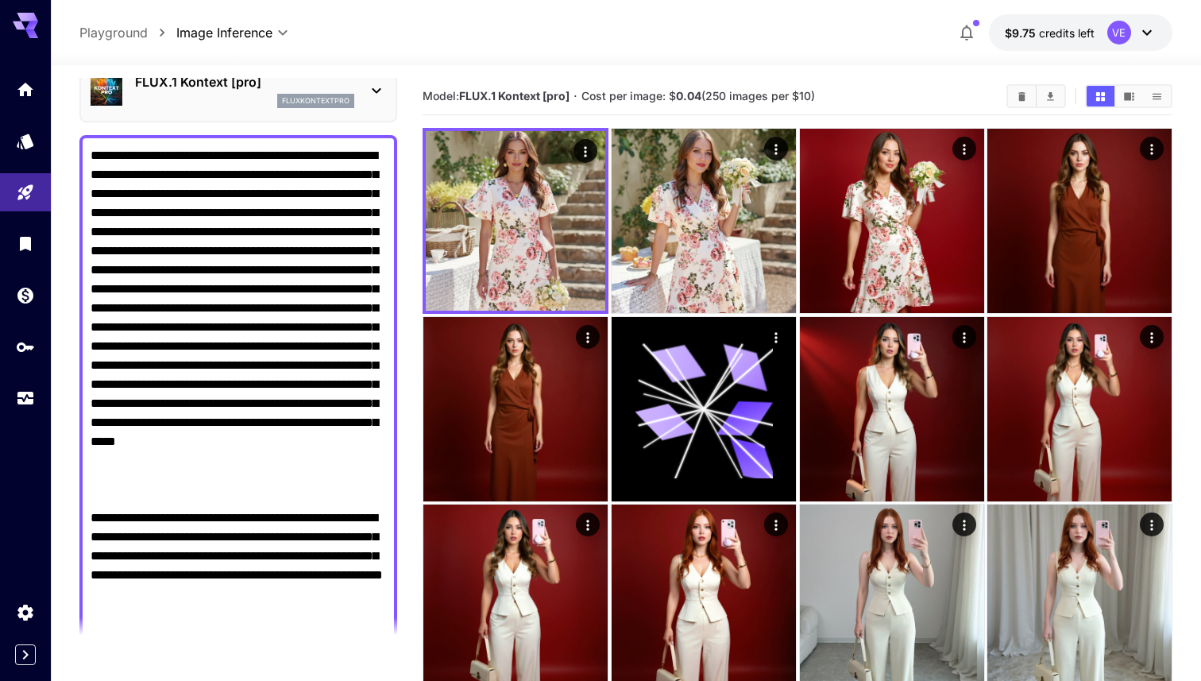
click at [209, 494] on textarea "Raw" at bounding box center [239, 413] width 296 height 534
click at [331, 159] on textarea "Raw" at bounding box center [239, 413] width 296 height 534
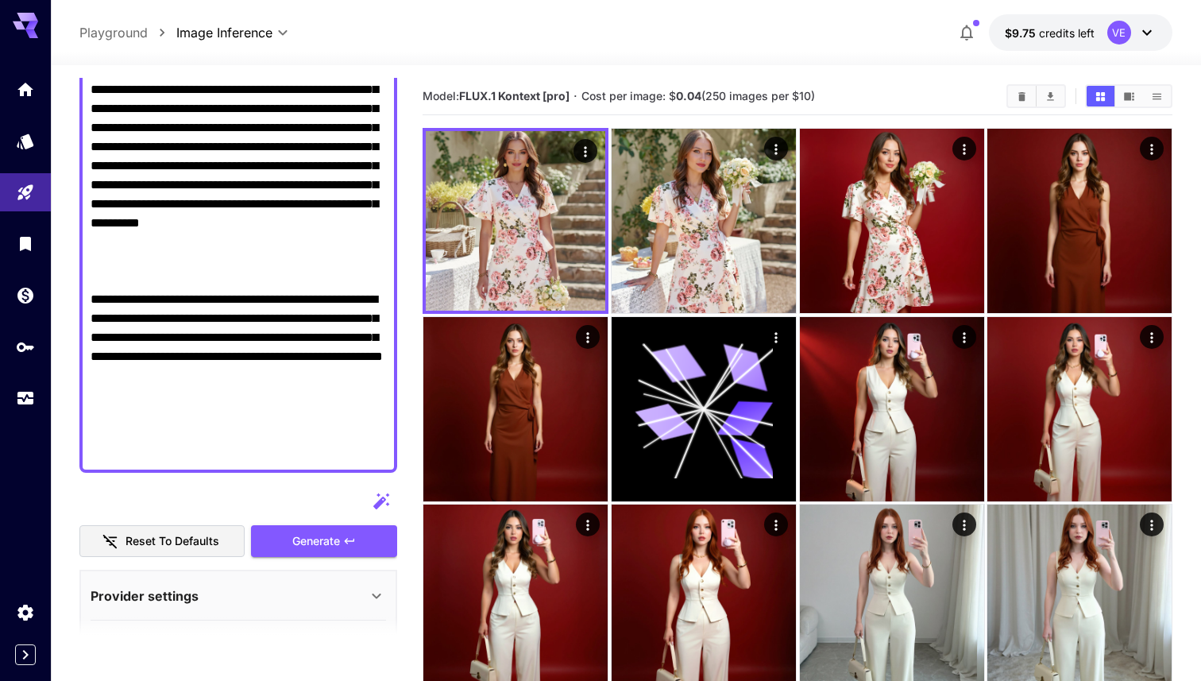
scroll to position [551, 0]
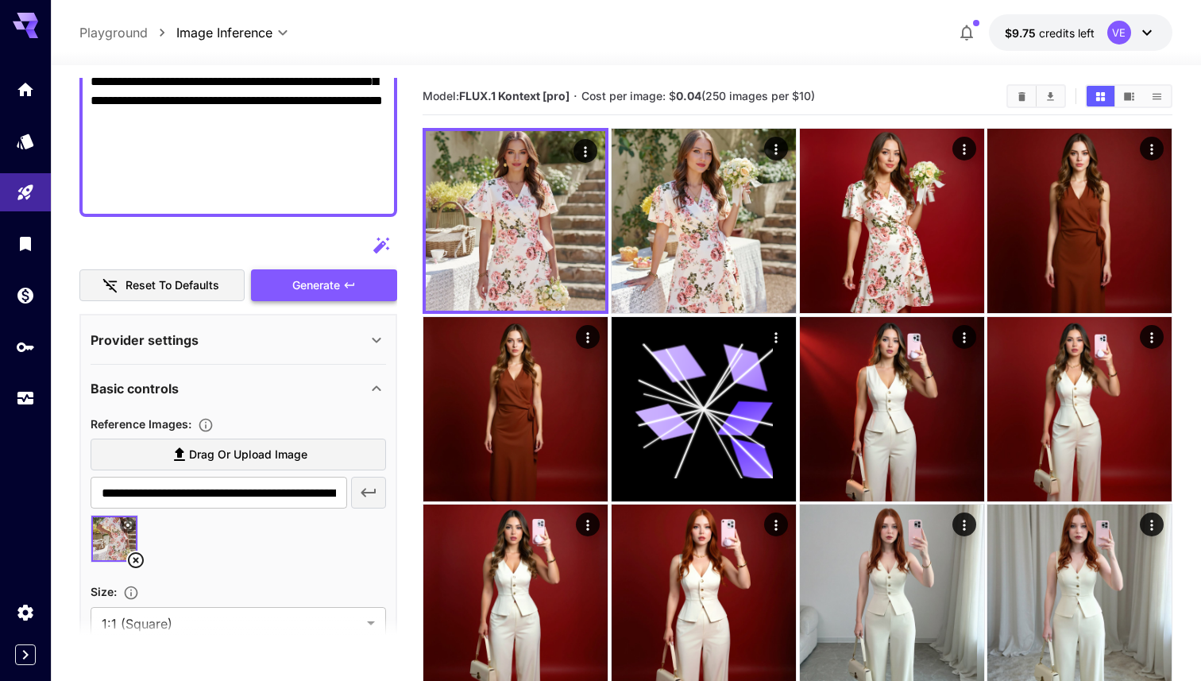
click at [329, 282] on span "Generate" at bounding box center [316, 286] width 48 height 20
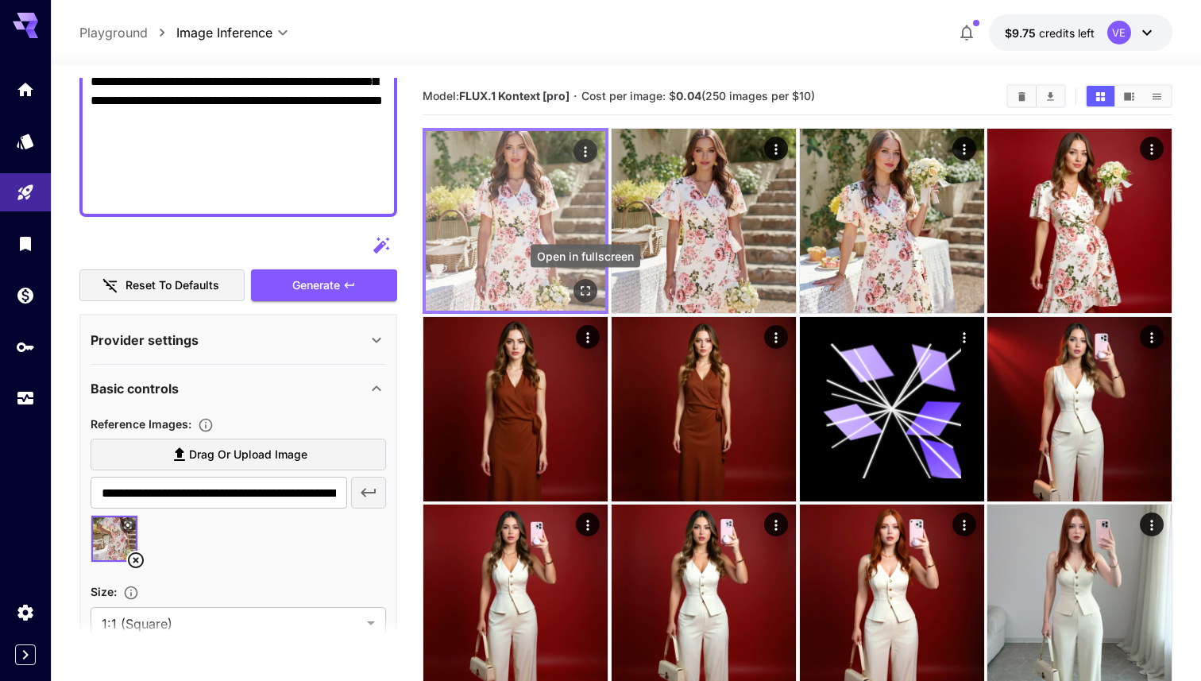
click at [582, 284] on icon "Open in fullscreen" at bounding box center [586, 291] width 16 height 16
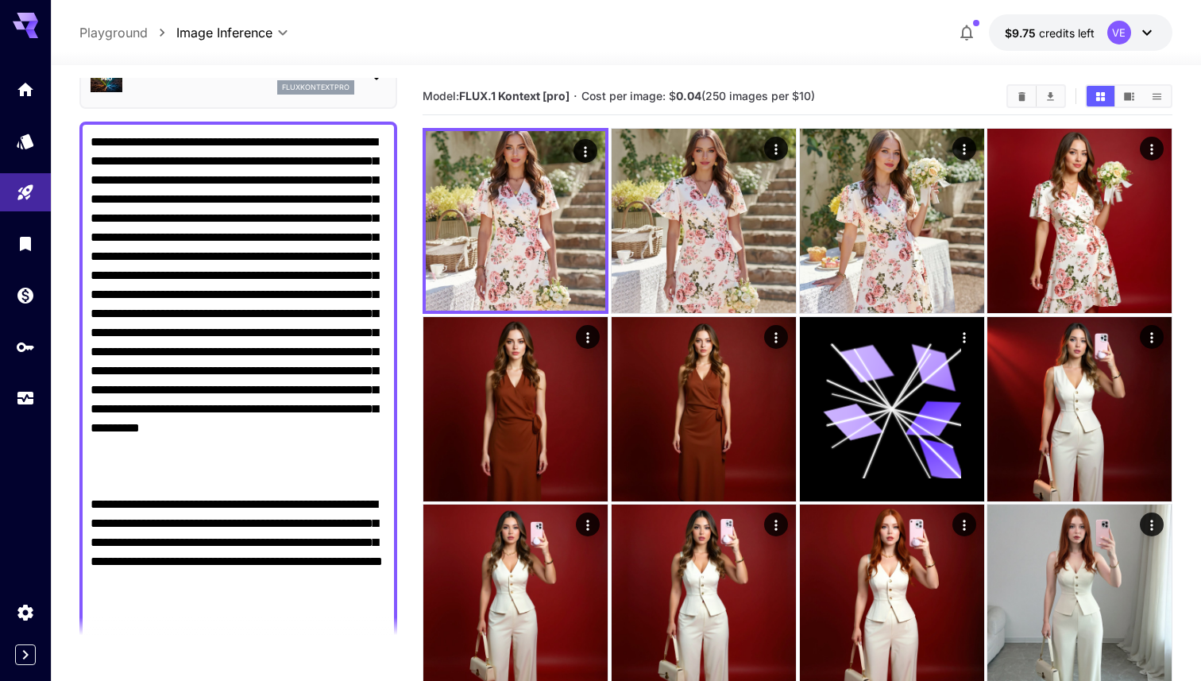
scroll to position [0, 0]
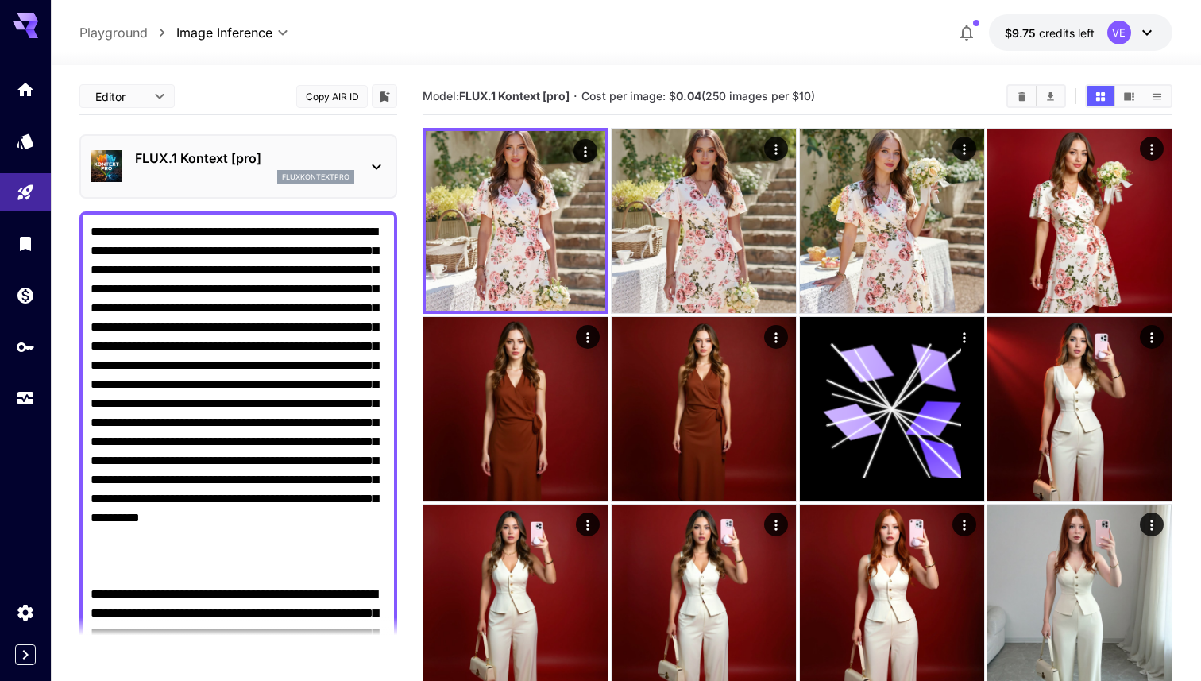
click at [336, 236] on textarea "Raw" at bounding box center [239, 489] width 296 height 534
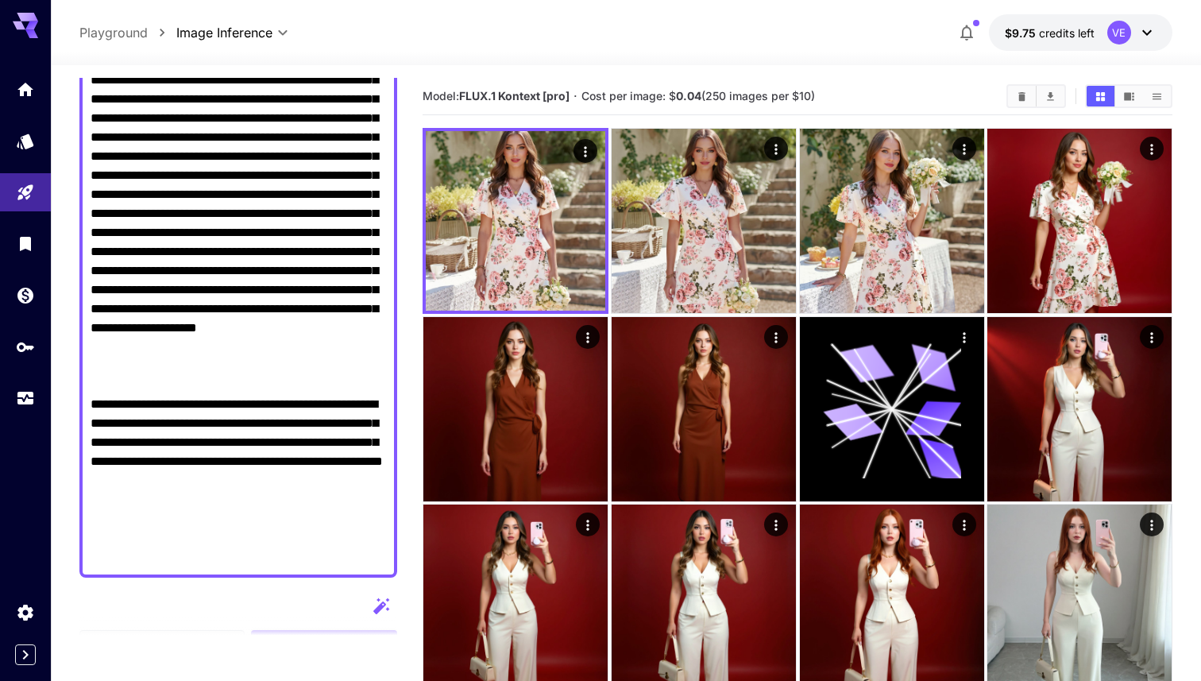
scroll to position [275, 0]
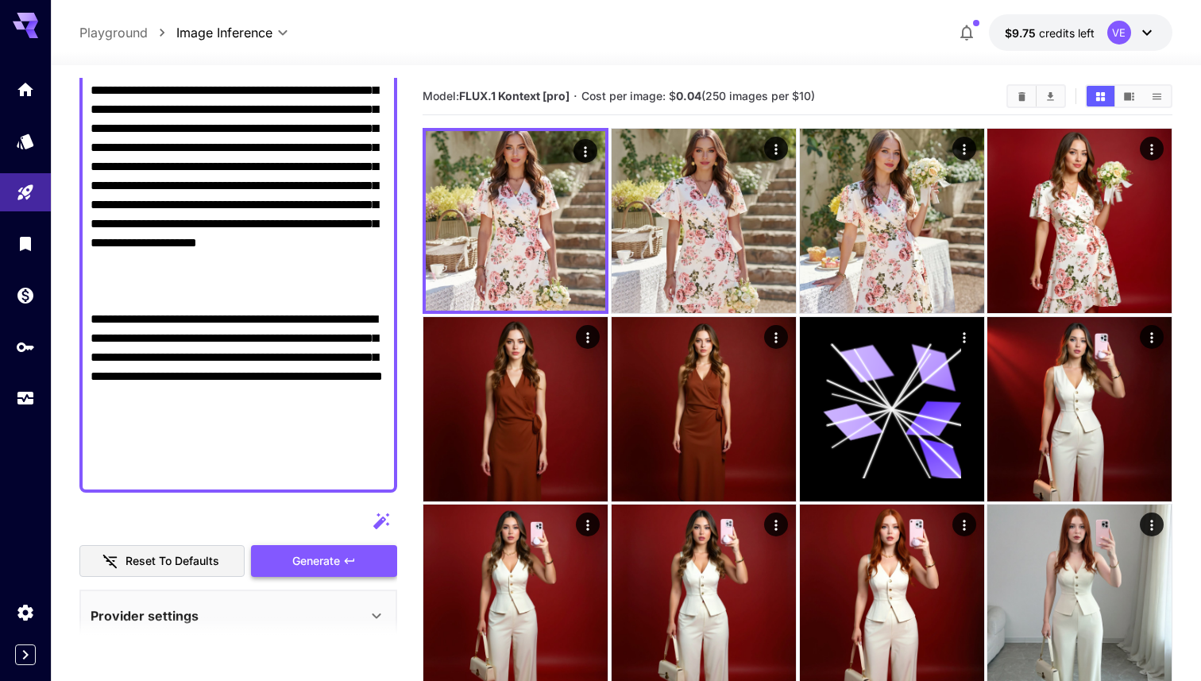
click at [311, 568] on span "Generate" at bounding box center [316, 561] width 48 height 20
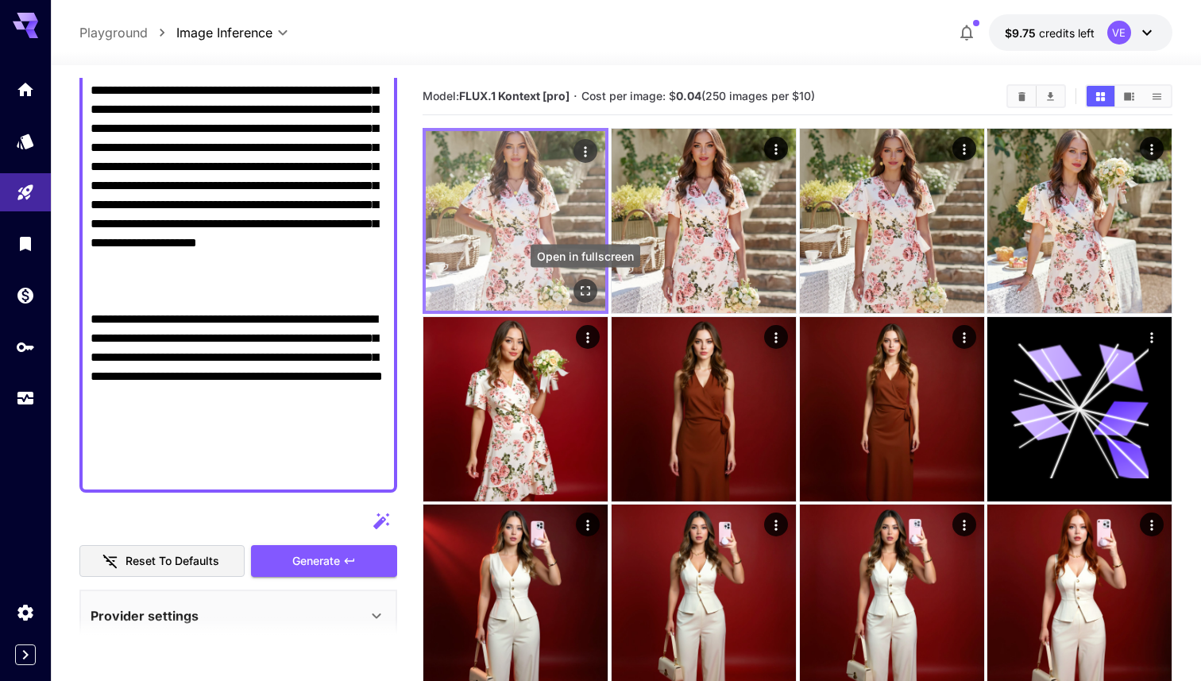
click at [582, 292] on icon "Open in fullscreen" at bounding box center [586, 291] width 10 height 10
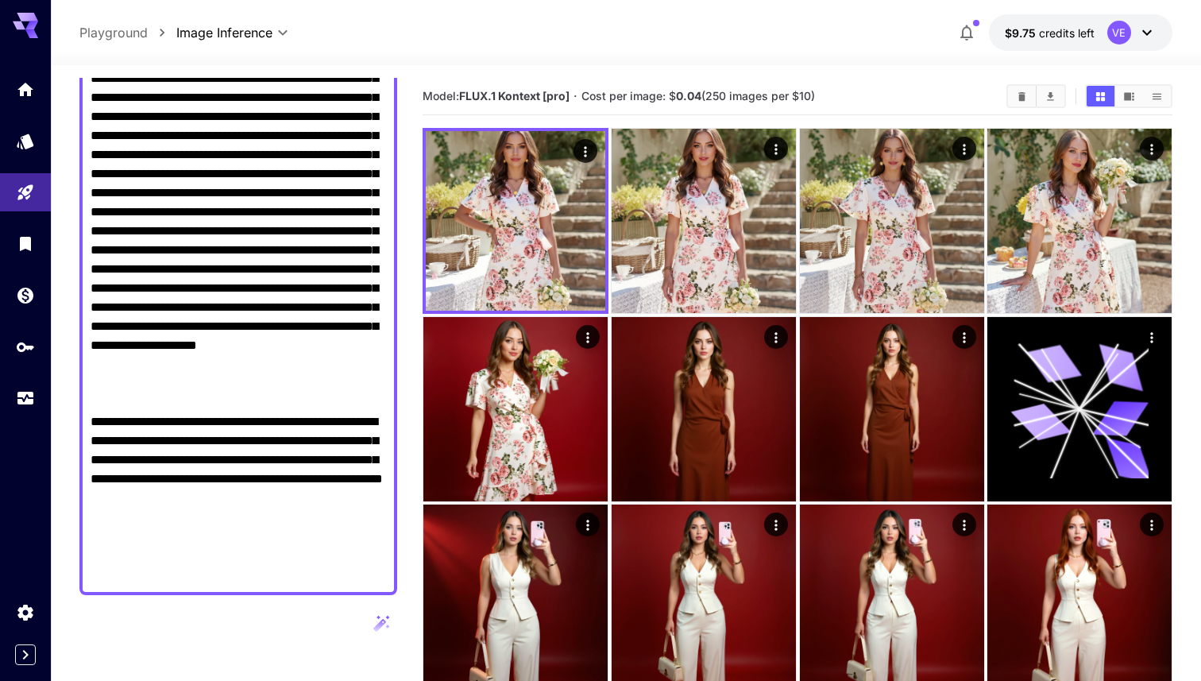
scroll to position [0, 0]
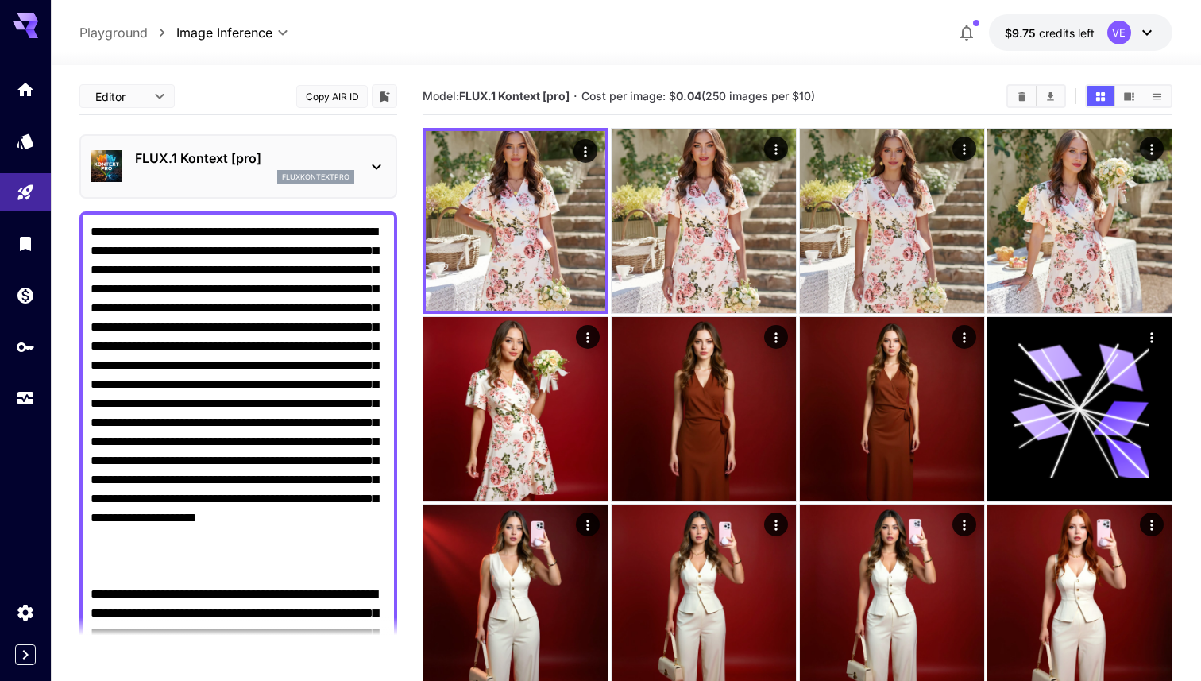
drag, startPoint x: 310, startPoint y: 405, endPoint x: 185, endPoint y: 255, distance: 195.2
click at [185, 255] on textarea "Raw" at bounding box center [239, 489] width 296 height 534
paste textarea
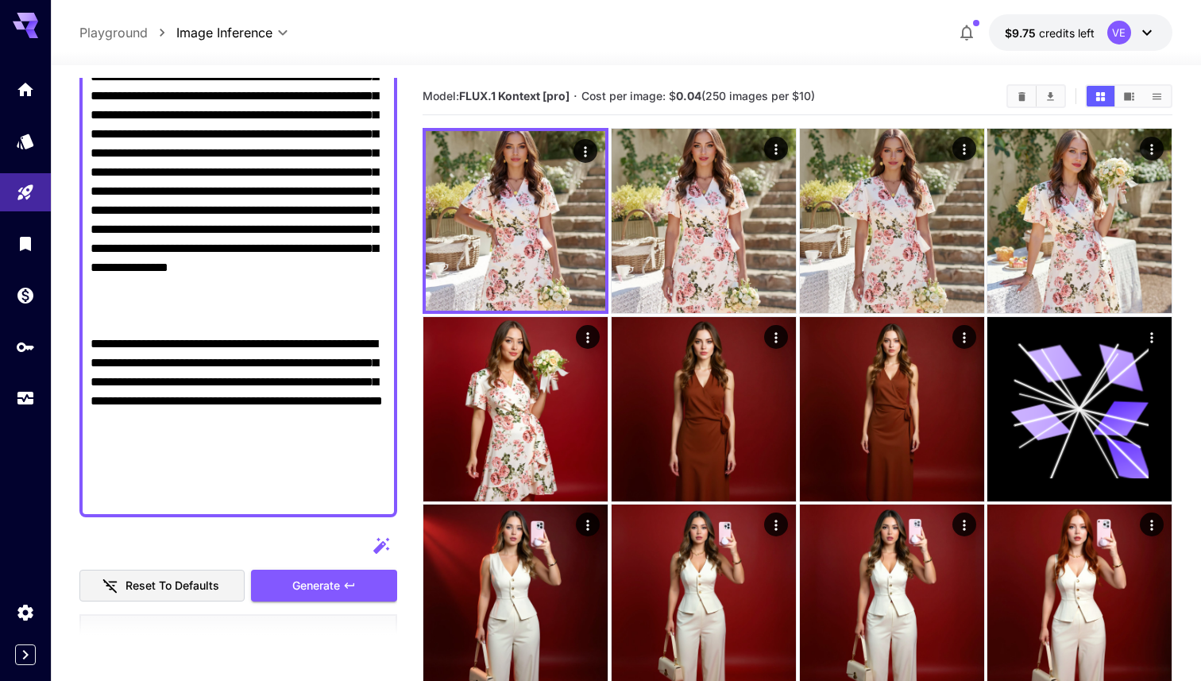
scroll to position [325, 0]
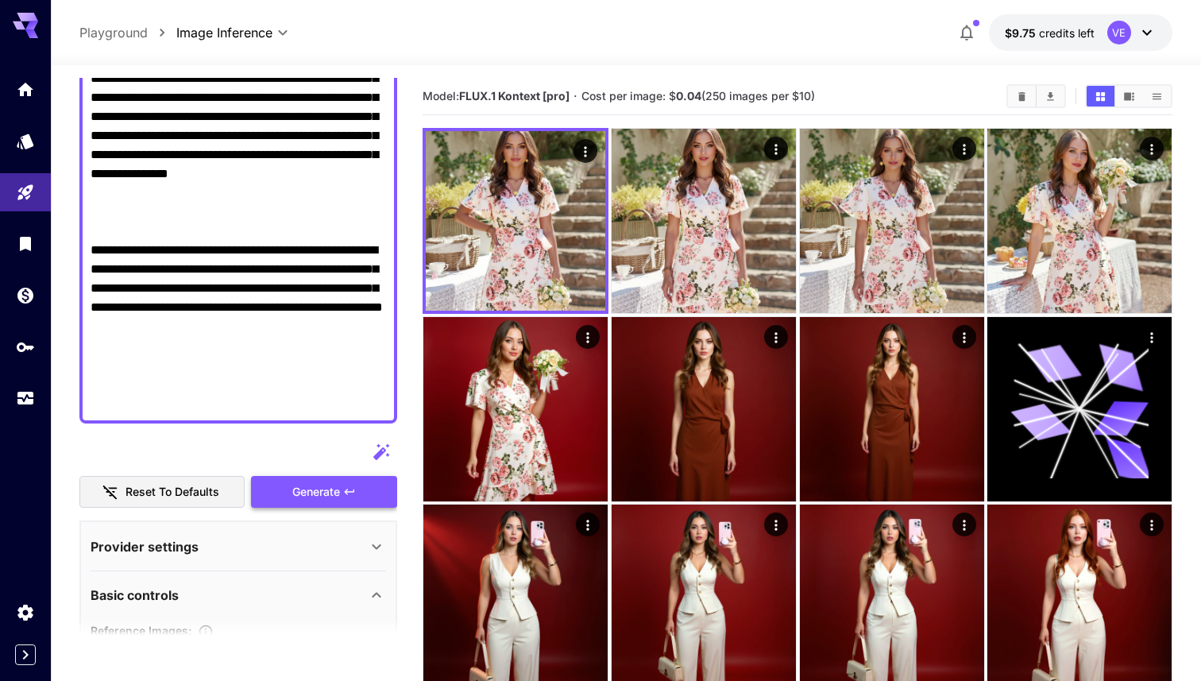
type textarea "**********"
click at [327, 506] on button "Generate" at bounding box center [324, 492] width 146 height 33
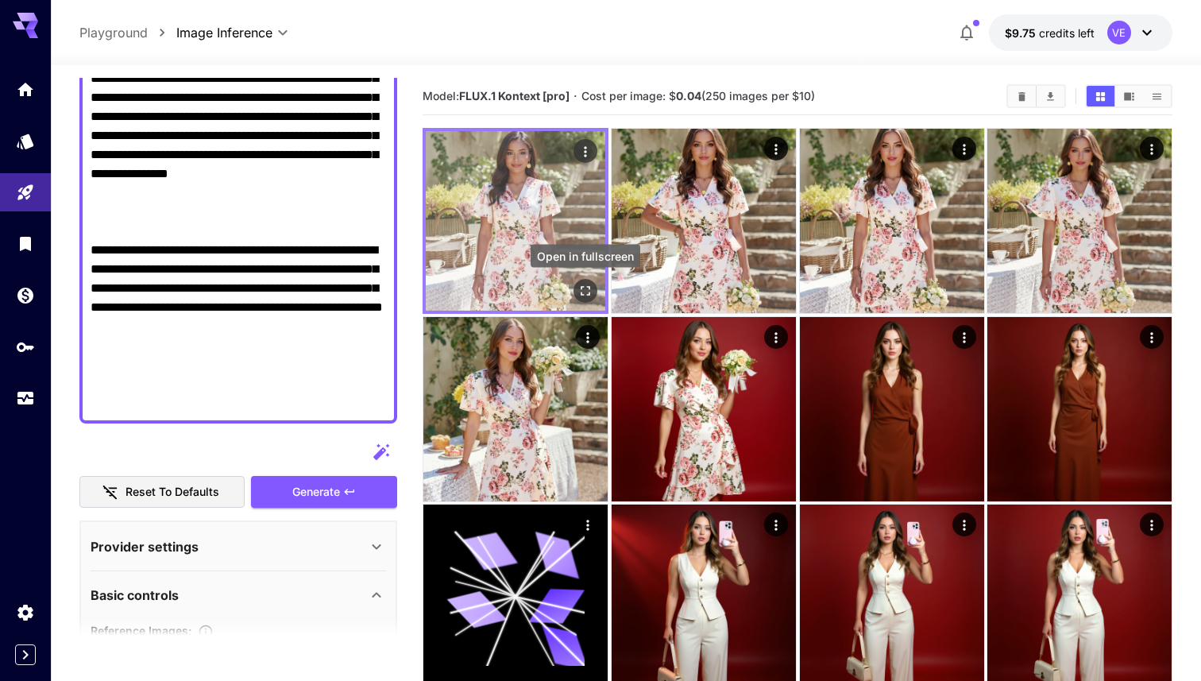
click at [576, 291] on button "Open in fullscreen" at bounding box center [586, 291] width 24 height 24
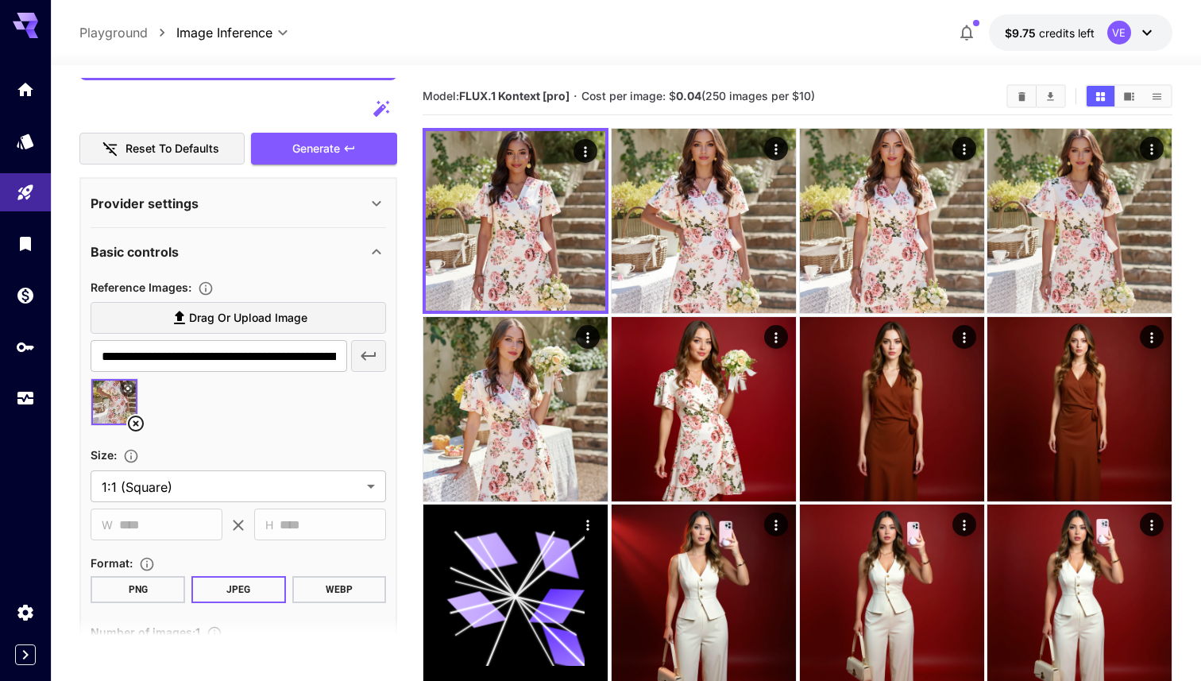
scroll to position [720, 0]
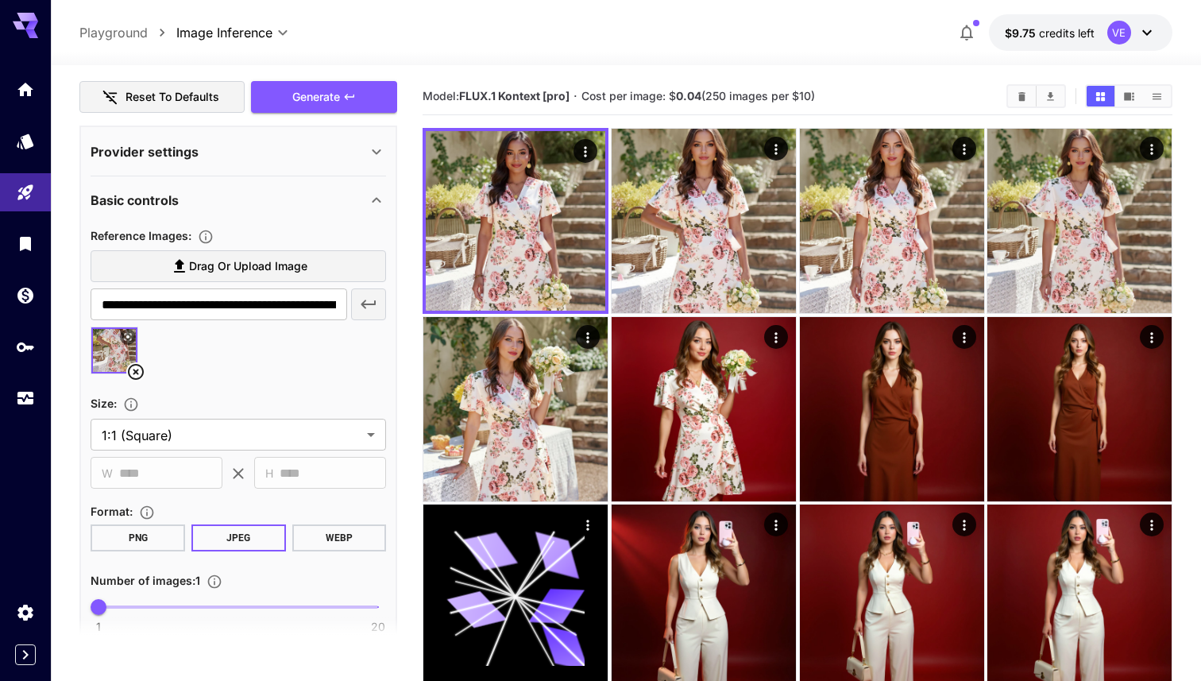
click at [180, 266] on icon at bounding box center [179, 266] width 11 height 14
click at [0, 0] on input "Drag or upload image" at bounding box center [0, 0] width 0 height 0
click at [119, 352] on img at bounding box center [114, 350] width 46 height 46
click at [157, 350] on img at bounding box center [168, 350] width 46 height 46
type input "**********"
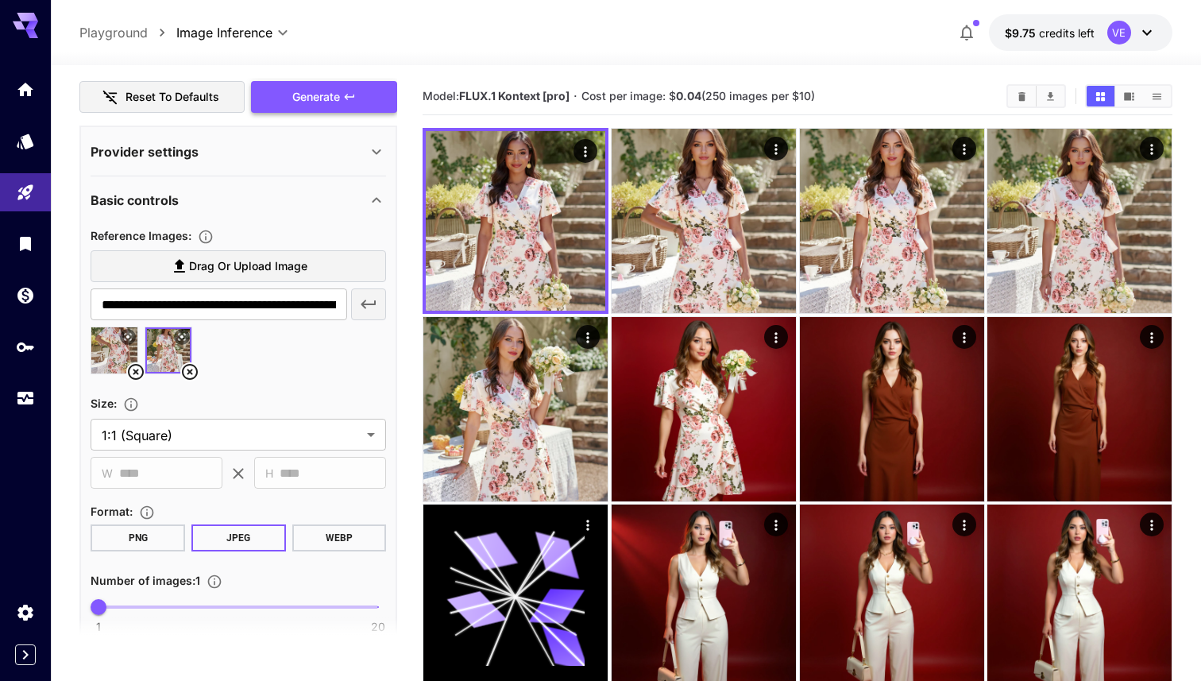
click at [346, 105] on button "Generate" at bounding box center [324, 97] width 146 height 33
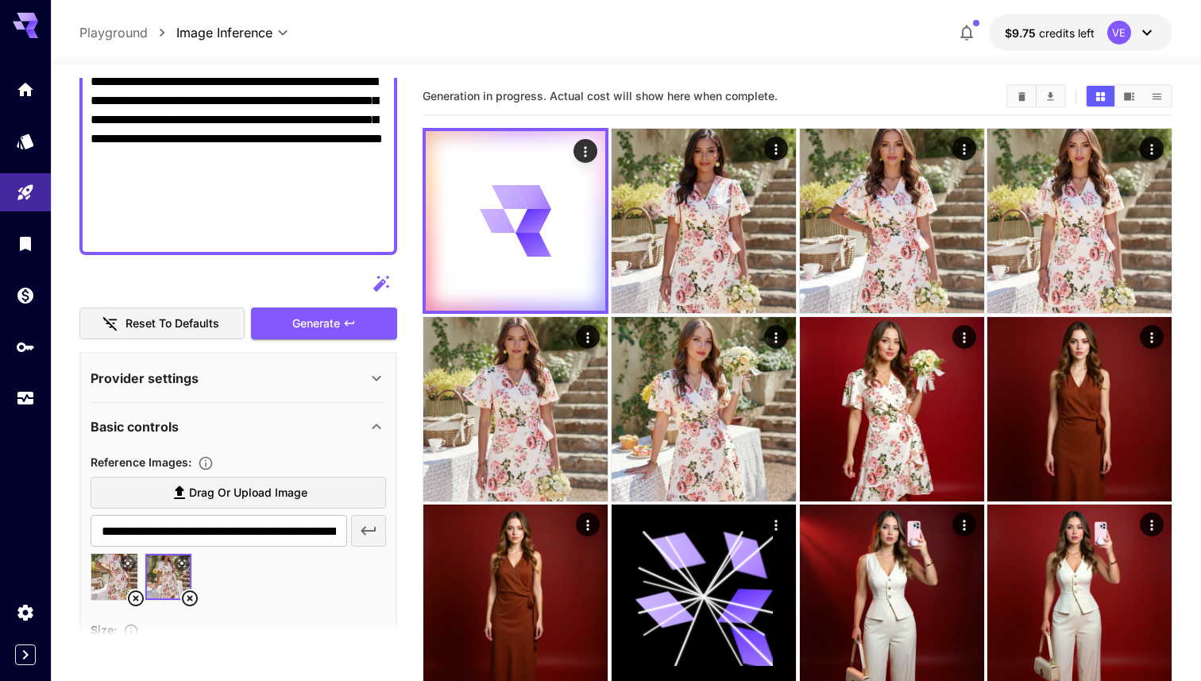
scroll to position [489, 0]
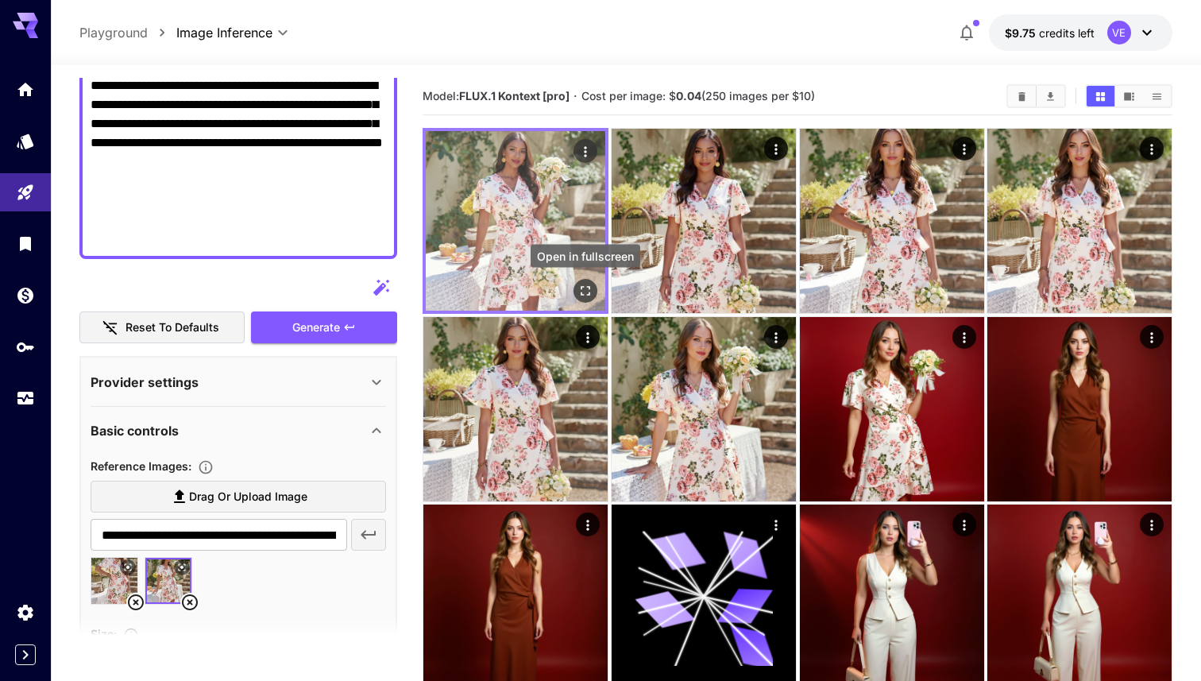
click at [582, 290] on icon "Open in fullscreen" at bounding box center [586, 291] width 16 height 16
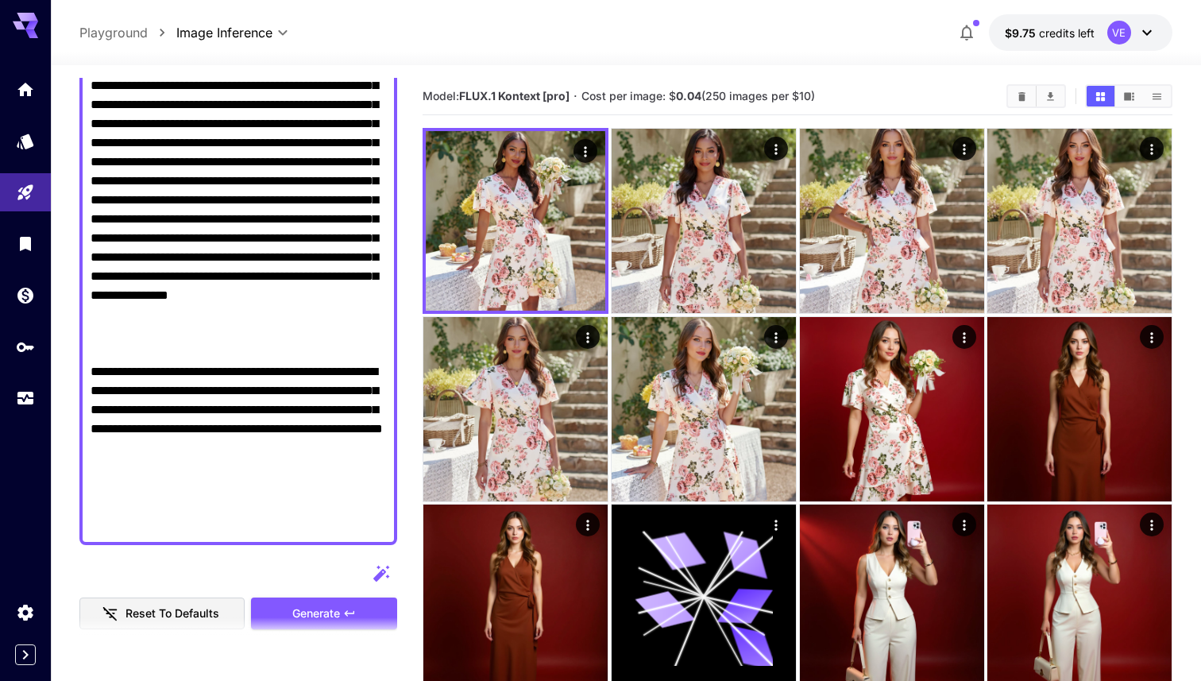
scroll to position [0, 0]
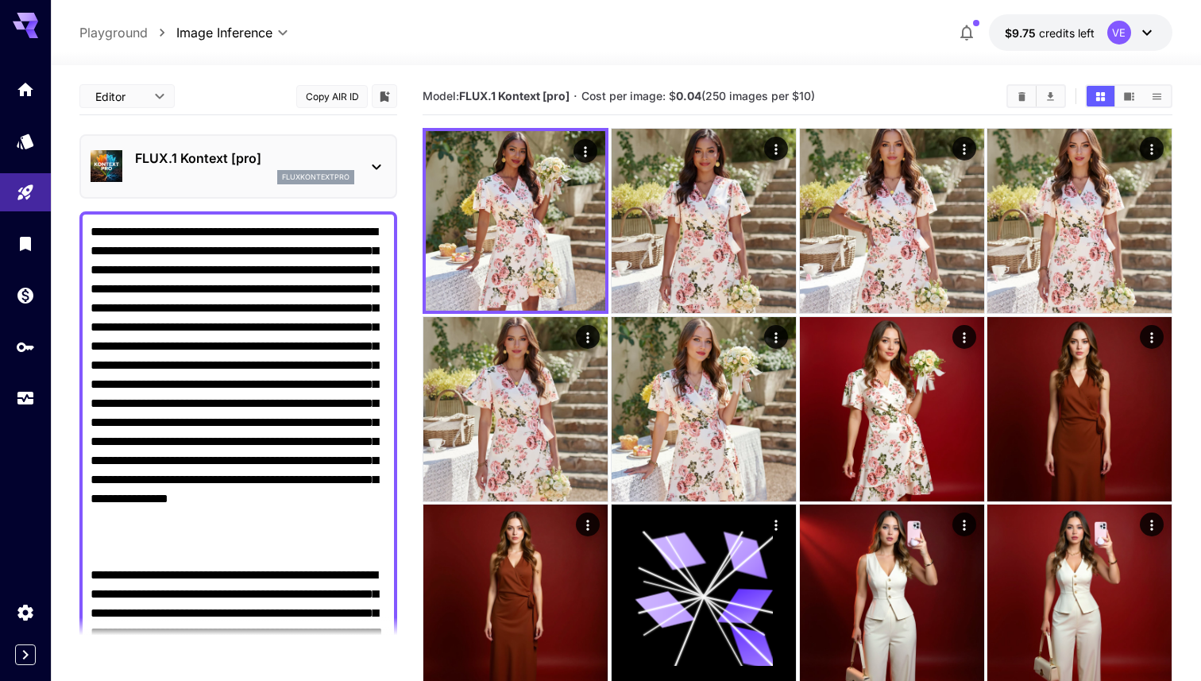
drag, startPoint x: 161, startPoint y: 354, endPoint x: 188, endPoint y: 248, distance: 110.0
click at [188, 248] on textarea "Raw" at bounding box center [239, 479] width 296 height 515
paste textarea "**********"
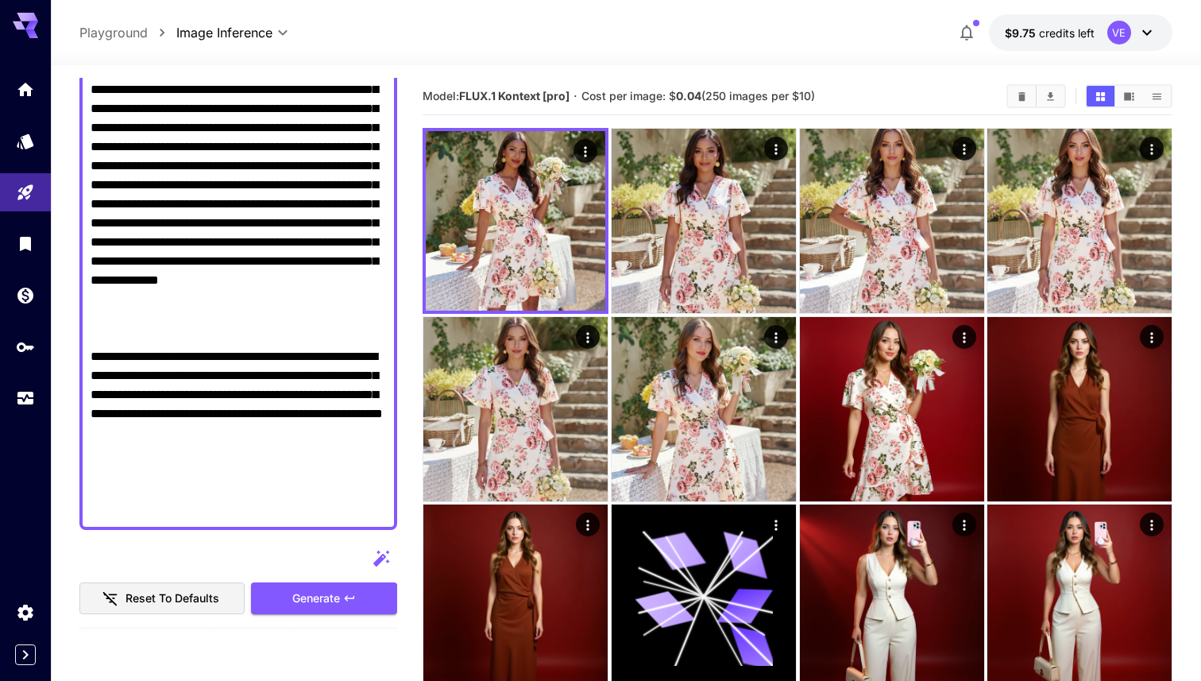
scroll to position [278, 0]
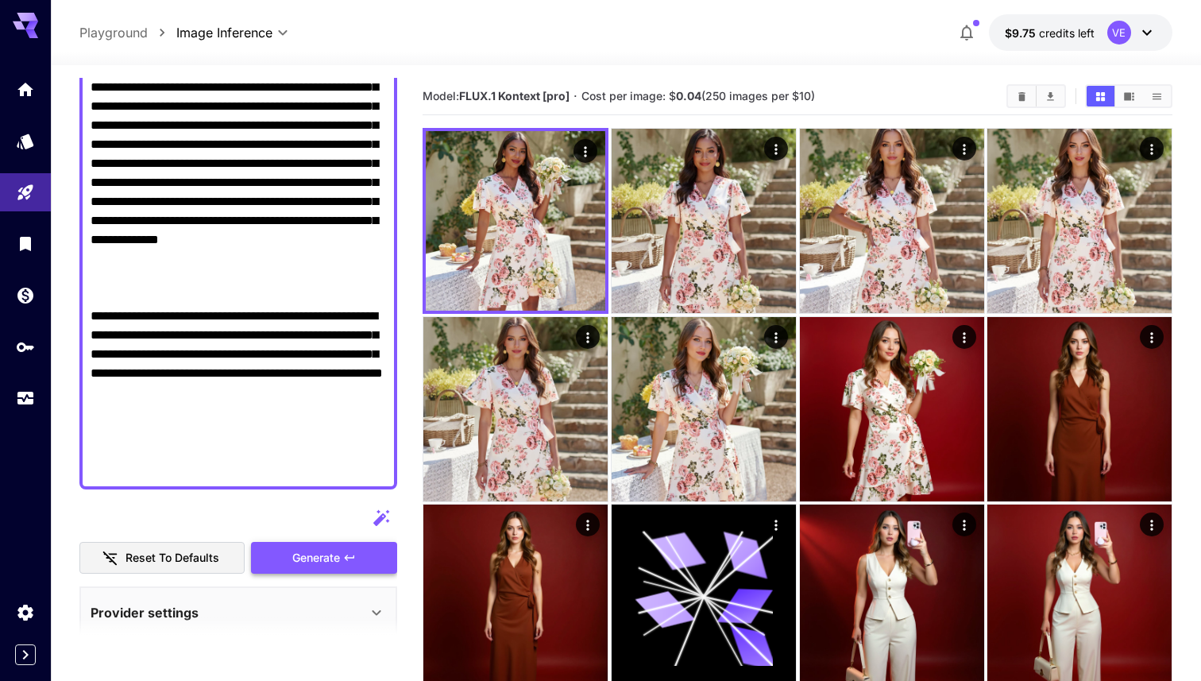
type textarea "**********"
click at [292, 554] on span "Generate" at bounding box center [316, 558] width 48 height 20
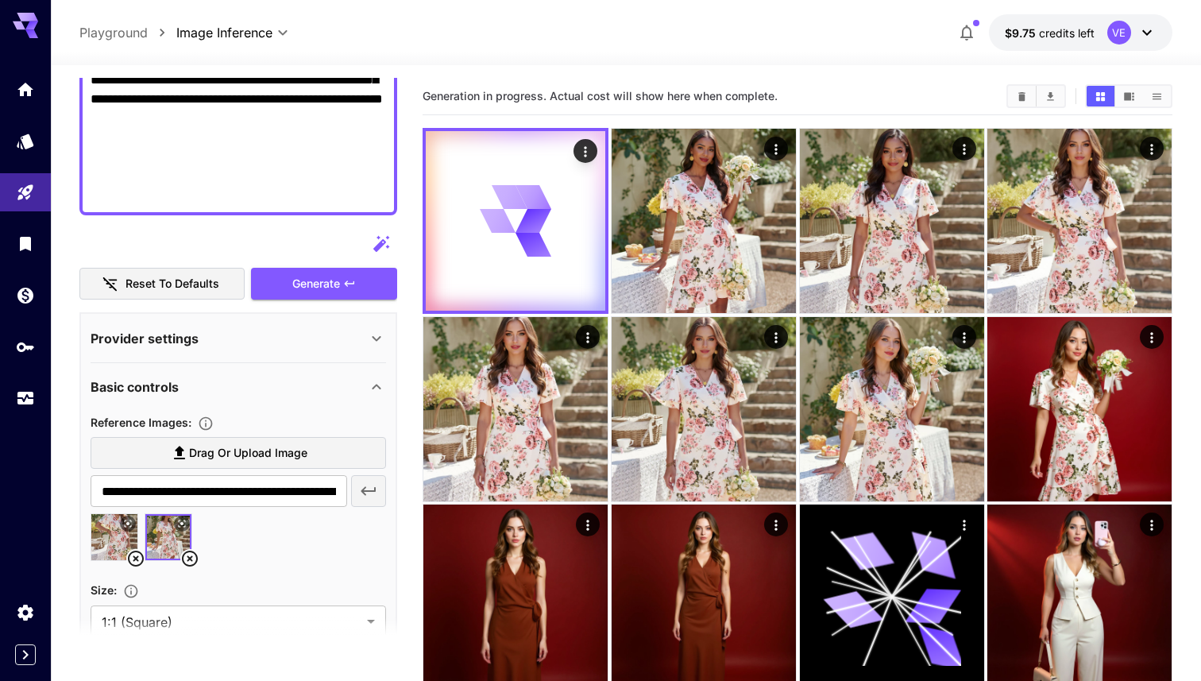
scroll to position [596, 0]
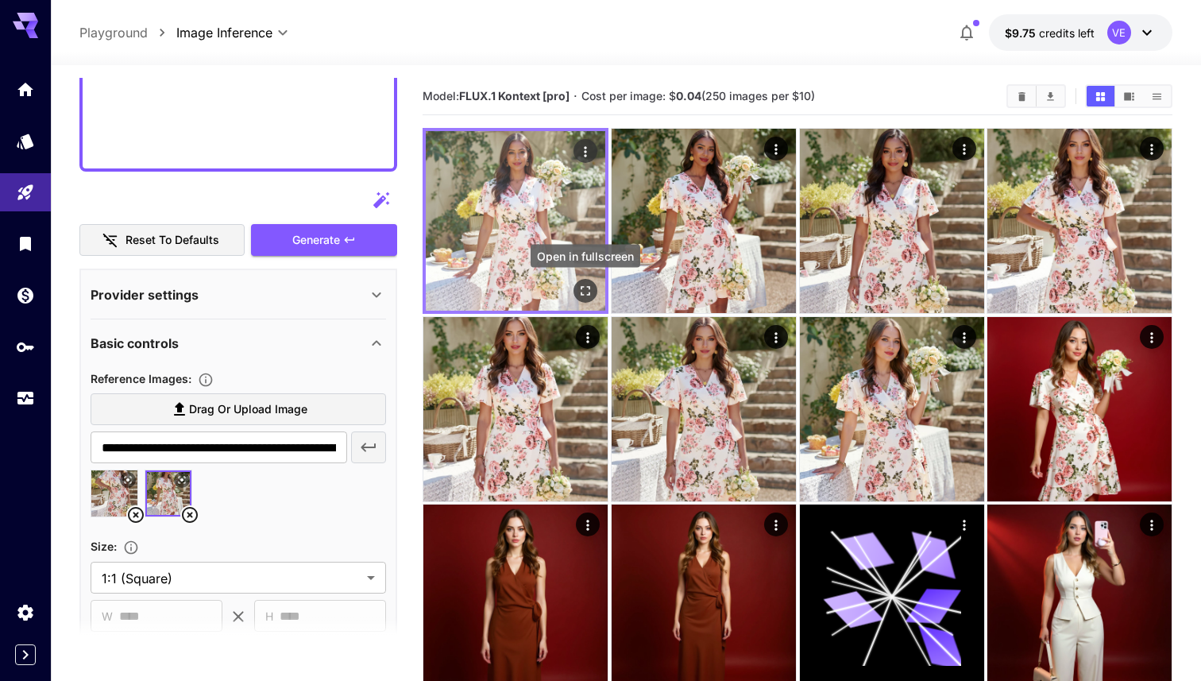
click at [585, 286] on icon "Open in fullscreen" at bounding box center [586, 291] width 16 height 16
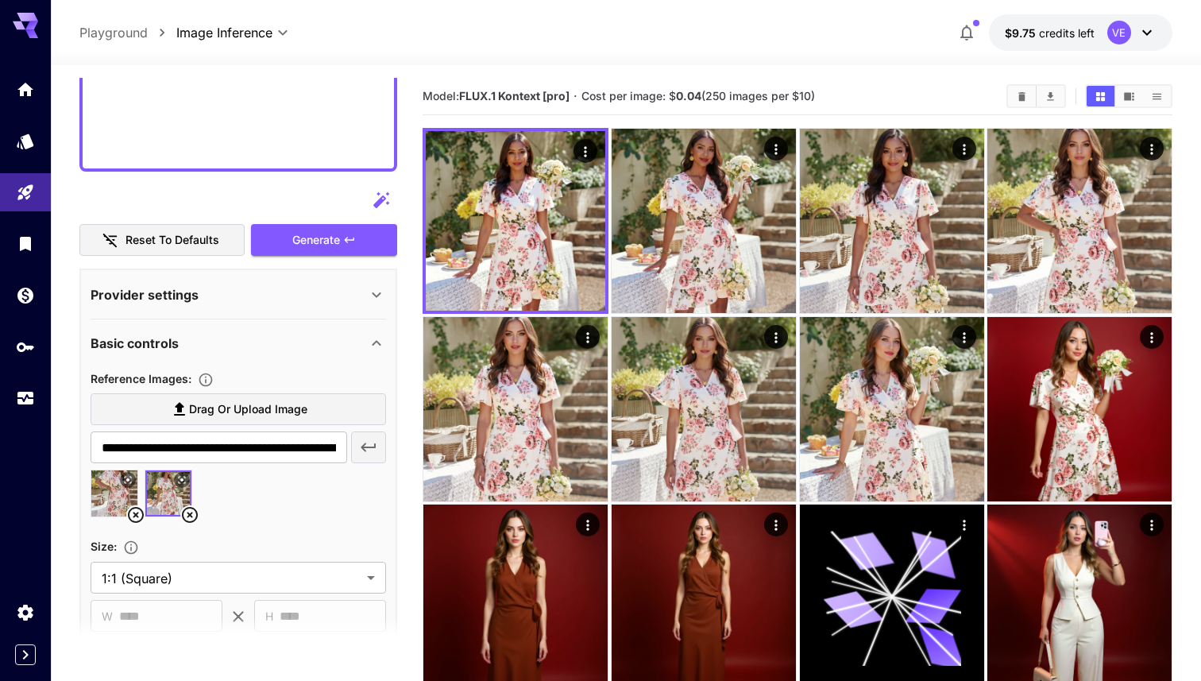
click at [110, 496] on img at bounding box center [114, 493] width 46 height 46
click at [337, 252] on button "Generate" at bounding box center [324, 240] width 146 height 33
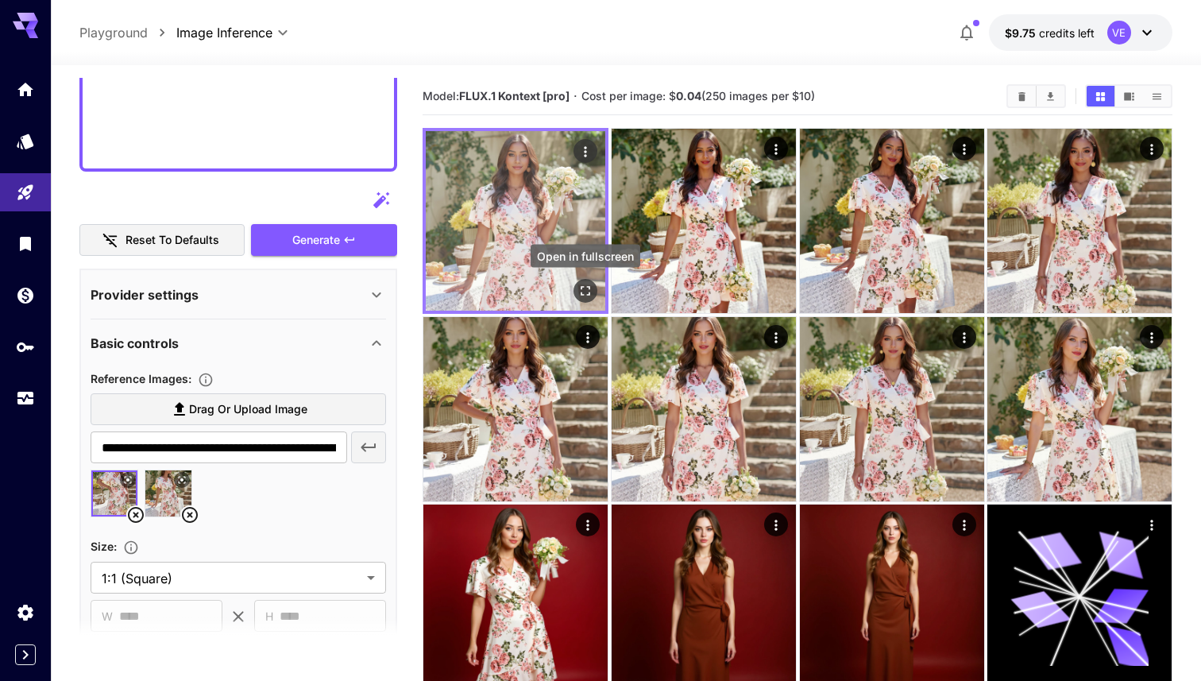
click at [581, 300] on button "Open in fullscreen" at bounding box center [586, 291] width 24 height 24
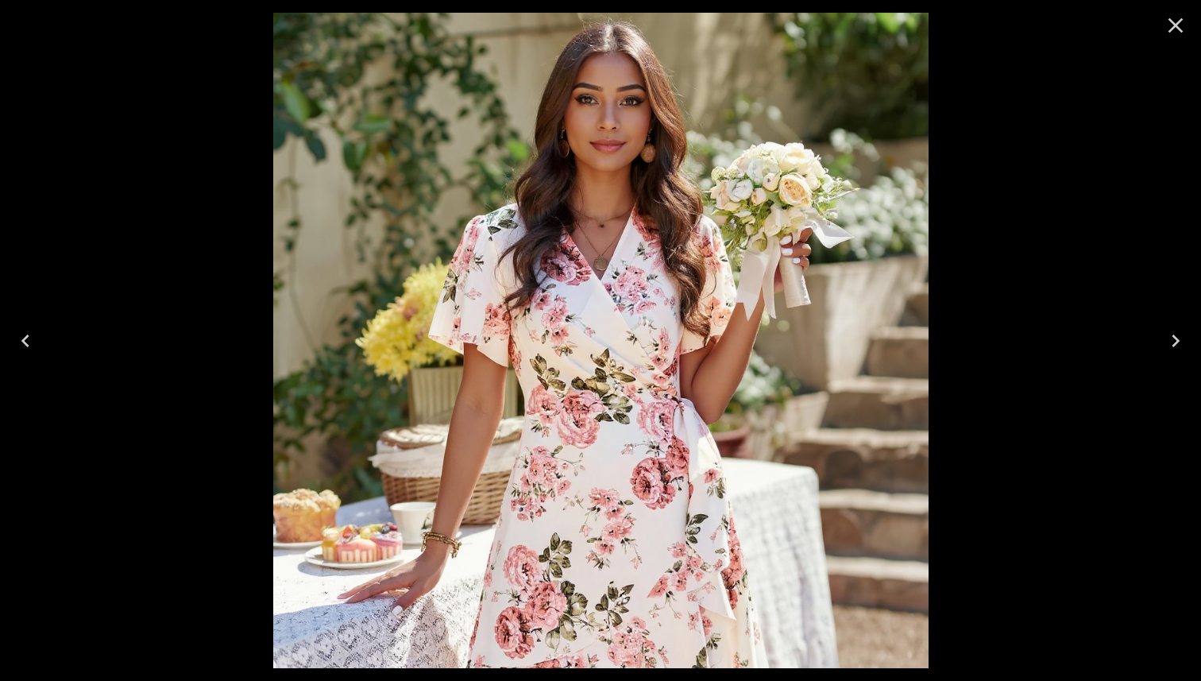
click at [1174, 31] on icon "Close" at bounding box center [1175, 25] width 25 height 25
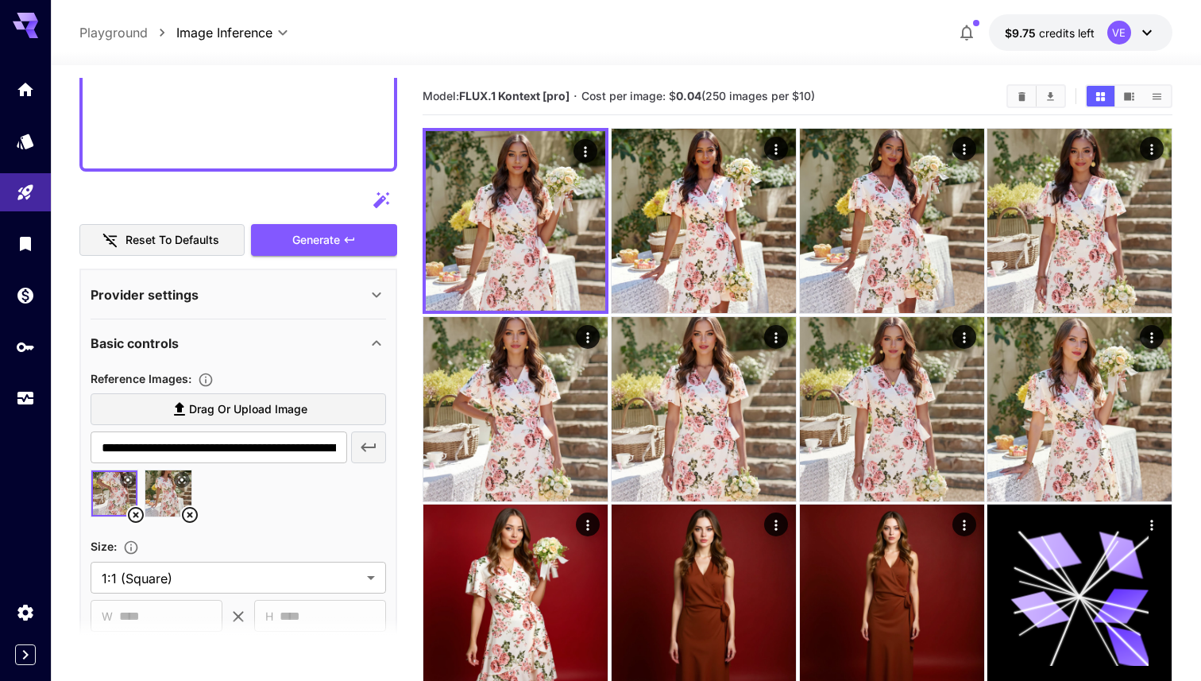
click at [230, 400] on span "Drag or upload image" at bounding box center [248, 410] width 118 height 20
click at [0, 0] on input "Drag or upload image" at bounding box center [0, 0] width 0 height 0
click at [108, 498] on img at bounding box center [114, 493] width 46 height 46
click at [214, 504] on img at bounding box center [222, 493] width 46 height 46
type input "**********"
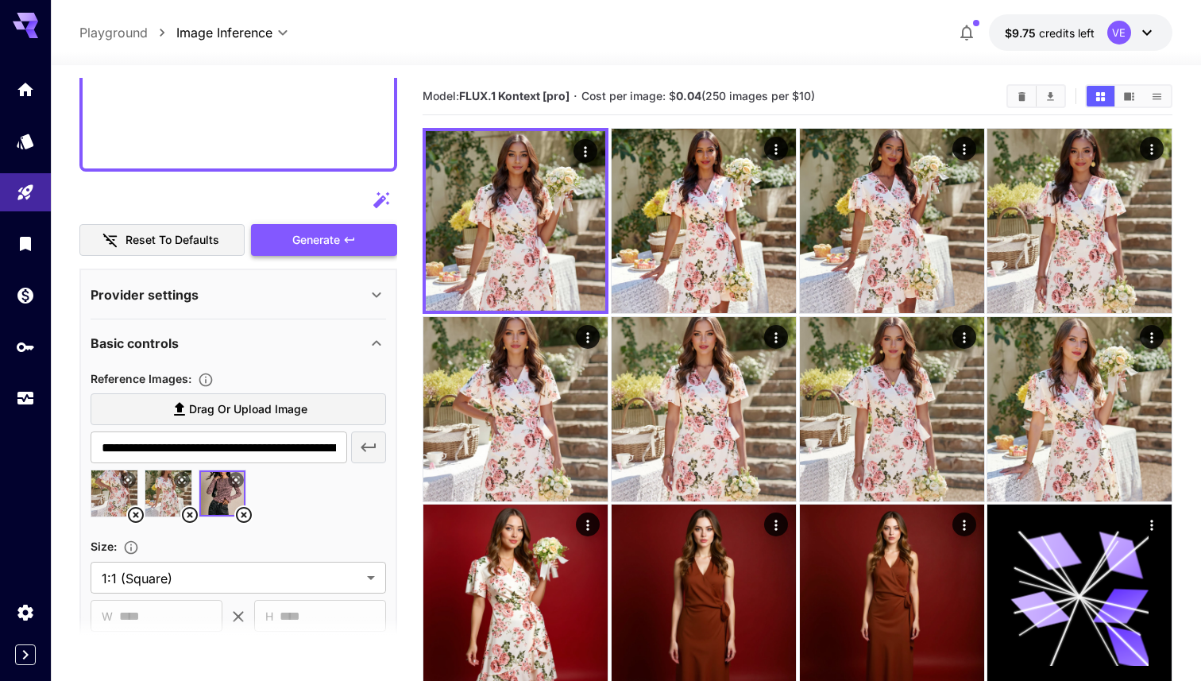
click at [320, 234] on span "Generate" at bounding box center [316, 240] width 48 height 20
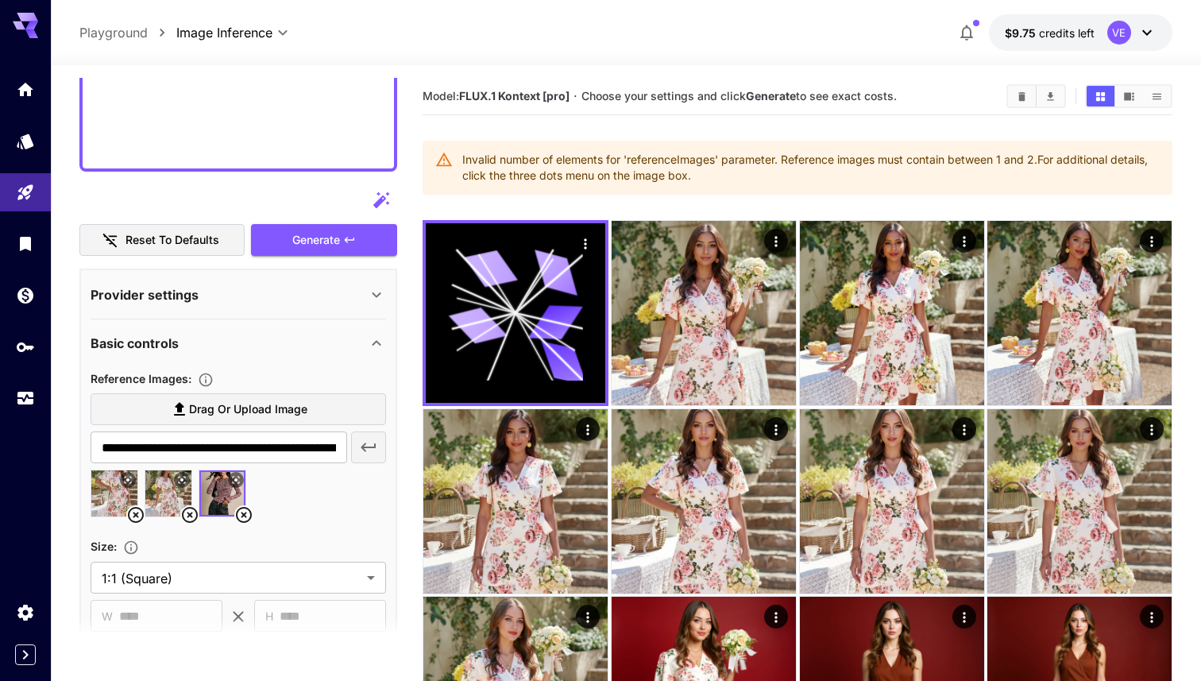
click at [191, 516] on icon at bounding box center [190, 515] width 16 height 16
click at [173, 492] on img at bounding box center [168, 493] width 46 height 46
type input "**********"
click at [135, 517] on icon at bounding box center [135, 514] width 19 height 19
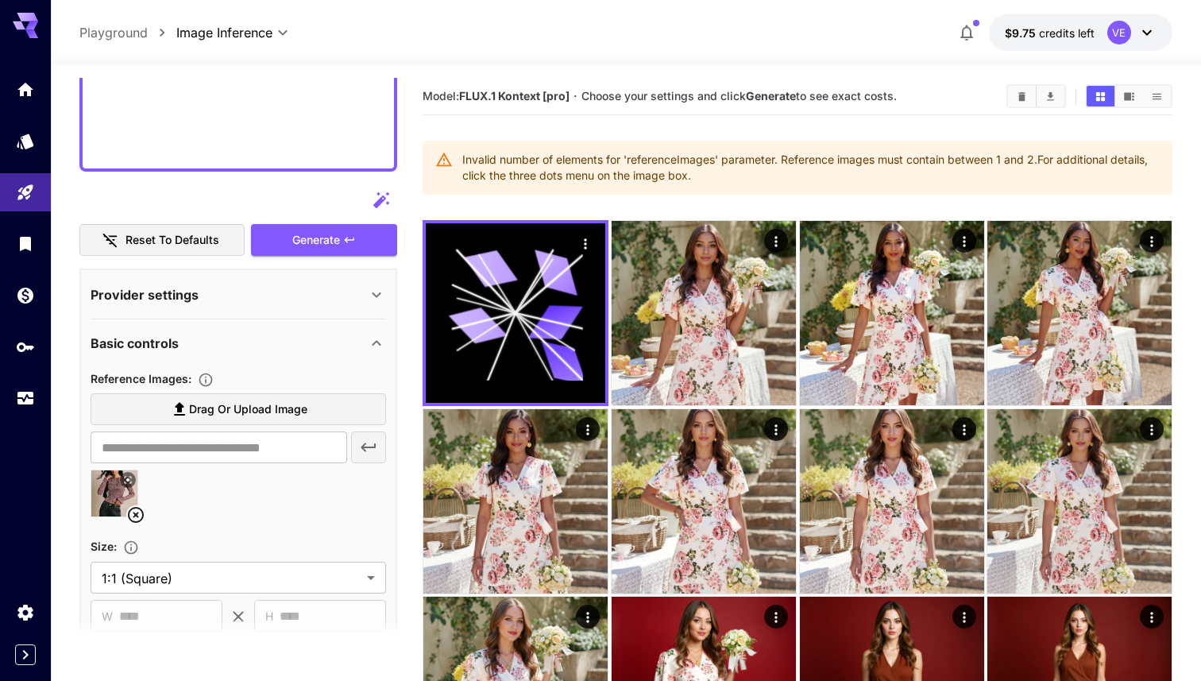
click at [106, 496] on img at bounding box center [114, 493] width 46 height 46
type input "**********"
click at [315, 251] on button "Generate" at bounding box center [324, 240] width 146 height 33
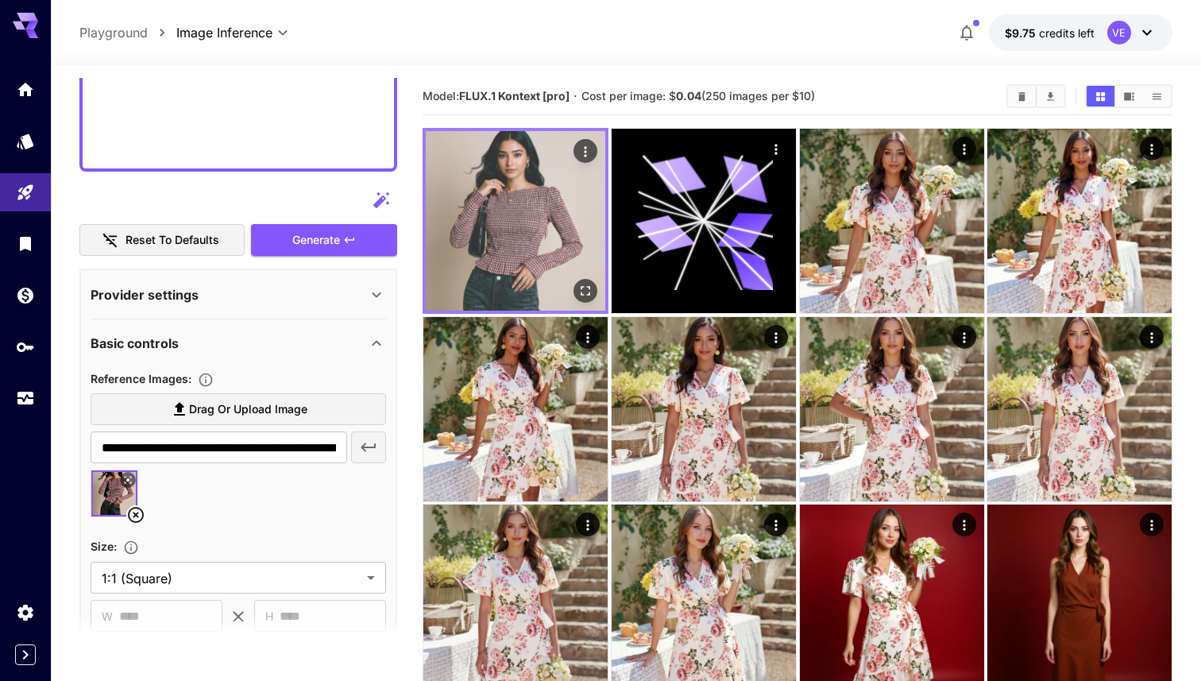
click at [591, 284] on icon "Open in fullscreen" at bounding box center [586, 291] width 16 height 16
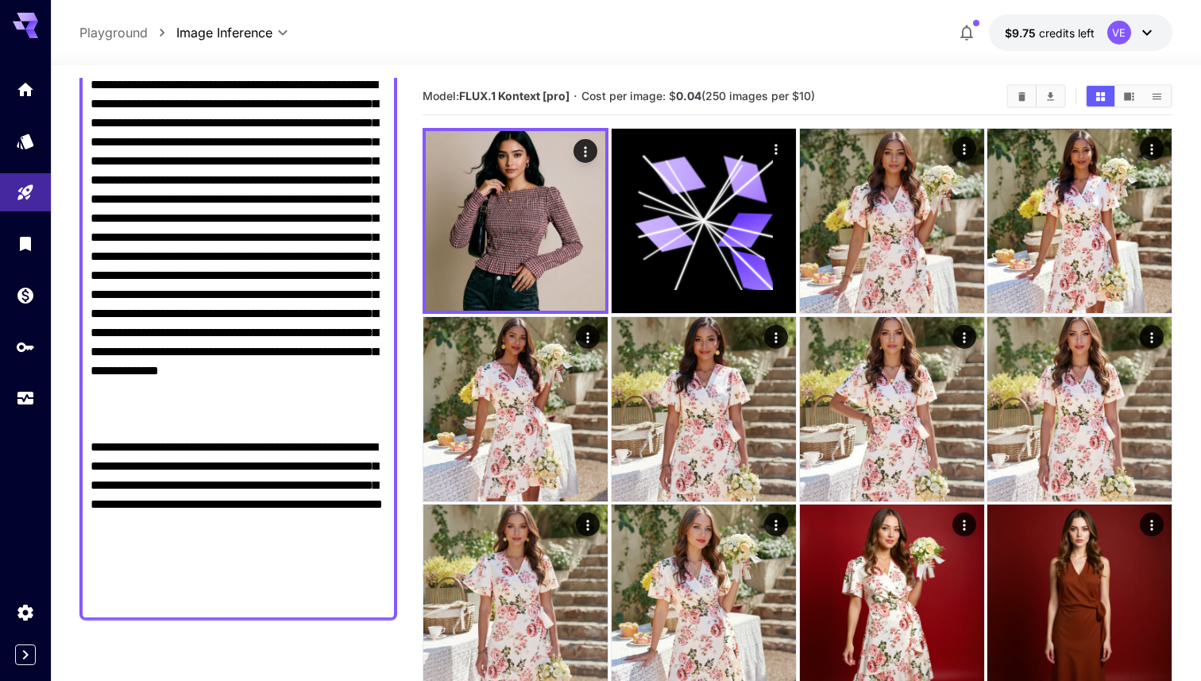
scroll to position [34, 0]
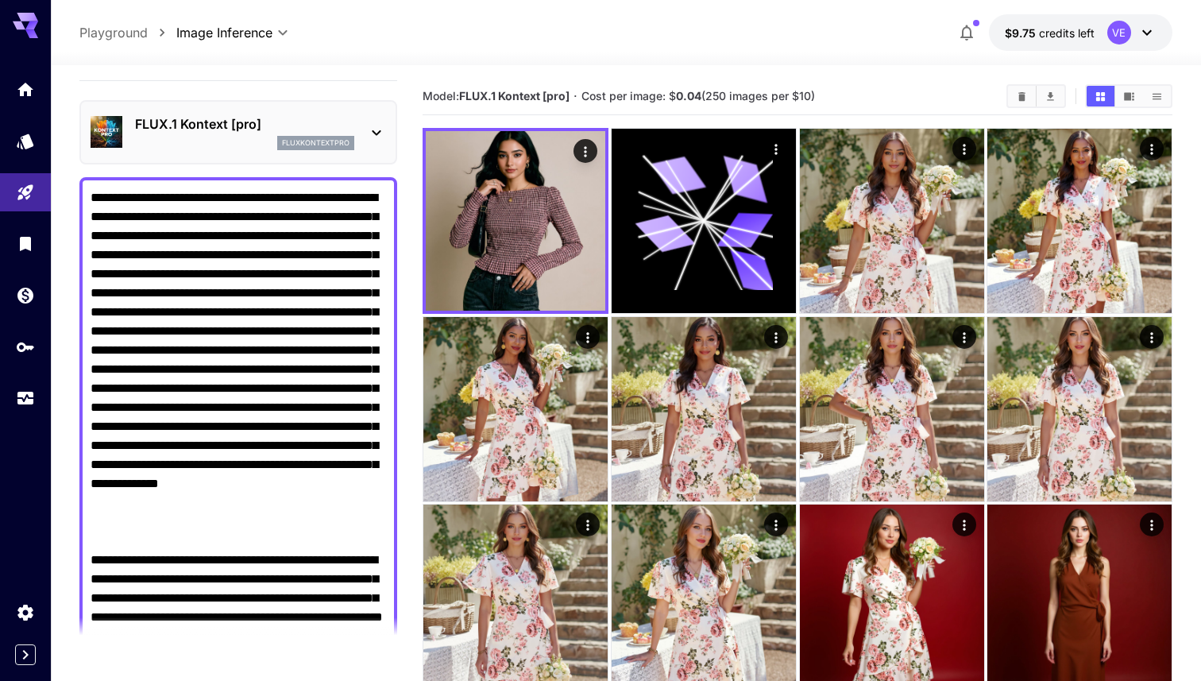
drag, startPoint x: 246, startPoint y: 542, endPoint x: 188, endPoint y: 222, distance: 325.3
click at [188, 222] on textarea "Raw" at bounding box center [239, 455] width 296 height 534
paste textarea "*********"
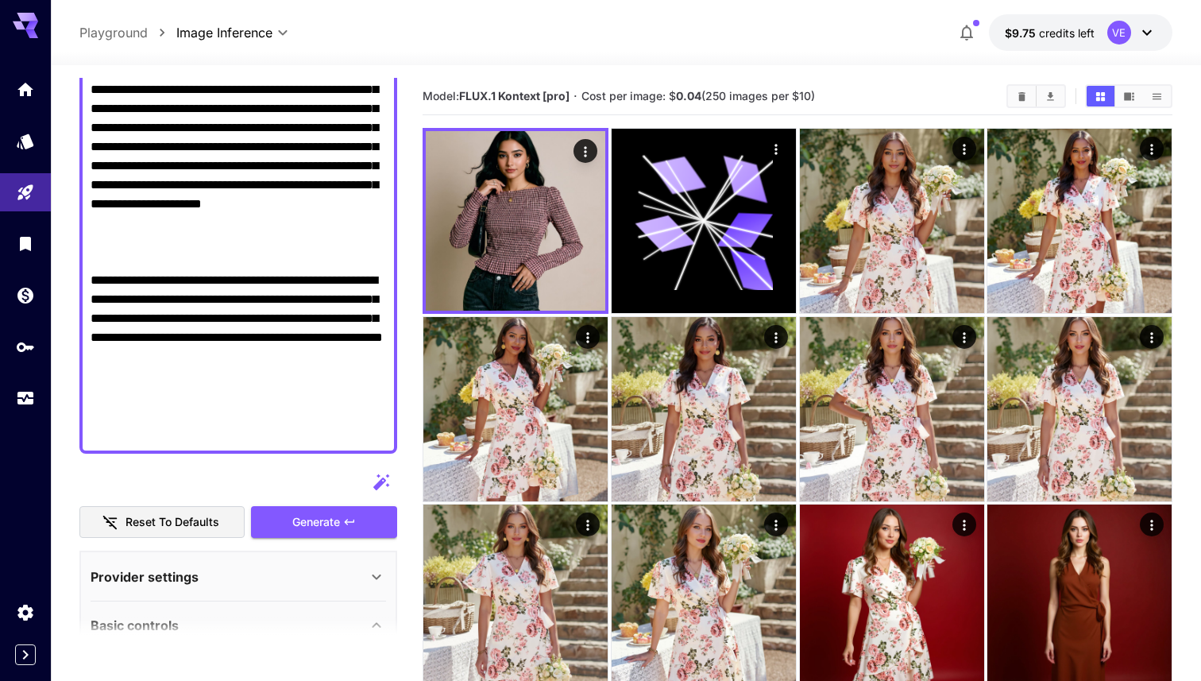
scroll to position [328, 0]
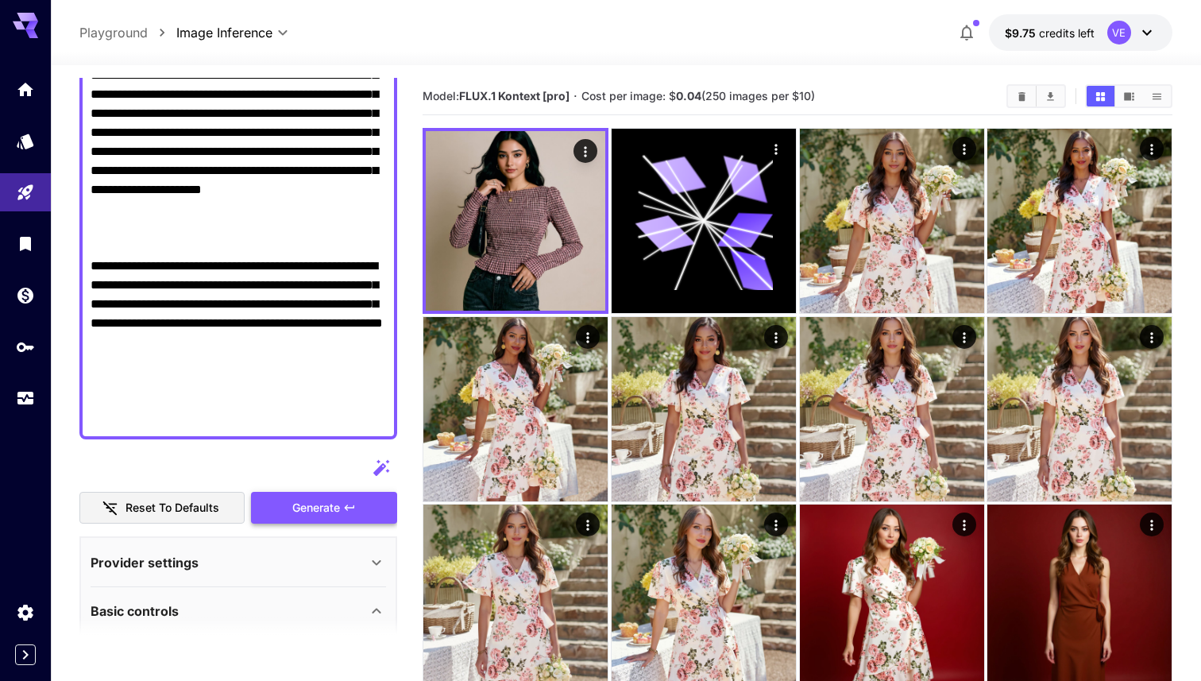
click at [307, 493] on button "Generate" at bounding box center [324, 508] width 146 height 33
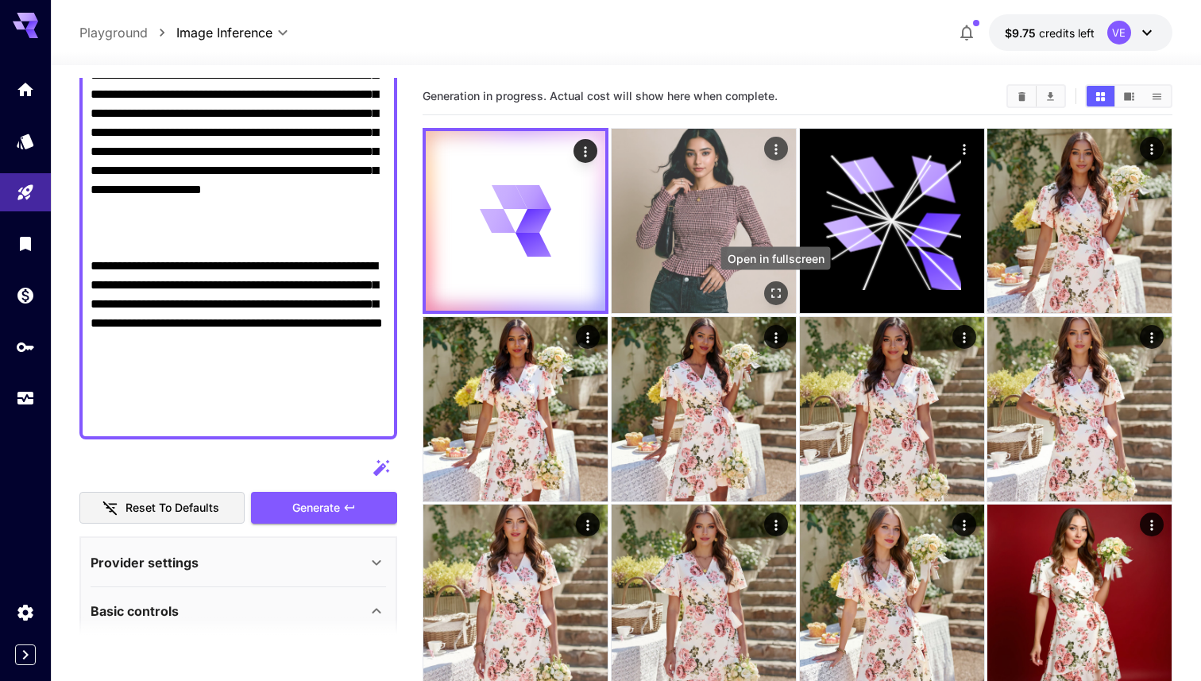
click at [780, 296] on icon "Open in fullscreen" at bounding box center [777, 293] width 10 height 10
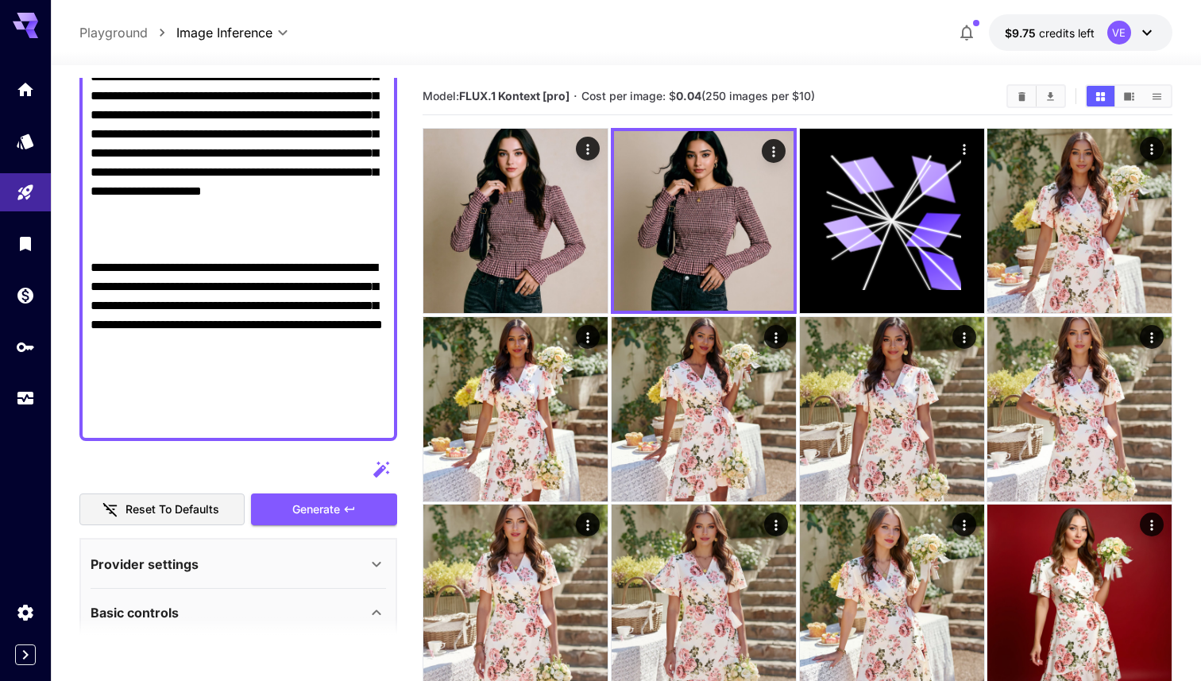
scroll to position [336, 0]
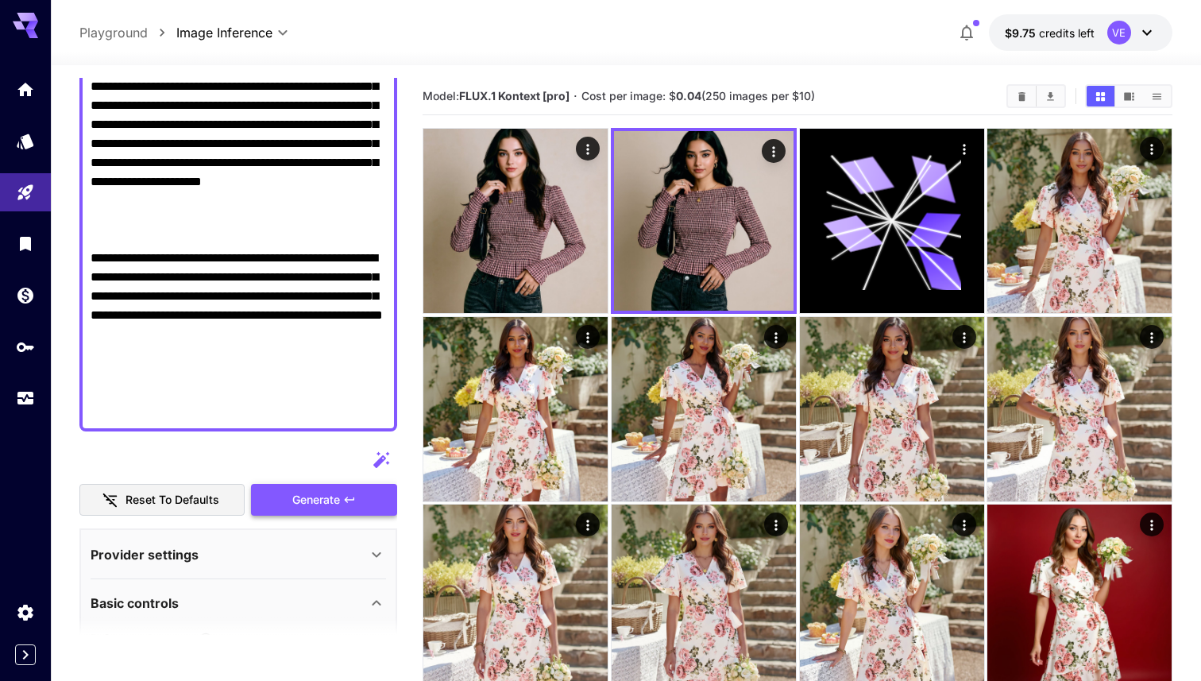
click at [336, 490] on span "Generate" at bounding box center [316, 500] width 48 height 20
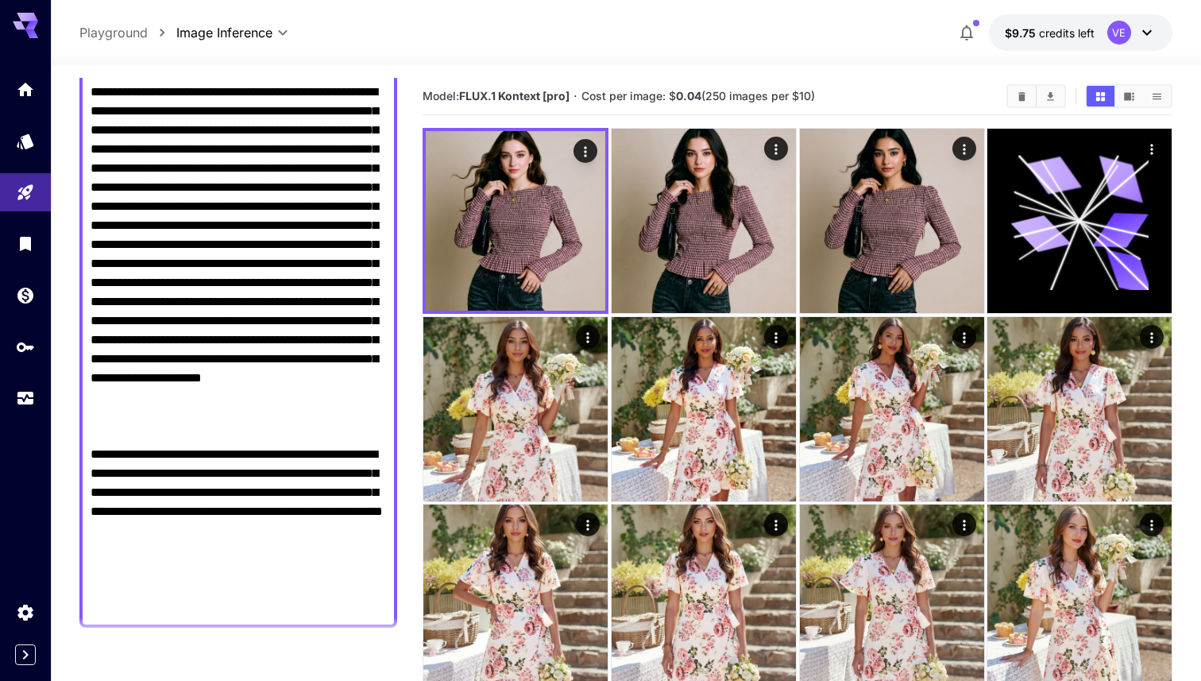
scroll to position [135, 0]
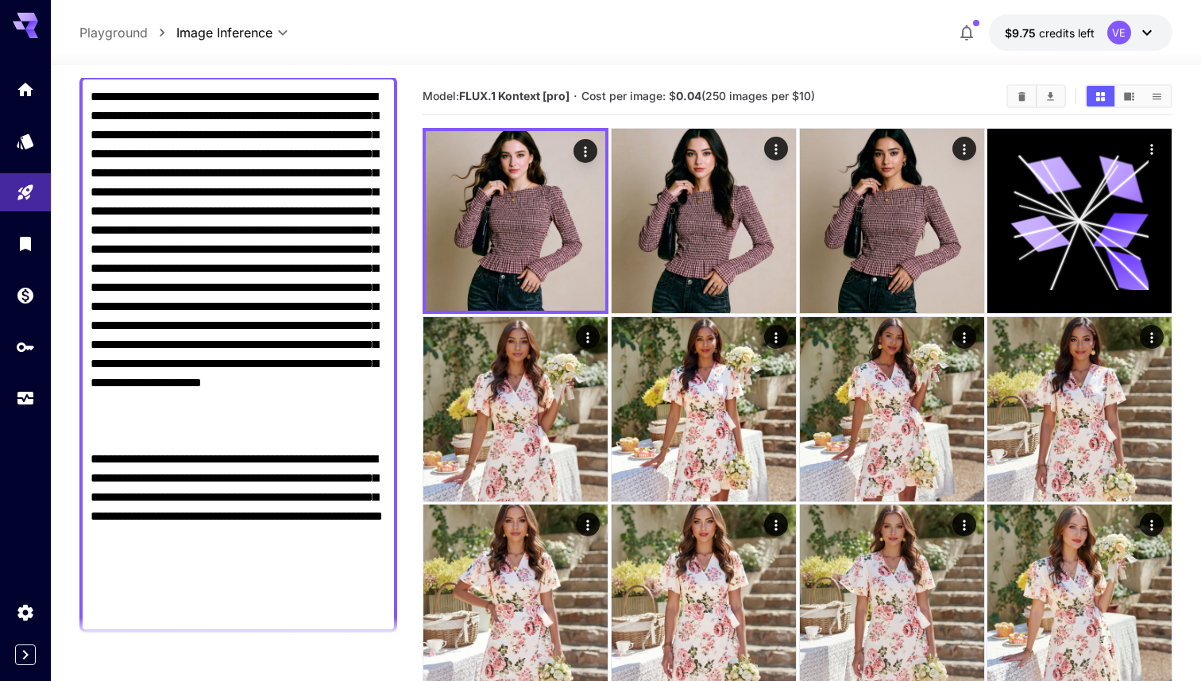
click at [253, 206] on textarea "Raw" at bounding box center [239, 354] width 296 height 534
click at [202, 191] on textarea "Raw" at bounding box center [239, 354] width 296 height 534
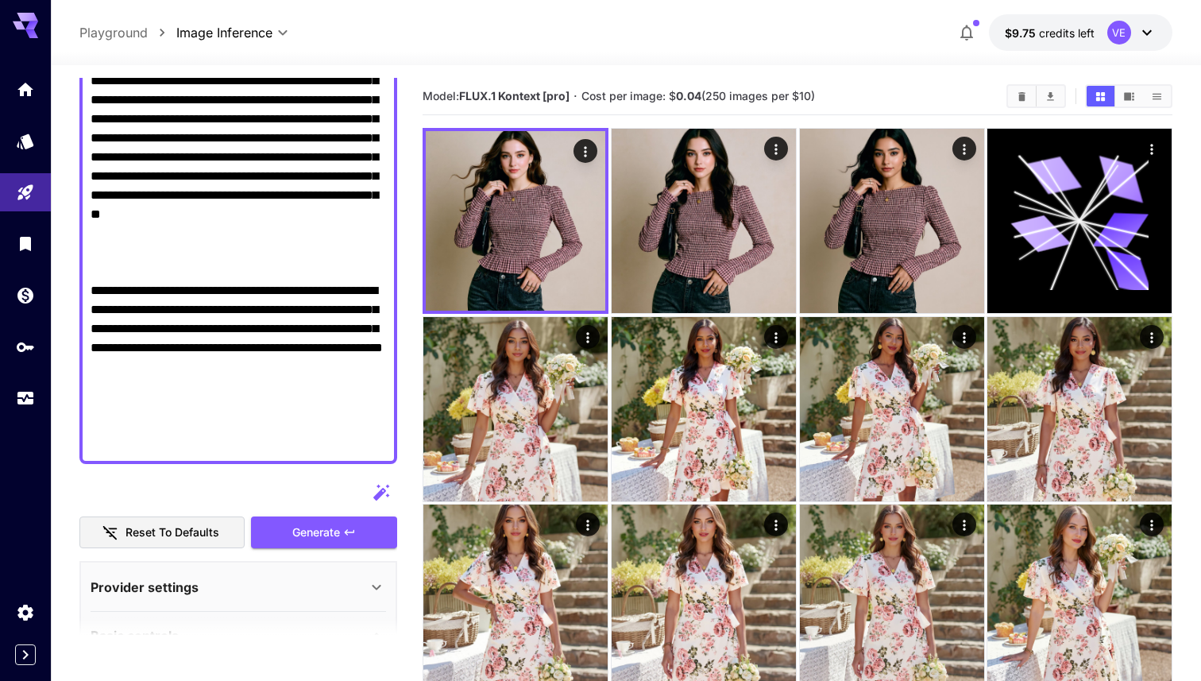
scroll to position [380, 0]
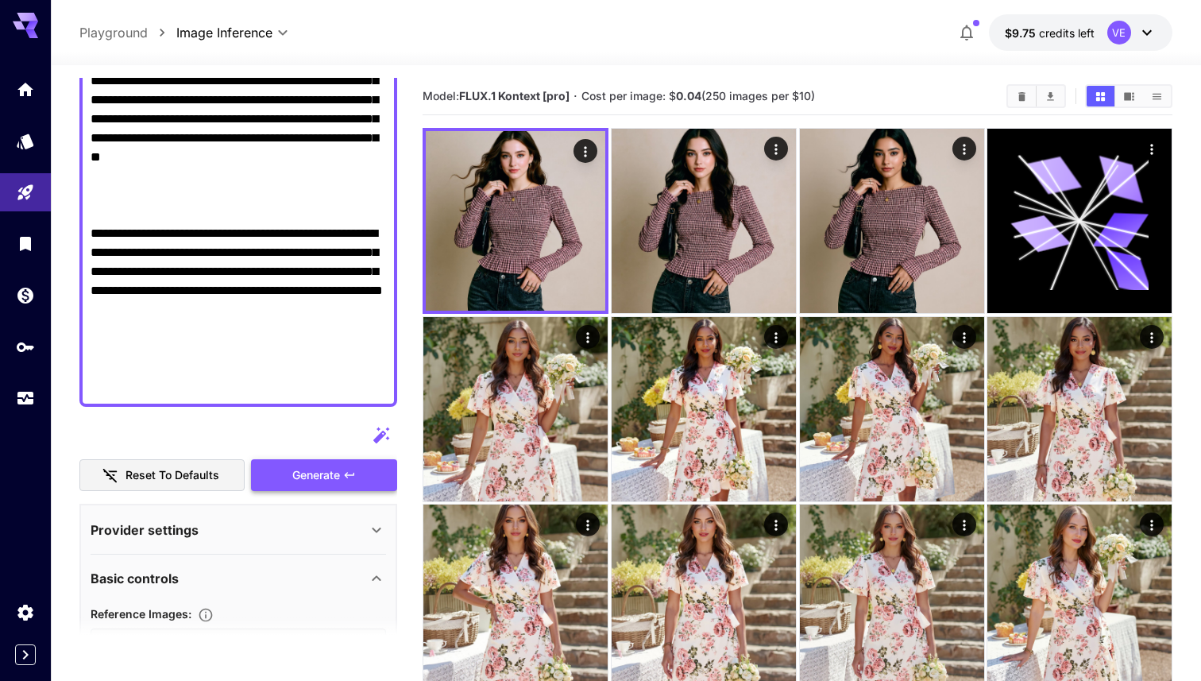
click at [311, 467] on span "Generate" at bounding box center [316, 476] width 48 height 20
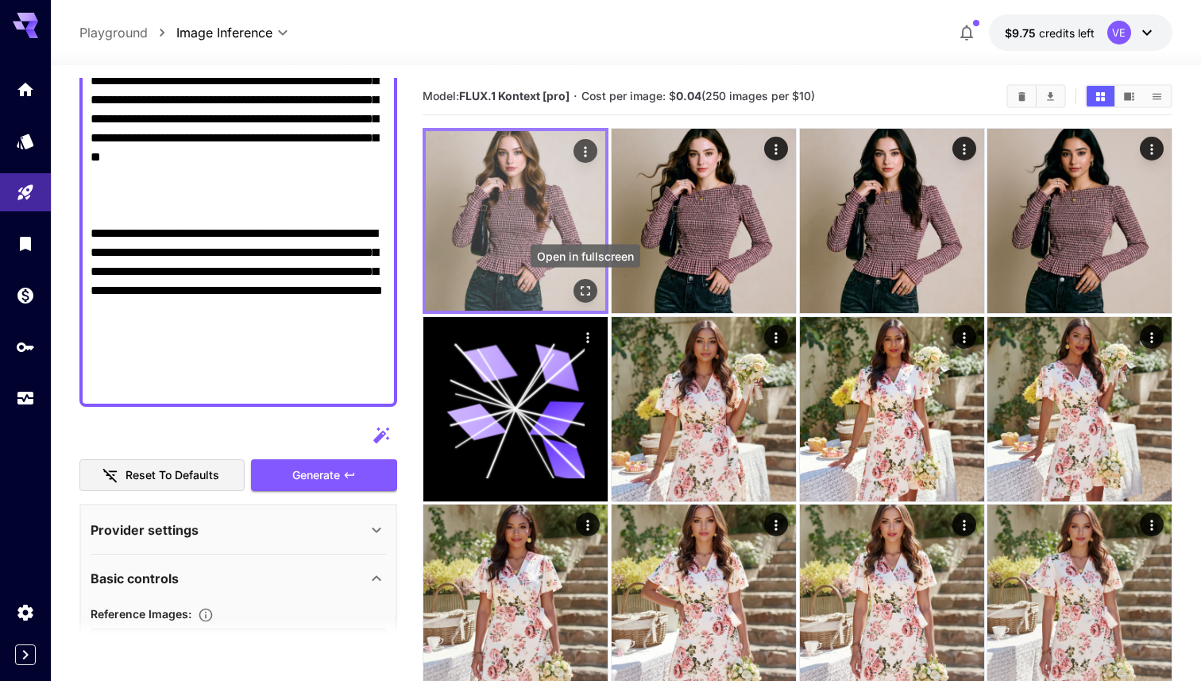
click at [582, 290] on icon "Open in fullscreen" at bounding box center [586, 291] width 16 height 16
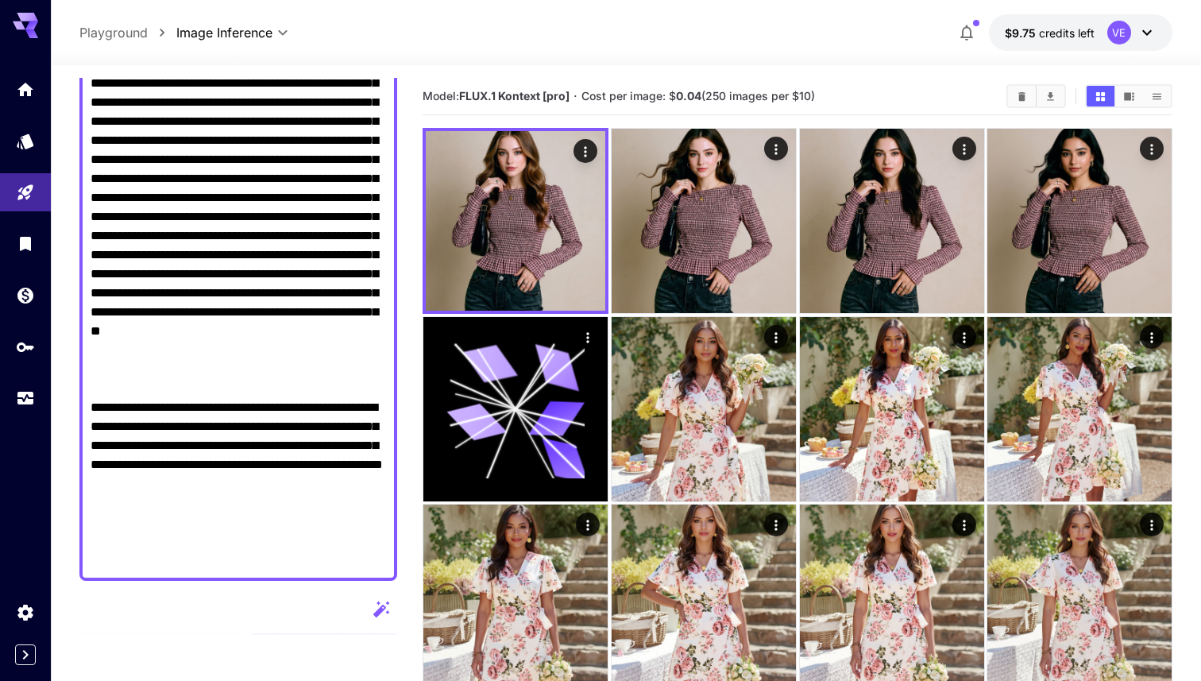
scroll to position [203, 0]
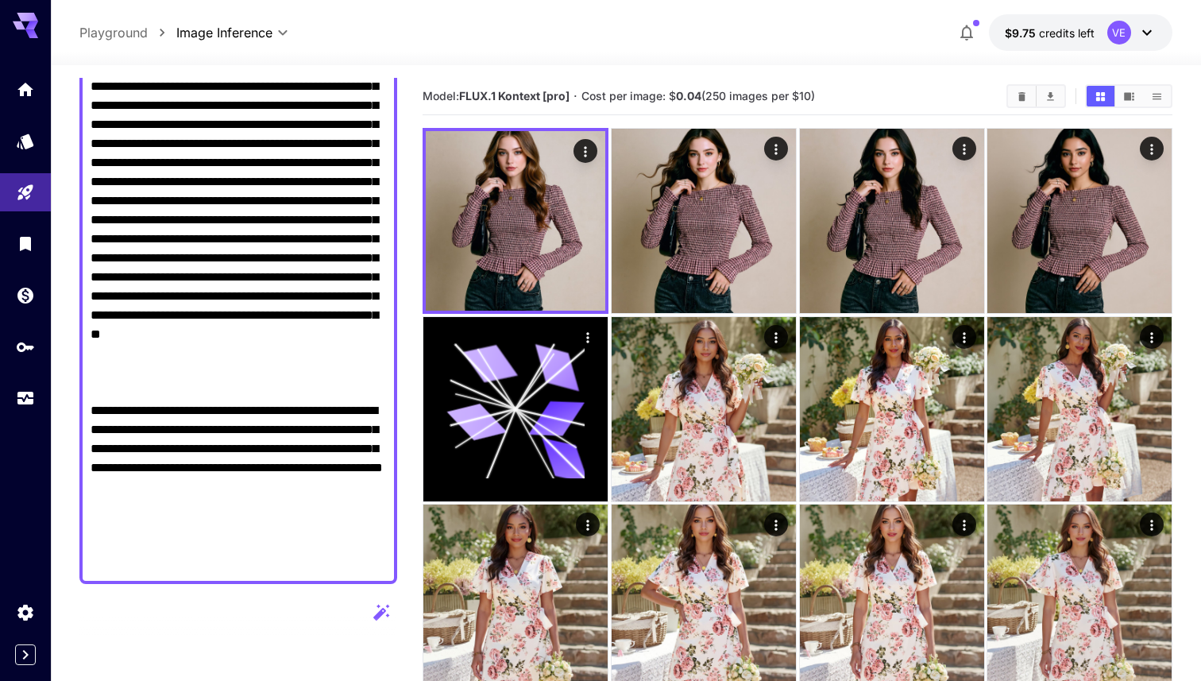
click at [176, 241] on textarea "Raw" at bounding box center [239, 296] width 296 height 553
click at [169, 239] on textarea "Raw" at bounding box center [239, 296] width 296 height 553
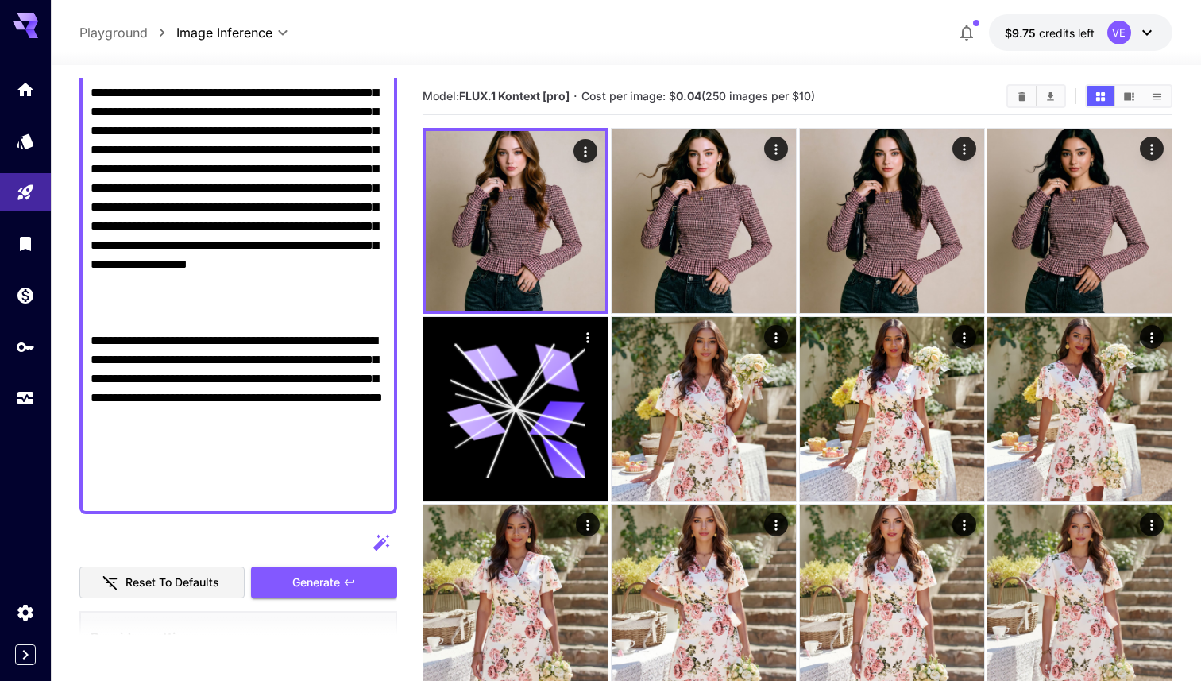
scroll to position [337, 0]
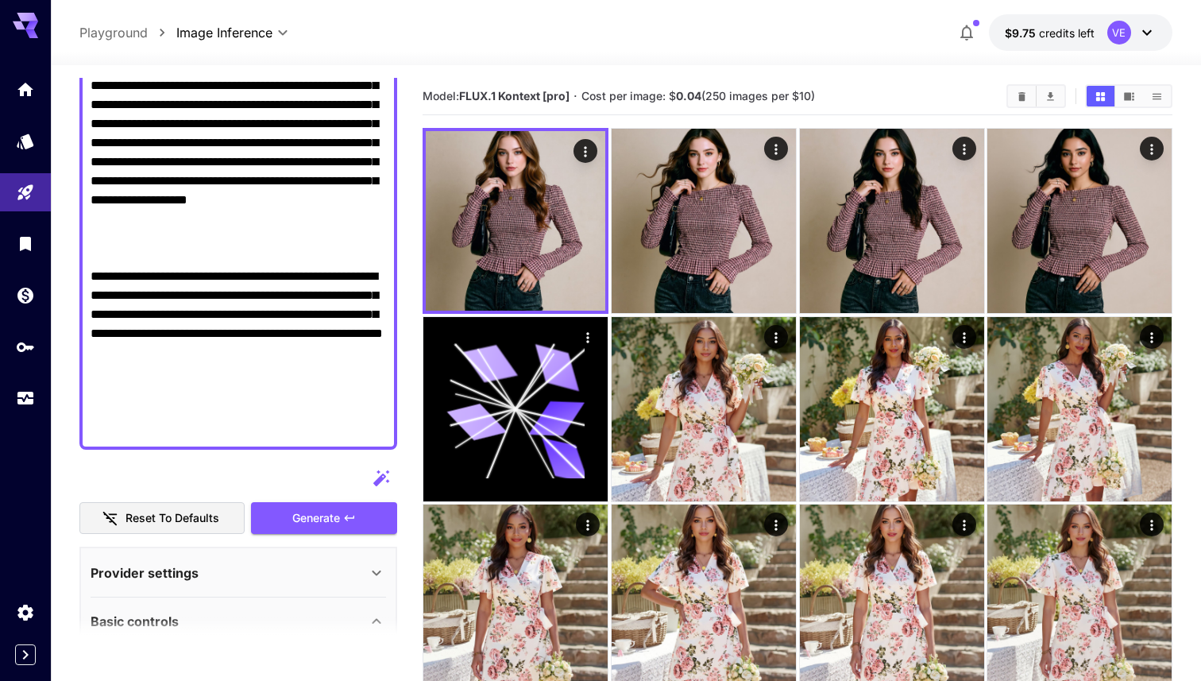
type textarea "**********"
click at [338, 534] on div "**********" at bounding box center [238, 444] width 318 height 1407
click at [344, 529] on button "Generate" at bounding box center [324, 518] width 146 height 33
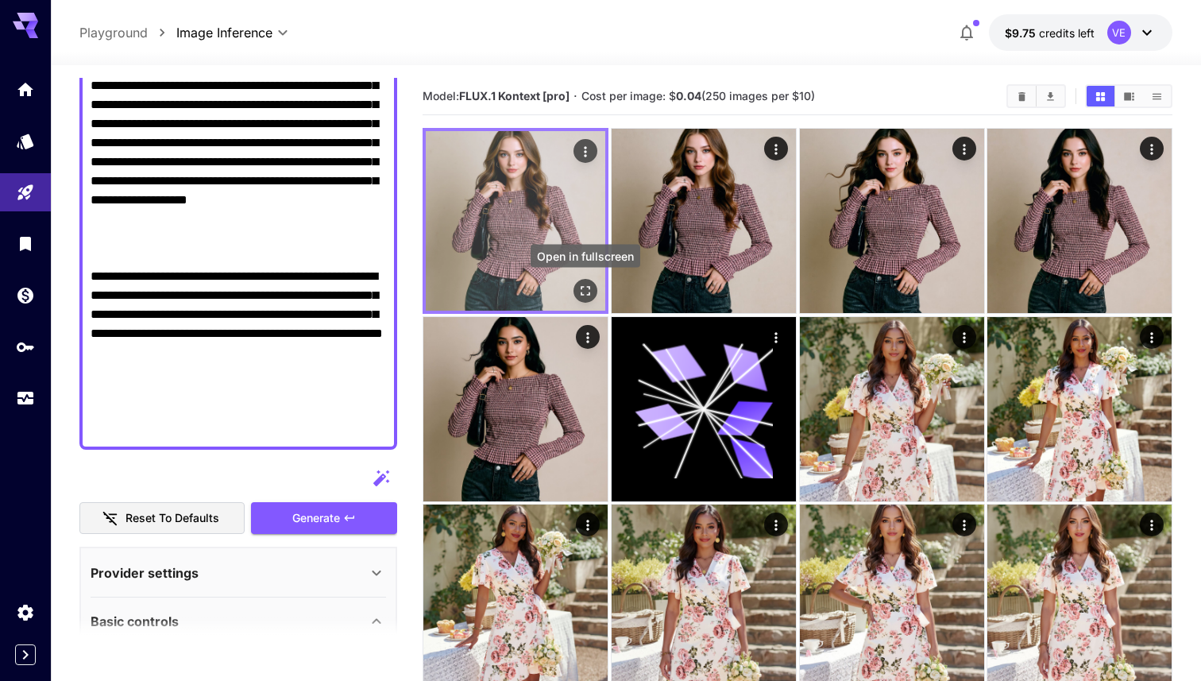
click at [588, 286] on icon "Open in fullscreen" at bounding box center [586, 291] width 10 height 10
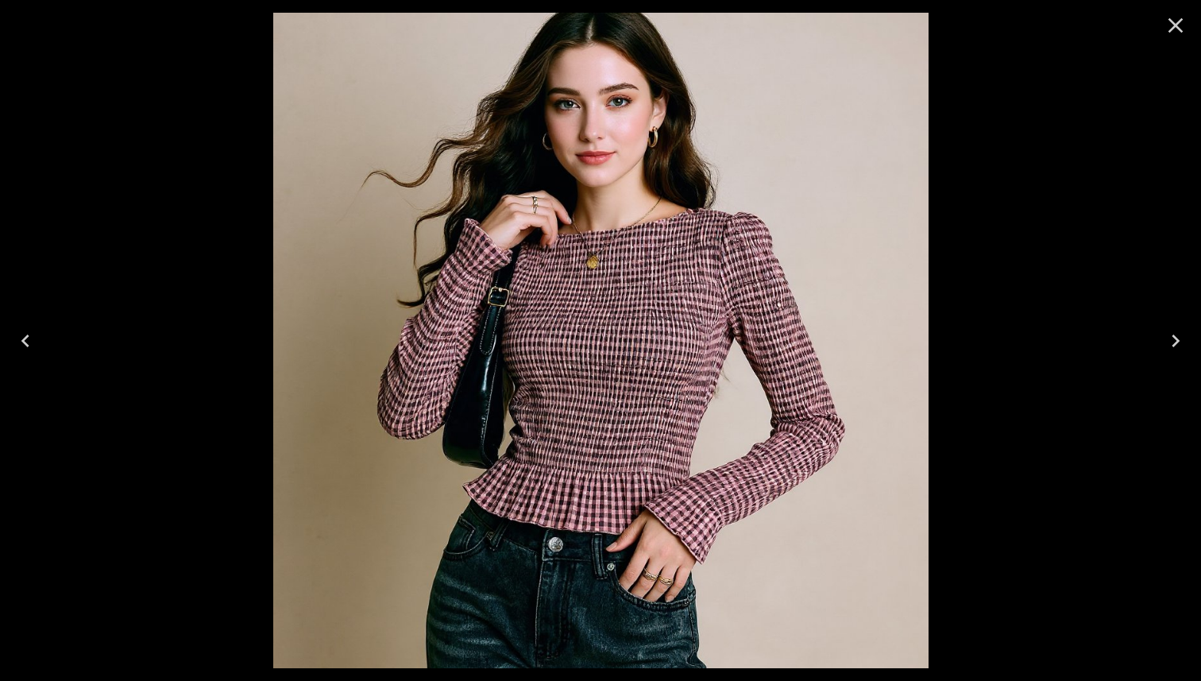
scroll to position [337, 0]
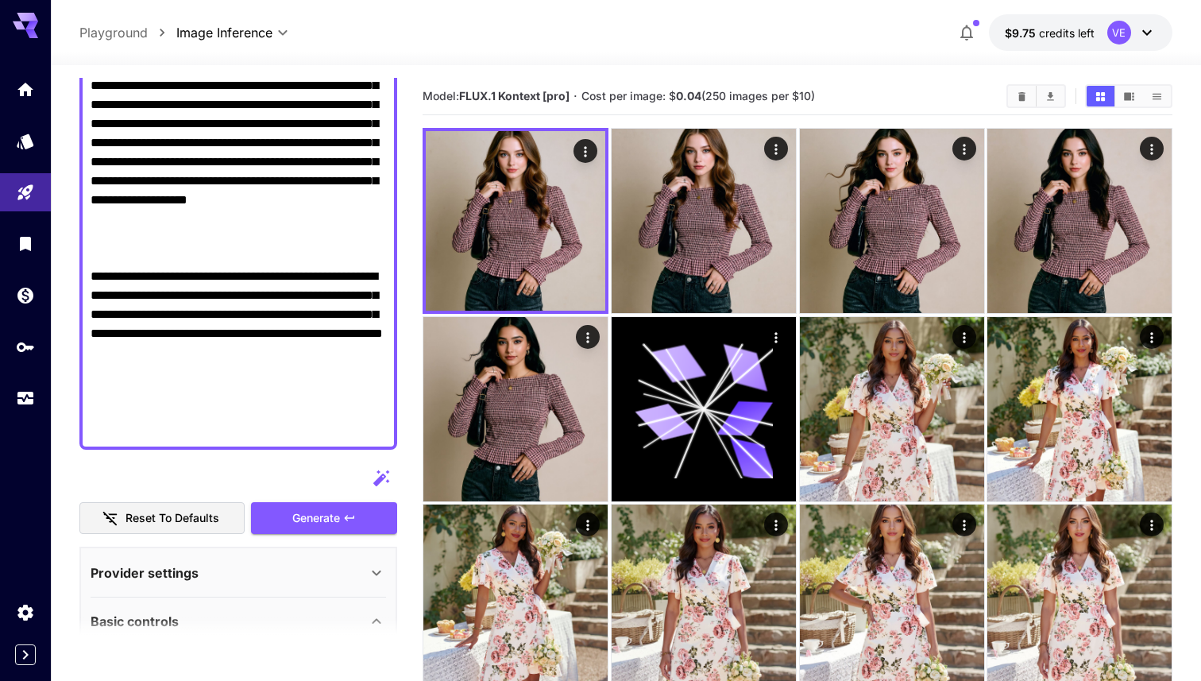
click at [392, 391] on div at bounding box center [238, 161] width 318 height 575
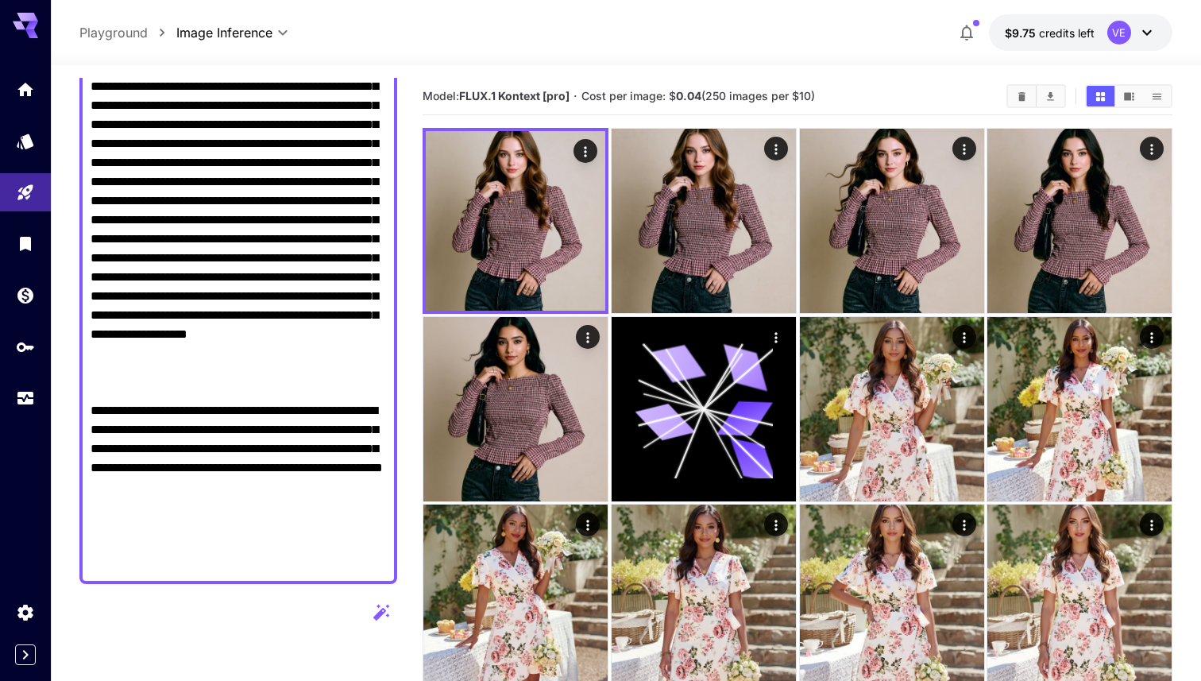
scroll to position [0, 0]
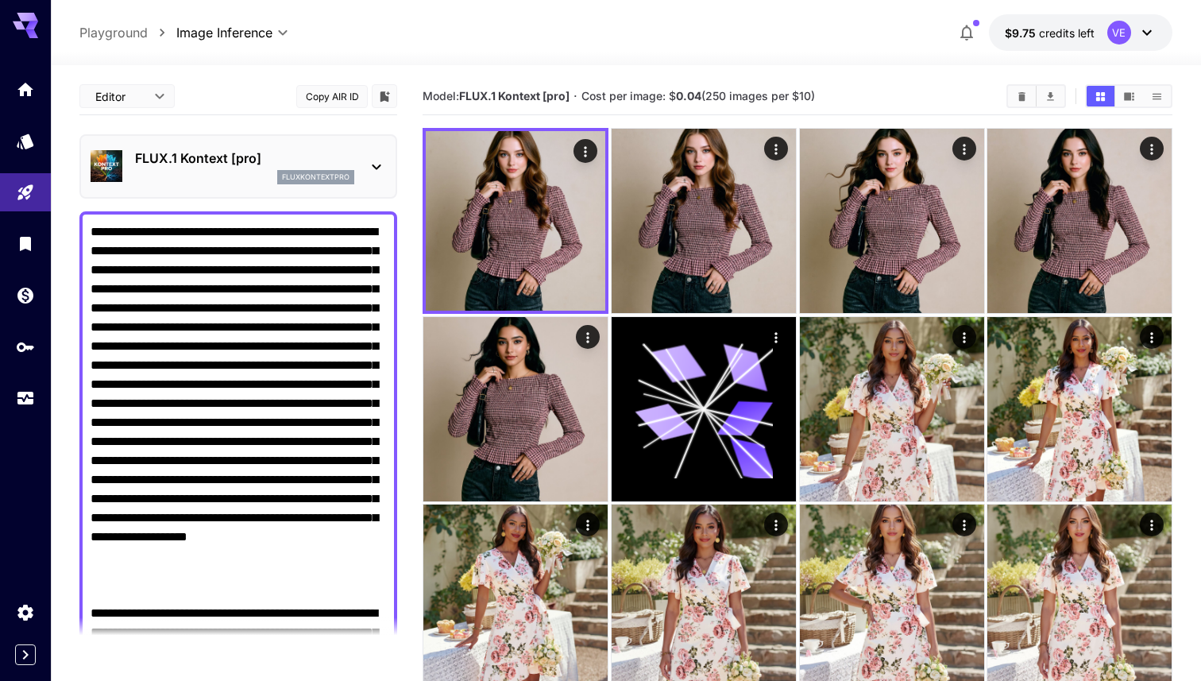
drag, startPoint x: 310, startPoint y: 394, endPoint x: 188, endPoint y: 247, distance: 191.3
click at [188, 248] on textarea "Raw" at bounding box center [239, 498] width 296 height 553
paste textarea
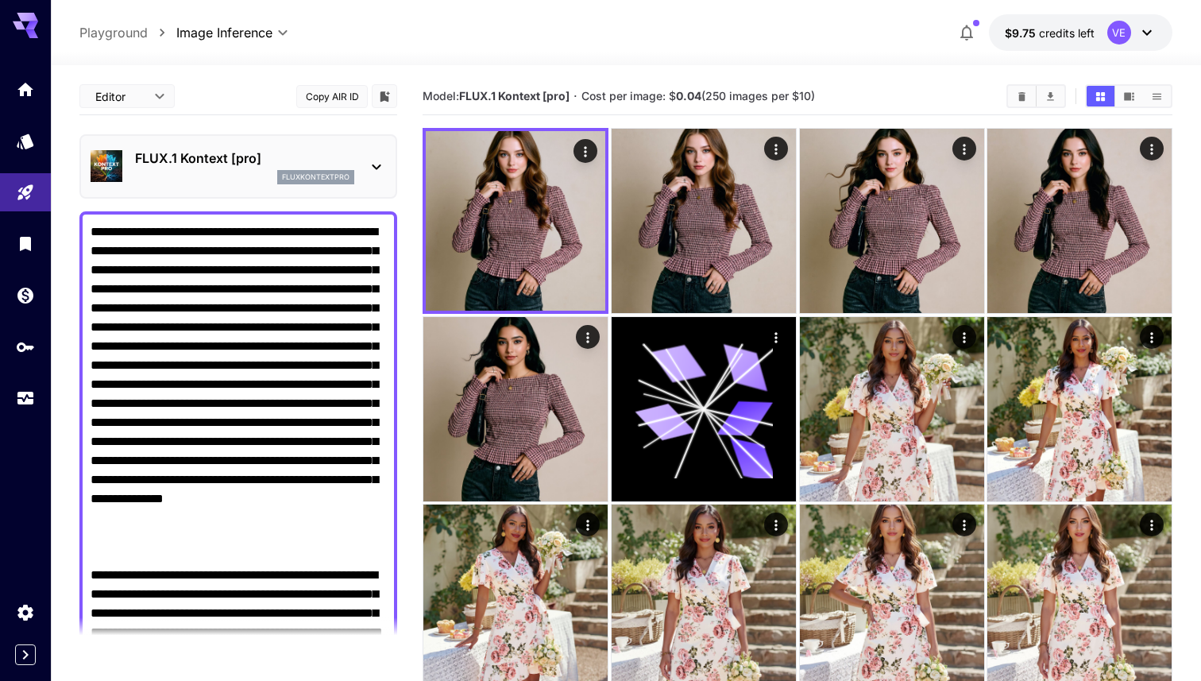
scroll to position [19, 0]
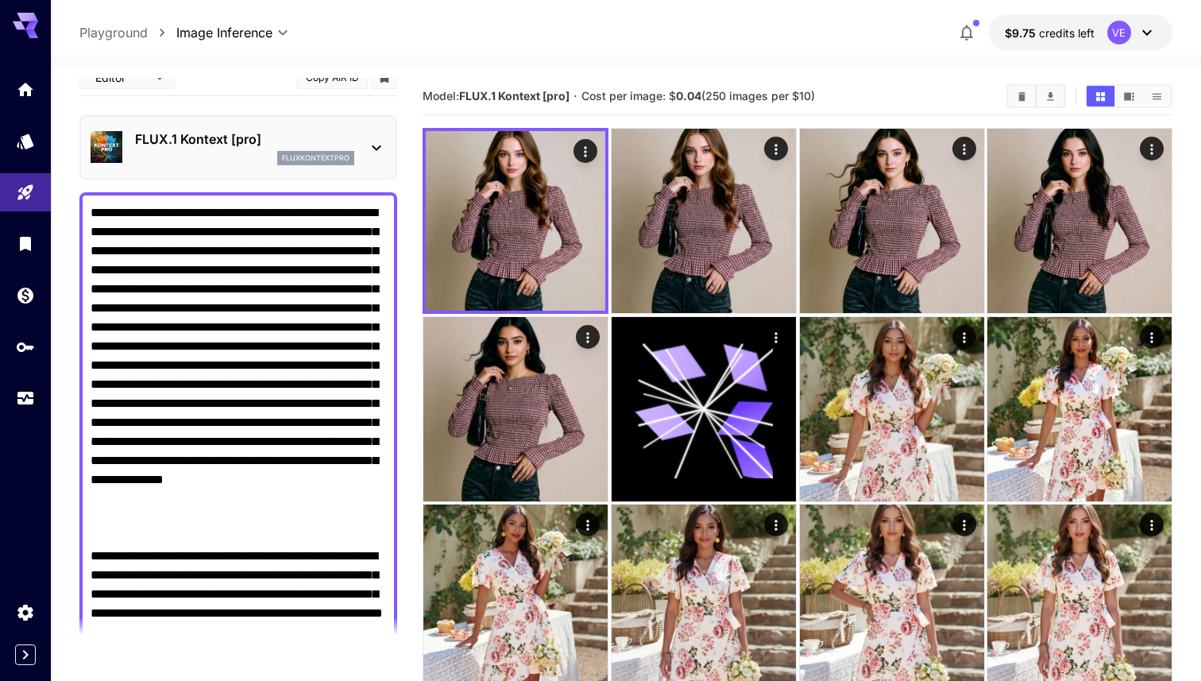
click at [354, 231] on textarea "Raw" at bounding box center [239, 460] width 296 height 515
click at [357, 273] on textarea "Raw" at bounding box center [239, 460] width 296 height 515
click at [242, 311] on textarea "Raw" at bounding box center [239, 460] width 296 height 515
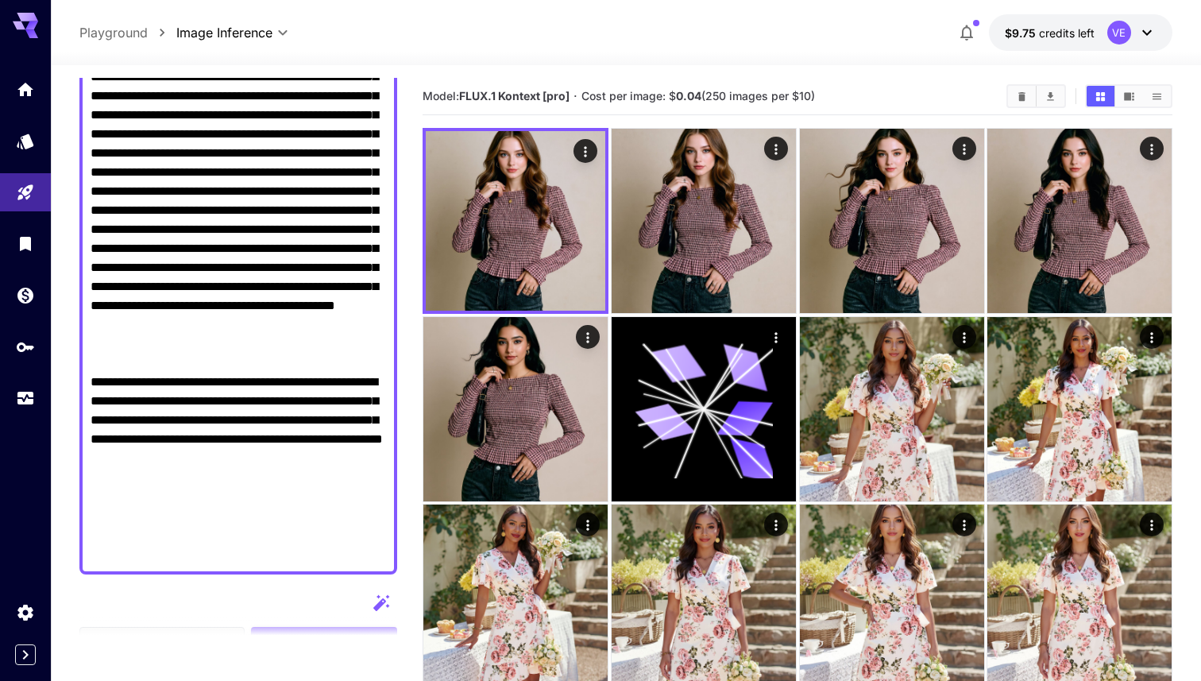
scroll to position [331, 0]
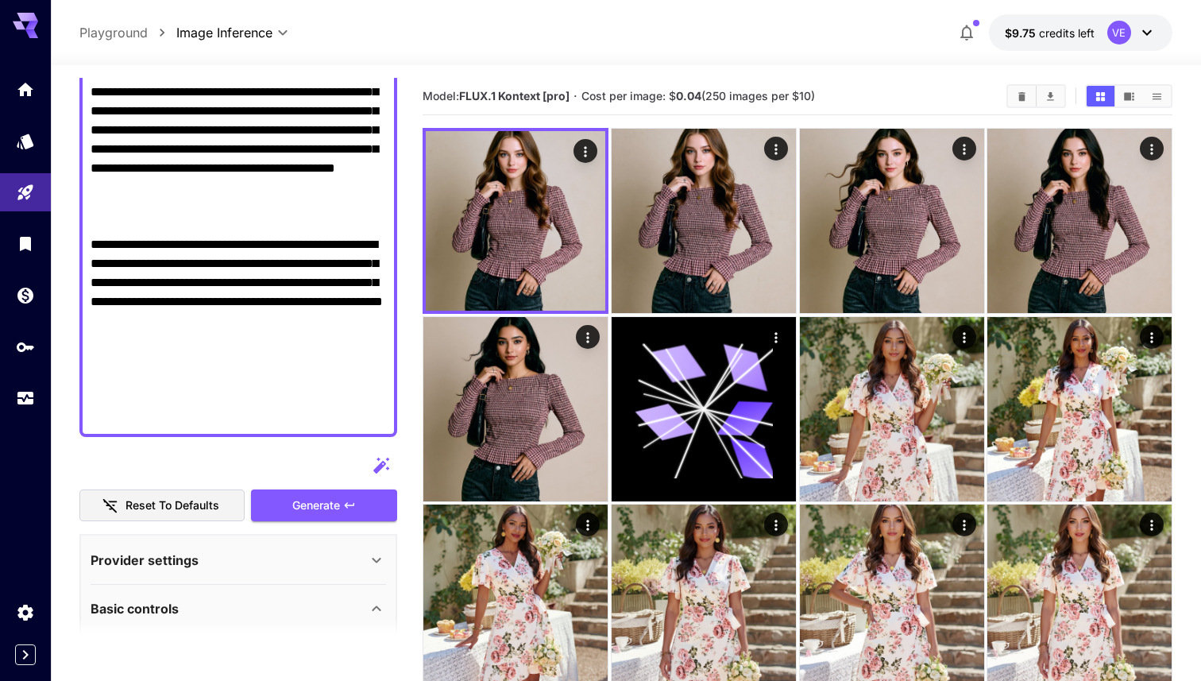
type textarea "**********"
click at [311, 488] on div "Reset to defaults Generate" at bounding box center [238, 486] width 318 height 72
click at [311, 497] on span "Generate" at bounding box center [316, 506] width 48 height 20
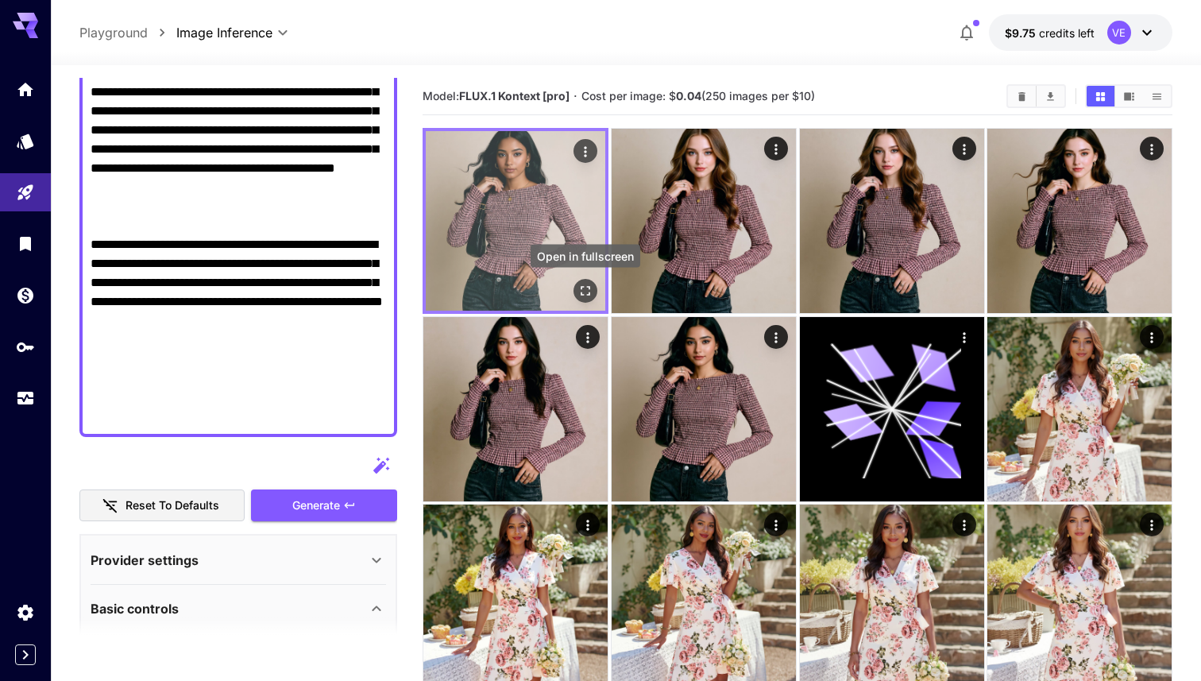
click at [595, 297] on div "Open in fullscreen" at bounding box center [586, 291] width 24 height 24
click at [593, 297] on button "Open in fullscreen" at bounding box center [586, 291] width 24 height 24
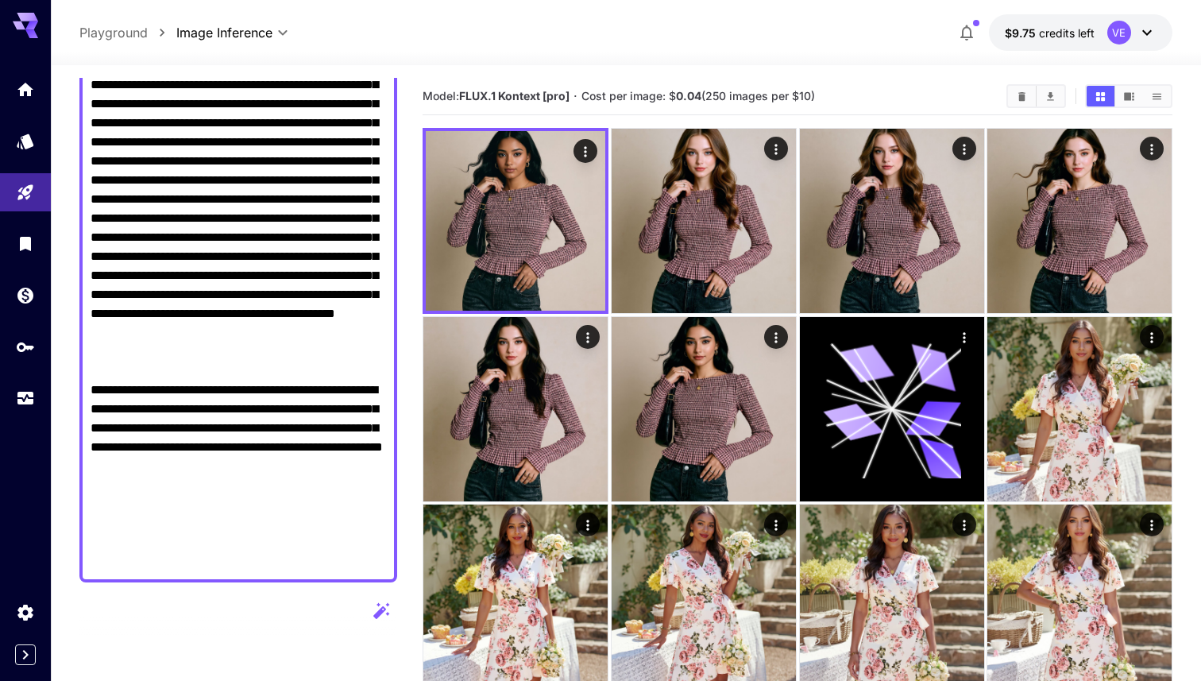
scroll to position [182, 0]
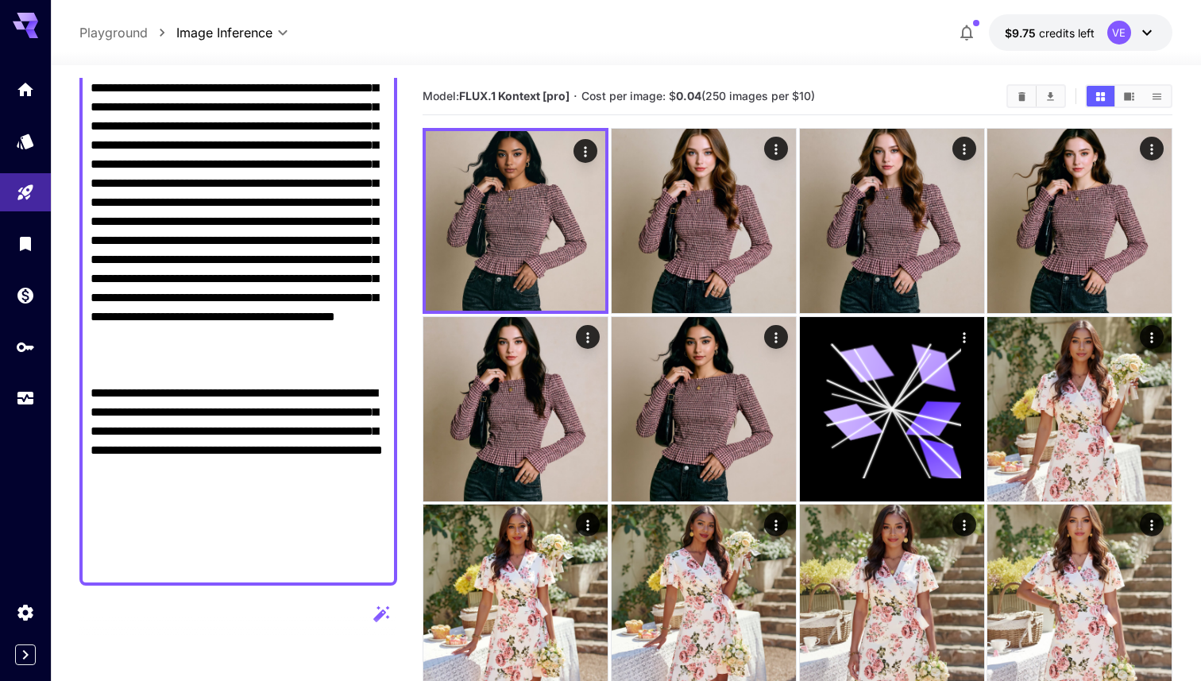
click at [221, 411] on textarea "Raw" at bounding box center [239, 308] width 296 height 534
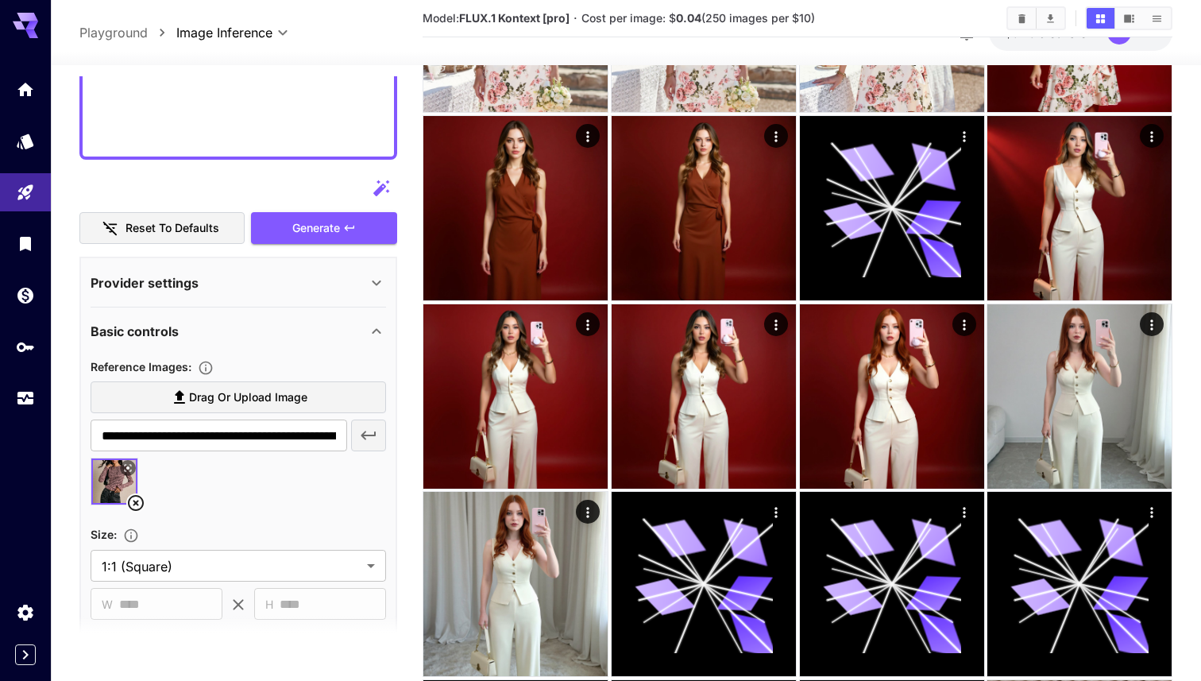
scroll to position [849, 0]
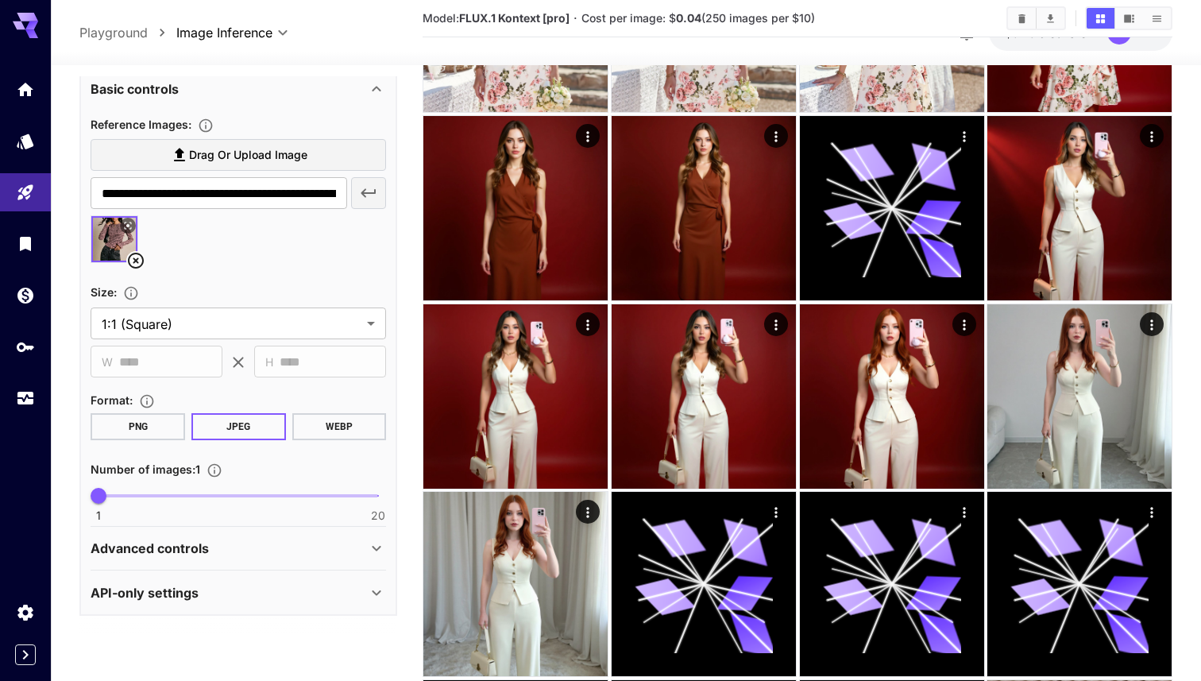
click at [288, 145] on span "Drag or upload image" at bounding box center [248, 155] width 118 height 20
click at [0, 0] on input "Drag or upload image" at bounding box center [0, 0] width 0 height 0
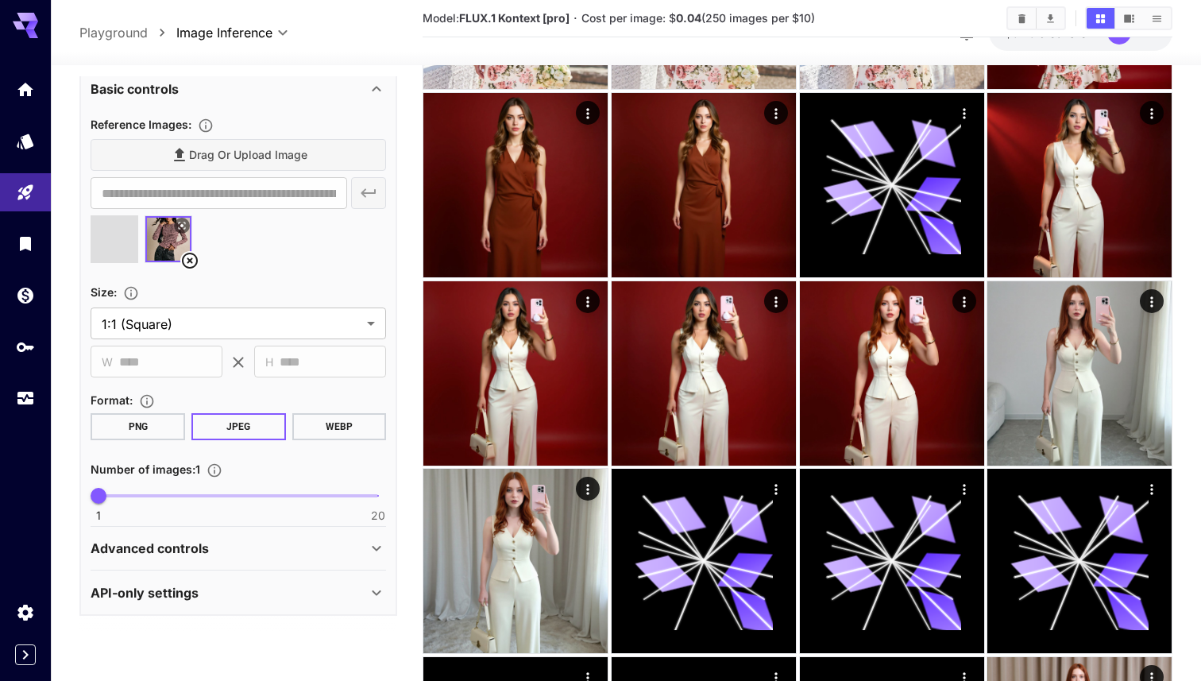
scroll to position [799, 0]
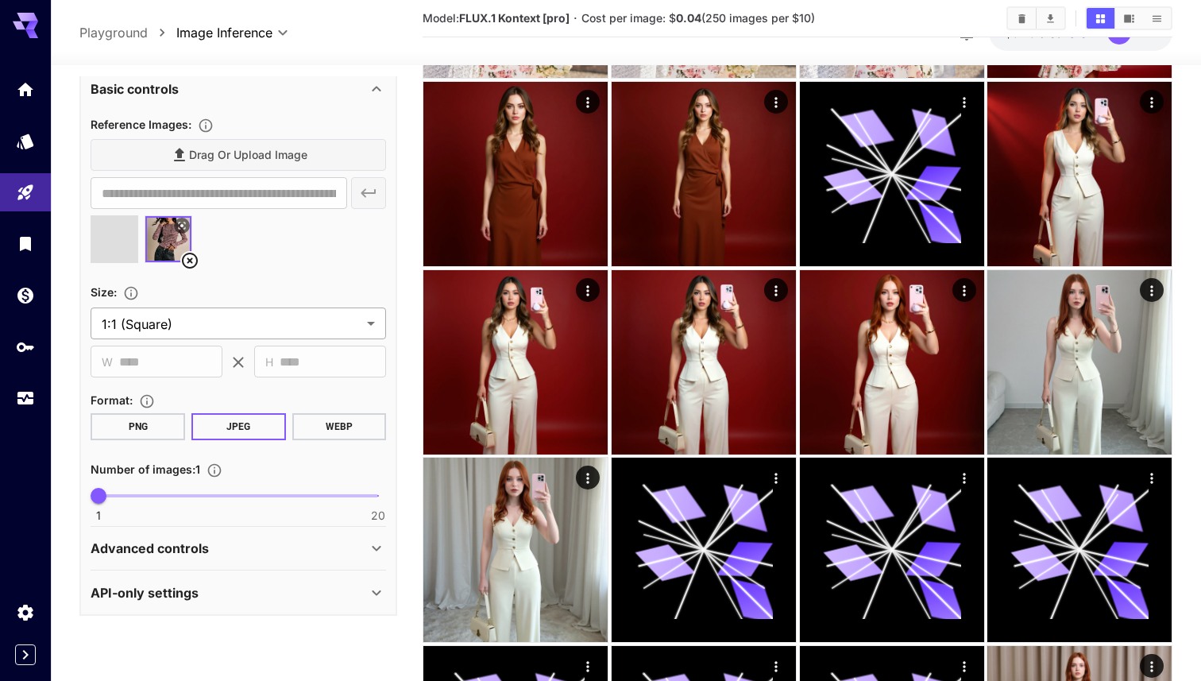
type input "**********"
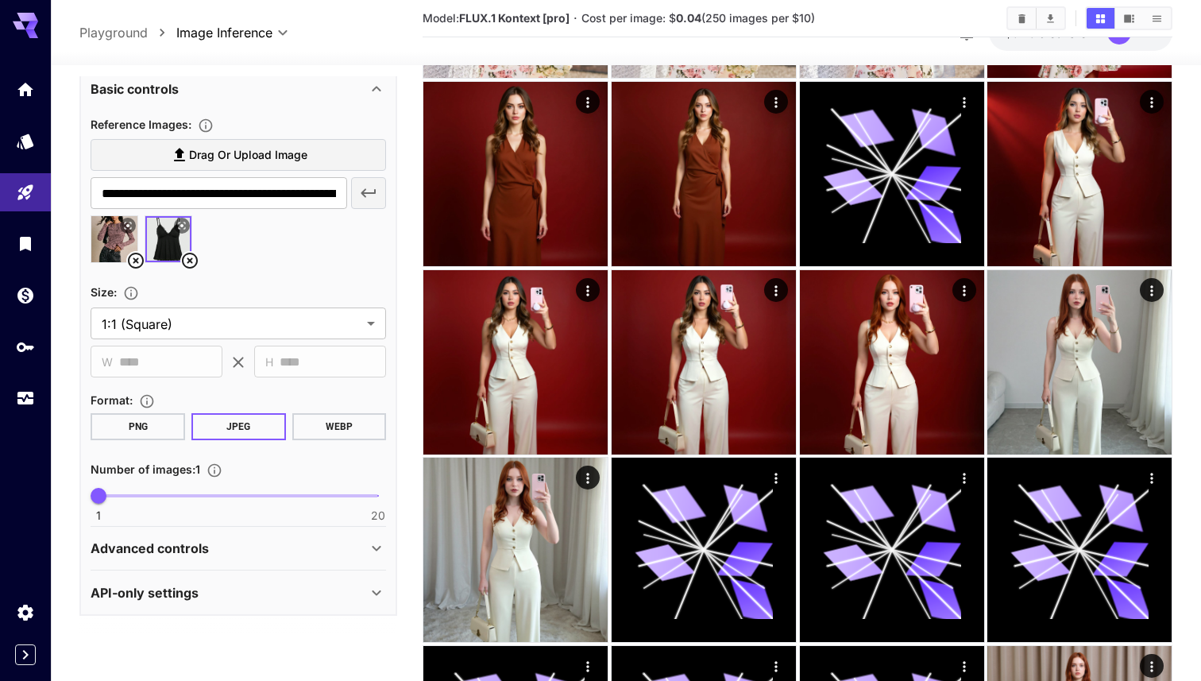
click at [250, 166] on label "Drag or upload image" at bounding box center [239, 155] width 296 height 33
click at [0, 0] on input "Drag or upload image" at bounding box center [0, 0] width 0 height 0
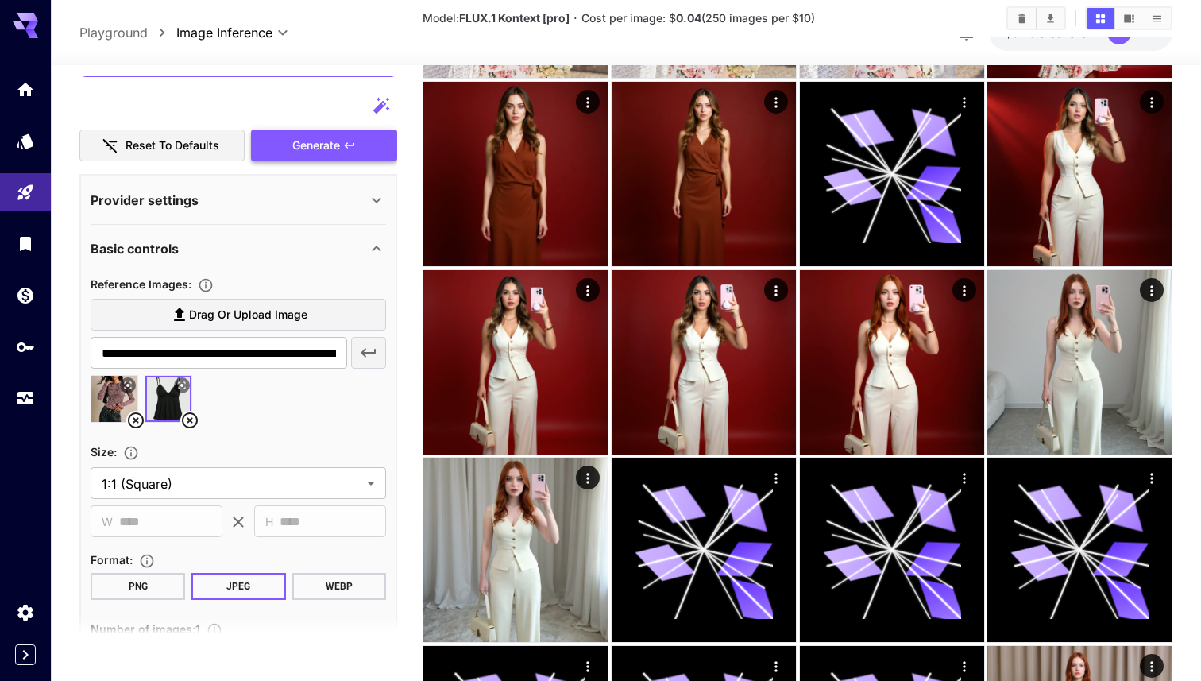
click at [308, 154] on span "Generate" at bounding box center [316, 146] width 48 height 20
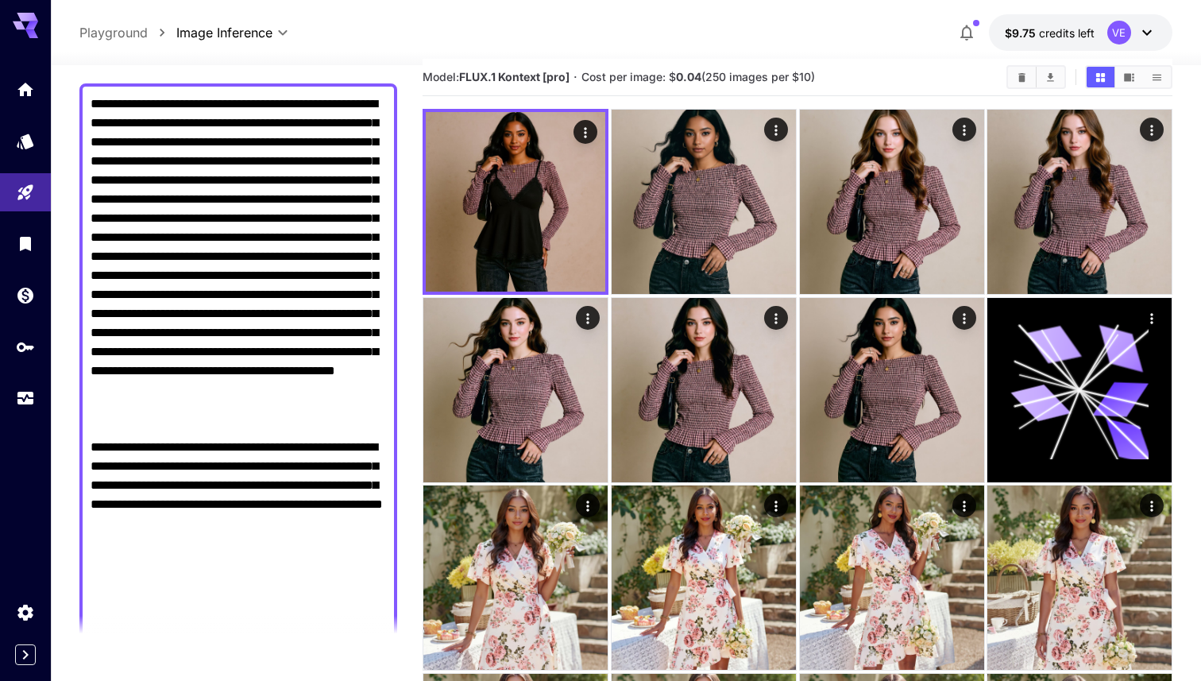
scroll to position [136, 0]
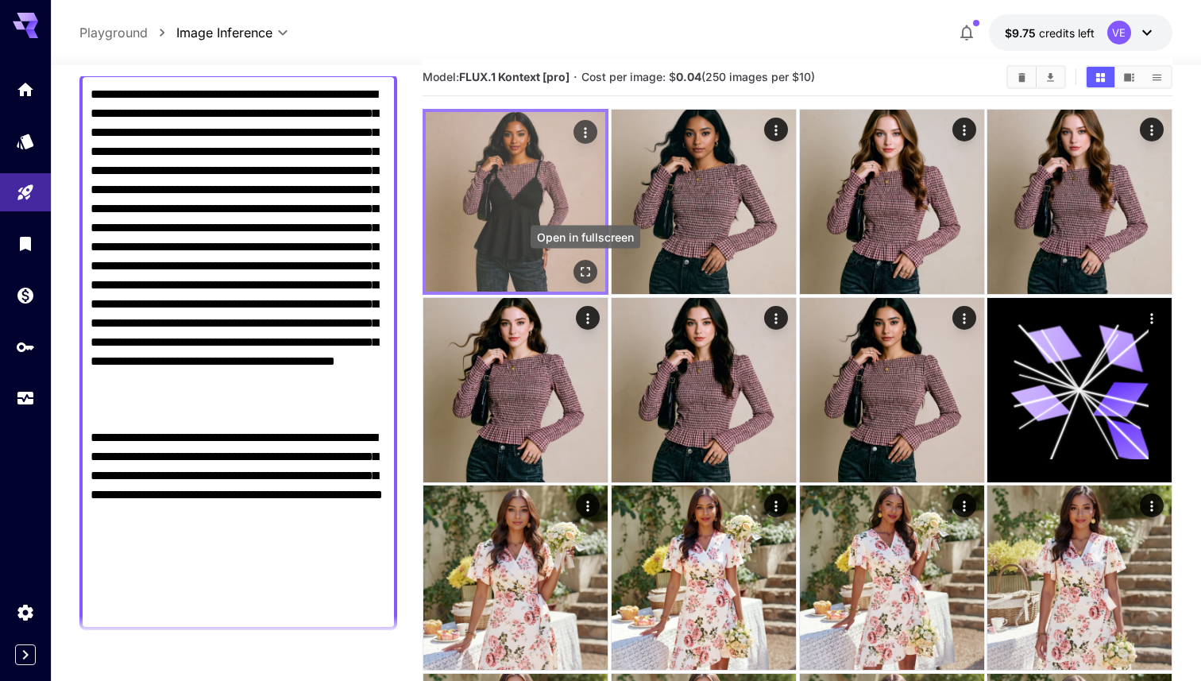
click at [580, 265] on icon "Open in fullscreen" at bounding box center [586, 272] width 16 height 16
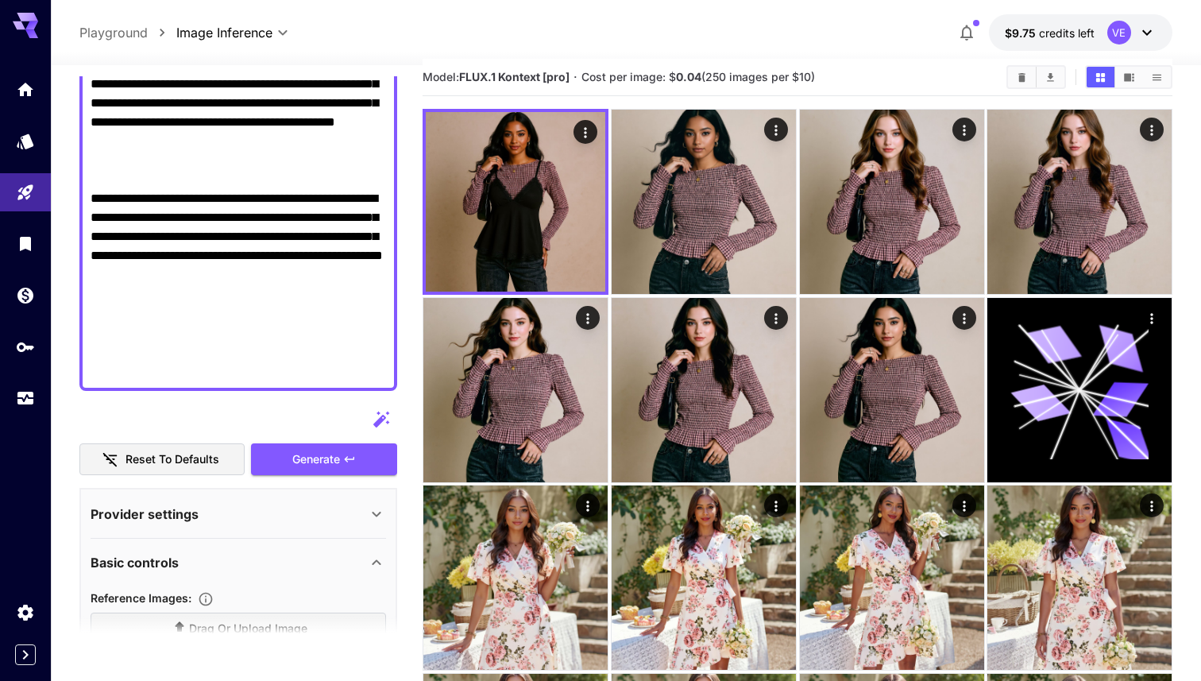
scroll to position [652, 0]
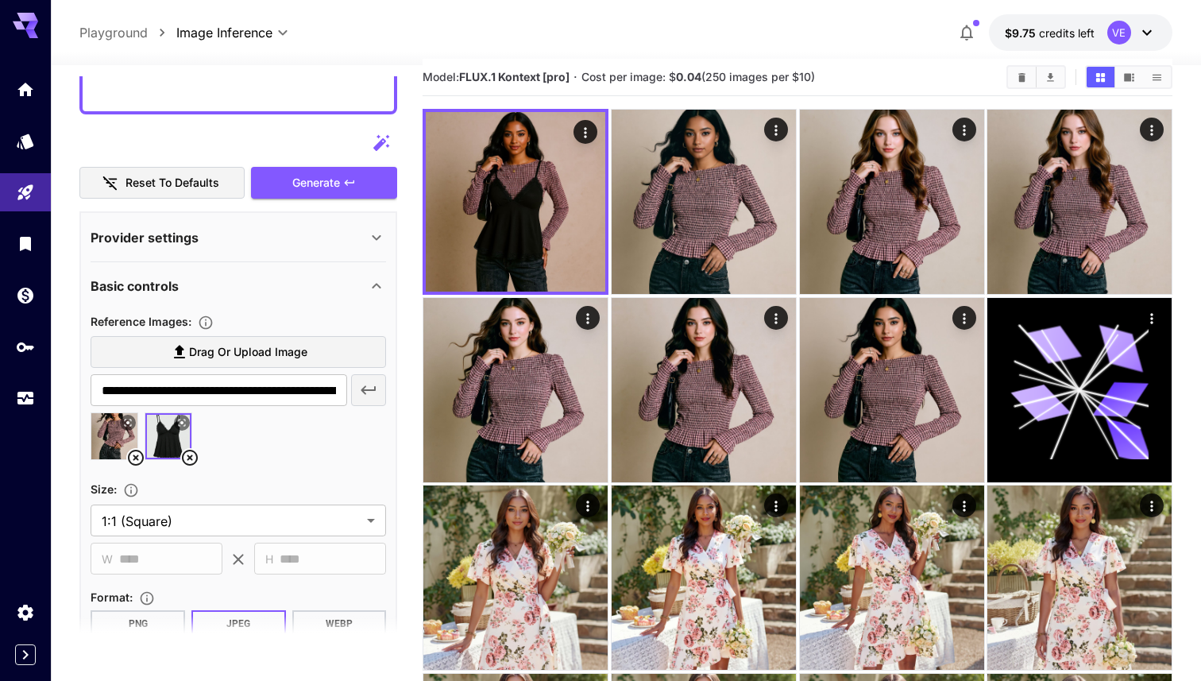
click at [134, 457] on icon at bounding box center [136, 458] width 16 height 16
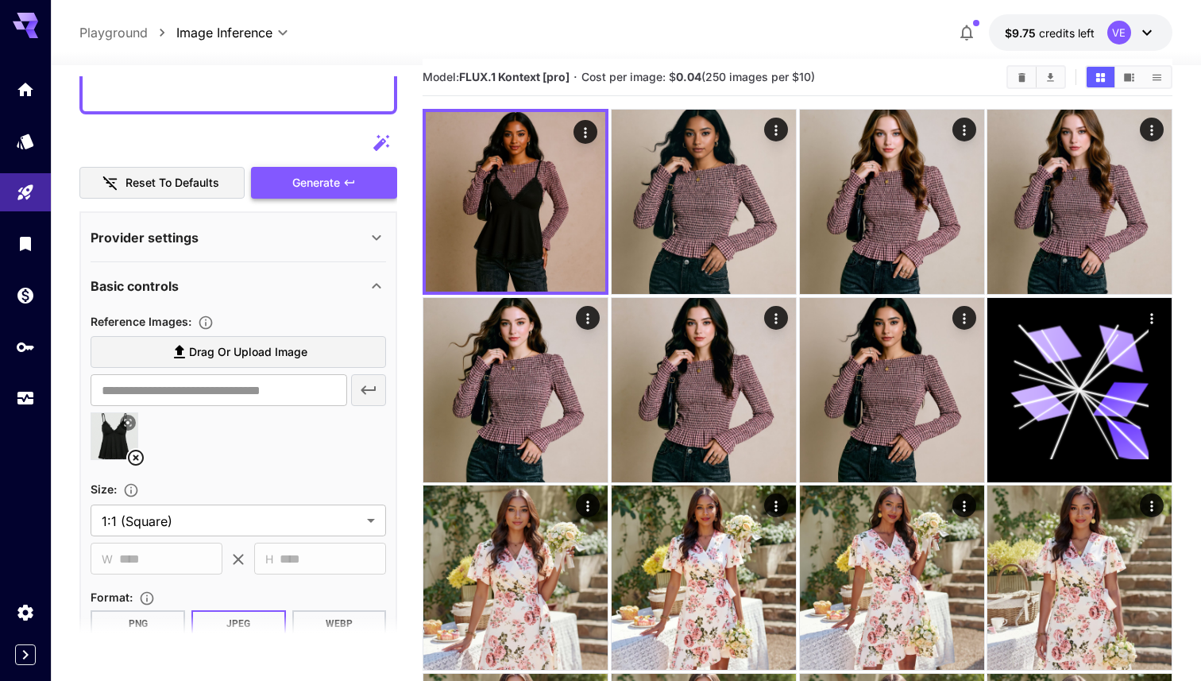
click at [327, 188] on span "Generate" at bounding box center [316, 183] width 48 height 20
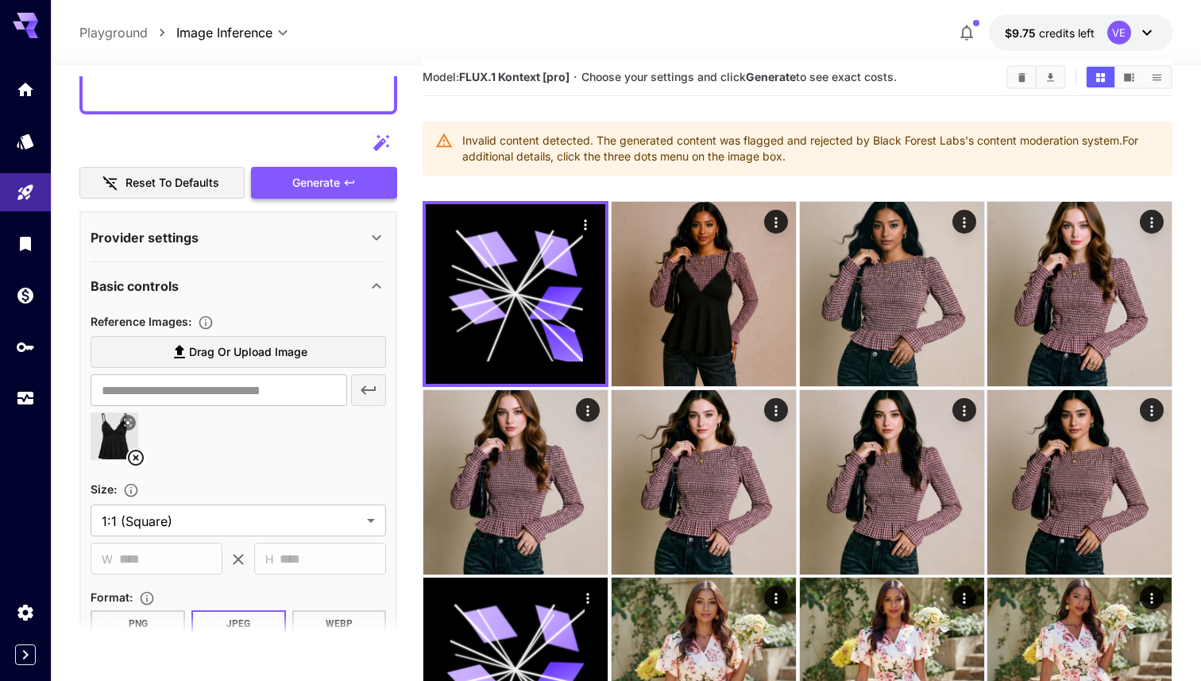
click at [324, 168] on button "Generate" at bounding box center [324, 183] width 146 height 33
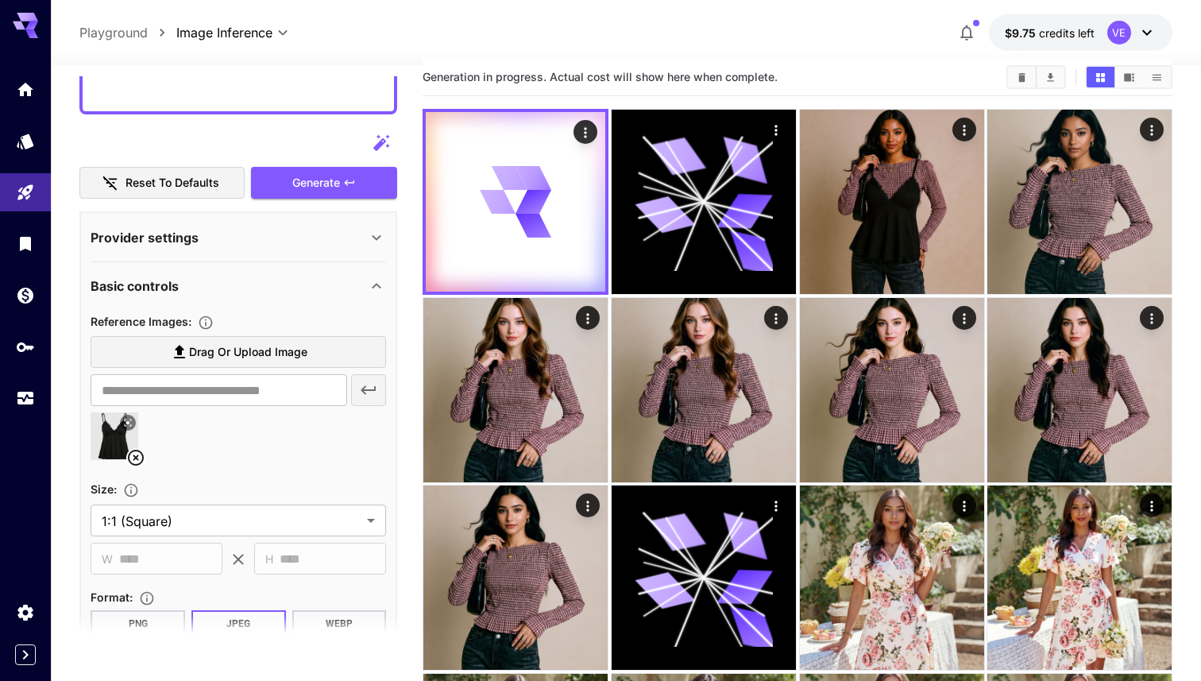
click at [116, 442] on img at bounding box center [114, 436] width 46 height 46
type input "**********"
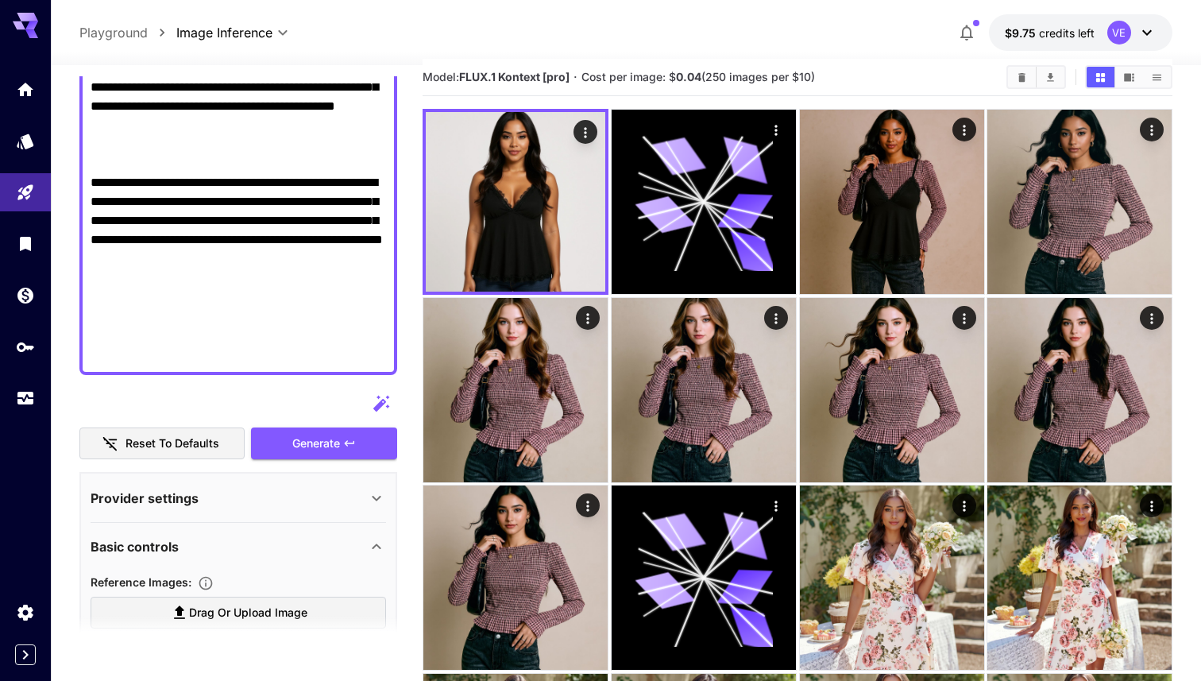
scroll to position [408, 0]
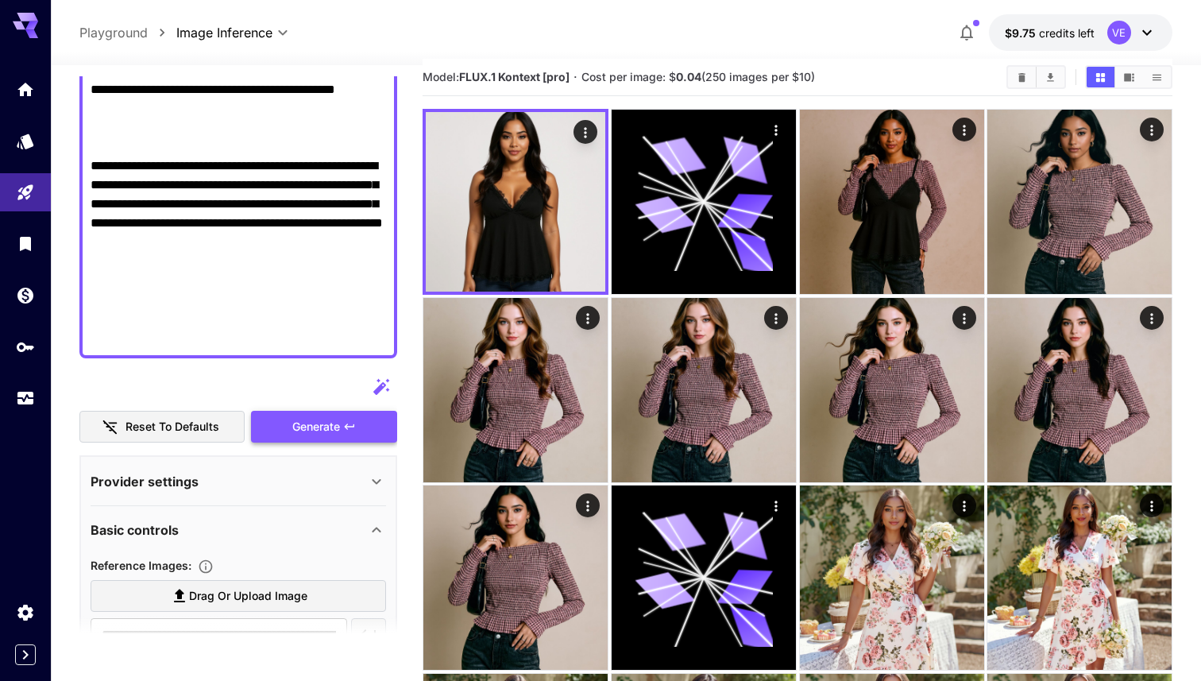
click at [317, 433] on span "Generate" at bounding box center [316, 427] width 48 height 20
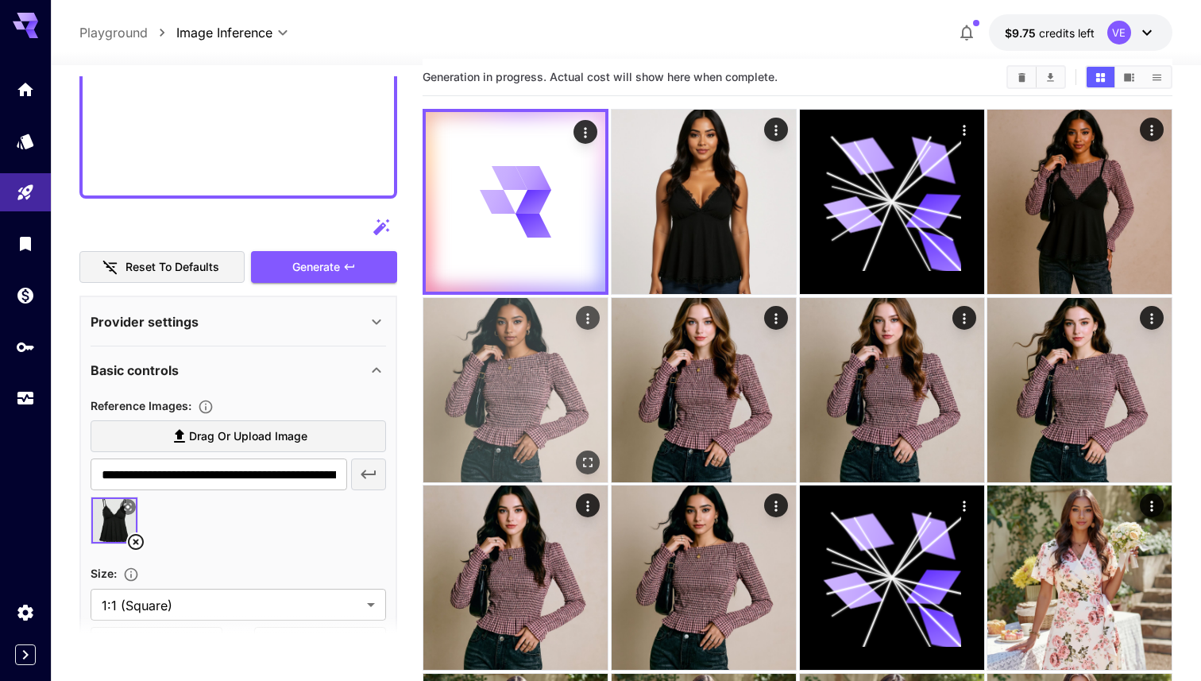
scroll to position [548, 0]
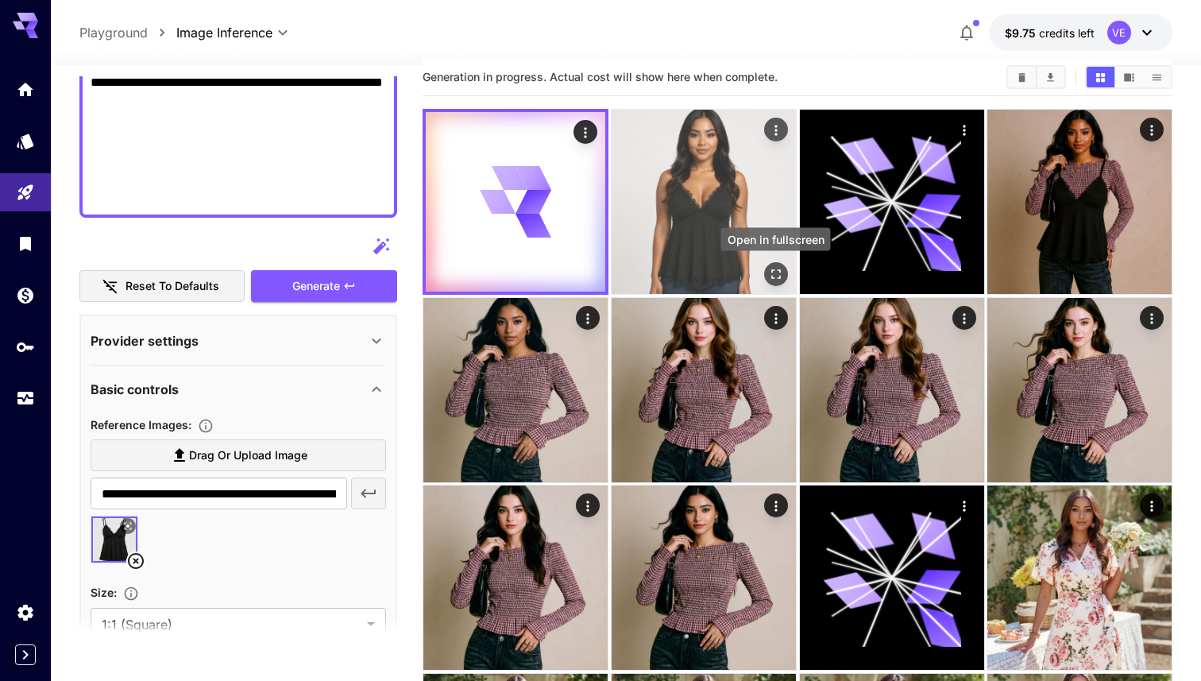
click at [777, 268] on icon "Open in fullscreen" at bounding box center [776, 274] width 16 height 16
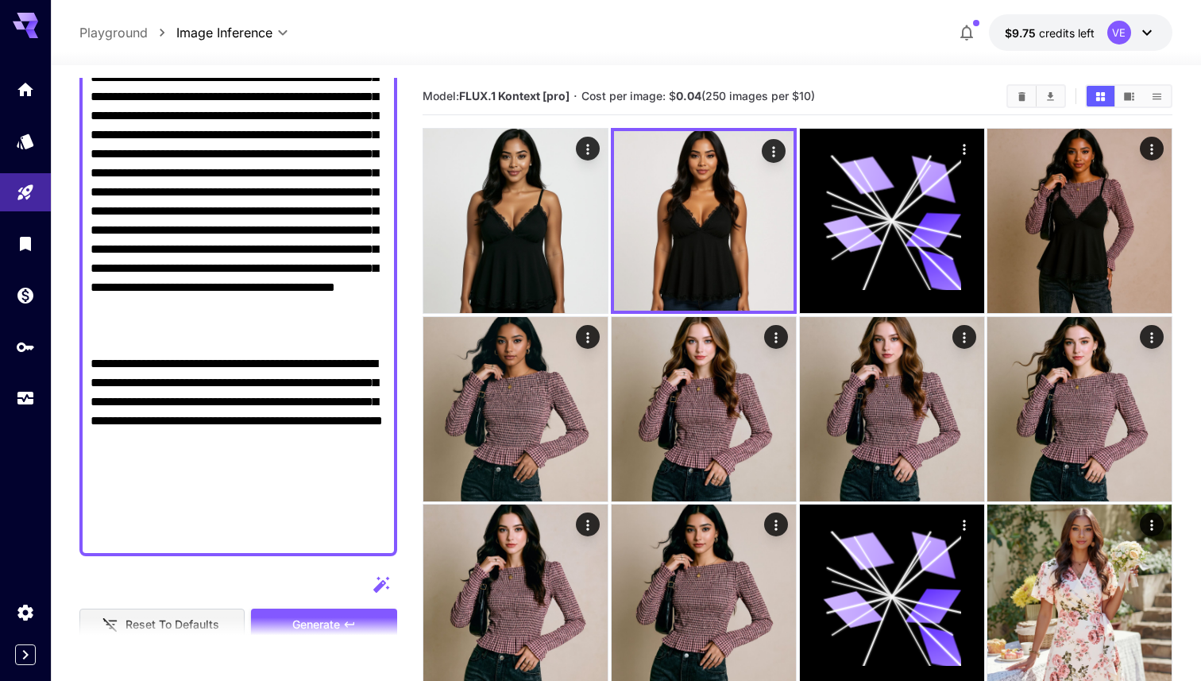
scroll to position [0, 0]
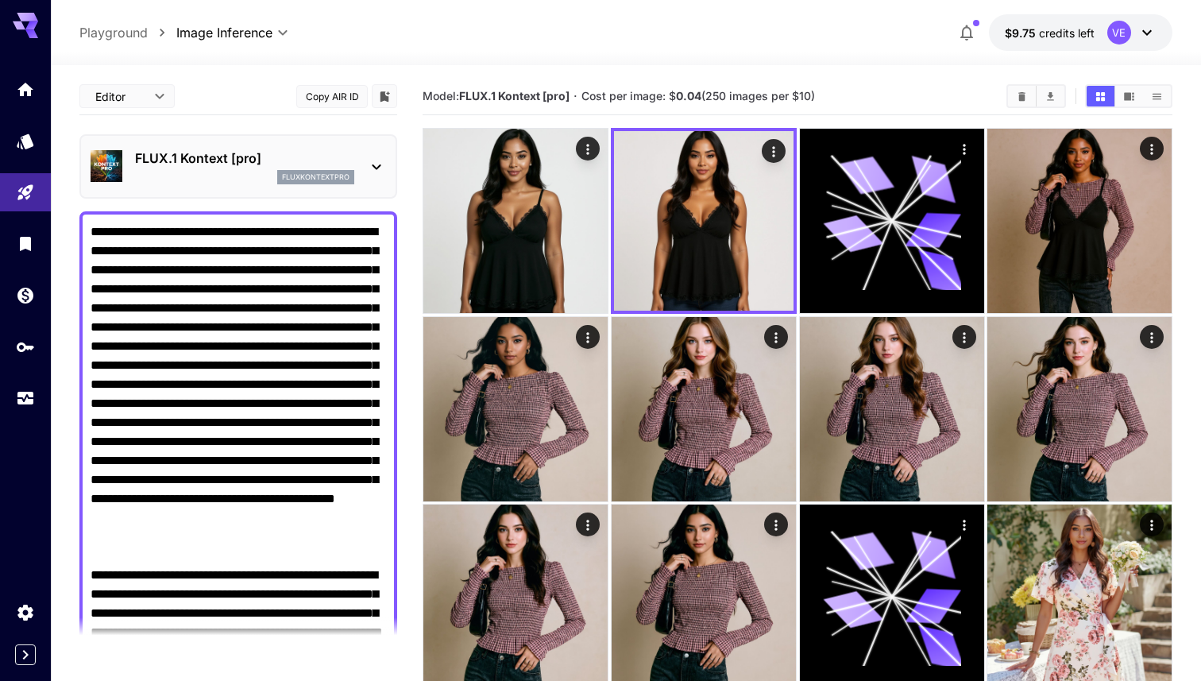
drag, startPoint x: 179, startPoint y: 377, endPoint x: 188, endPoint y: 252, distance: 125.1
click at [188, 252] on textarea "Raw" at bounding box center [239, 489] width 296 height 534
paste textarea "**********"
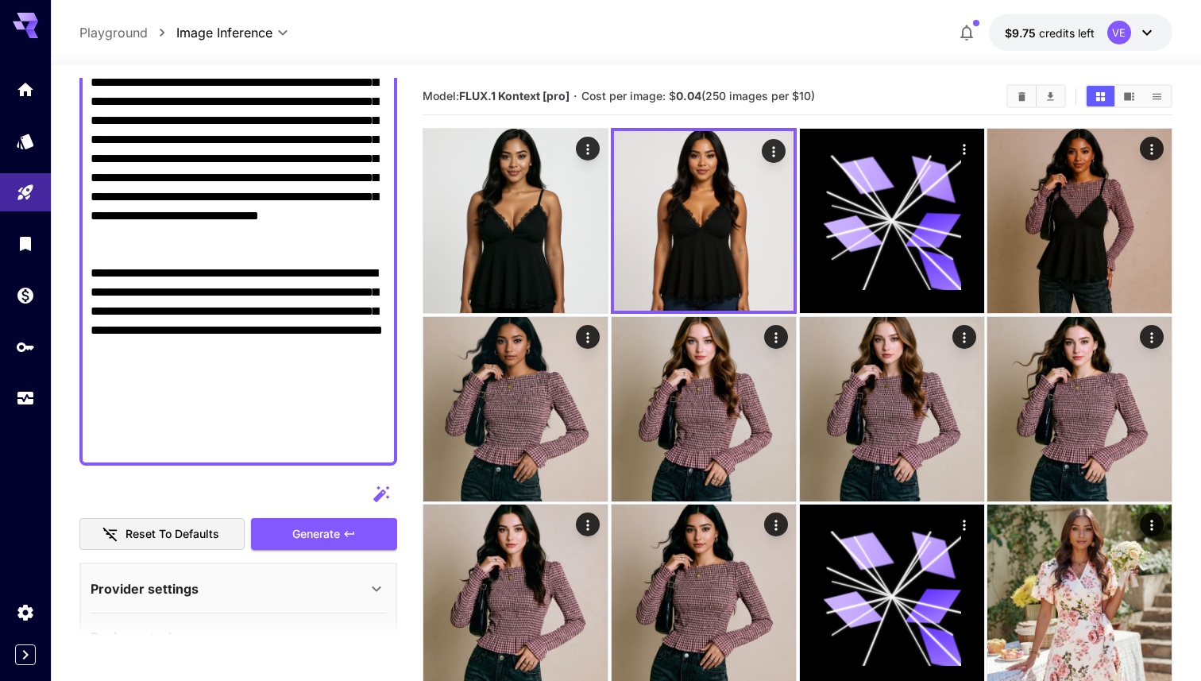
scroll to position [332, 0]
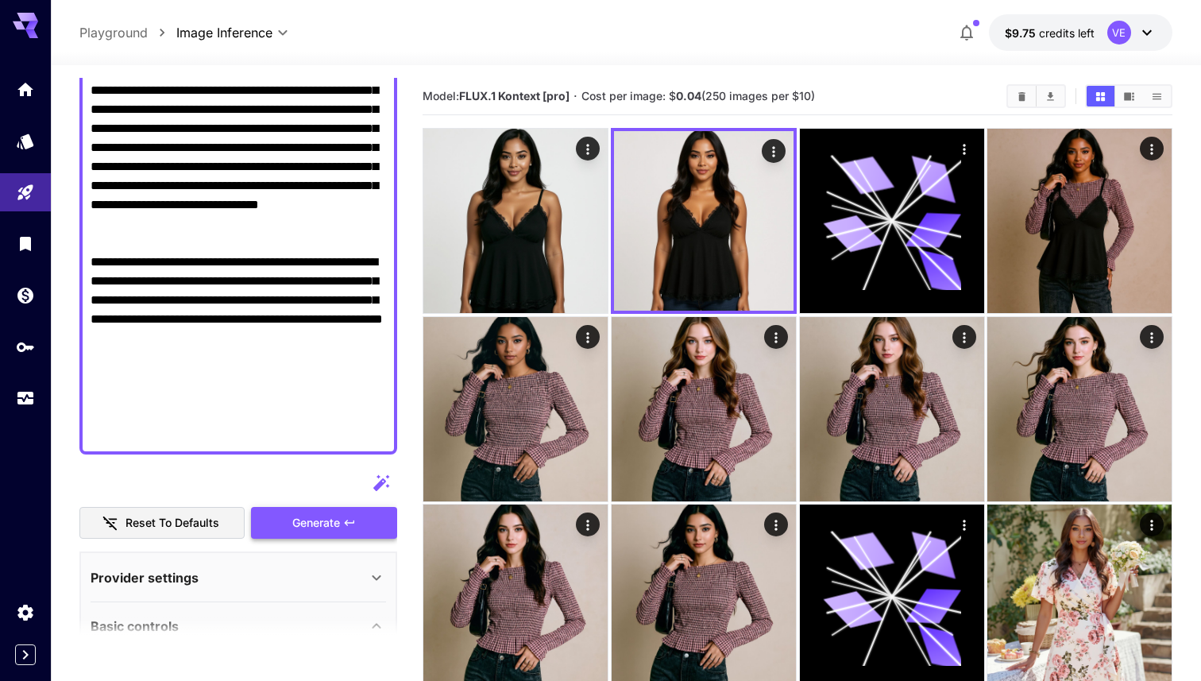
click at [311, 529] on span "Generate" at bounding box center [316, 523] width 48 height 20
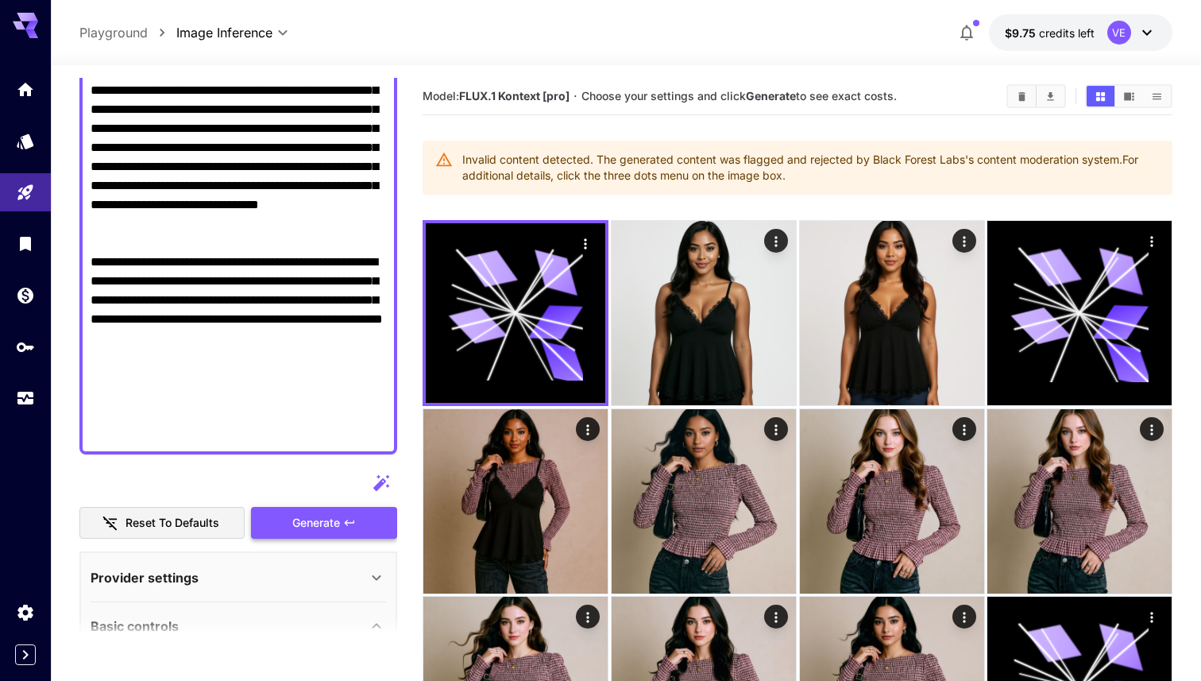
click at [295, 516] on span "Generate" at bounding box center [316, 523] width 48 height 20
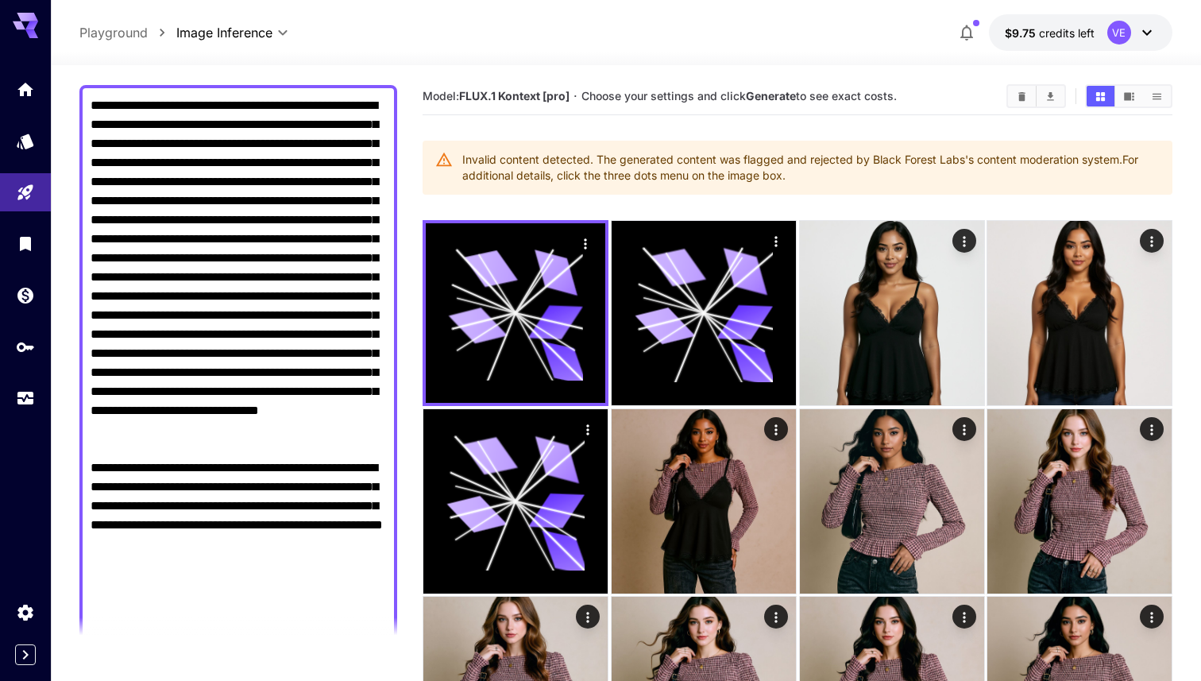
scroll to position [123, 0]
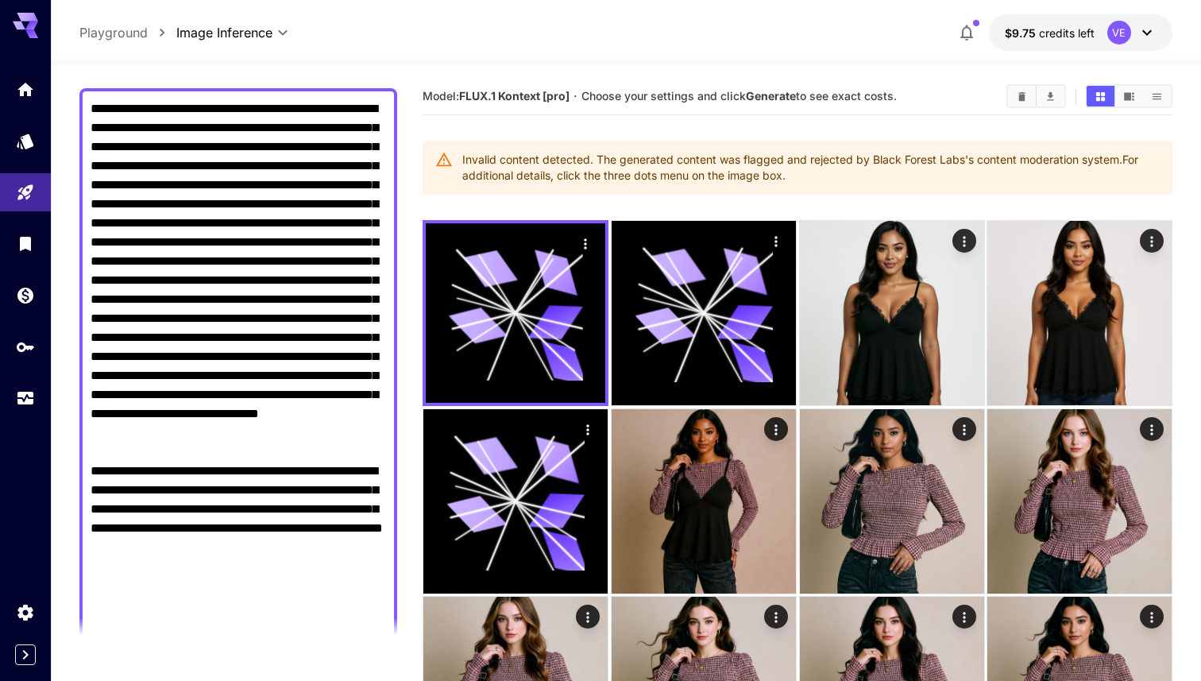
click at [203, 495] on textarea "Raw" at bounding box center [239, 375] width 296 height 553
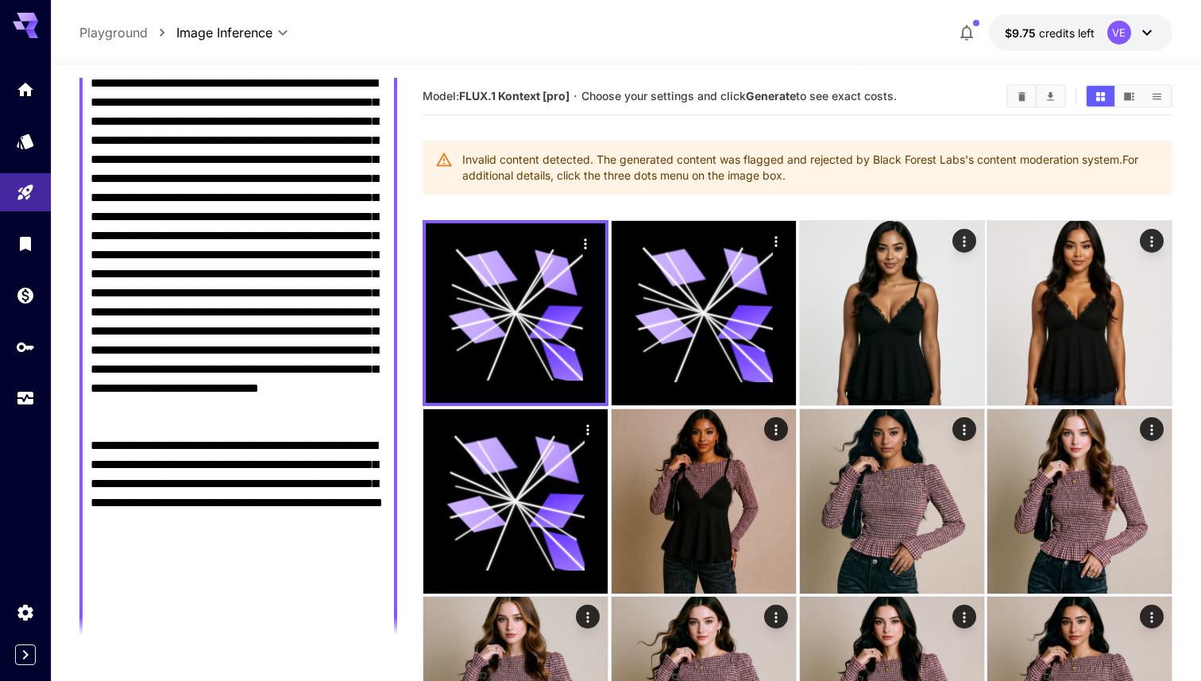
scroll to position [125, 0]
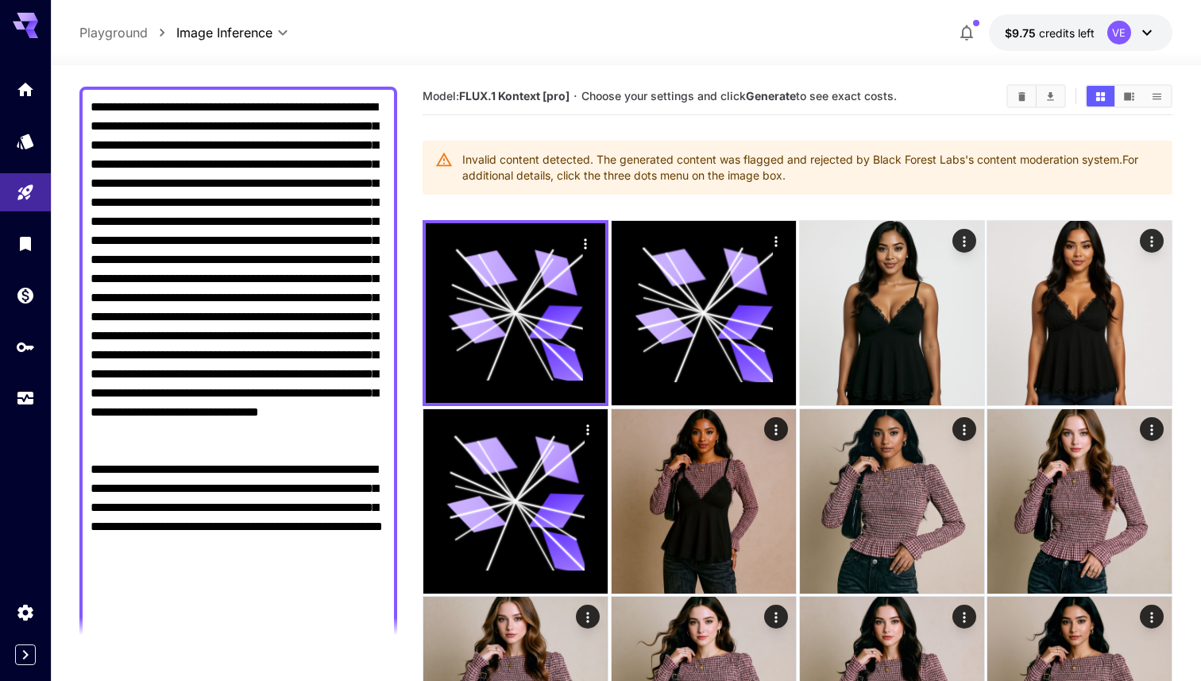
click at [310, 127] on textarea "Raw" at bounding box center [239, 374] width 296 height 553
type textarea "**********"
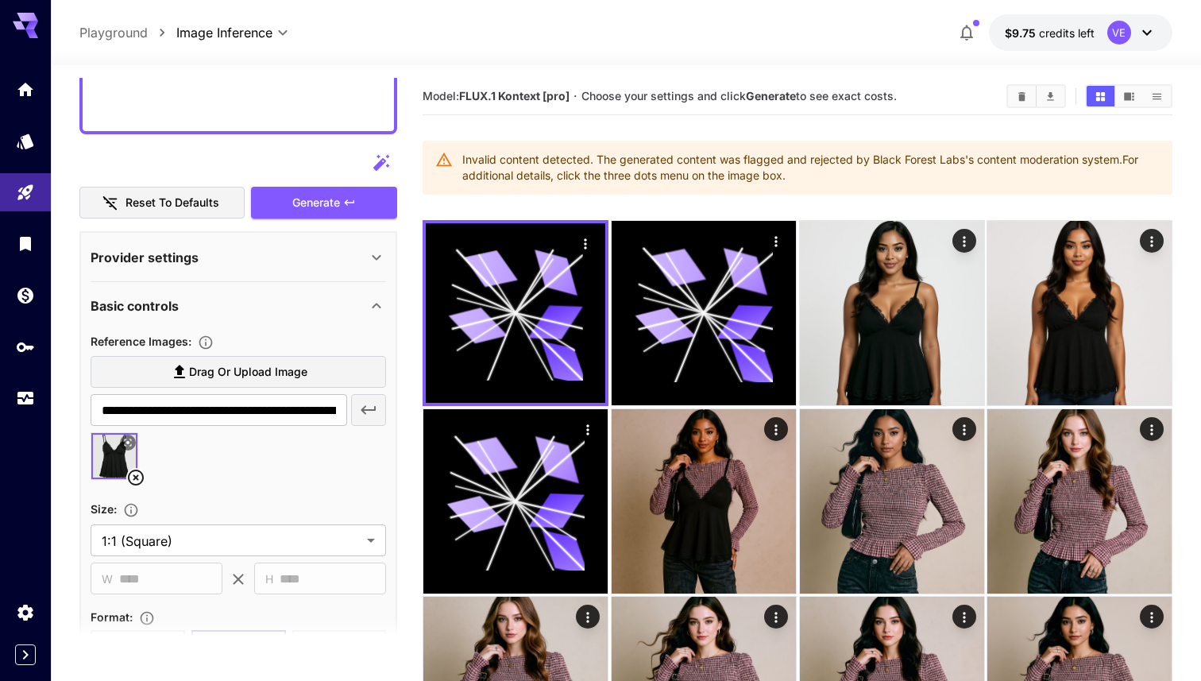
scroll to position [686, 0]
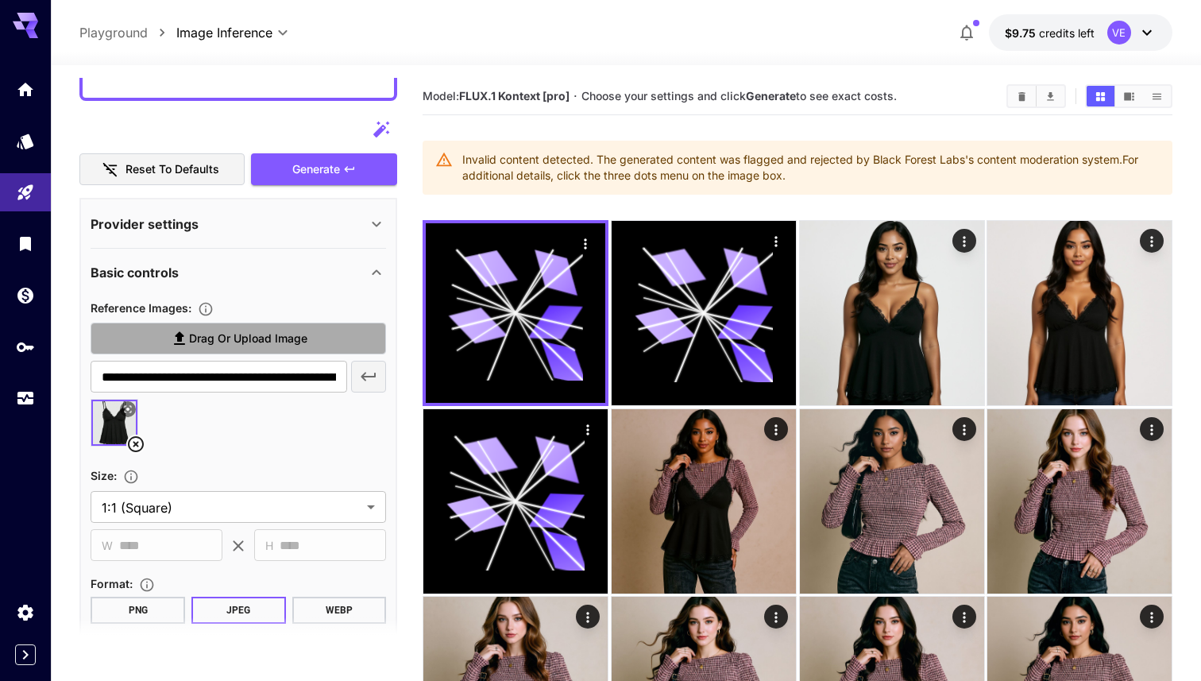
click at [200, 342] on span "Drag or upload image" at bounding box center [248, 339] width 118 height 20
click at [0, 0] on input "Drag or upload image" at bounding box center [0, 0] width 0 height 0
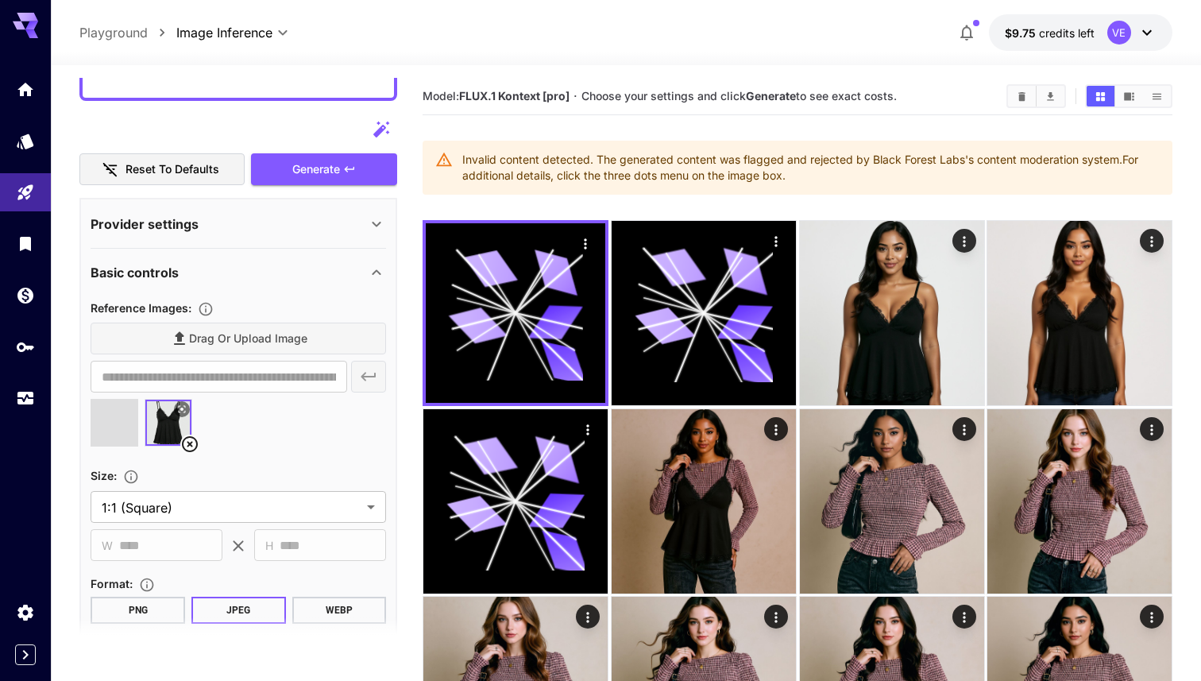
type input "**********"
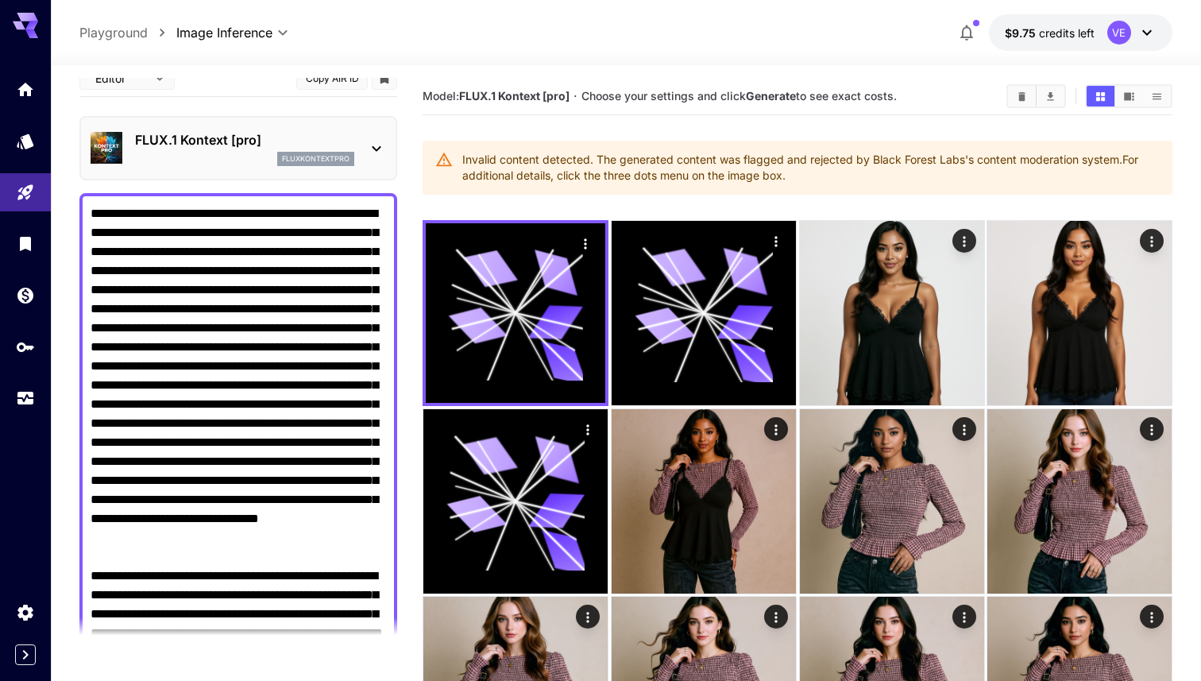
scroll to position [11, 0]
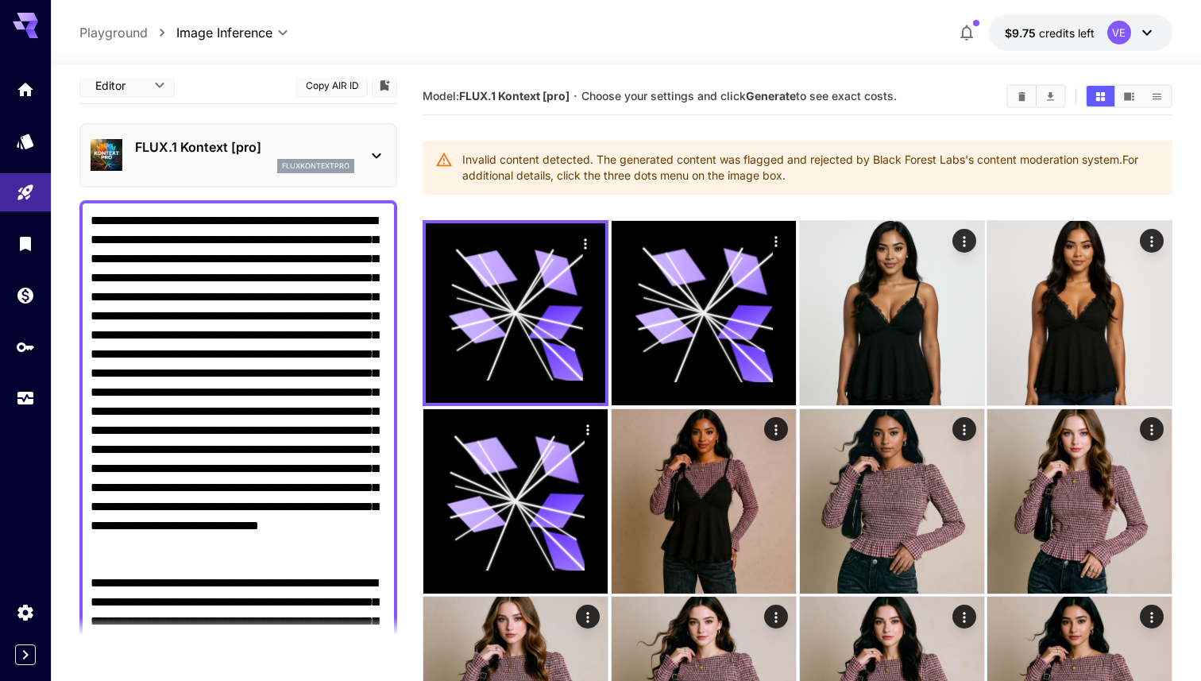
drag, startPoint x: 199, startPoint y: 599, endPoint x: 72, endPoint y: 224, distance: 396.3
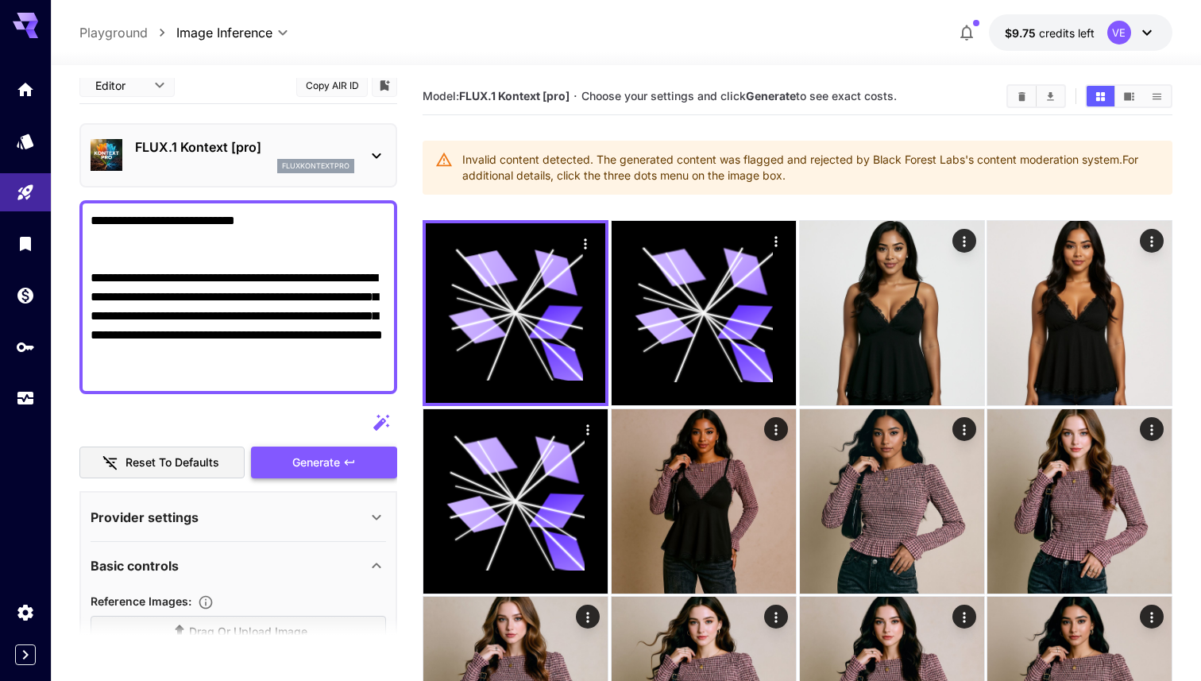
type textarea "**********"
click at [286, 457] on button "Generate" at bounding box center [324, 463] width 146 height 33
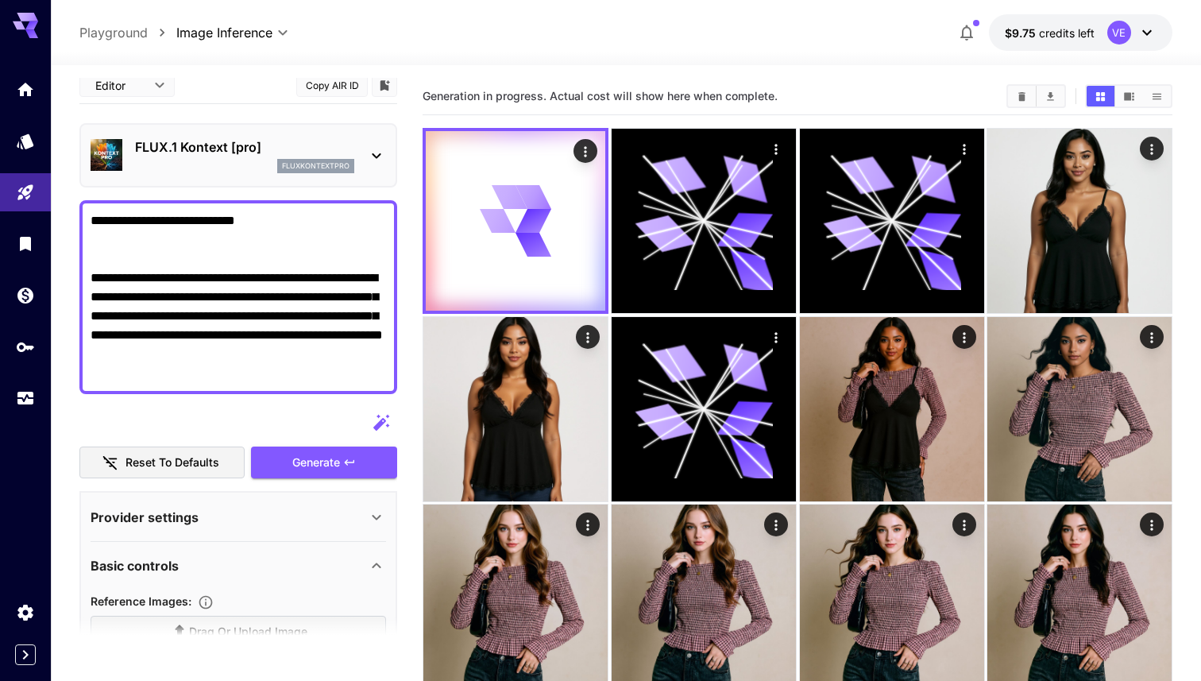
scroll to position [0, 0]
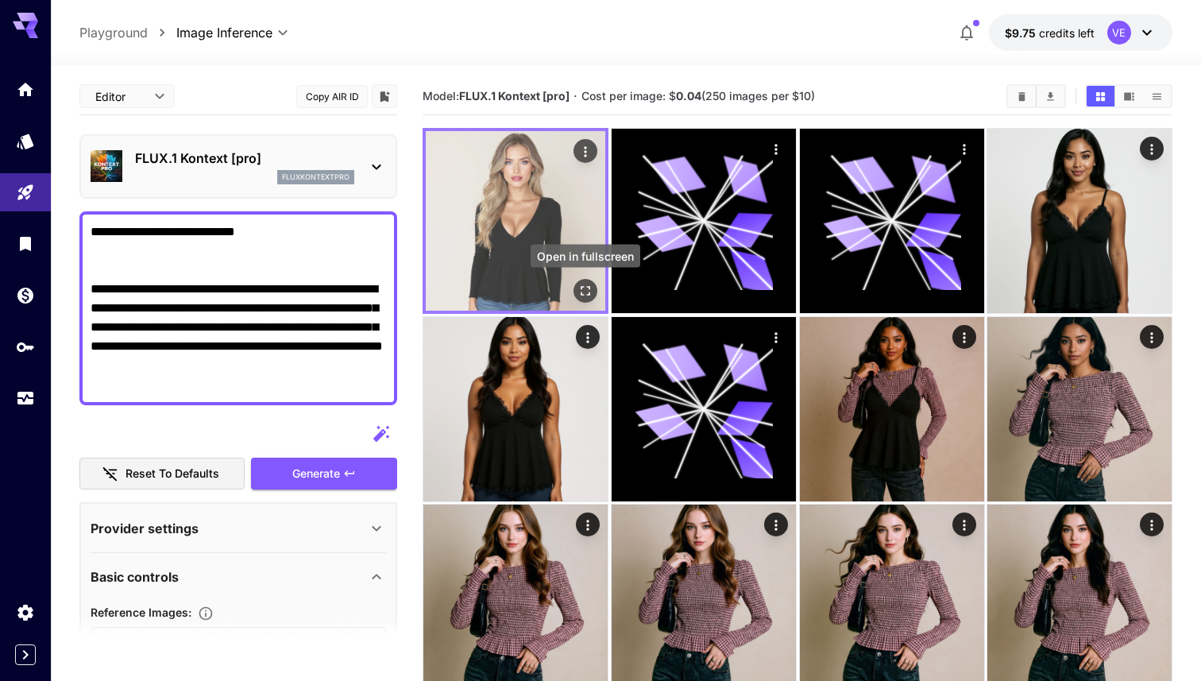
click at [576, 291] on button "Open in fullscreen" at bounding box center [586, 291] width 24 height 24
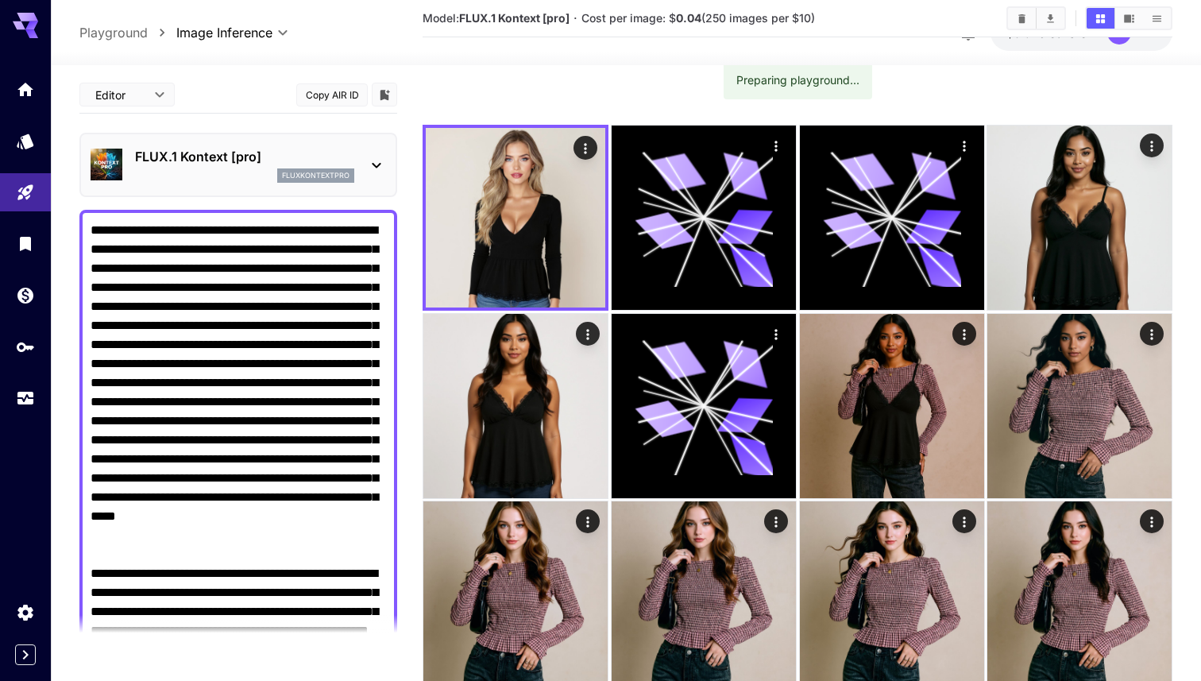
scroll to position [83, 0]
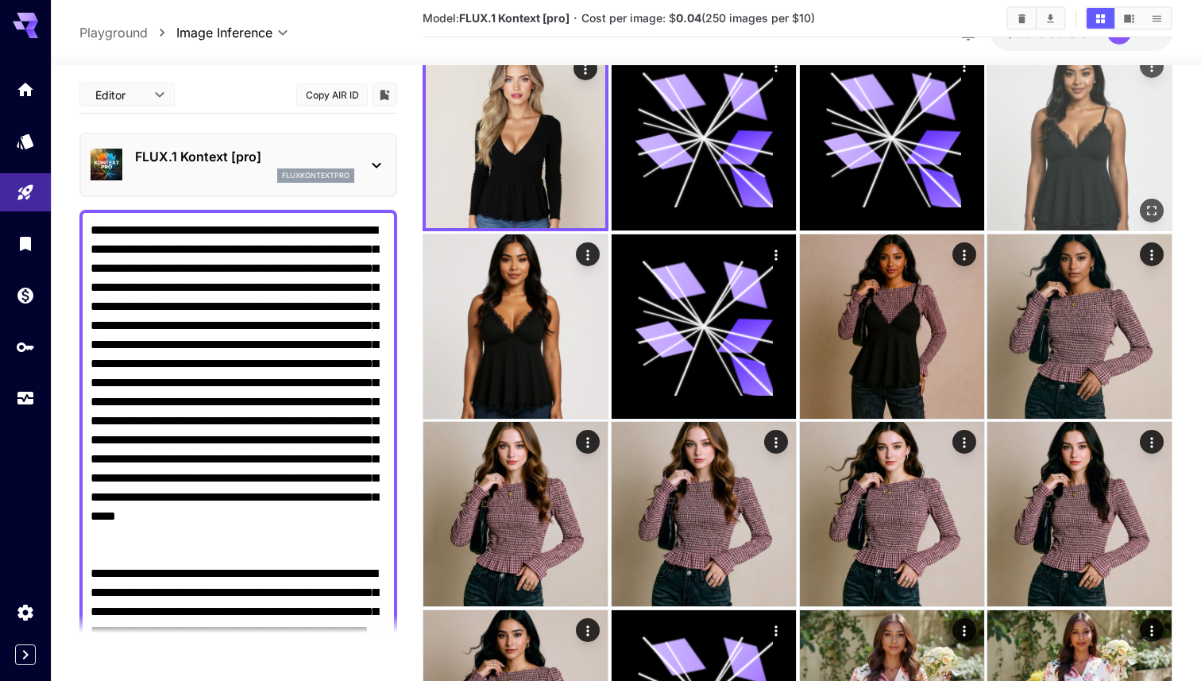
click at [1147, 214] on icon "Open in fullscreen" at bounding box center [1152, 211] width 16 height 16
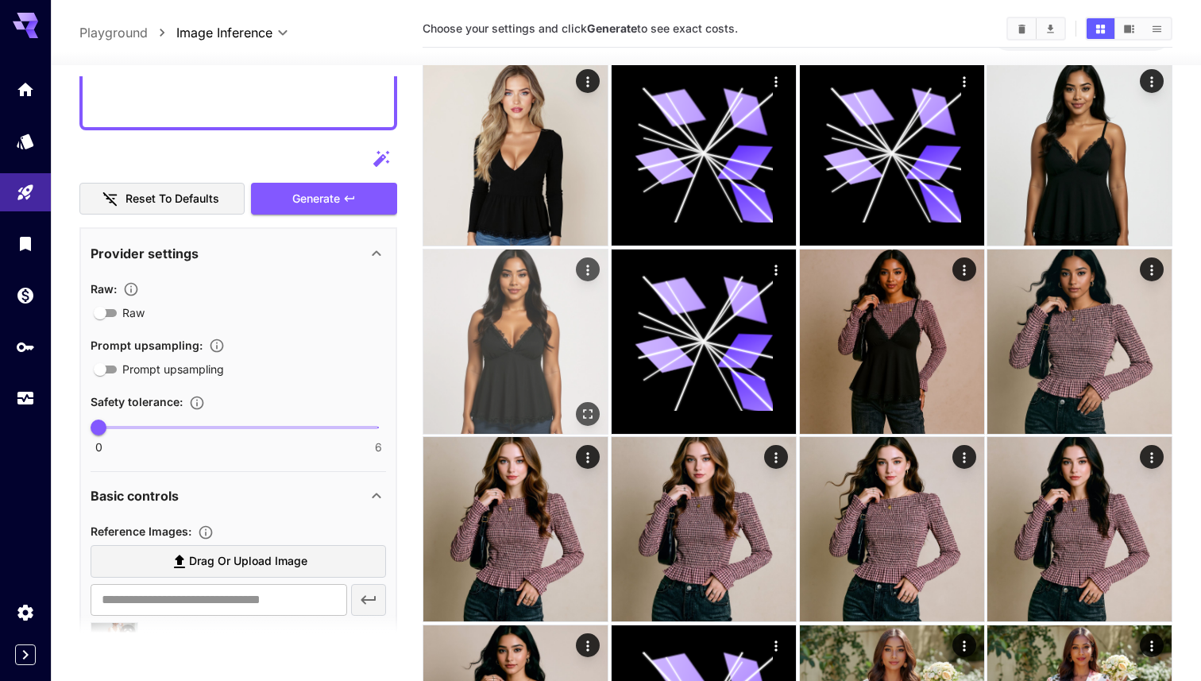
scroll to position [105, 0]
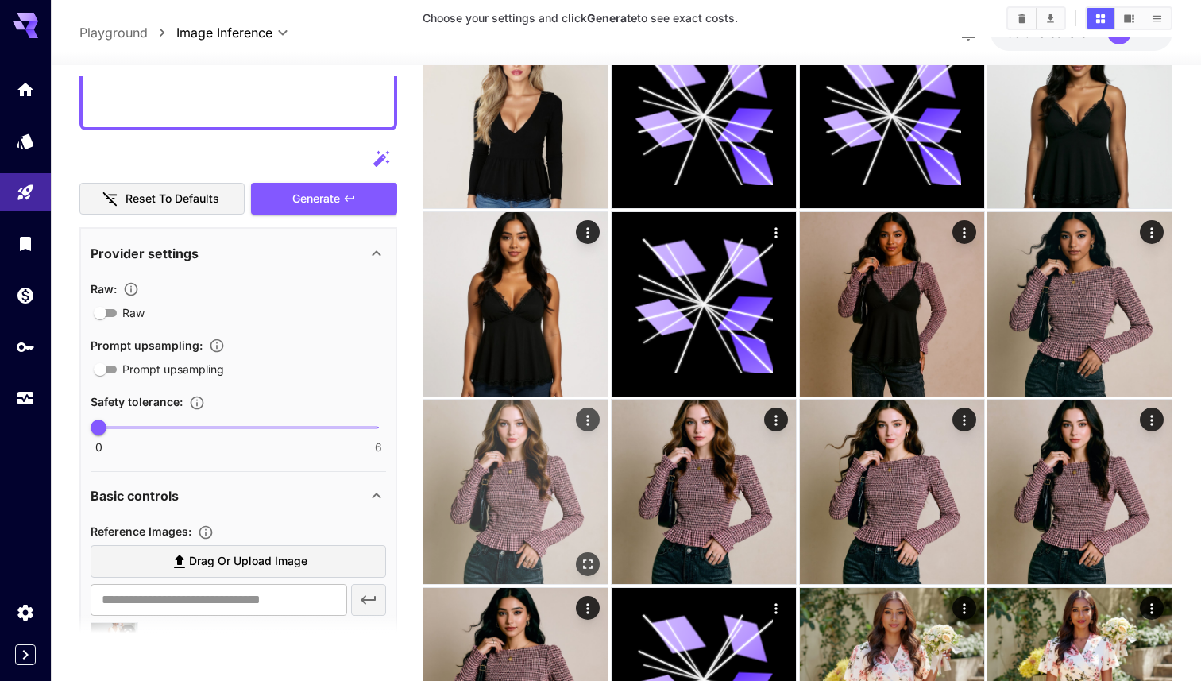
click at [584, 416] on icon "Actions" at bounding box center [588, 420] width 16 height 16
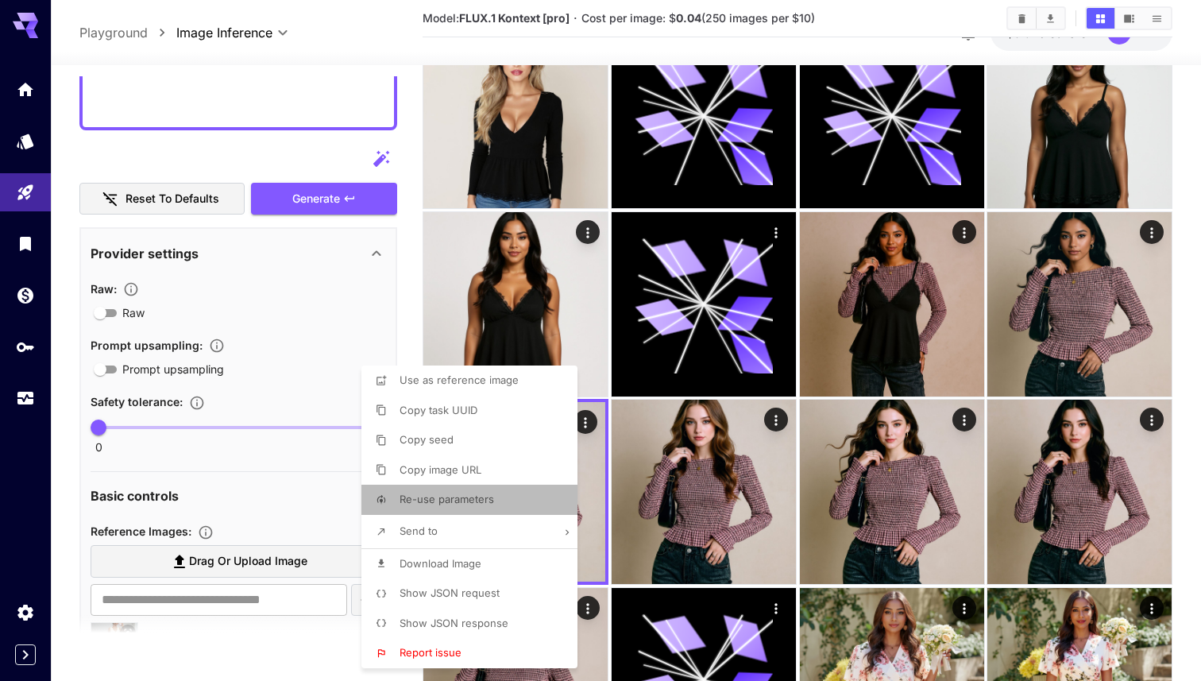
click at [489, 492] on p "Re-use parameters" at bounding box center [447, 500] width 95 height 16
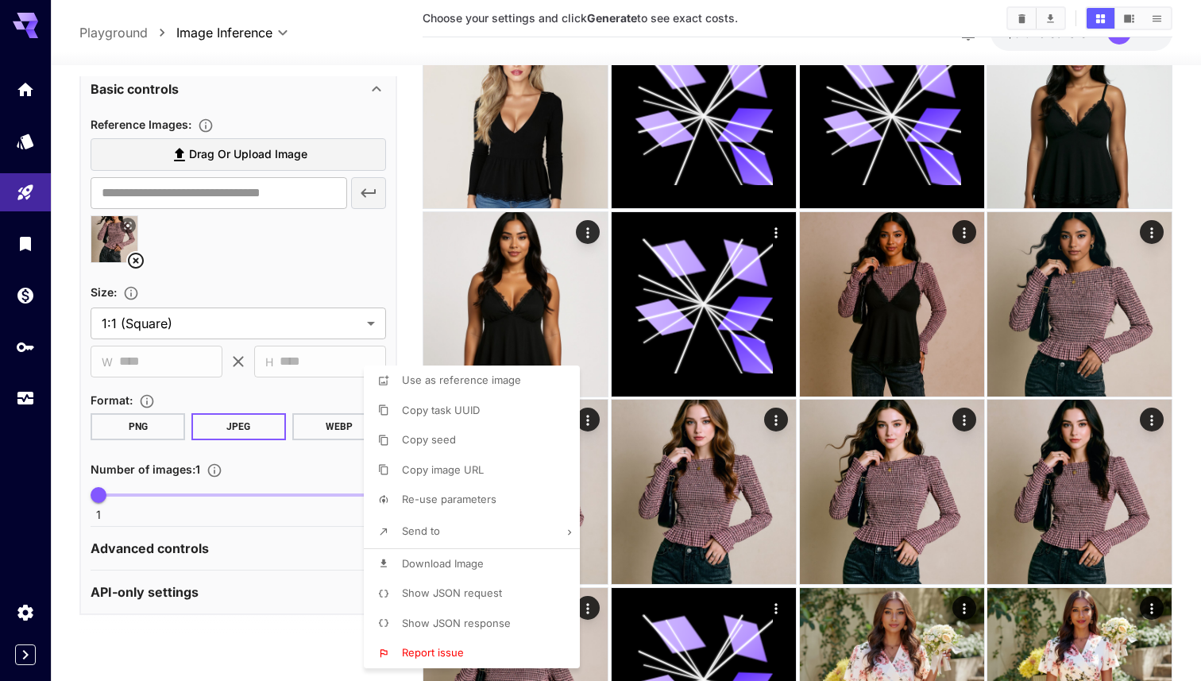
scroll to position [505, 0]
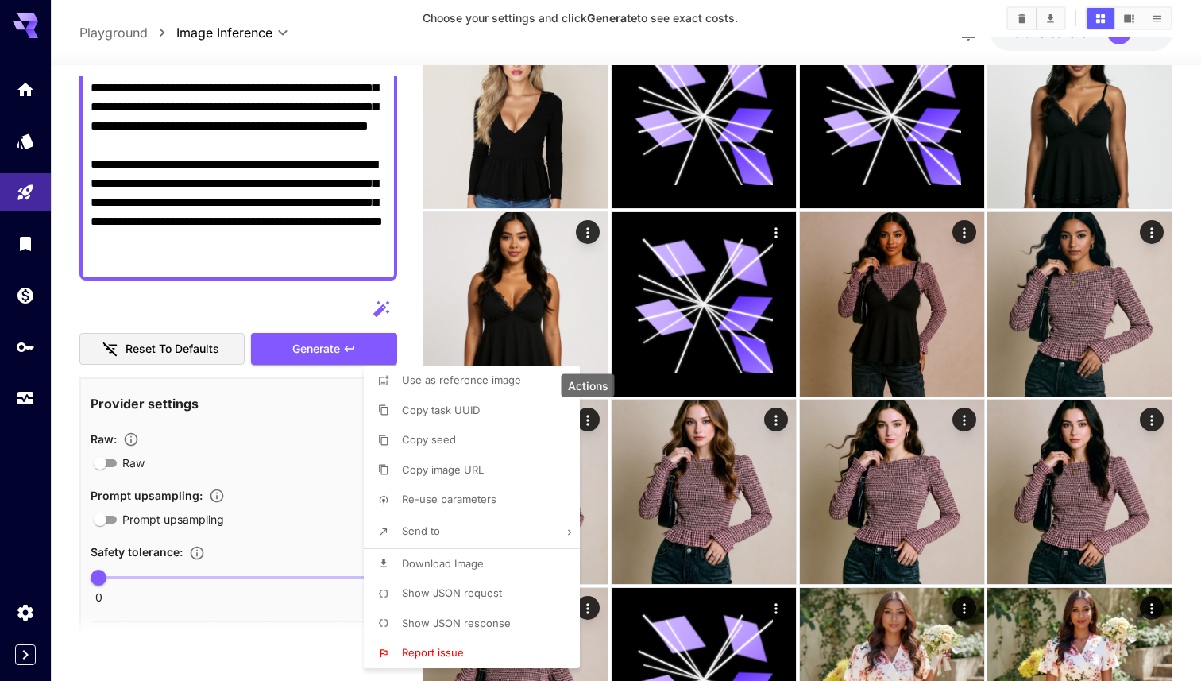
click at [302, 420] on div at bounding box center [600, 340] width 1201 height 681
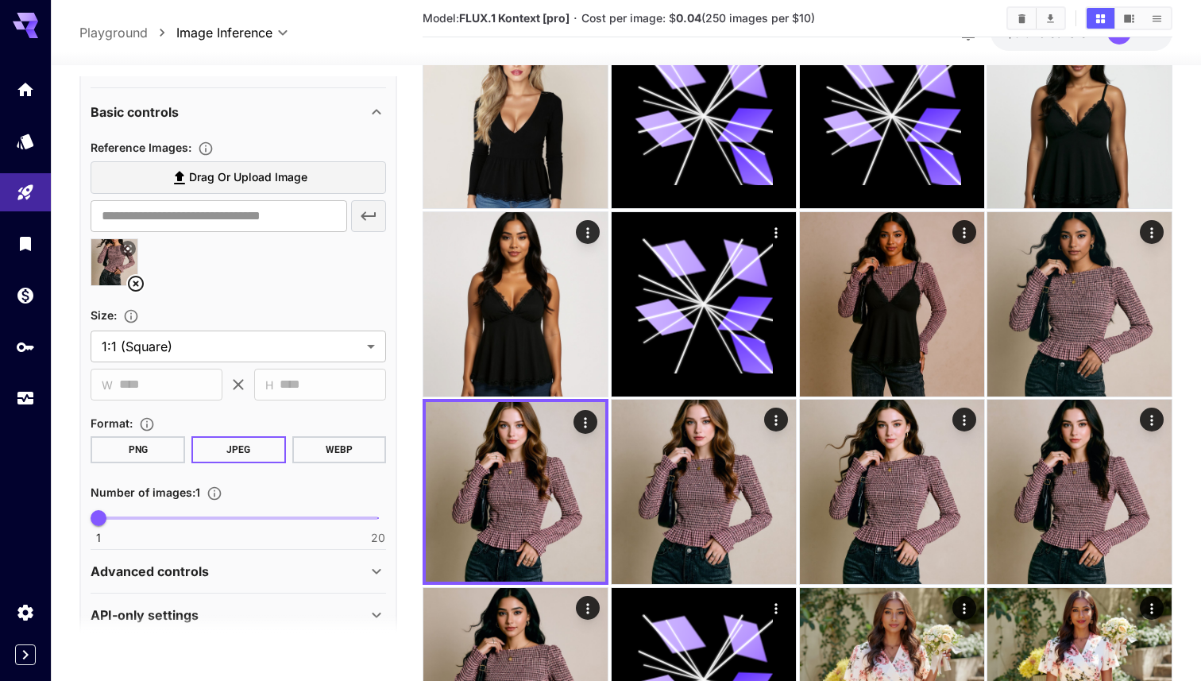
scroll to position [1058, 0]
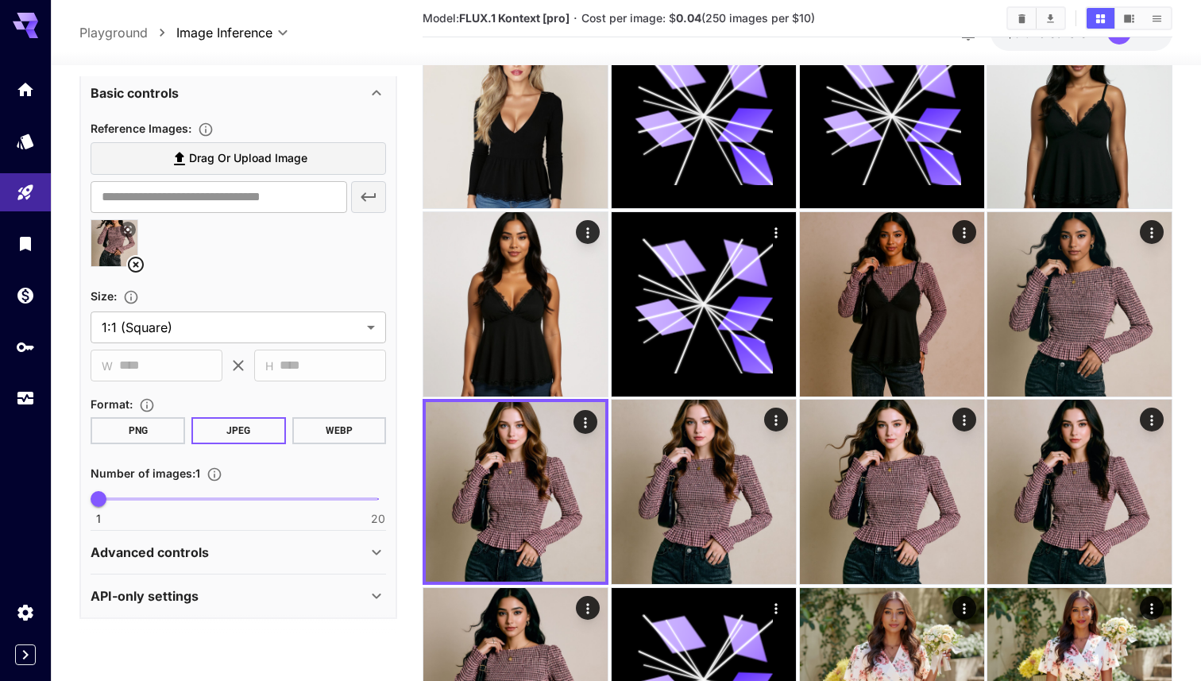
click at [105, 248] on img at bounding box center [114, 243] width 46 height 46
type input "**********"
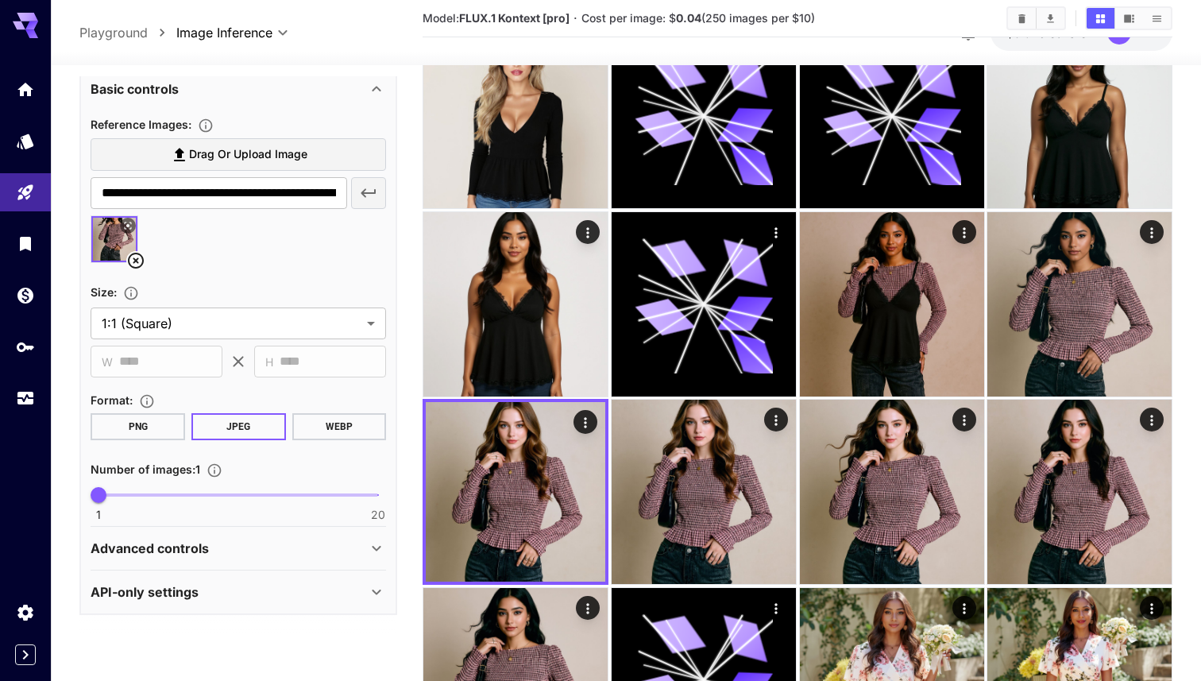
click at [202, 551] on p "Advanced controls" at bounding box center [150, 548] width 118 height 19
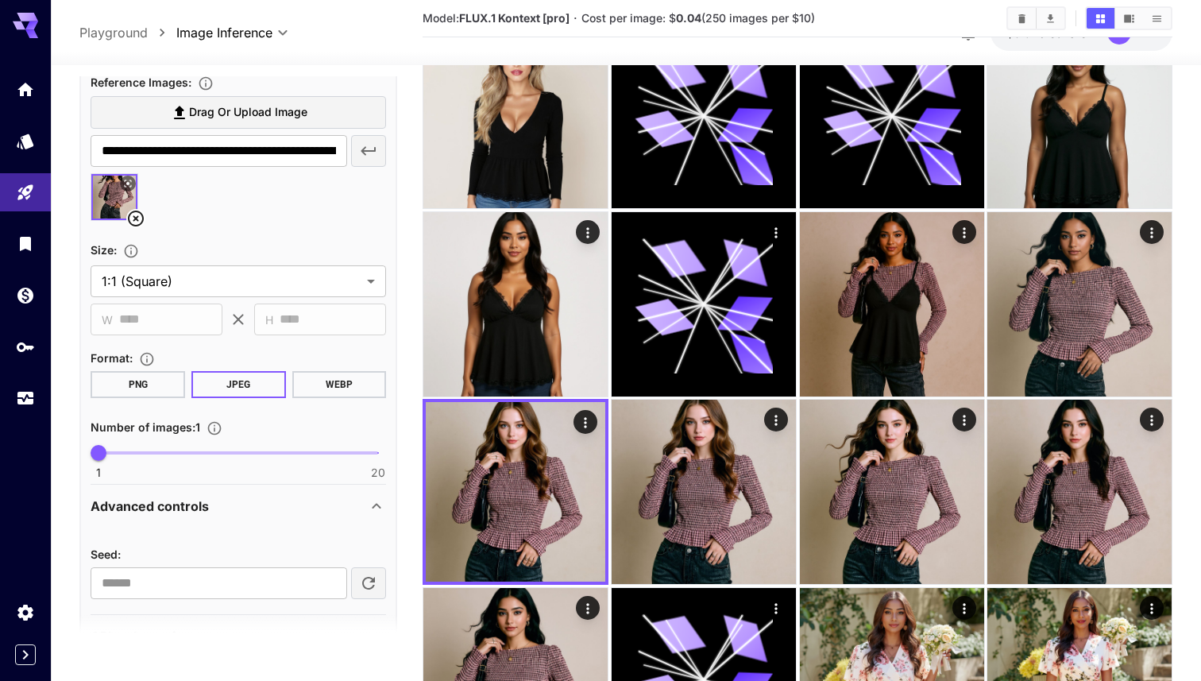
scroll to position [1148, 0]
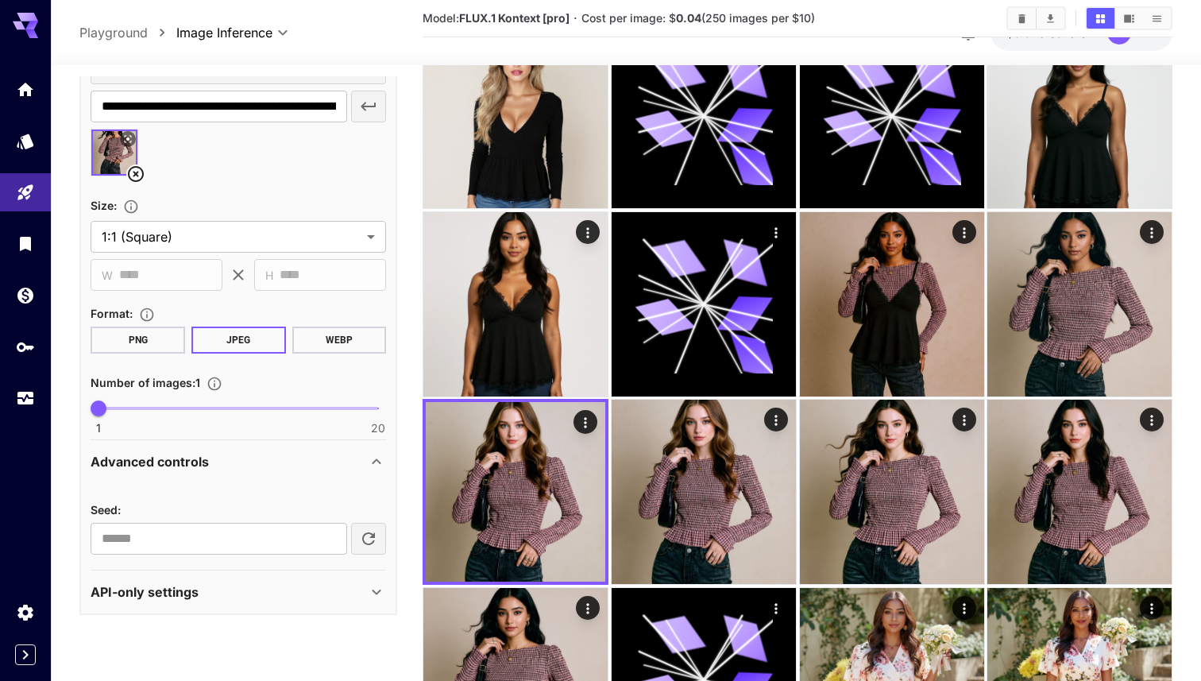
click at [195, 610] on div "API-only settings Display Cost : Display cost in response Check NSFW : Detect N…" at bounding box center [239, 592] width 296 height 43
click at [205, 598] on div "API-only settings" at bounding box center [229, 591] width 277 height 19
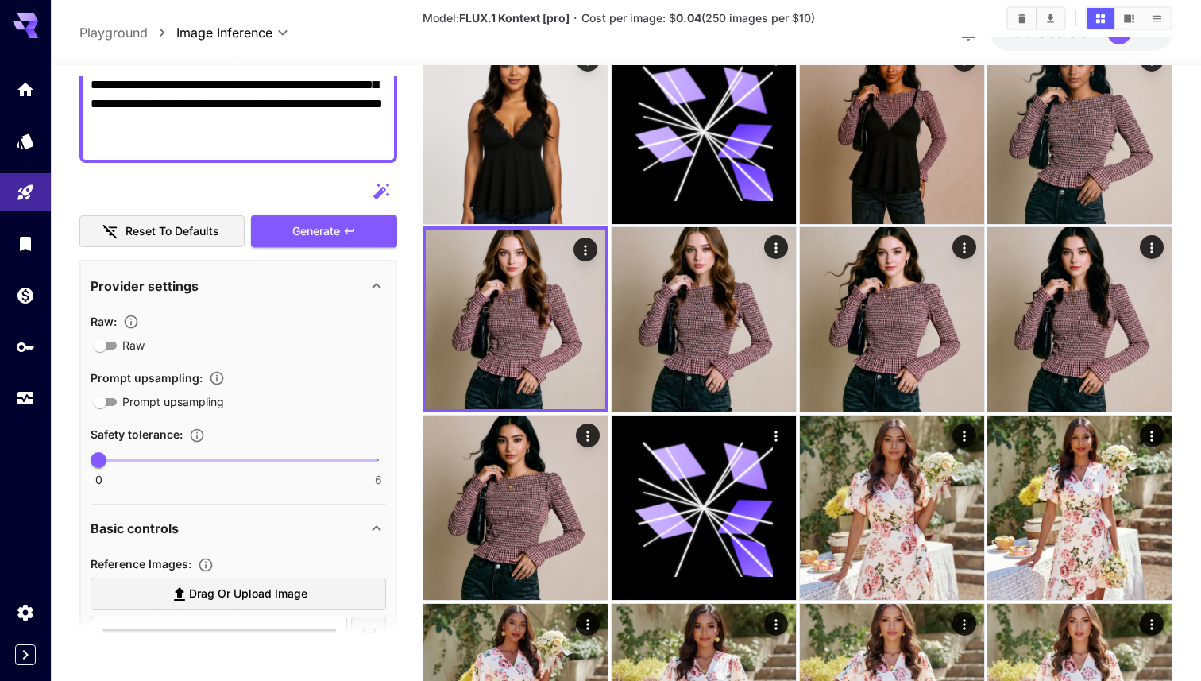
scroll to position [293, 0]
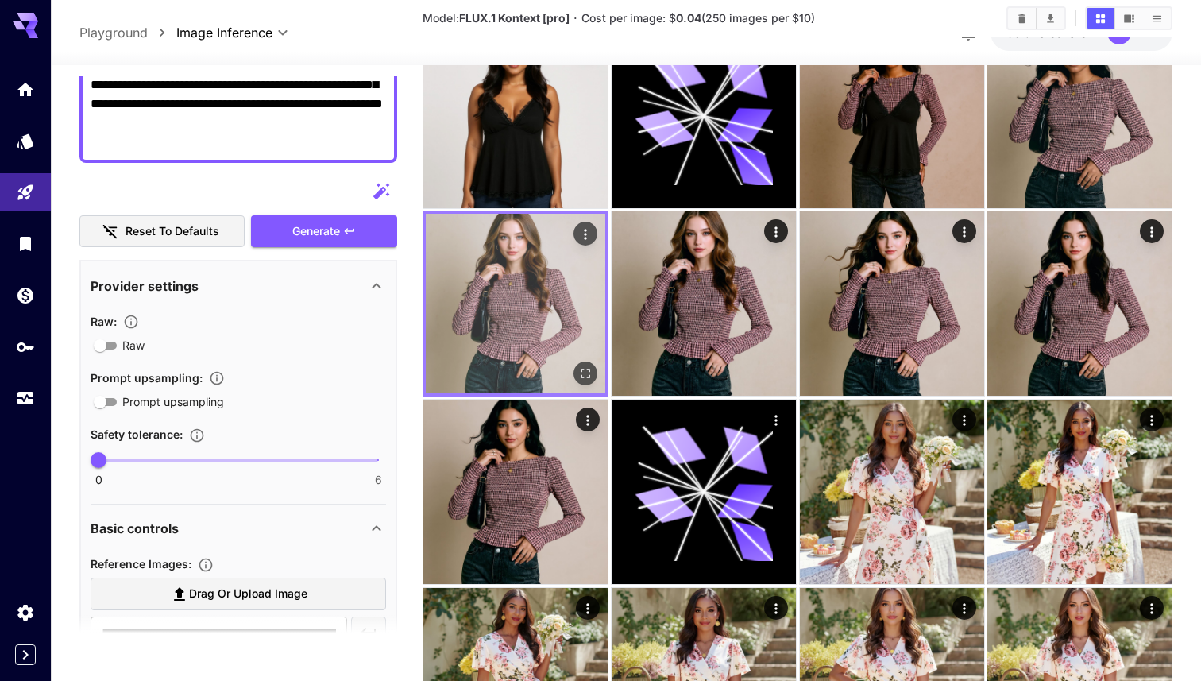
click at [585, 369] on icon "Open in fullscreen" at bounding box center [586, 374] width 16 height 16
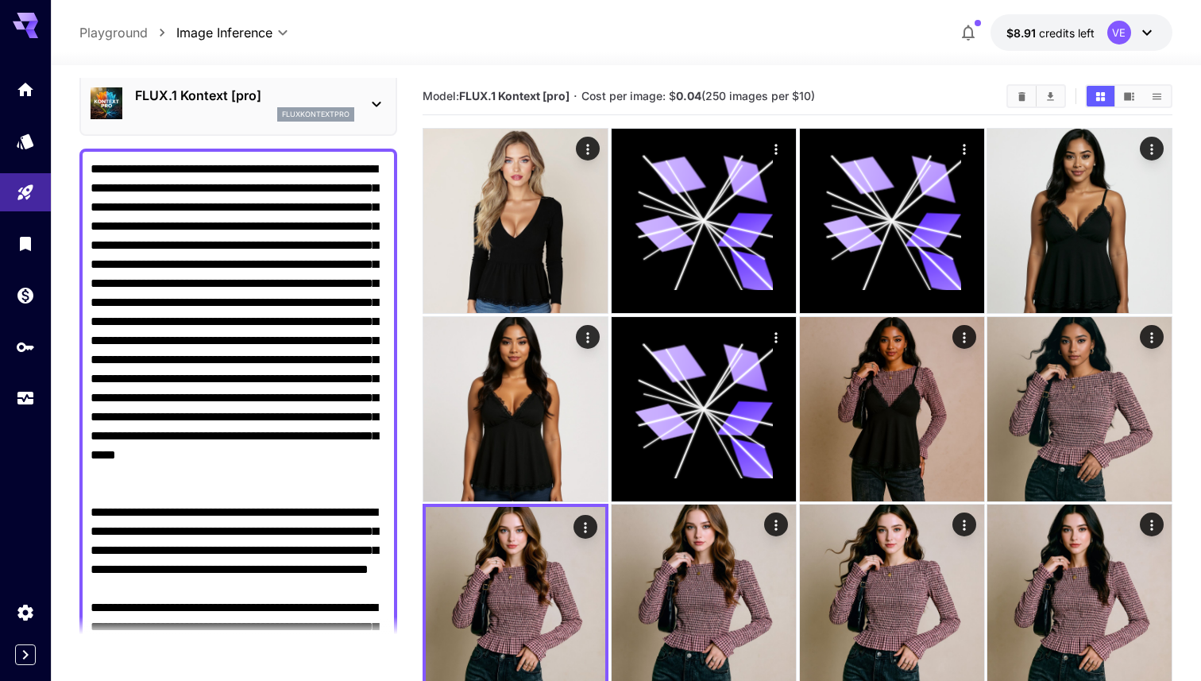
scroll to position [0, 0]
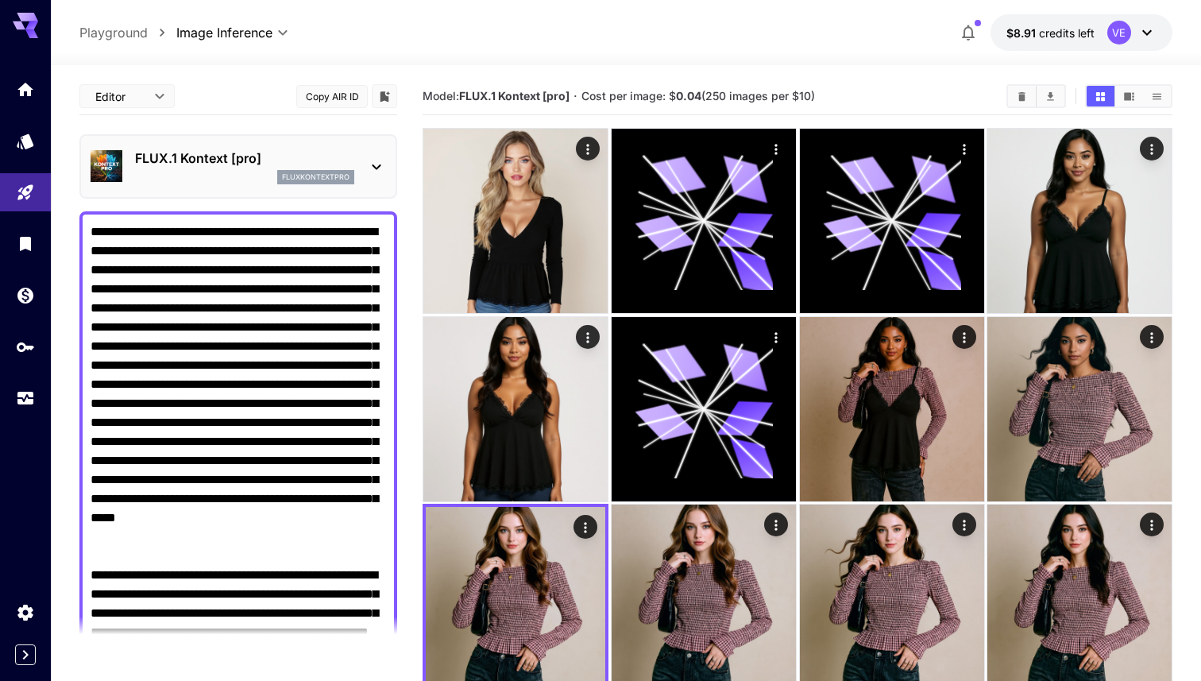
click at [323, 588] on textarea "Raw" at bounding box center [239, 498] width 296 height 553
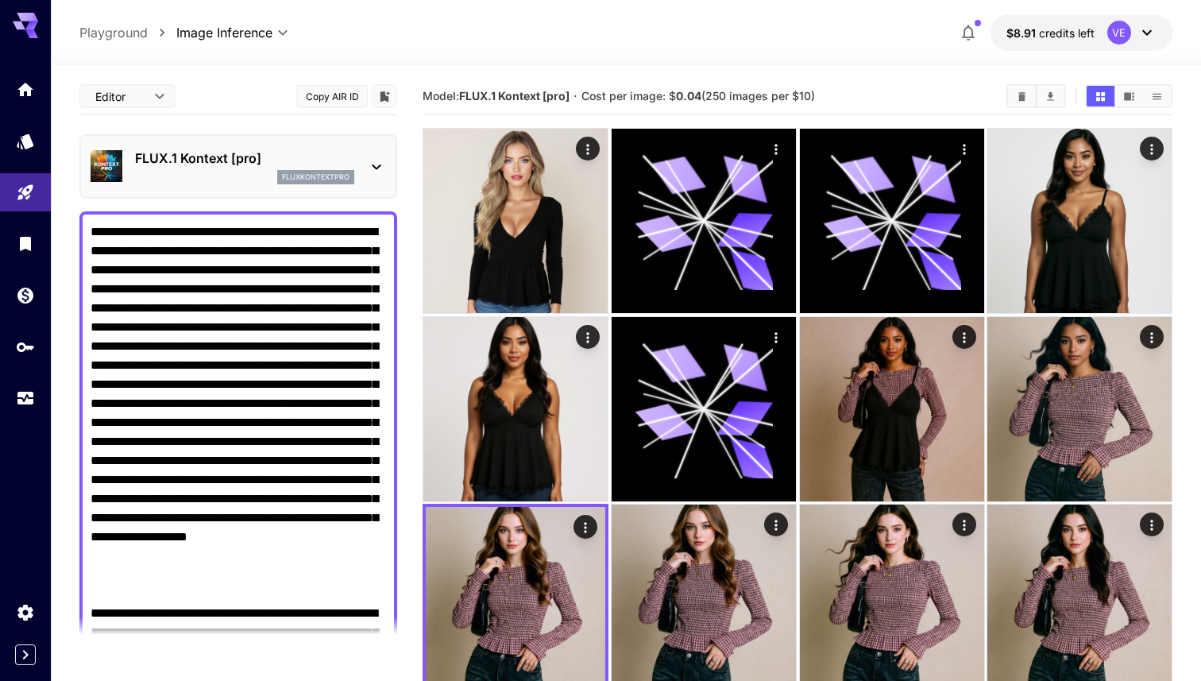
paste textarea "**********"
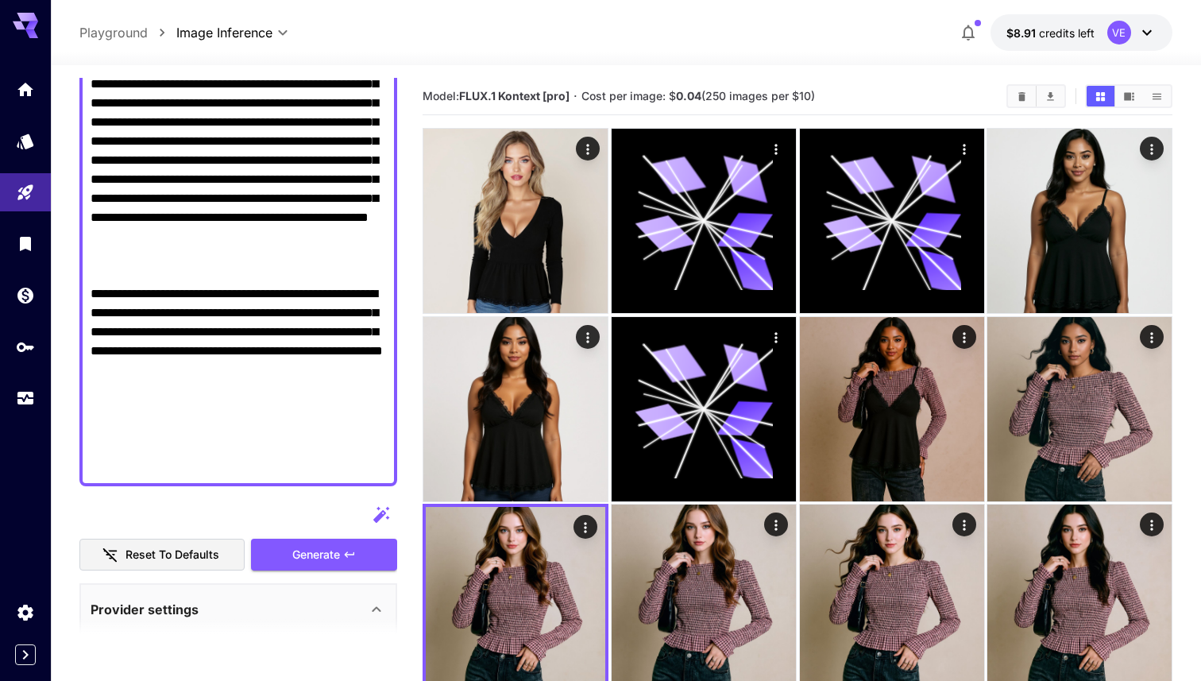
scroll to position [322, 0]
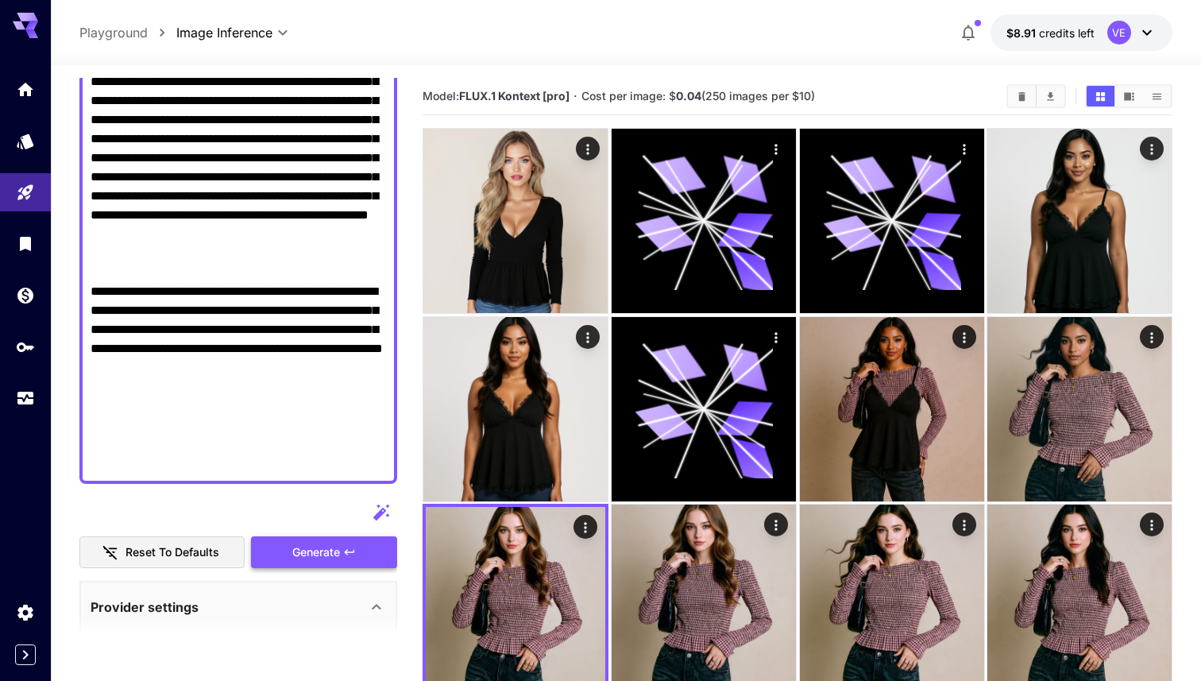
click at [321, 559] on span "Generate" at bounding box center [316, 553] width 48 height 20
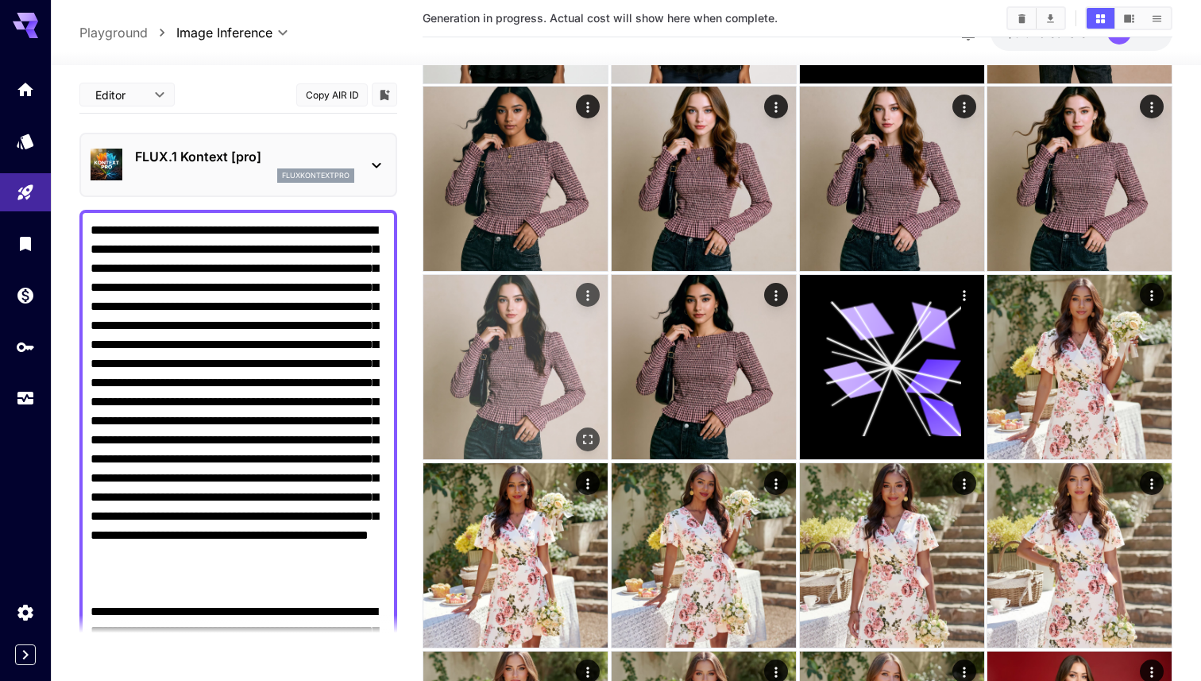
scroll to position [0, 0]
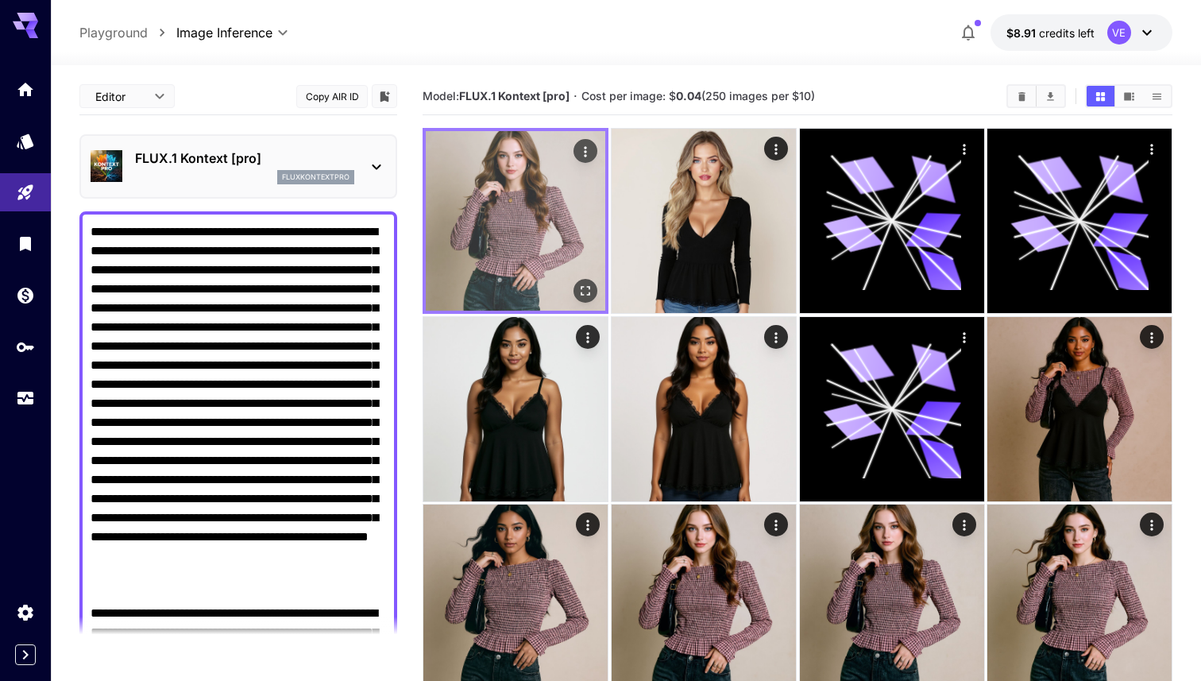
click at [528, 297] on img at bounding box center [516, 221] width 180 height 180
click at [586, 292] on icon "Open in fullscreen" at bounding box center [586, 291] width 16 height 16
click at [583, 285] on icon "Open in fullscreen" at bounding box center [586, 291] width 16 height 16
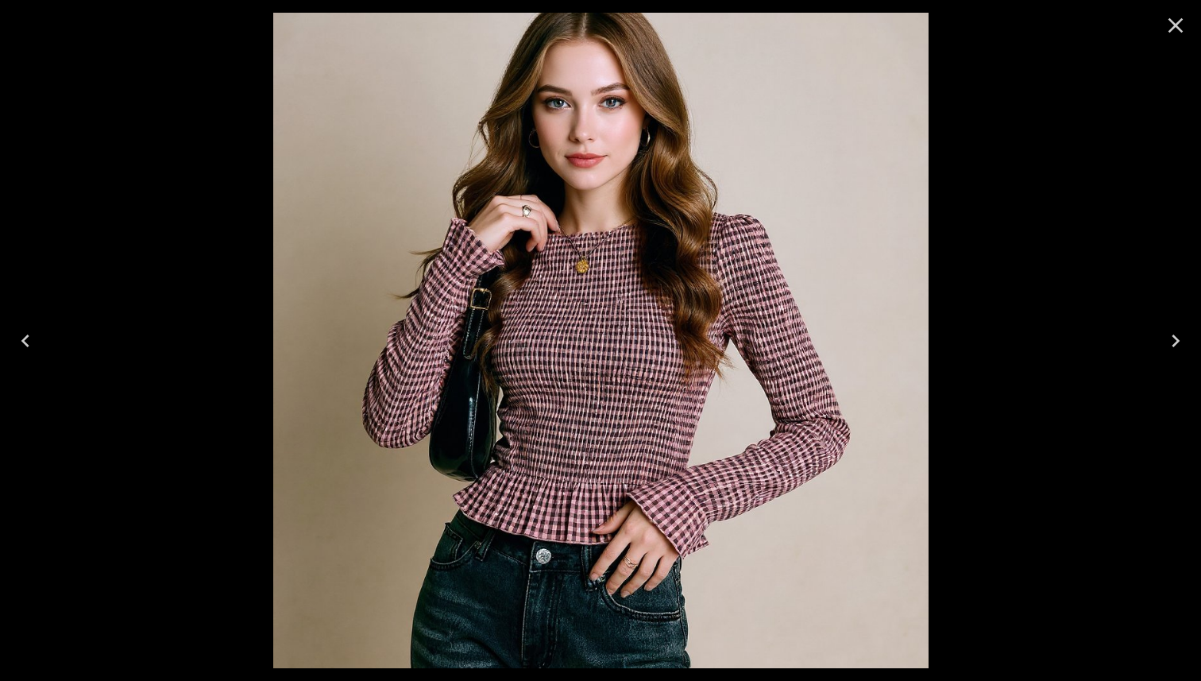
click at [1190, 24] on button "Close" at bounding box center [1176, 25] width 38 height 38
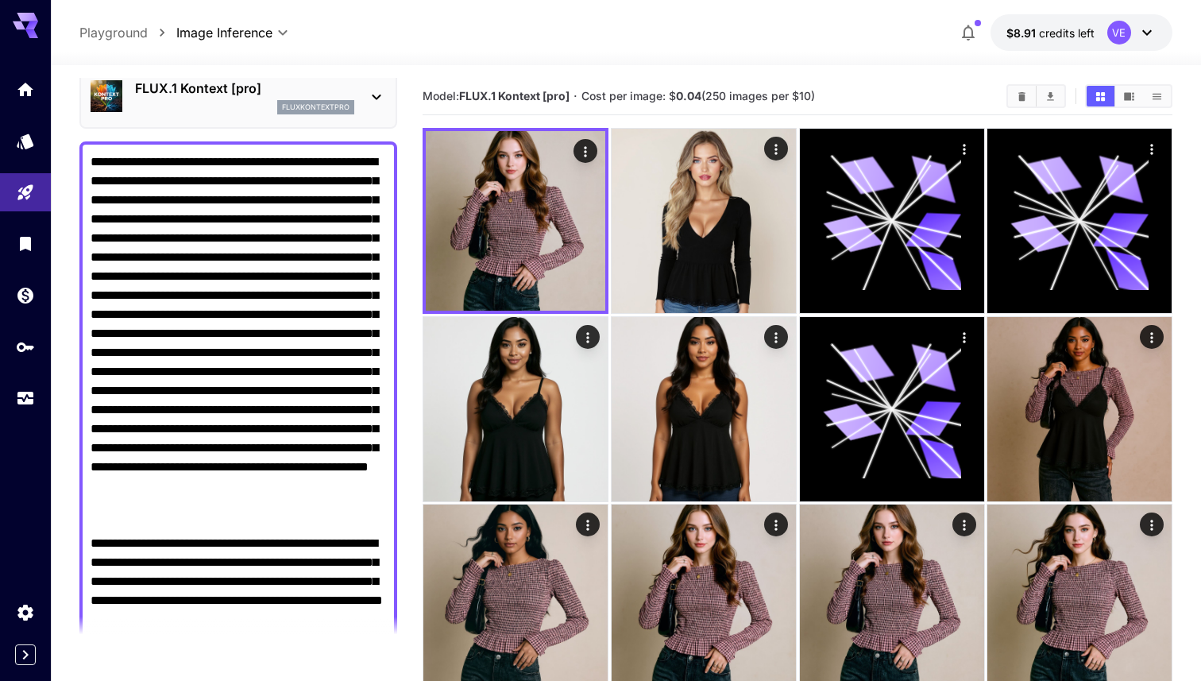
scroll to position [106, 0]
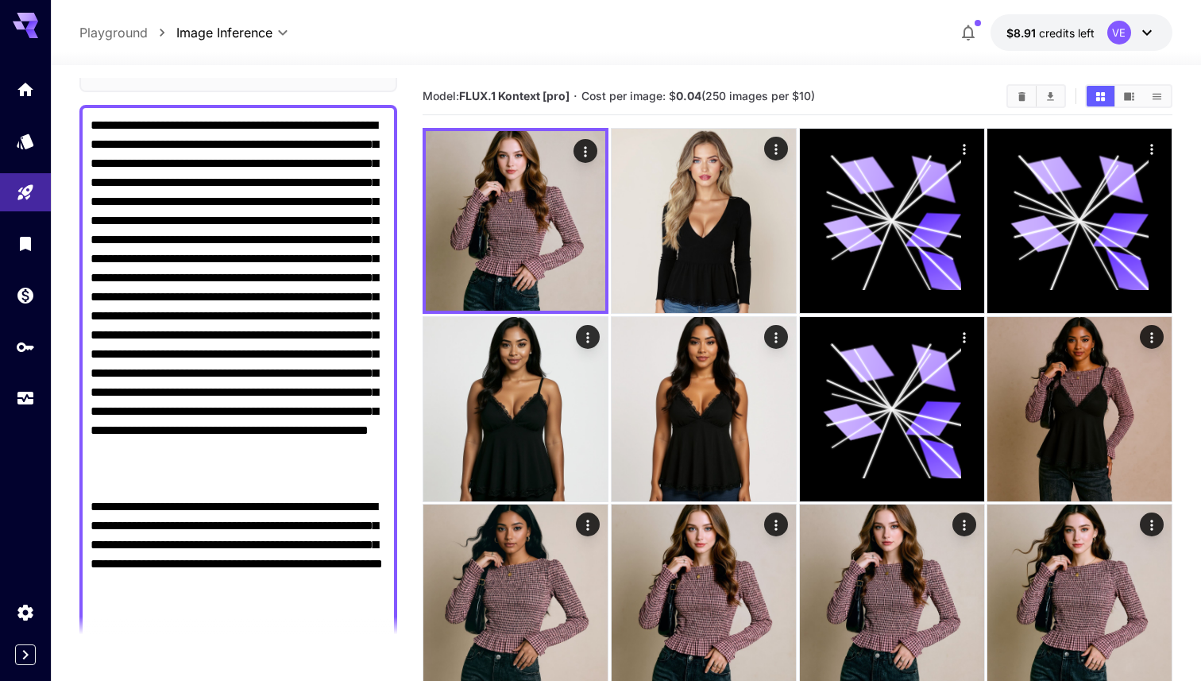
click at [247, 505] on textarea "Raw" at bounding box center [239, 402] width 296 height 572
paste textarea "*****"
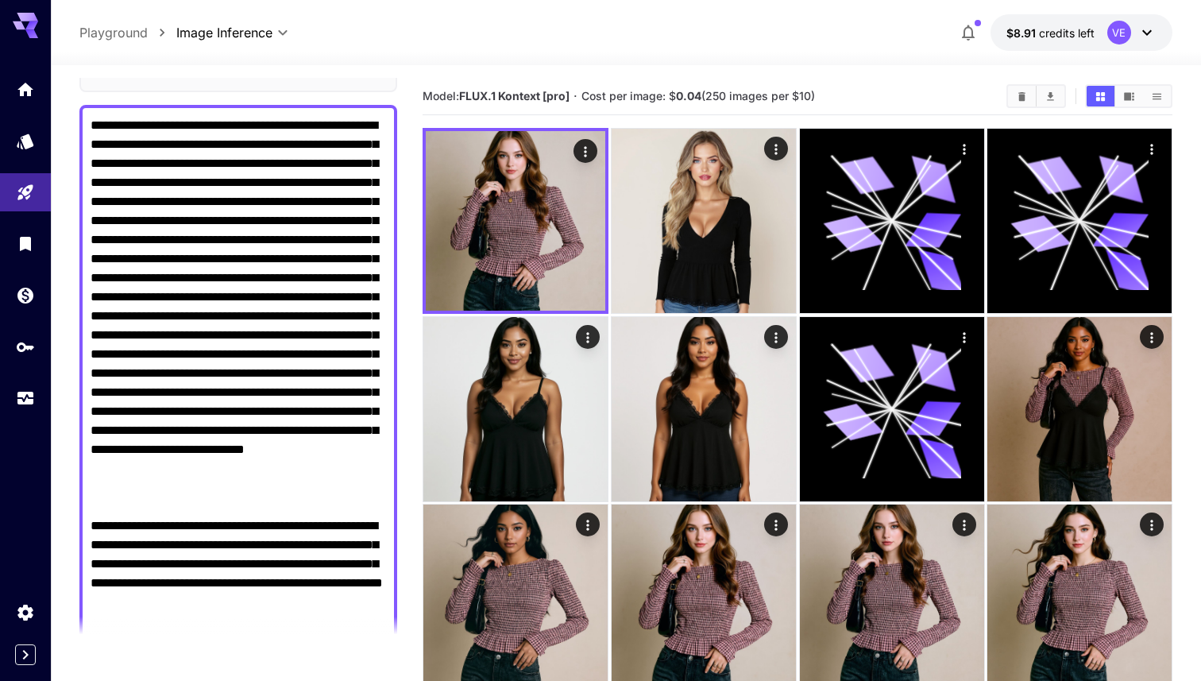
paste textarea "*****"
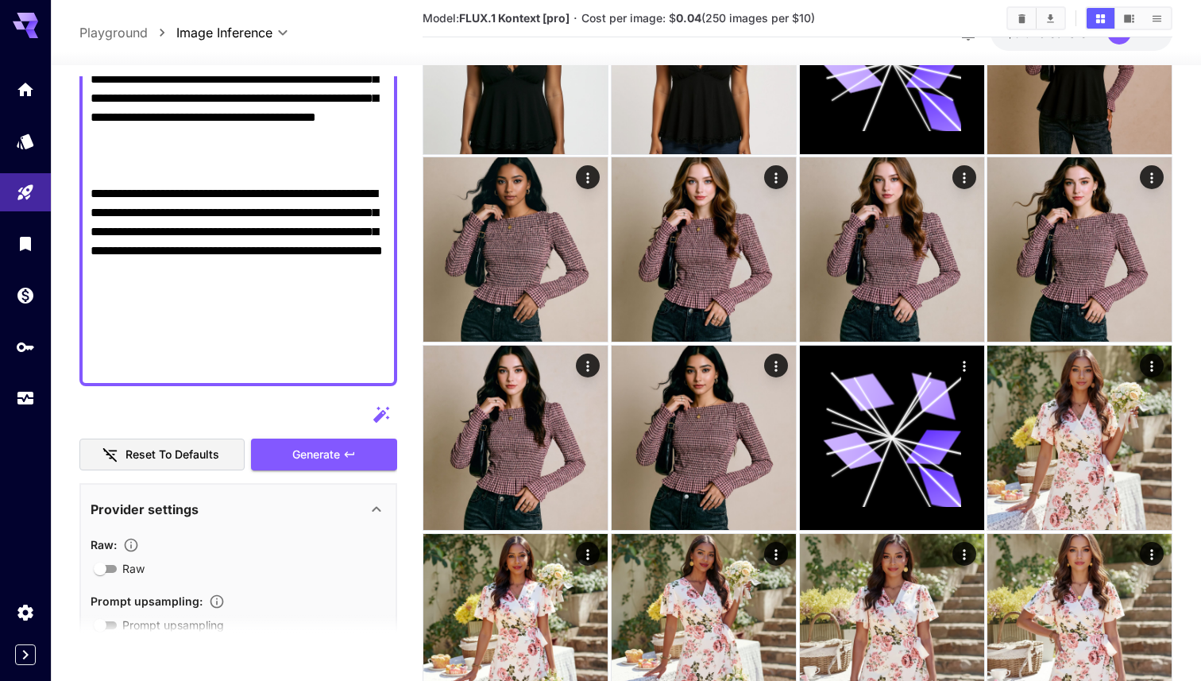
scroll to position [604, 0]
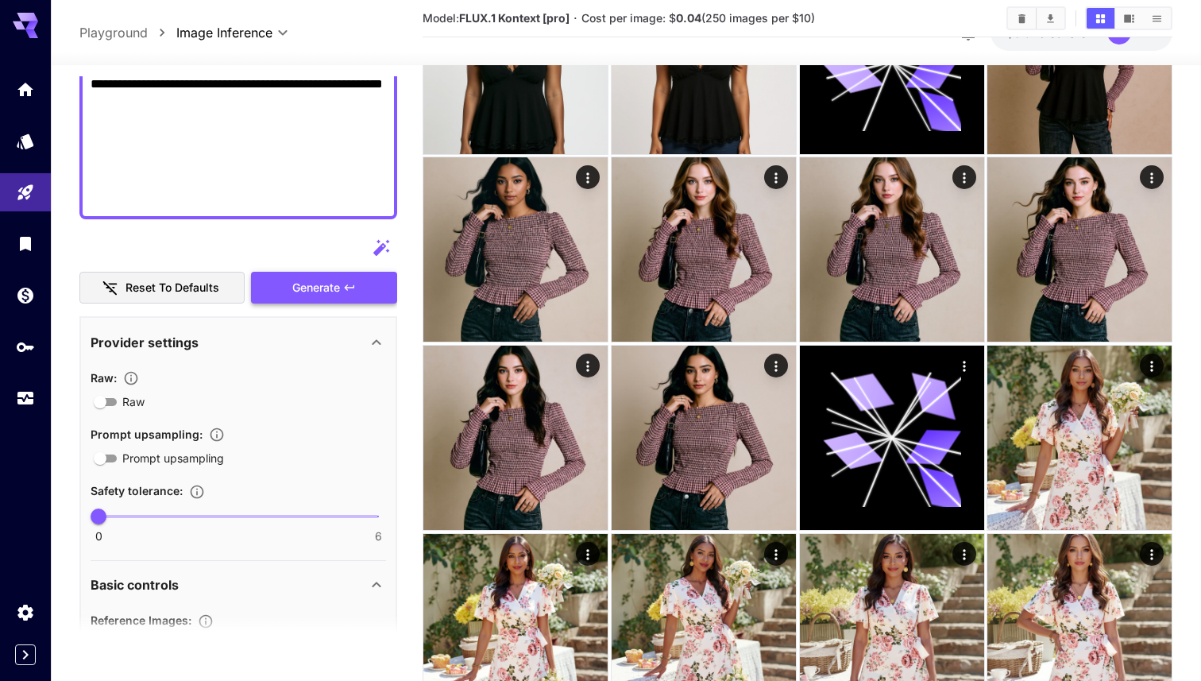
click at [362, 280] on button "Generate" at bounding box center [324, 288] width 146 height 33
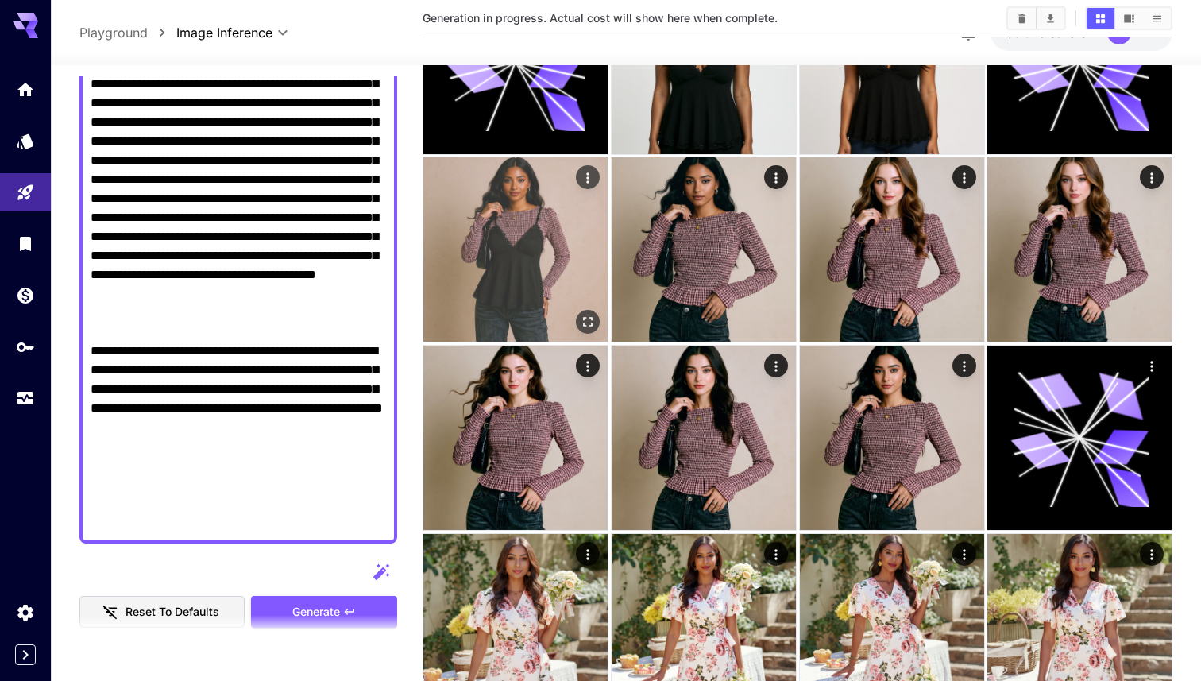
scroll to position [0, 0]
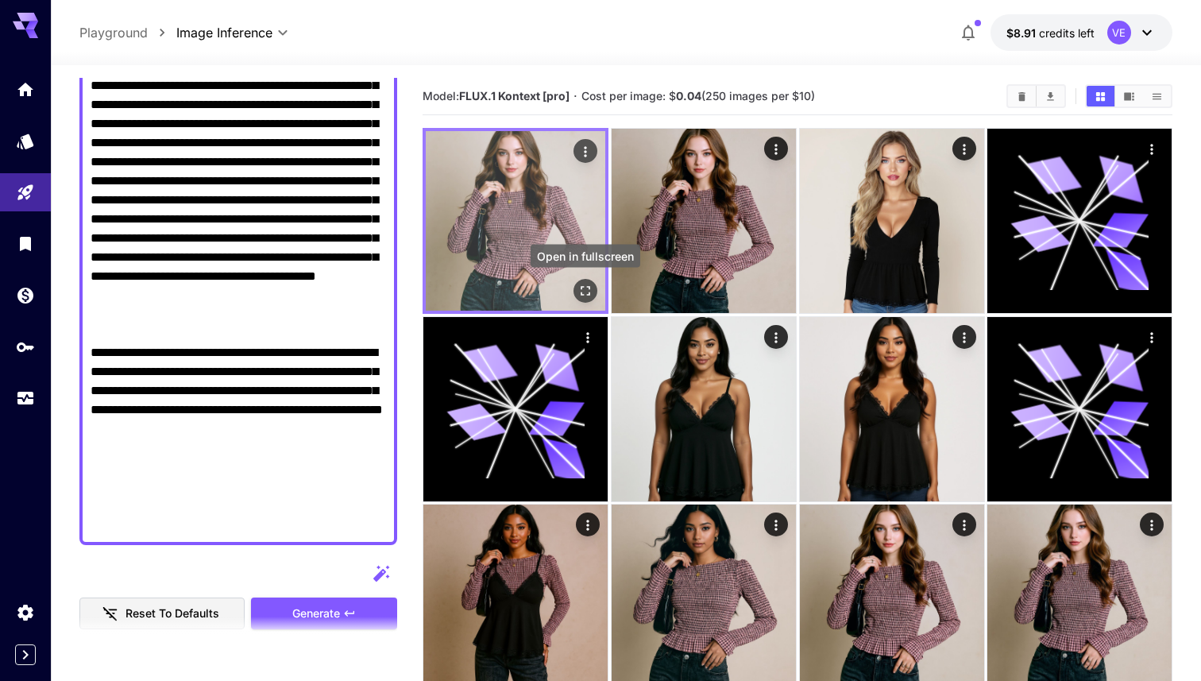
click at [581, 286] on icon "Open in fullscreen" at bounding box center [586, 291] width 10 height 10
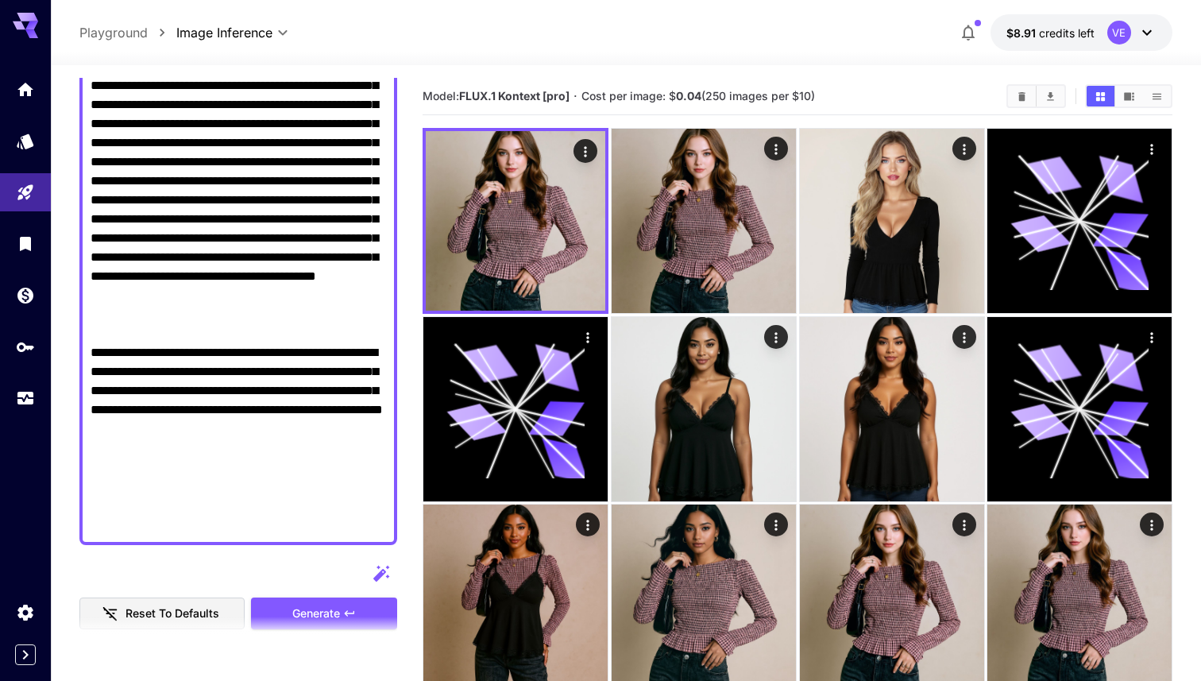
click at [284, 352] on textarea "Raw" at bounding box center [239, 238] width 296 height 591
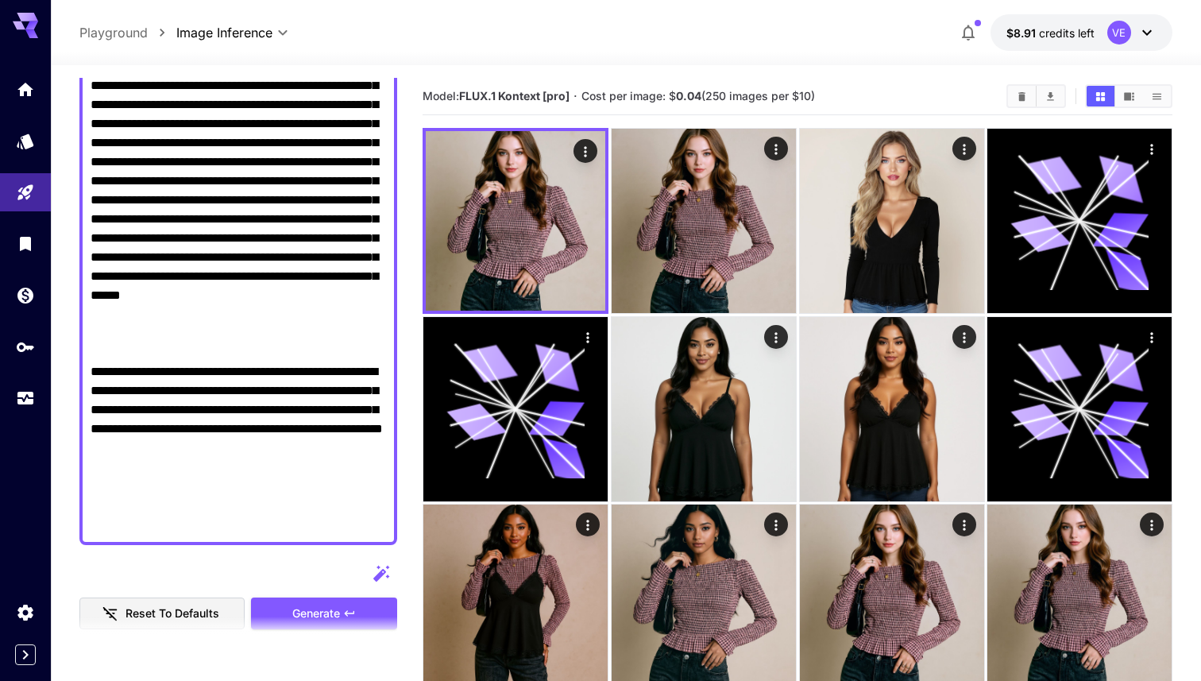
click at [304, 618] on section at bounding box center [238, 637] width 318 height 40
click at [313, 609] on span "Generate" at bounding box center [316, 614] width 48 height 20
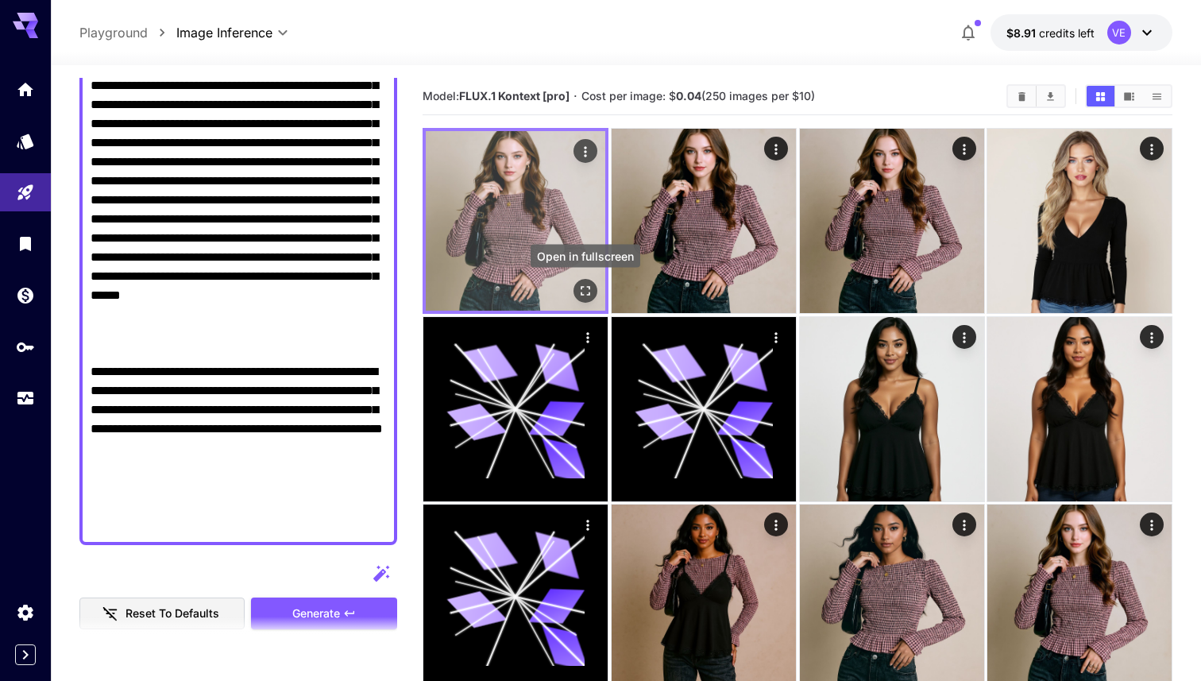
click at [579, 287] on icon "Open in fullscreen" at bounding box center [586, 291] width 16 height 16
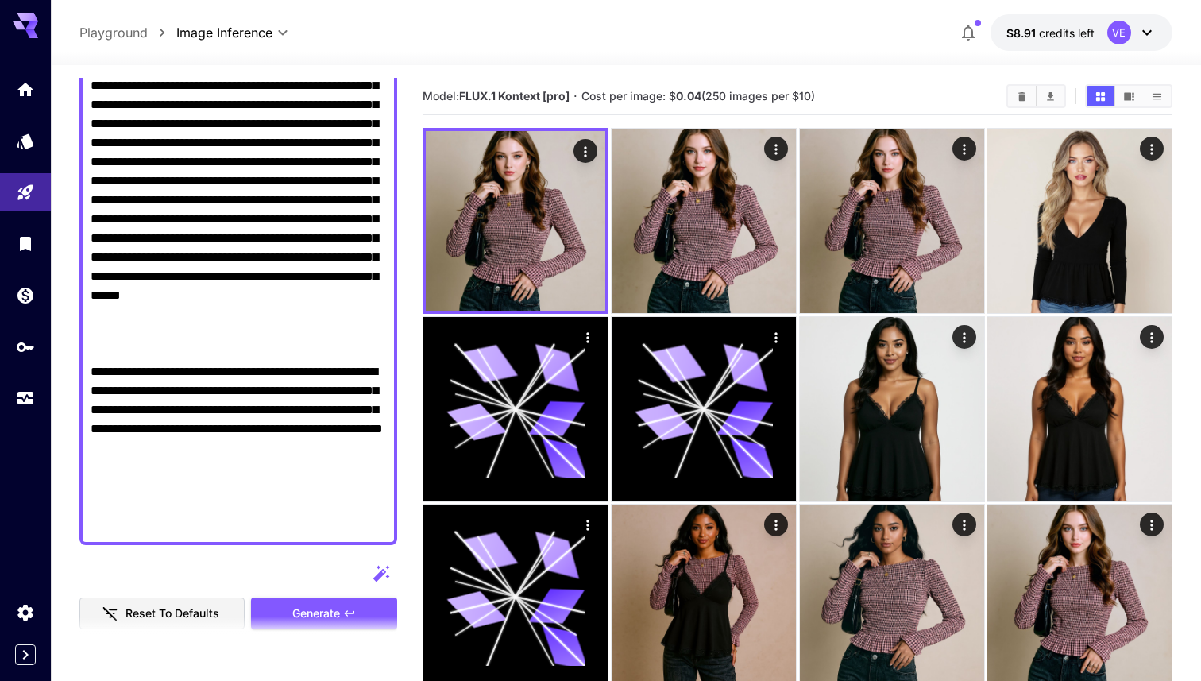
drag, startPoint x: 370, startPoint y: 356, endPoint x: 232, endPoint y: 336, distance: 139.7
click at [232, 336] on textarea "Raw" at bounding box center [239, 238] width 296 height 591
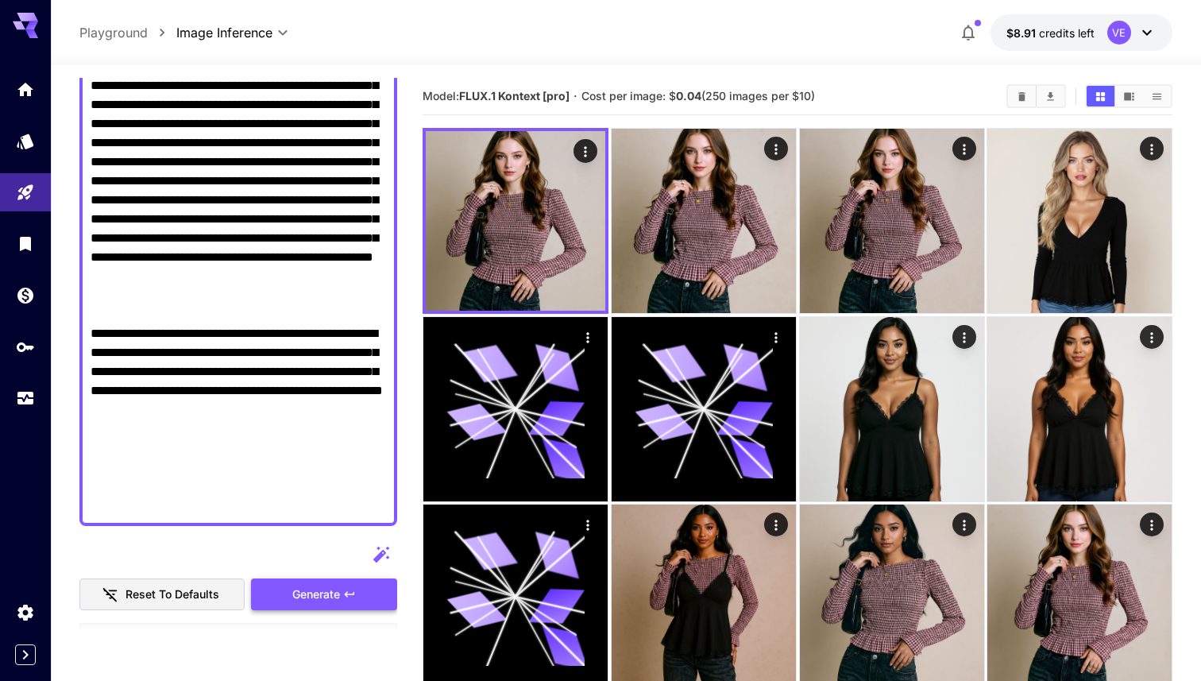
click at [347, 580] on button "Generate" at bounding box center [324, 594] width 146 height 33
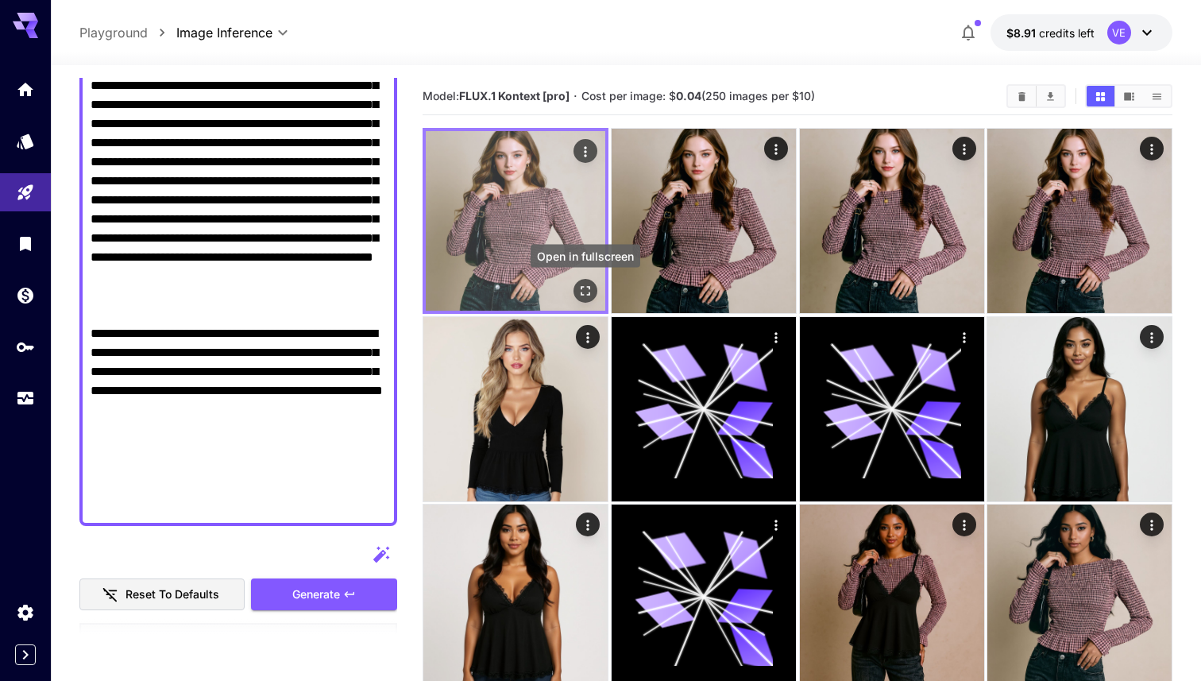
click at [584, 286] on icon "Open in fullscreen" at bounding box center [586, 291] width 16 height 16
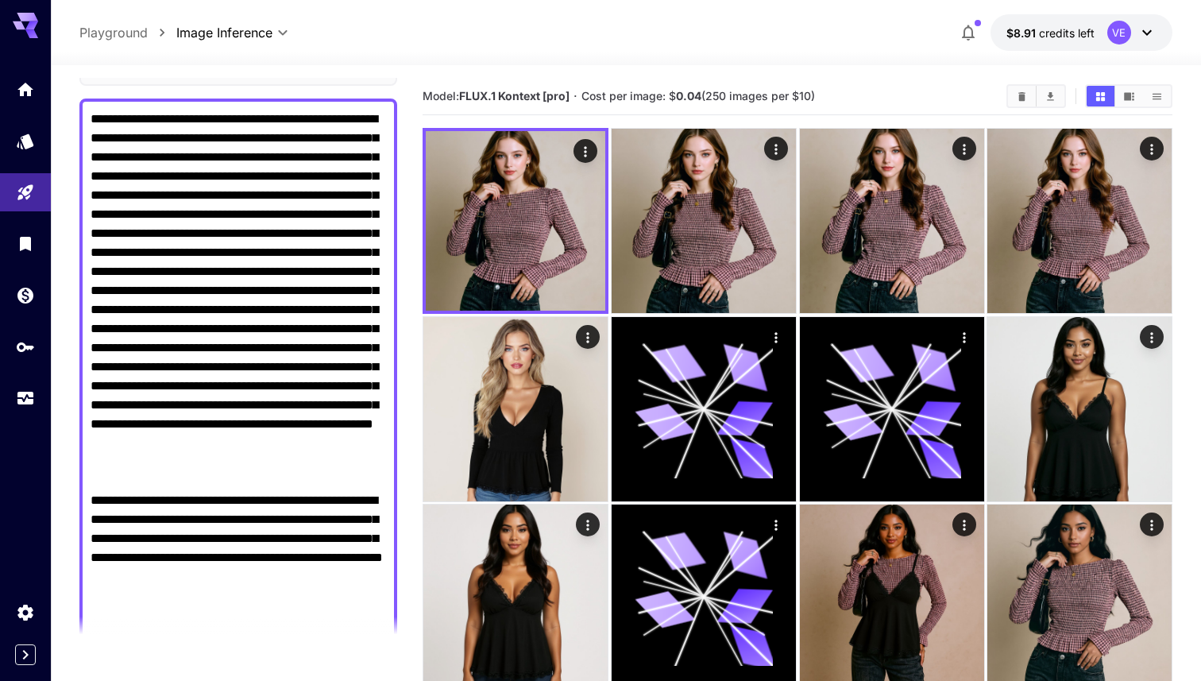
scroll to position [126, 0]
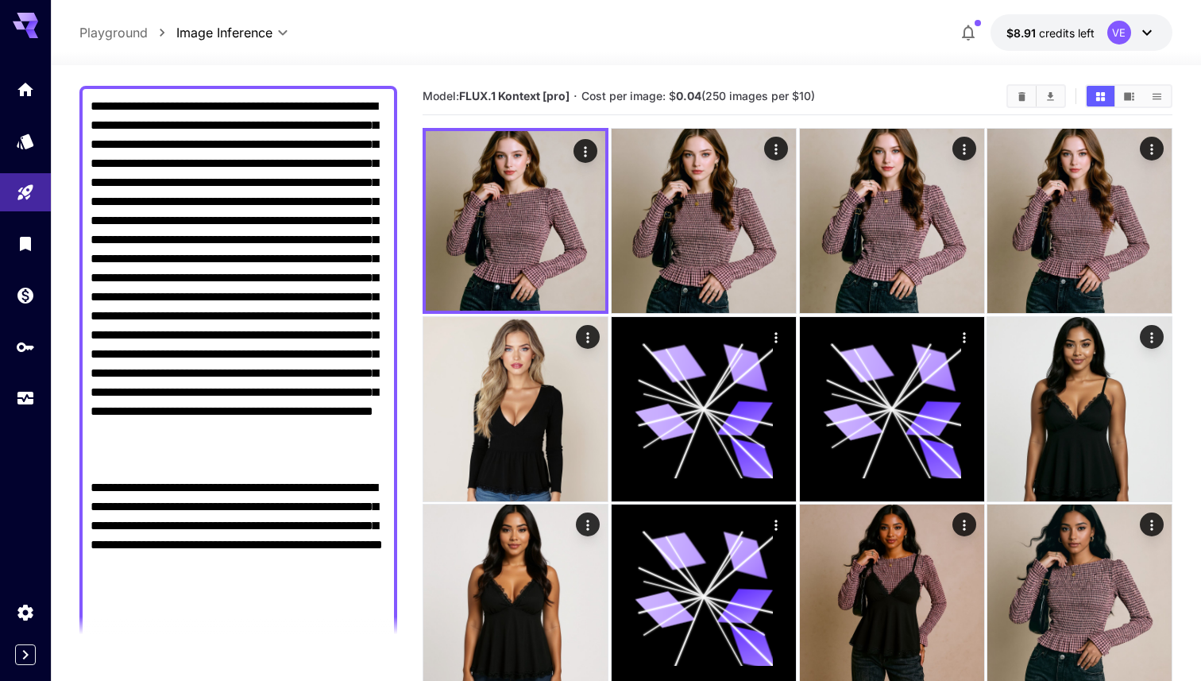
drag, startPoint x: 232, startPoint y: 490, endPoint x: 241, endPoint y: 114, distance: 376.7
click at [241, 114] on textarea "Raw" at bounding box center [239, 383] width 296 height 572
paste textarea "**********"
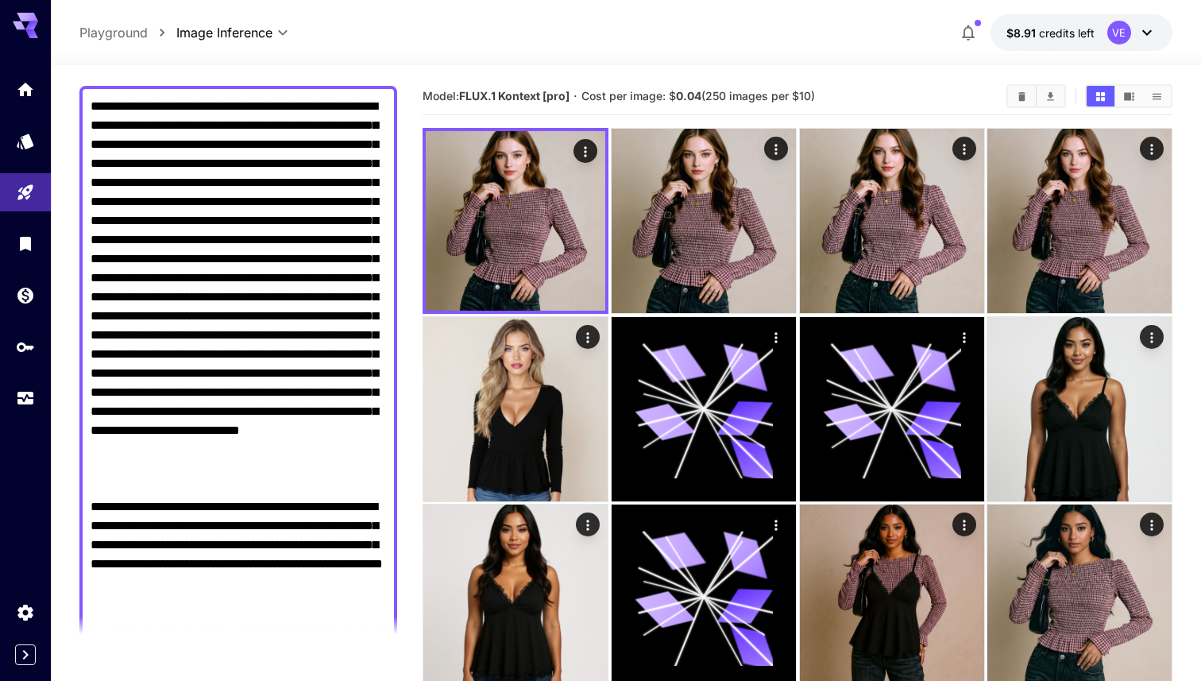
click at [161, 126] on textarea "Raw" at bounding box center [239, 383] width 296 height 572
click at [296, 131] on textarea "Raw" at bounding box center [239, 392] width 296 height 591
drag, startPoint x: 296, startPoint y: 131, endPoint x: 107, endPoint y: 139, distance: 189.3
click at [107, 139] on textarea "Raw" at bounding box center [239, 392] width 296 height 591
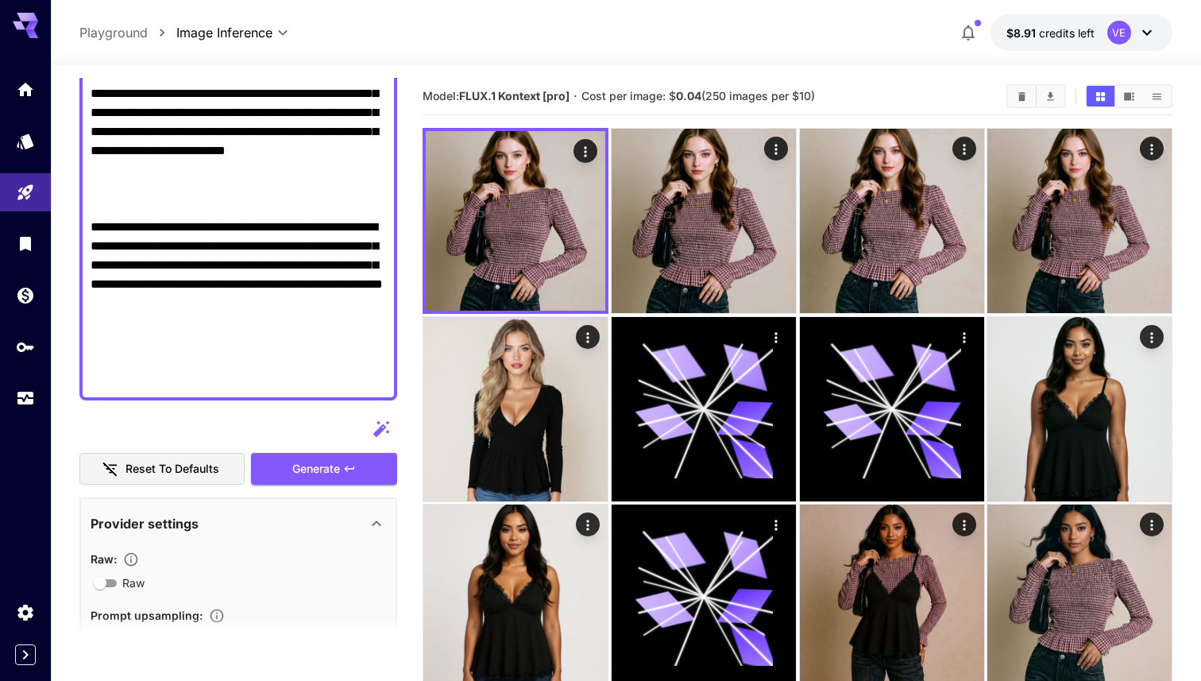
scroll to position [626, 0]
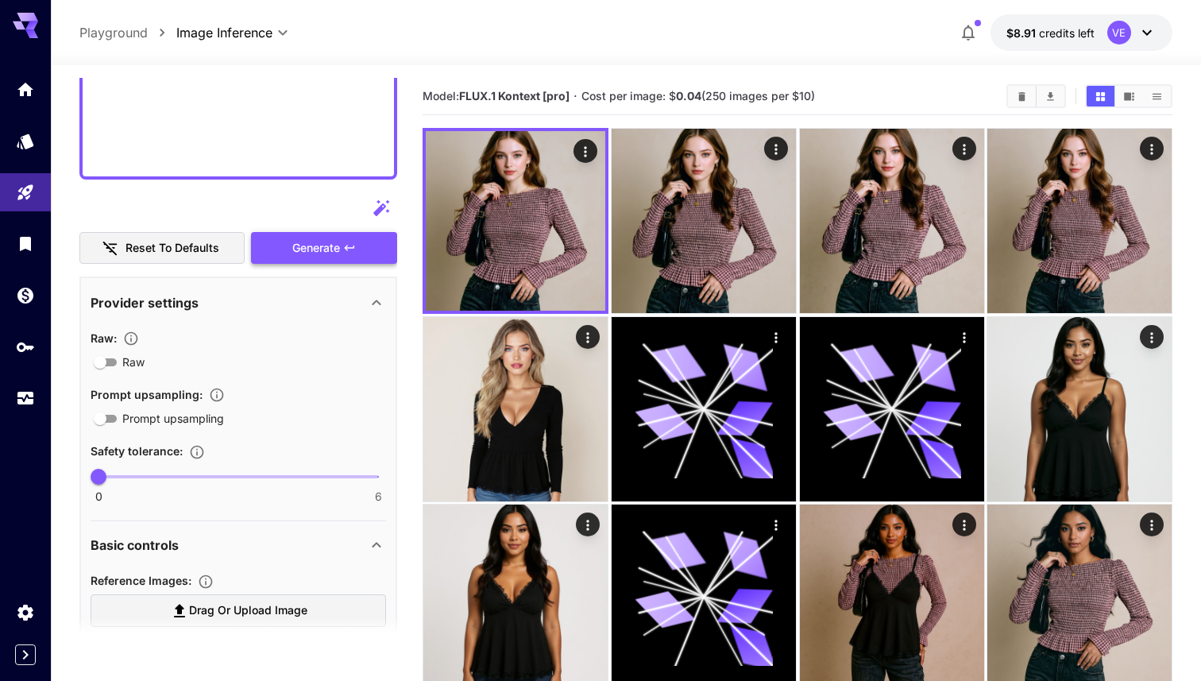
type textarea "**********"
click at [311, 251] on span "Generate" at bounding box center [316, 248] width 48 height 20
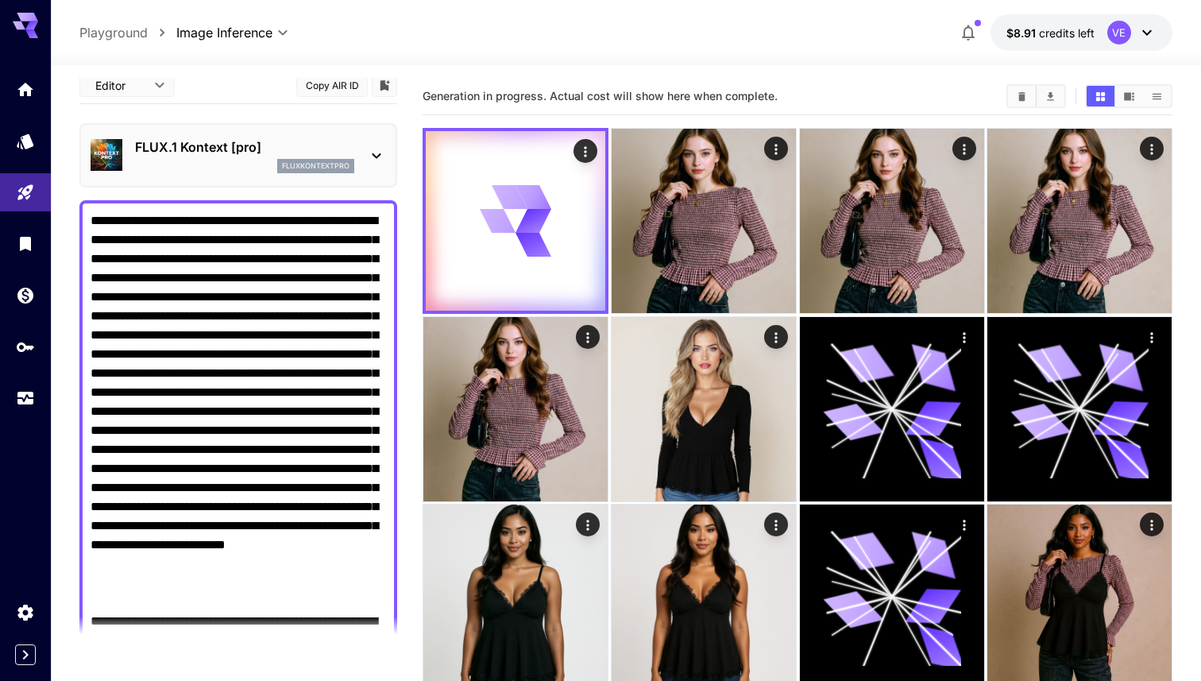
scroll to position [0, 0]
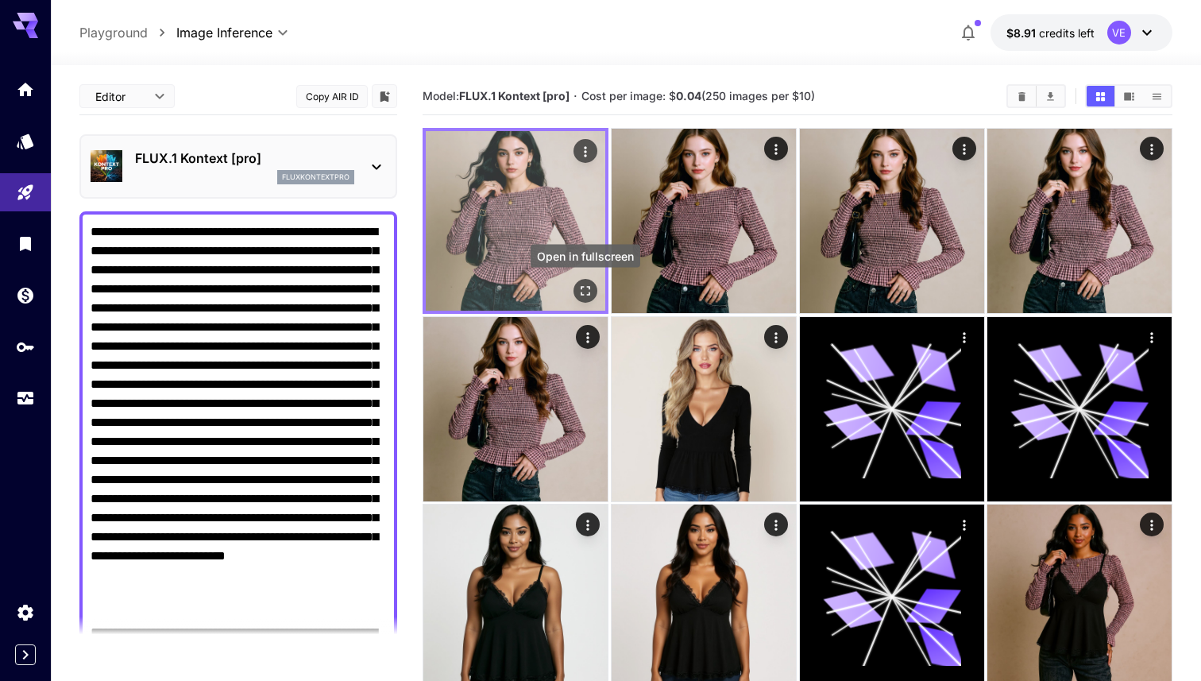
click at [582, 299] on button "Open in fullscreen" at bounding box center [586, 291] width 24 height 24
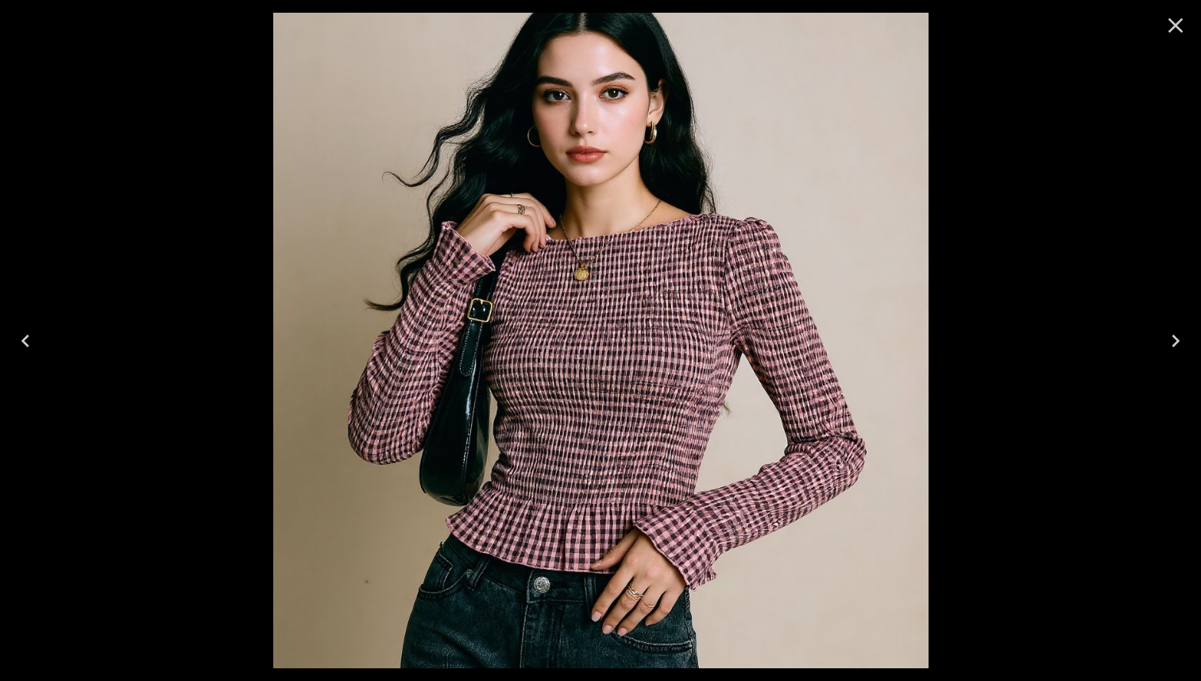
click at [1176, 34] on icon "Close" at bounding box center [1175, 25] width 25 height 25
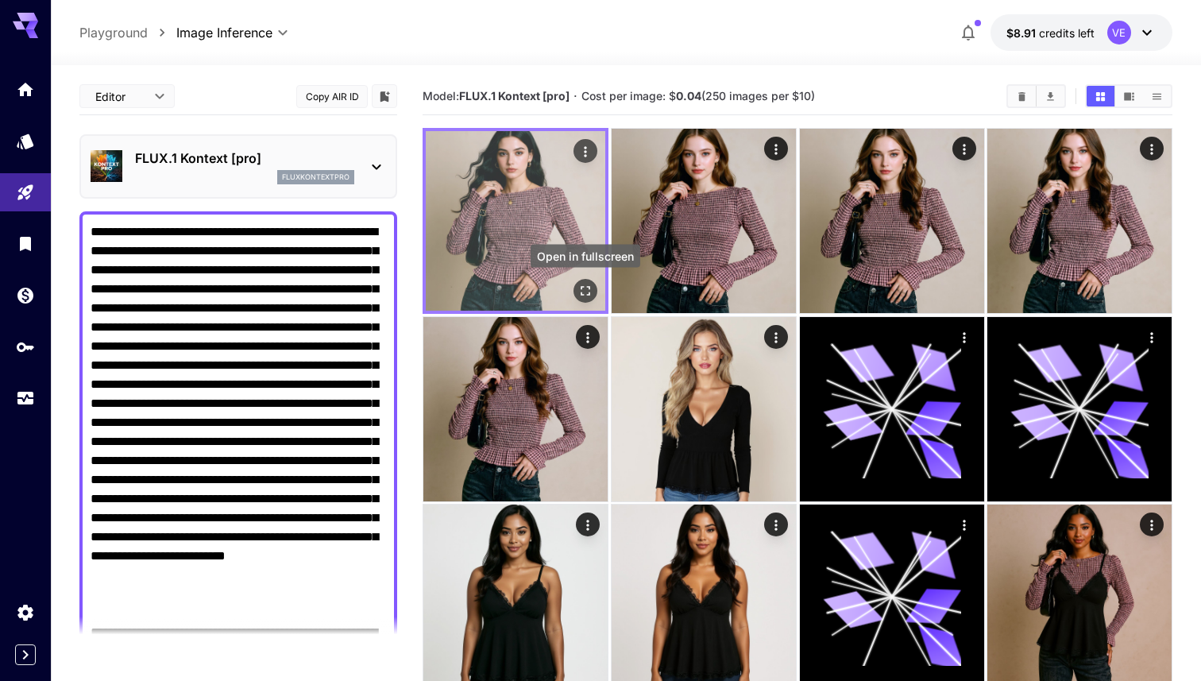
click at [590, 292] on icon "Open in fullscreen" at bounding box center [586, 291] width 16 height 16
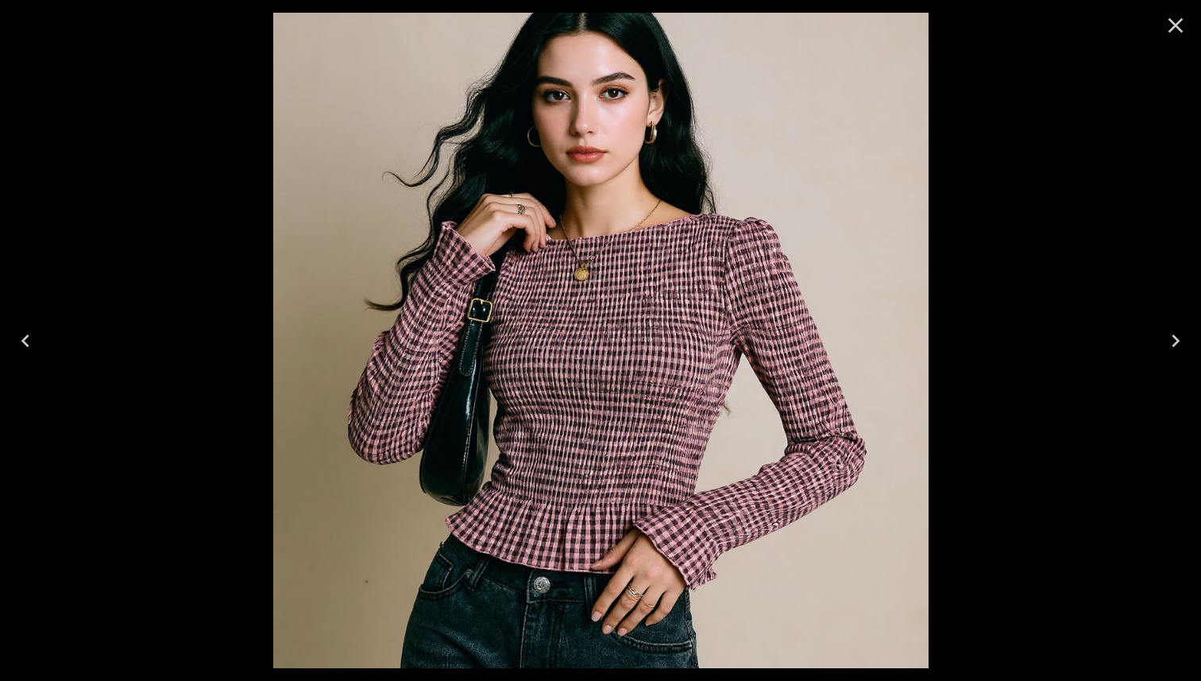
click at [1184, 22] on icon "Close" at bounding box center [1175, 25] width 25 height 25
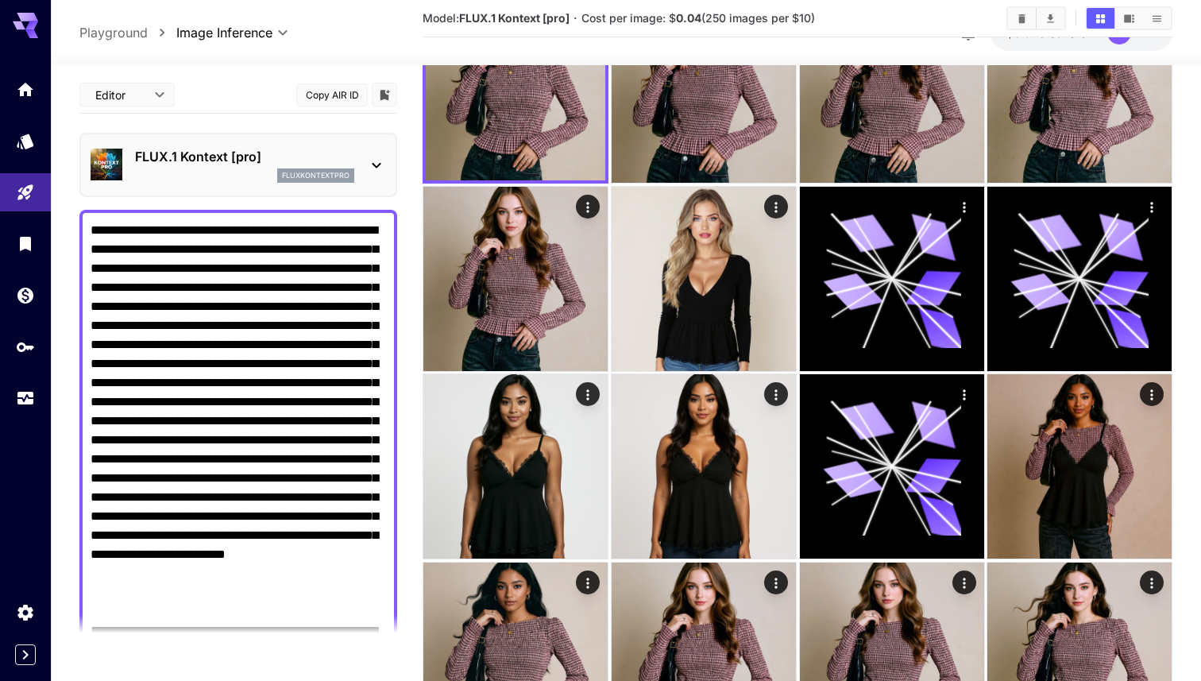
scroll to position [133, 0]
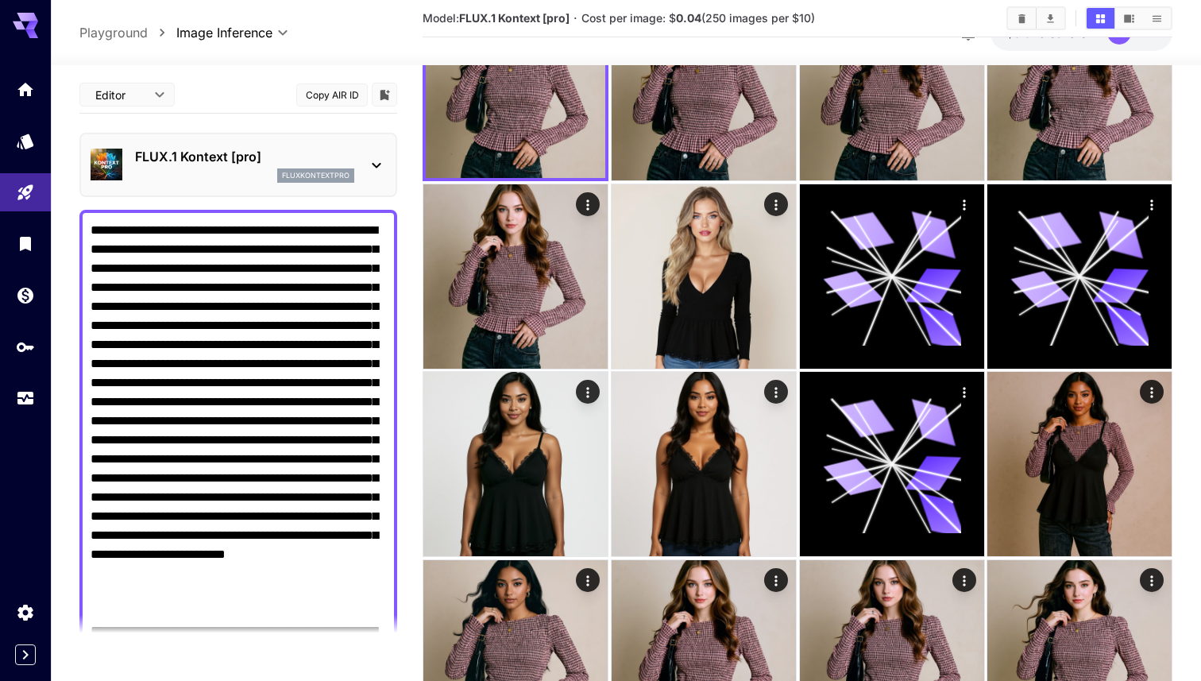
click at [250, 320] on textarea "Raw" at bounding box center [239, 507] width 296 height 572
paste textarea "**********"
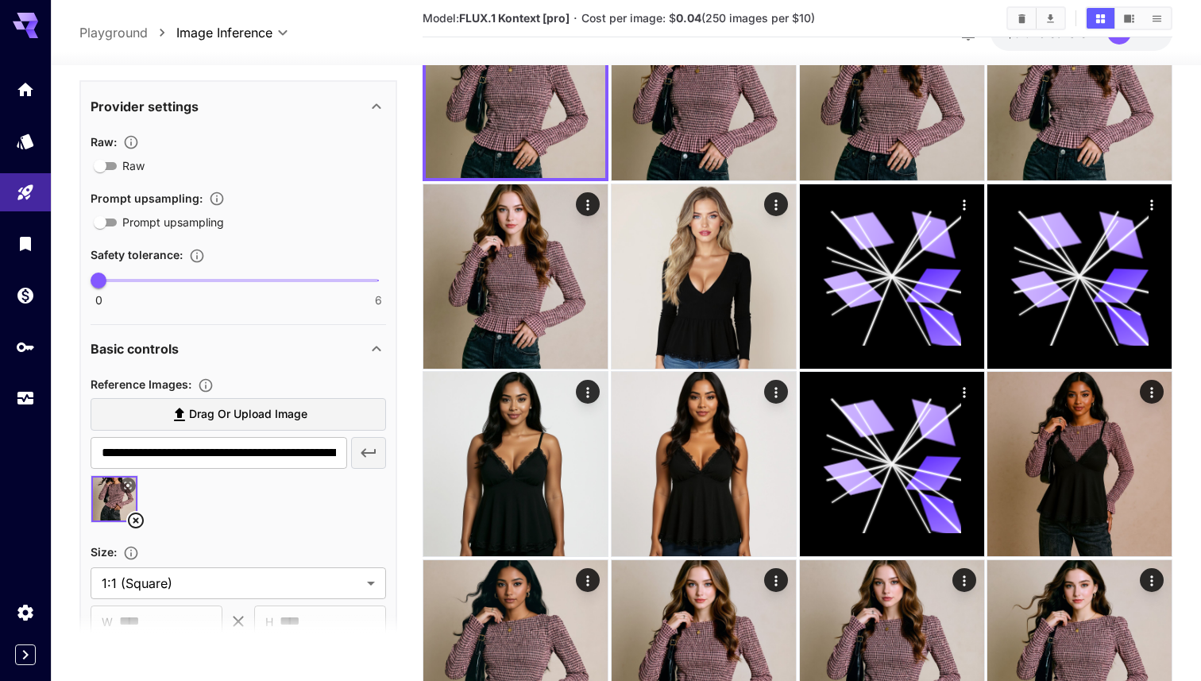
scroll to position [801, 0]
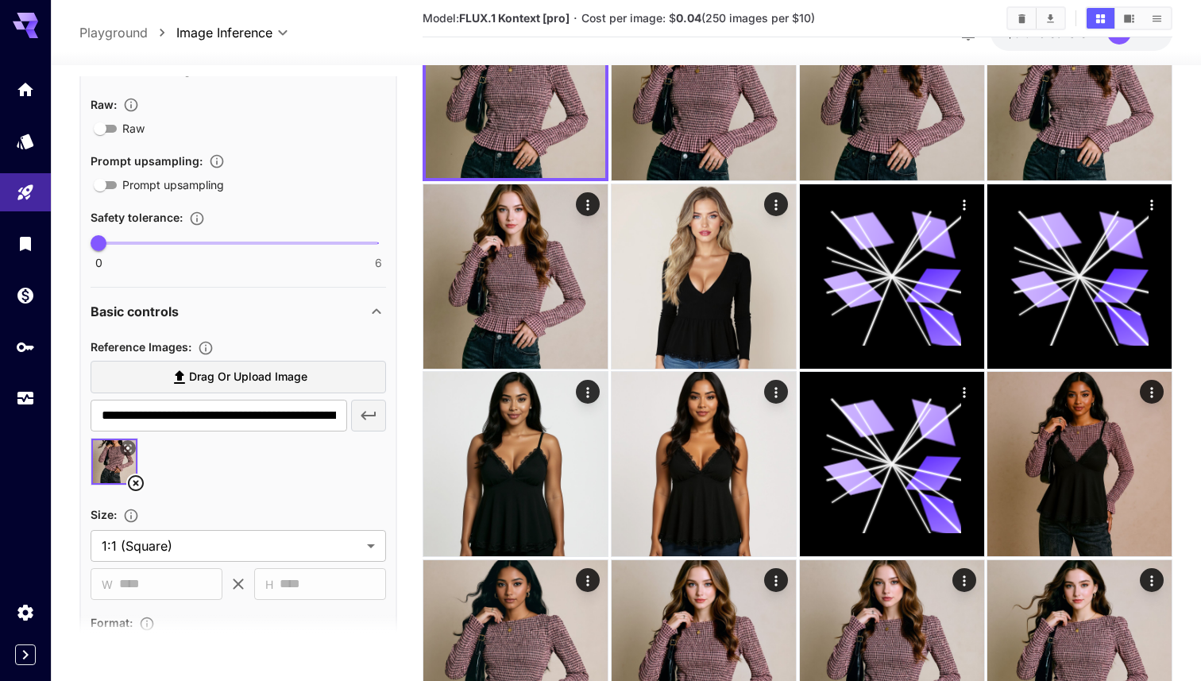
type textarea "**********"
click at [242, 373] on span "Drag or upload image" at bounding box center [248, 377] width 118 height 20
click at [0, 0] on input "Drag or upload image" at bounding box center [0, 0] width 0 height 0
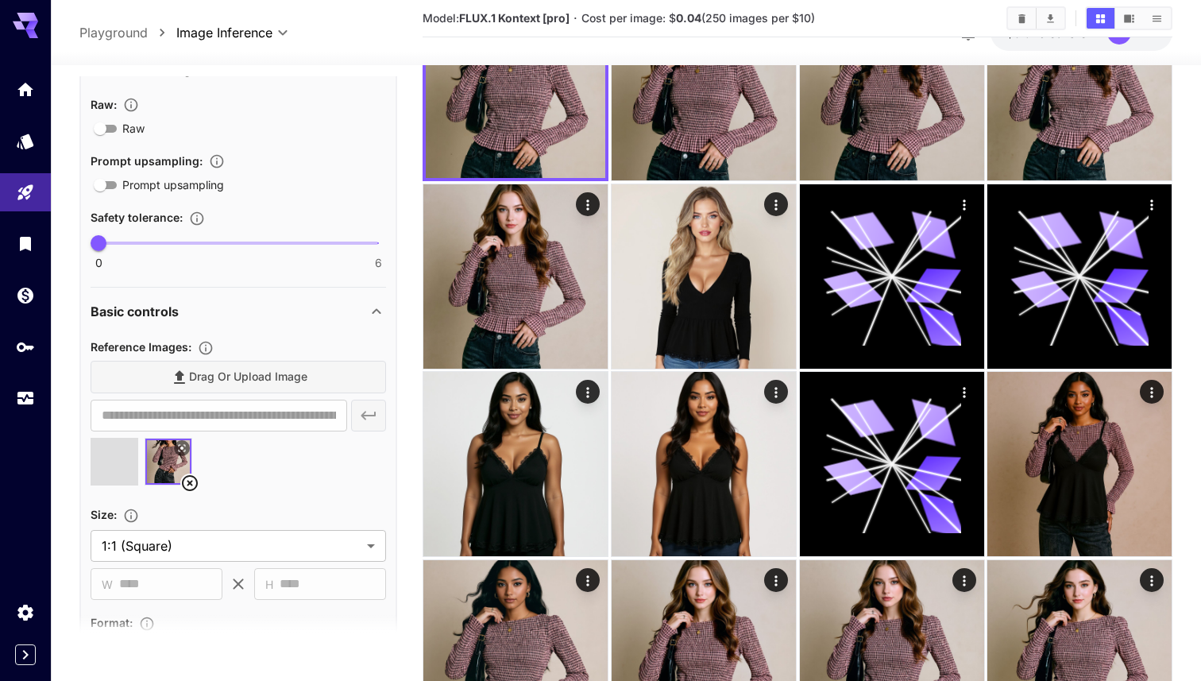
type input "**********"
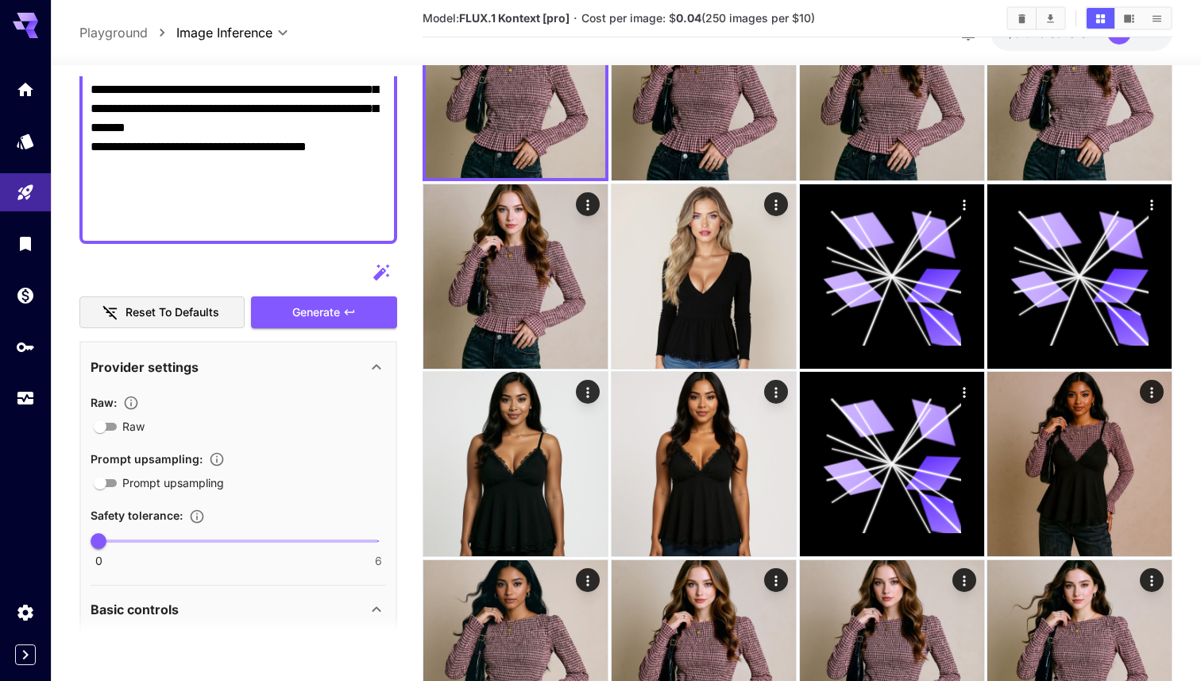
scroll to position [490, 0]
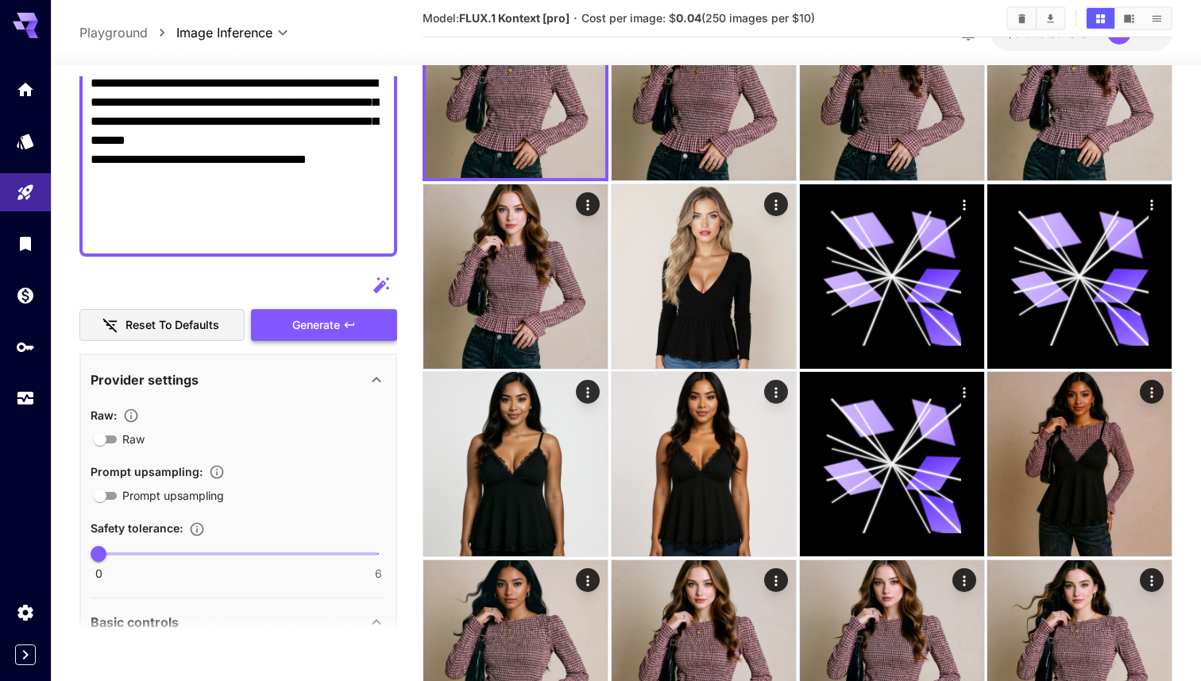
click at [326, 331] on span "Generate" at bounding box center [316, 325] width 48 height 20
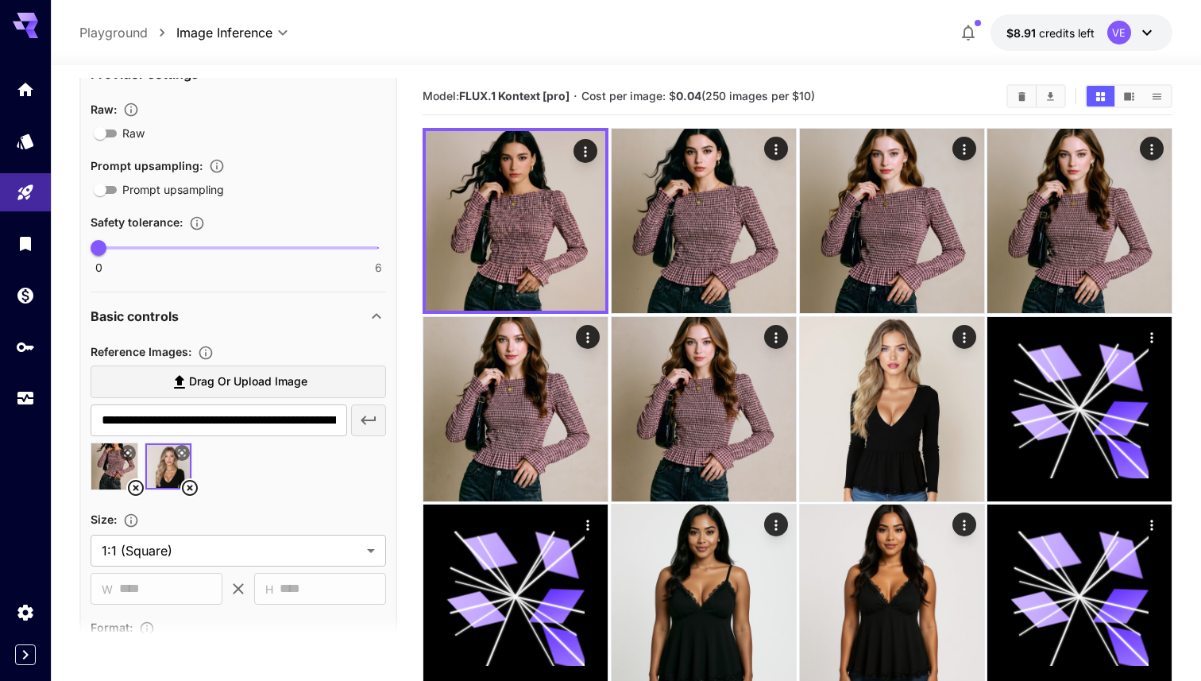
scroll to position [964, 0]
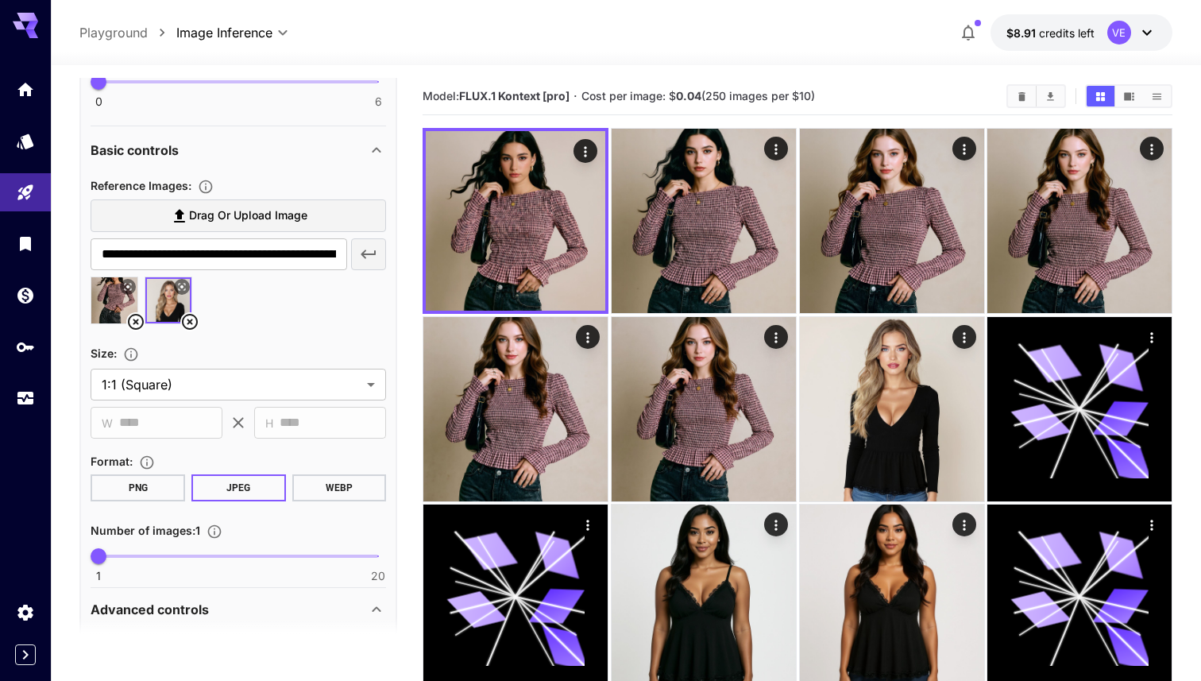
click at [124, 285] on icon at bounding box center [128, 287] width 10 height 10
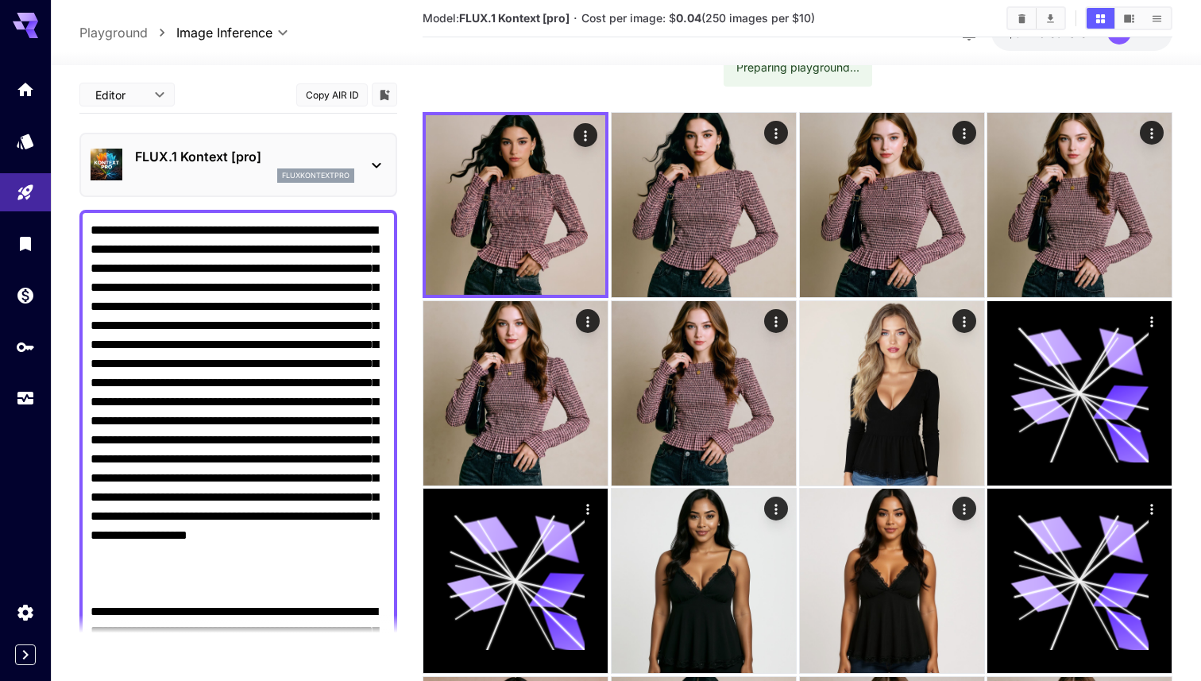
scroll to position [79, 0]
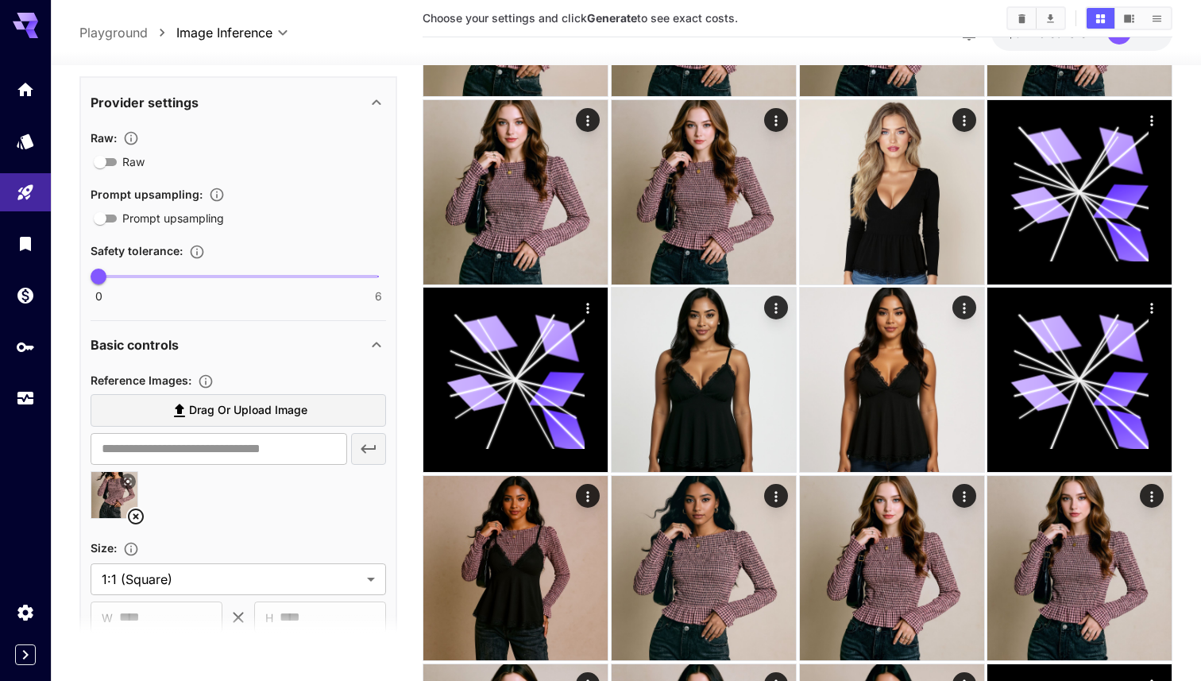
scroll to position [850, 0]
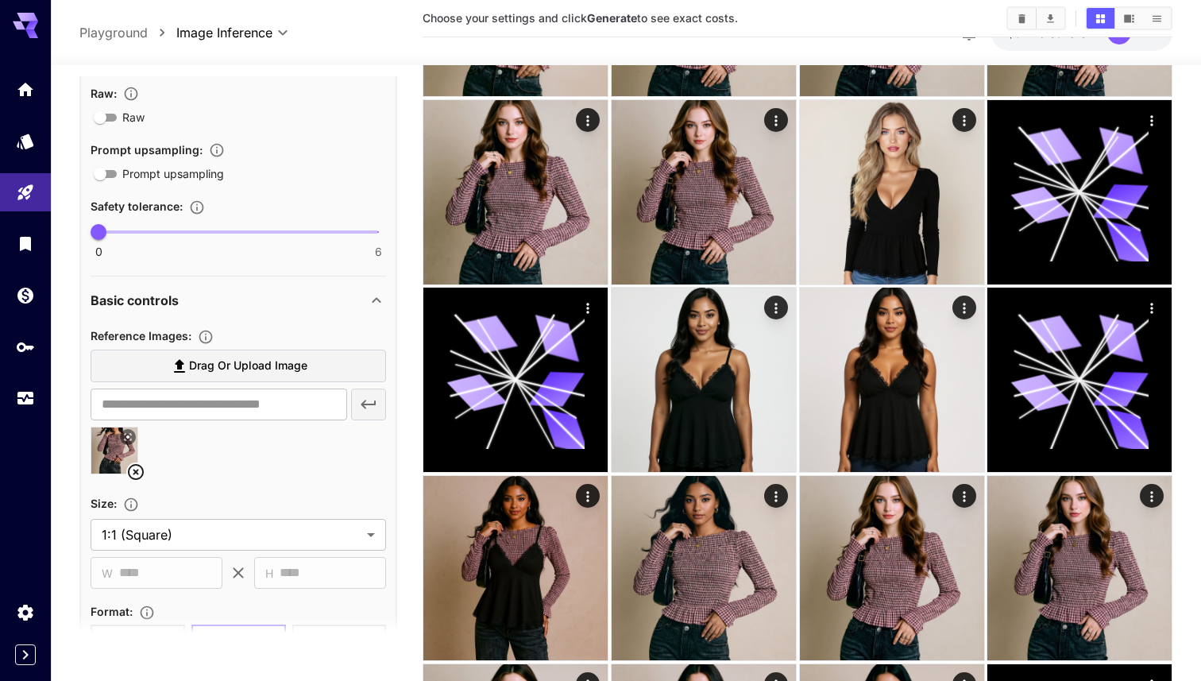
click at [126, 437] on icon at bounding box center [128, 437] width 10 height 10
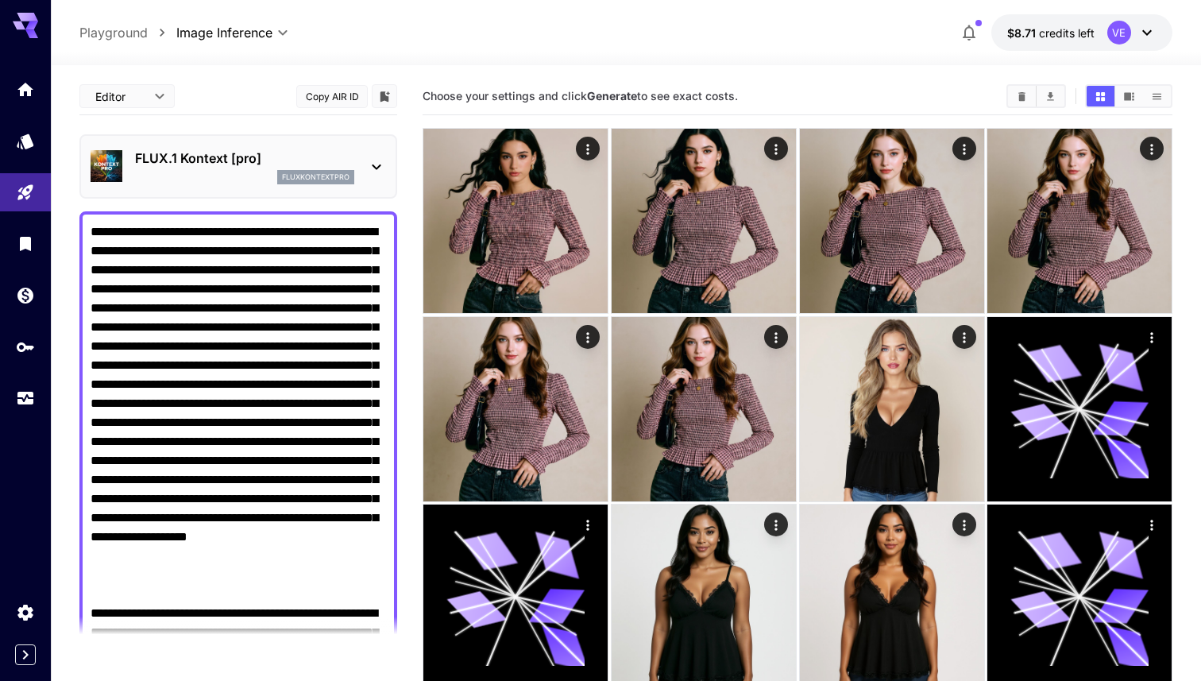
scroll to position [30, 0]
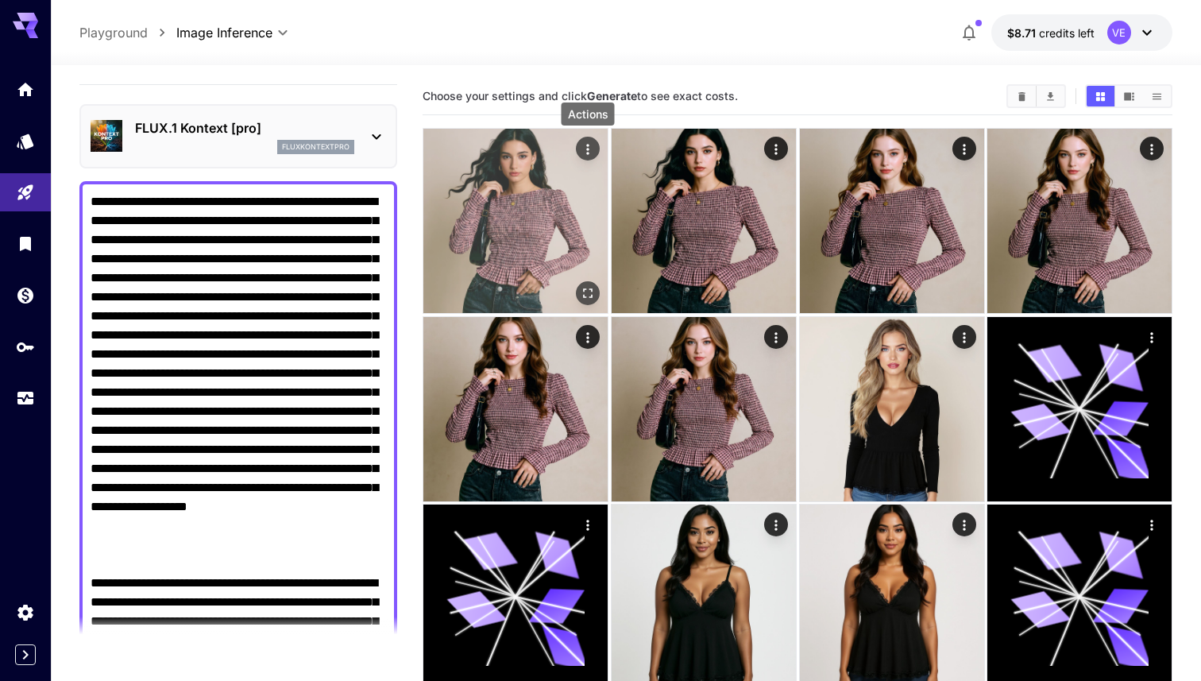
click at [590, 151] on icon "Actions" at bounding box center [588, 149] width 16 height 16
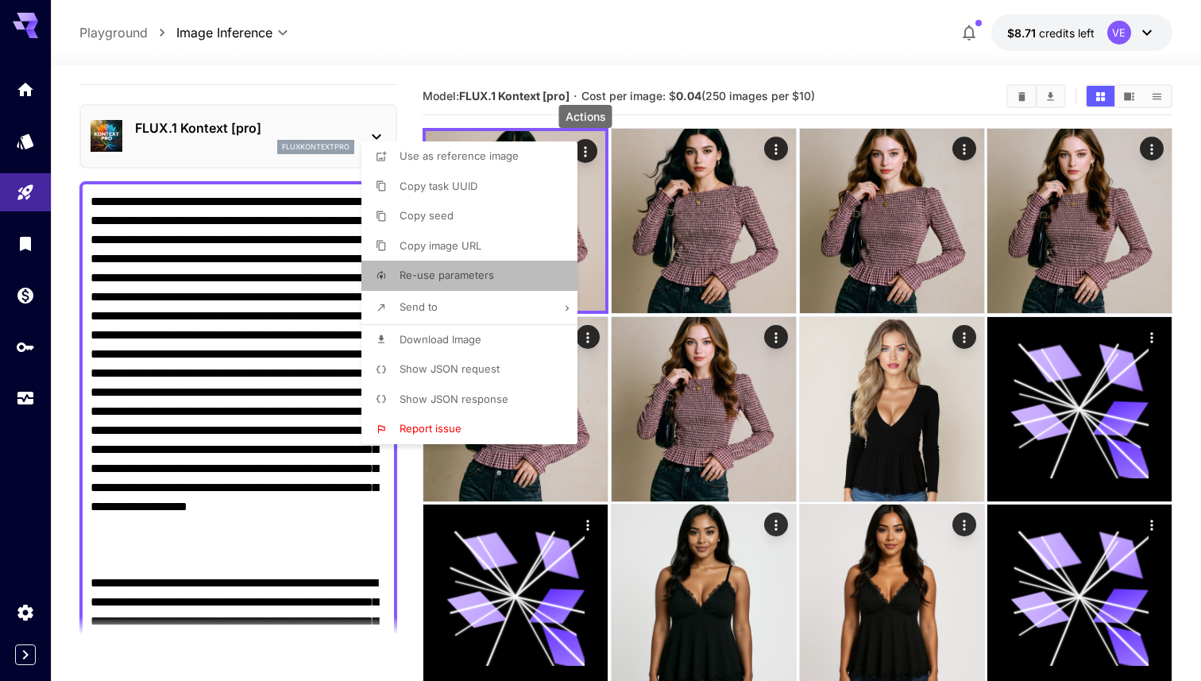
click at [468, 270] on span "Re-use parameters" at bounding box center [447, 275] width 95 height 13
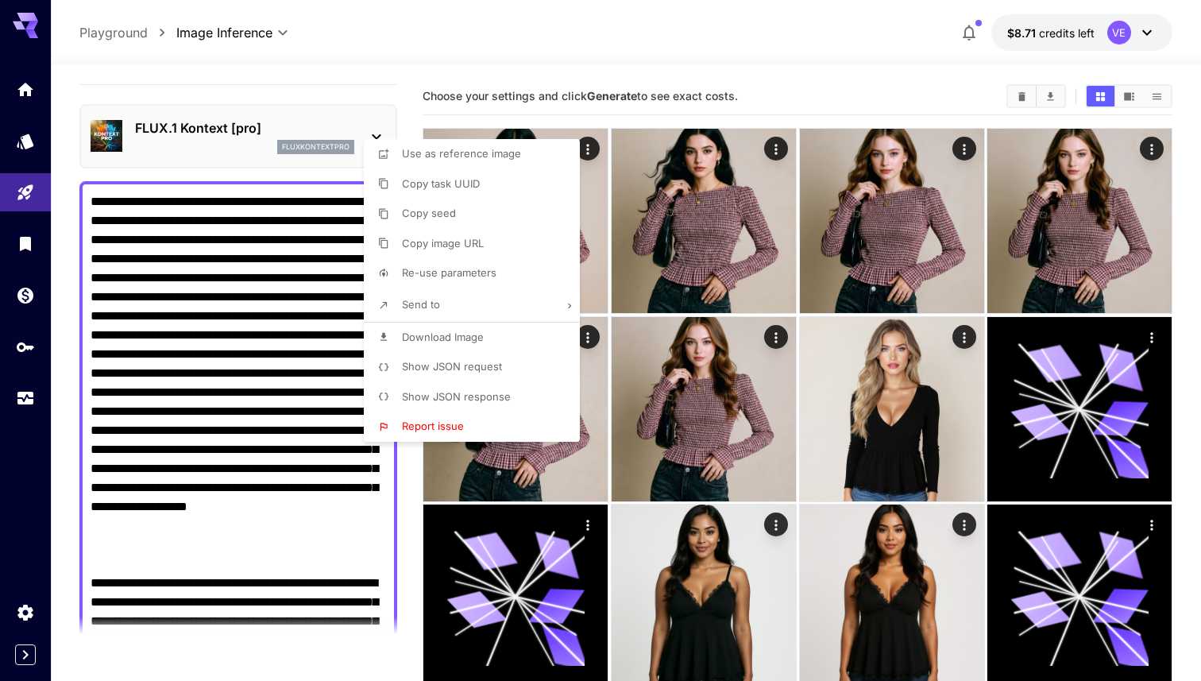
click at [270, 359] on div at bounding box center [600, 340] width 1201 height 681
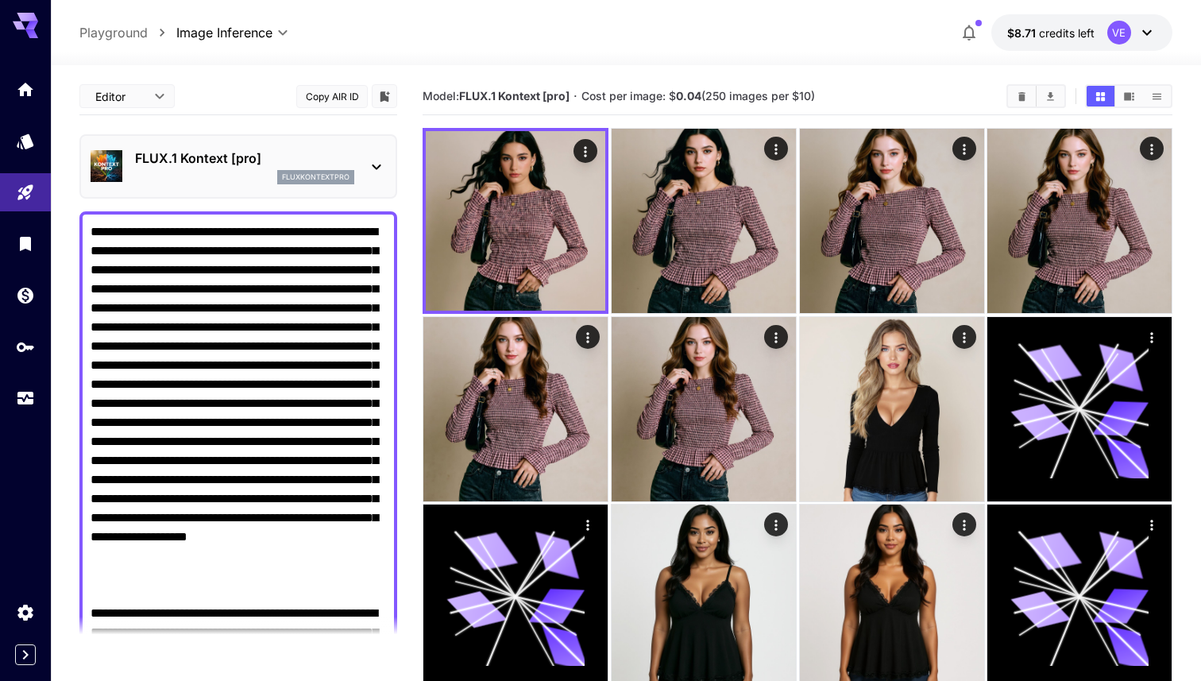
scroll to position [43, 0]
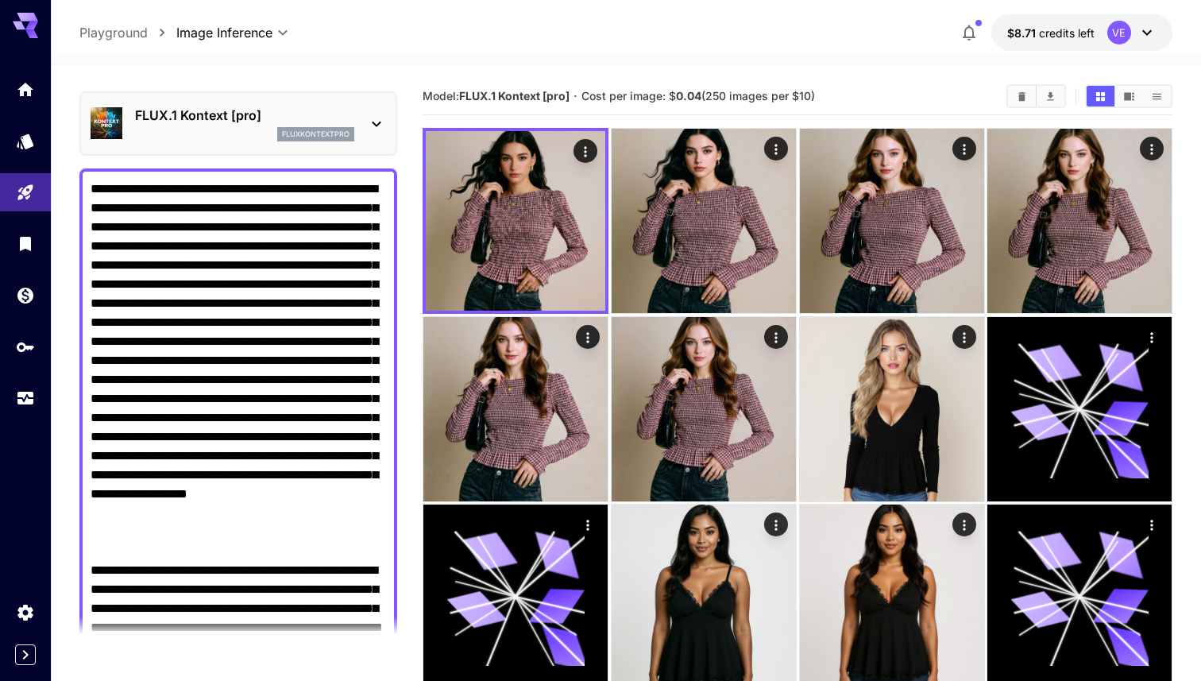
click at [274, 288] on textarea "**********" at bounding box center [239, 437] width 296 height 515
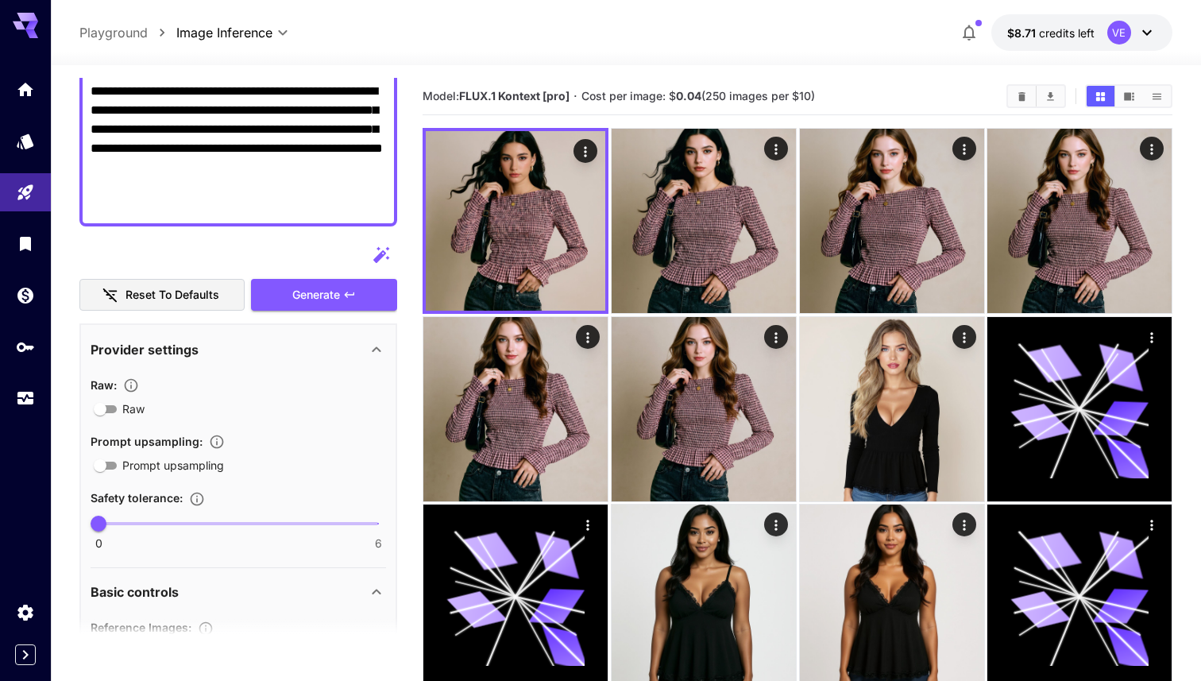
scroll to position [523, 0]
click at [329, 307] on button "Generate" at bounding box center [324, 294] width 146 height 33
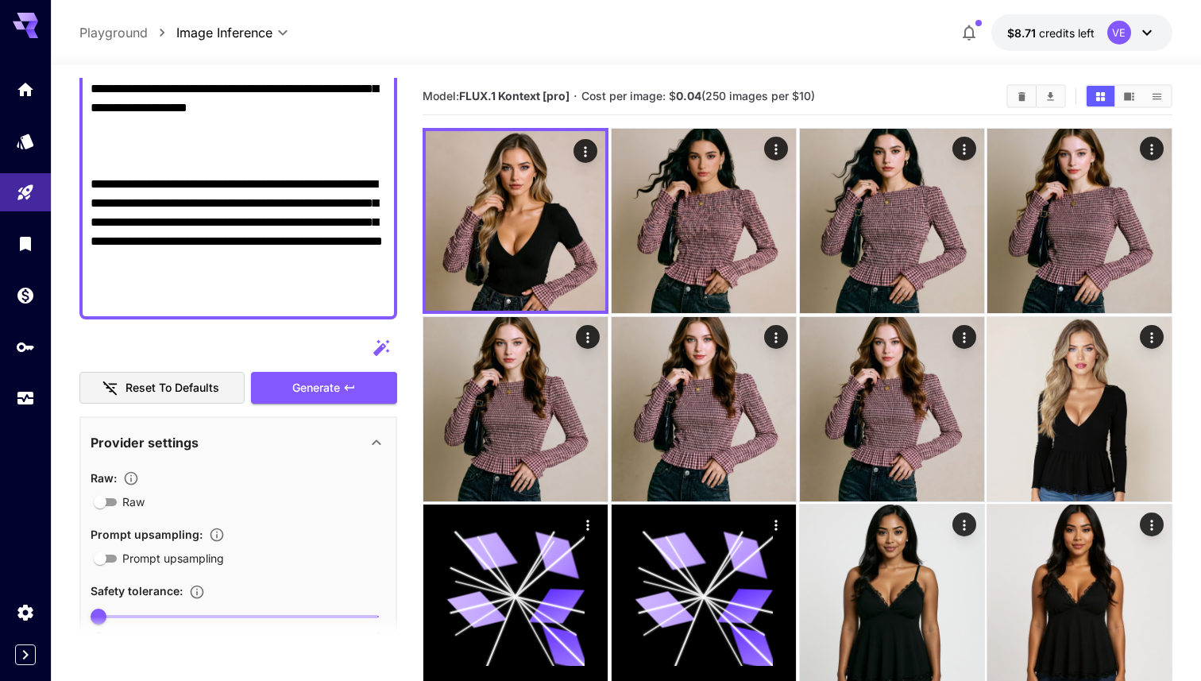
scroll to position [455, 0]
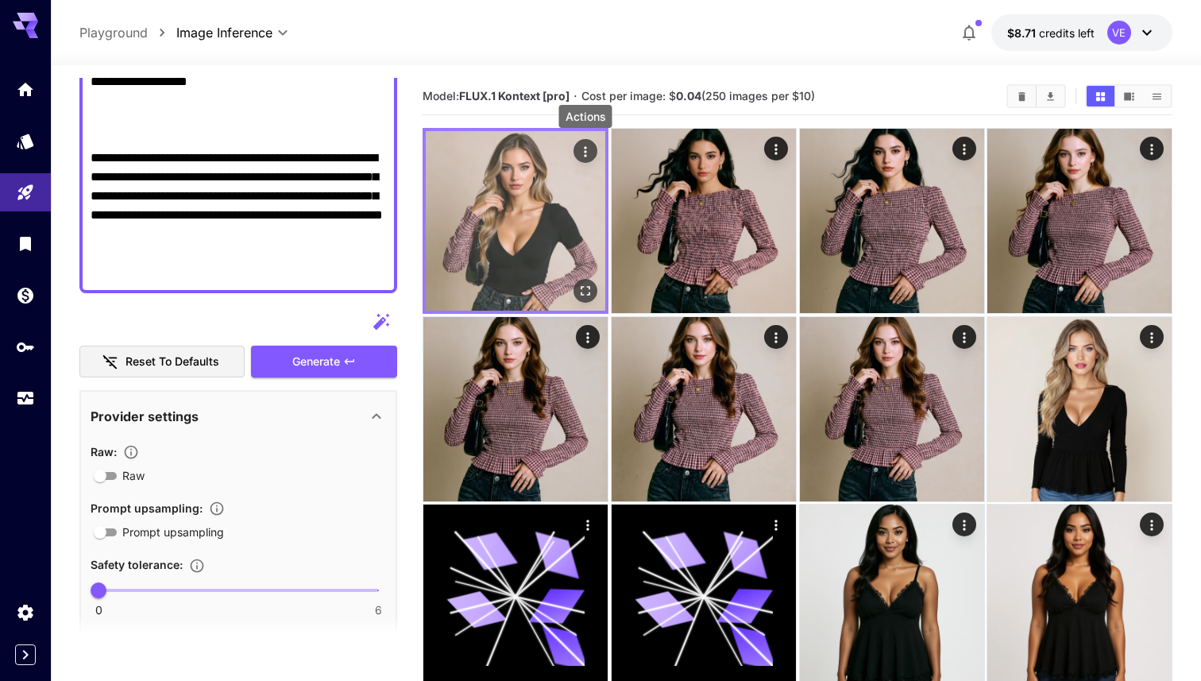
click at [578, 161] on button "Actions" at bounding box center [586, 151] width 24 height 24
click at [585, 157] on icon "Actions" at bounding box center [586, 152] width 16 height 16
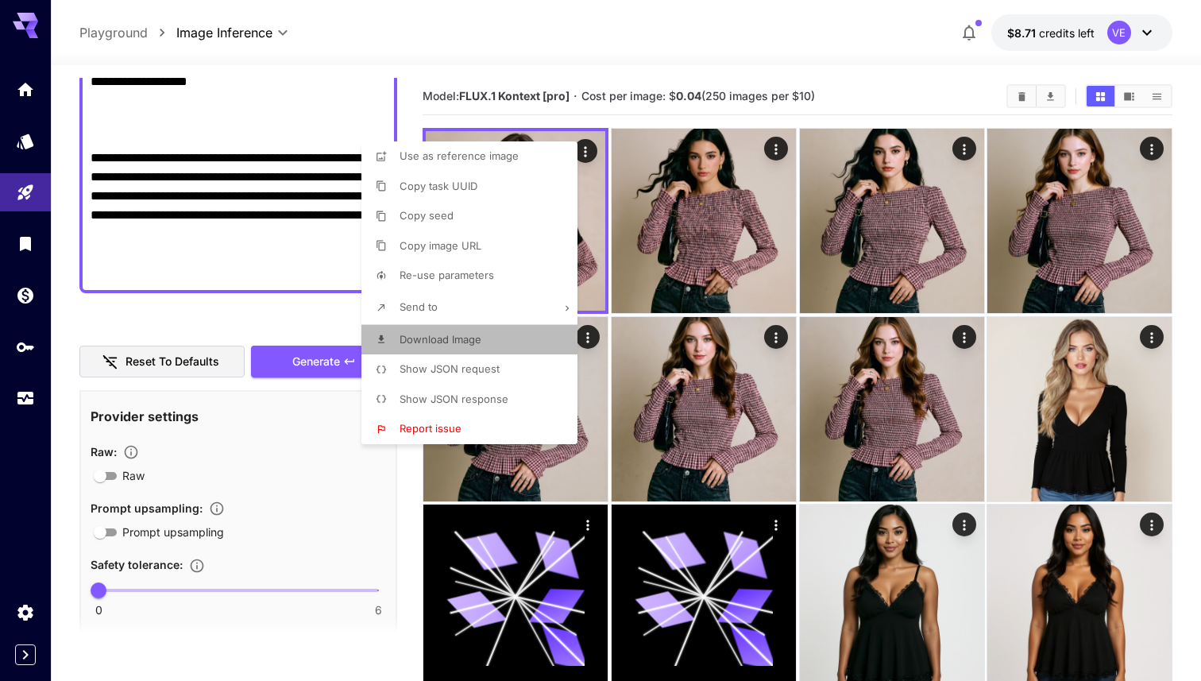
click at [456, 329] on li "Download Image" at bounding box center [475, 340] width 226 height 30
click at [286, 216] on div at bounding box center [600, 340] width 1201 height 681
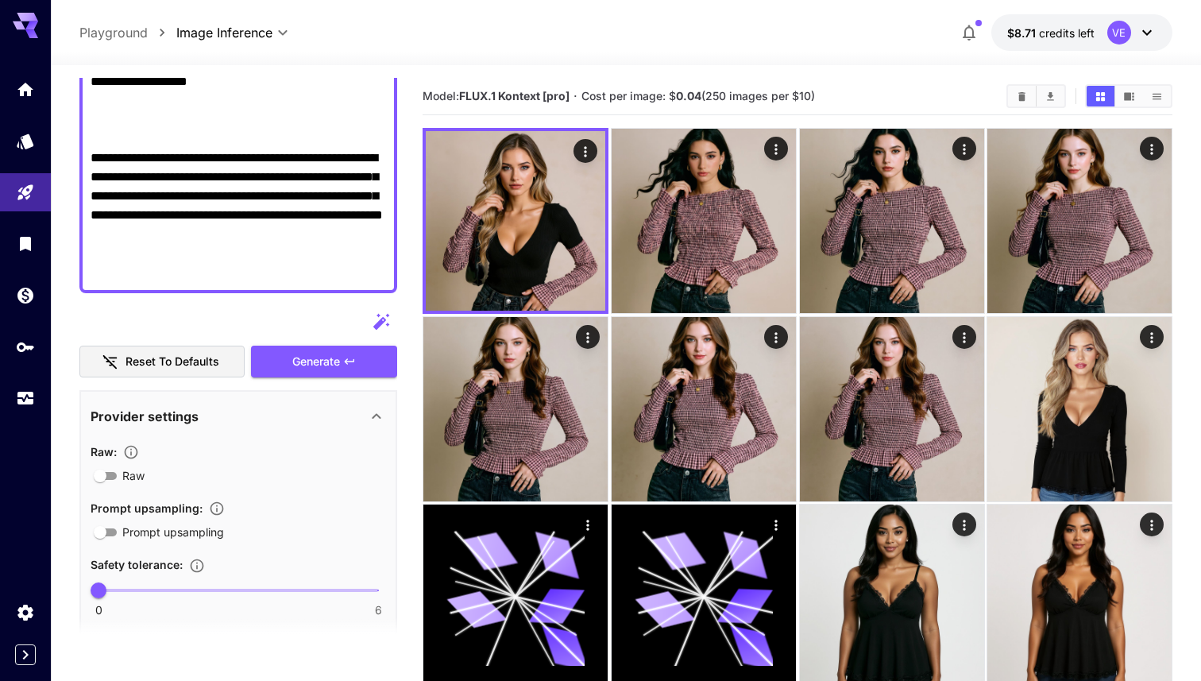
click at [258, 217] on textarea "**********" at bounding box center [239, 24] width 296 height 515
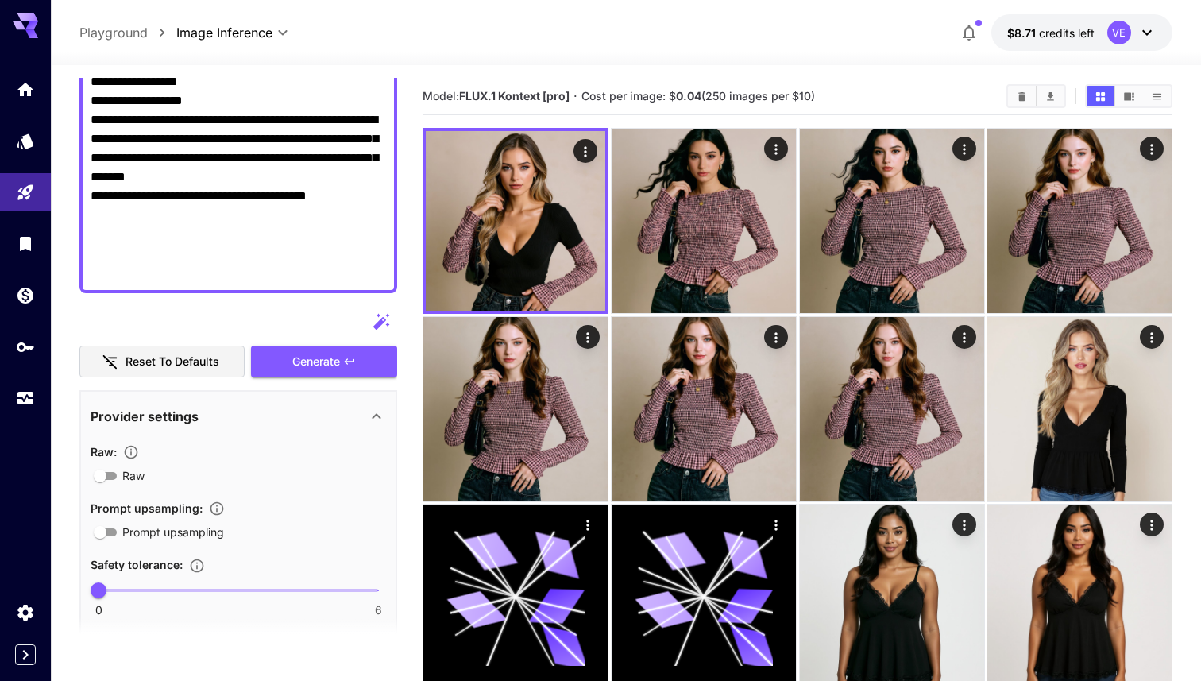
paste textarea "**********"
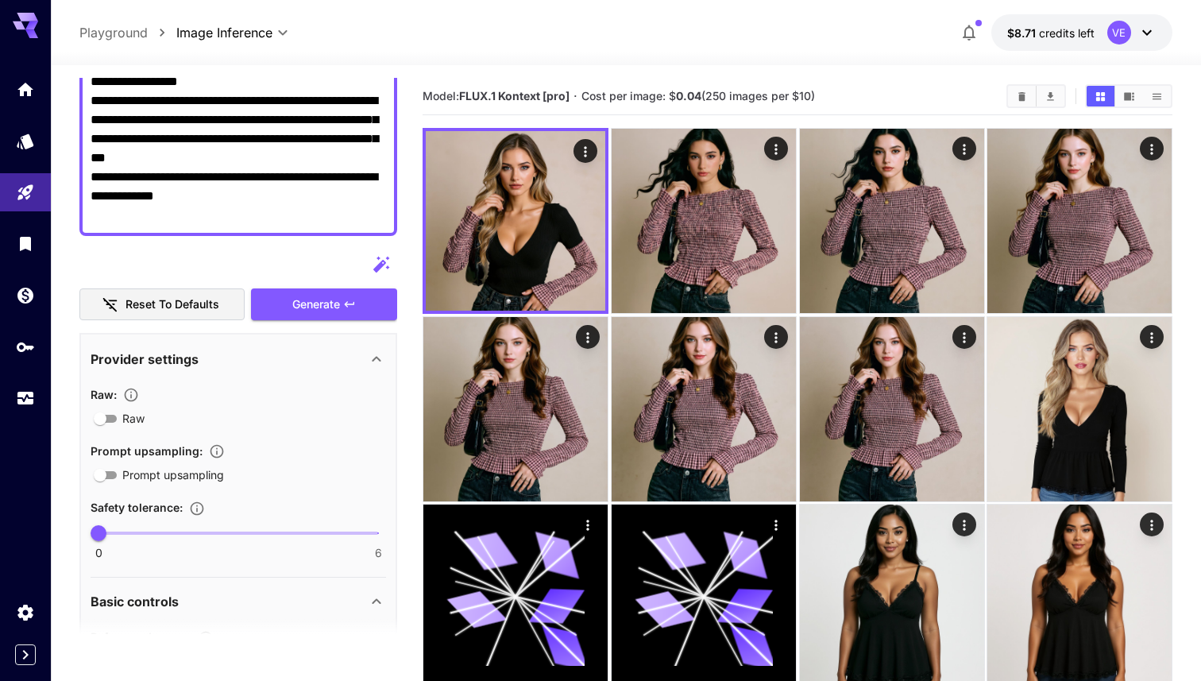
click at [322, 277] on div at bounding box center [238, 265] width 318 height 32
click at [325, 297] on span "Generate" at bounding box center [316, 305] width 48 height 20
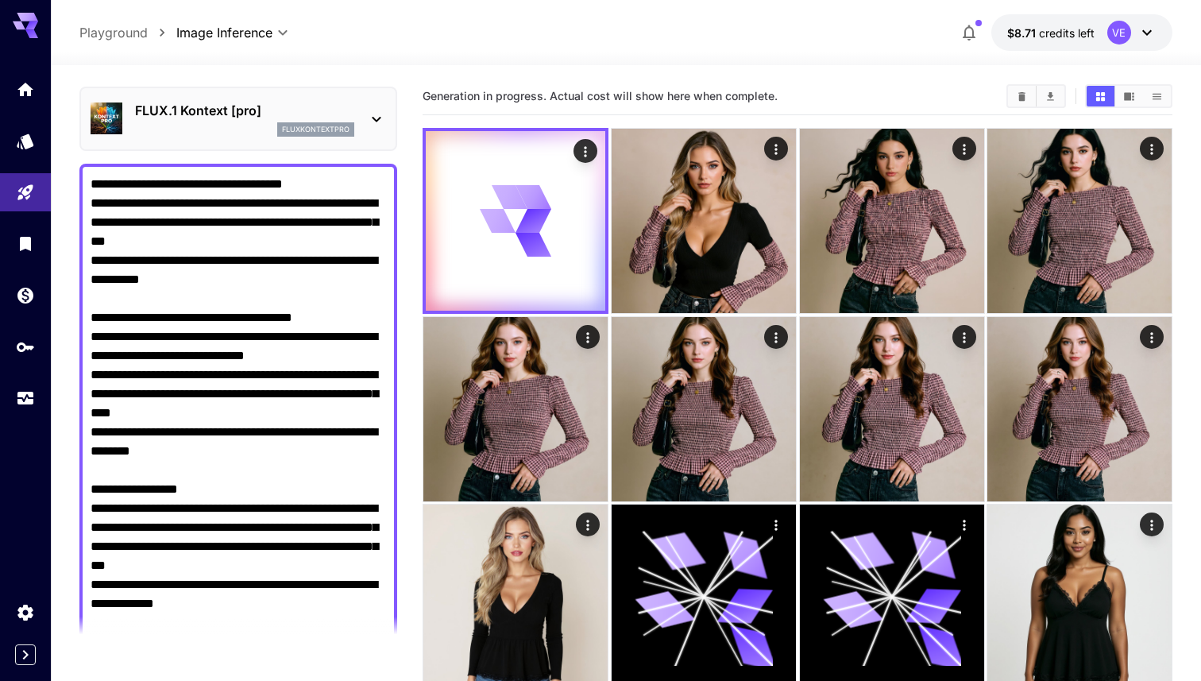
scroll to position [0, 0]
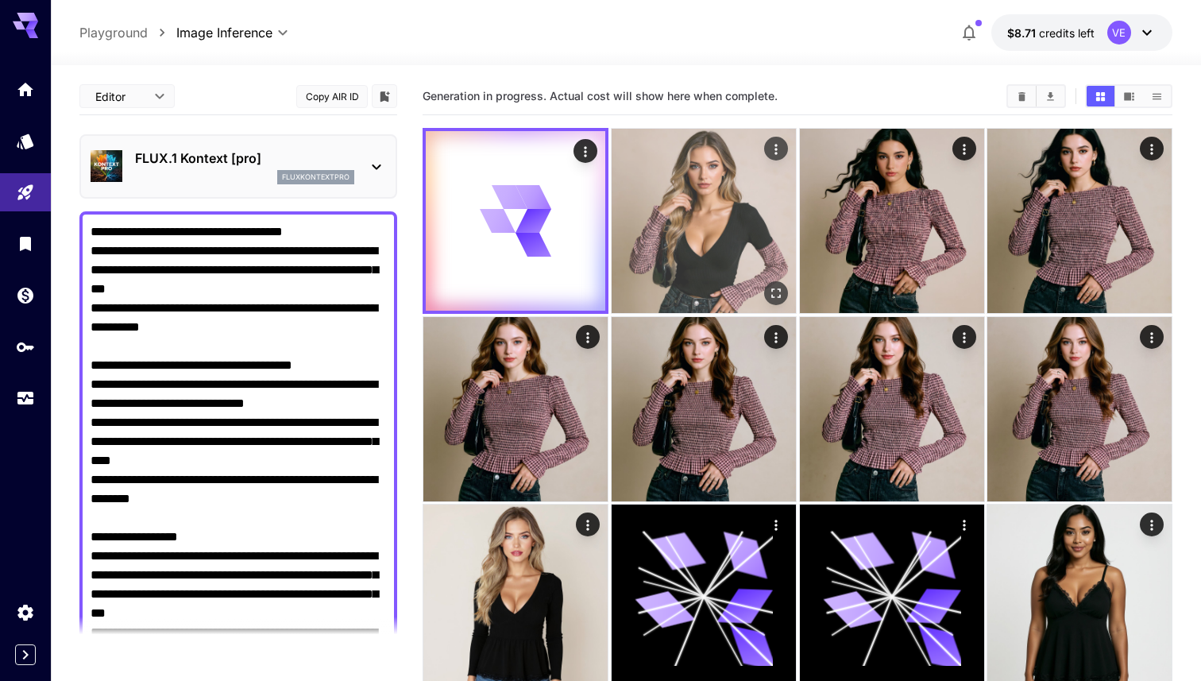
click at [779, 297] on icon "Open in fullscreen" at bounding box center [776, 293] width 16 height 16
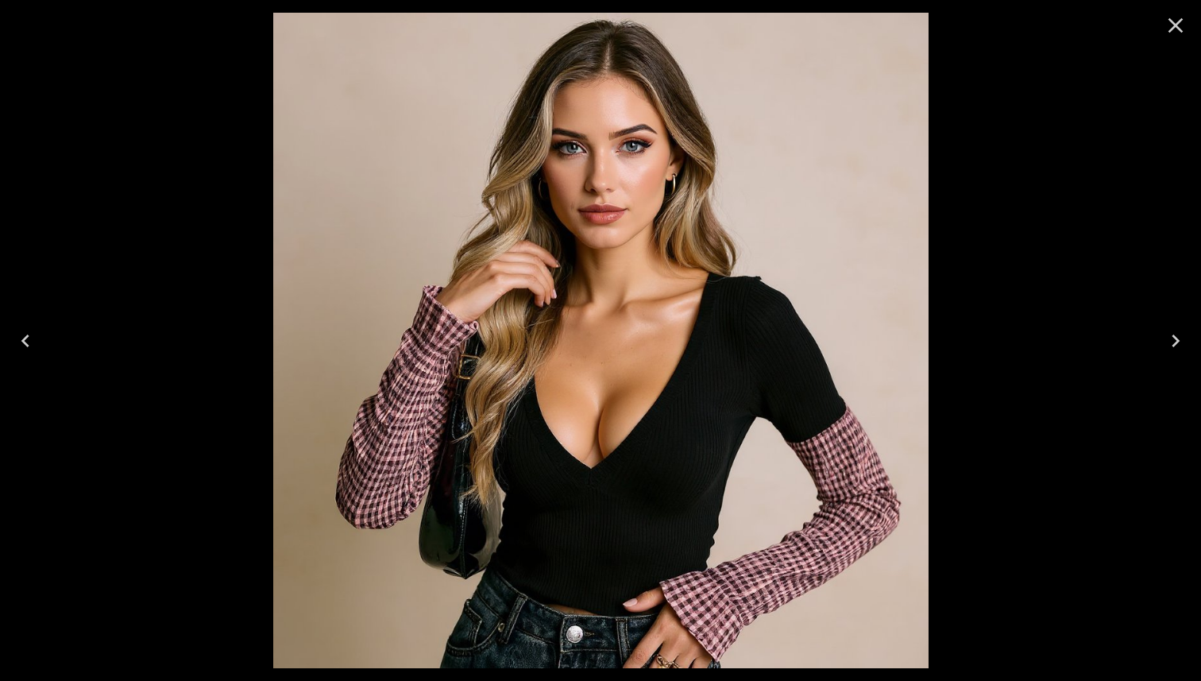
click at [1177, 14] on icon "Close" at bounding box center [1175, 25] width 25 height 25
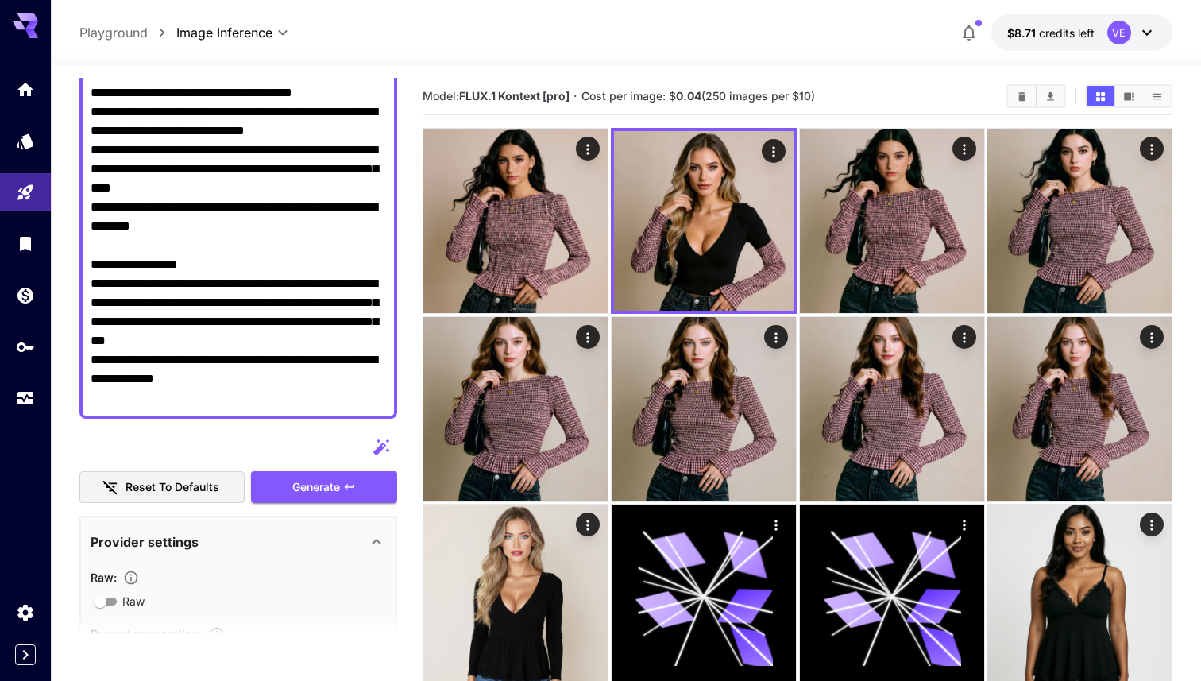
scroll to position [470, 0]
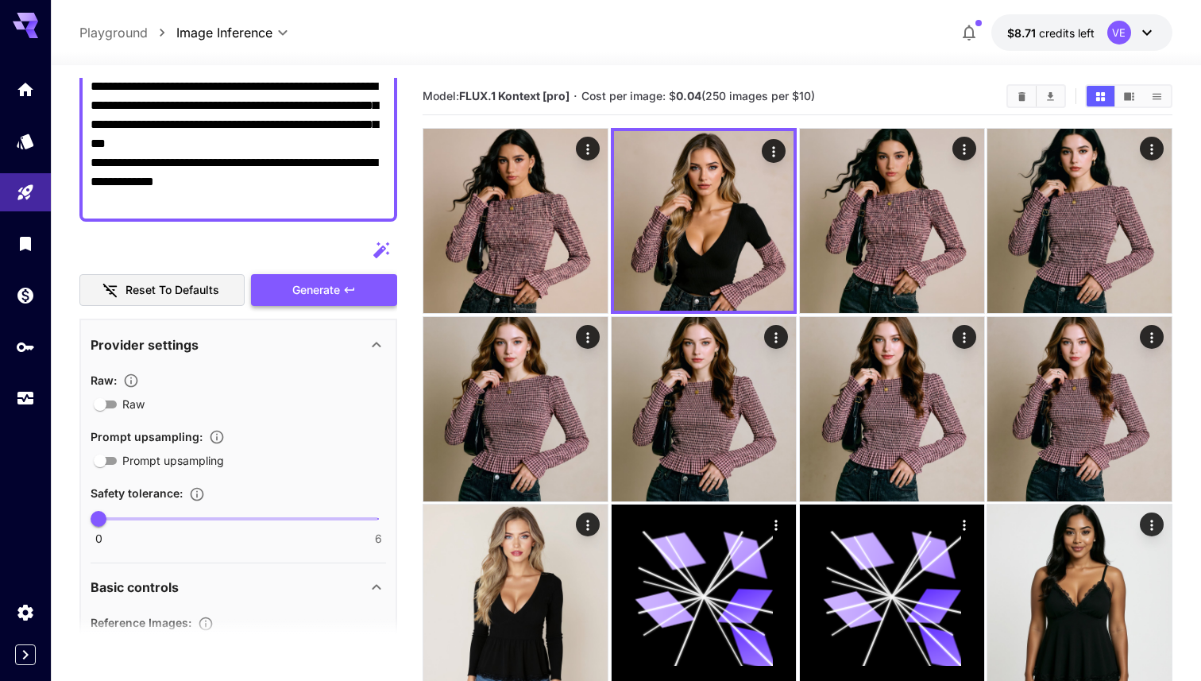
click at [328, 304] on button "Generate" at bounding box center [324, 290] width 146 height 33
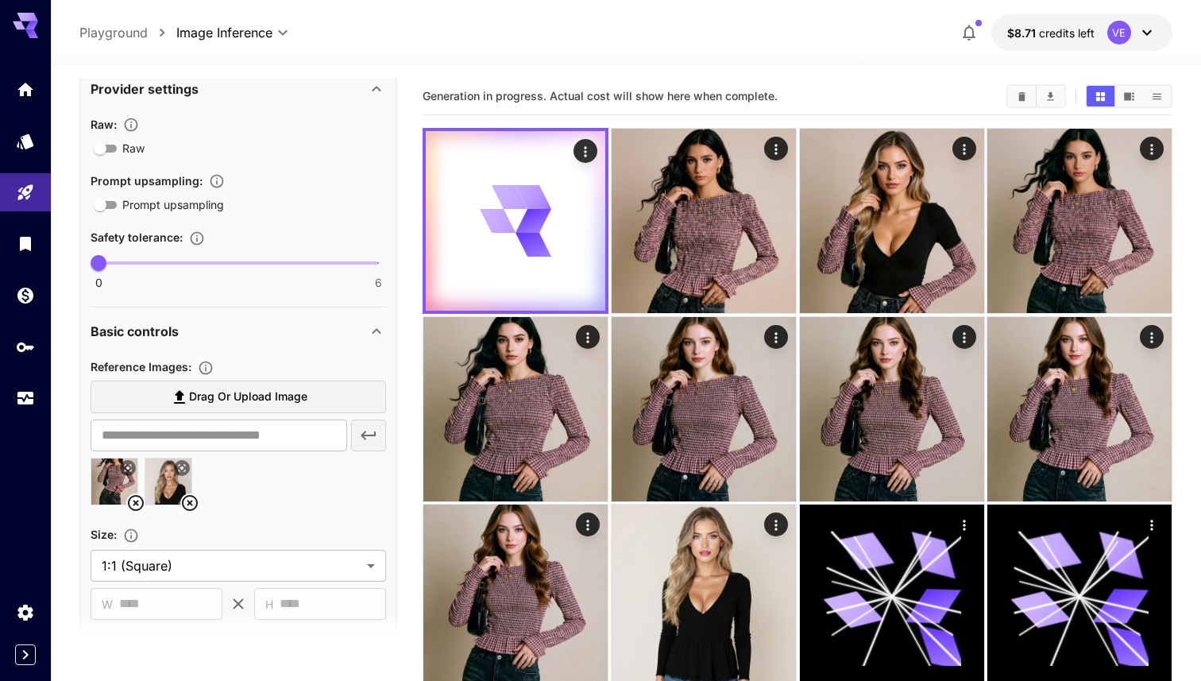
scroll to position [717, 0]
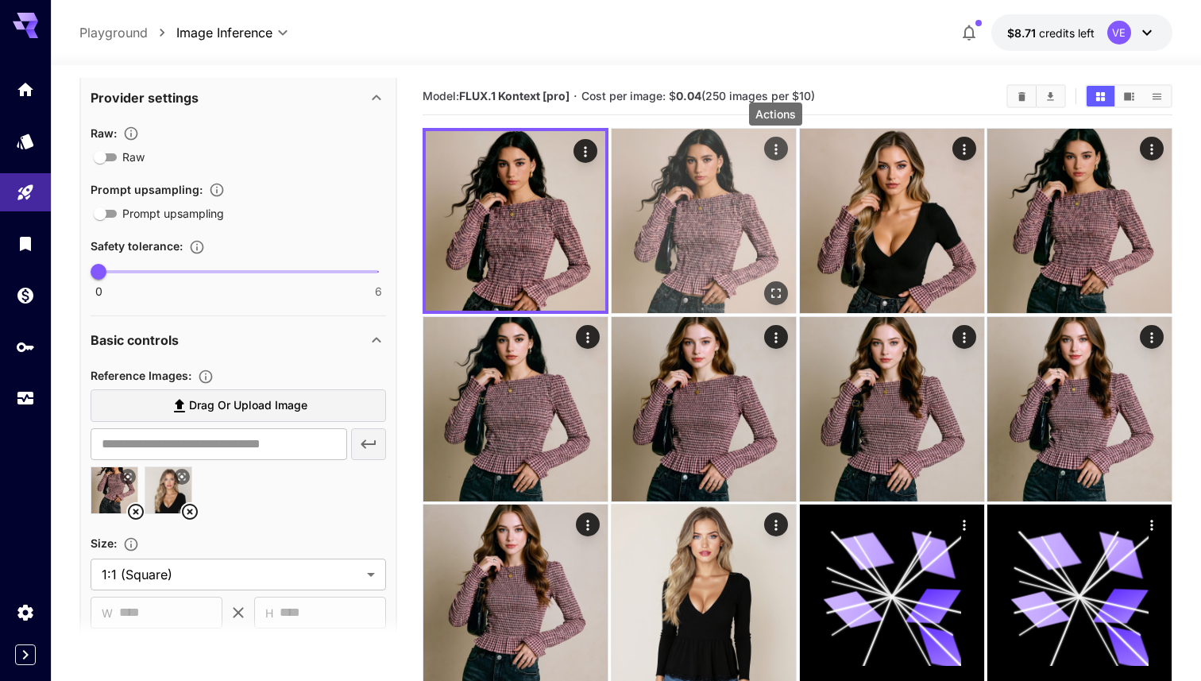
click at [775, 156] on icon "Actions" at bounding box center [776, 149] width 16 height 16
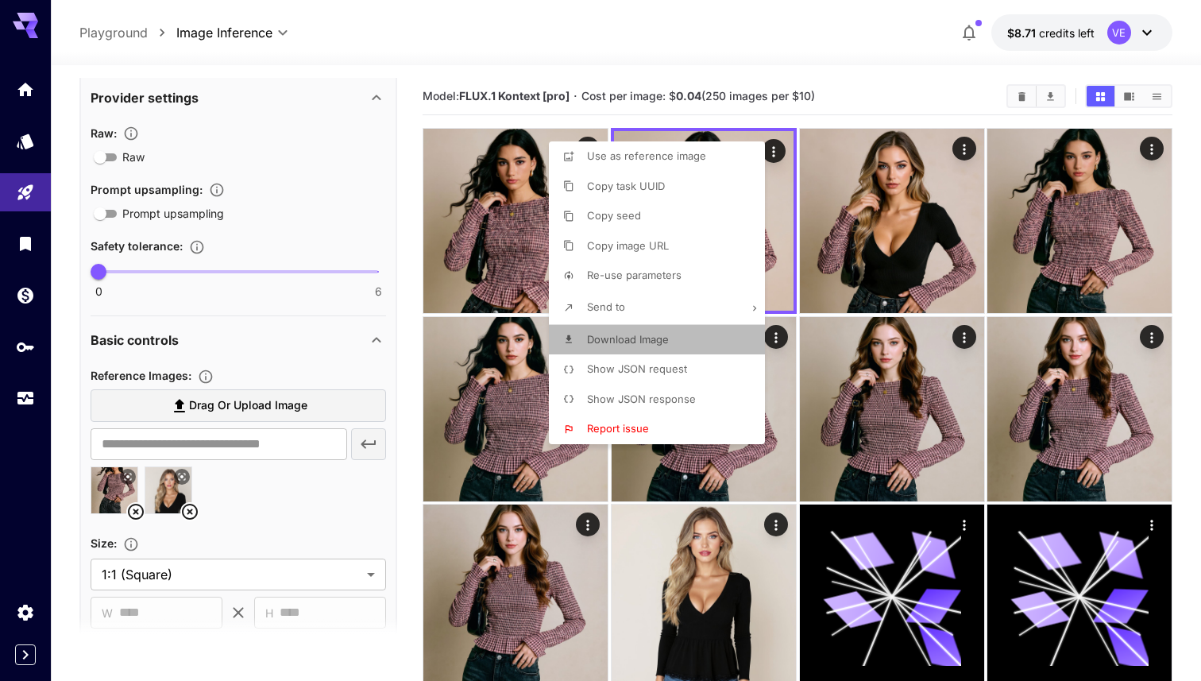
click at [629, 332] on p "Download Image" at bounding box center [628, 340] width 82 height 16
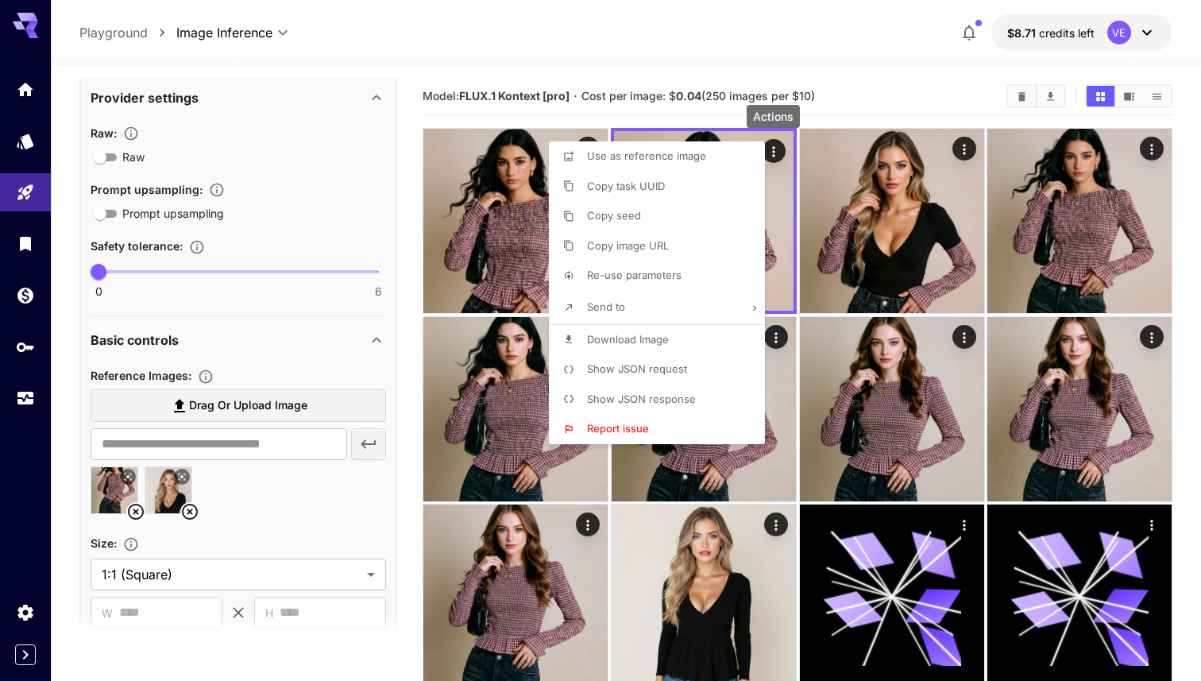
click at [548, 107] on div at bounding box center [600, 340] width 1201 height 681
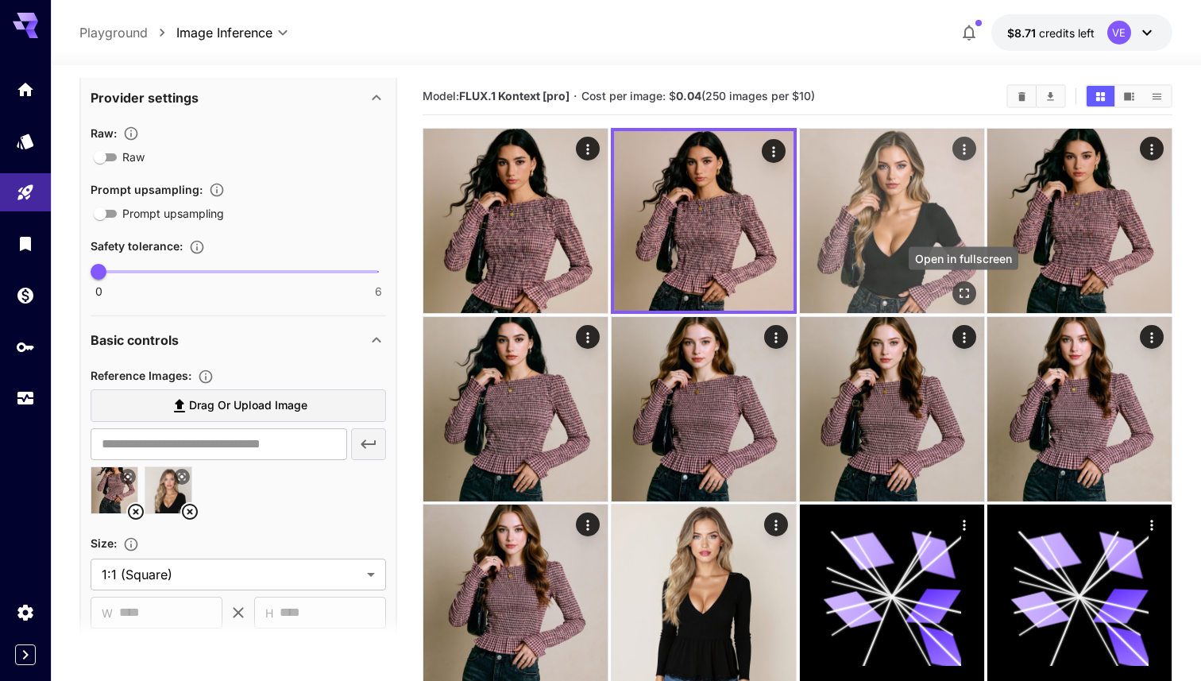
click at [967, 294] on icon "Open in fullscreen" at bounding box center [964, 293] width 16 height 16
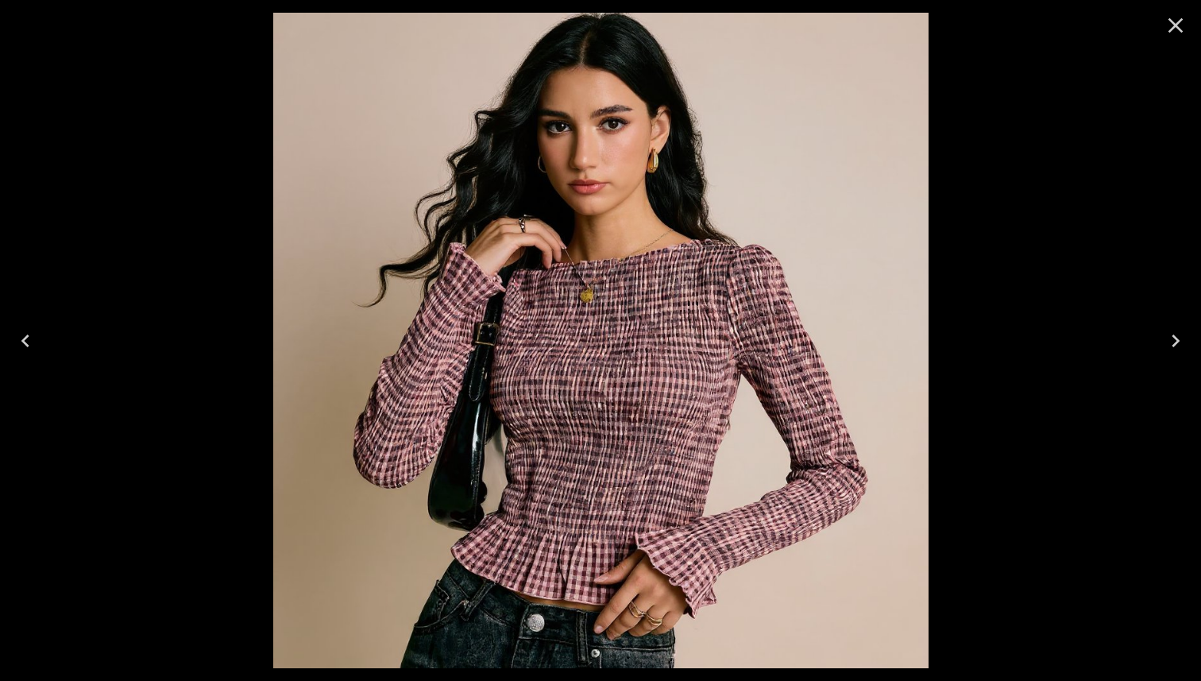
click at [1172, 27] on icon "Close" at bounding box center [1176, 25] width 15 height 15
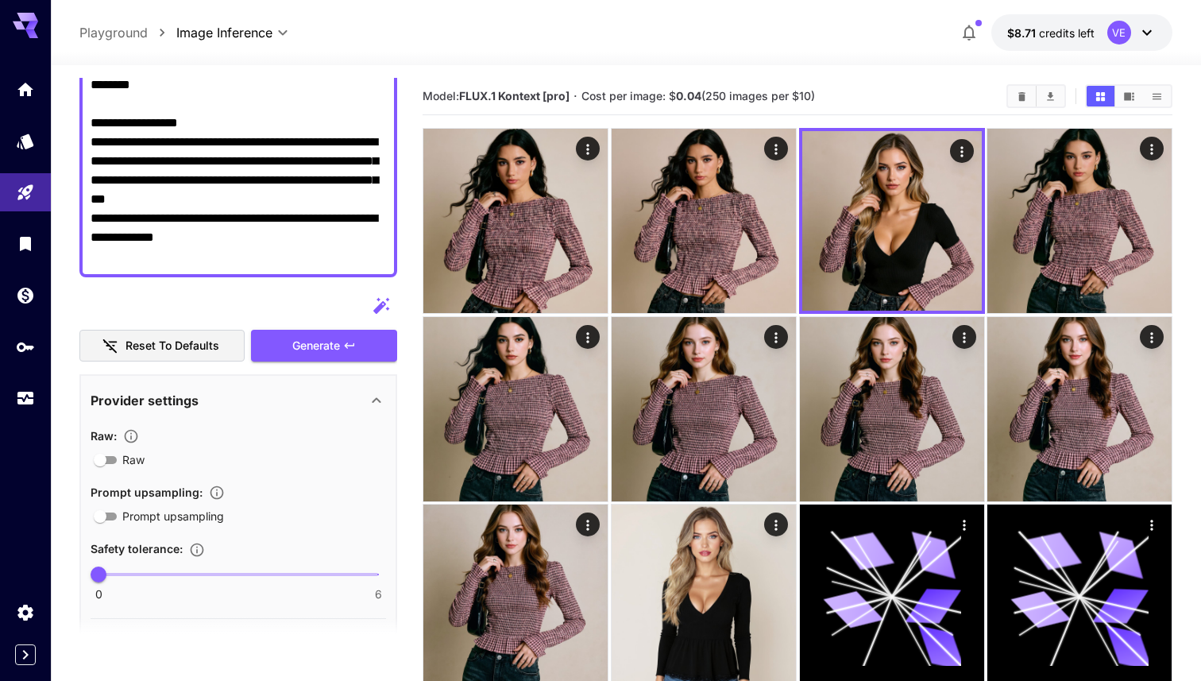
scroll to position [282, 0]
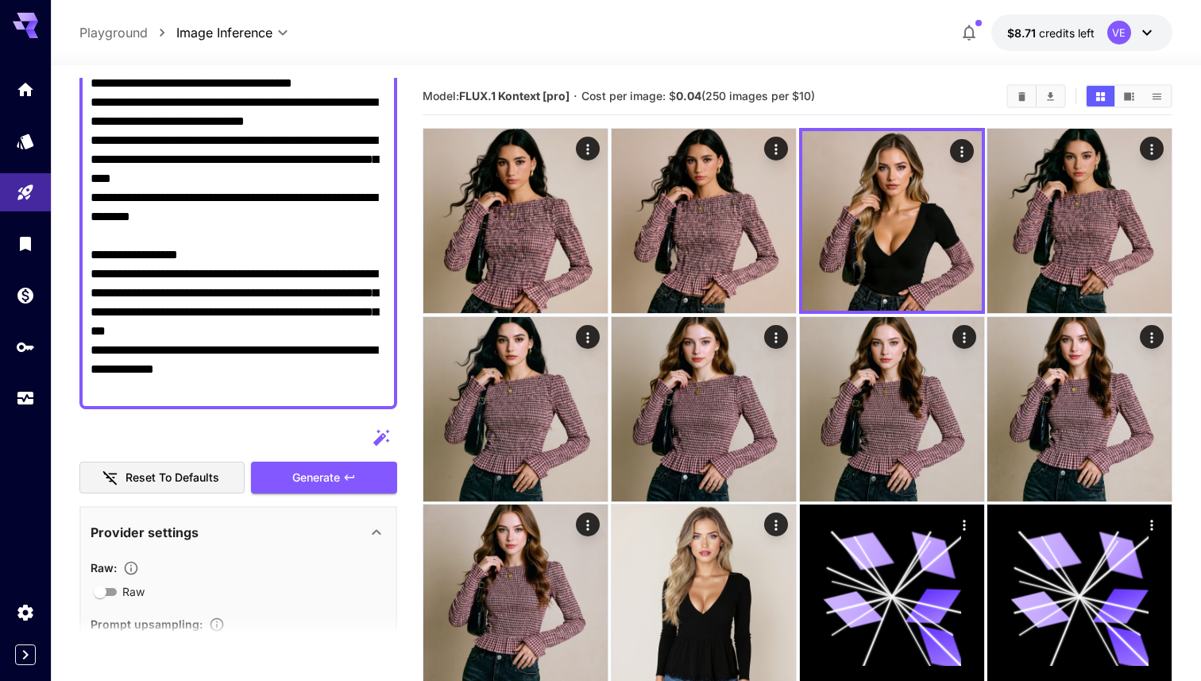
click at [268, 246] on textarea "**********" at bounding box center [239, 169] width 296 height 458
paste textarea "**********"
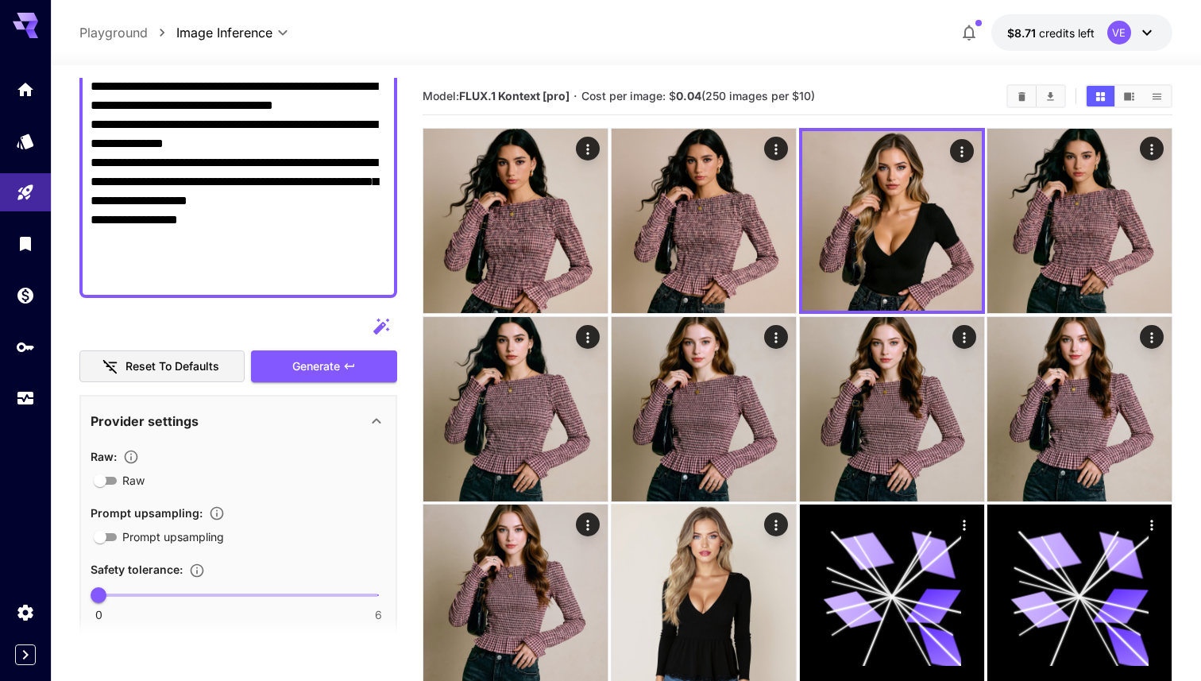
scroll to position [145, 0]
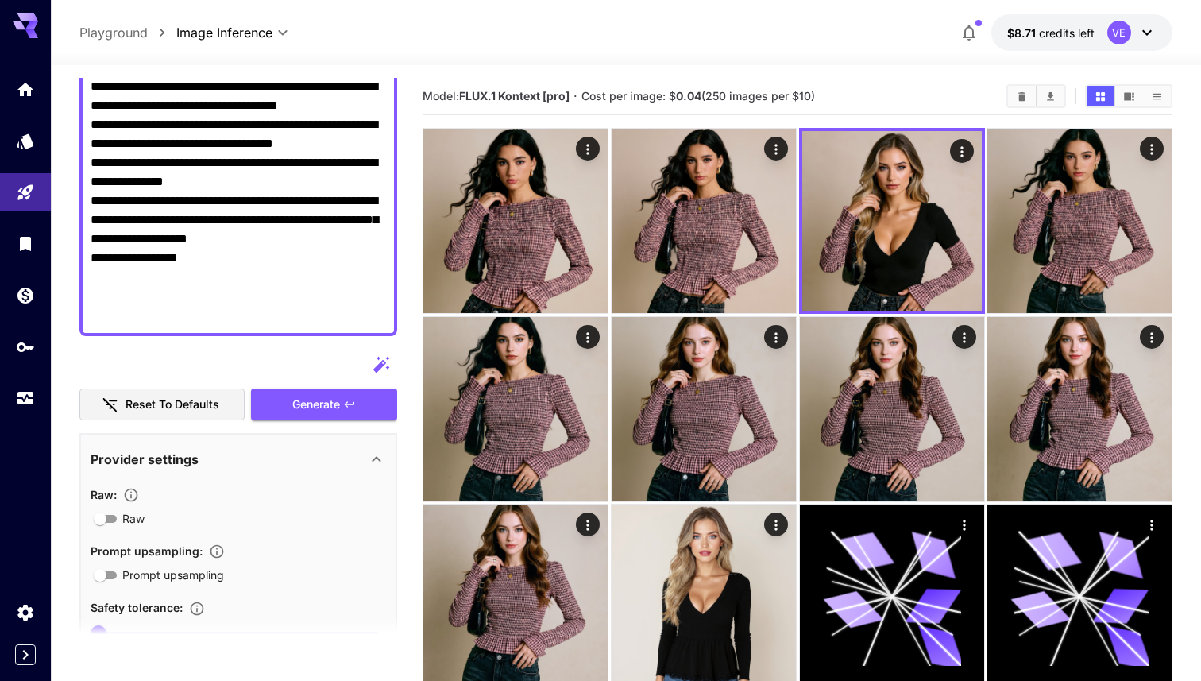
click at [265, 299] on textarea "**********" at bounding box center [239, 201] width 296 height 248
type textarea "**********"
click at [286, 399] on button "Generate" at bounding box center [324, 405] width 146 height 33
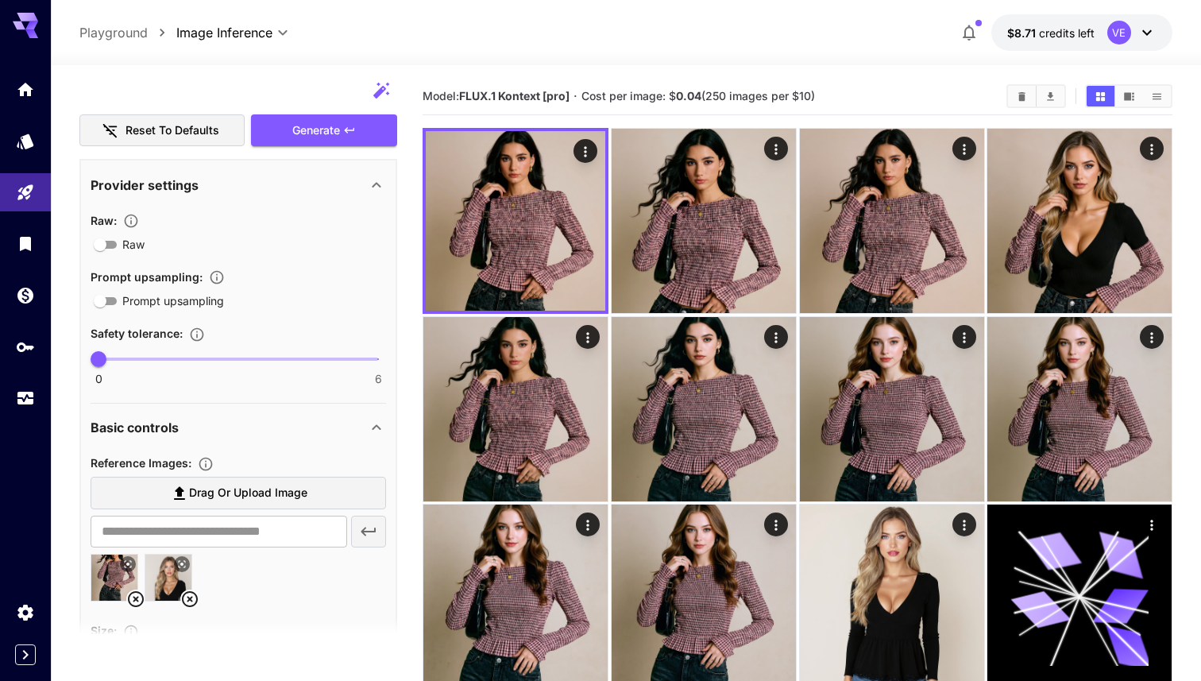
scroll to position [425, 0]
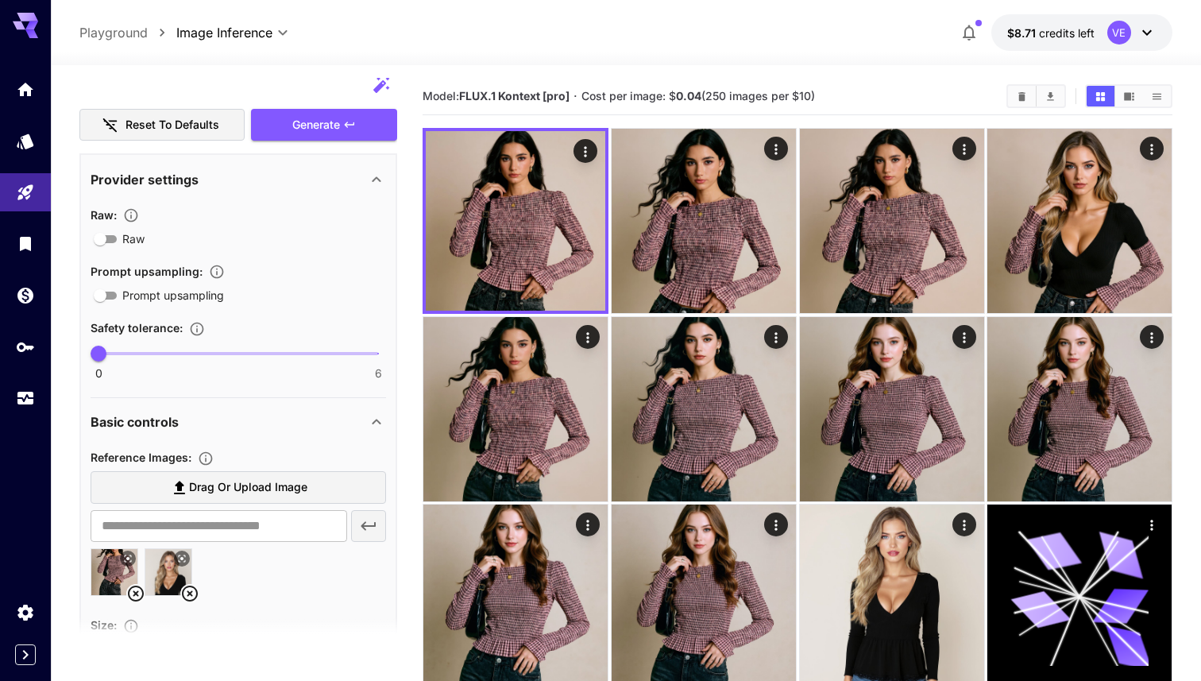
click at [164, 572] on img at bounding box center [168, 572] width 46 height 46
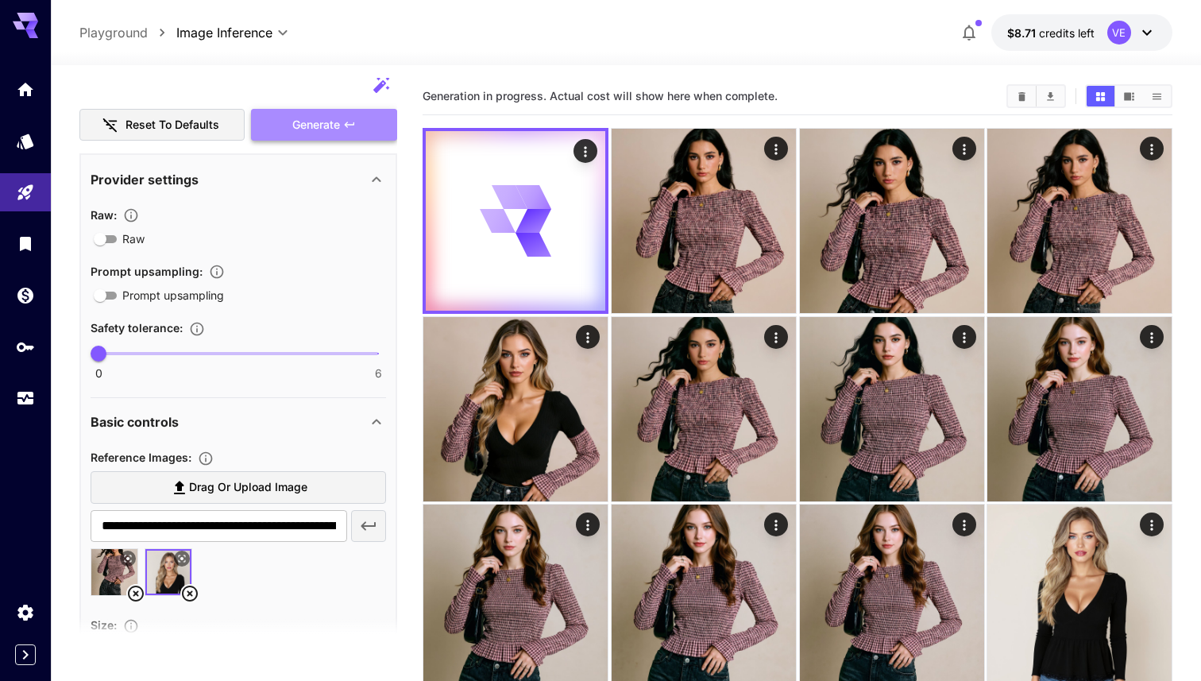
click at [307, 114] on button "Generate" at bounding box center [324, 125] width 146 height 33
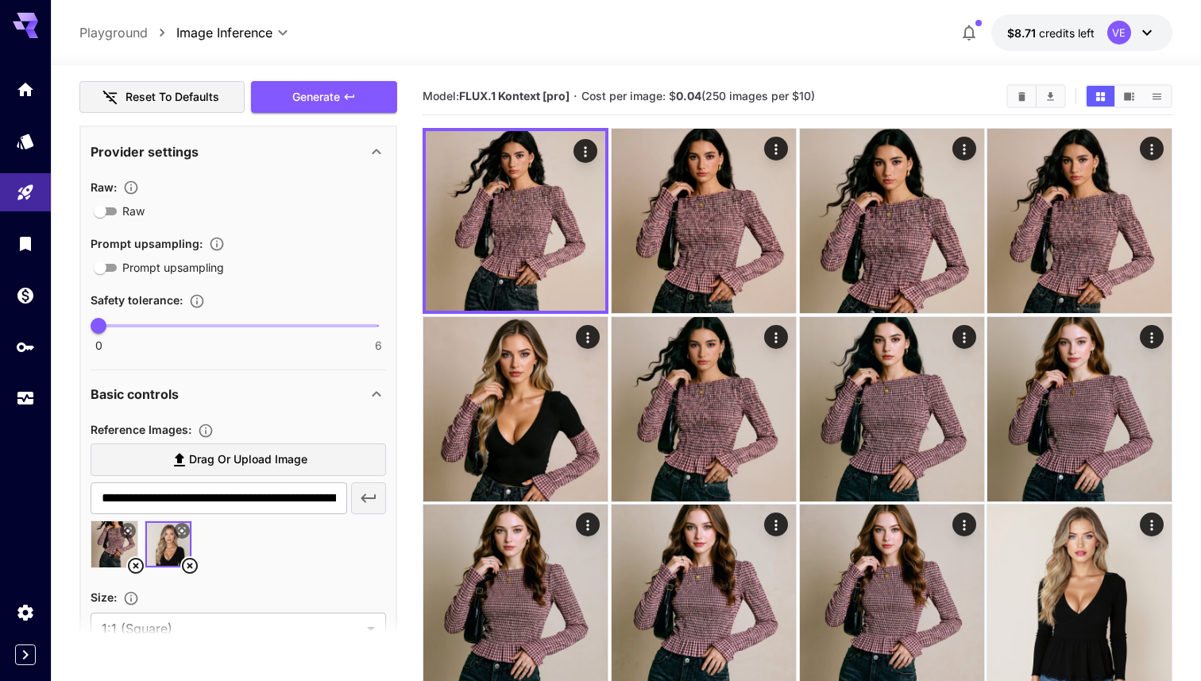
scroll to position [481, 0]
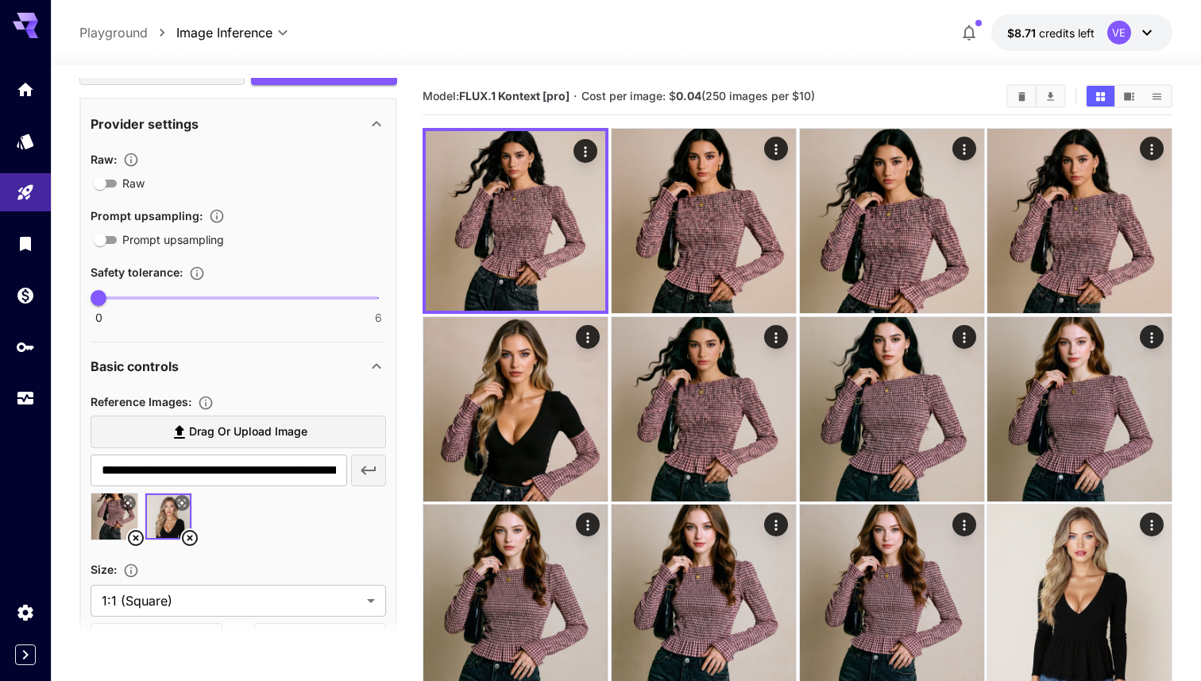
click at [111, 529] on img at bounding box center [114, 516] width 46 height 46
type input "**********"
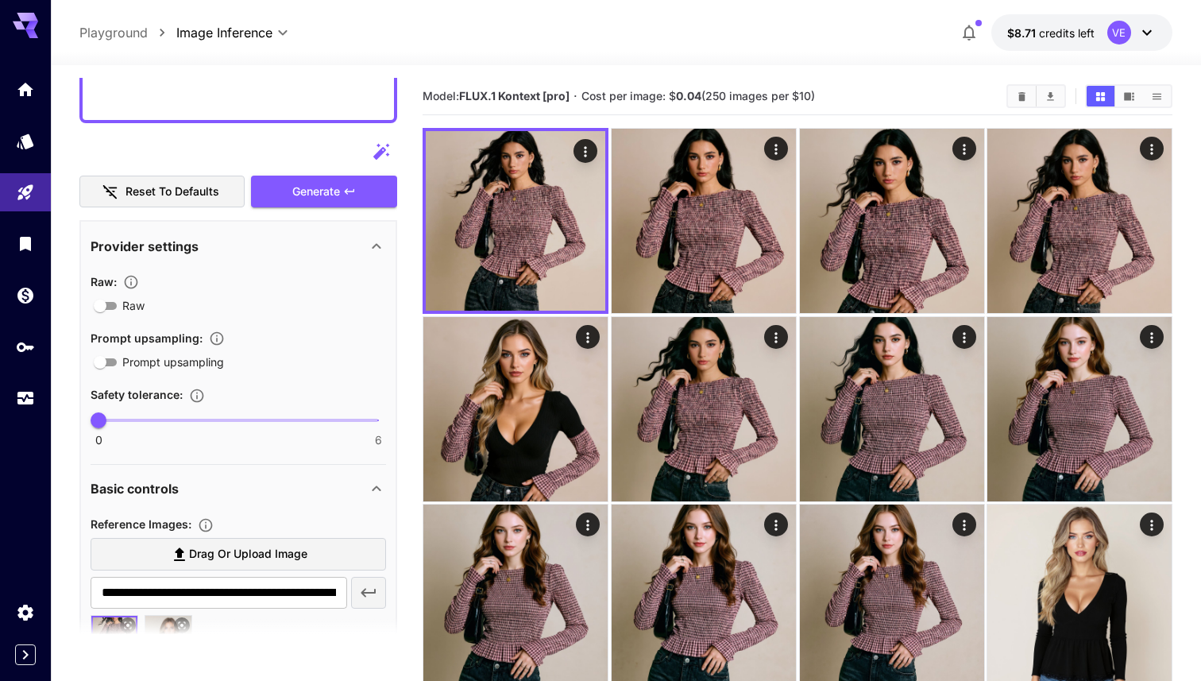
scroll to position [238, 0]
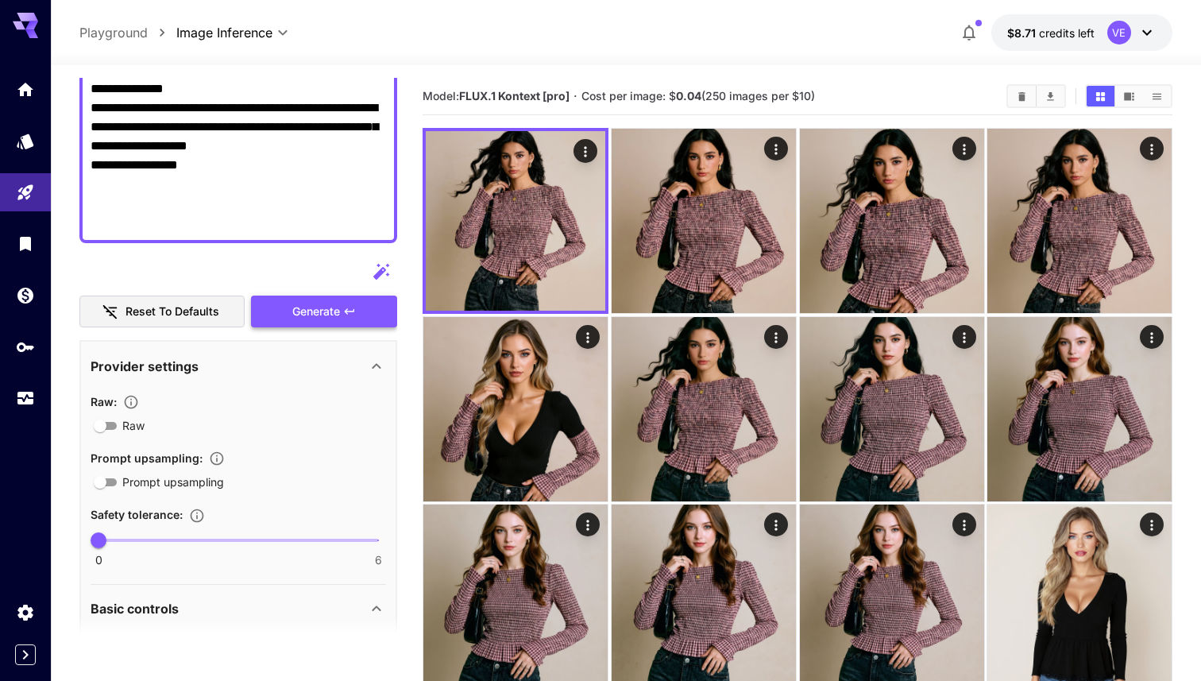
click at [301, 307] on span "Generate" at bounding box center [316, 312] width 48 height 20
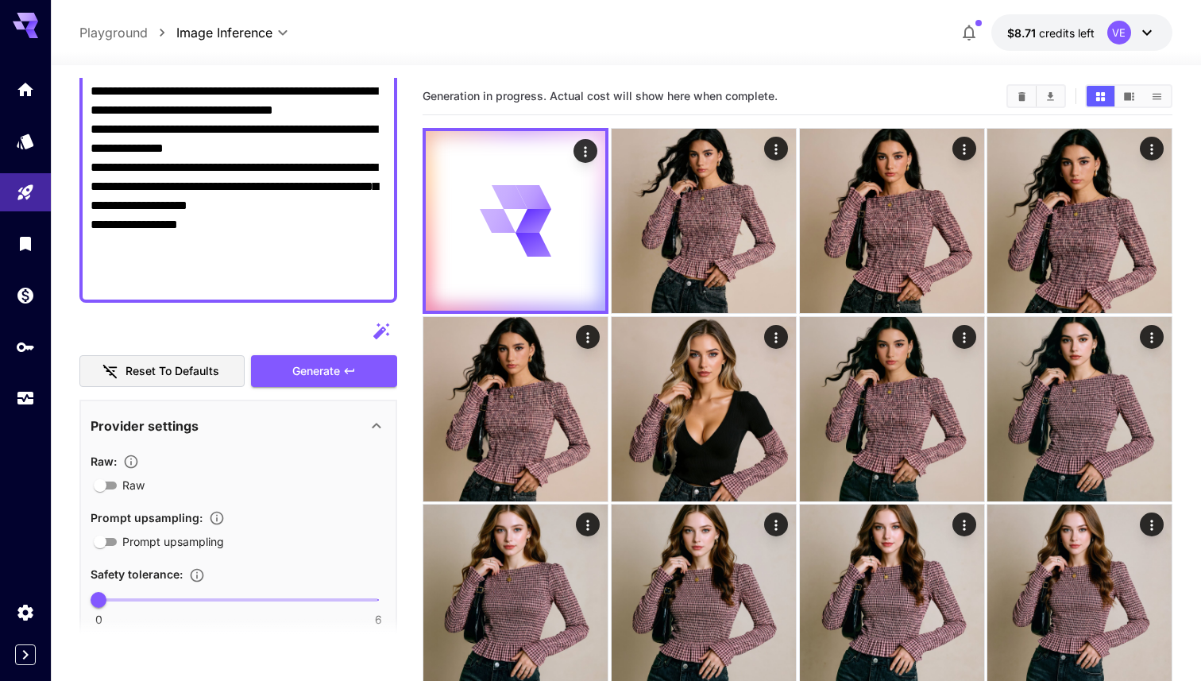
scroll to position [145, 0]
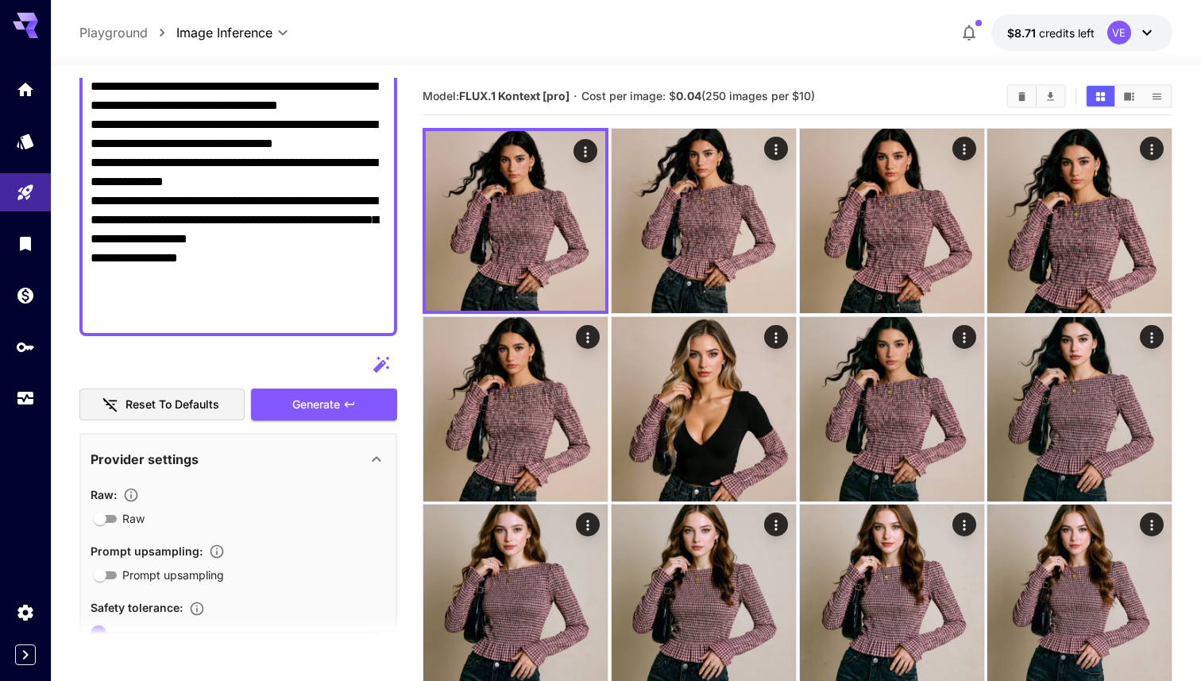
click at [358, 222] on textarea "**********" at bounding box center [239, 201] width 296 height 248
paste textarea "**********"
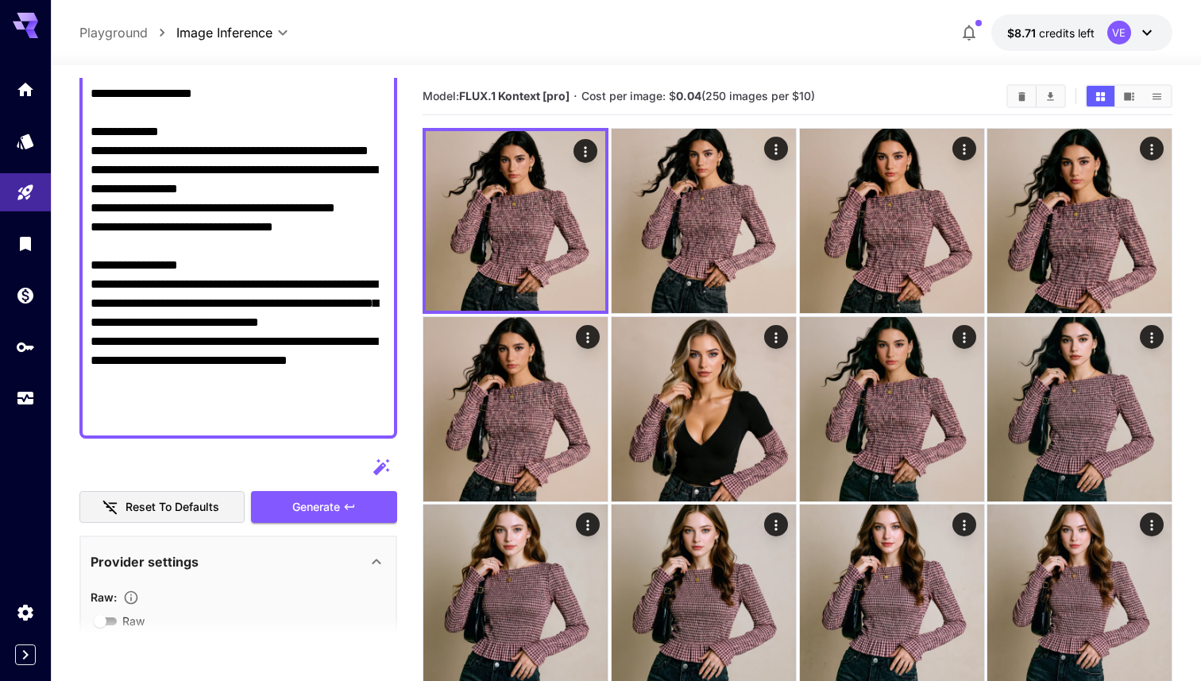
scroll to position [513, 0]
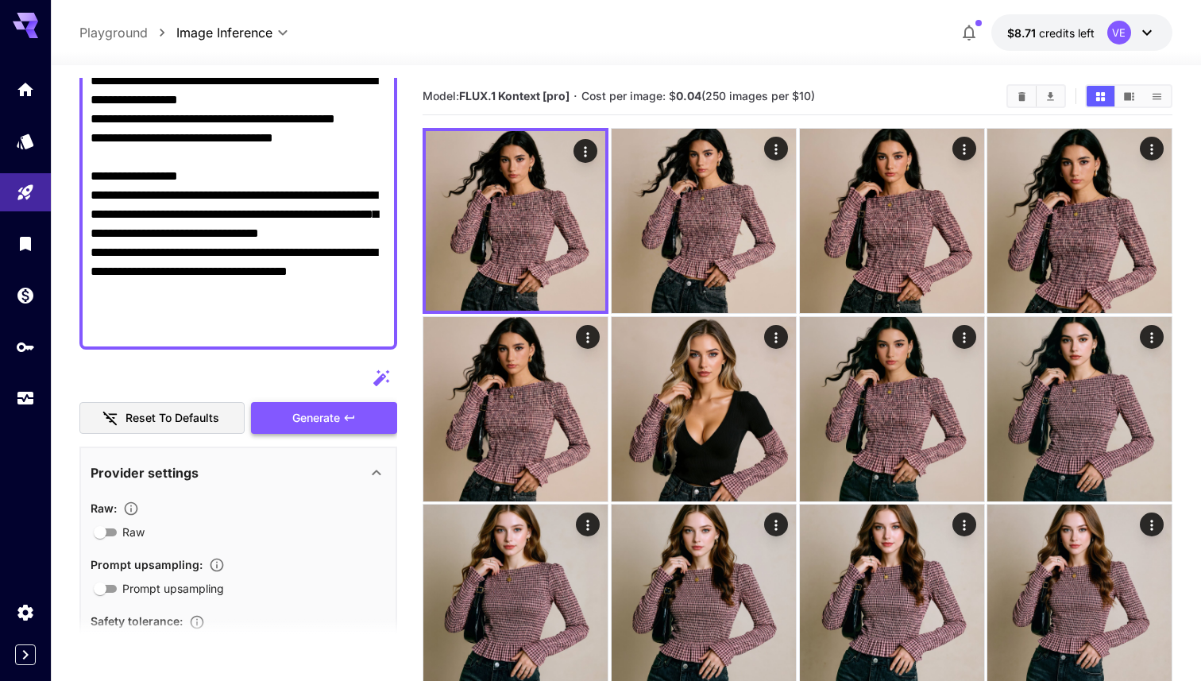
type textarea "**********"
click at [322, 420] on span "Generate" at bounding box center [316, 418] width 48 height 20
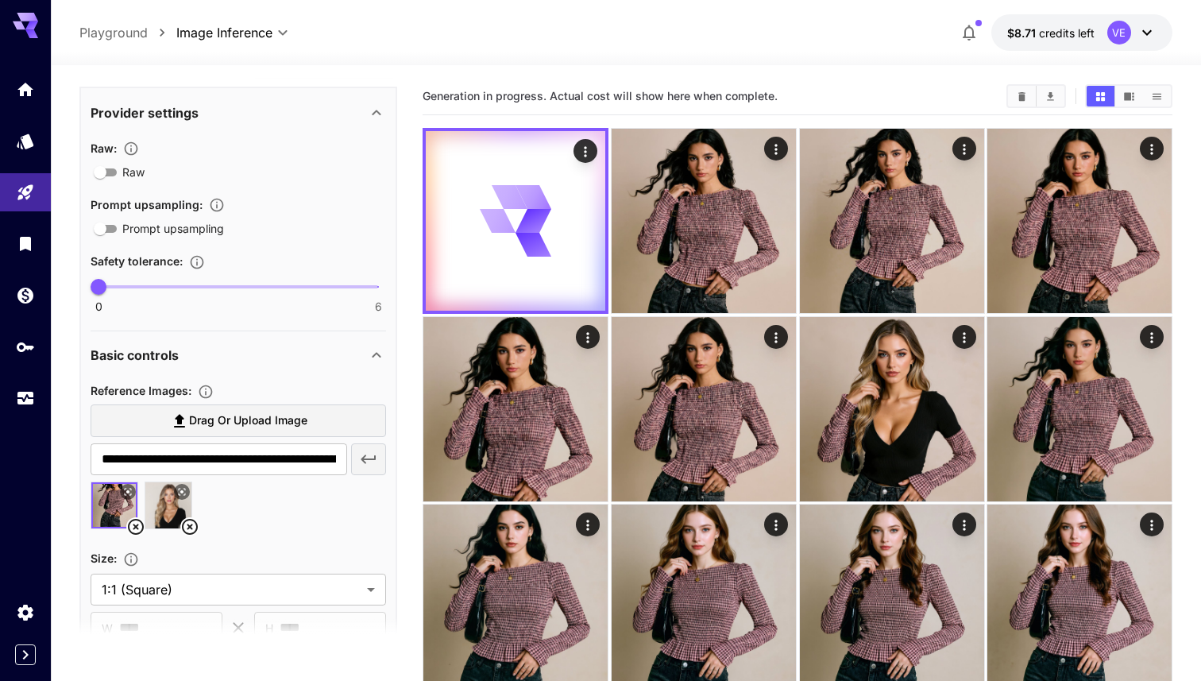
scroll to position [874, 0]
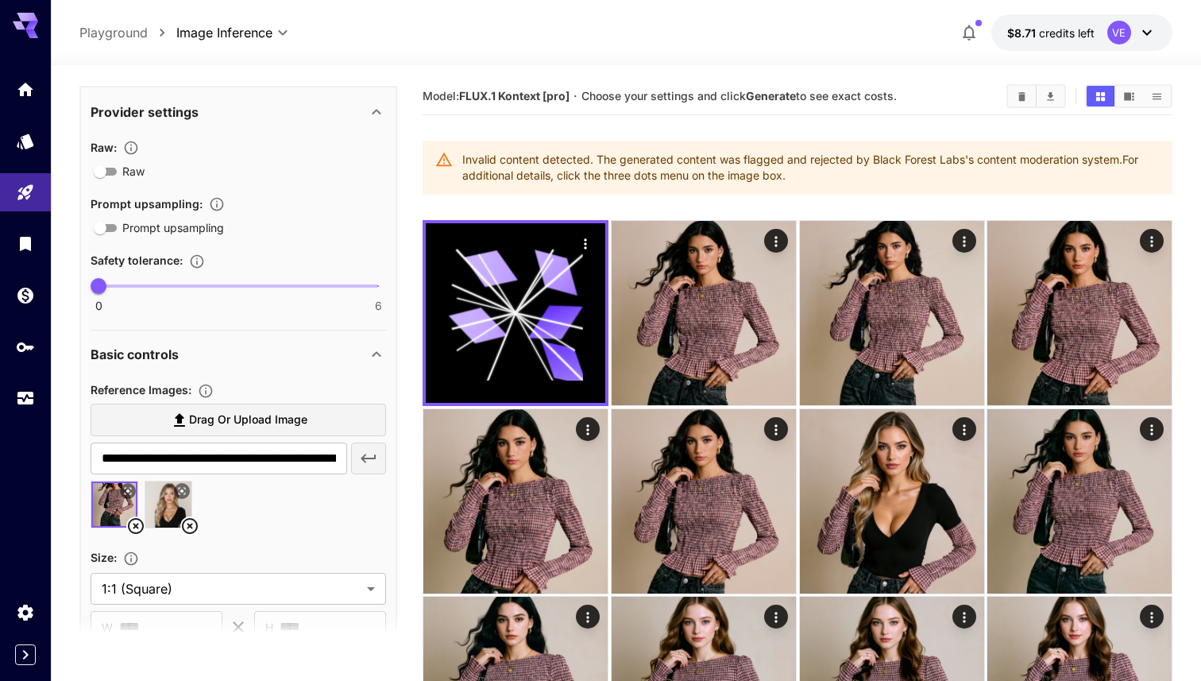
click at [114, 507] on img at bounding box center [114, 505] width 46 height 46
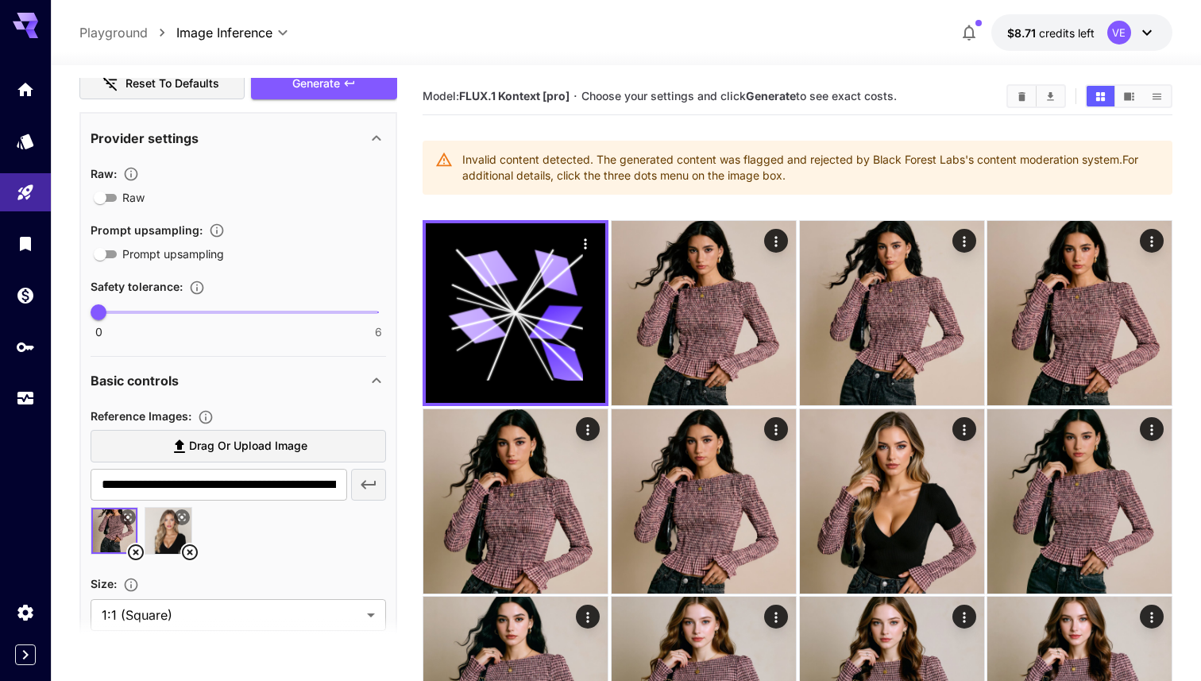
scroll to position [845, 0]
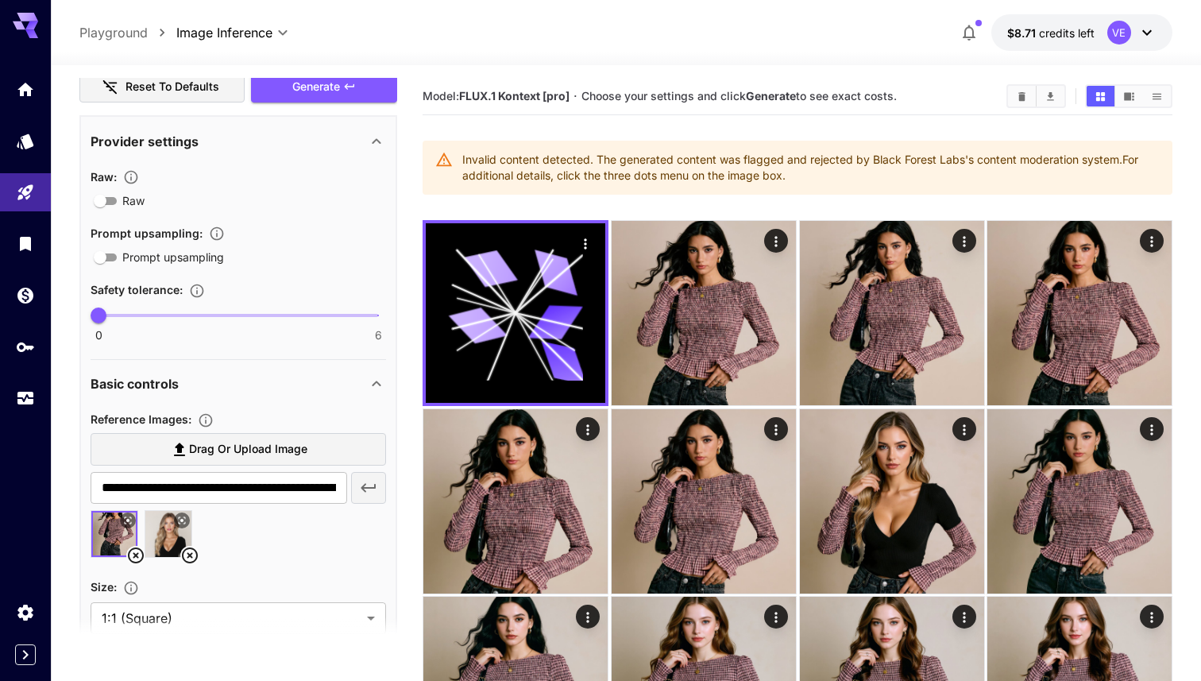
click at [166, 520] on img at bounding box center [168, 534] width 46 height 46
type input "**********"
click at [166, 532] on img at bounding box center [168, 534] width 46 height 46
click at [222, 546] on div at bounding box center [239, 540] width 296 height 60
click at [308, 106] on div "**********" at bounding box center [238, 71] width 318 height 1677
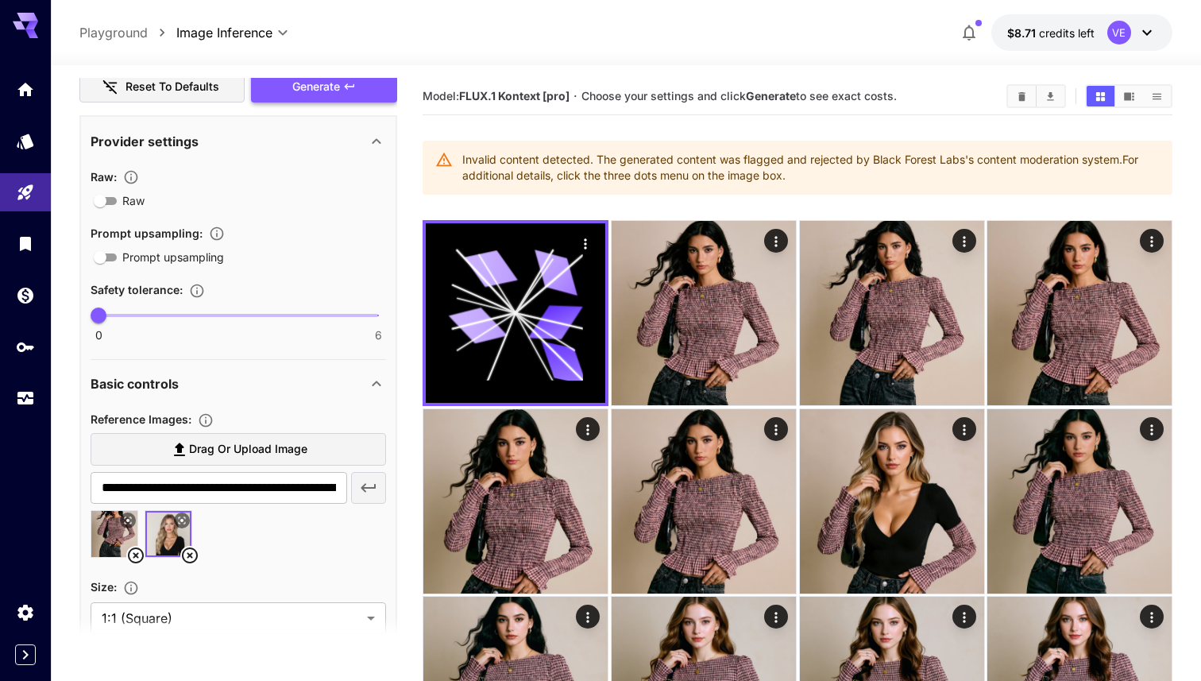
click at [324, 95] on span "Generate" at bounding box center [316, 87] width 48 height 20
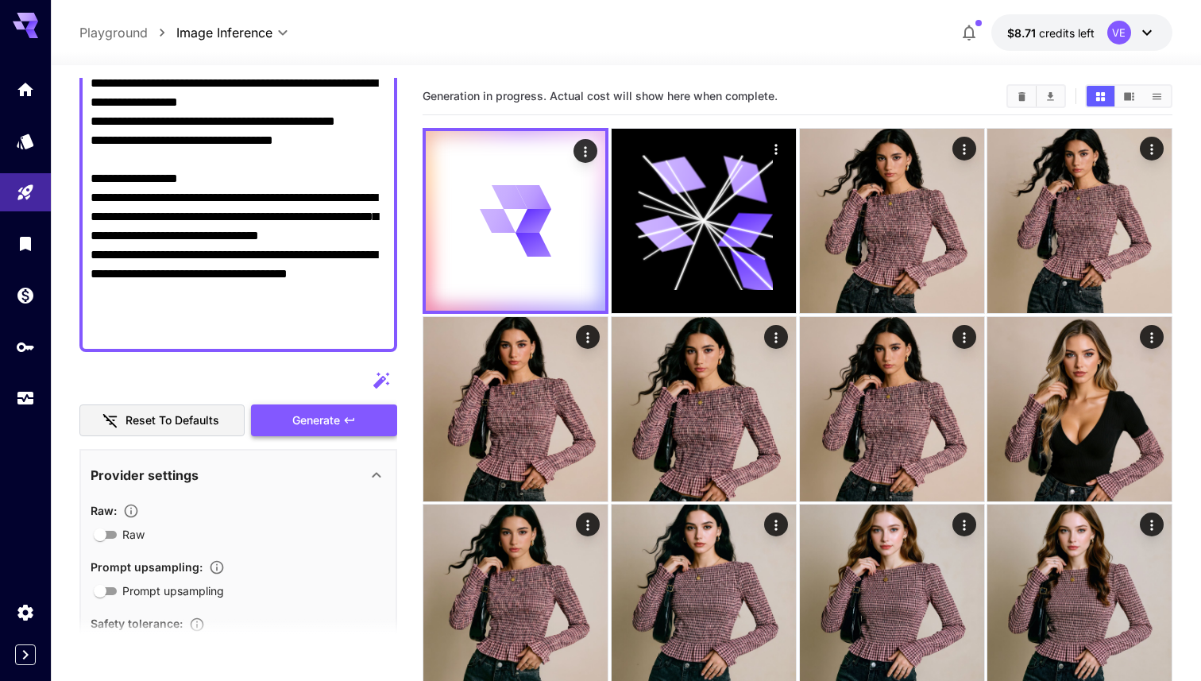
scroll to position [509, 0]
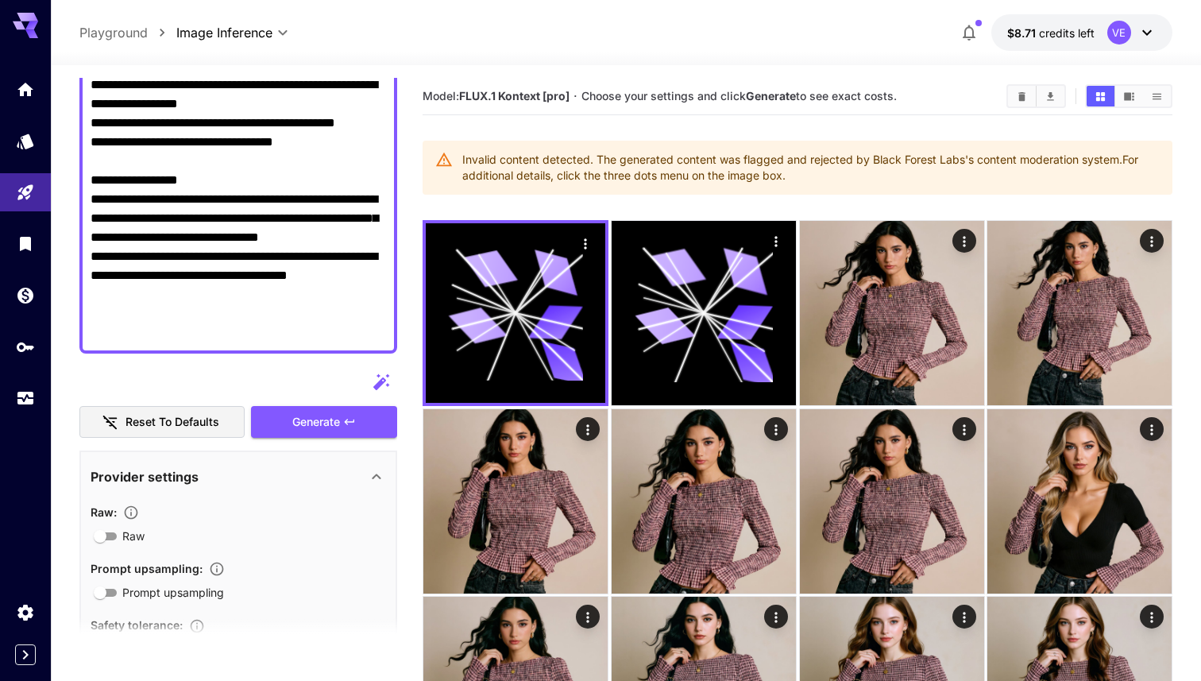
click at [262, 268] on textarea "Raw" at bounding box center [239, 27] width 296 height 629
click at [547, 178] on div "Invalid content detected. The generated content was flagged and rejected by Bla…" at bounding box center [811, 167] width 698 height 44
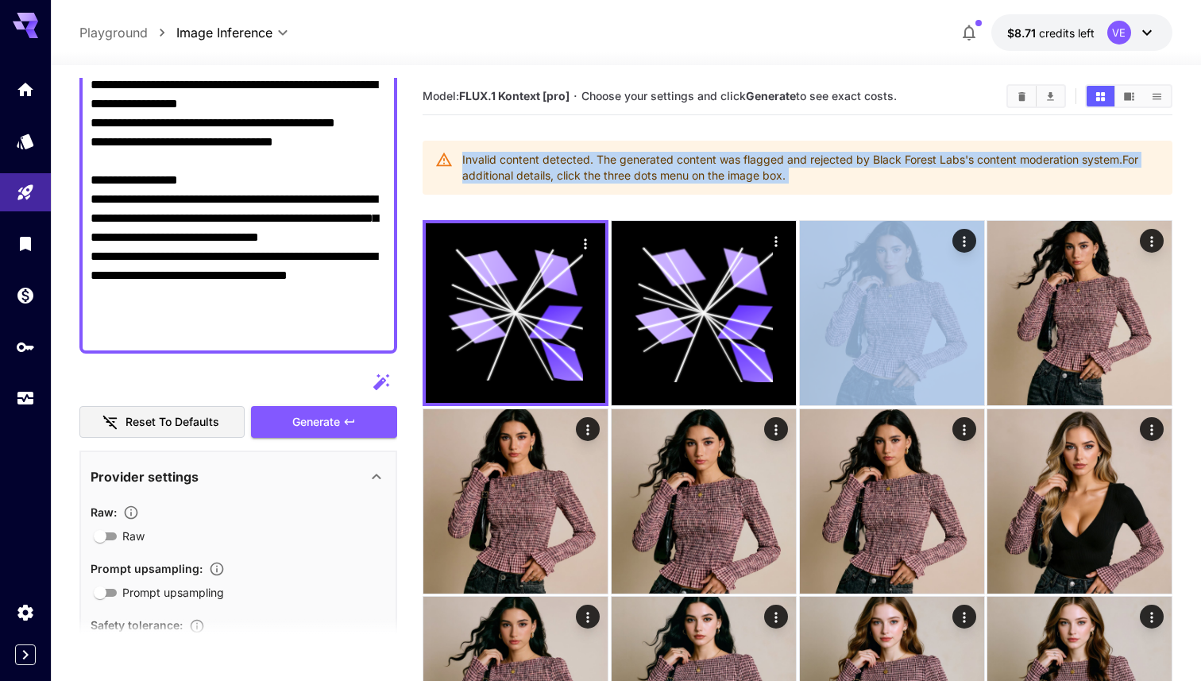
click at [547, 178] on div "Invalid content detected. The generated content was flagged and rejected by Bla…" at bounding box center [811, 167] width 698 height 44
copy section "Invalid content detected. The generated content was flagged and rejected by Bla…"
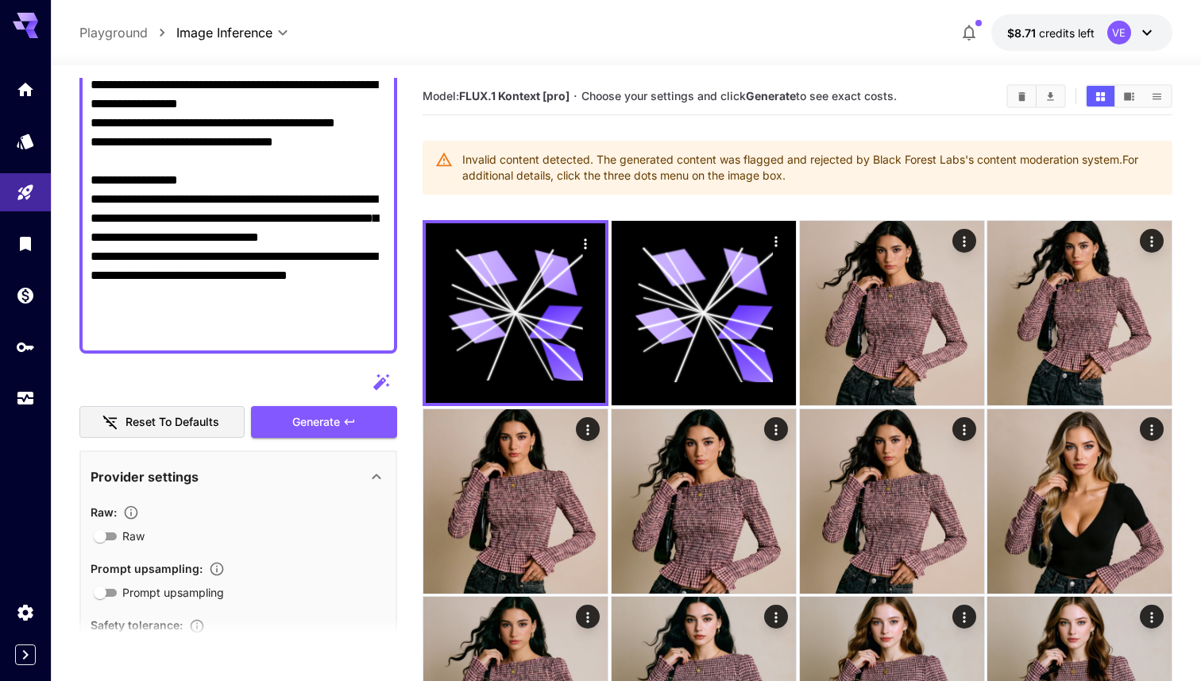
click at [223, 257] on textarea "Raw" at bounding box center [239, 27] width 296 height 629
paste textarea "**********"
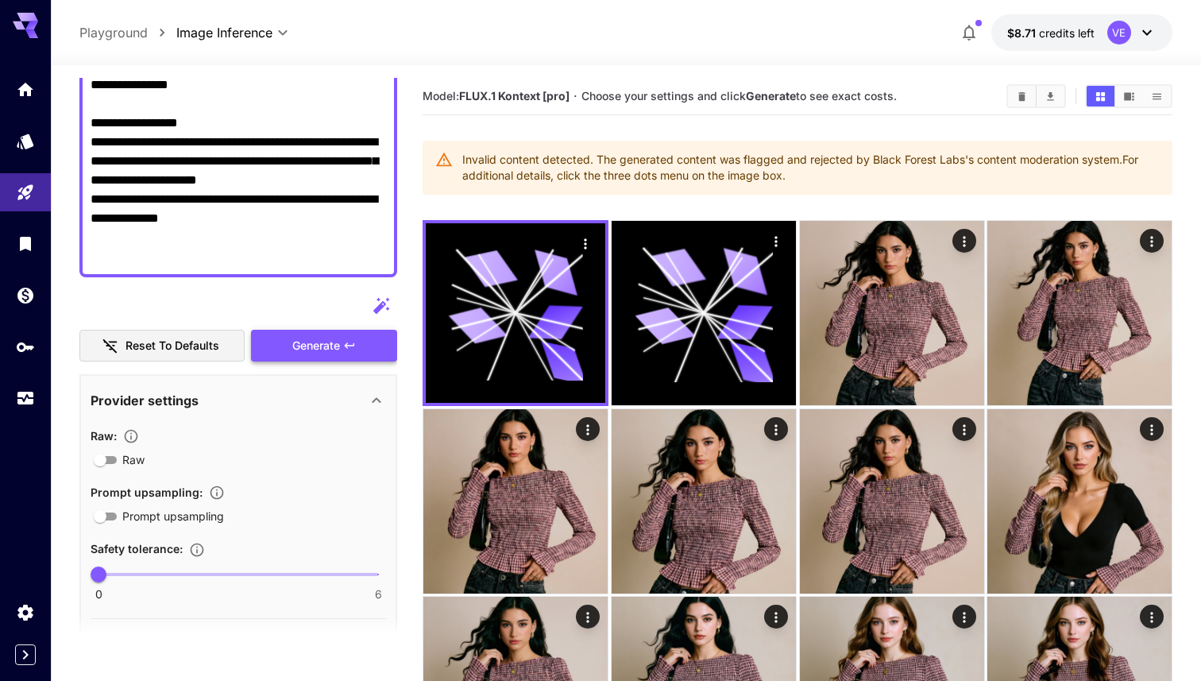
type textarea "**********"
click at [289, 338] on button "Generate" at bounding box center [324, 346] width 146 height 33
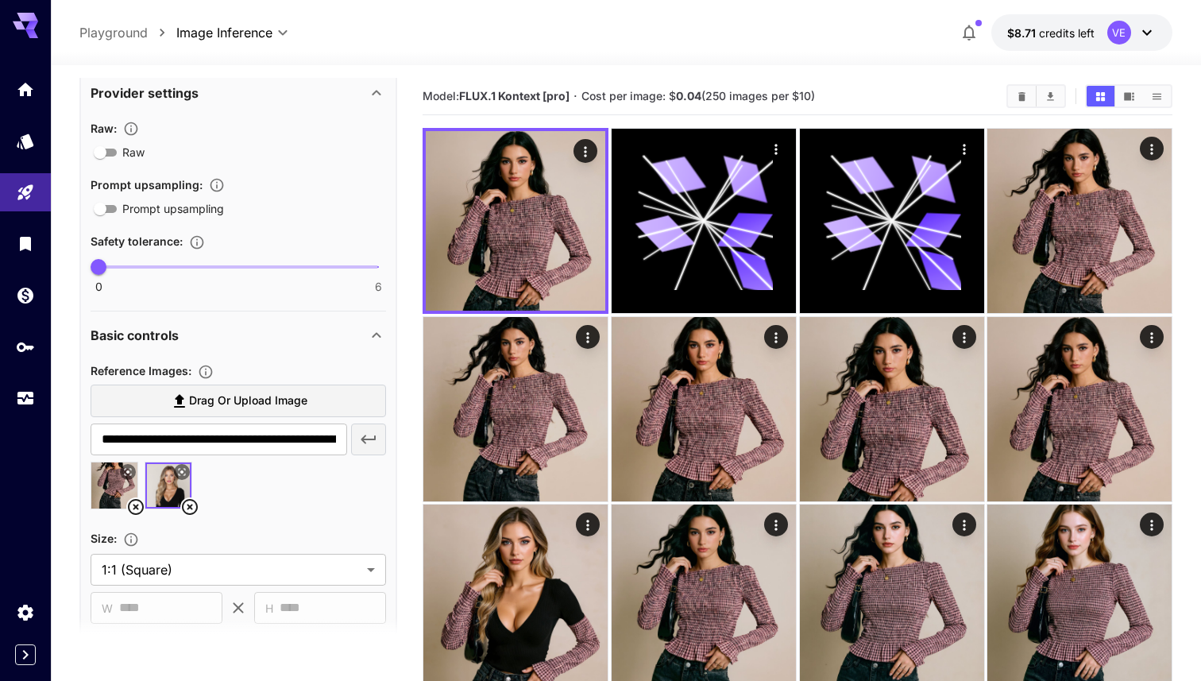
scroll to position [833, 0]
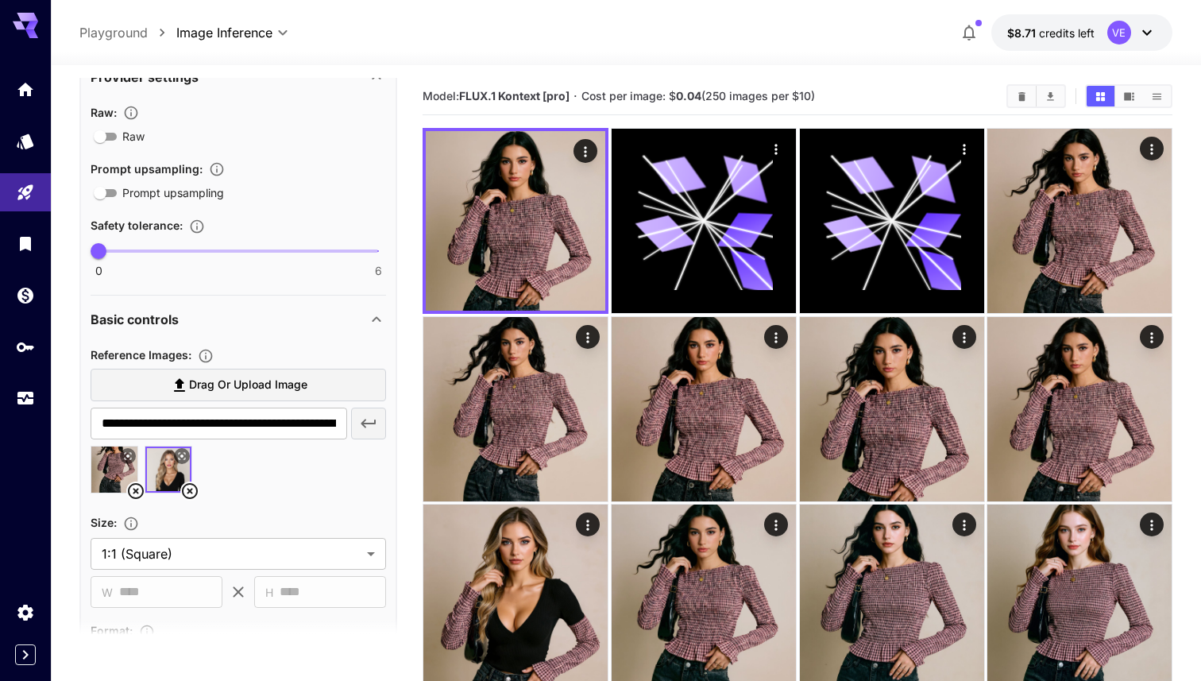
click at [110, 477] on img at bounding box center [114, 470] width 46 height 46
type input "**********"
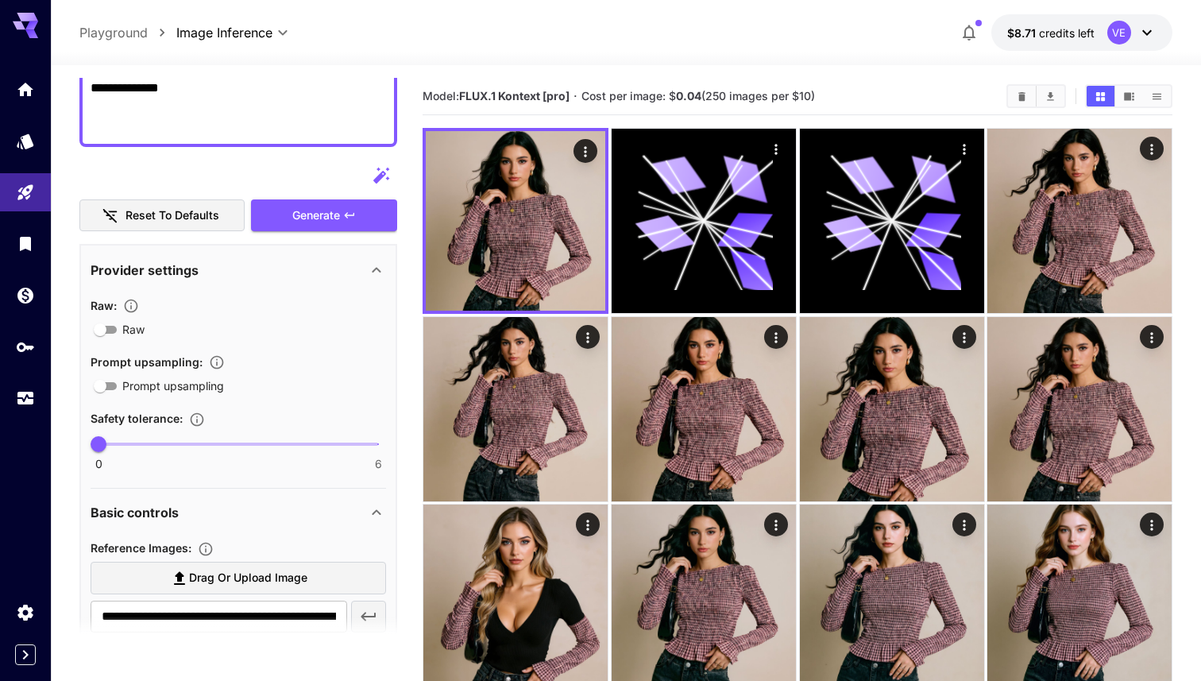
scroll to position [599, 0]
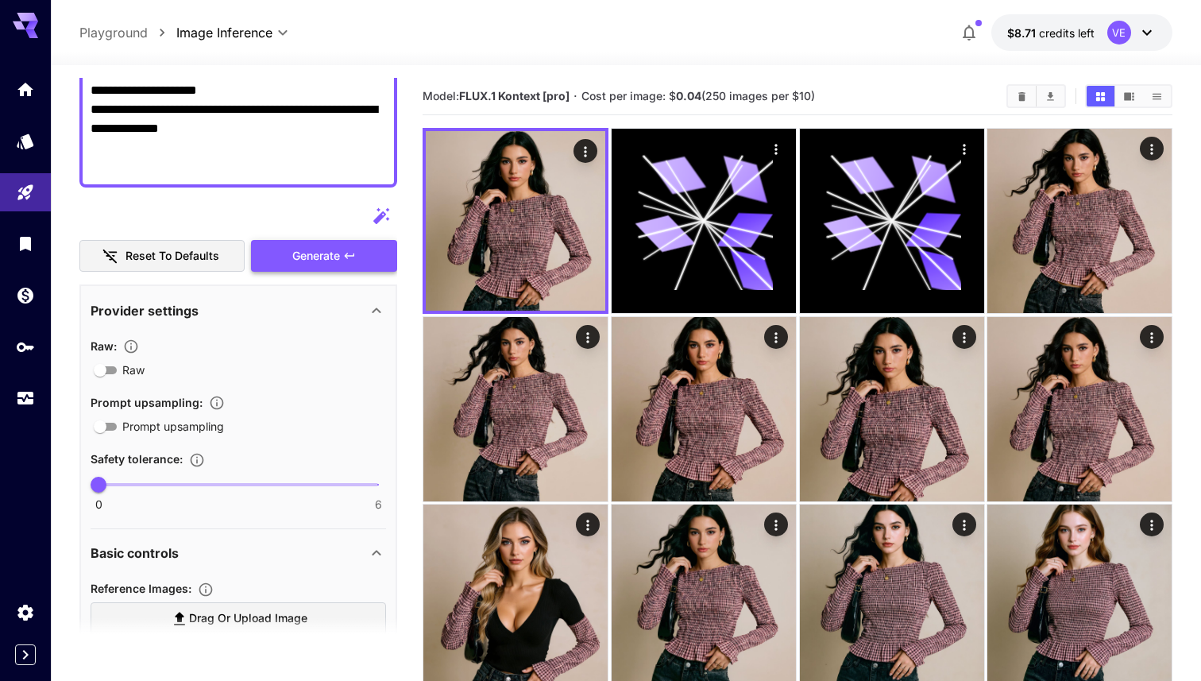
click at [326, 242] on button "Generate" at bounding box center [324, 256] width 146 height 33
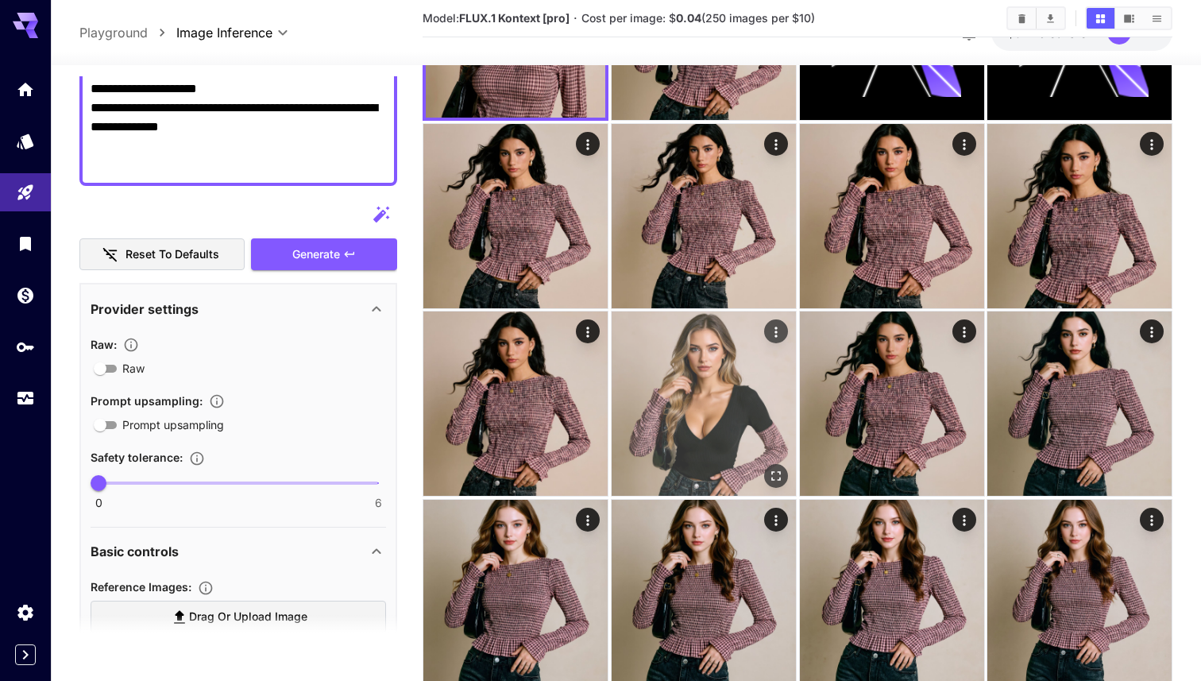
scroll to position [219, 0]
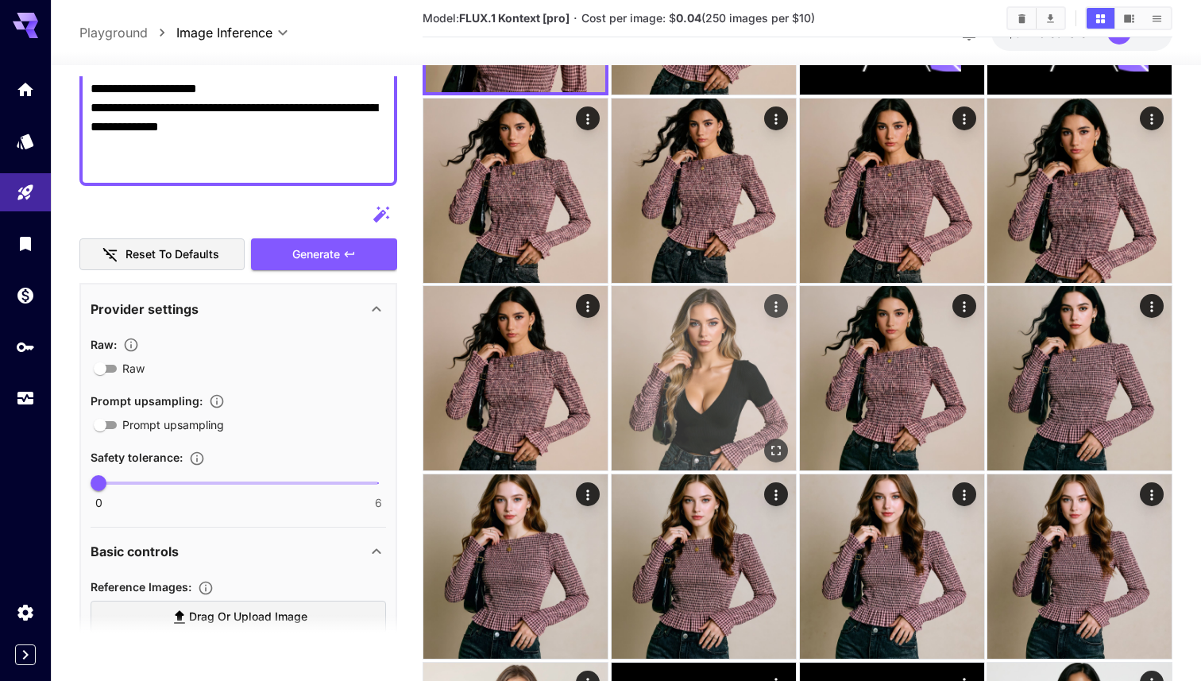
click at [775, 451] on icon "Open in fullscreen" at bounding box center [776, 451] width 16 height 16
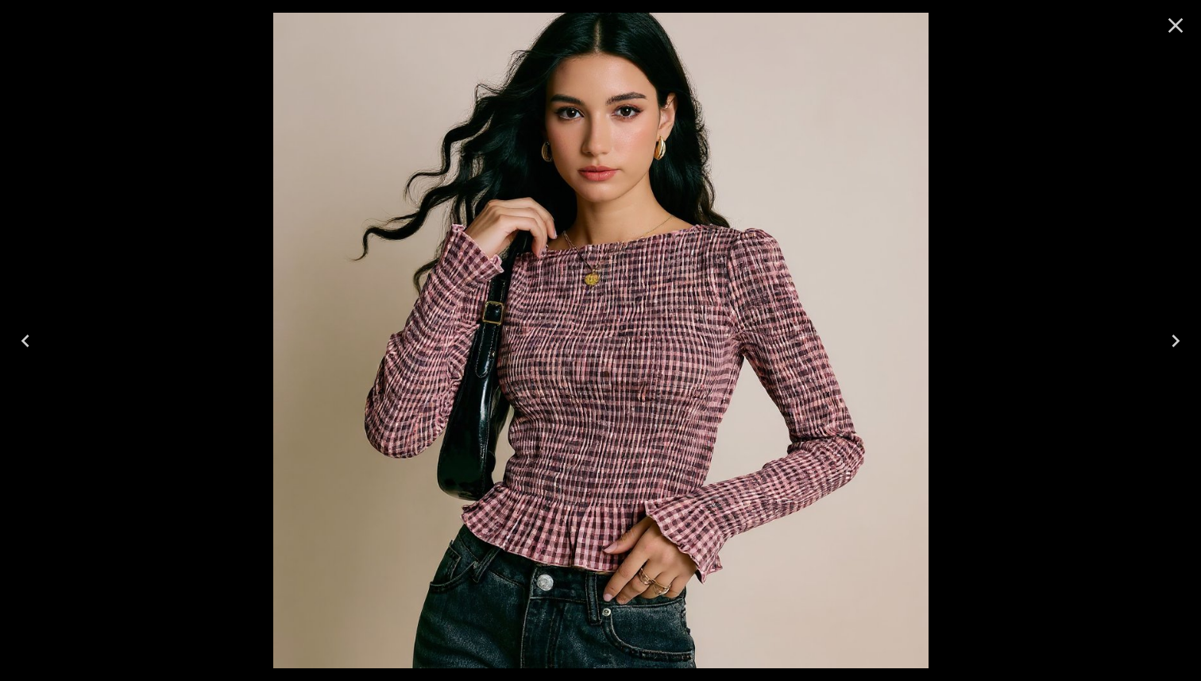
click at [1186, 35] on icon "Close" at bounding box center [1175, 25] width 25 height 25
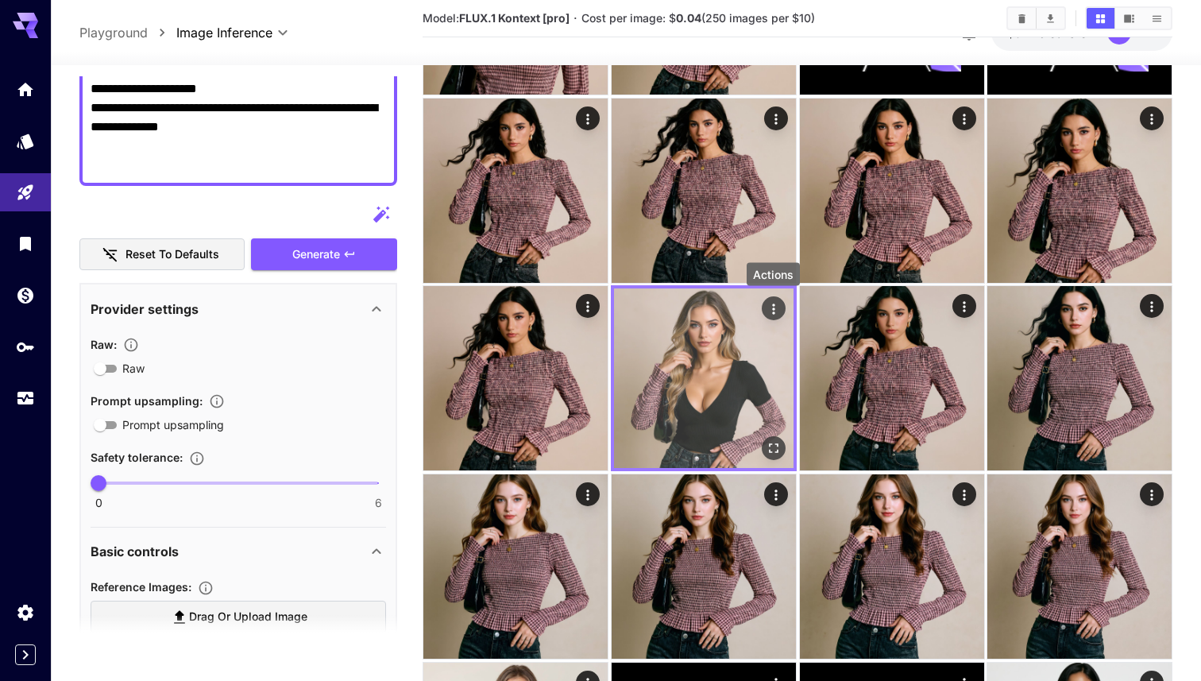
click at [774, 310] on icon "Actions" at bounding box center [773, 309] width 2 height 10
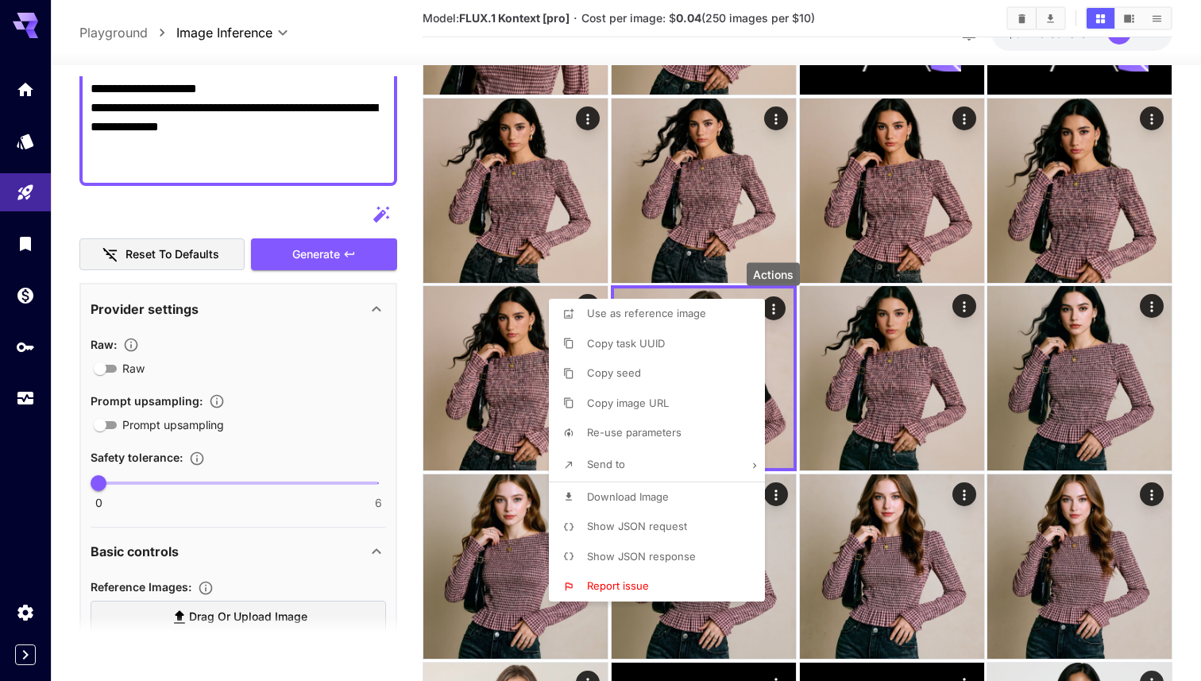
click at [660, 423] on li "Re-use parameters" at bounding box center [662, 433] width 226 height 30
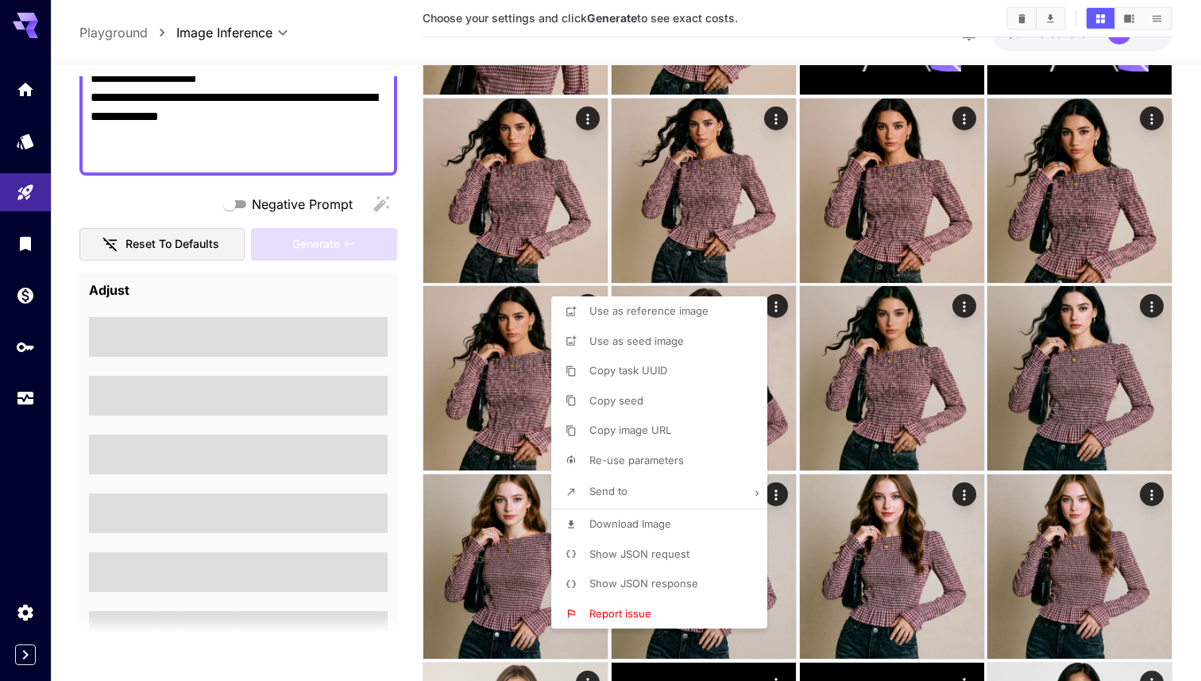
scroll to position [505, 0]
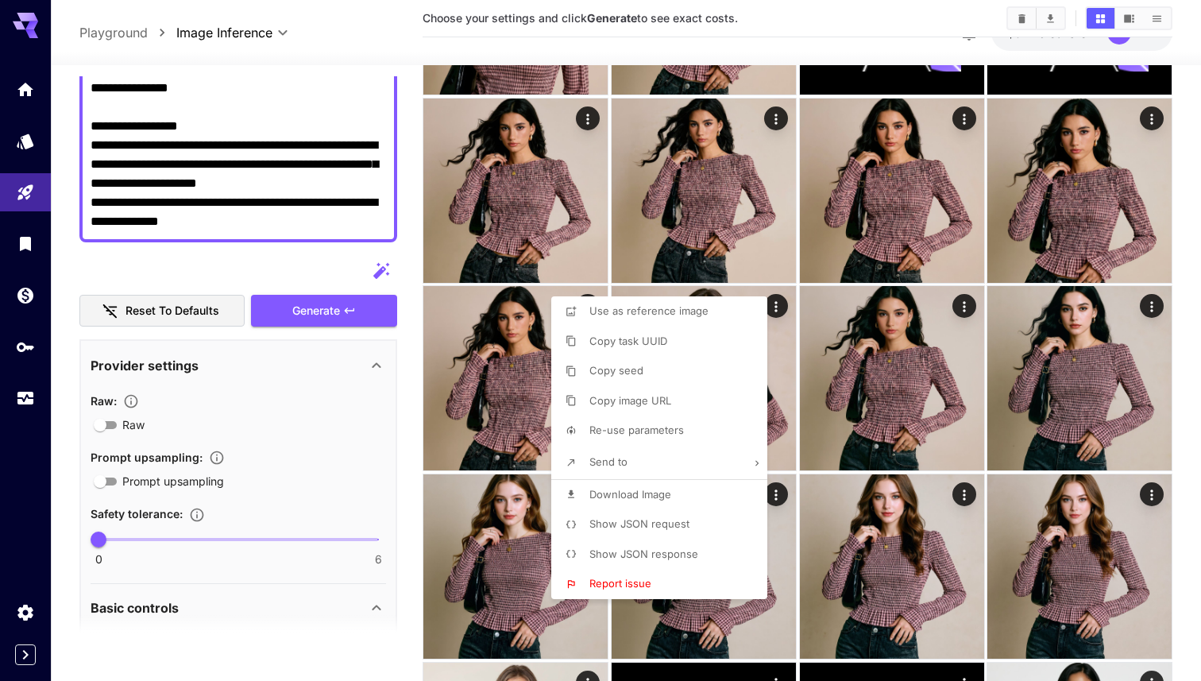
click at [342, 320] on div at bounding box center [600, 340] width 1201 height 681
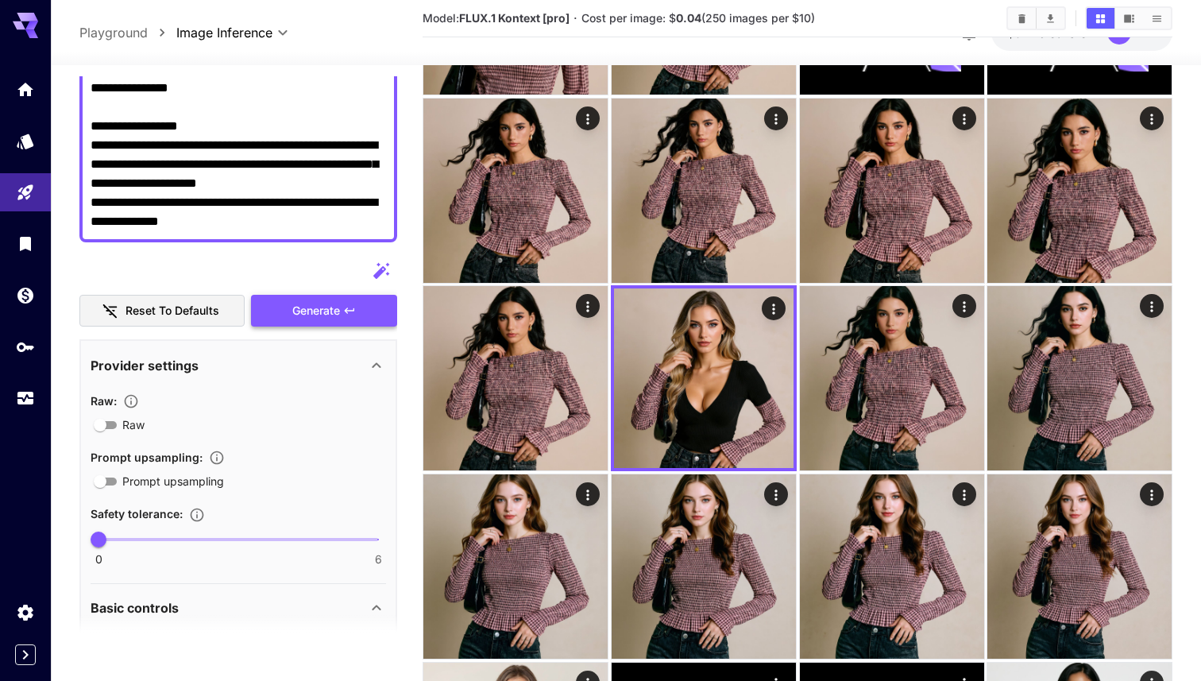
click at [331, 319] on span "Generate" at bounding box center [316, 311] width 48 height 20
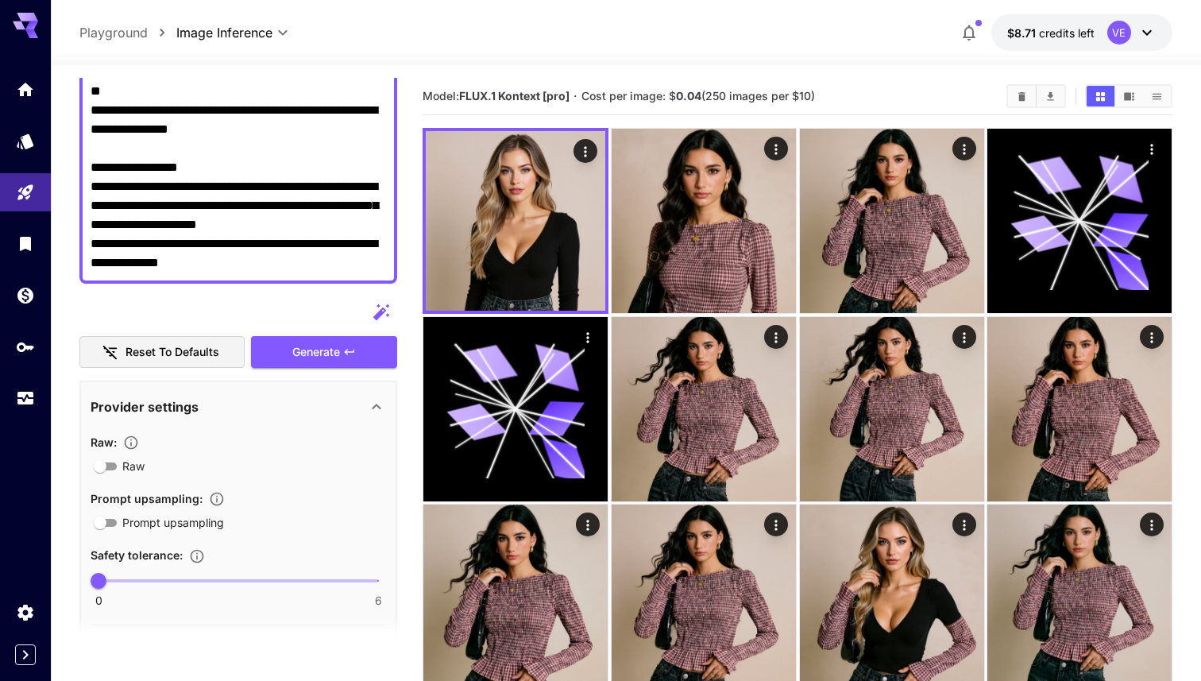
scroll to position [812, 0]
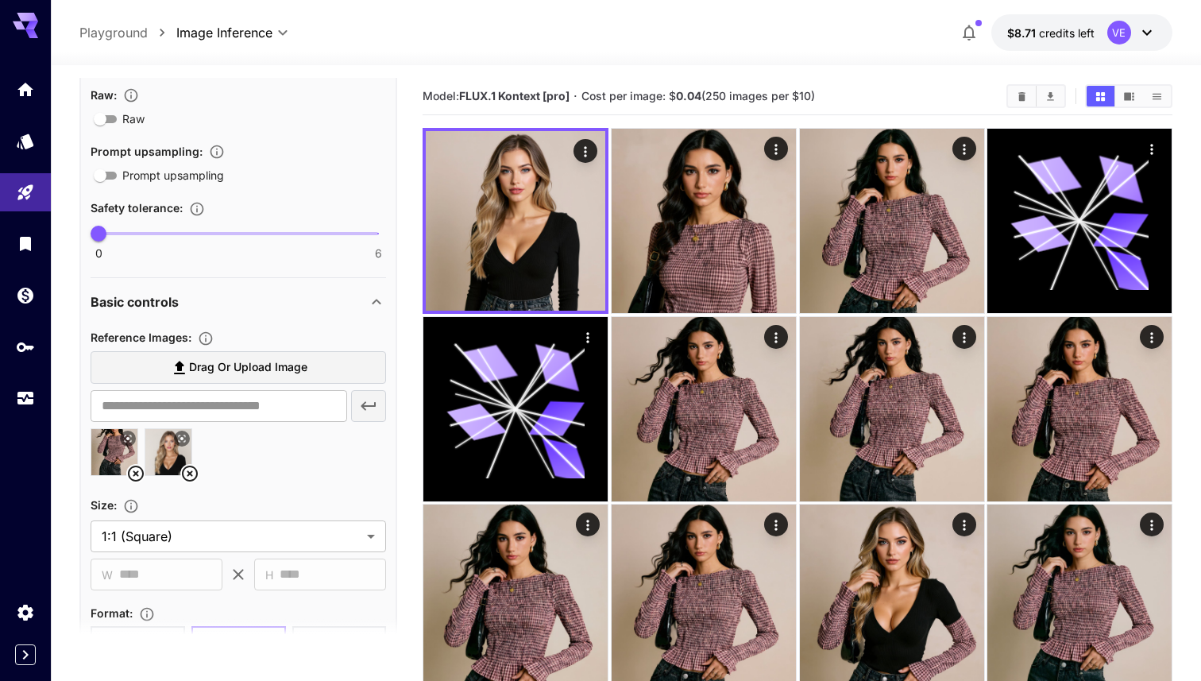
click at [102, 455] on img at bounding box center [114, 452] width 46 height 46
type input "**********"
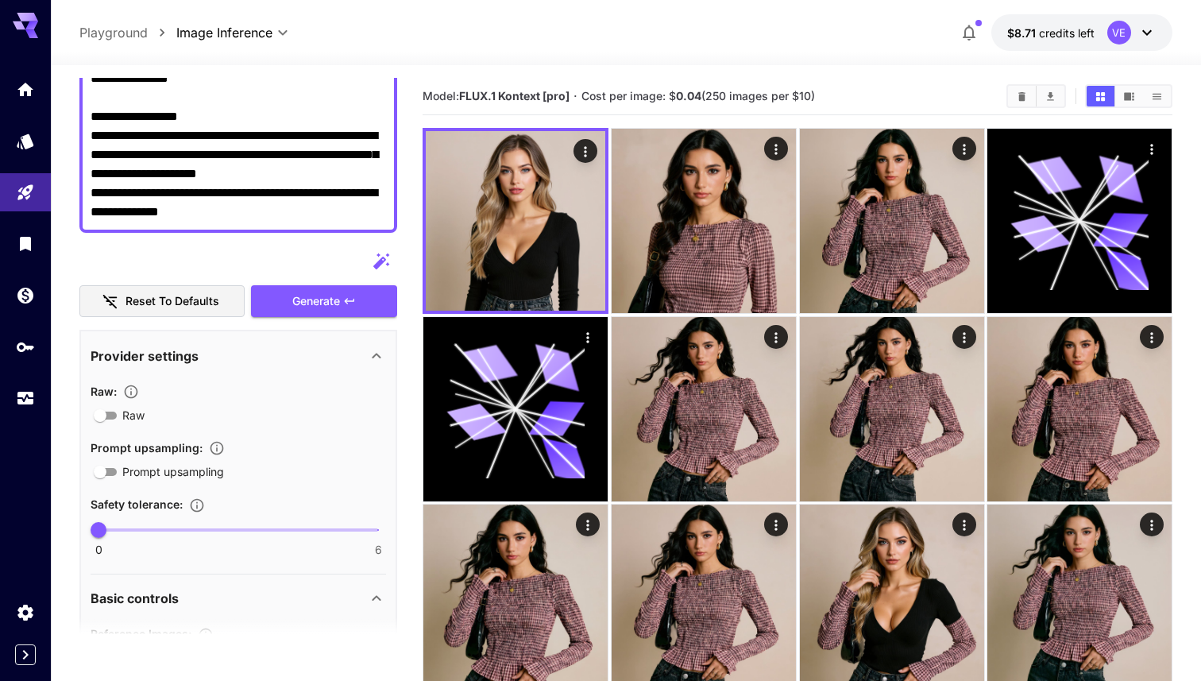
scroll to position [462, 0]
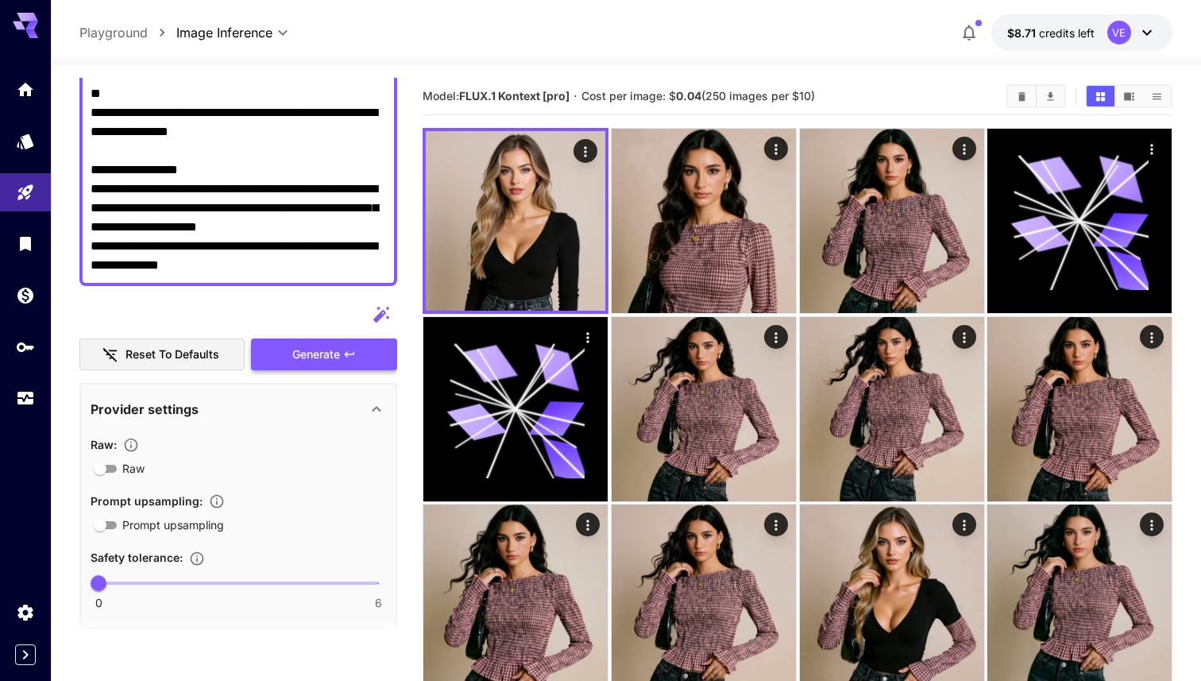
click at [317, 362] on span "Generate" at bounding box center [316, 355] width 48 height 20
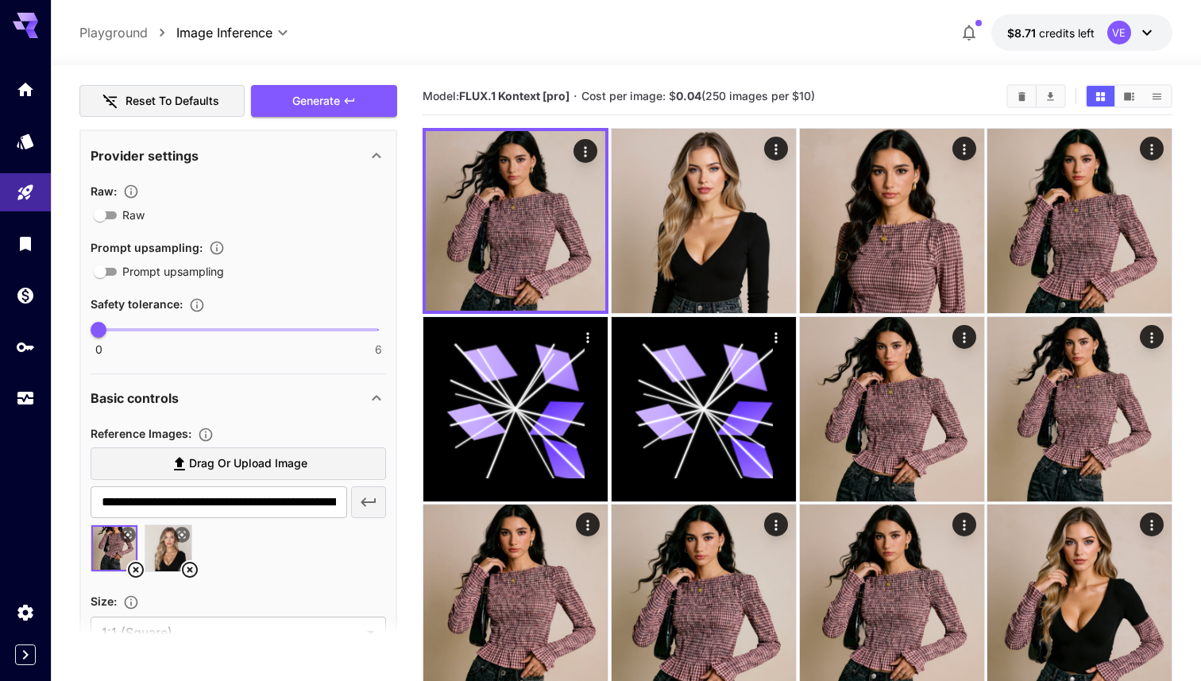
scroll to position [1000, 0]
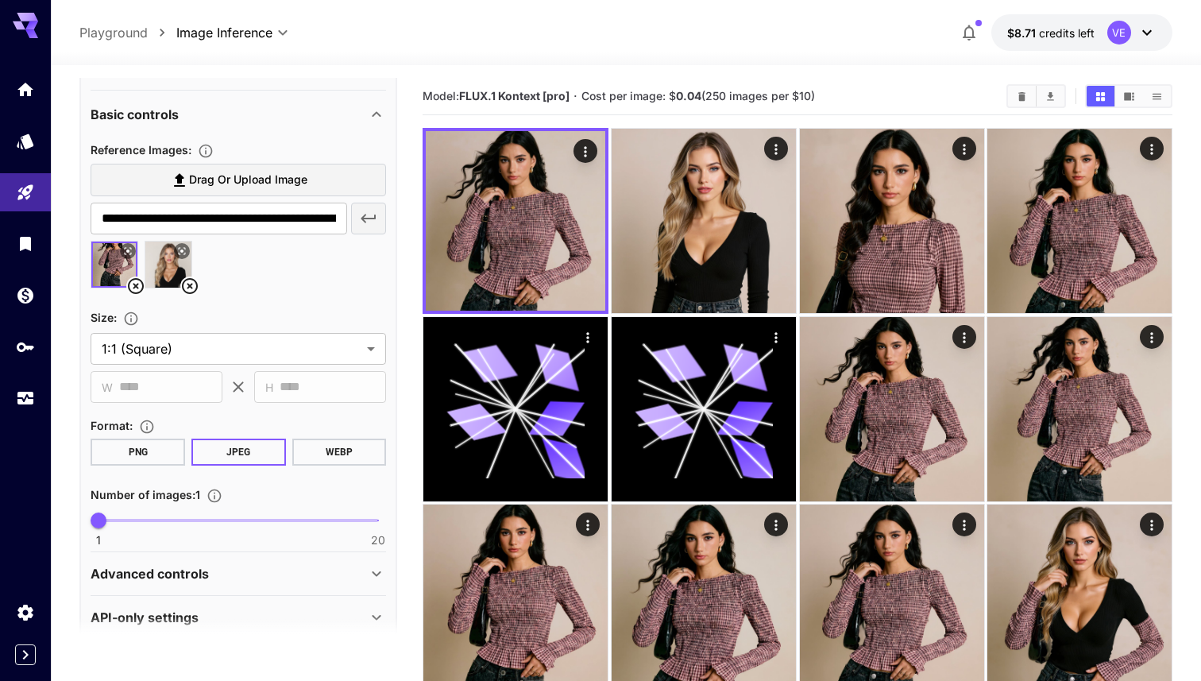
click at [151, 257] on img at bounding box center [168, 265] width 46 height 46
type input "**********"
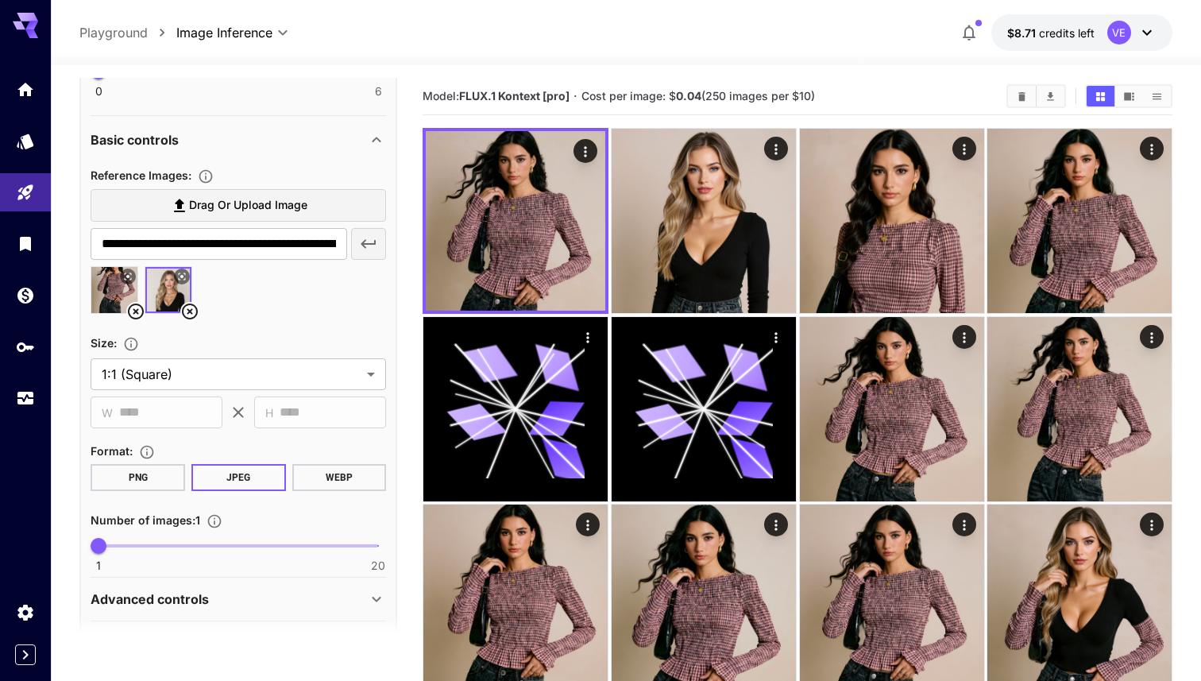
click at [145, 296] on img at bounding box center [168, 290] width 46 height 46
click at [149, 296] on img at bounding box center [168, 290] width 46 height 46
click at [210, 296] on div at bounding box center [239, 296] width 296 height 60
click at [329, 250] on input "**********" at bounding box center [219, 244] width 257 height 32
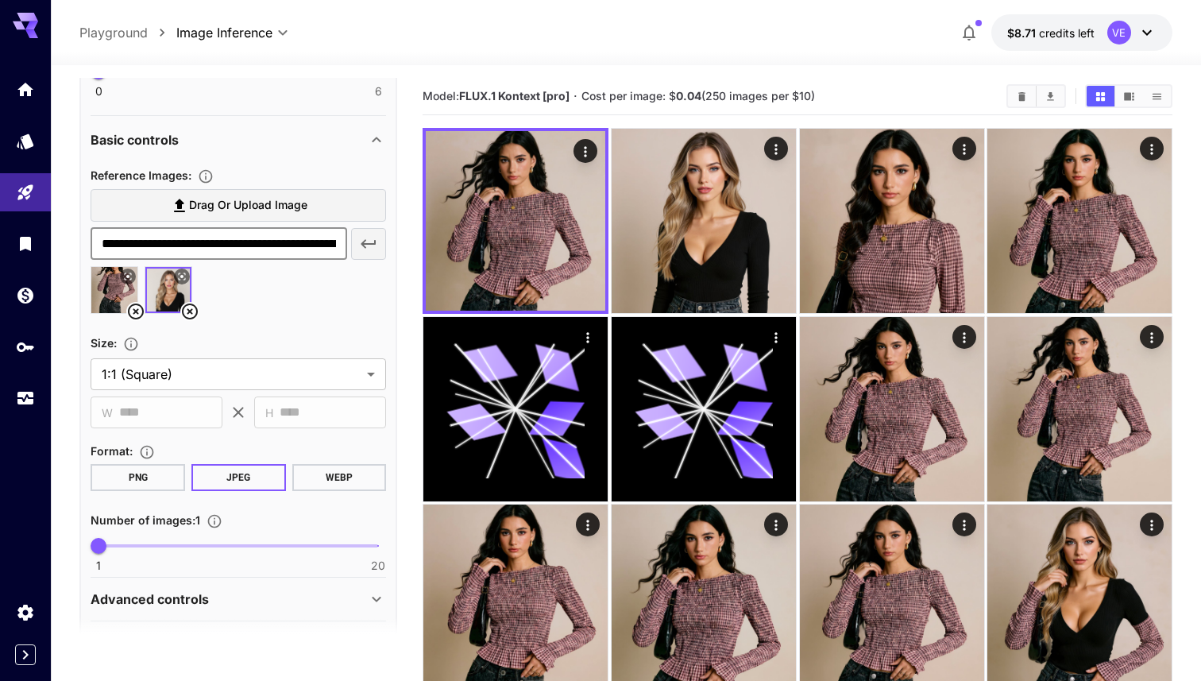
click at [329, 250] on input "**********" at bounding box center [219, 244] width 257 height 32
click at [316, 317] on div at bounding box center [239, 296] width 296 height 60
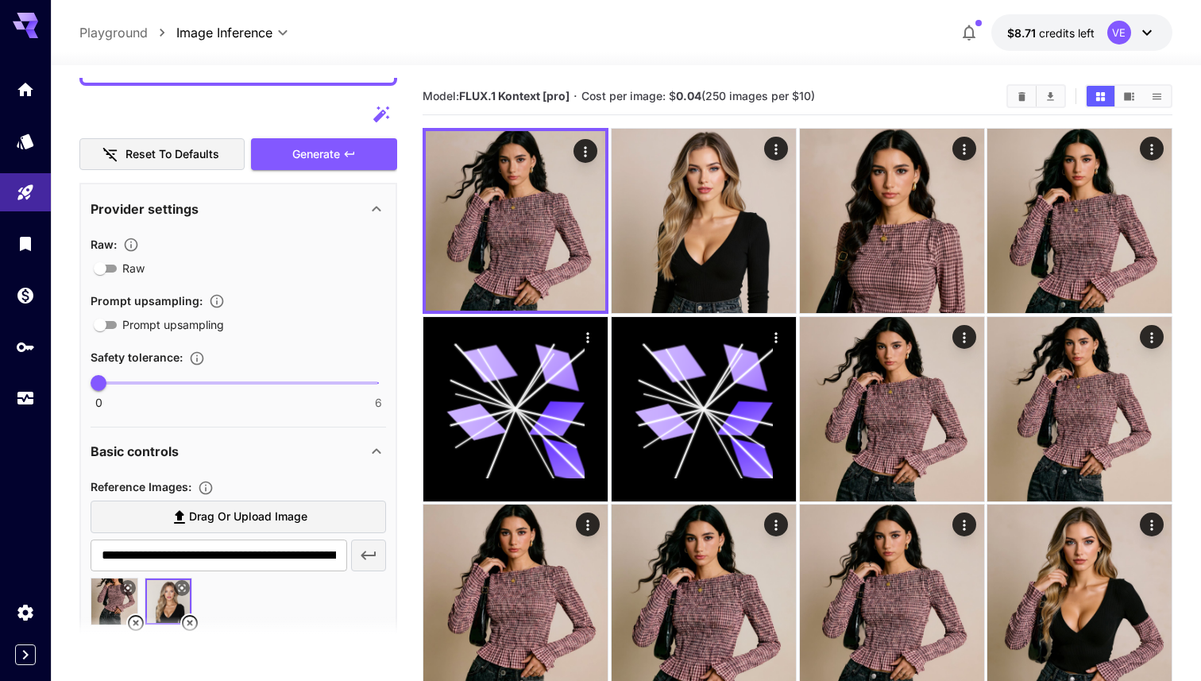
scroll to position [609, 0]
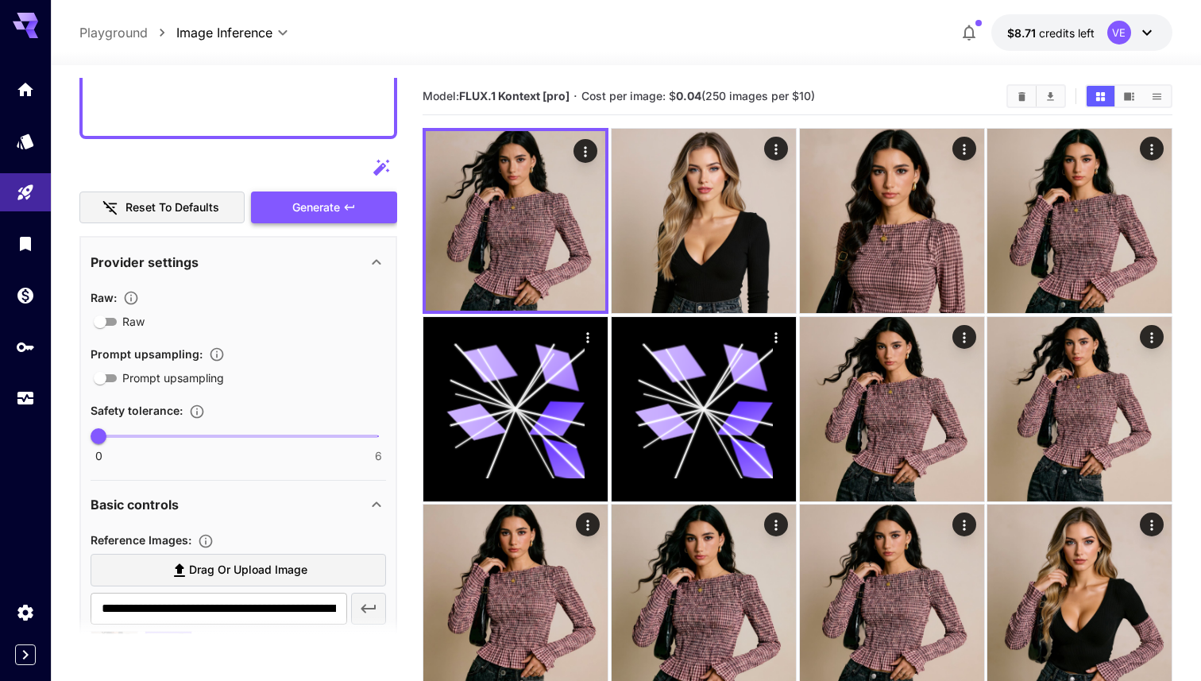
click at [311, 196] on button "Generate" at bounding box center [324, 207] width 146 height 33
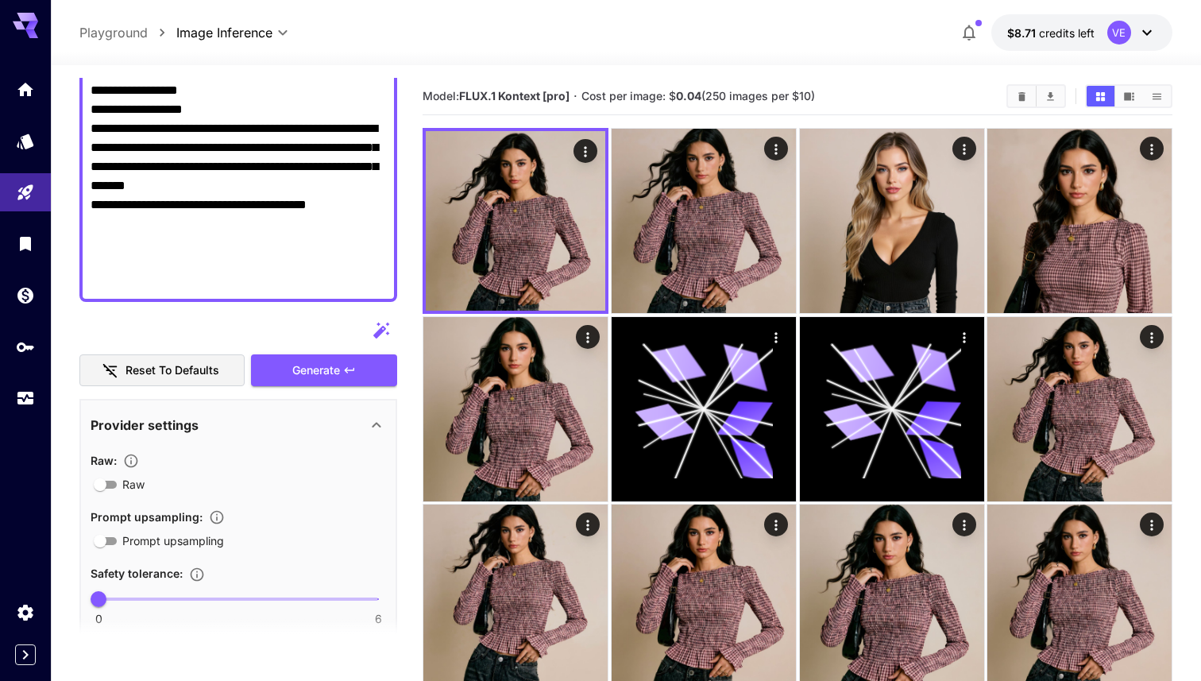
scroll to position [445, 0]
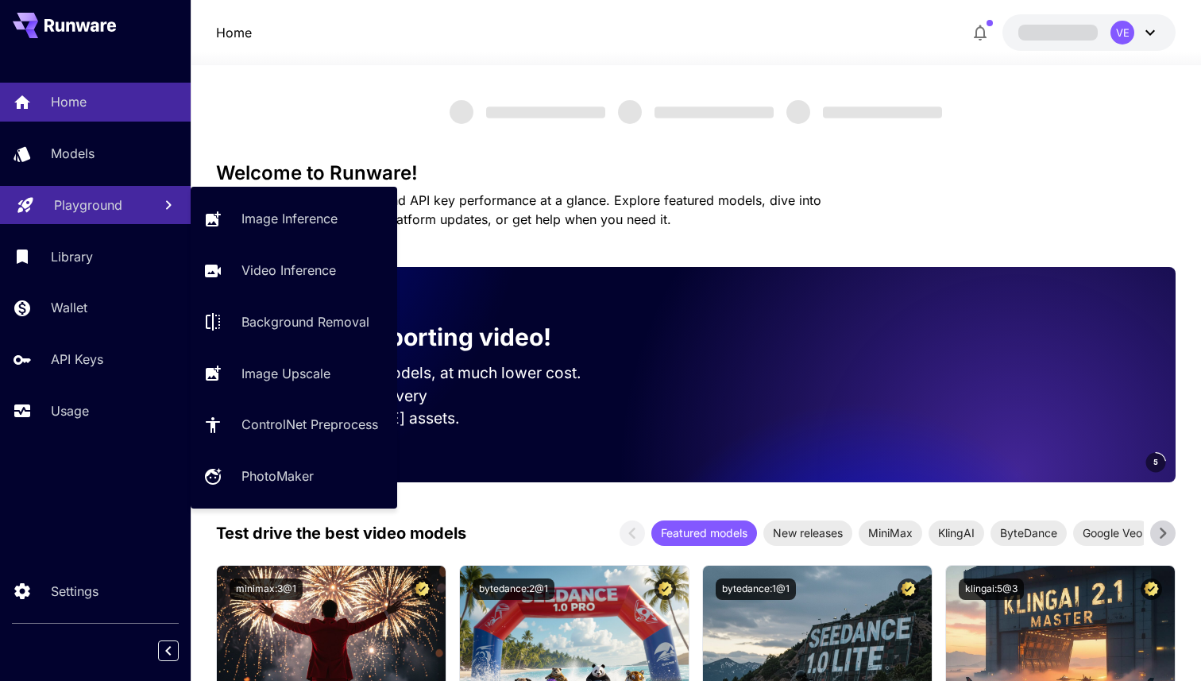
click at [131, 218] on link "Playground" at bounding box center [95, 205] width 191 height 39
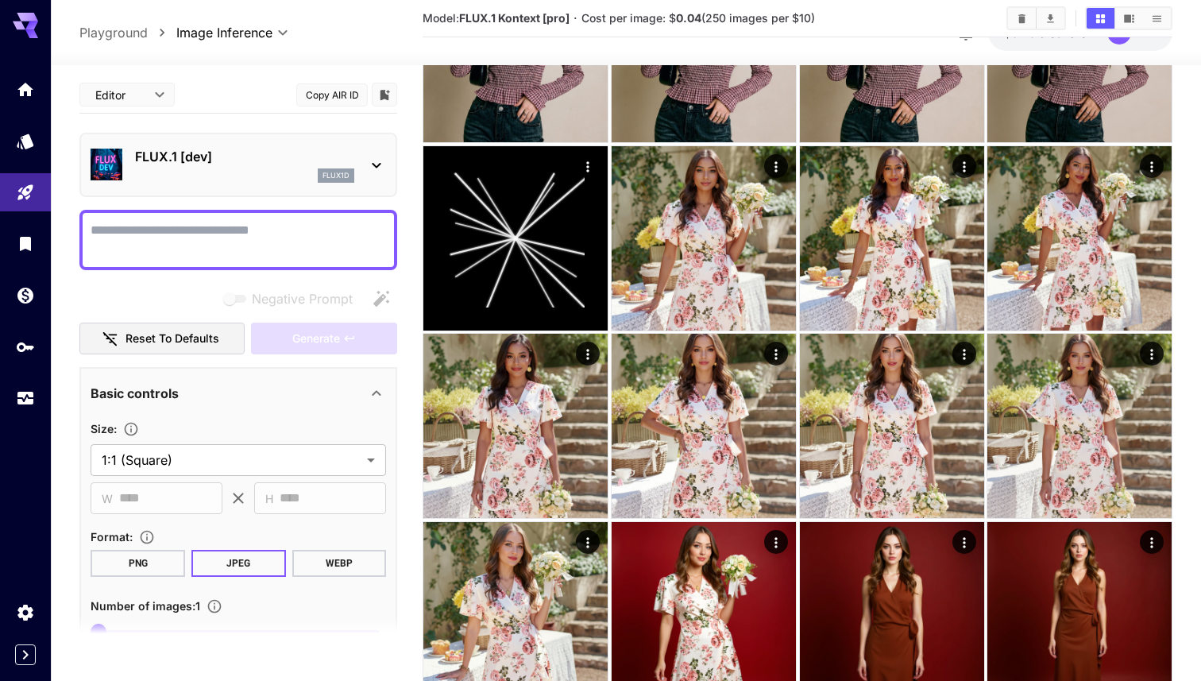
scroll to position [1503, 0]
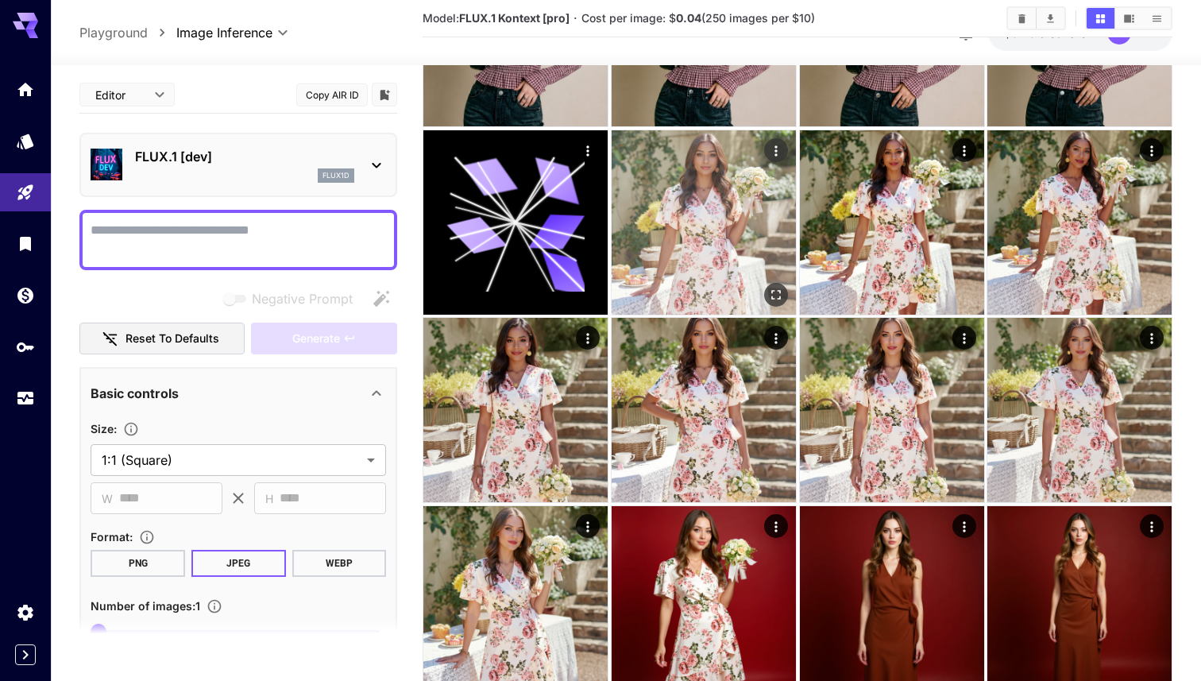
click at [780, 147] on icon "Actions" at bounding box center [776, 150] width 16 height 16
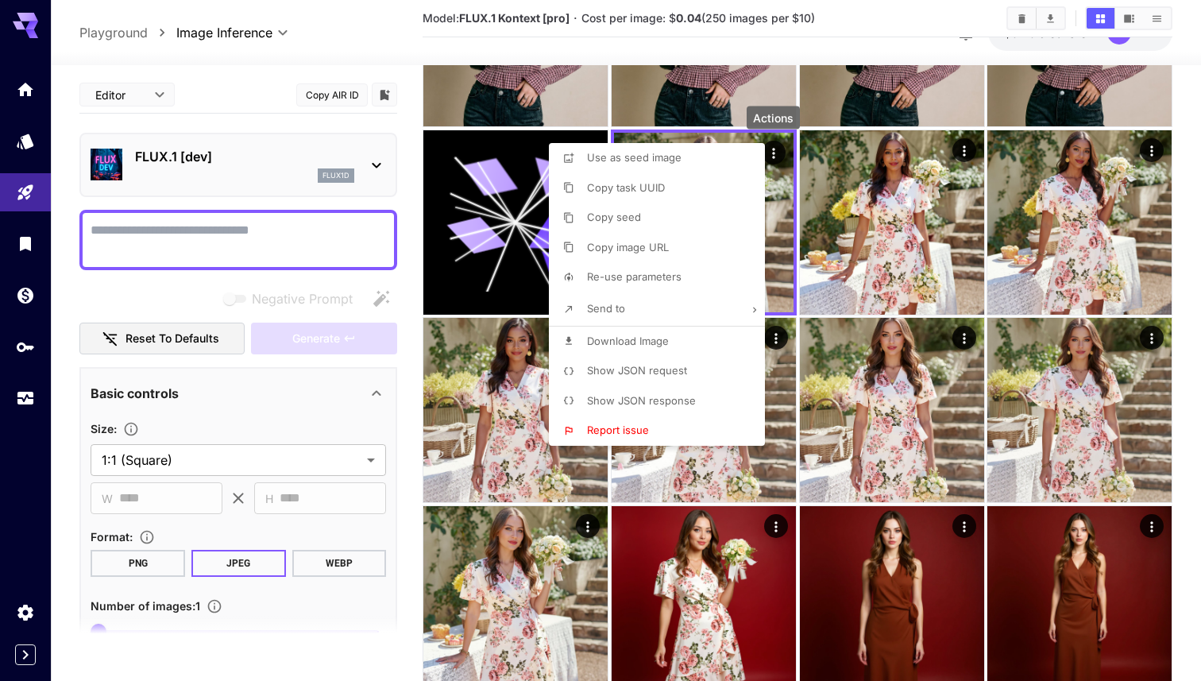
click at [670, 270] on p "Re-use parameters" at bounding box center [634, 277] width 95 height 16
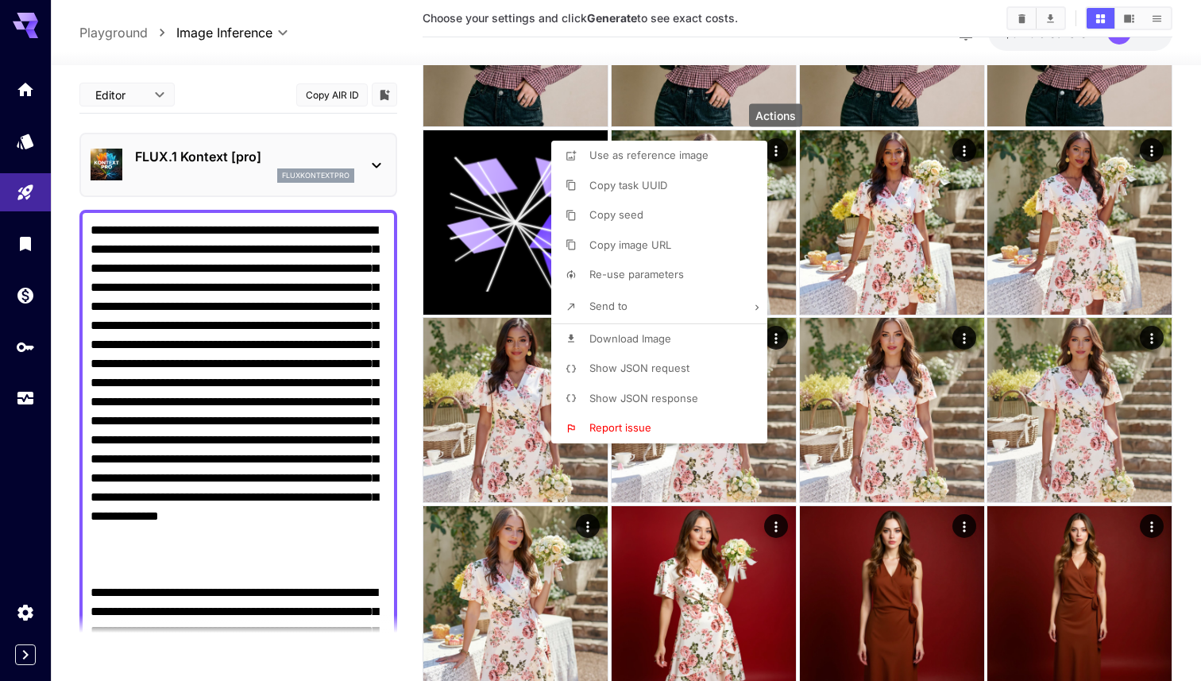
click at [287, 424] on div at bounding box center [600, 340] width 1201 height 681
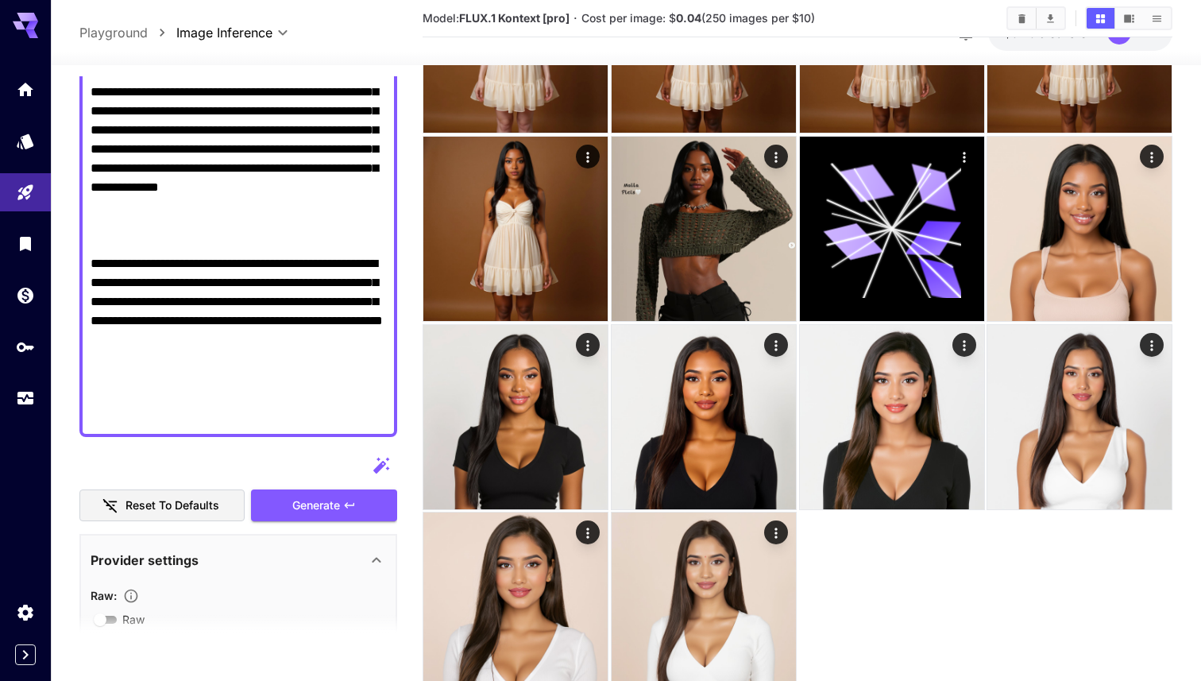
scroll to position [3818, 0]
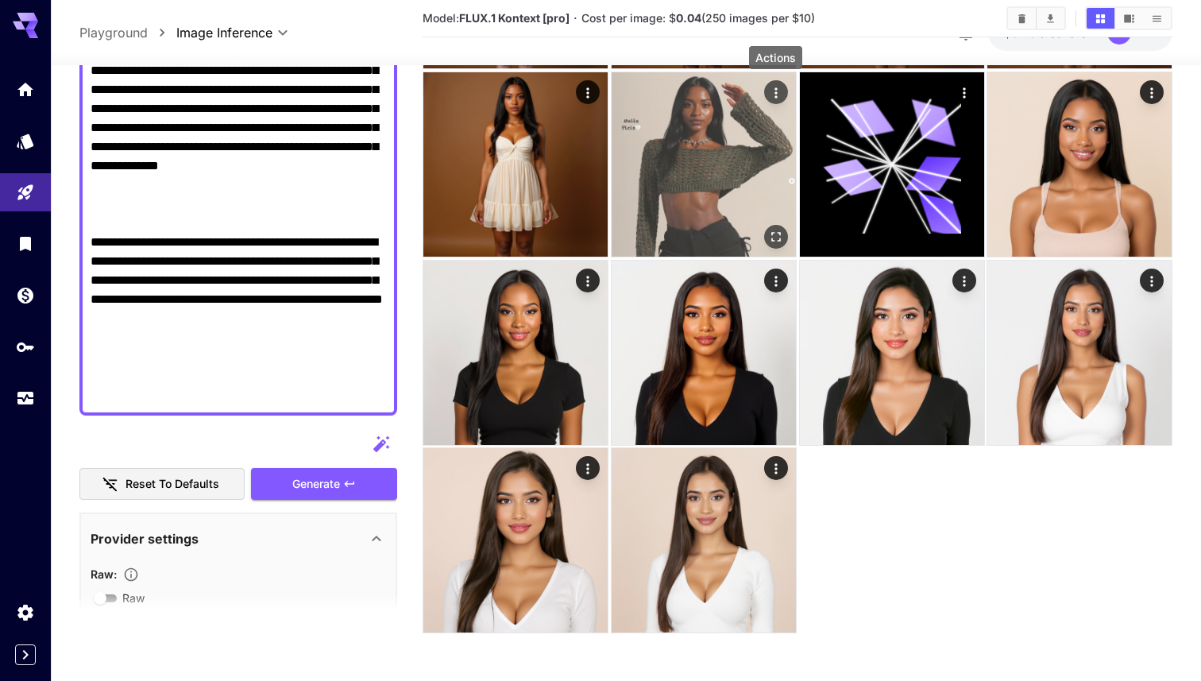
click at [782, 98] on icon "Actions" at bounding box center [776, 93] width 16 height 16
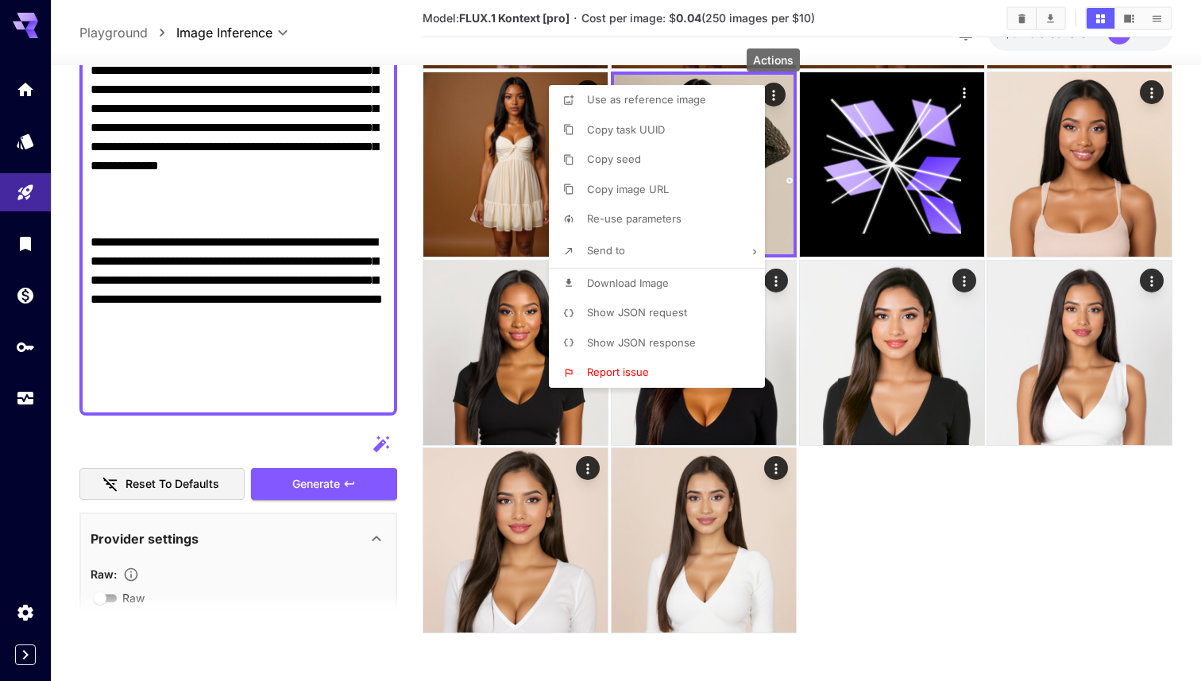
click at [778, 169] on div at bounding box center [600, 340] width 1201 height 681
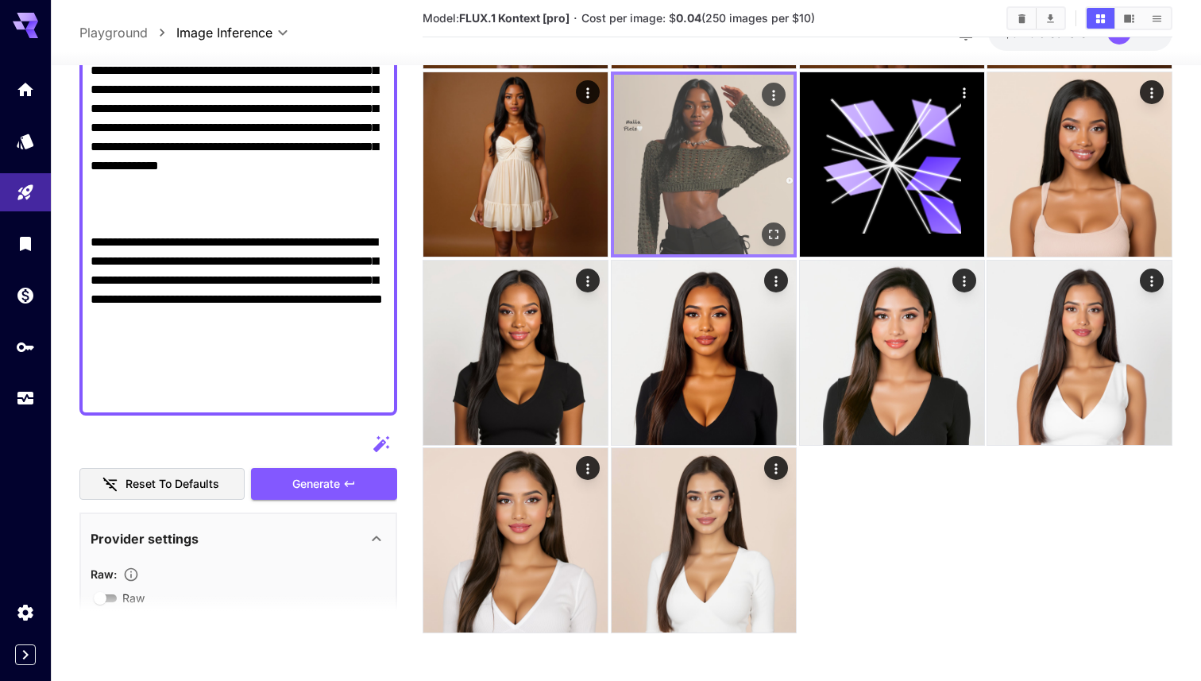
click at [764, 171] on img at bounding box center [704, 165] width 180 height 180
click at [725, 180] on img at bounding box center [704, 165] width 180 height 180
click at [704, 179] on img at bounding box center [704, 165] width 180 height 180
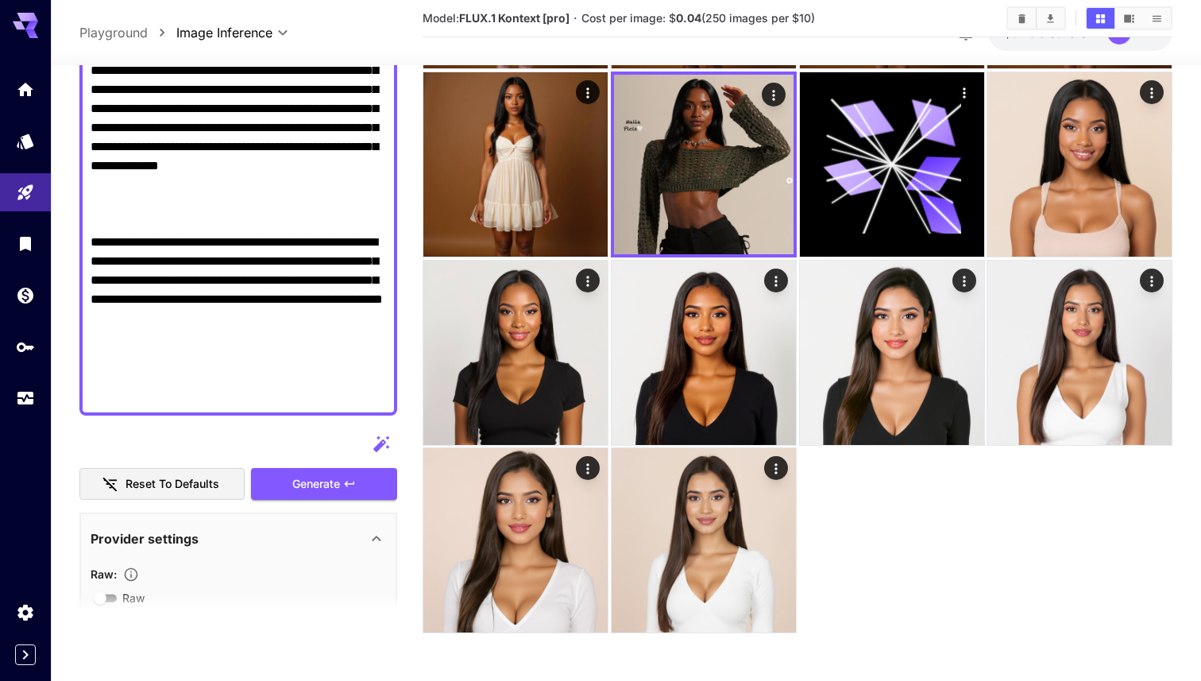
click at [203, 250] on textarea "Raw" at bounding box center [239, 137] width 296 height 534
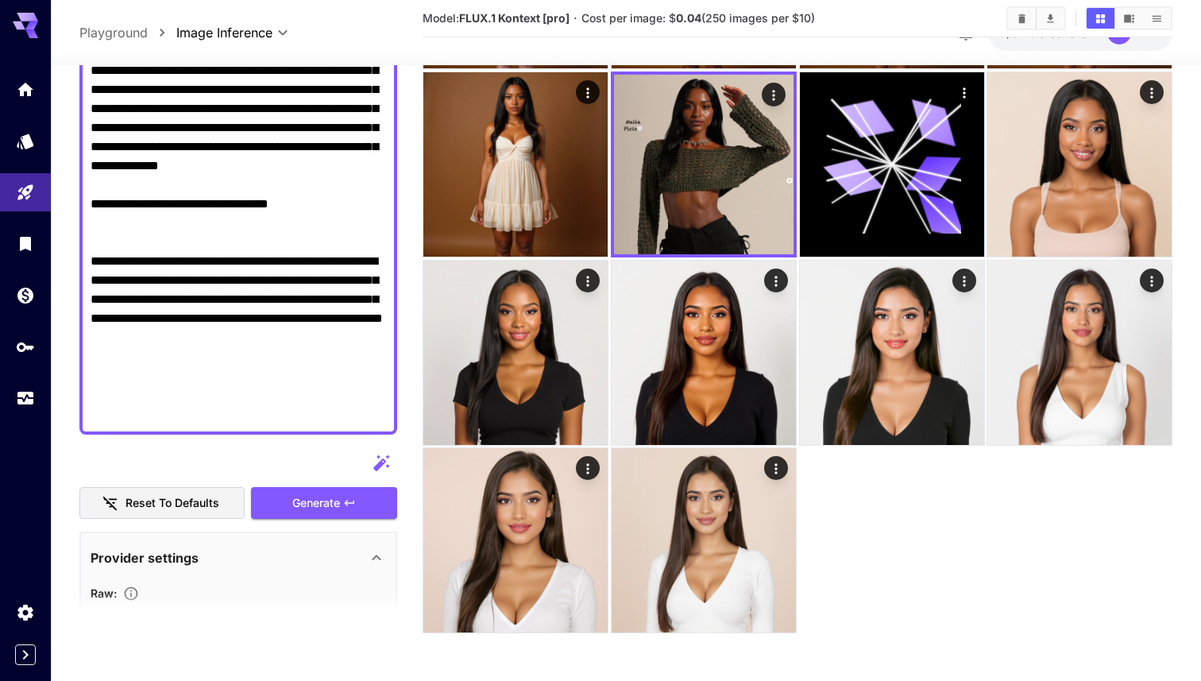
paste textarea "**********"
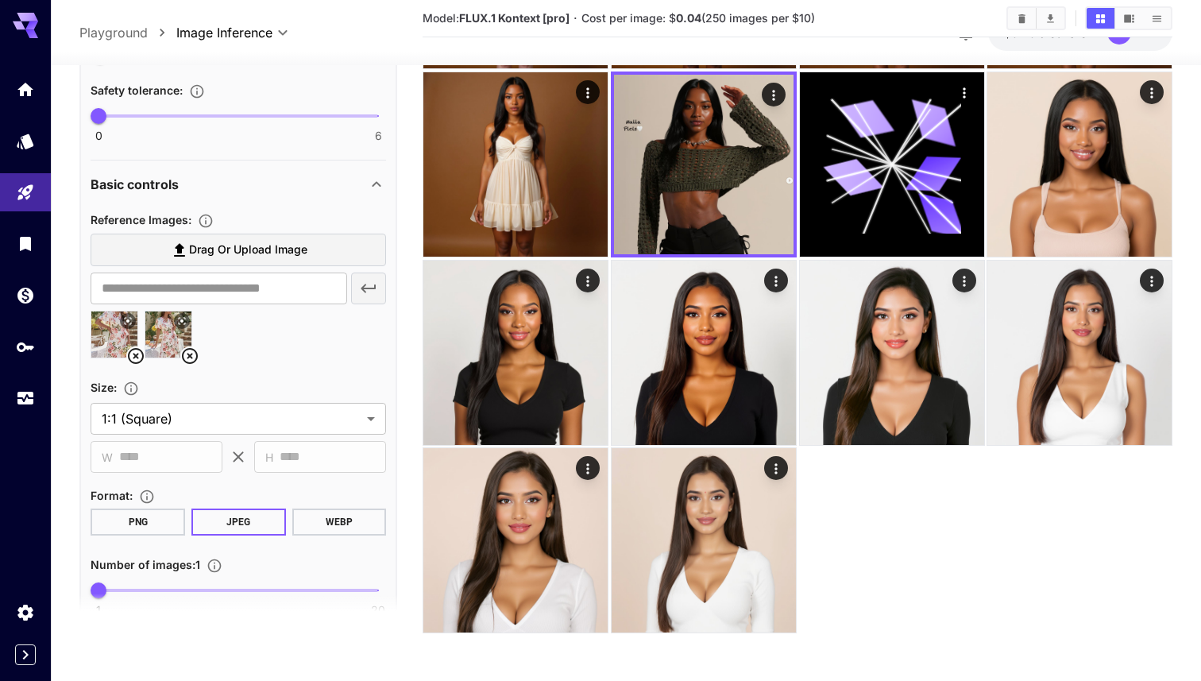
scroll to position [1150, 0]
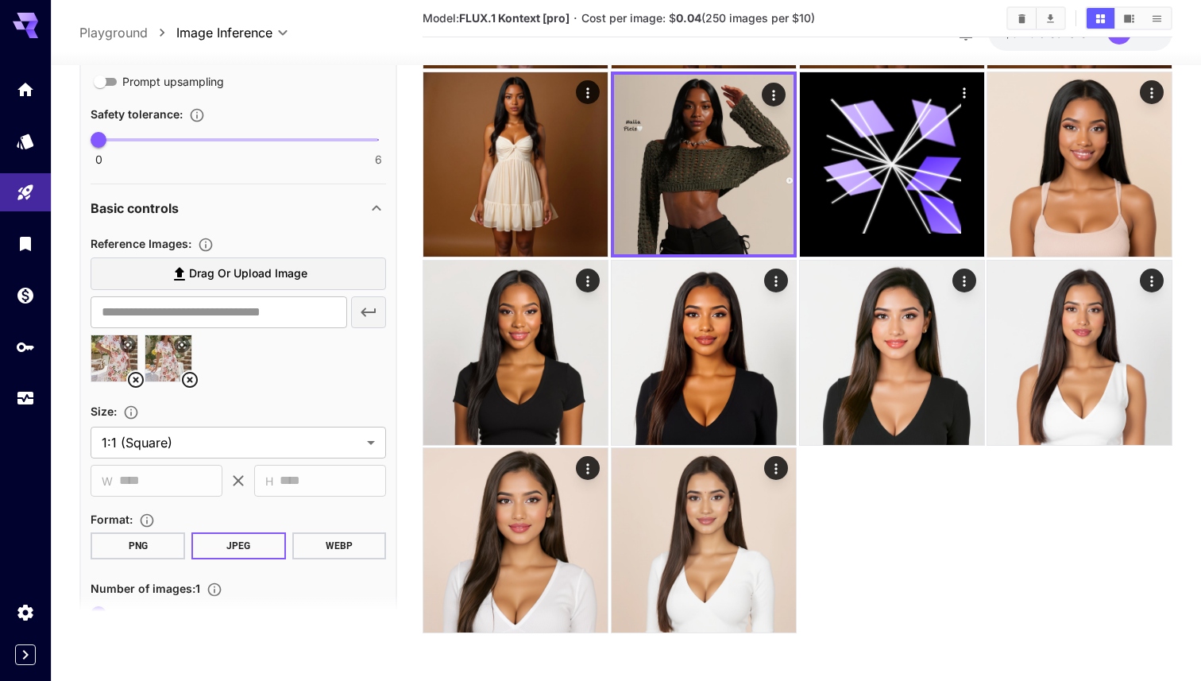
type textarea "**********"
click at [112, 358] on img at bounding box center [114, 358] width 46 height 46
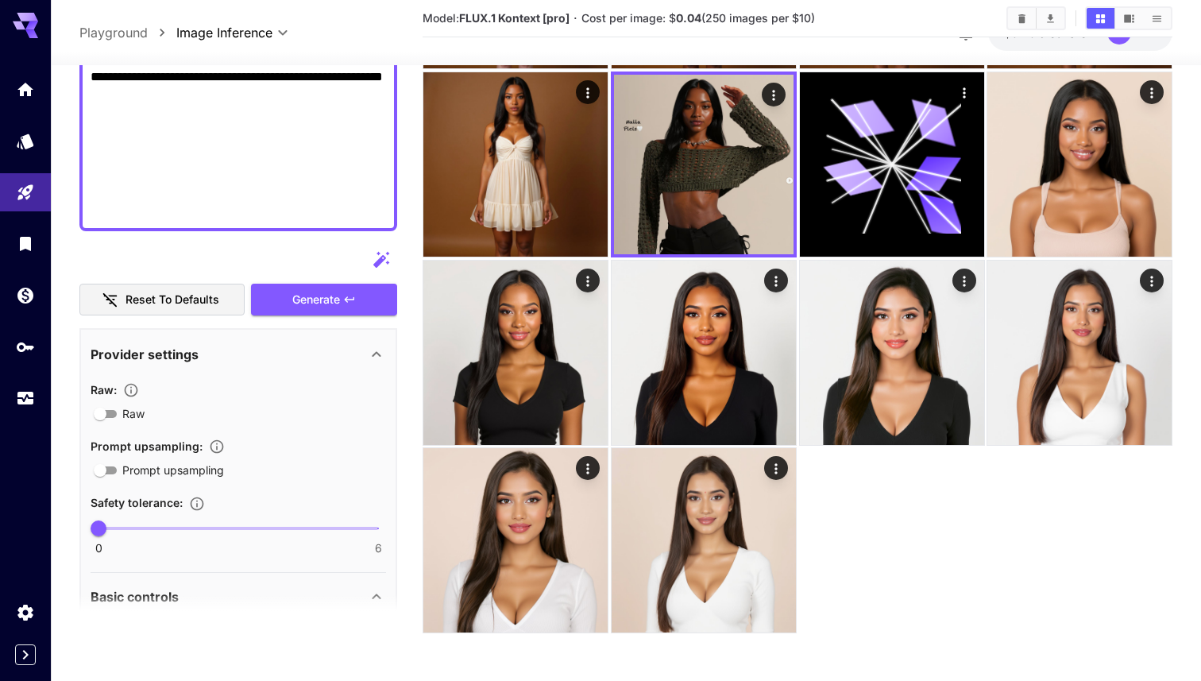
scroll to position [982, 0]
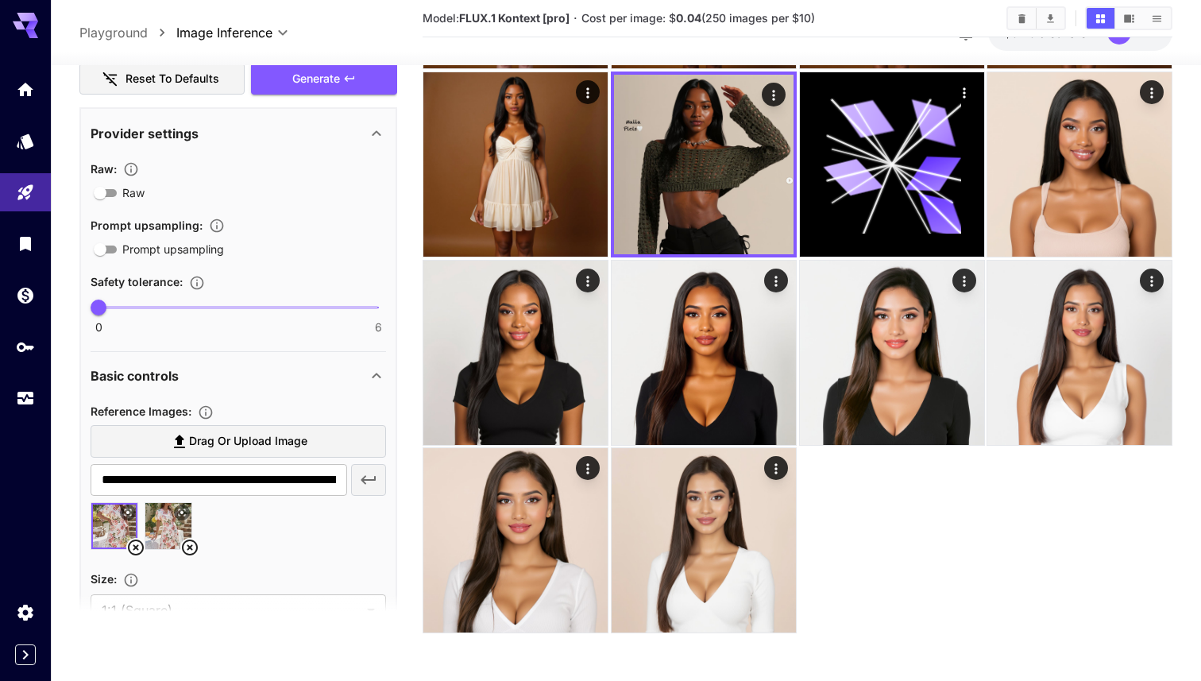
click at [164, 519] on img at bounding box center [168, 526] width 46 height 46
type input "**********"
click at [141, 545] on icon at bounding box center [135, 547] width 19 height 19
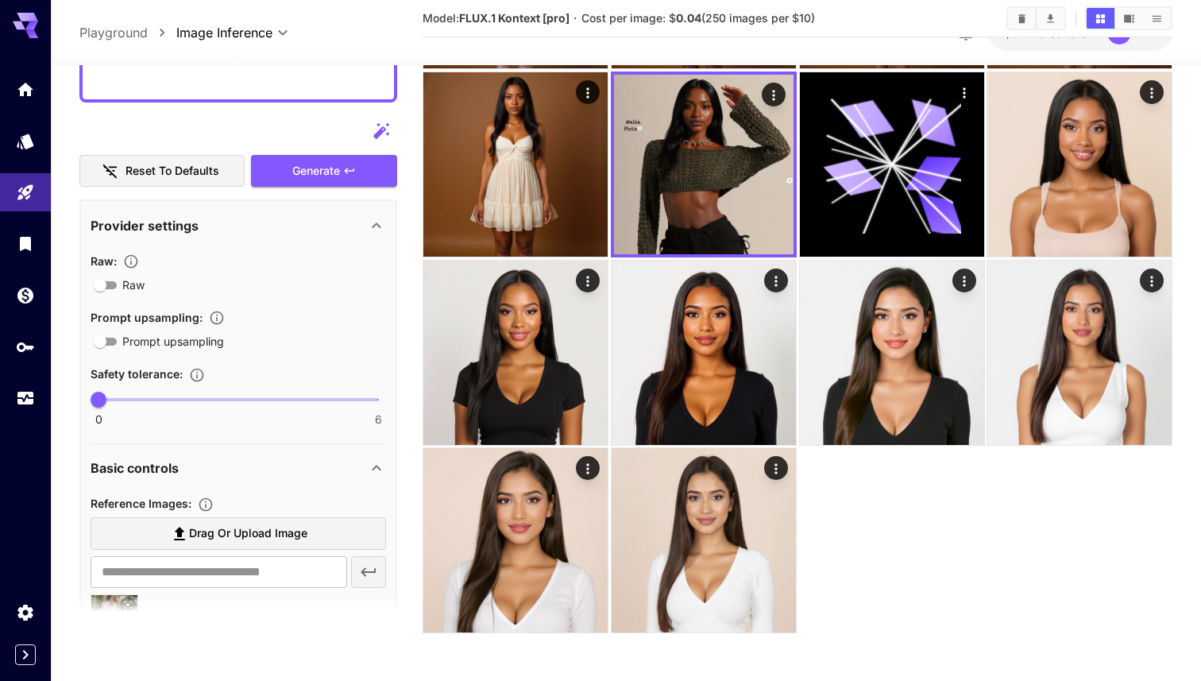
scroll to position [861, 0]
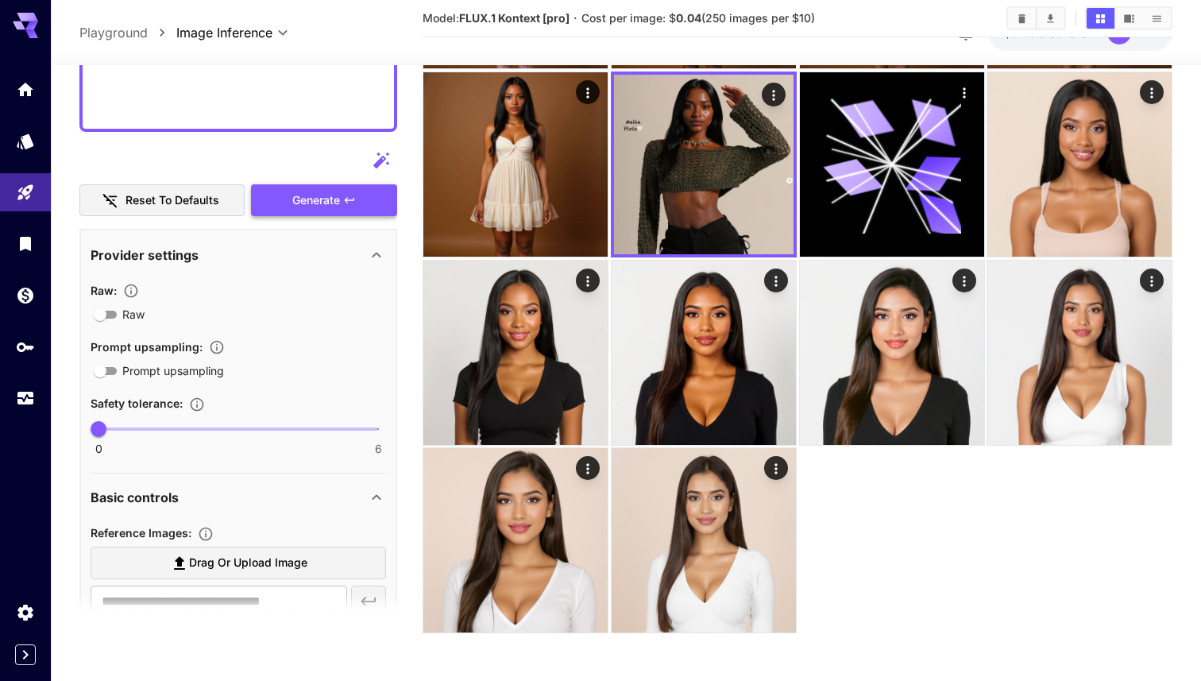
click at [331, 184] on button "Generate" at bounding box center [324, 200] width 146 height 33
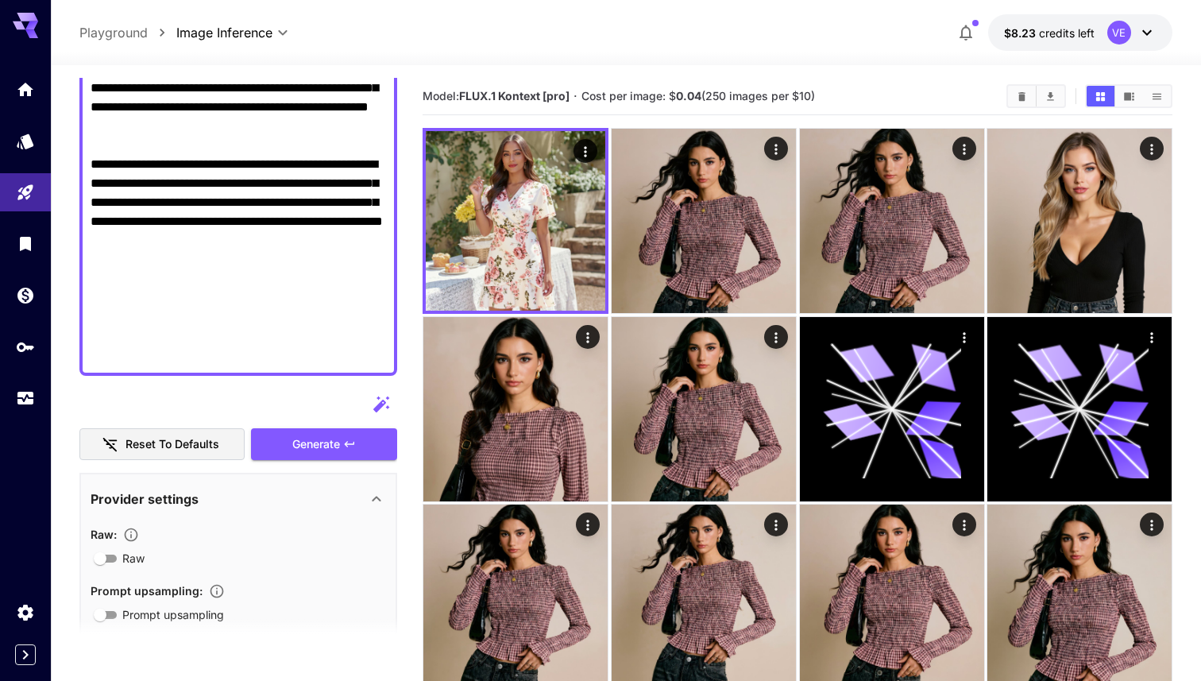
scroll to position [665, 0]
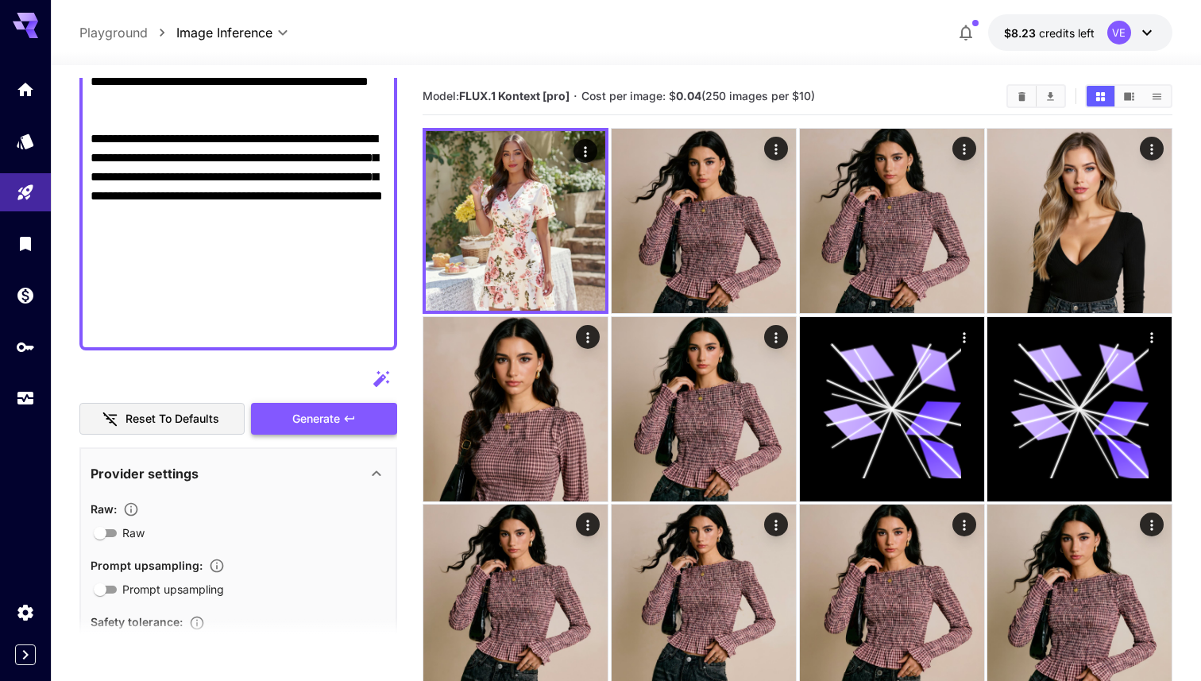
click at [313, 414] on span "Generate" at bounding box center [316, 419] width 48 height 20
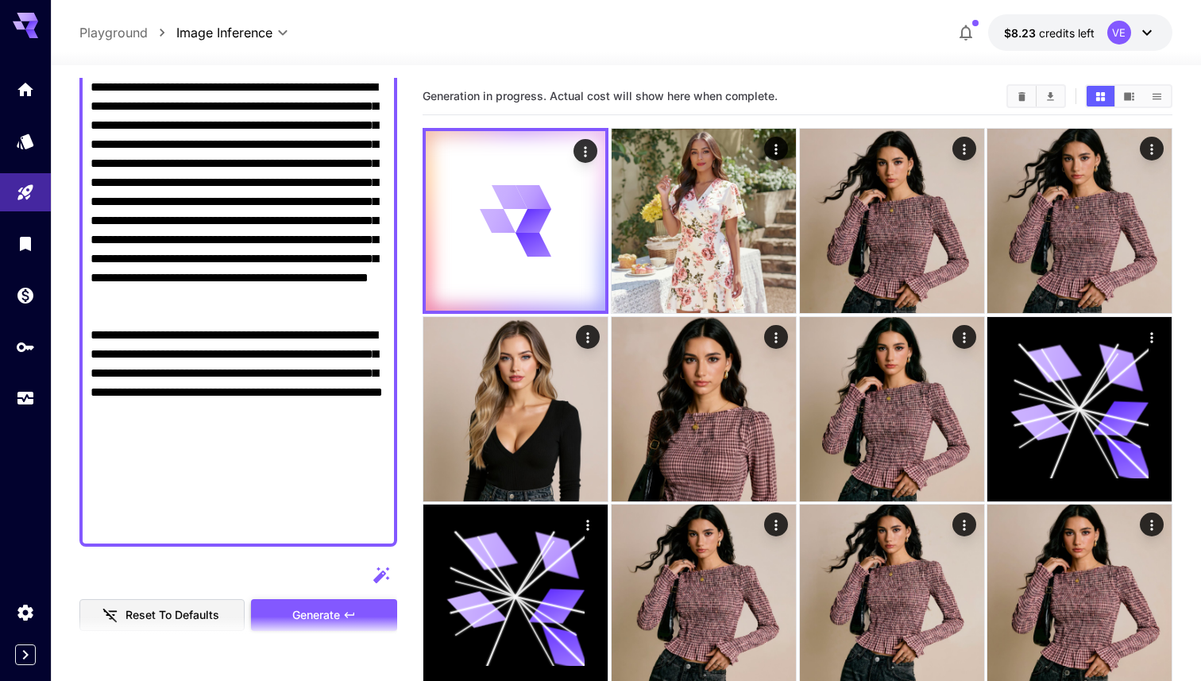
scroll to position [446, 0]
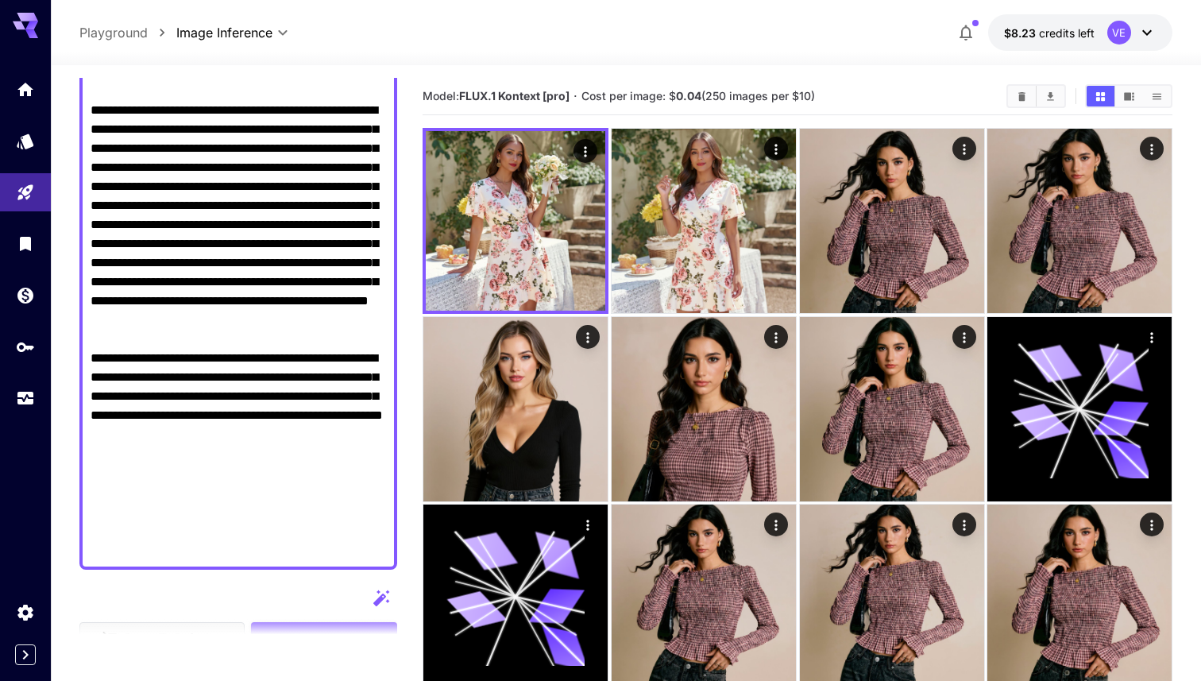
drag, startPoint x: 381, startPoint y: 399, endPoint x: 330, endPoint y: 157, distance: 247.8
click at [330, 157] on textarea "Raw" at bounding box center [239, 168] width 296 height 782
paste textarea "**********"
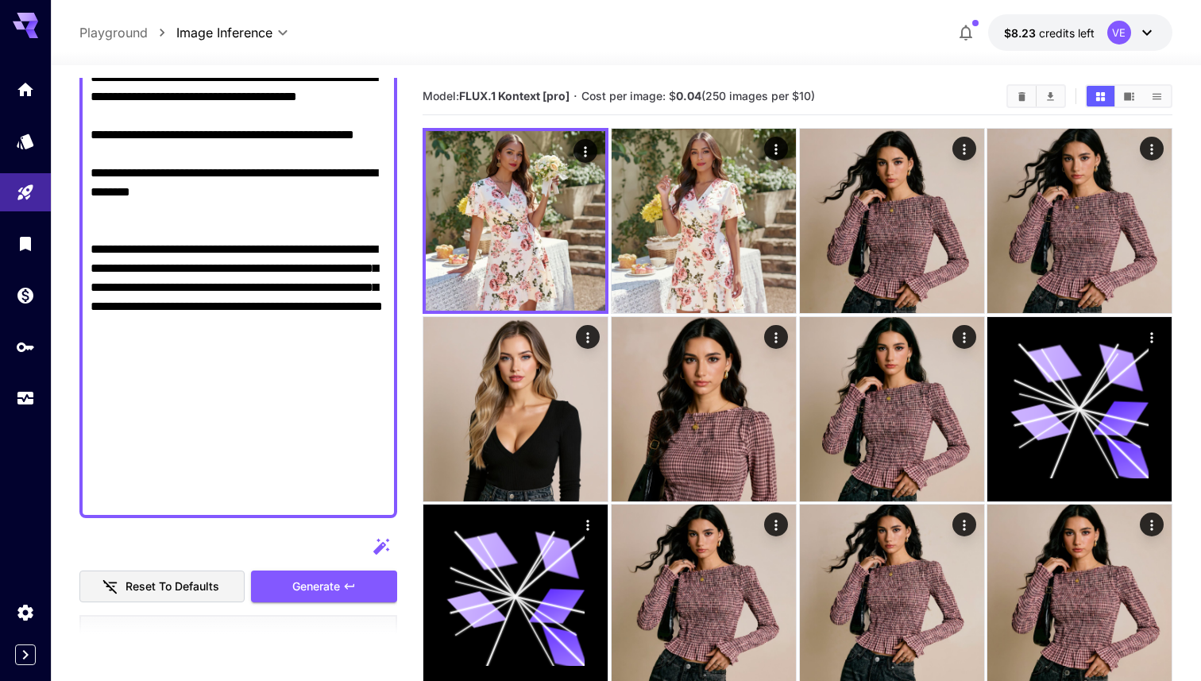
scroll to position [1072, 0]
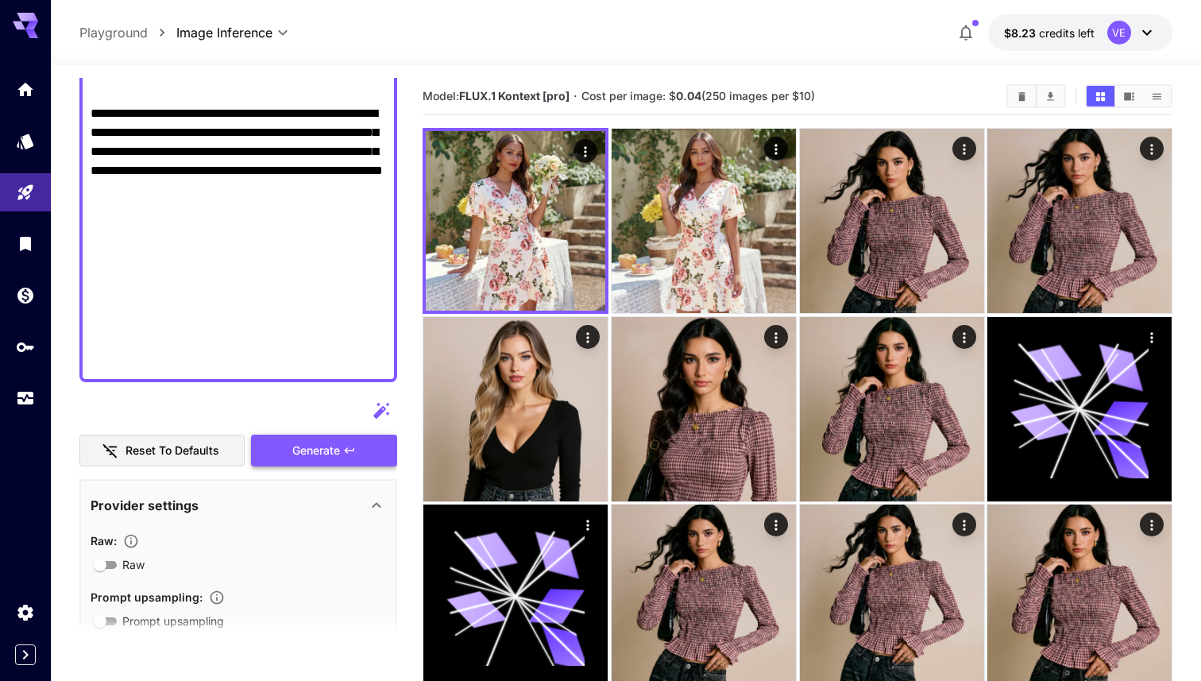
type textarea "**********"
click at [298, 462] on button "Generate" at bounding box center [324, 451] width 146 height 33
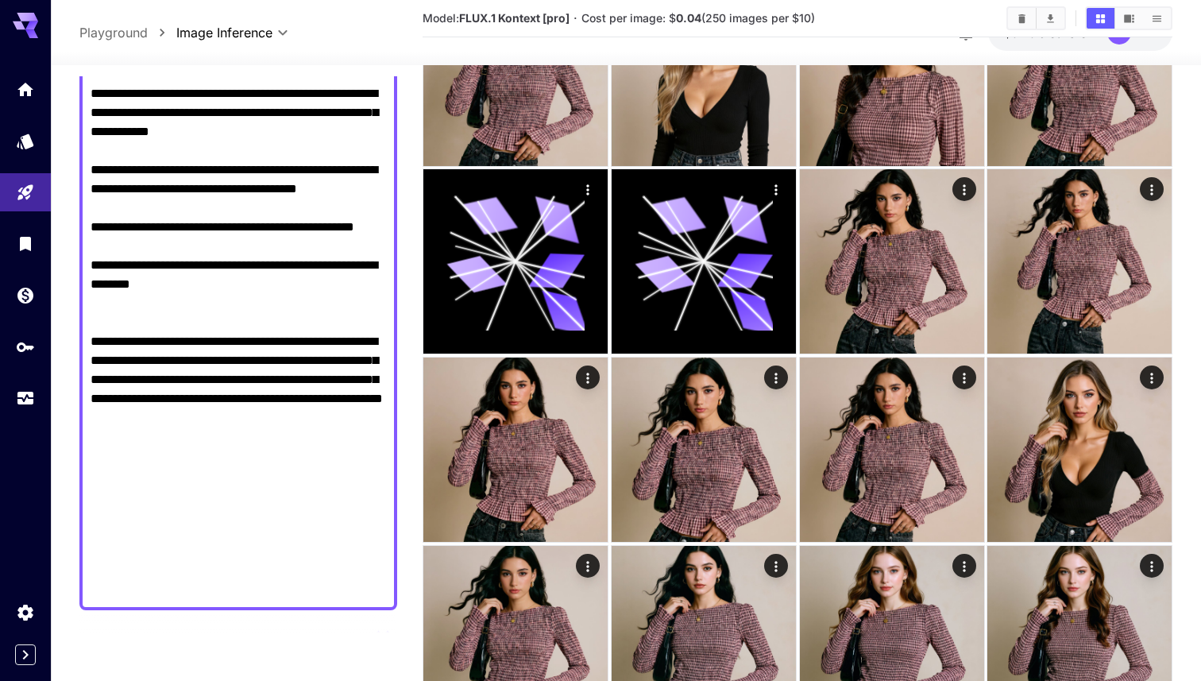
scroll to position [1046, 0]
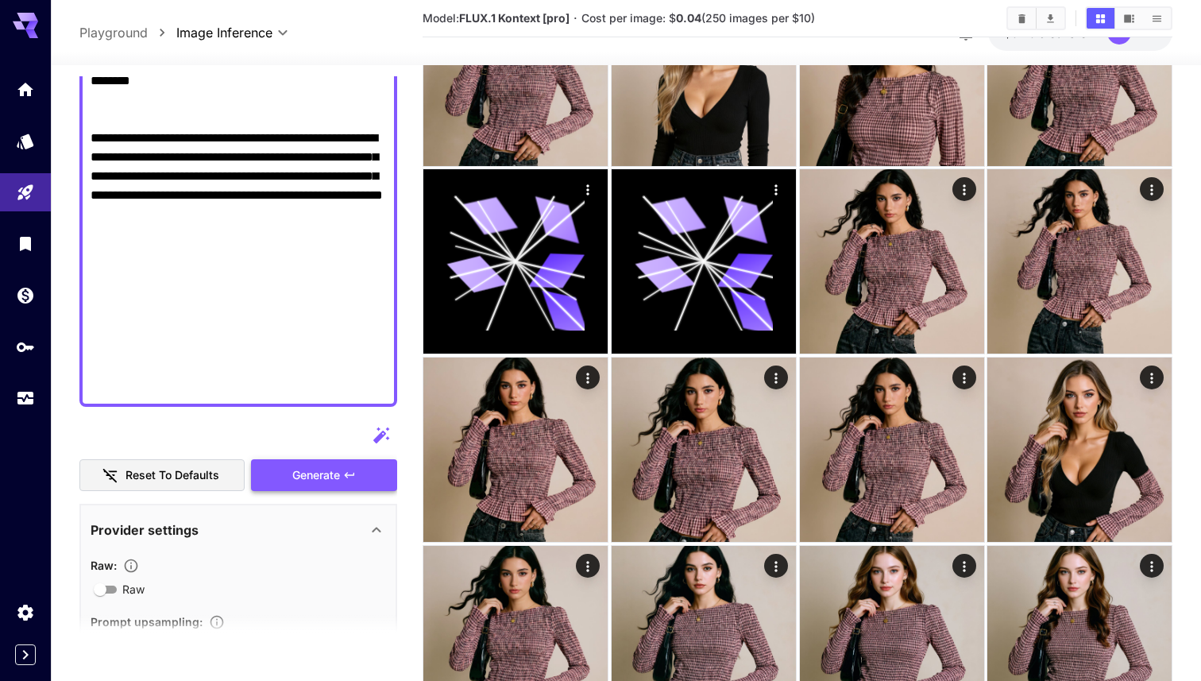
click at [302, 464] on button "Generate" at bounding box center [324, 475] width 146 height 33
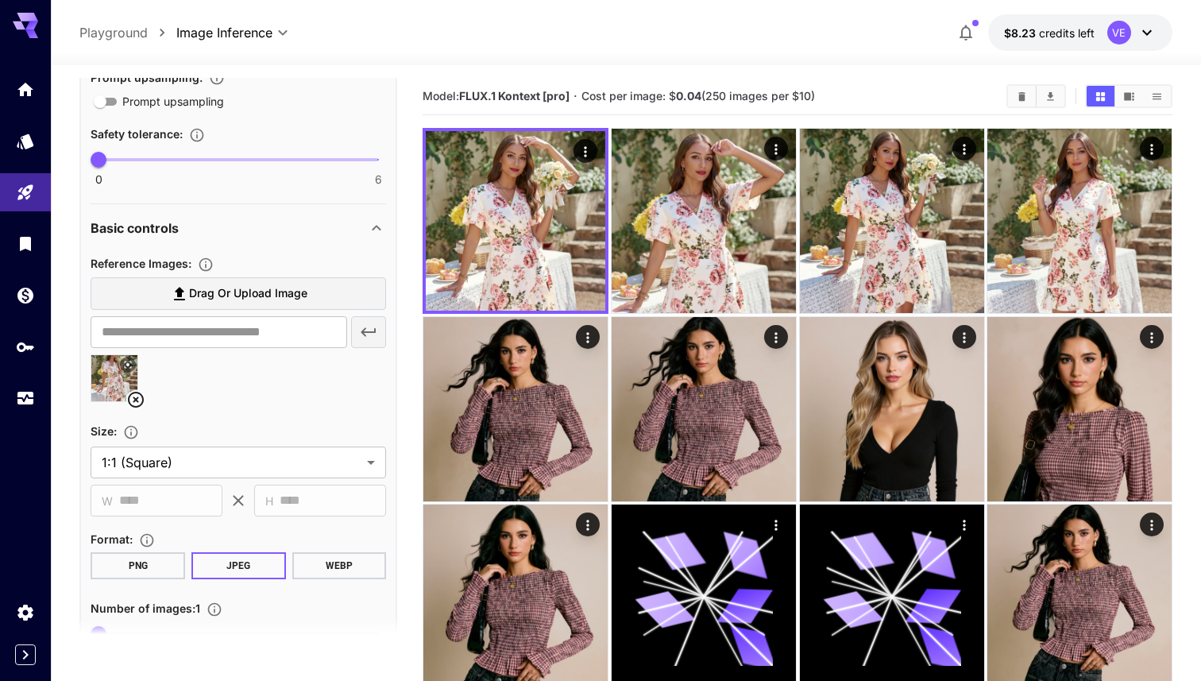
scroll to position [1643, 0]
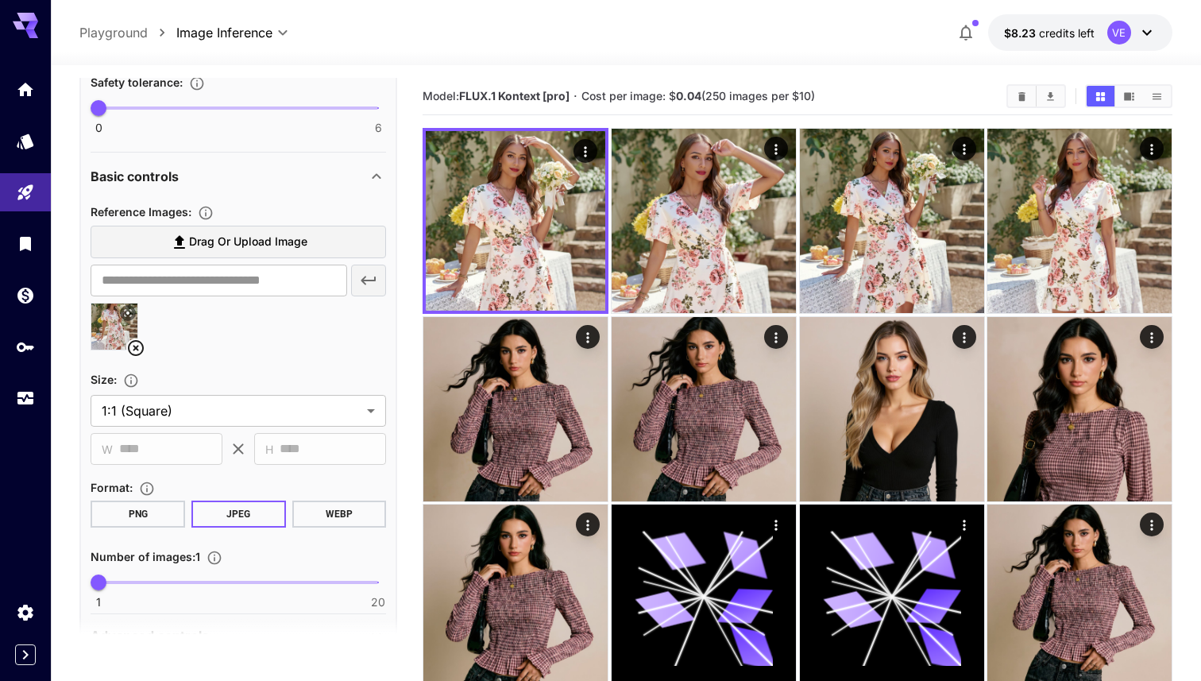
click at [203, 242] on span "Drag or upload image" at bounding box center [248, 242] width 118 height 20
click at [0, 0] on input "Drag or upload image" at bounding box center [0, 0] width 0 height 0
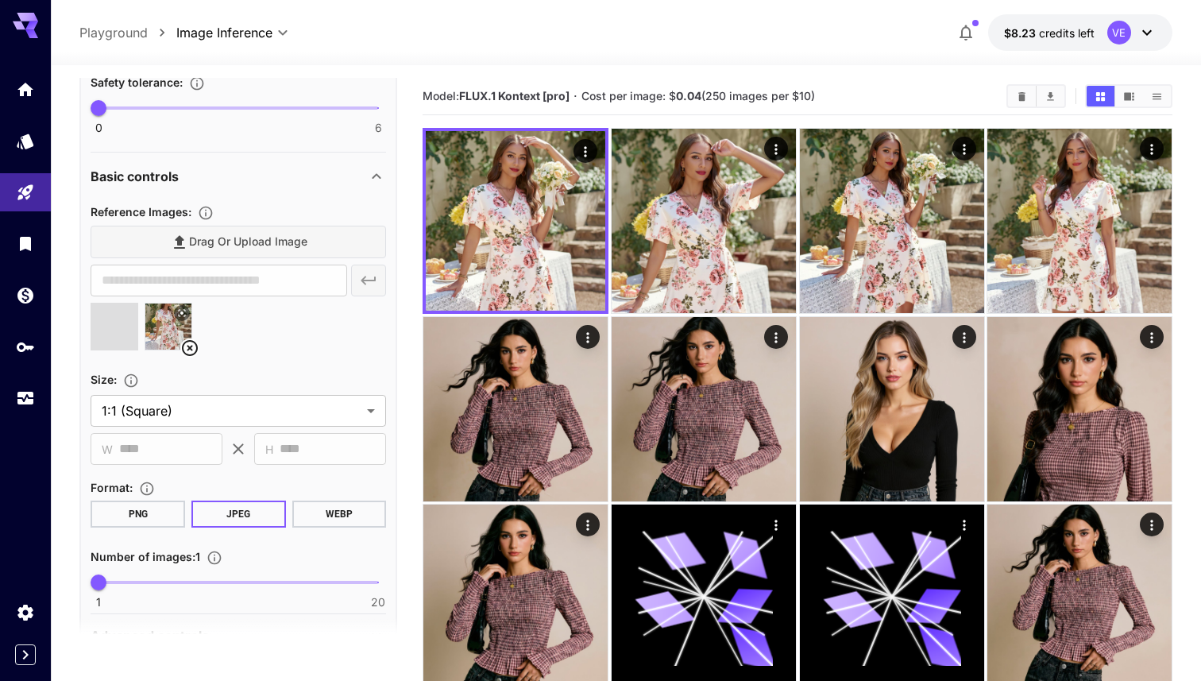
type input "**********"
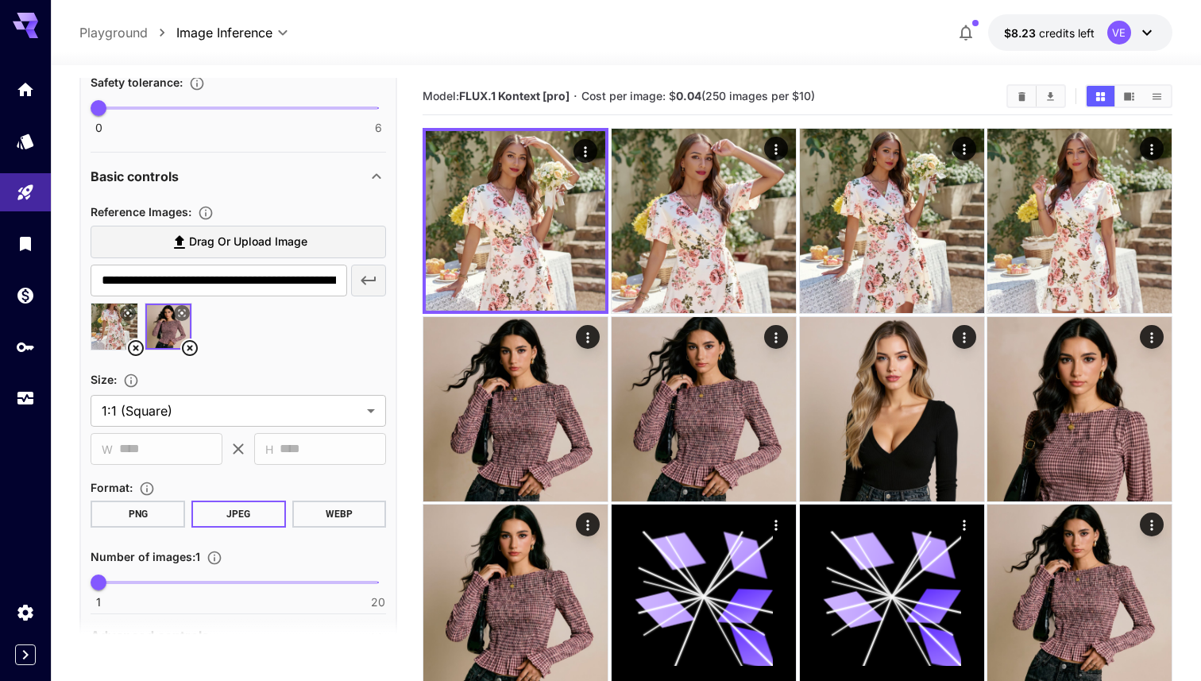
click at [137, 349] on icon at bounding box center [136, 348] width 16 height 16
click at [99, 328] on img at bounding box center [114, 327] width 46 height 46
type input "**********"
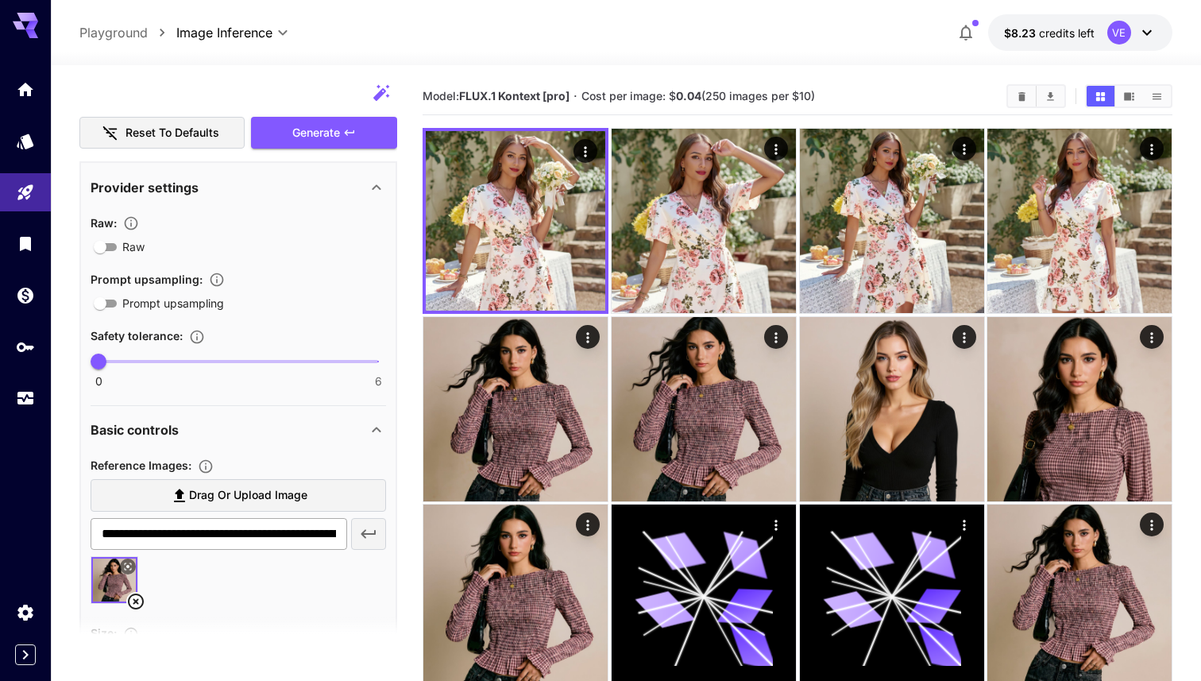
scroll to position [1386, 0]
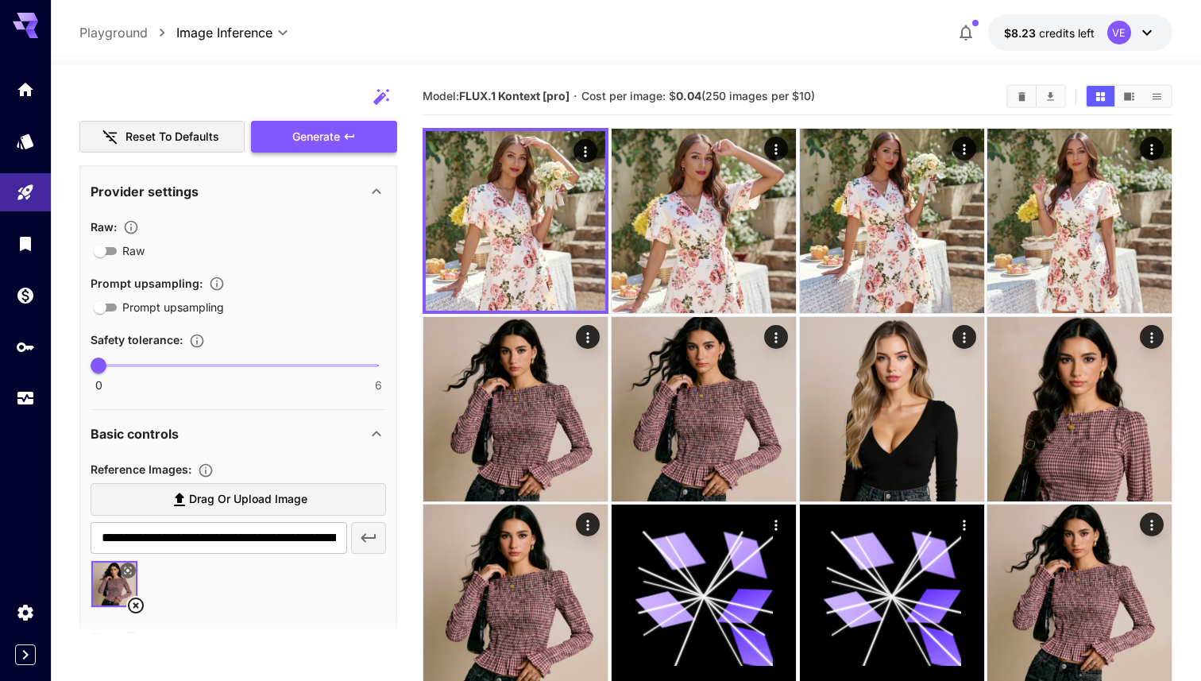
click at [338, 149] on button "Generate" at bounding box center [324, 137] width 146 height 33
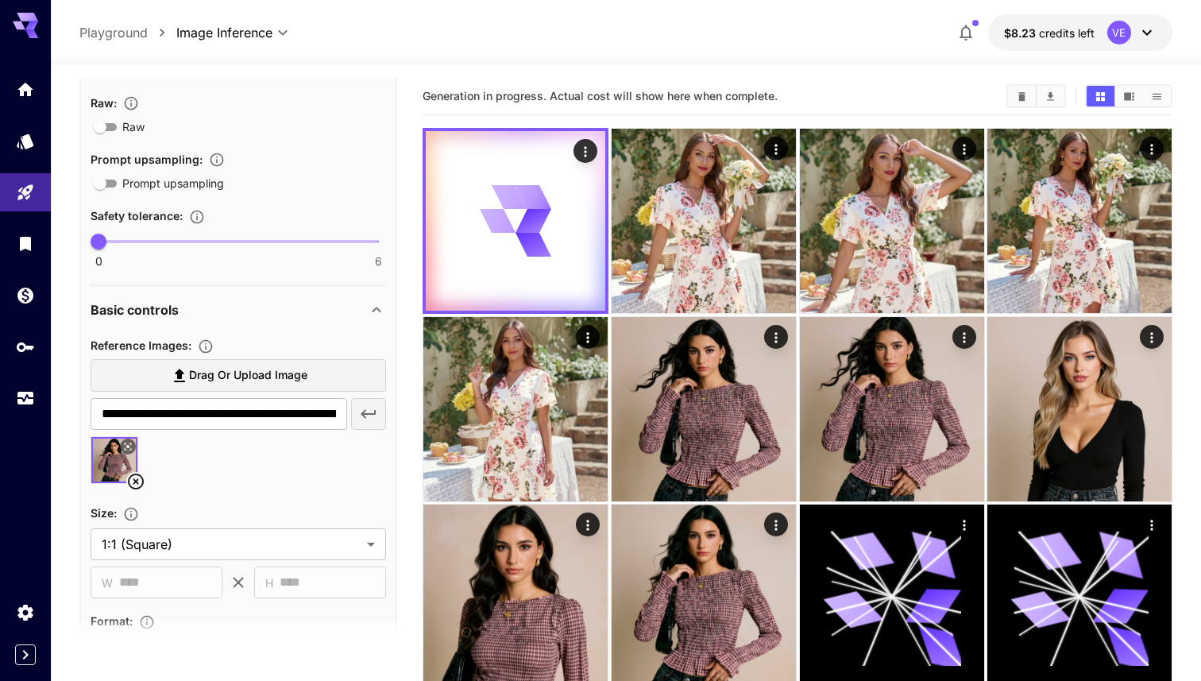
scroll to position [1509, 0]
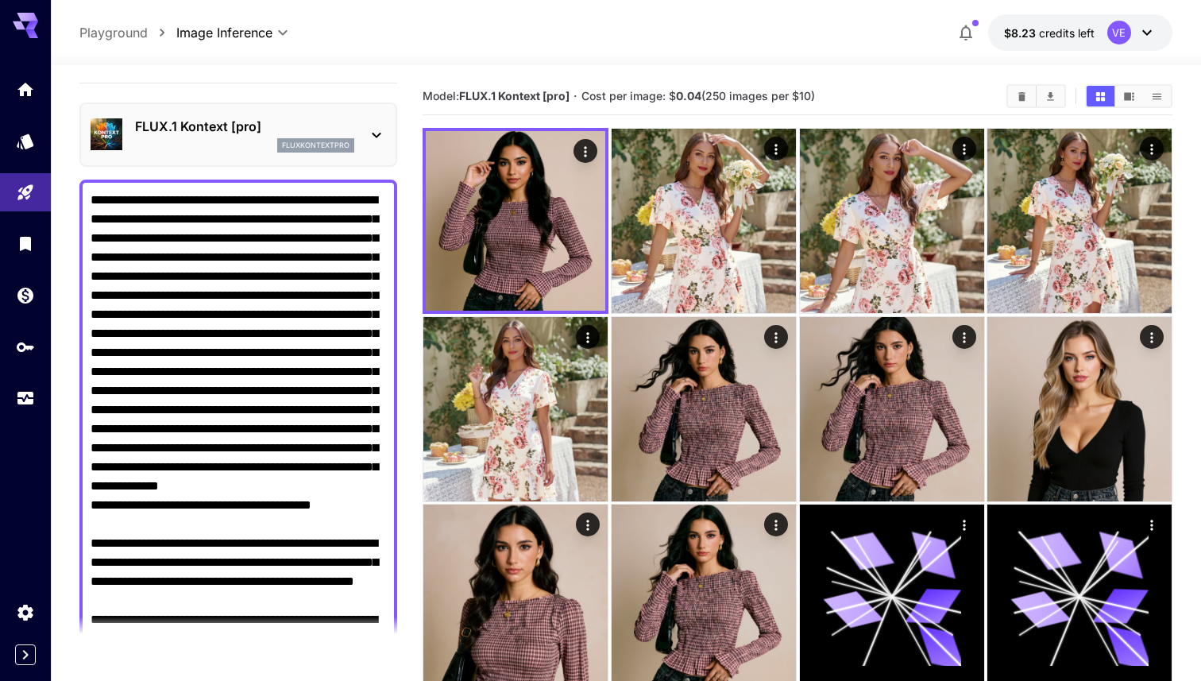
scroll to position [37, 0]
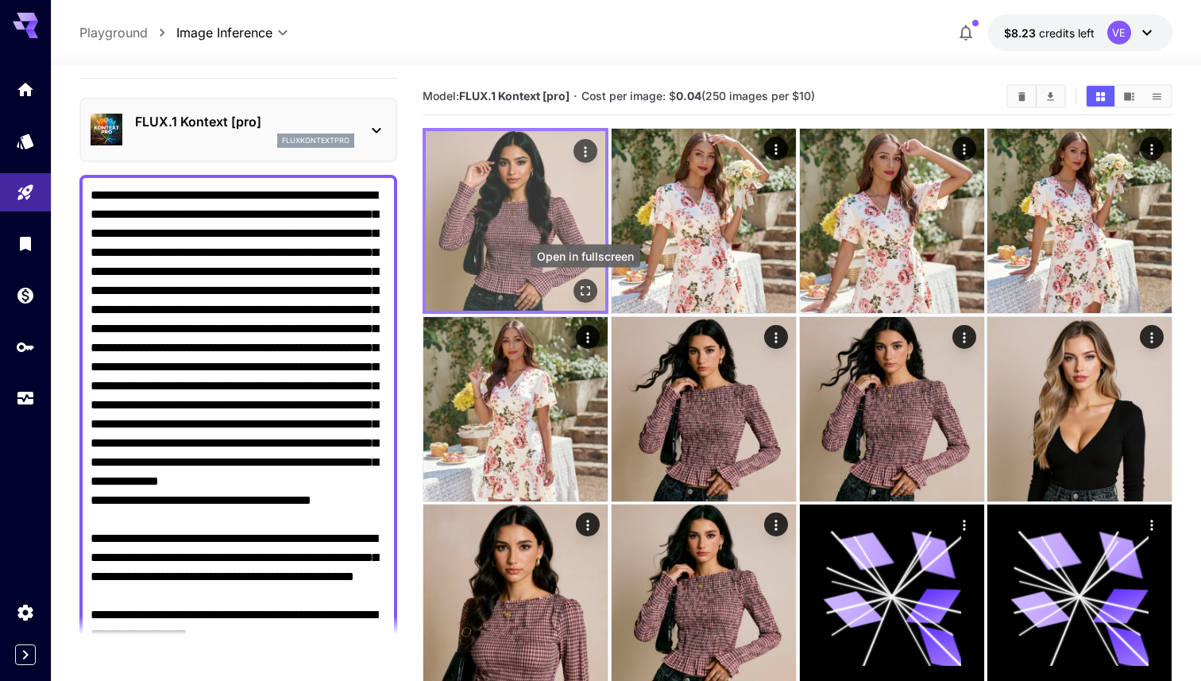
click at [580, 291] on icon "Open in fullscreen" at bounding box center [586, 291] width 16 height 16
click at [590, 294] on icon "Open in fullscreen" at bounding box center [586, 291] width 16 height 16
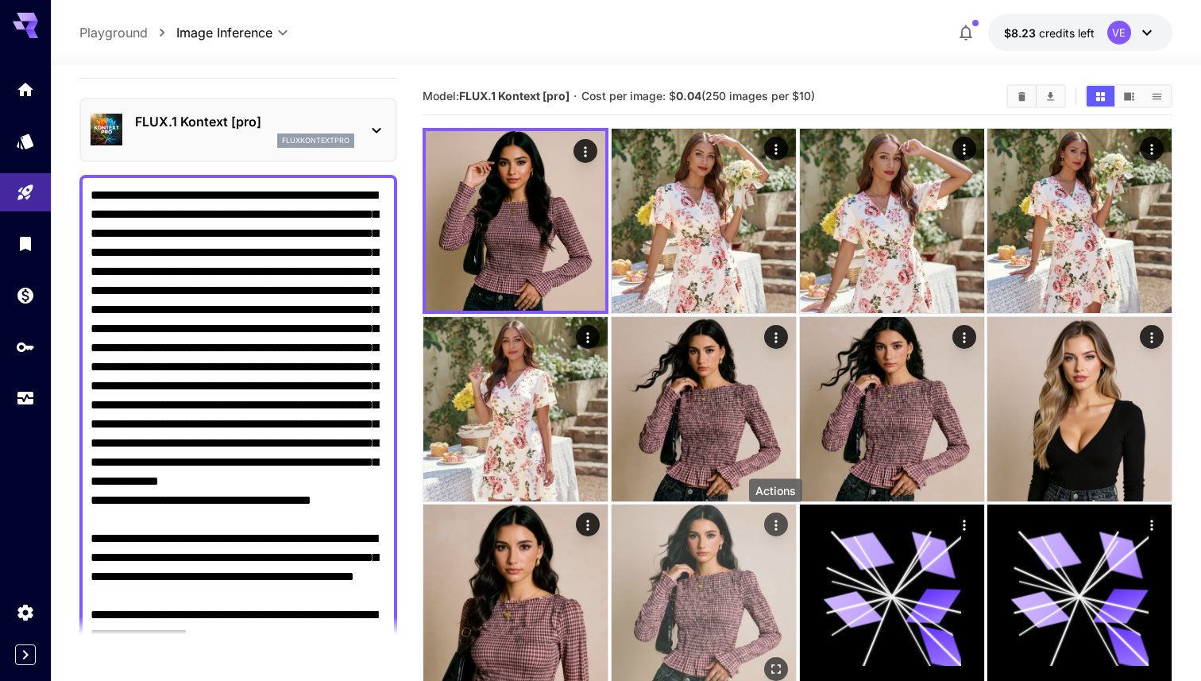
scroll to position [10, 0]
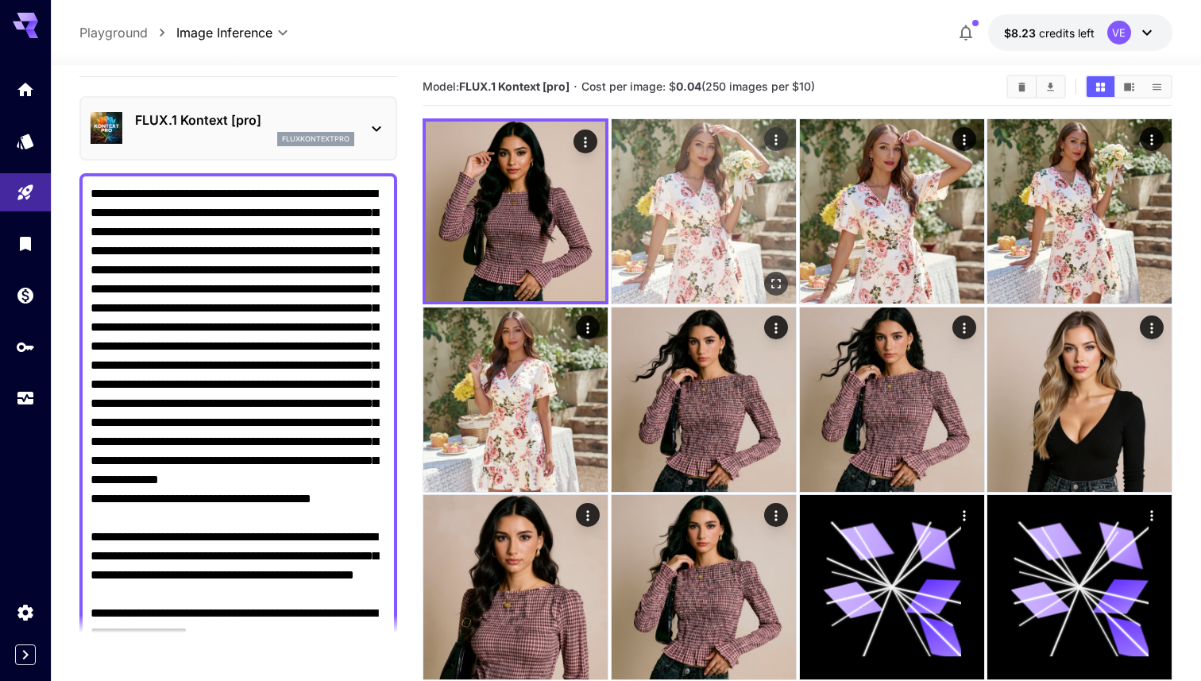
click at [725, 234] on img at bounding box center [704, 211] width 184 height 184
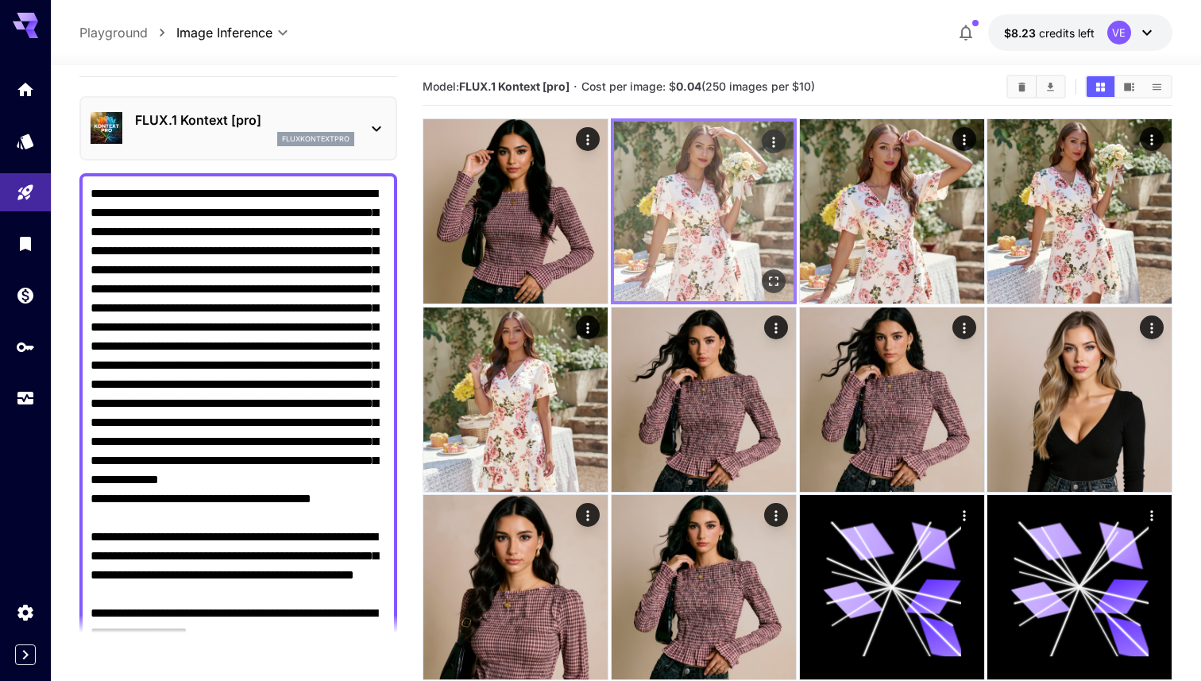
click at [768, 278] on icon "Open in fullscreen" at bounding box center [773, 281] width 16 height 16
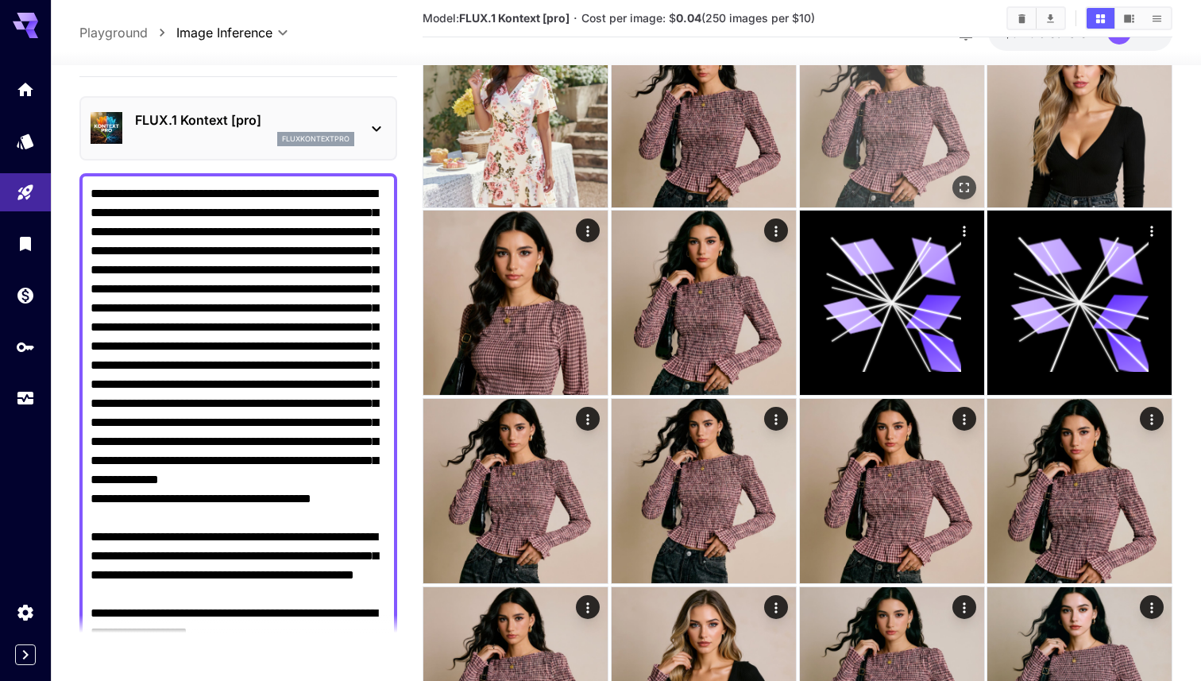
scroll to position [319, 0]
